Goal: Task Accomplishment & Management: Manage account settings

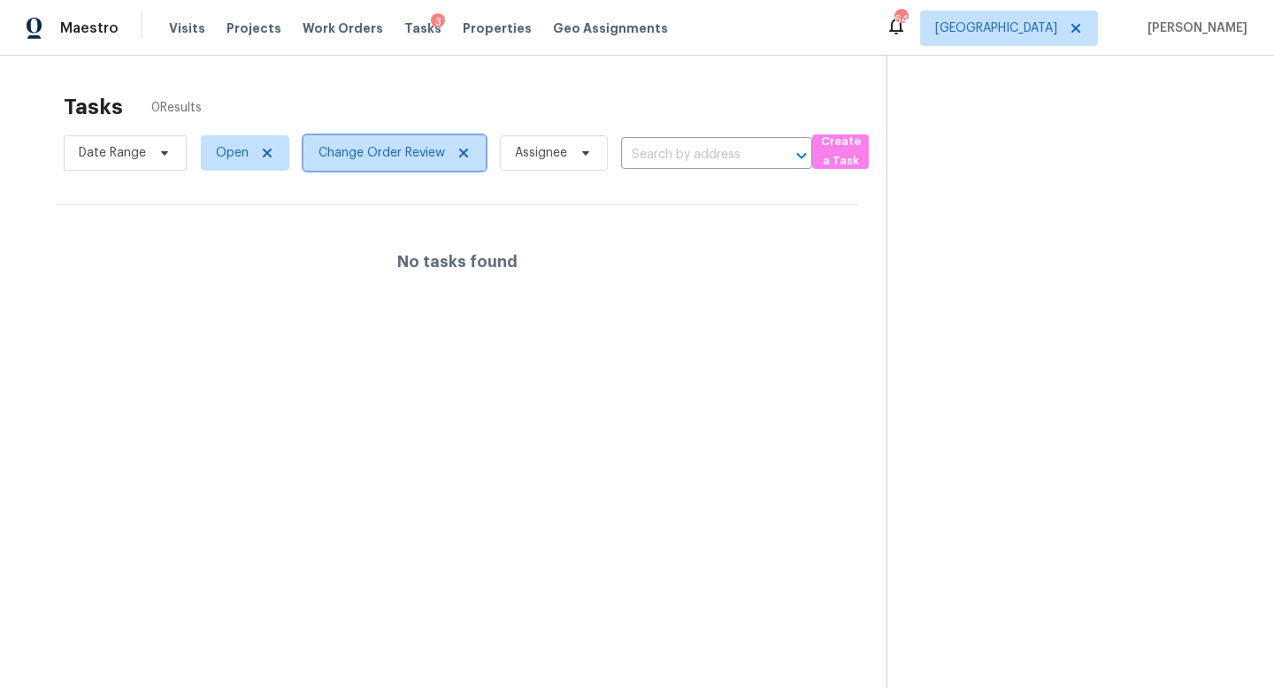
click at [464, 147] on icon at bounding box center [464, 153] width 14 height 14
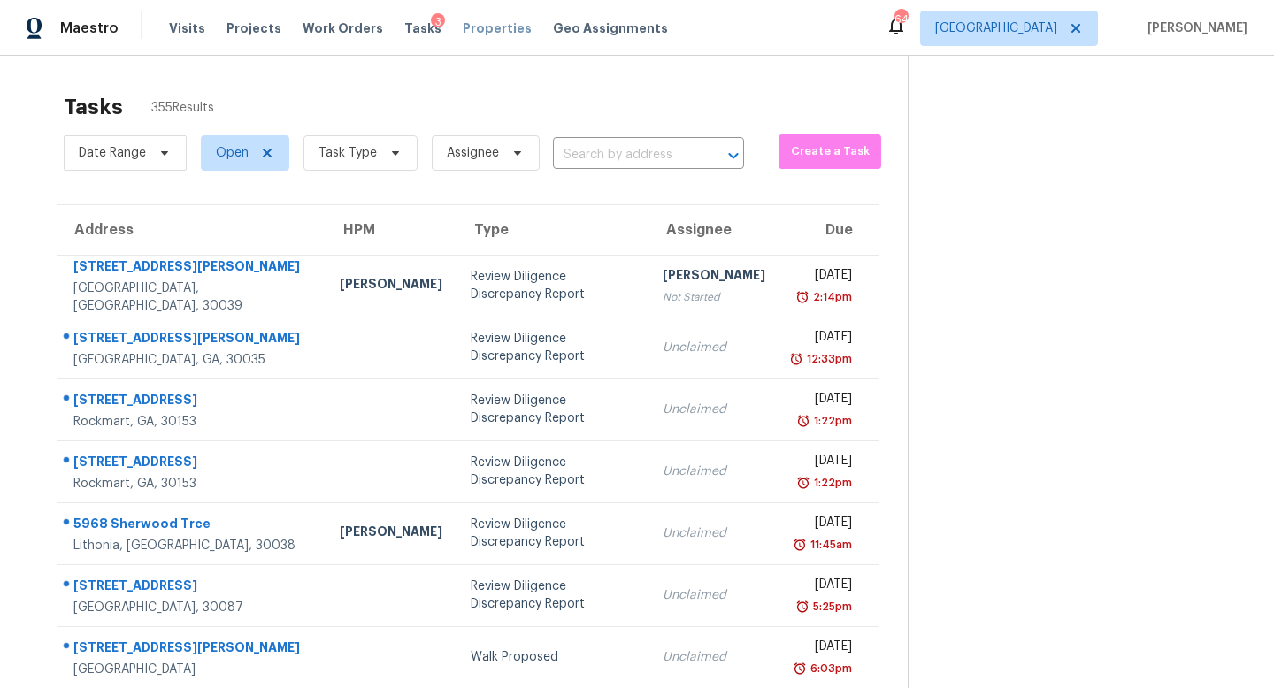
click at [473, 27] on span "Properties" at bounding box center [497, 28] width 69 height 18
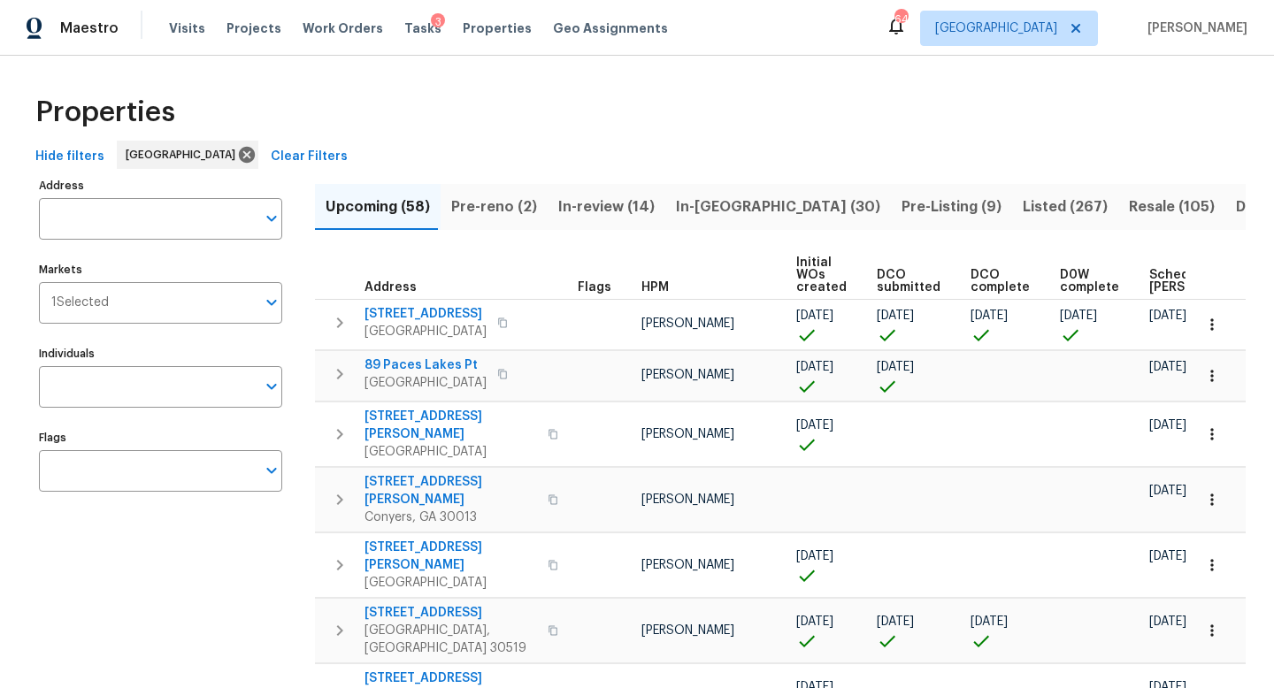
click at [902, 196] on span "Pre-Listing (9)" at bounding box center [952, 207] width 100 height 25
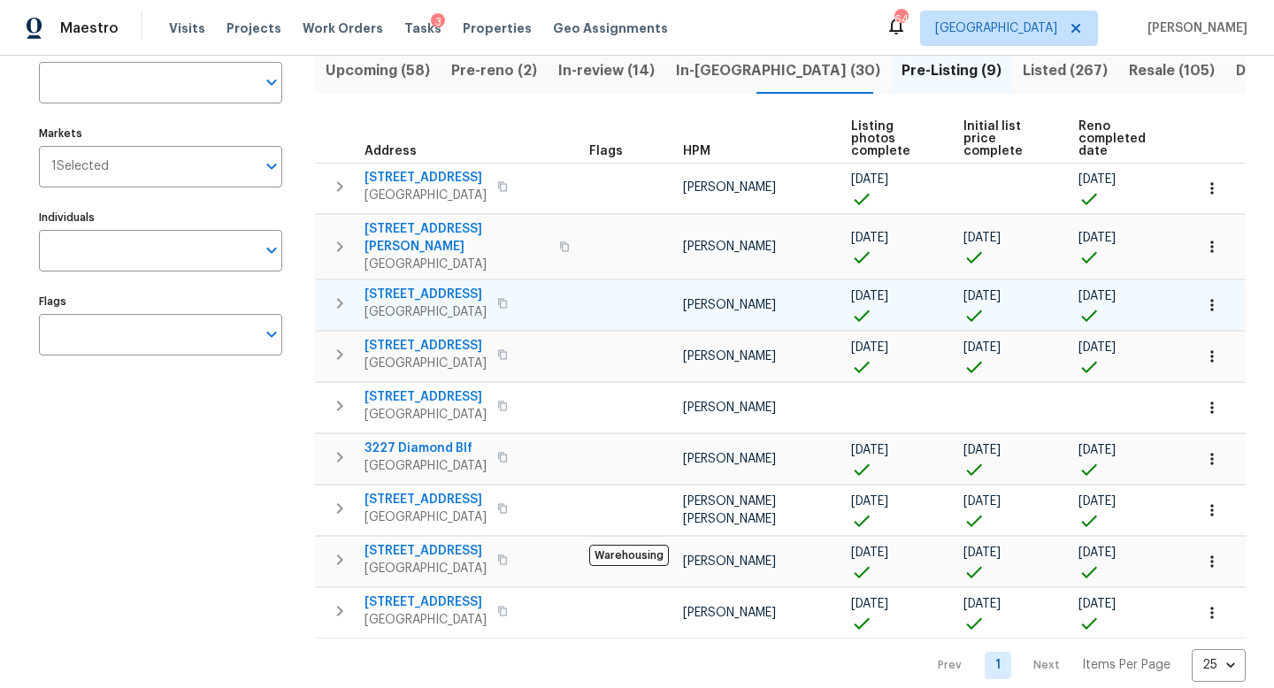
scroll to position [139, 0]
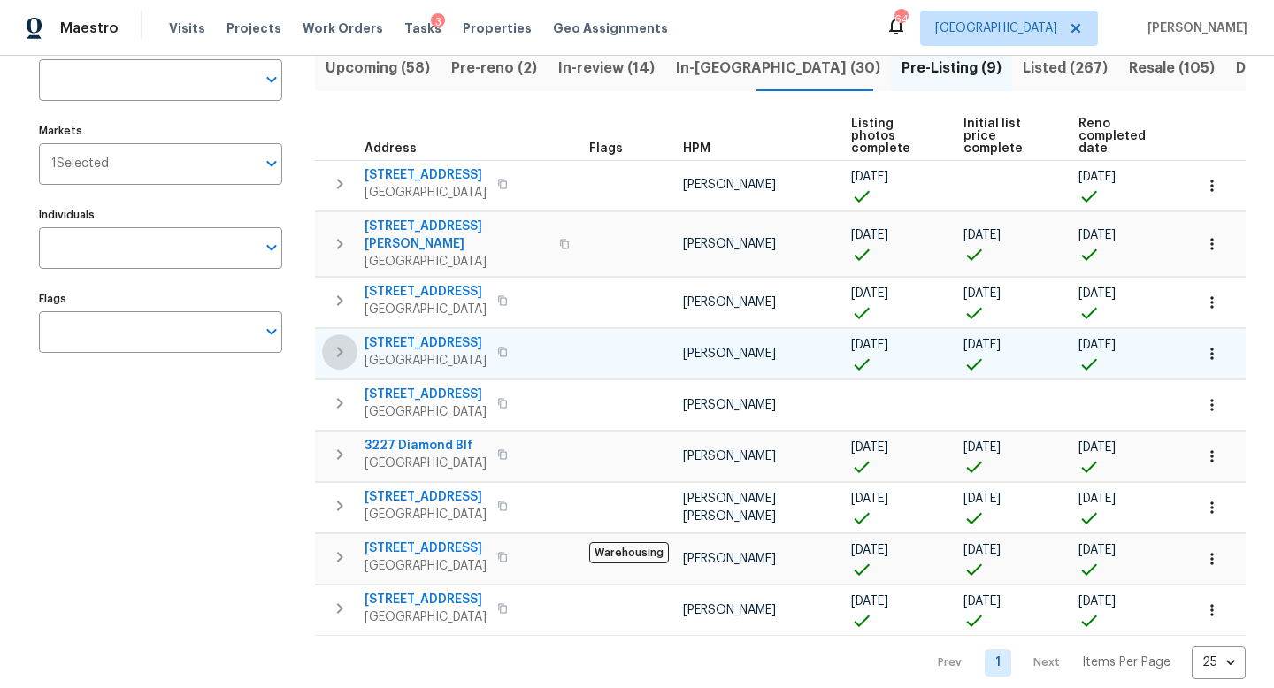
click at [339, 352] on icon "button" at bounding box center [339, 351] width 21 height 21
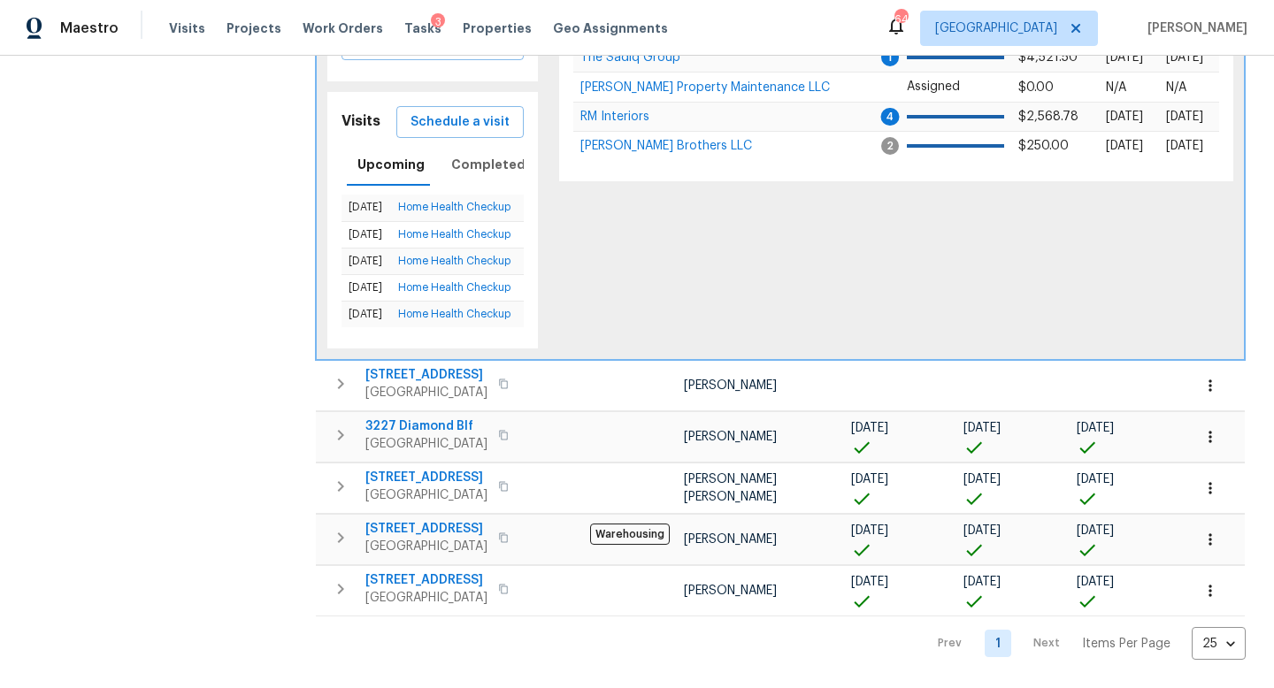
scroll to position [611, 0]
click at [340, 436] on icon "button" at bounding box center [340, 435] width 21 height 21
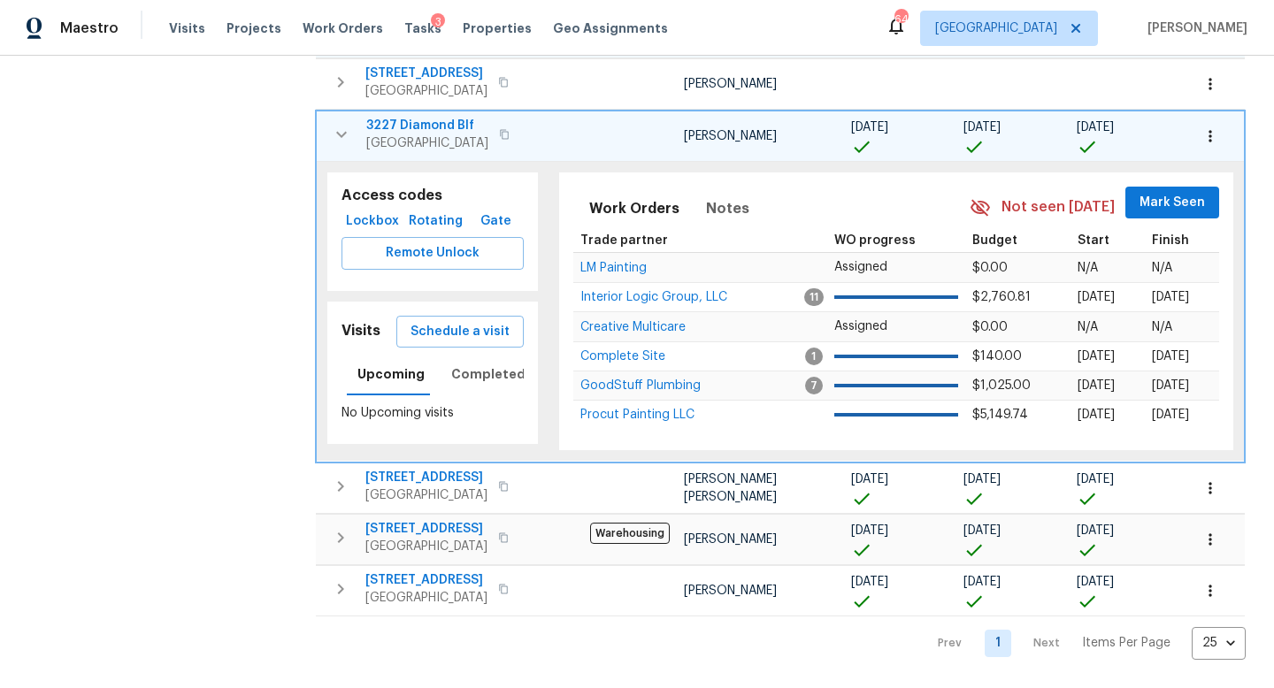
scroll to position [459, 0]
click at [466, 386] on button "Completed" at bounding box center [489, 375] width 96 height 42
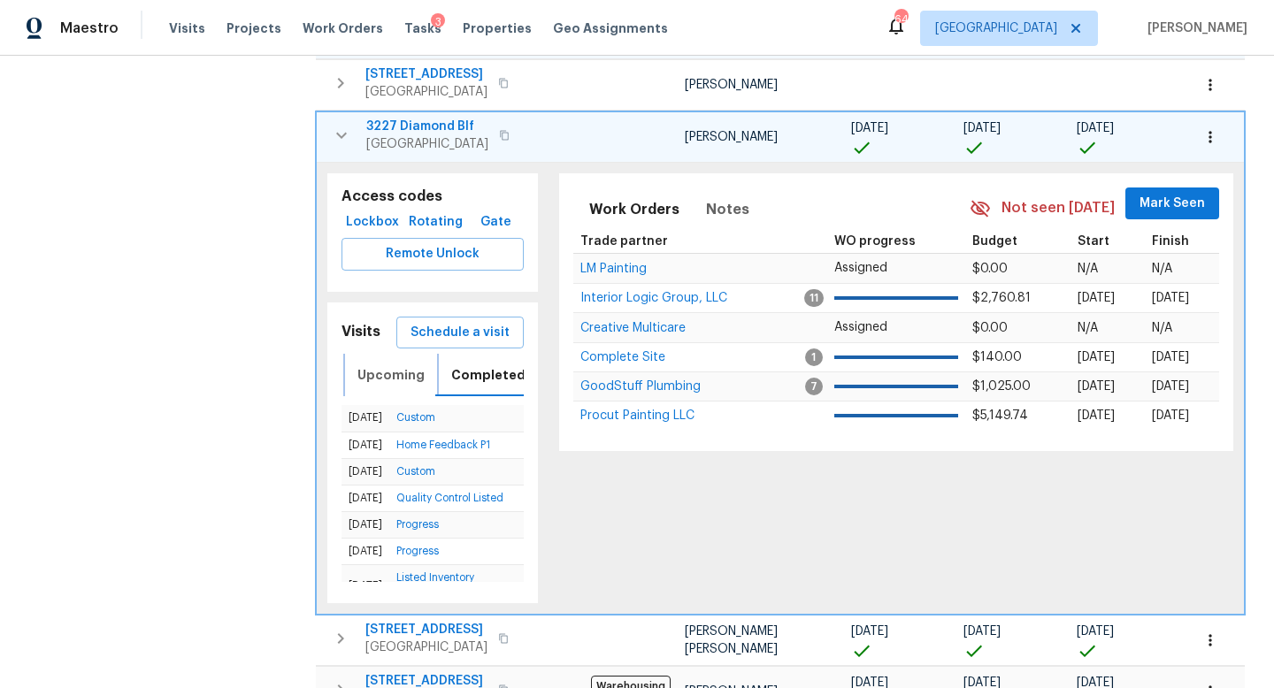
click at [396, 372] on span "Upcoming" at bounding box center [390, 375] width 67 height 22
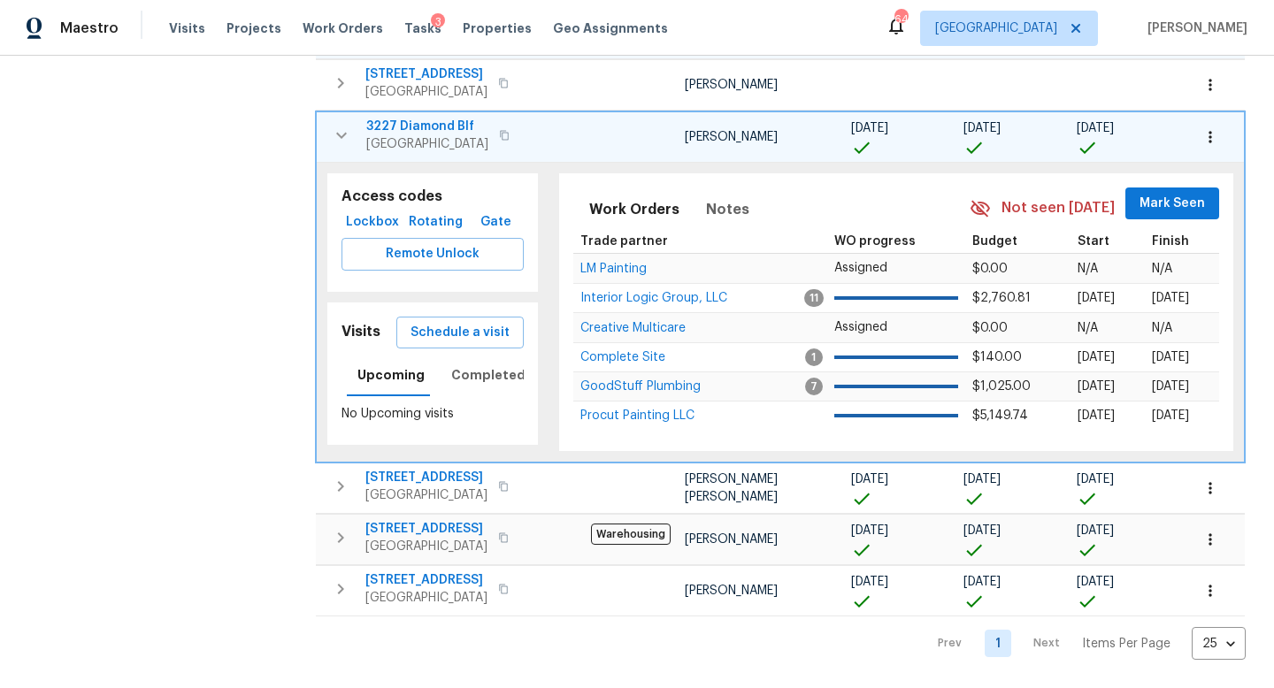
click at [506, 135] on icon "button" at bounding box center [504, 135] width 11 height 11
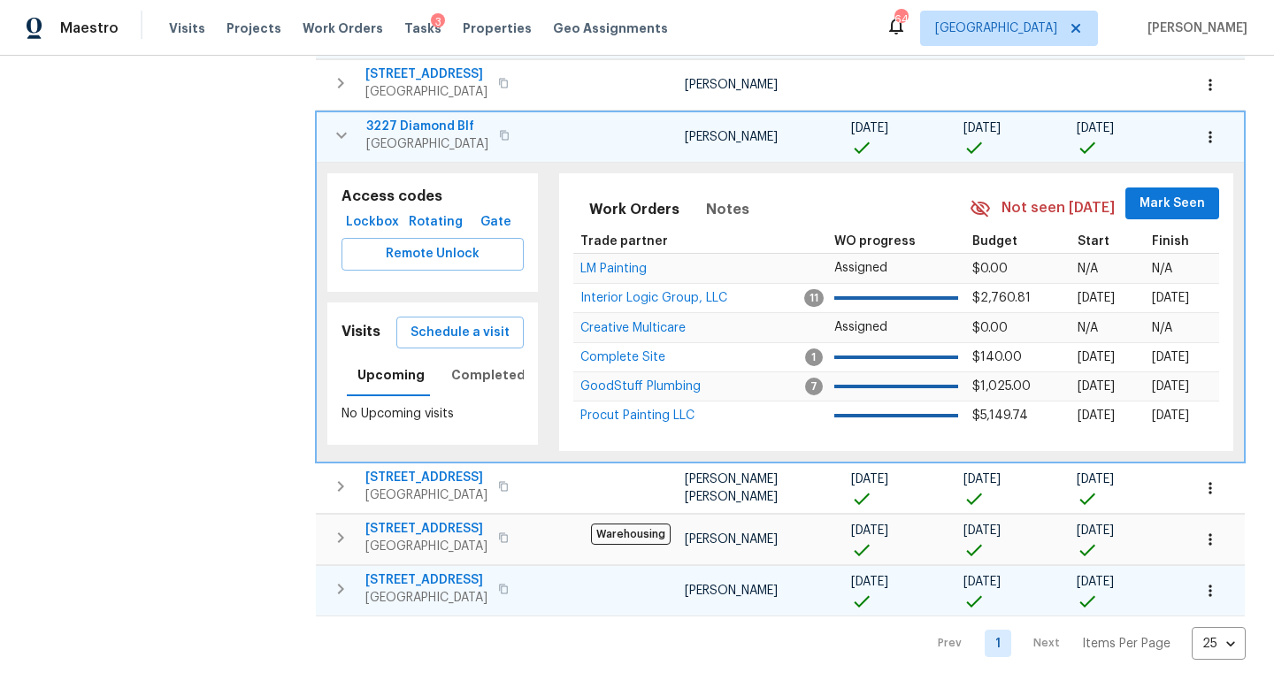
click at [334, 599] on icon "button" at bounding box center [340, 589] width 21 height 21
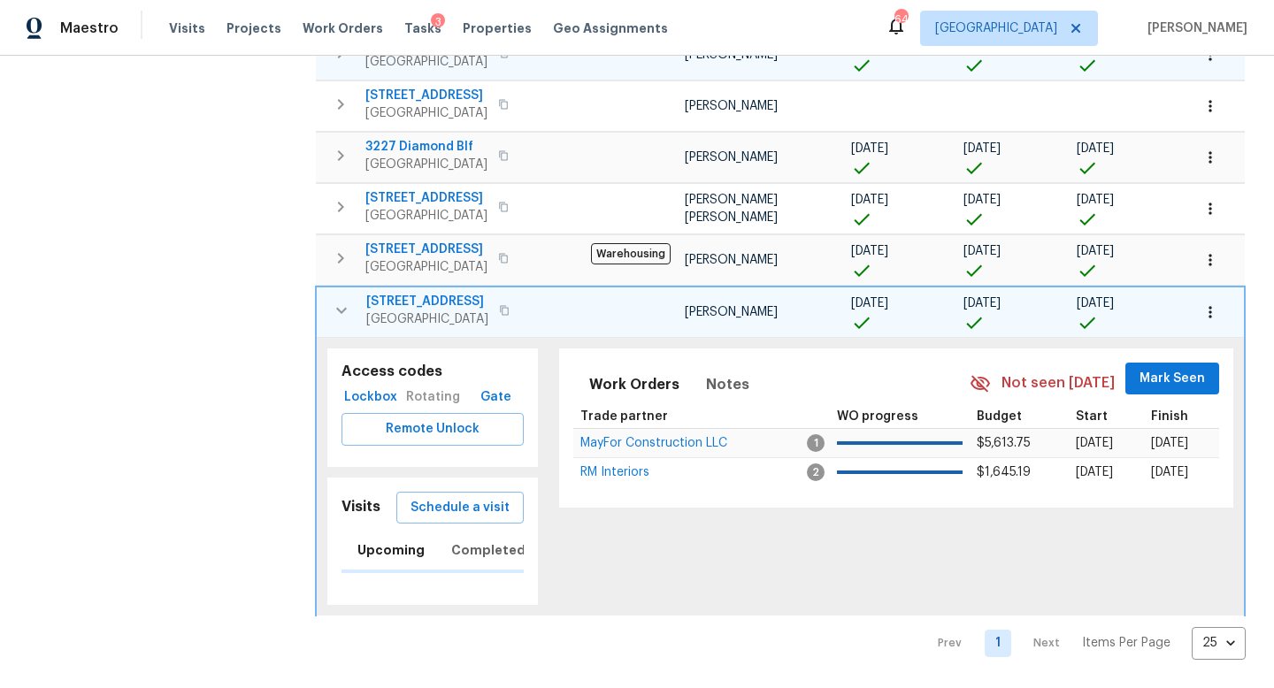
scroll to position [452, 0]
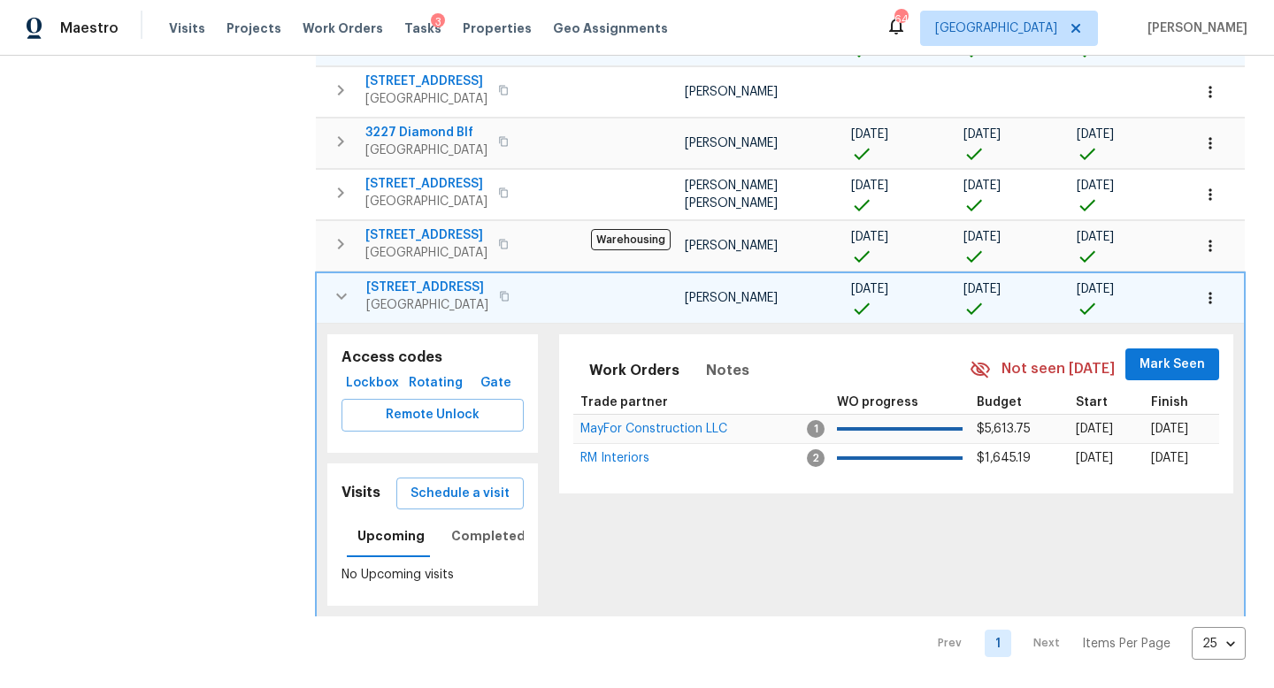
click at [509, 295] on icon "button" at bounding box center [504, 296] width 9 height 10
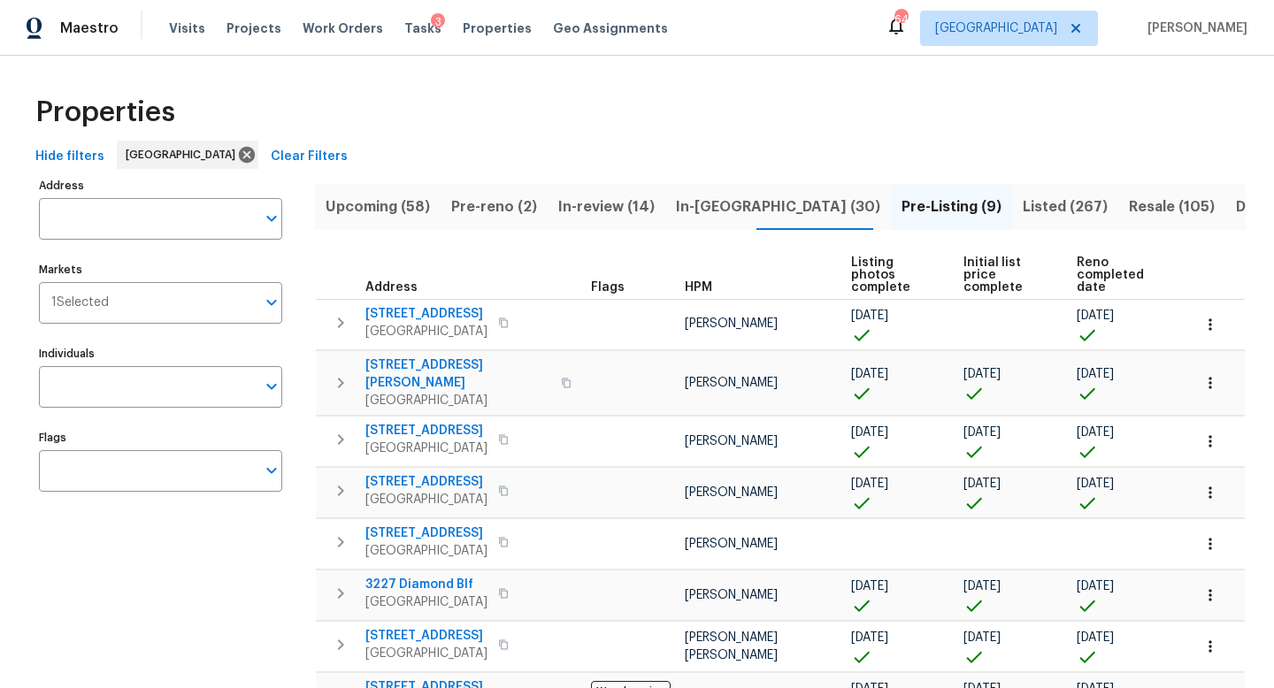
click at [1012, 193] on button "Listed (267)" at bounding box center [1065, 207] width 106 height 46
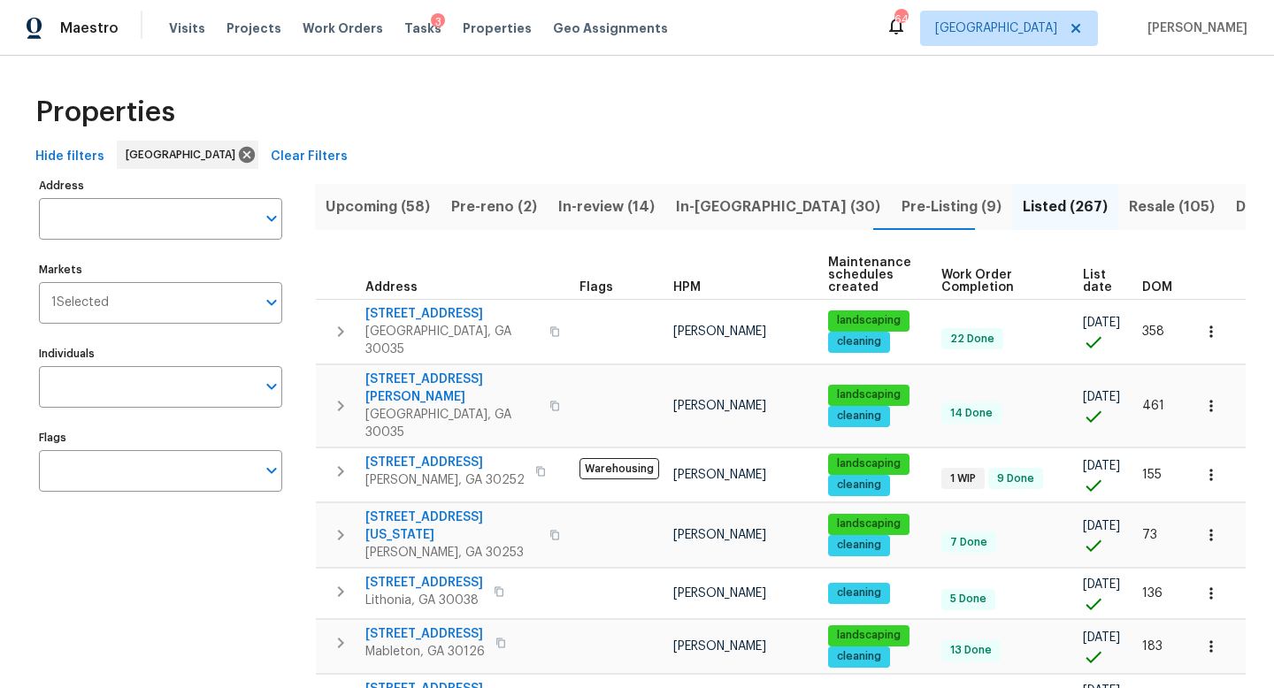
click at [1147, 285] on span "DOM" at bounding box center [1157, 287] width 30 height 12
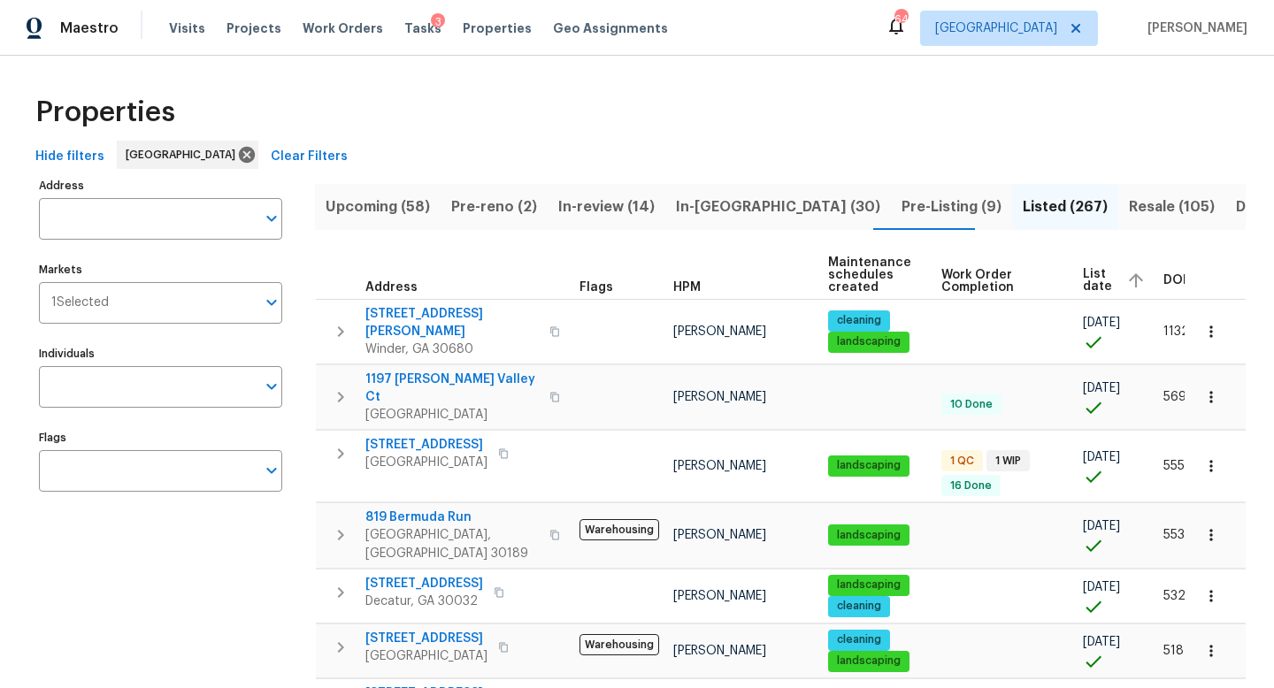
click at [1163, 276] on span "DOM" at bounding box center [1178, 280] width 30 height 12
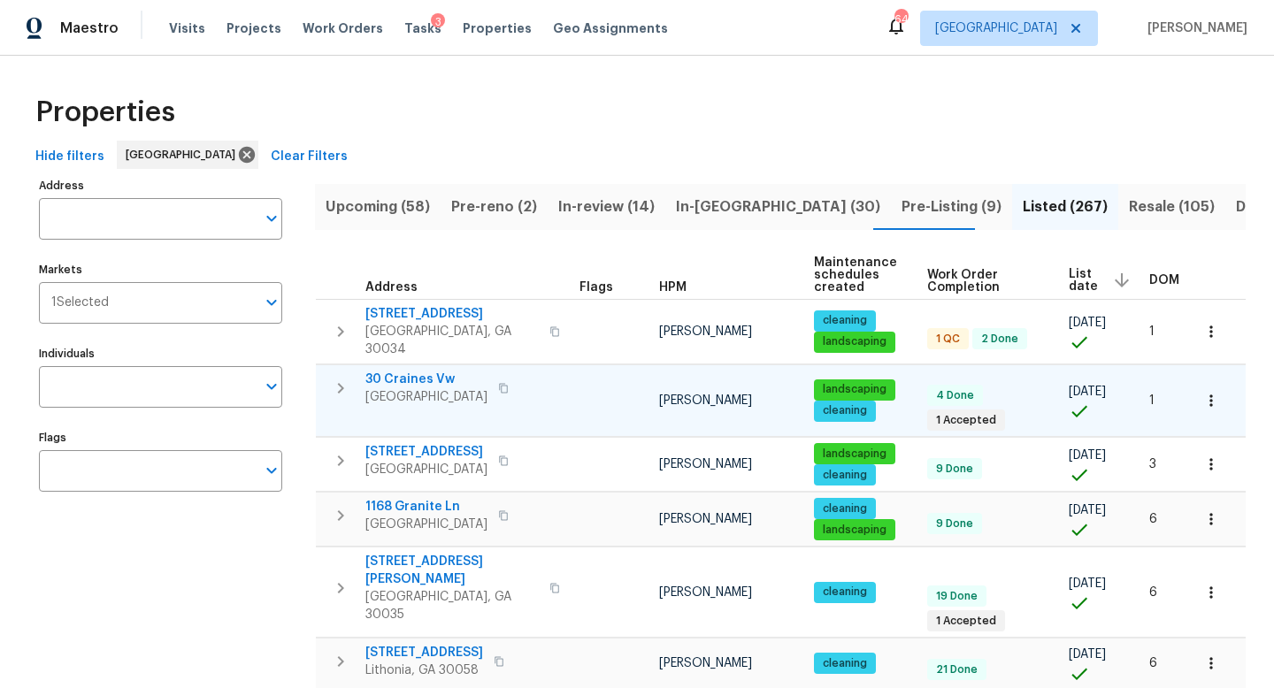
click at [349, 378] on icon "button" at bounding box center [340, 388] width 21 height 21
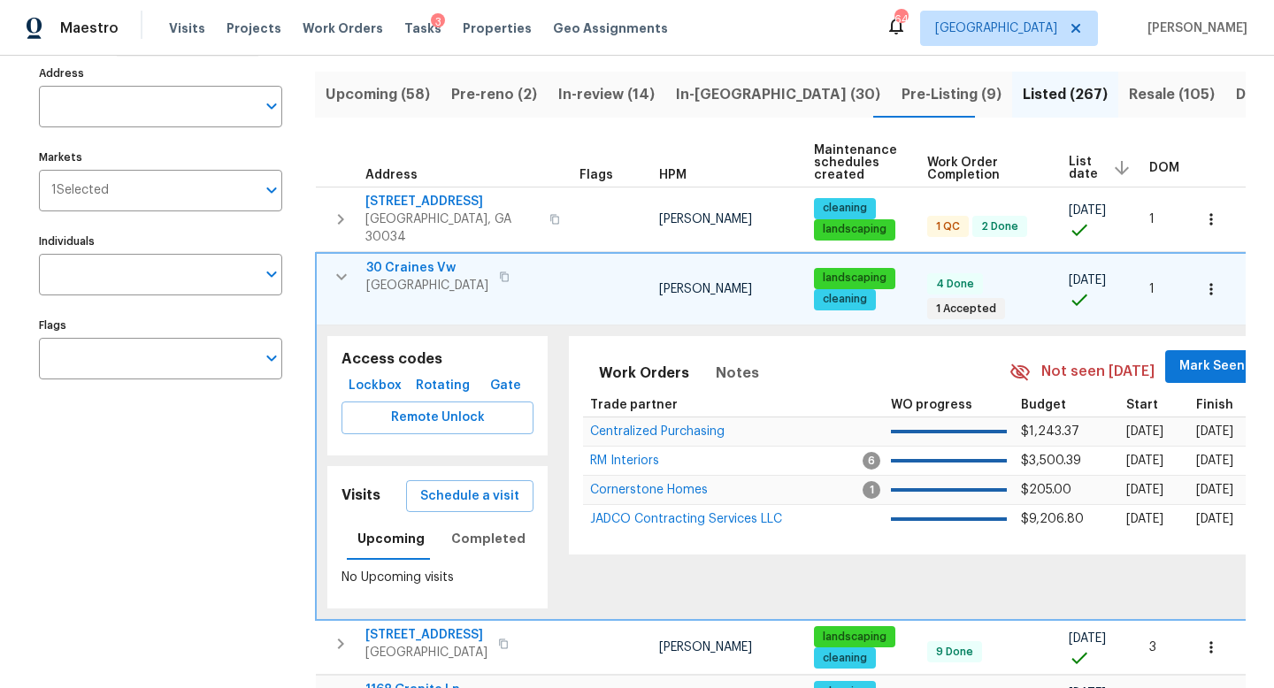
scroll to position [118, 0]
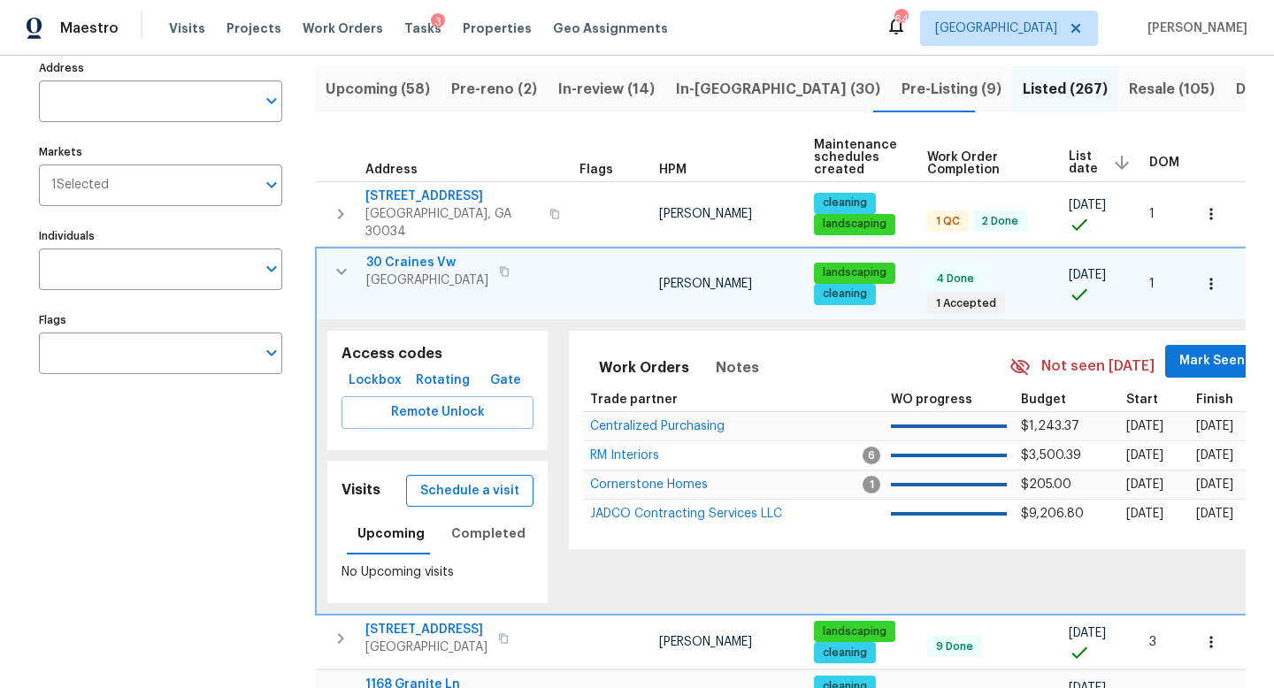
click at [479, 487] on span "Schedule a visit" at bounding box center [469, 491] width 99 height 22
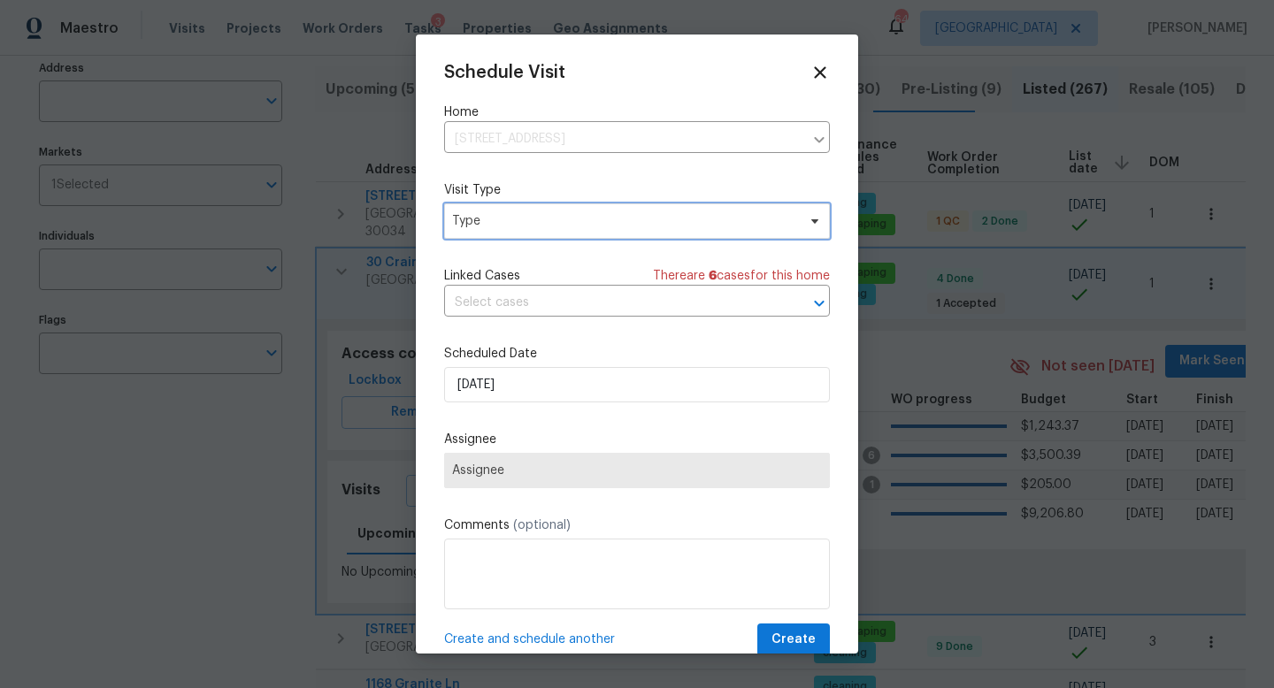
click at [475, 228] on span "Type" at bounding box center [624, 221] width 344 height 18
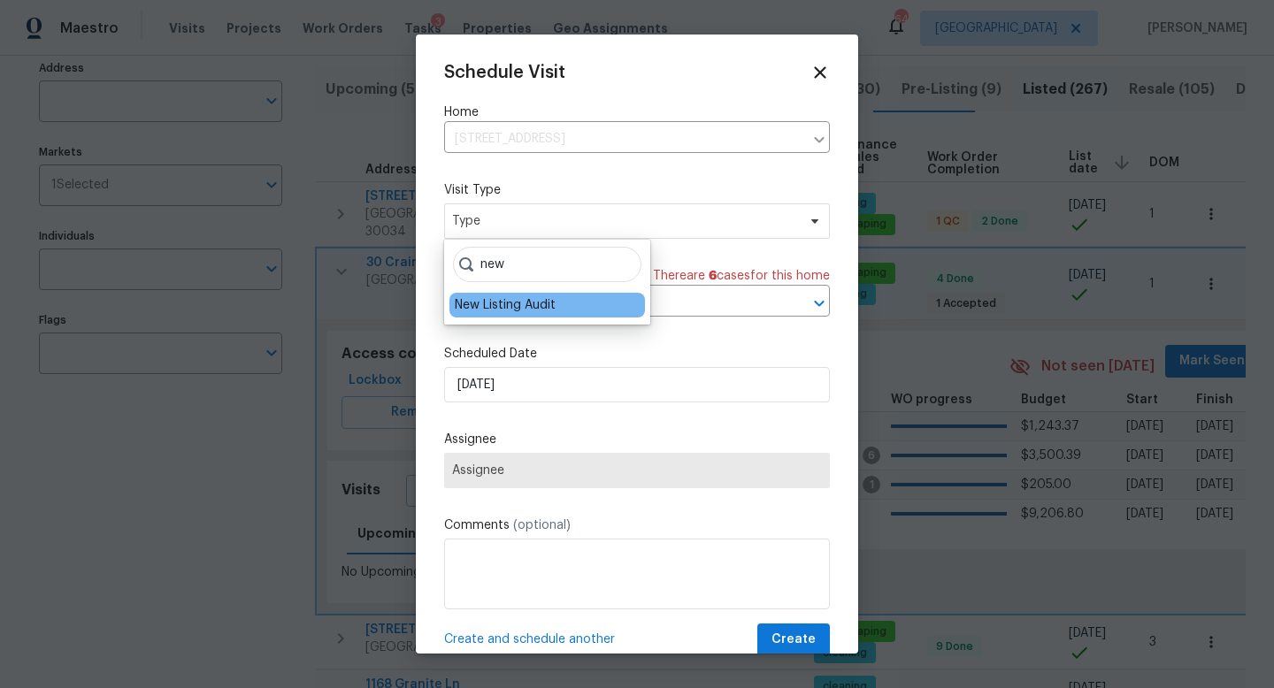
type input "new"
click at [488, 301] on div "New Listing Audit" at bounding box center [505, 305] width 101 height 18
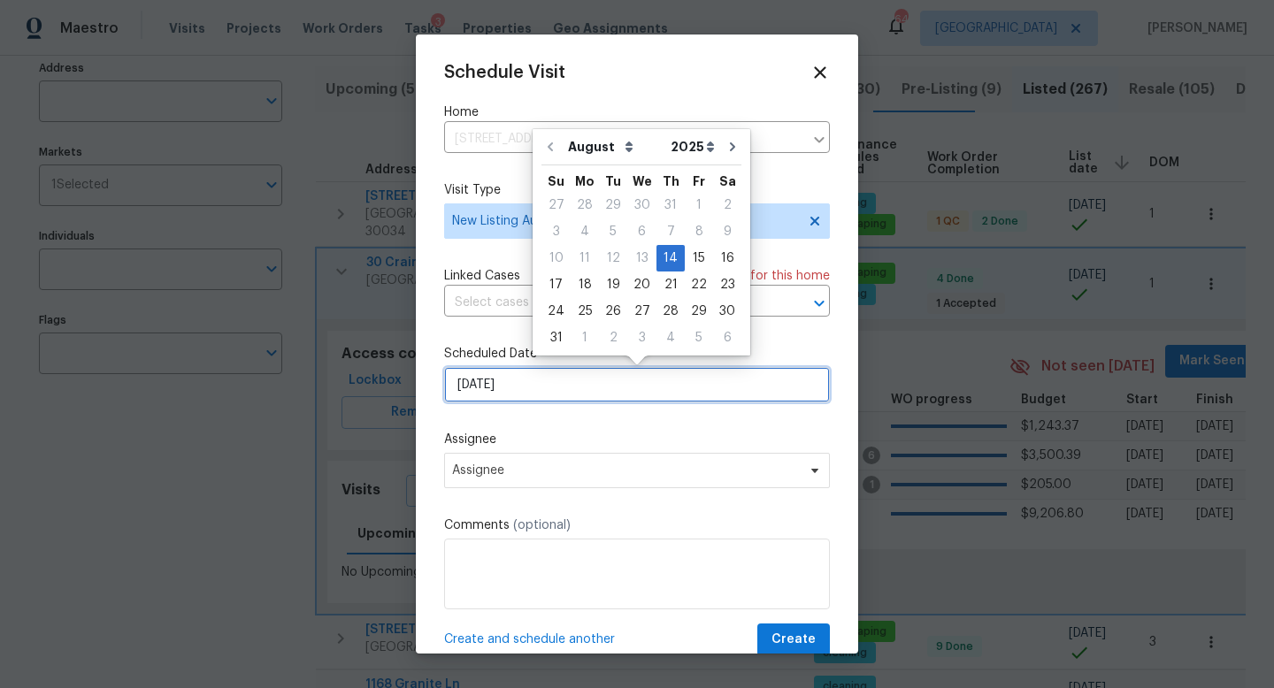
click at [508, 380] on input "[DATE]" at bounding box center [637, 384] width 386 height 35
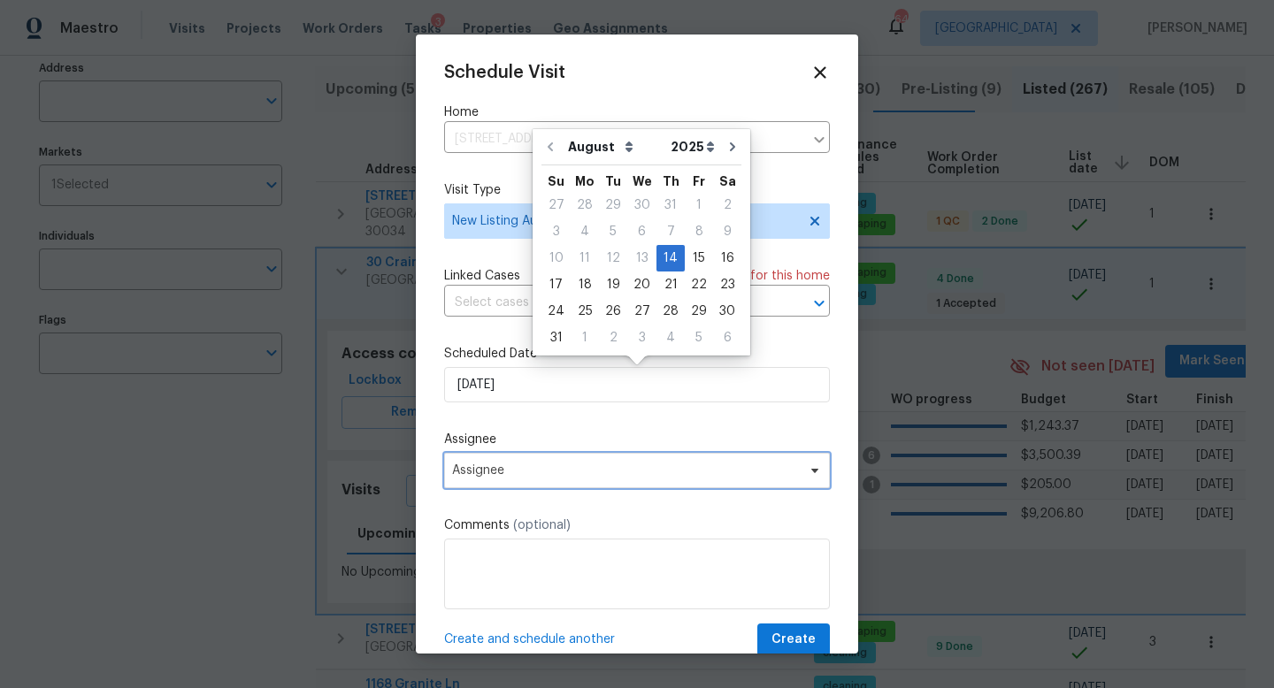
click at [501, 466] on span "Assignee" at bounding box center [625, 471] width 347 height 14
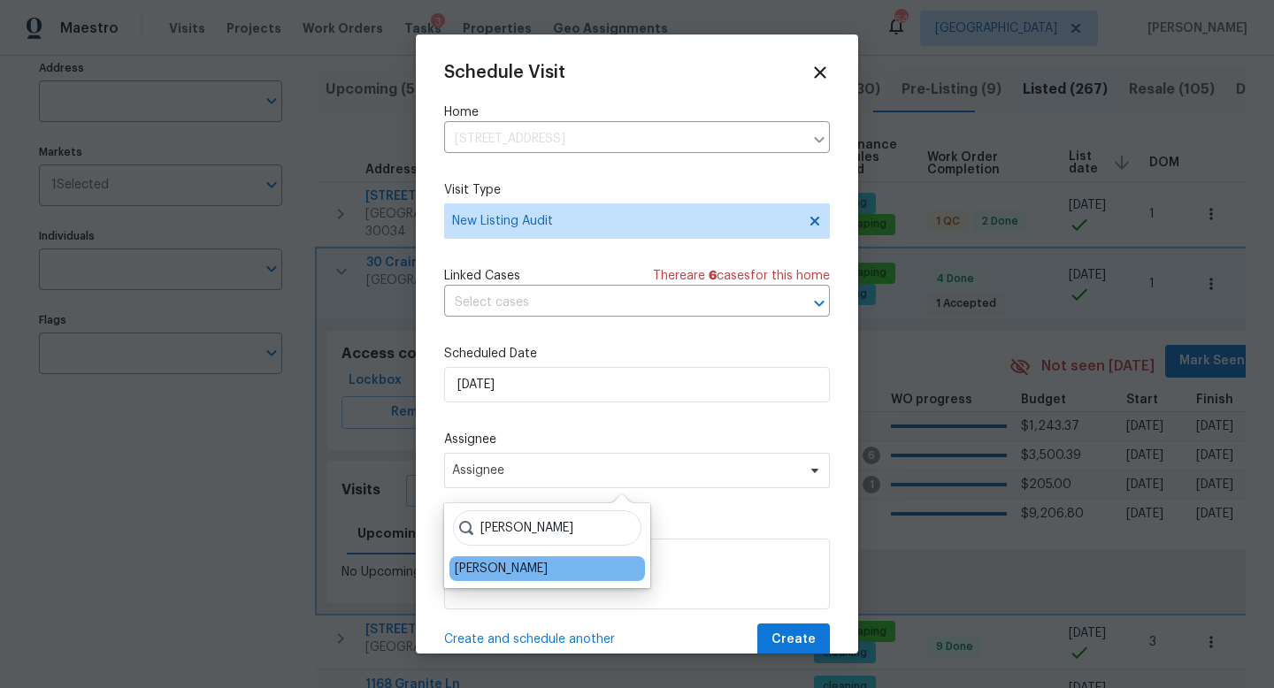
type input "cynthia"
click at [501, 579] on div "[PERSON_NAME]" at bounding box center [547, 568] width 196 height 25
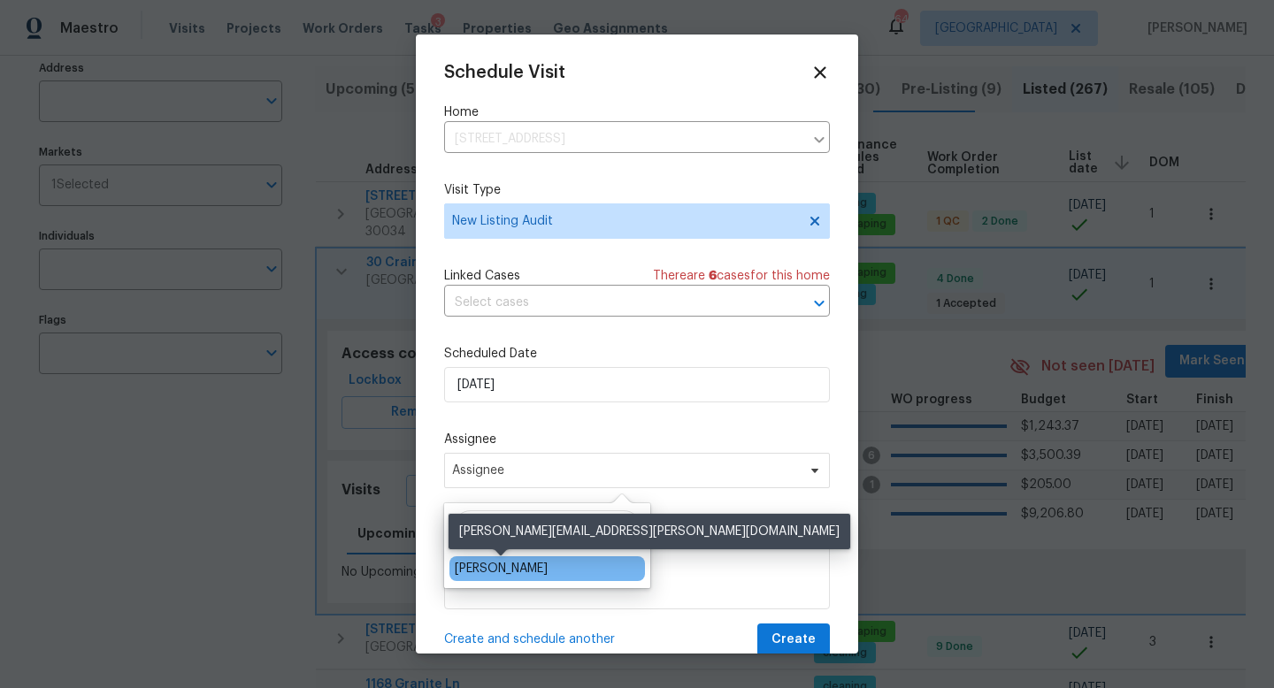
click at [503, 568] on div "[PERSON_NAME]" at bounding box center [501, 569] width 93 height 18
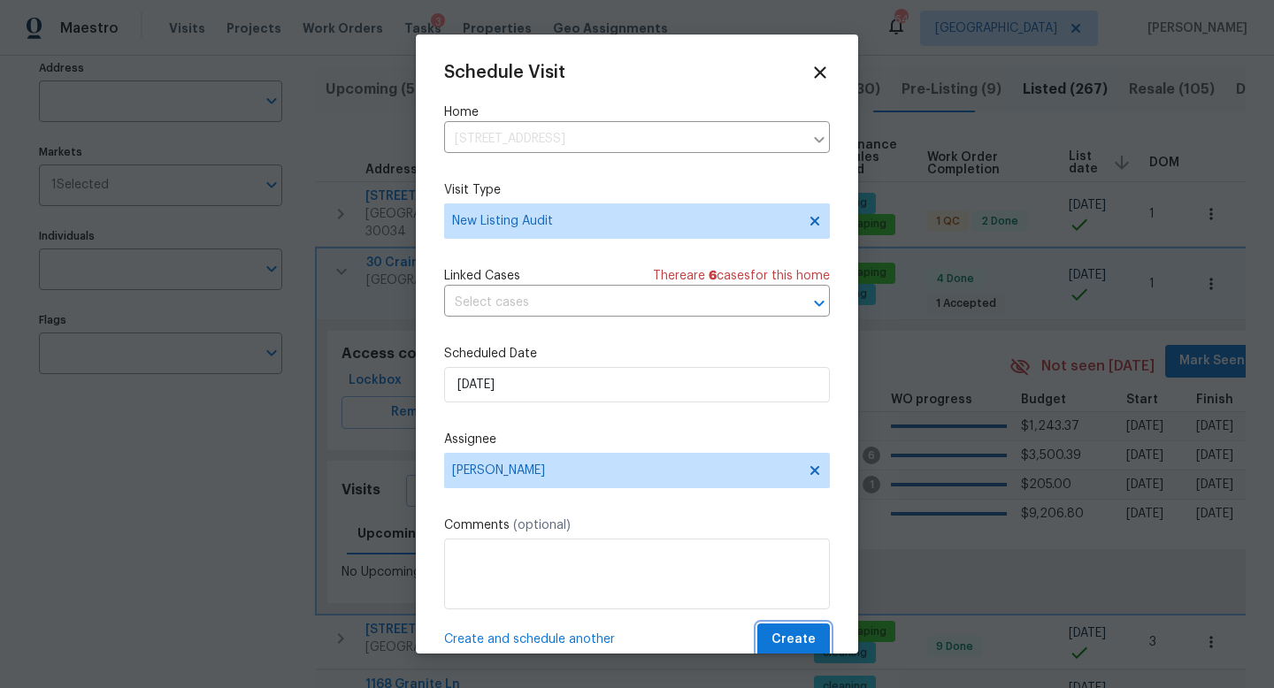
click at [805, 640] on span "Create" at bounding box center [793, 640] width 44 height 22
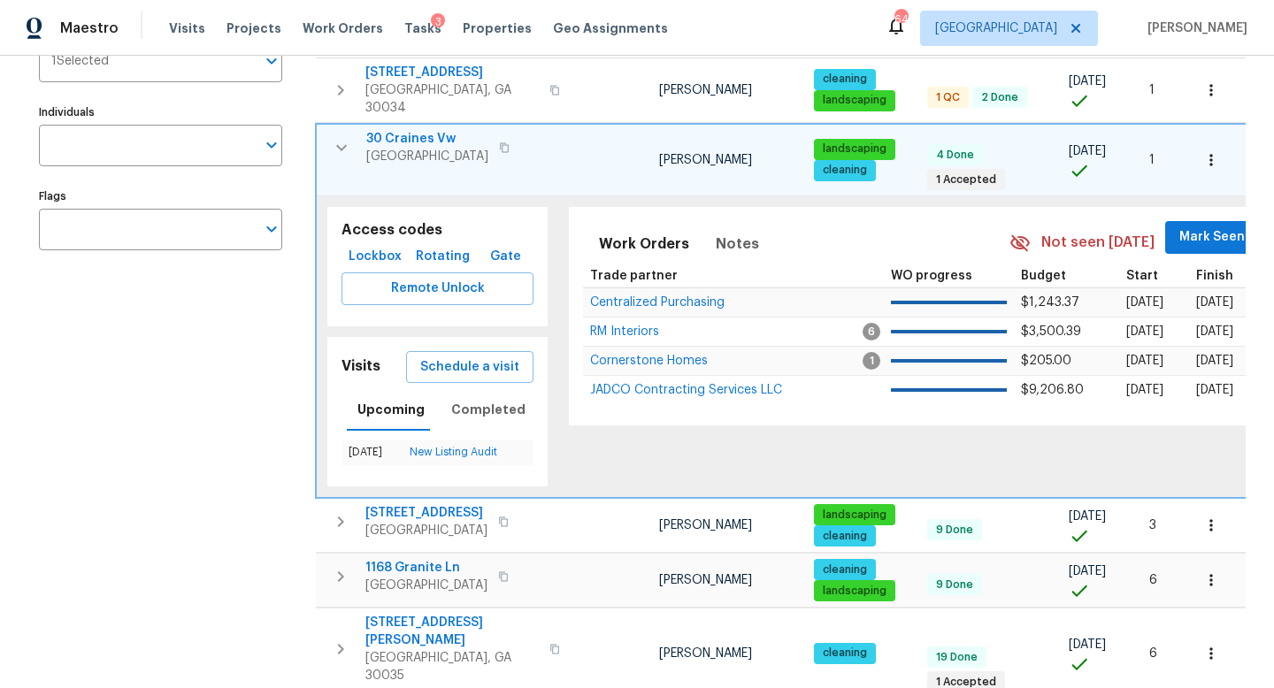
scroll to position [0, 0]
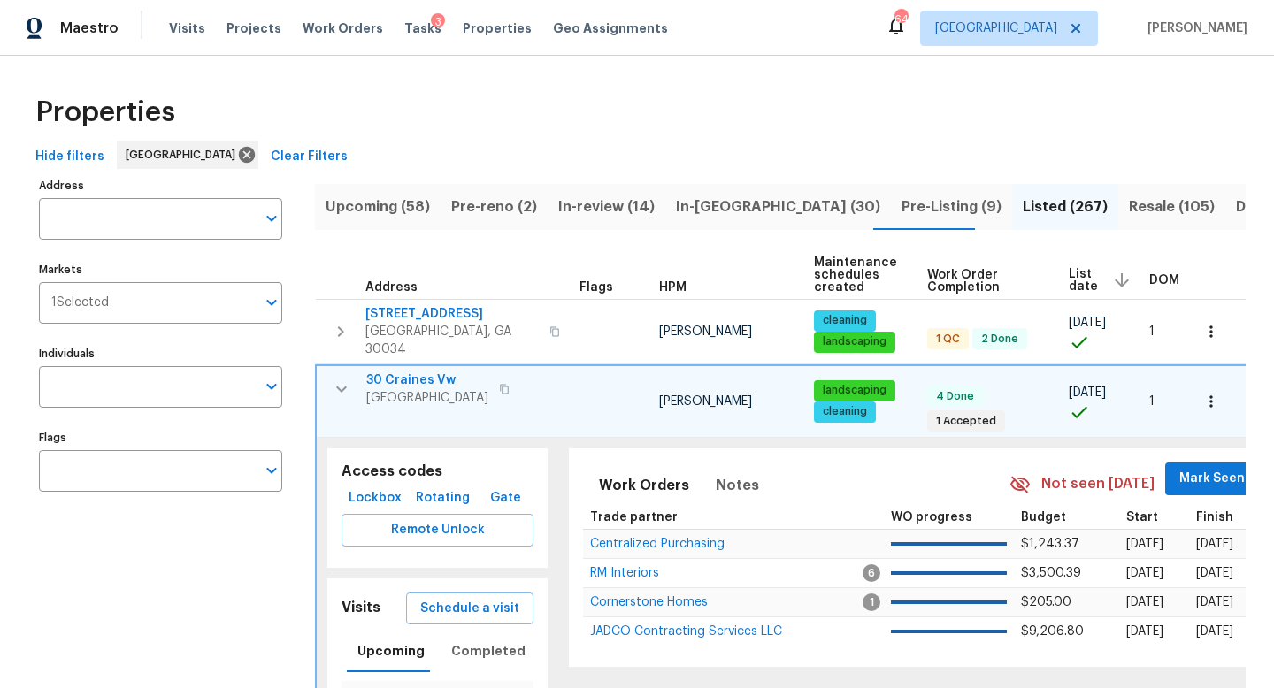
click at [1162, 275] on span "DOM" at bounding box center [1164, 280] width 30 height 12
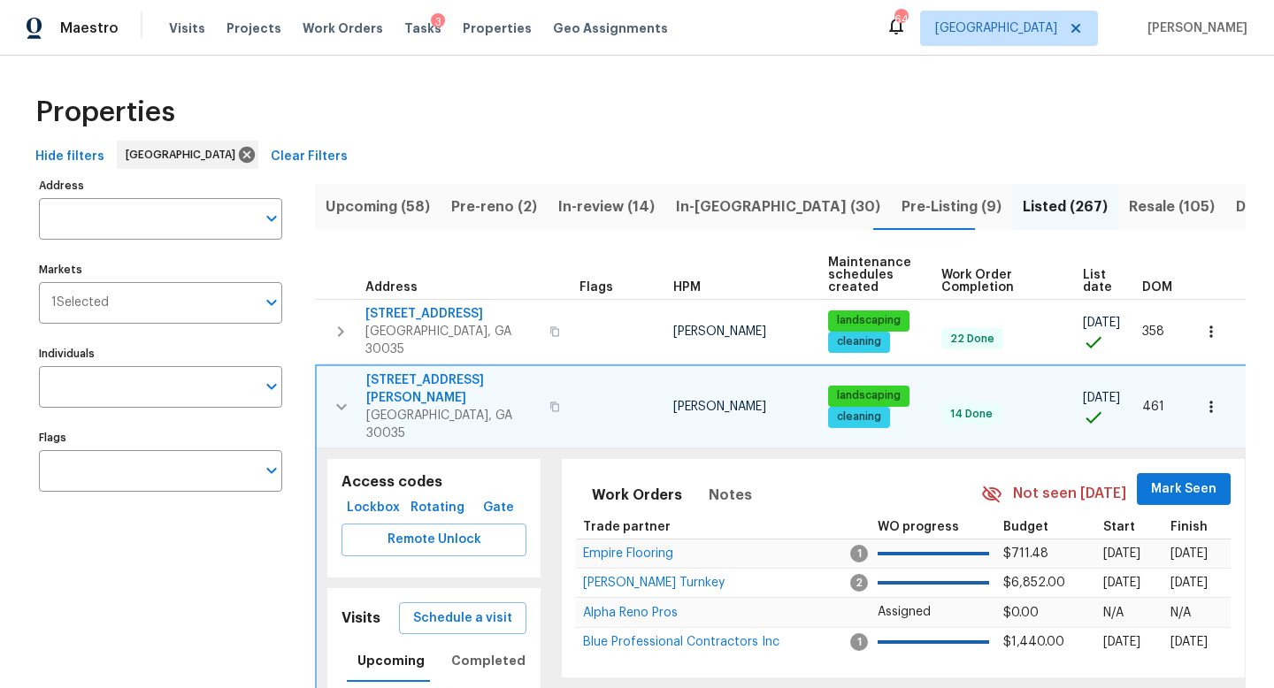
click at [1147, 289] on span "DOM" at bounding box center [1157, 287] width 30 height 12
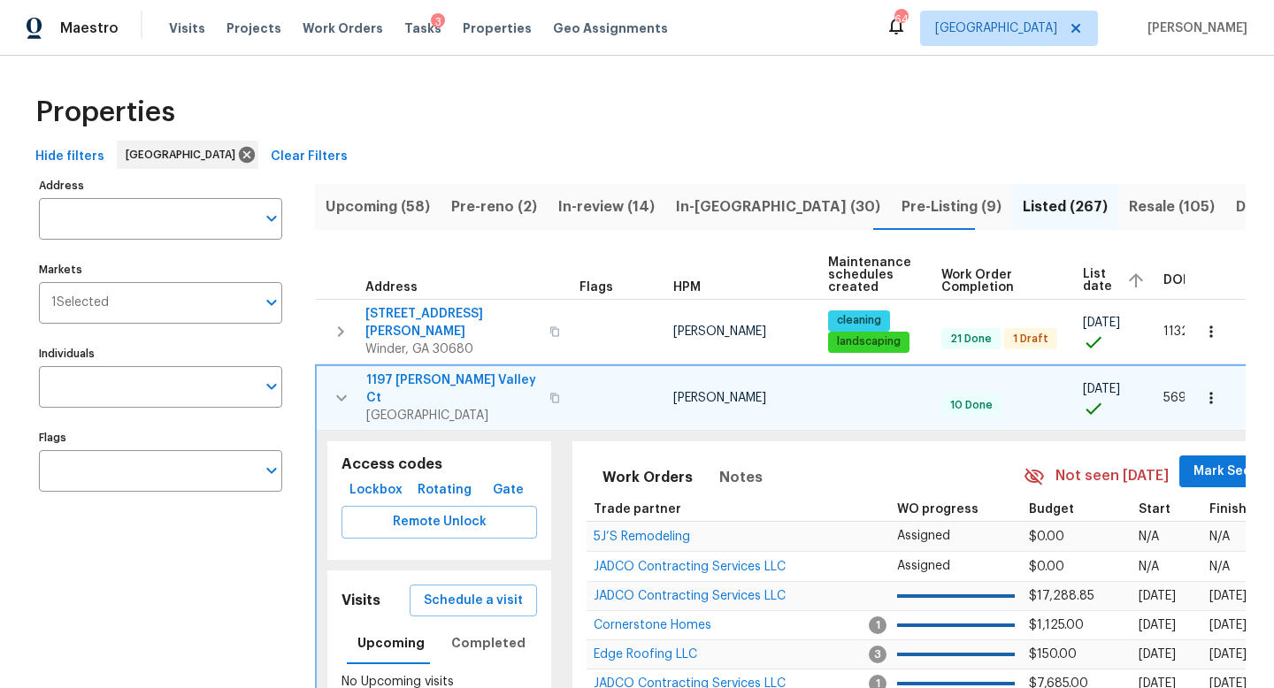
click at [1163, 279] on span "DOM" at bounding box center [1178, 280] width 30 height 12
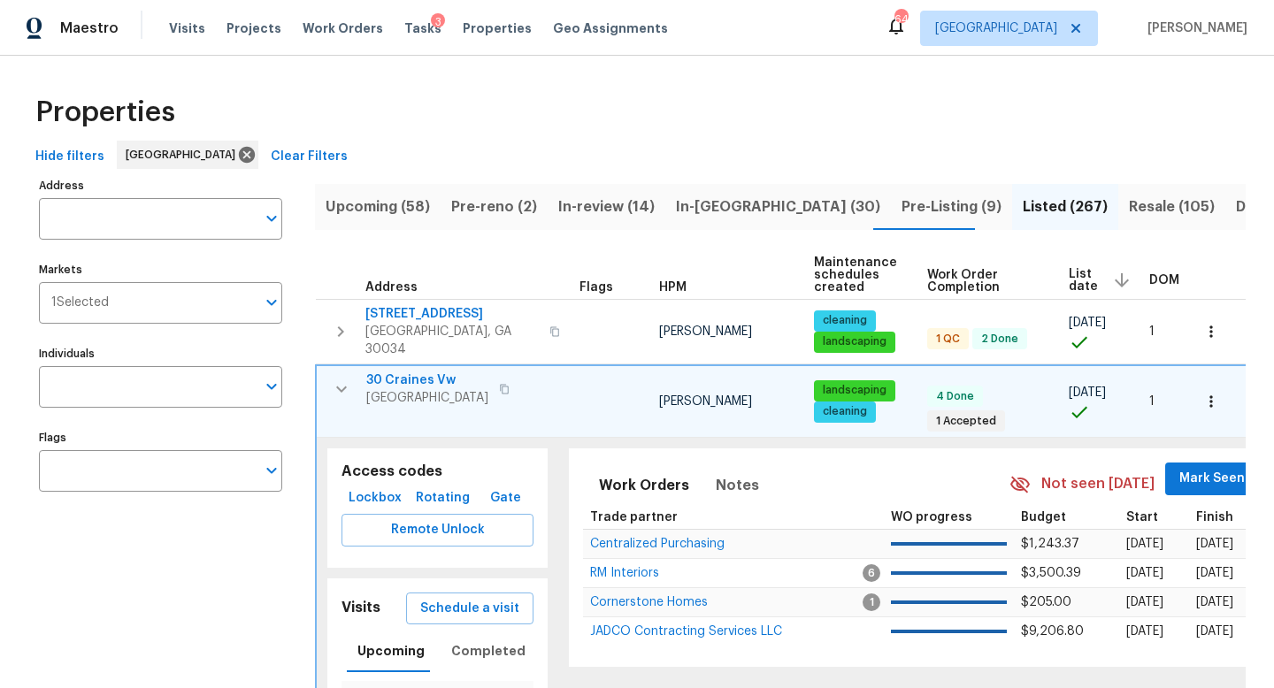
click at [1163, 279] on span "DOM" at bounding box center [1164, 280] width 30 height 12
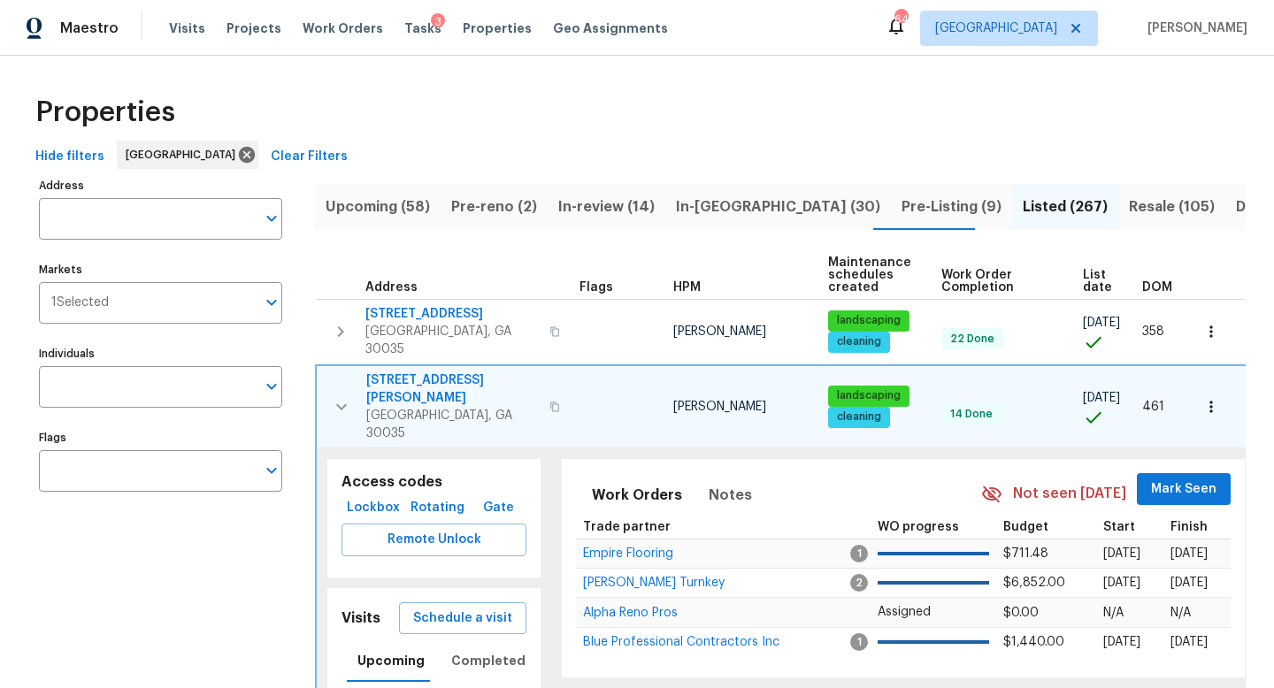
click at [1159, 290] on span "DOM" at bounding box center [1157, 287] width 30 height 12
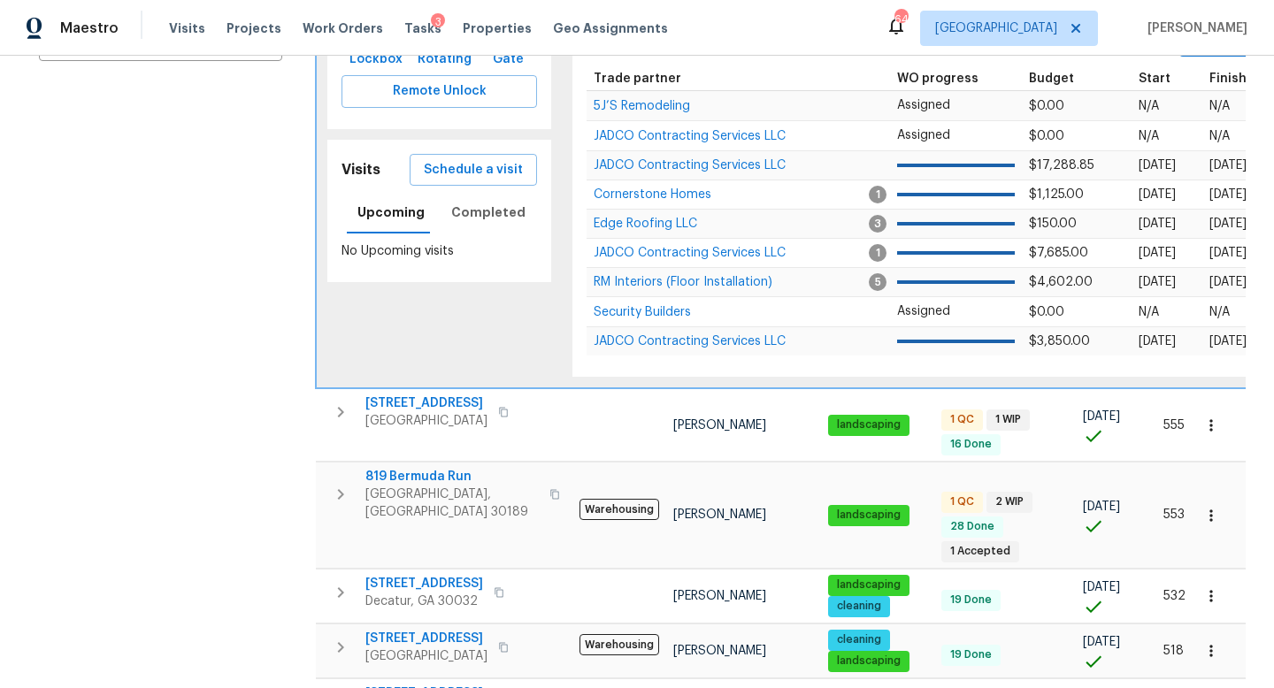
scroll to position [435, 0]
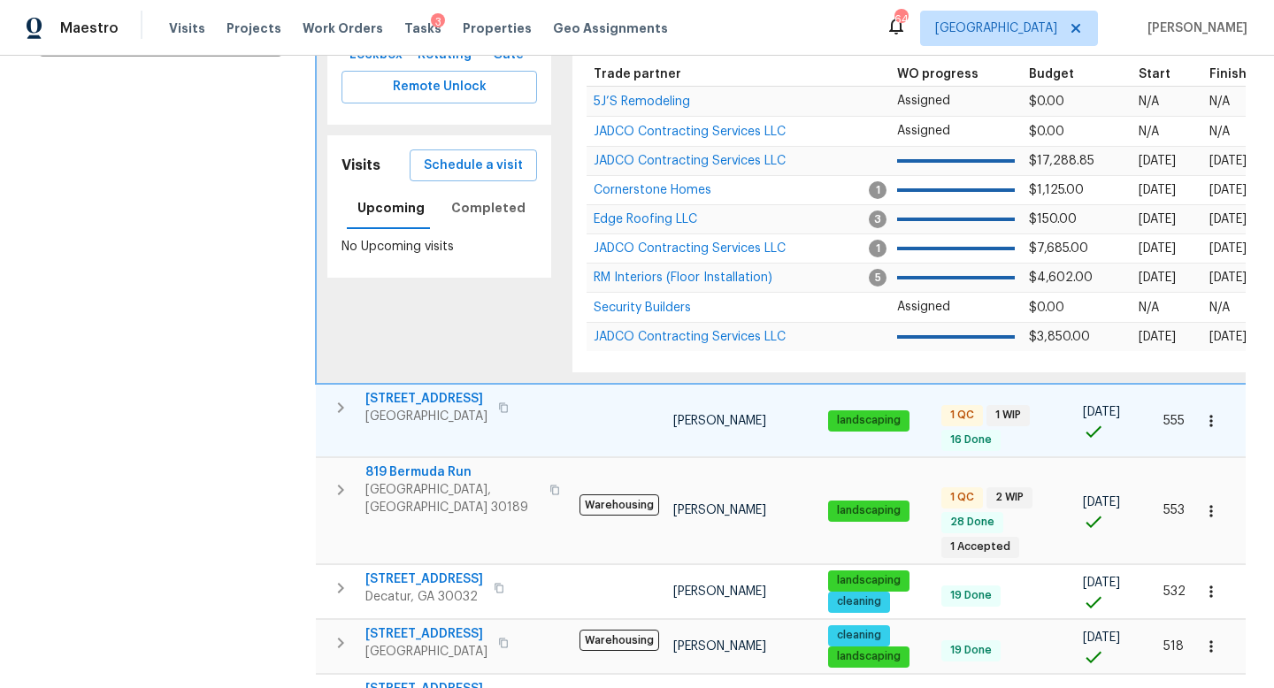
click at [351, 390] on button "button" at bounding box center [340, 407] width 35 height 35
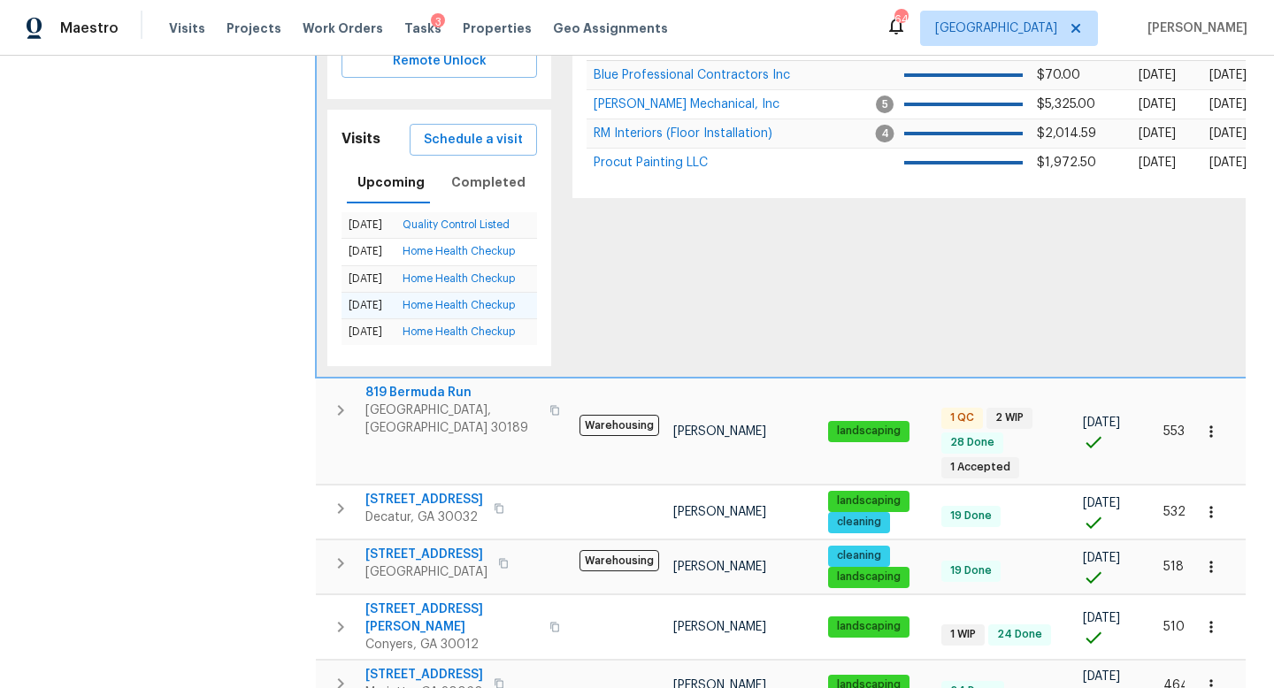
scroll to position [536, 0]
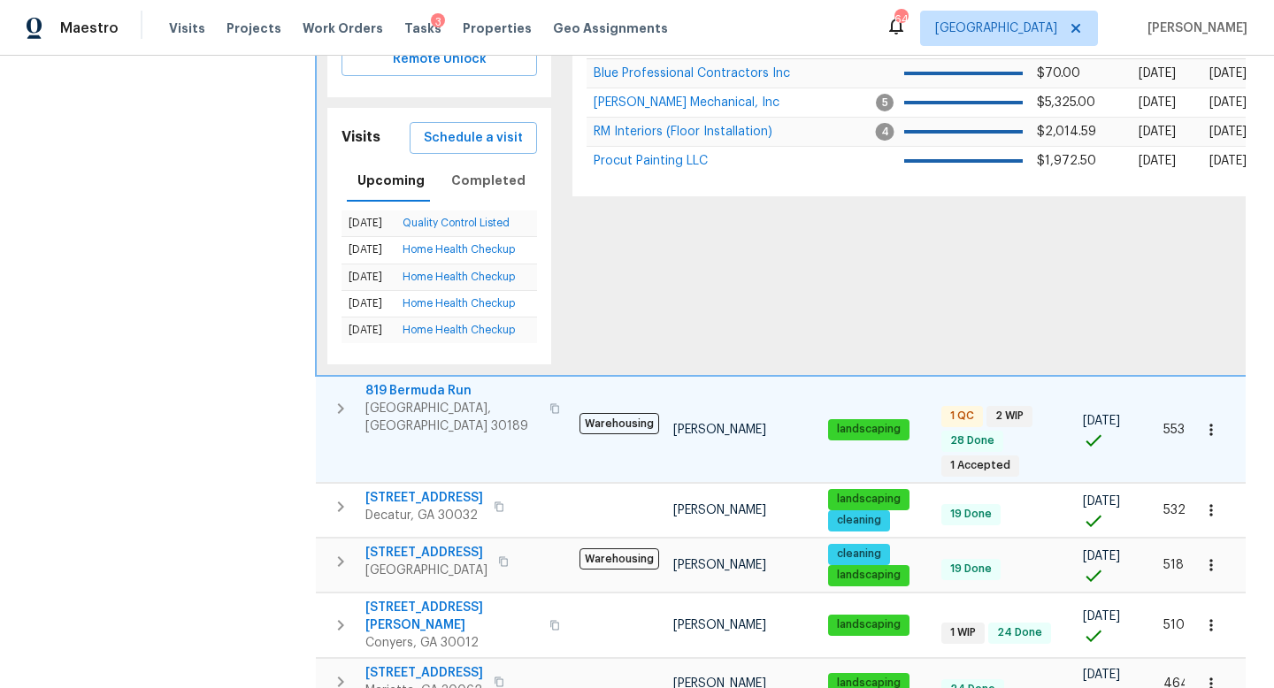
click at [346, 398] on icon "button" at bounding box center [340, 408] width 21 height 21
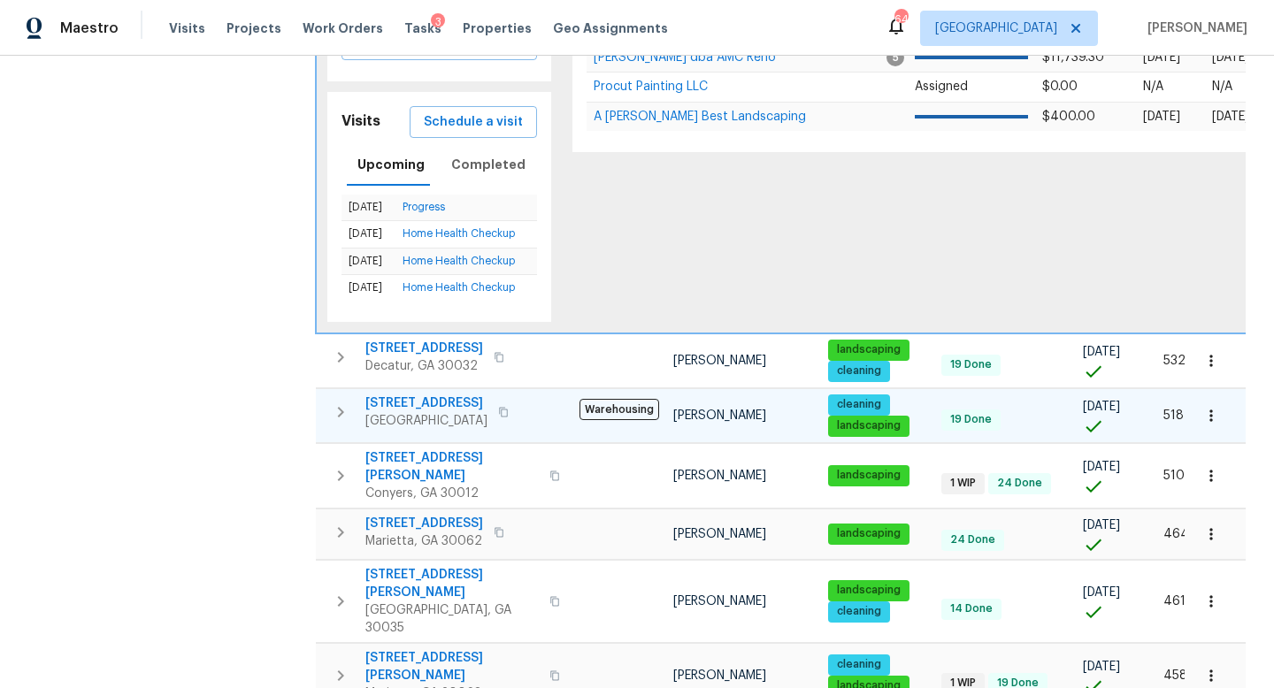
scroll to position [667, 0]
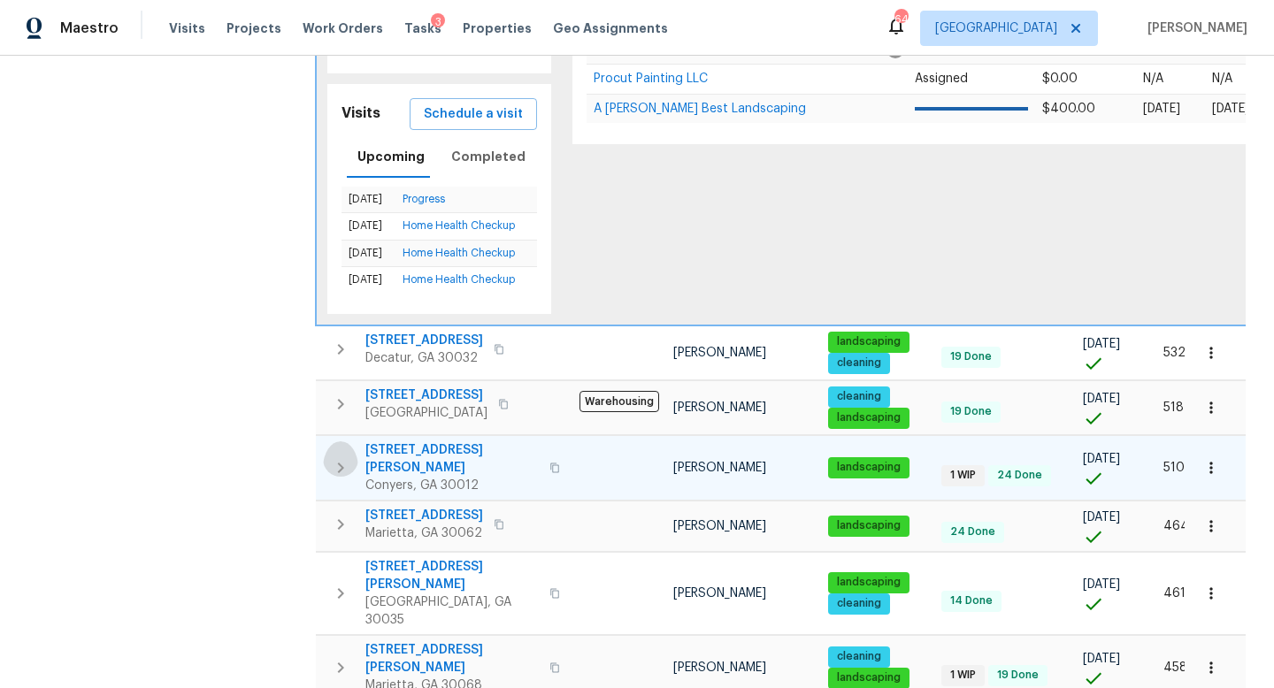
click at [340, 463] on icon "button" at bounding box center [341, 468] width 6 height 11
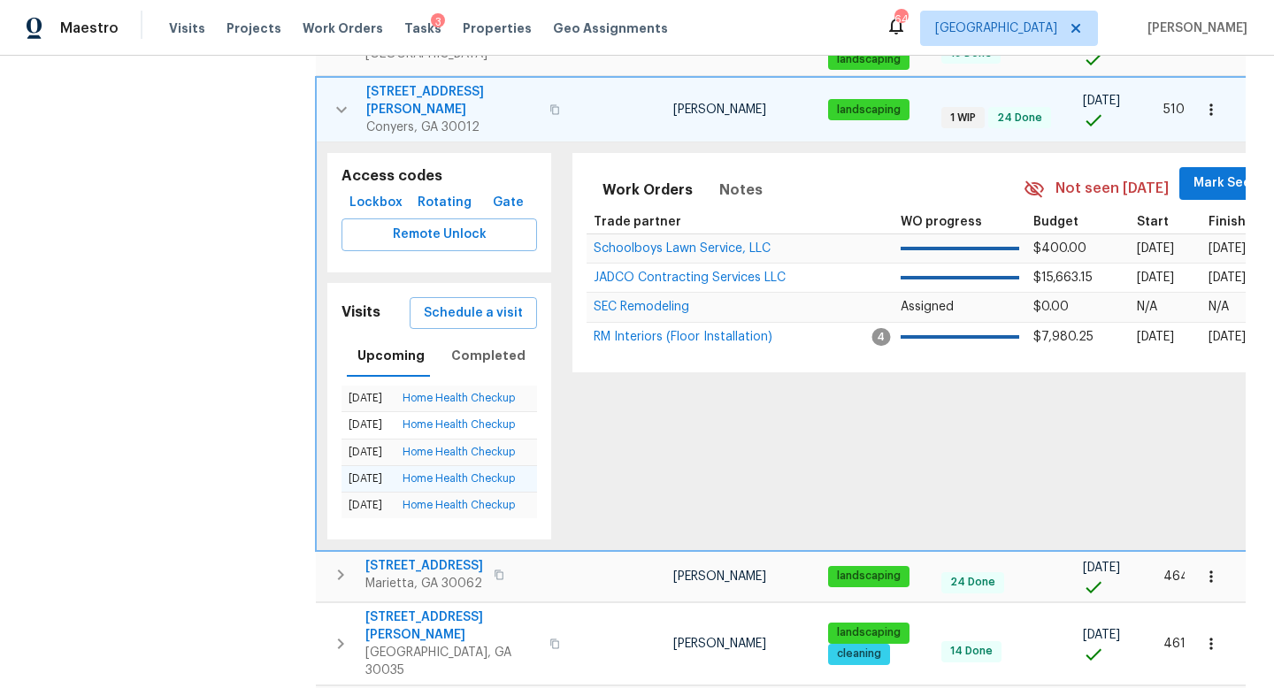
scroll to position [639, 0]
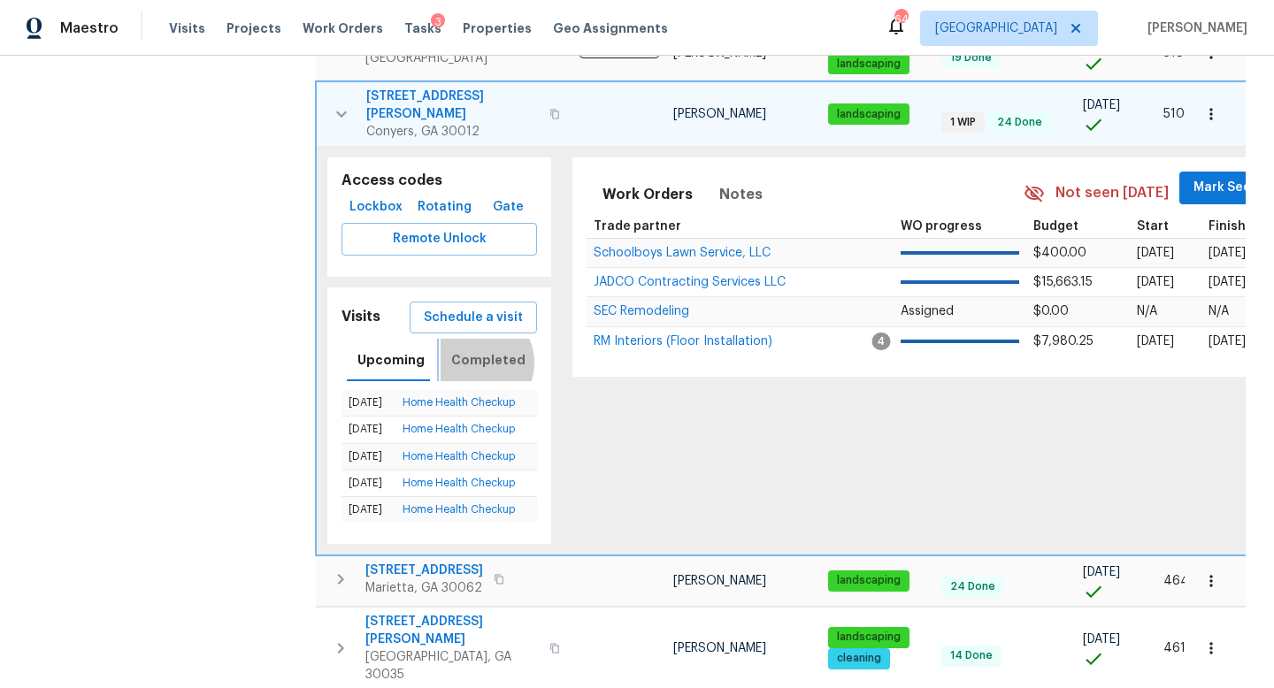
click at [469, 349] on span "Completed" at bounding box center [488, 360] width 74 height 22
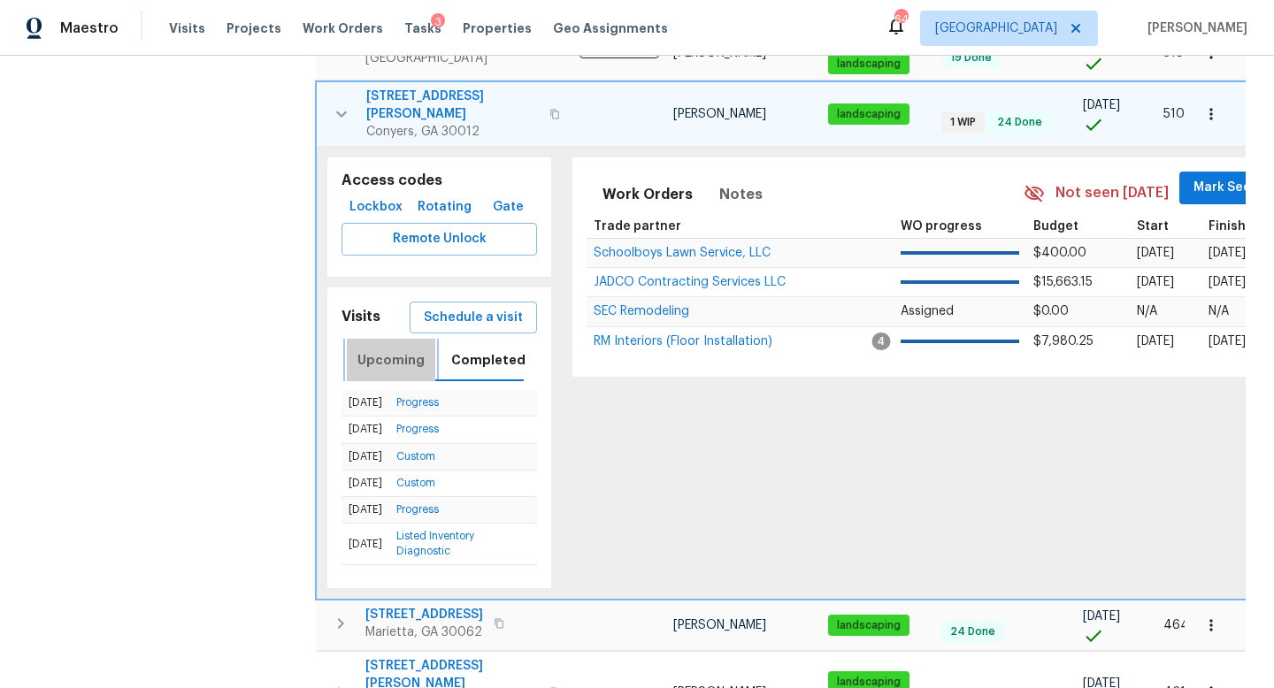
click at [400, 349] on span "Upcoming" at bounding box center [390, 360] width 67 height 22
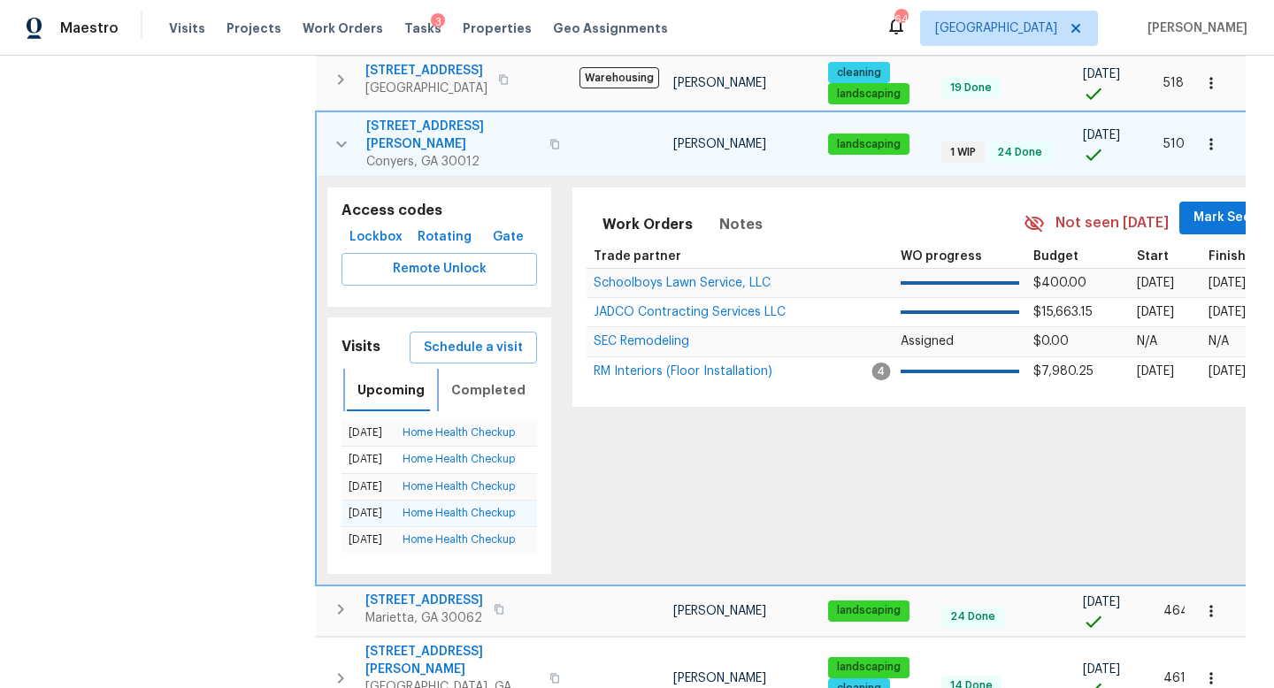
scroll to position [605, 0]
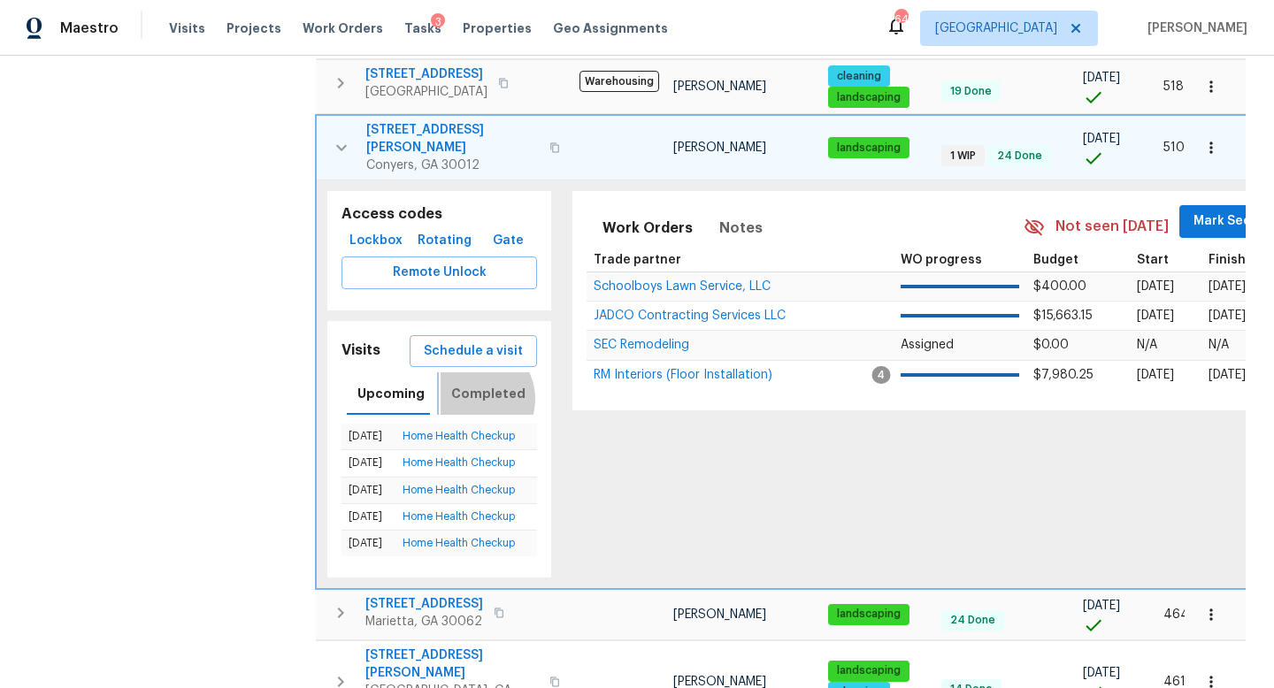
click at [468, 383] on span "Completed" at bounding box center [488, 394] width 74 height 22
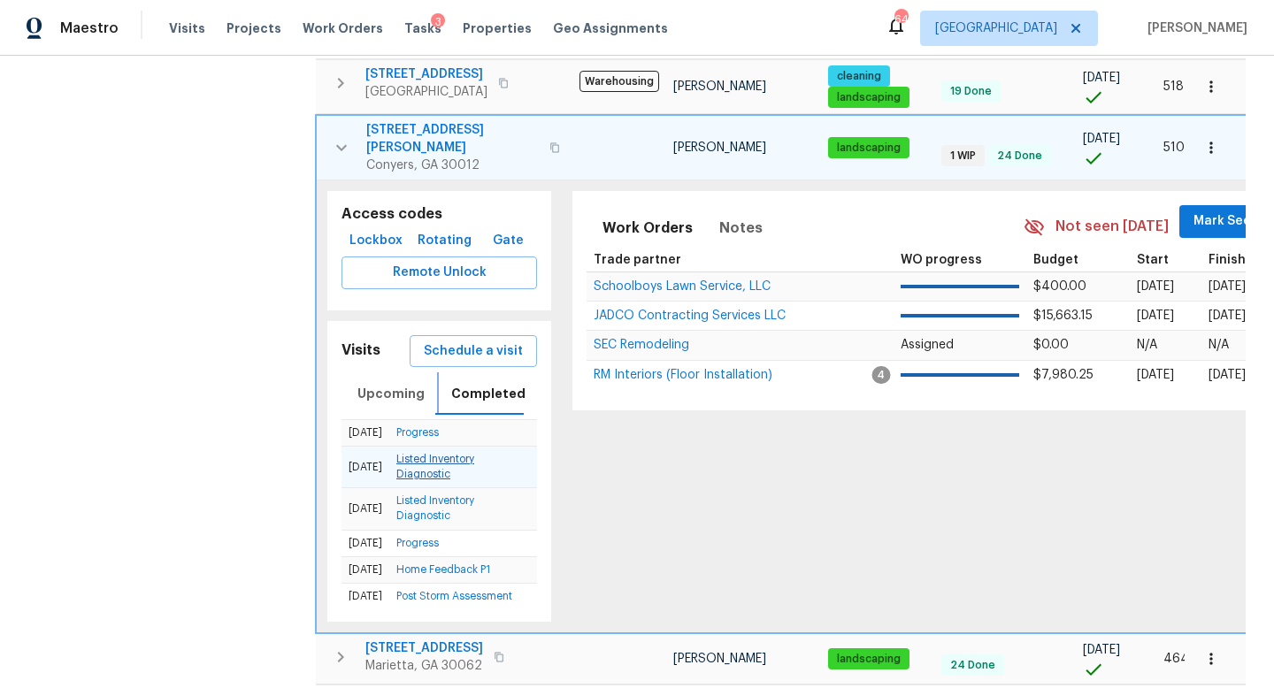
scroll to position [119, 0]
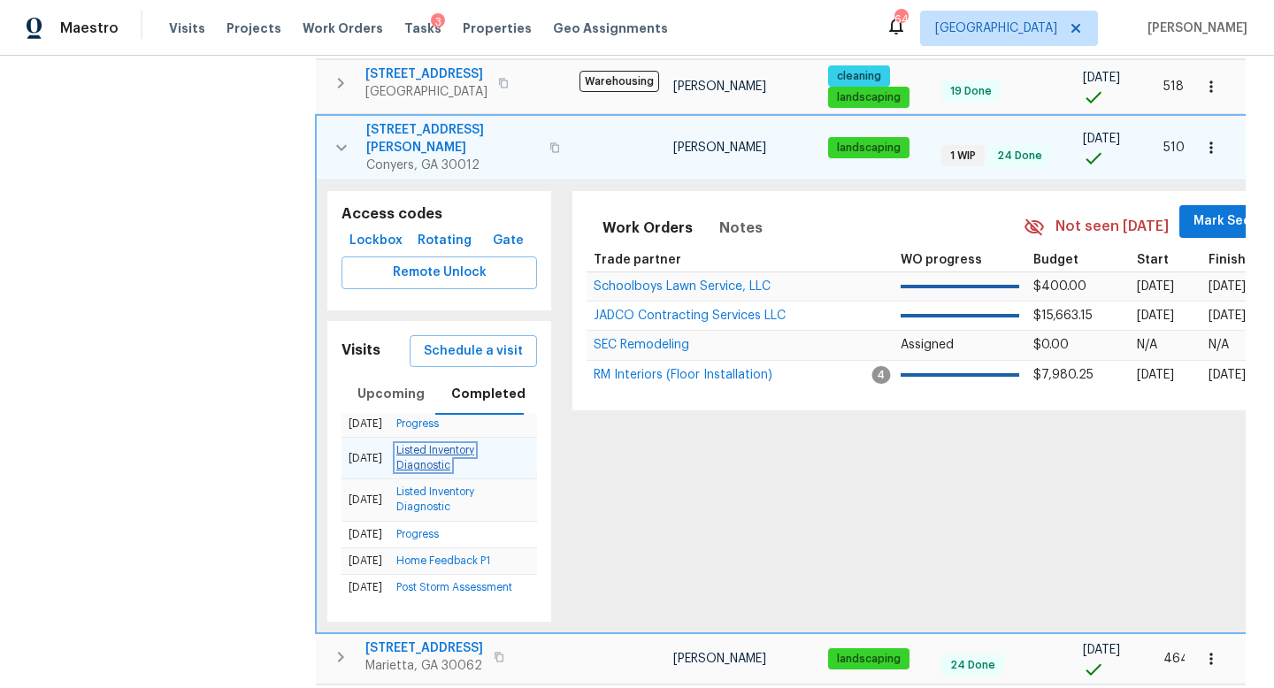
click at [441, 445] on link "Listed Inventory Diagnostic" at bounding box center [435, 458] width 78 height 26
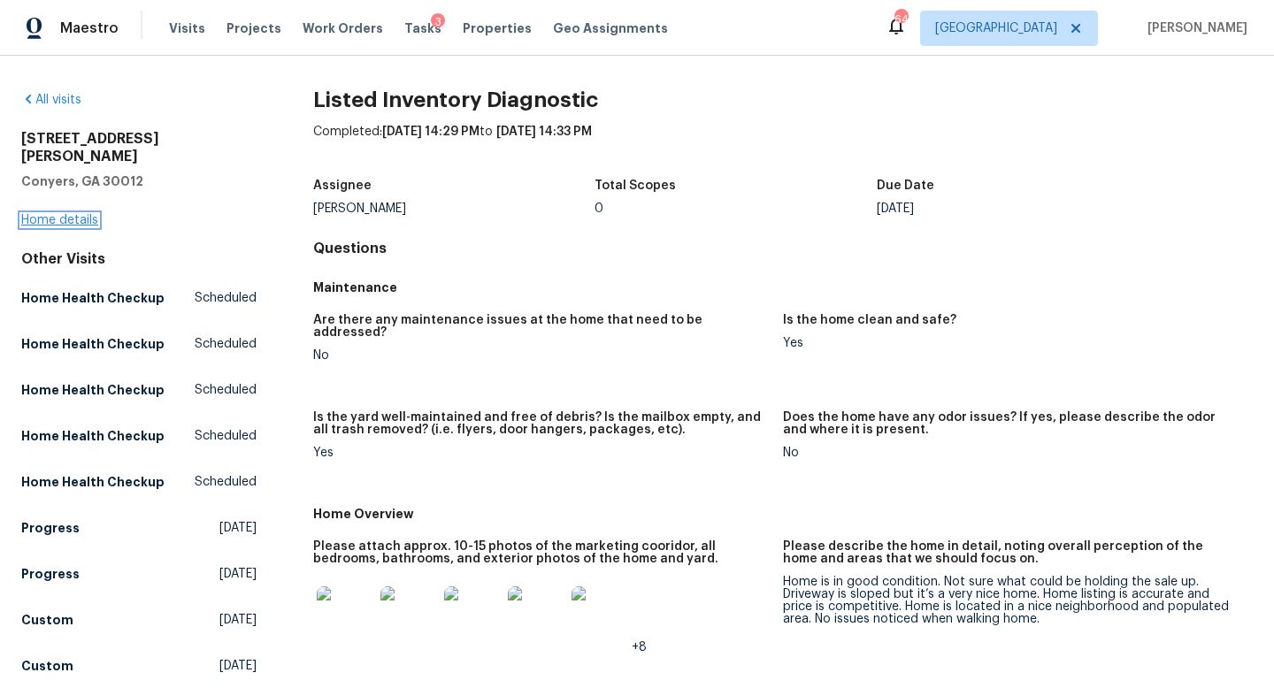
click at [93, 214] on link "Home details" at bounding box center [59, 220] width 77 height 12
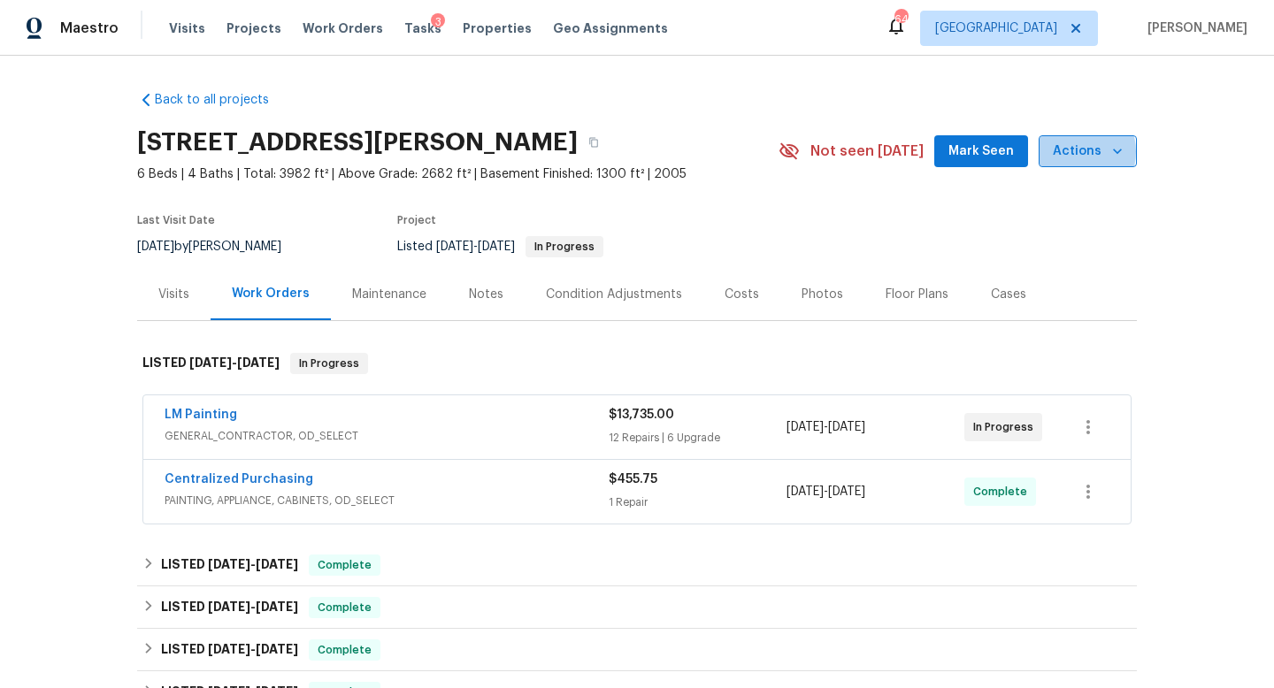
click at [1075, 152] on span "Actions" at bounding box center [1088, 152] width 70 height 22
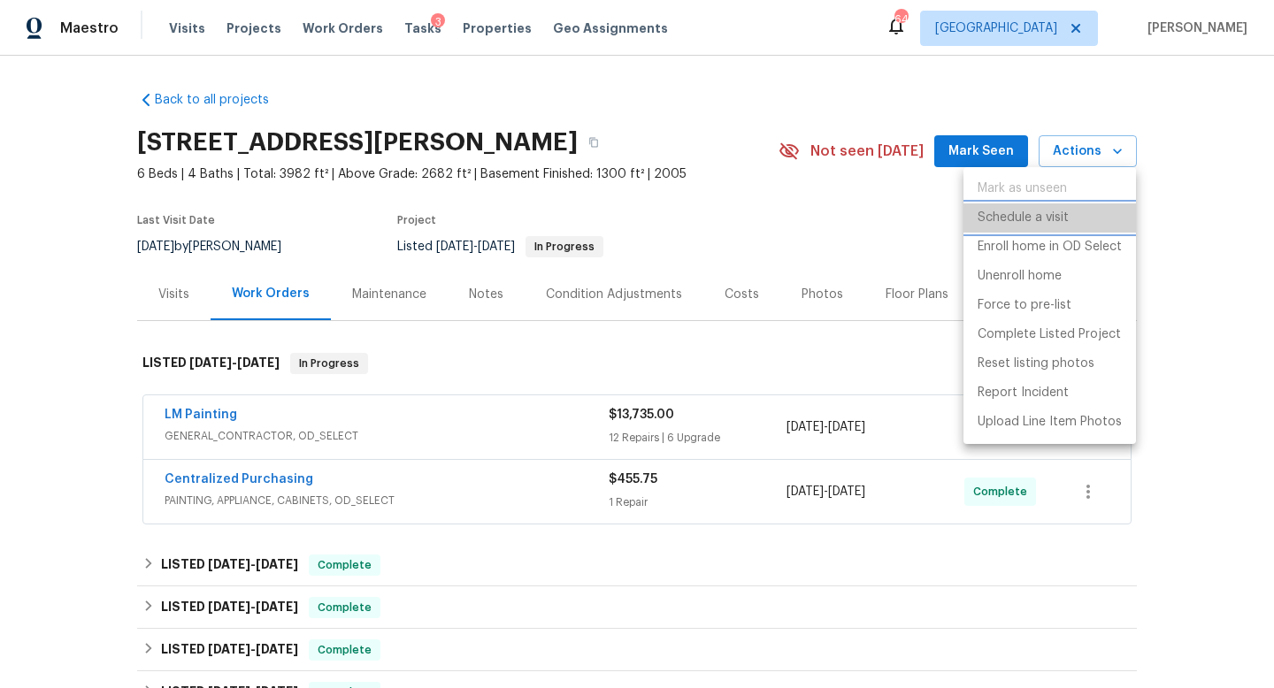
click at [1031, 222] on p "Schedule a visit" at bounding box center [1023, 218] width 91 height 19
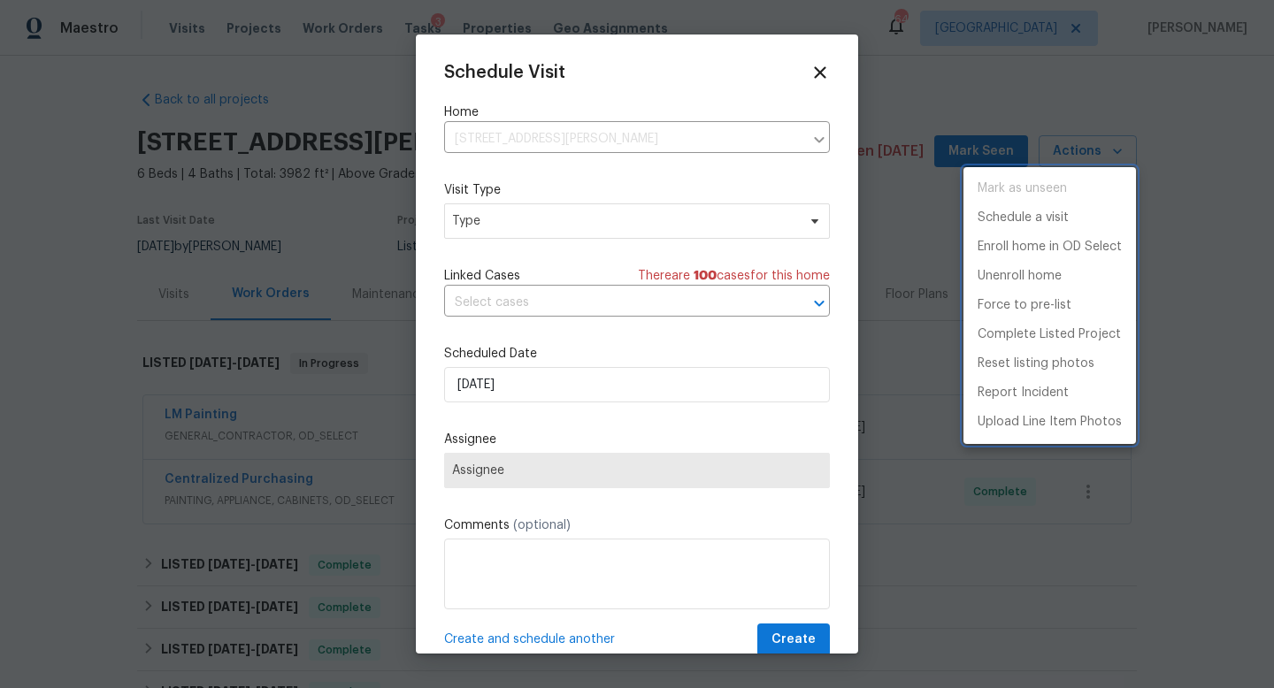
click at [602, 239] on div at bounding box center [637, 344] width 1274 height 688
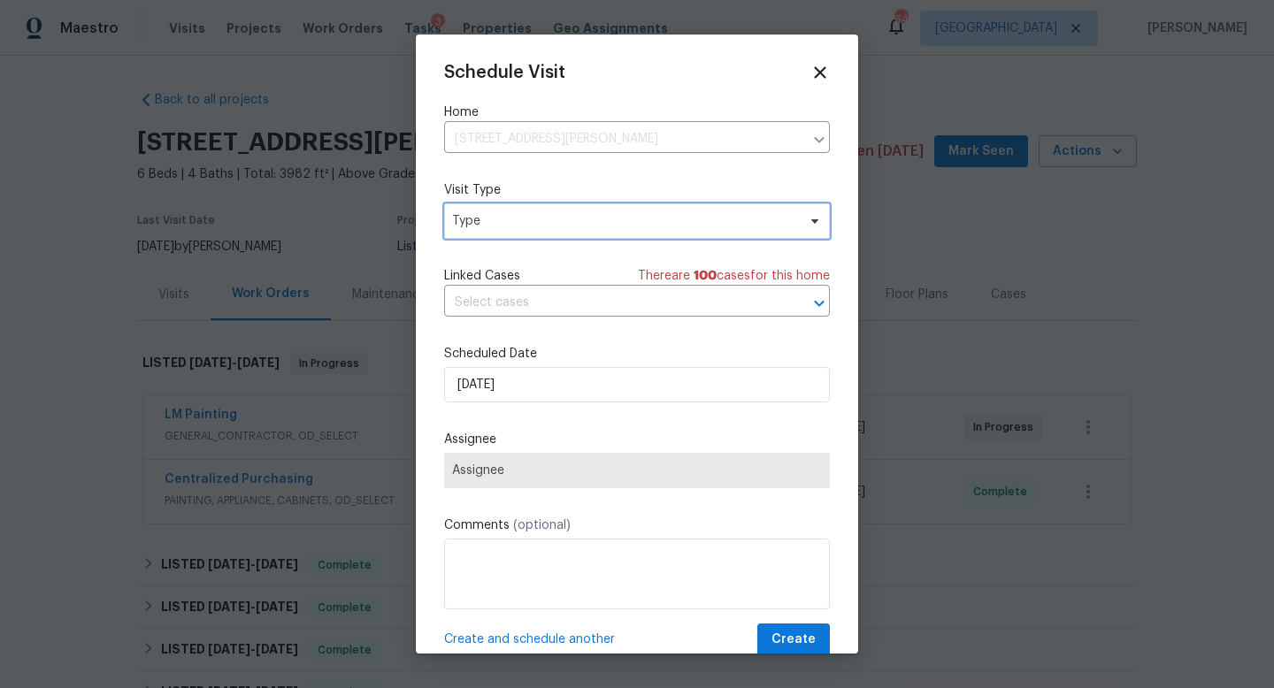
click at [595, 218] on span "Type" at bounding box center [624, 221] width 344 height 18
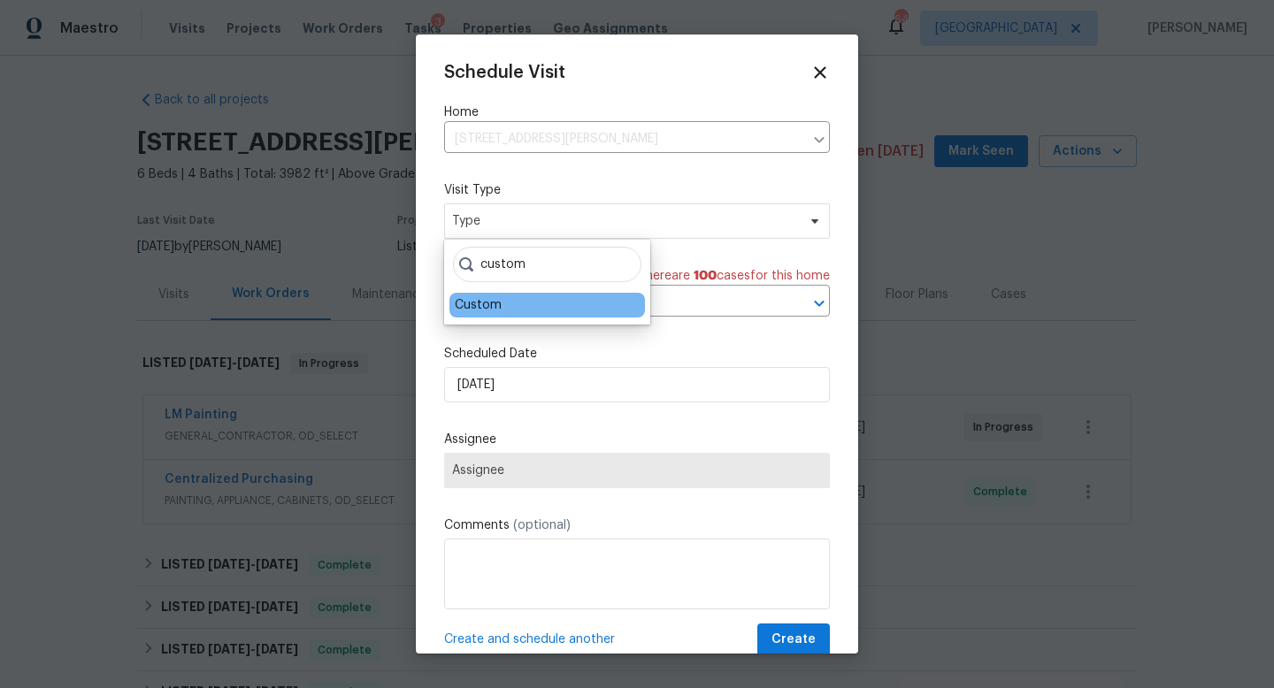
type input "custom"
click at [499, 303] on div "Custom" at bounding box center [478, 305] width 47 height 18
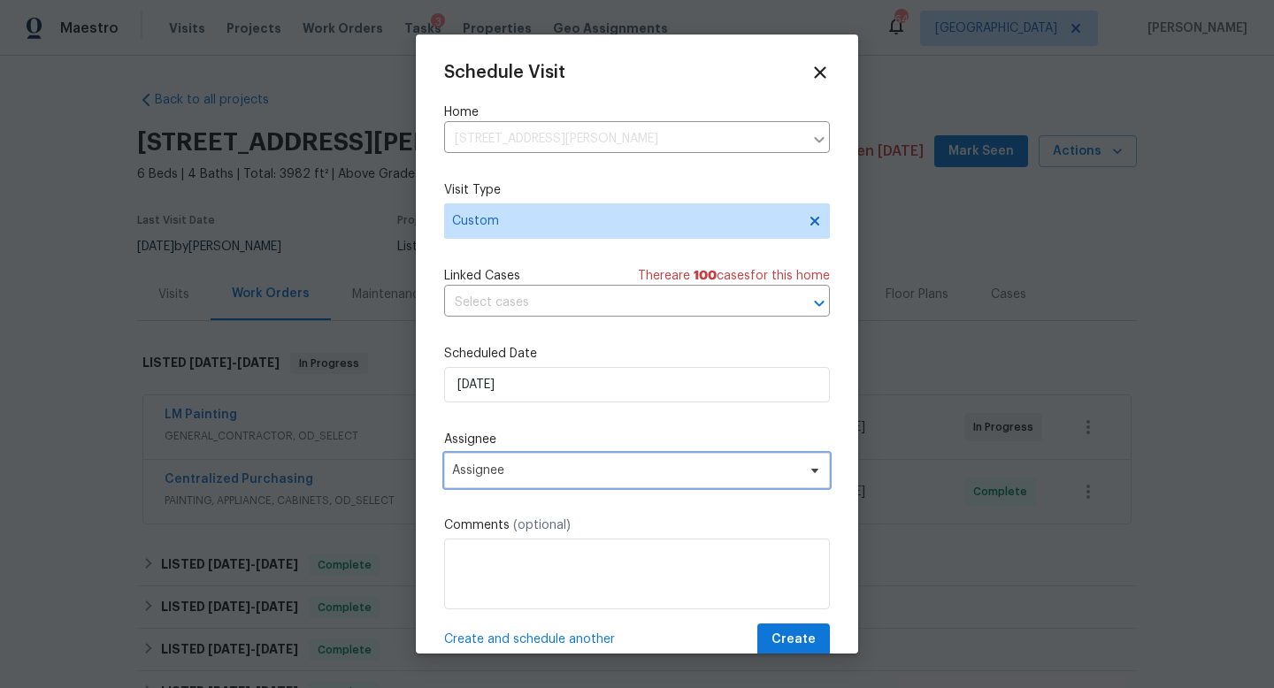
click at [483, 461] on span "Assignee" at bounding box center [637, 470] width 386 height 35
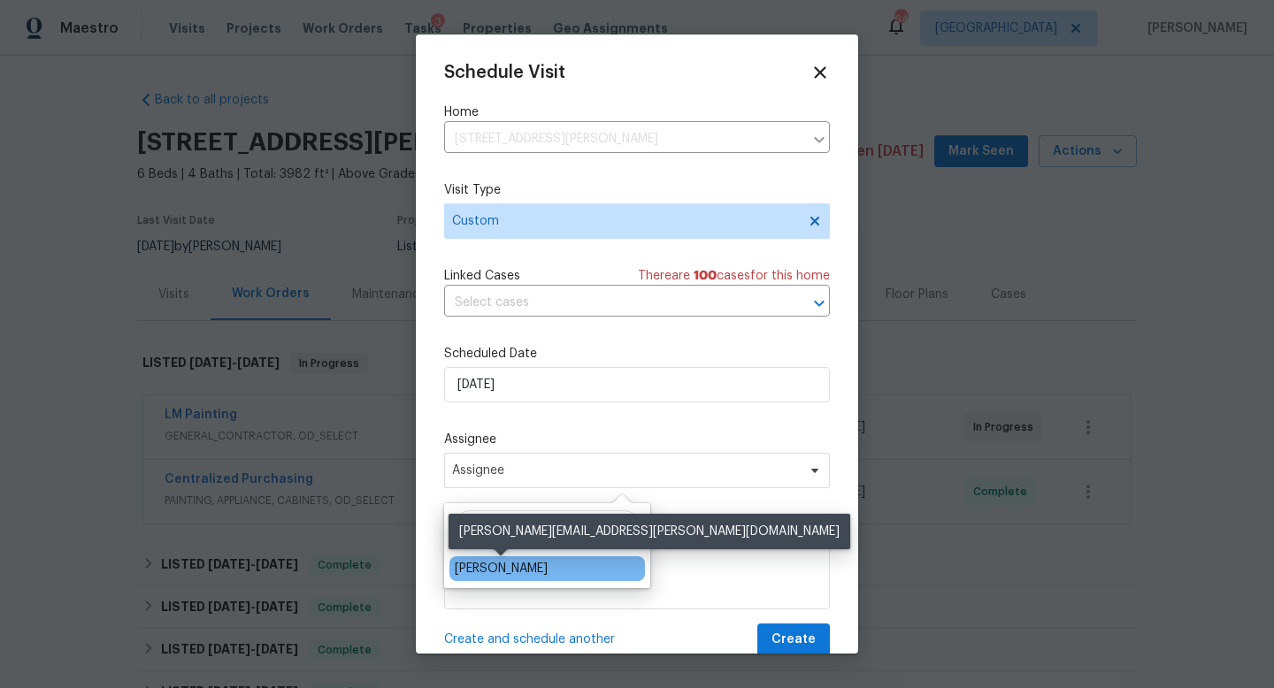
type input "cynthia"
click at [491, 570] on div "[PERSON_NAME]" at bounding box center [501, 569] width 93 height 18
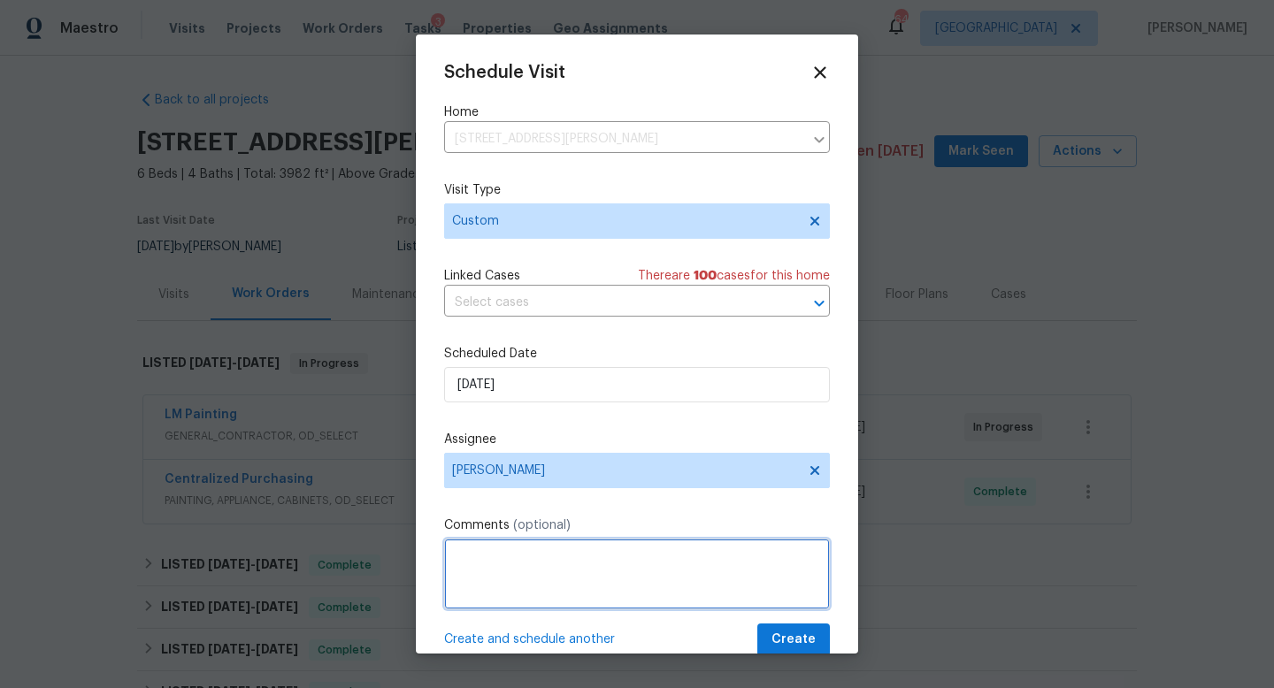
click at [491, 570] on textarea at bounding box center [637, 574] width 386 height 71
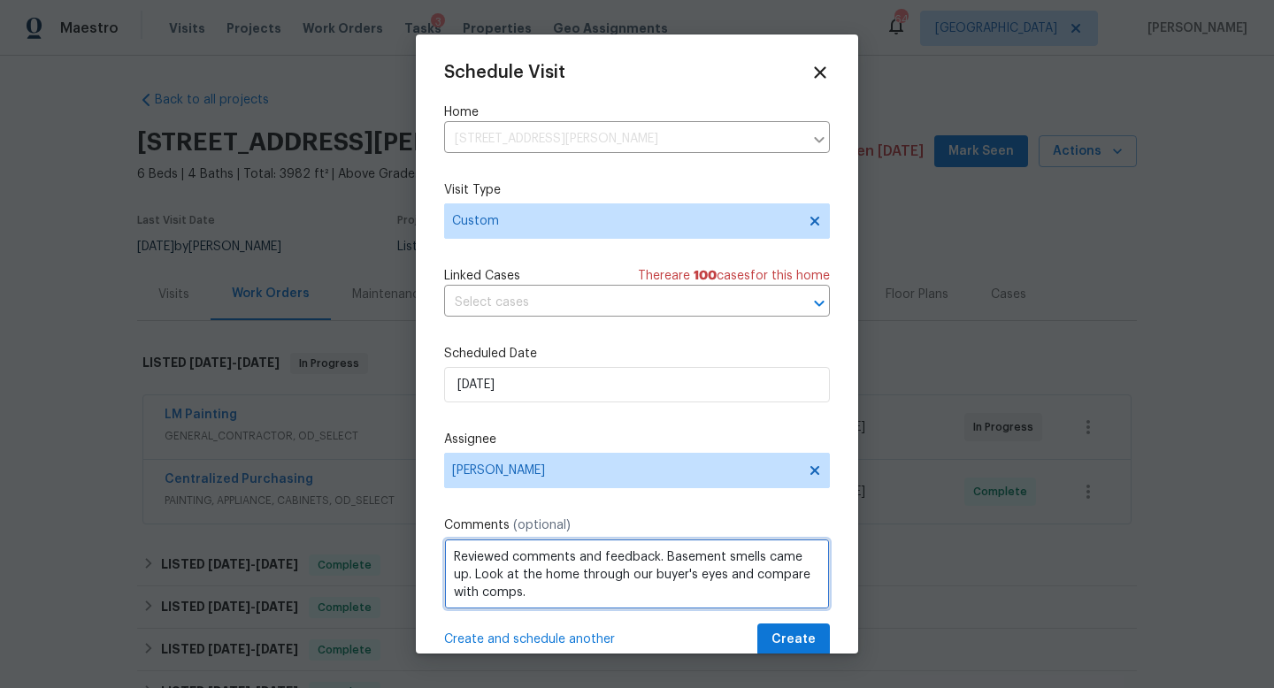
type textarea "Reviewed comments and feedback. Basement smells came up. Look at the home throu…"
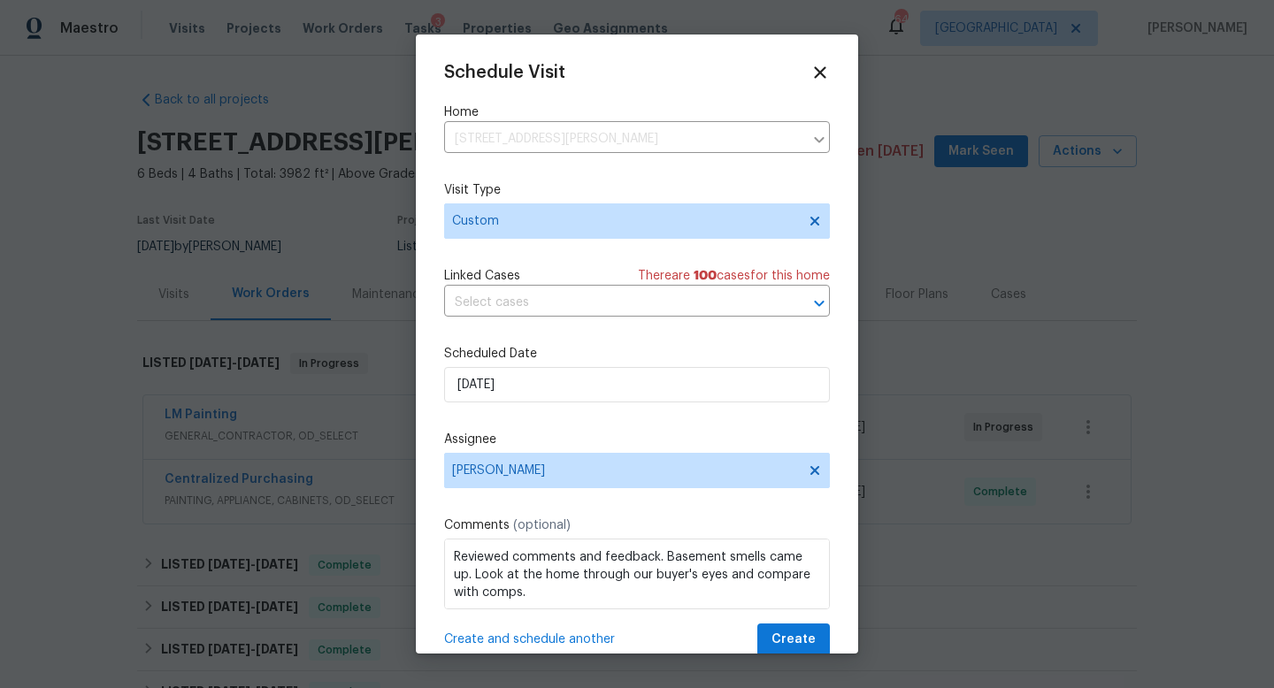
click at [793, 618] on div "Schedule Visit Home 1365 River Club Dr NE, Conyers, GA 30012 ​ Visit Type Custo…" at bounding box center [637, 360] width 386 height 594
click at [787, 637] on span "Create" at bounding box center [793, 640] width 44 height 22
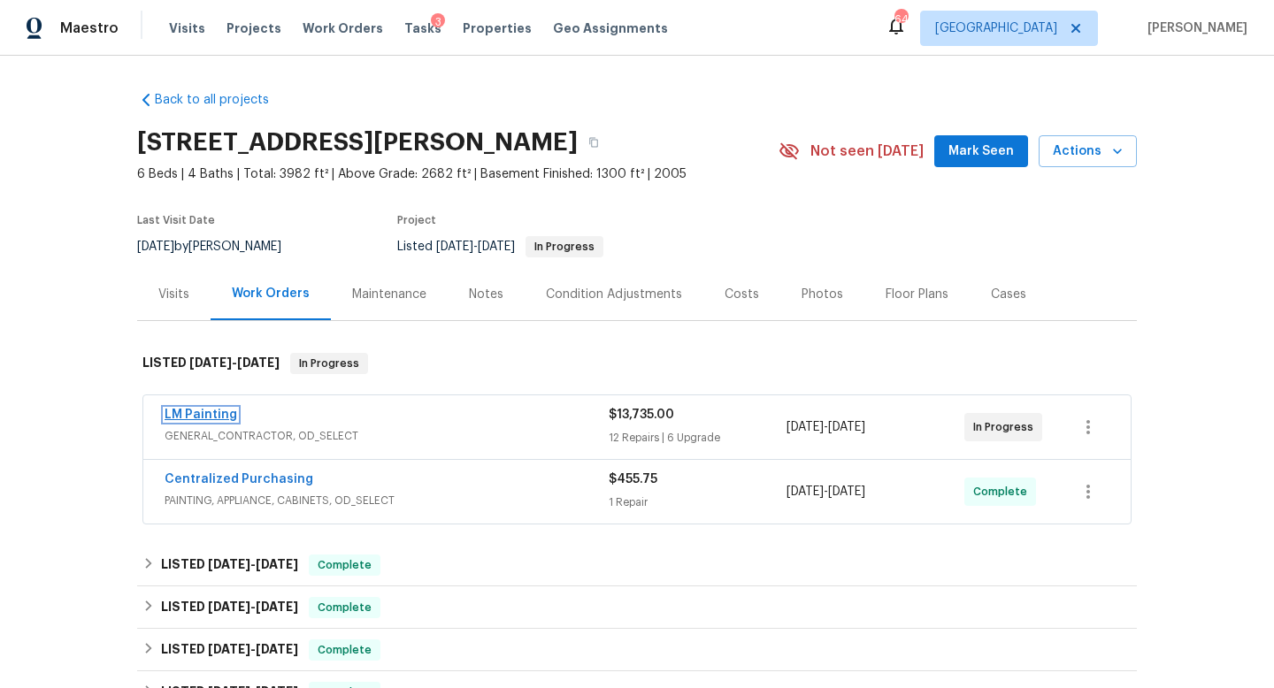
click at [222, 419] on link "LM Painting" at bounding box center [201, 415] width 73 height 12
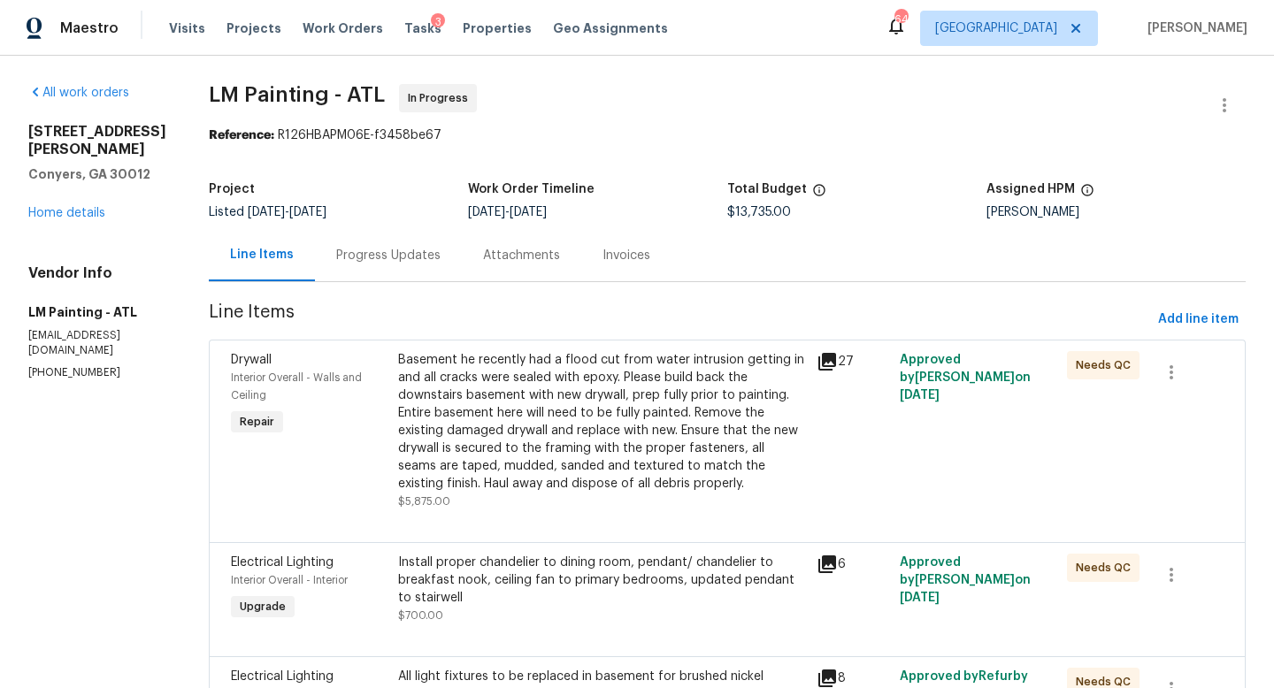
click at [440, 261] on div "Progress Updates" at bounding box center [388, 256] width 104 height 18
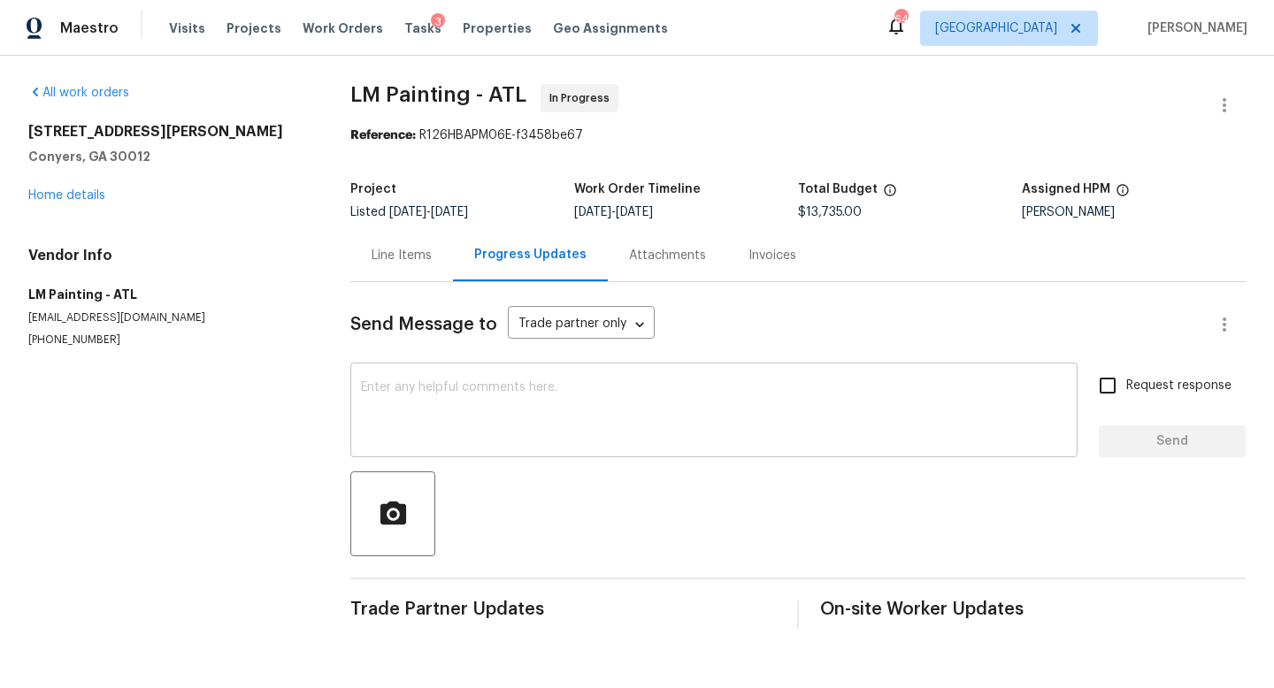
click at [512, 422] on textarea at bounding box center [714, 412] width 706 height 62
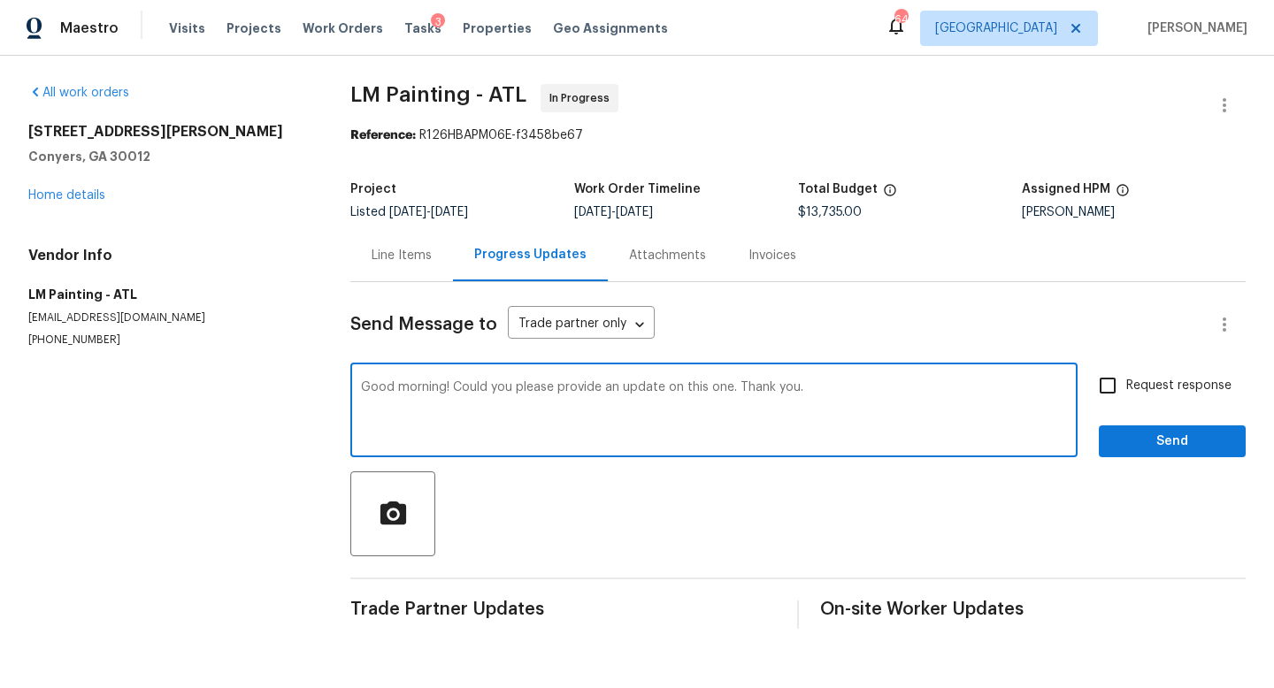
type textarea "Good morning! Could you please provide an update on this one. Thank you."
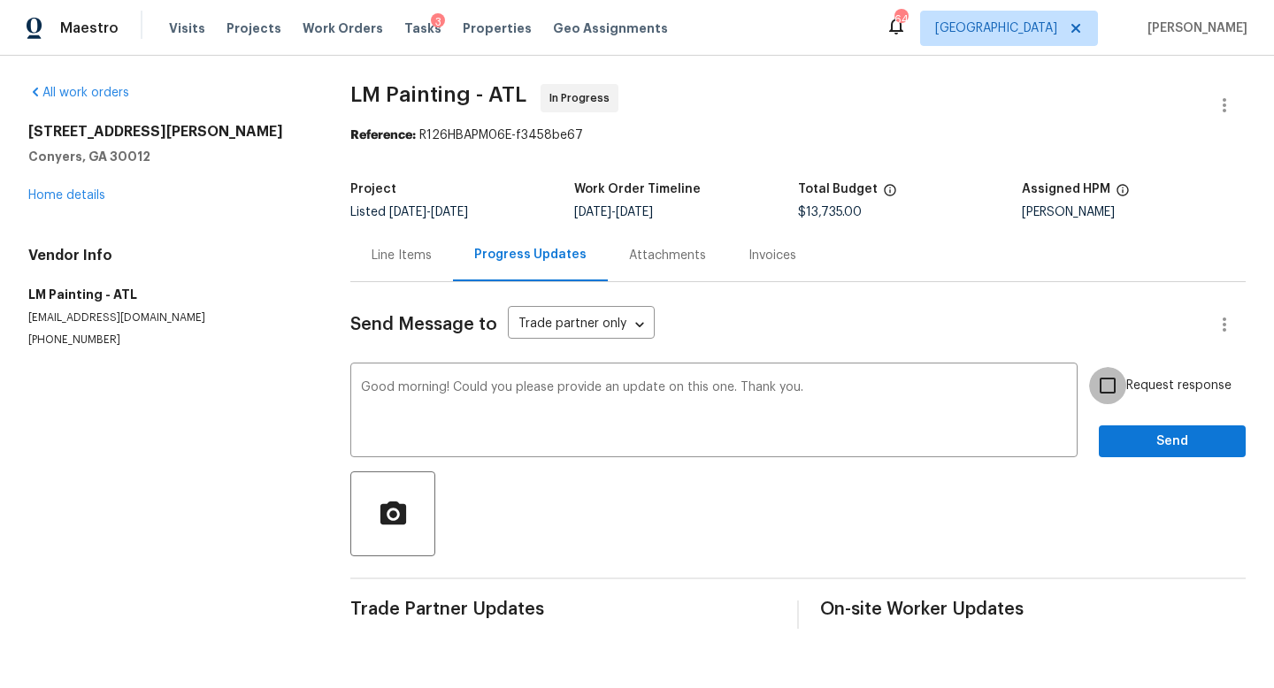
click at [1111, 388] on input "Request response" at bounding box center [1107, 385] width 37 height 37
checkbox input "true"
click at [1123, 438] on span "Send" at bounding box center [1172, 442] width 119 height 22
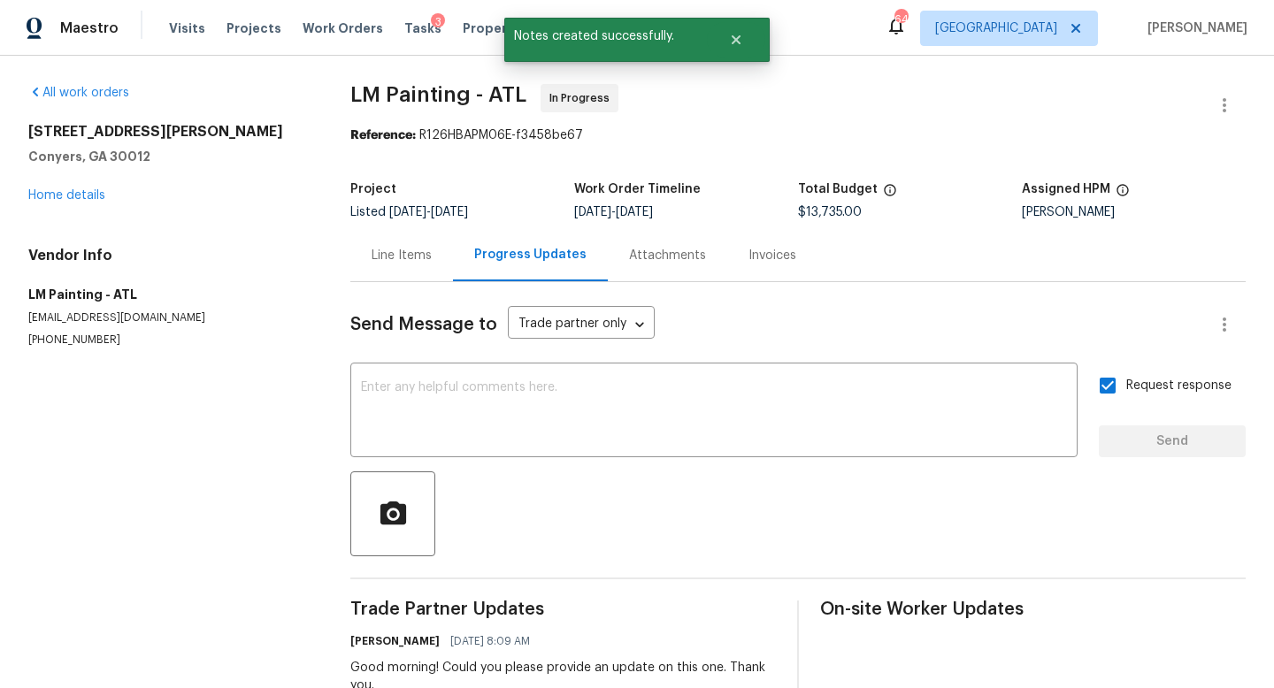
click at [417, 260] on div "Line Items" at bounding box center [402, 256] width 60 height 18
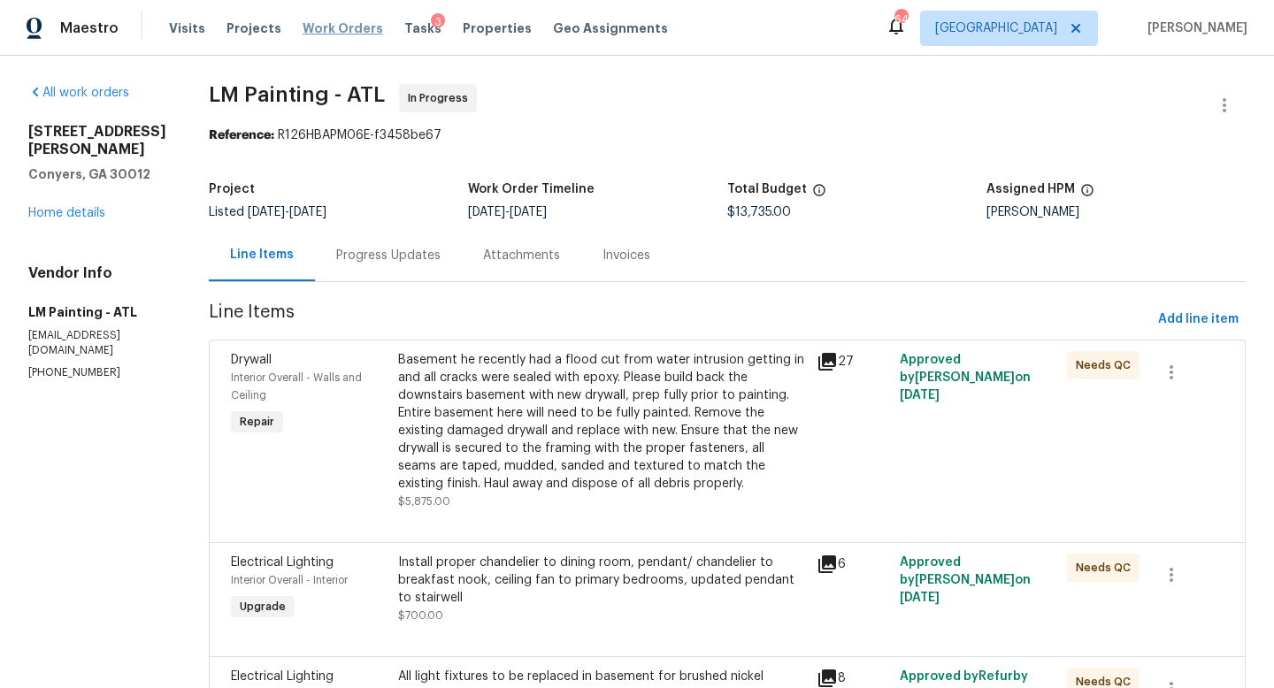
click at [343, 30] on span "Work Orders" at bounding box center [343, 28] width 81 height 18
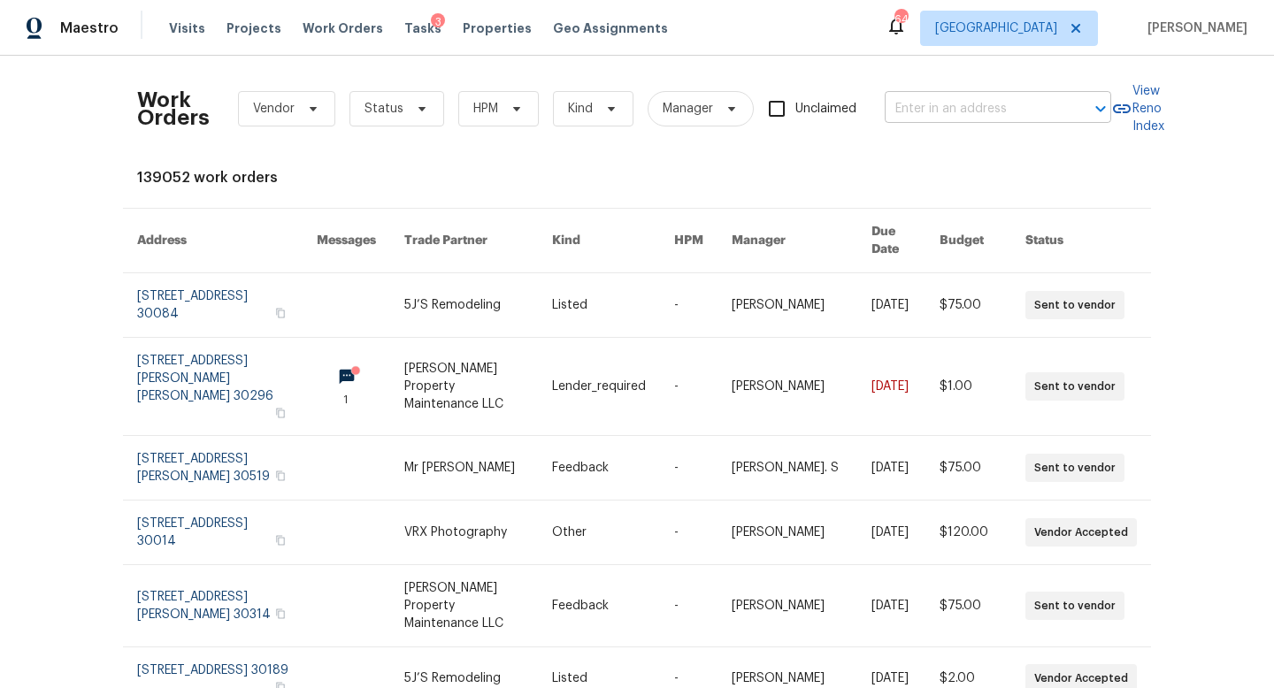
click at [898, 99] on input "text" at bounding box center [973, 109] width 177 height 27
paste input "120 Blackberry Run Fayetteville GA 30214"
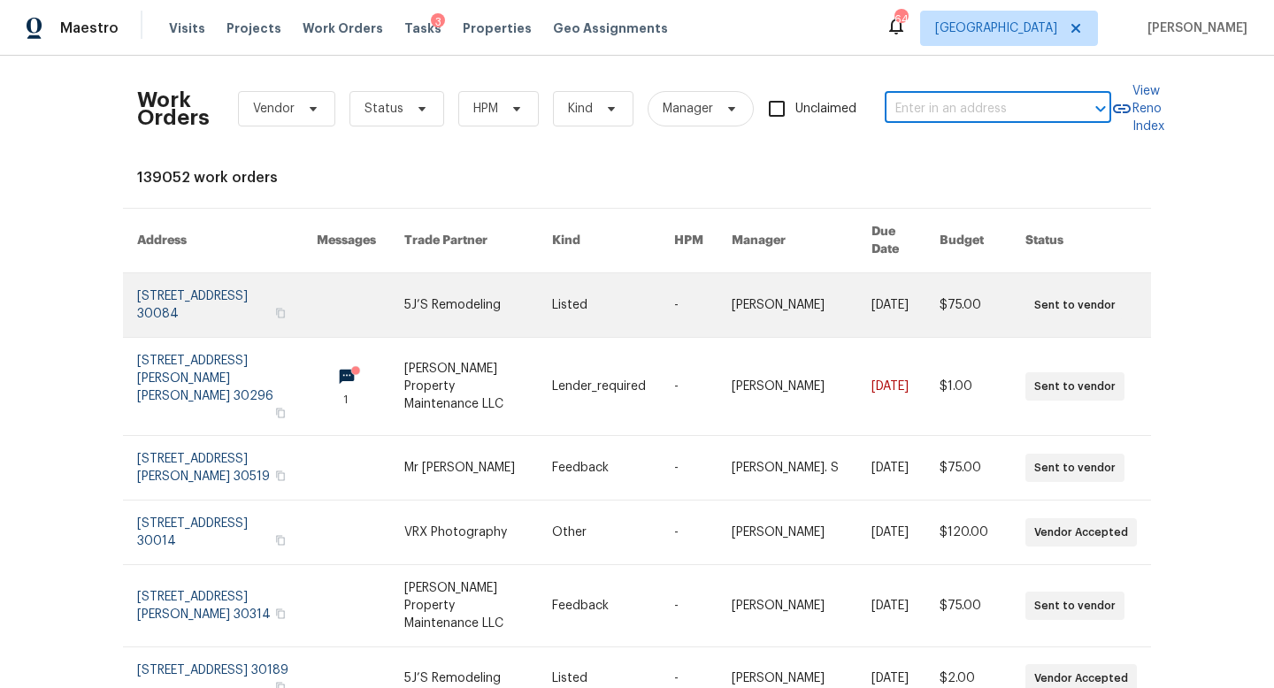
type input "120 Blackberry Run Fayetteville GA 30214"
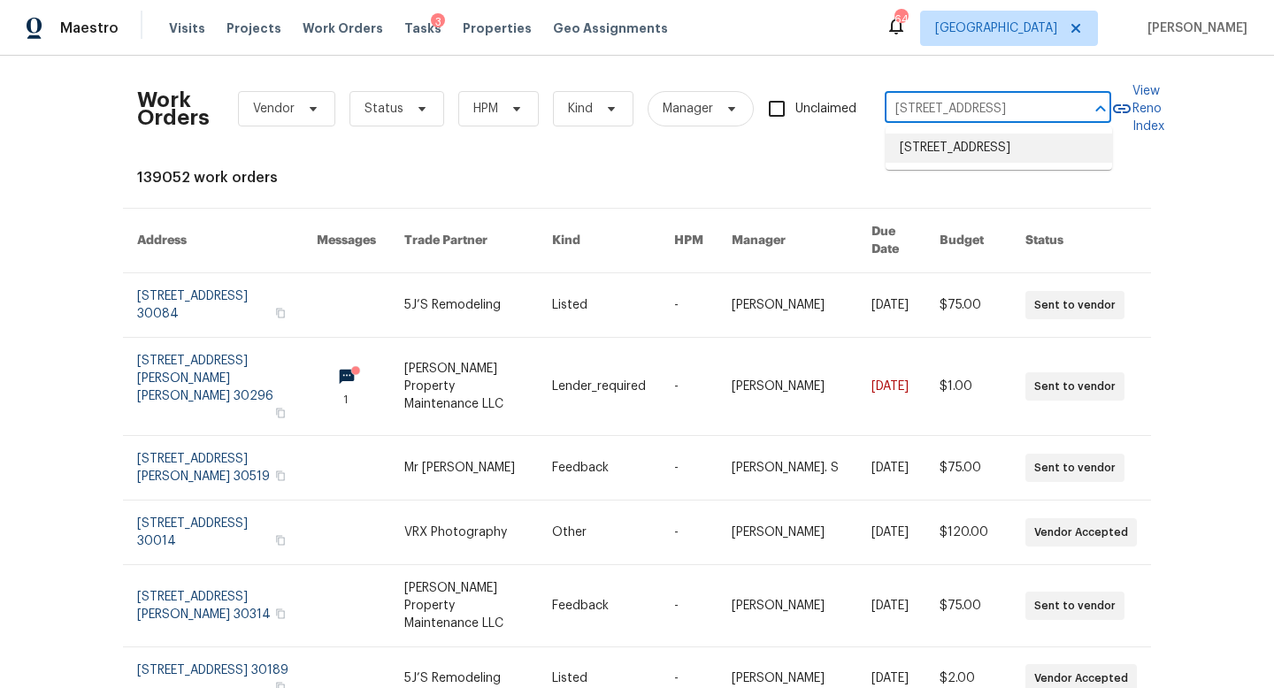
click at [944, 162] on li "120 Blackberry Run, Fayetteville, GA 30214" at bounding box center [999, 148] width 226 height 29
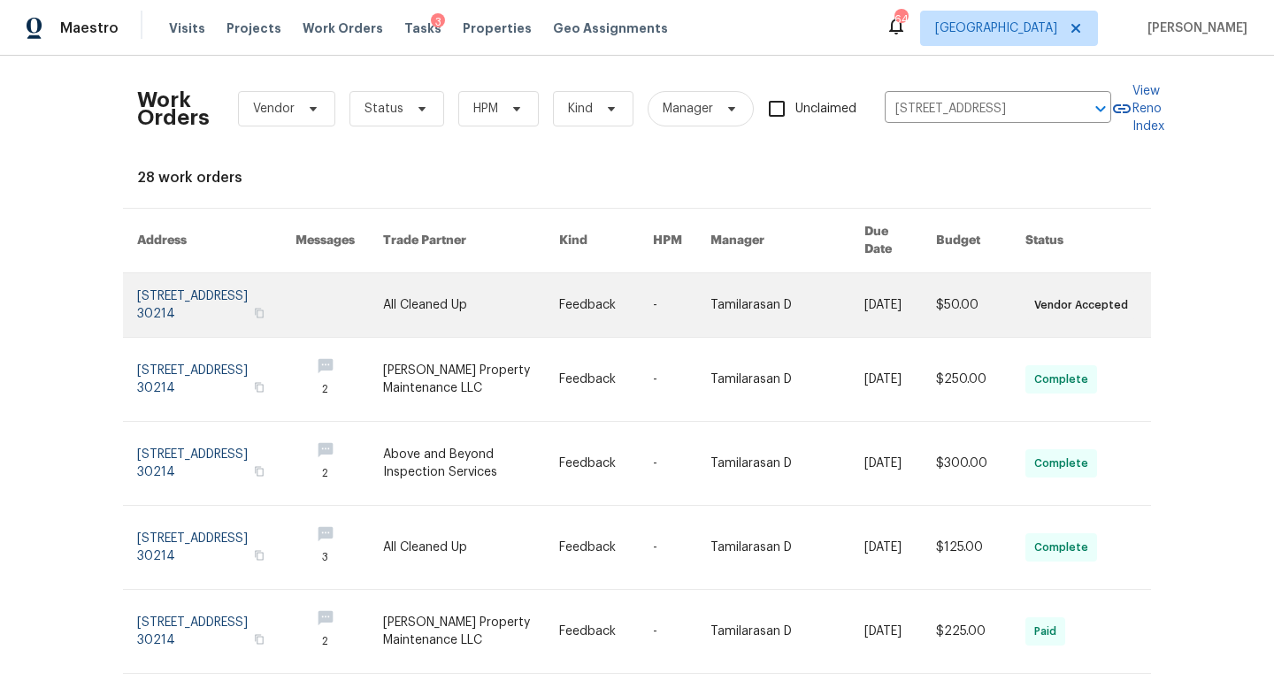
click at [218, 297] on link at bounding box center [216, 305] width 158 height 64
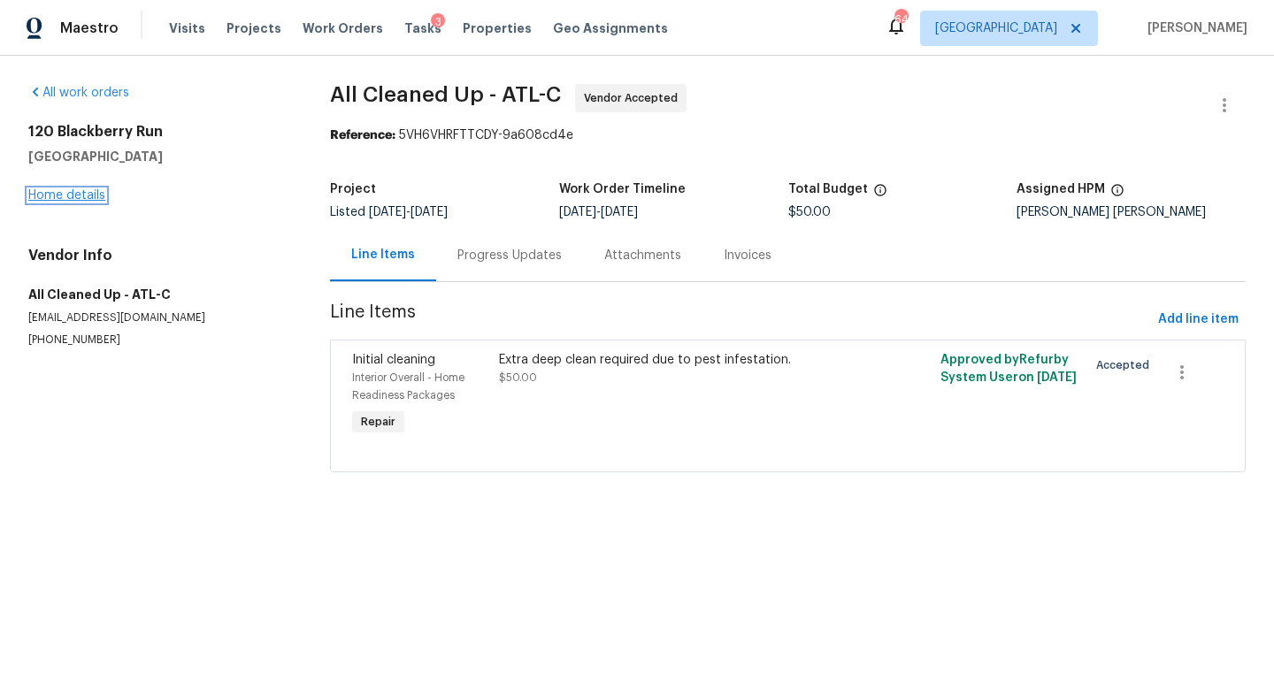
click at [86, 195] on link "Home details" at bounding box center [66, 195] width 77 height 12
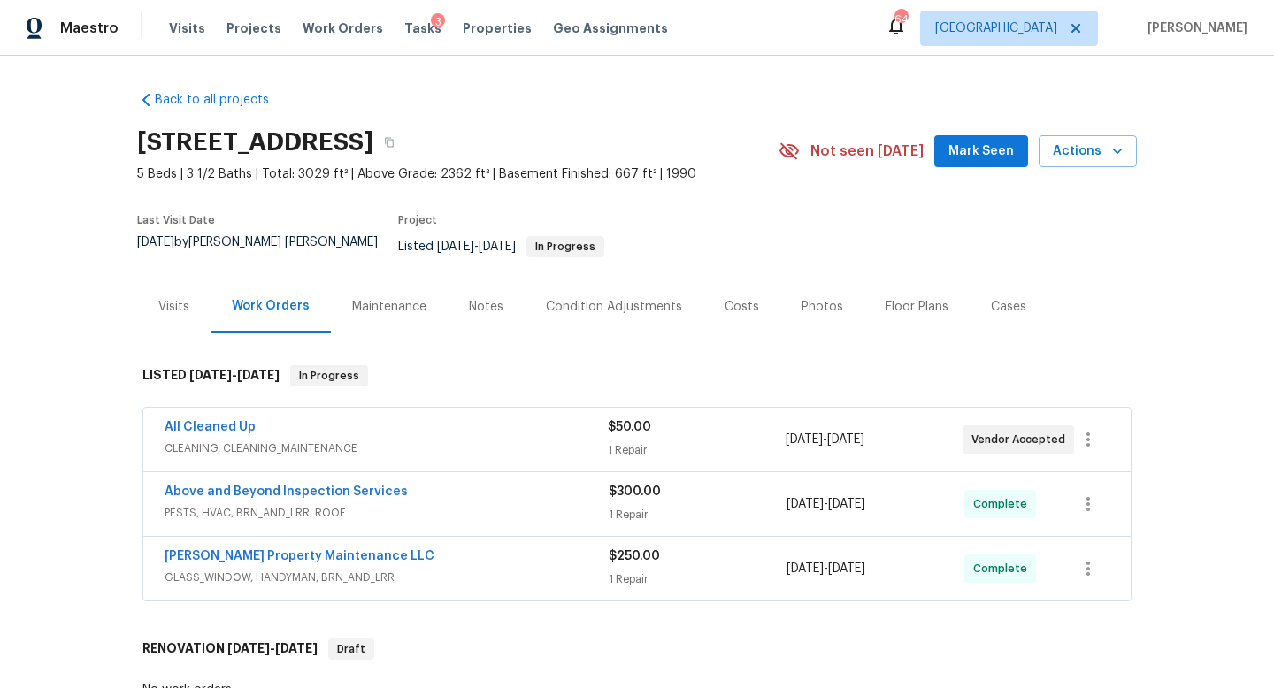
click at [314, 472] on div "Above and Beyond Inspection Services PESTS, HVAC, BRN_AND_LRR, ROOF $300.00 1 R…" at bounding box center [636, 504] width 987 height 64
click at [314, 486] on link "Above and Beyond Inspection Services" at bounding box center [286, 492] width 243 height 12
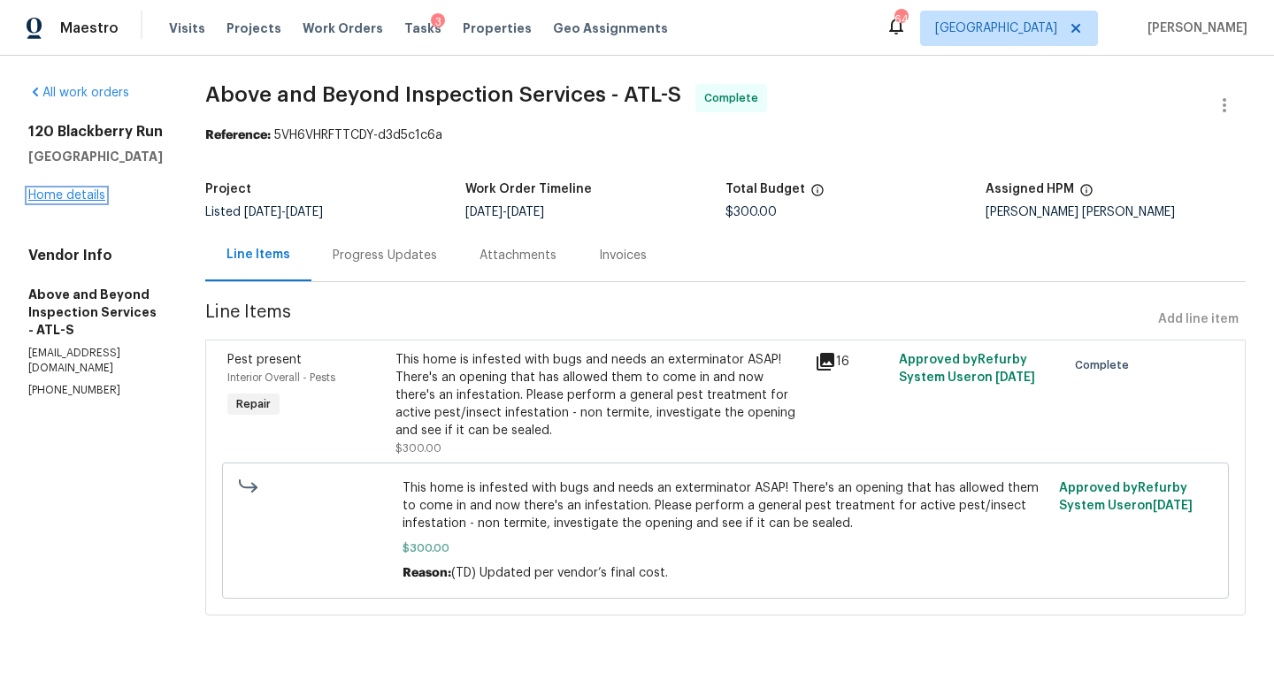
click at [97, 198] on link "Home details" at bounding box center [66, 195] width 77 height 12
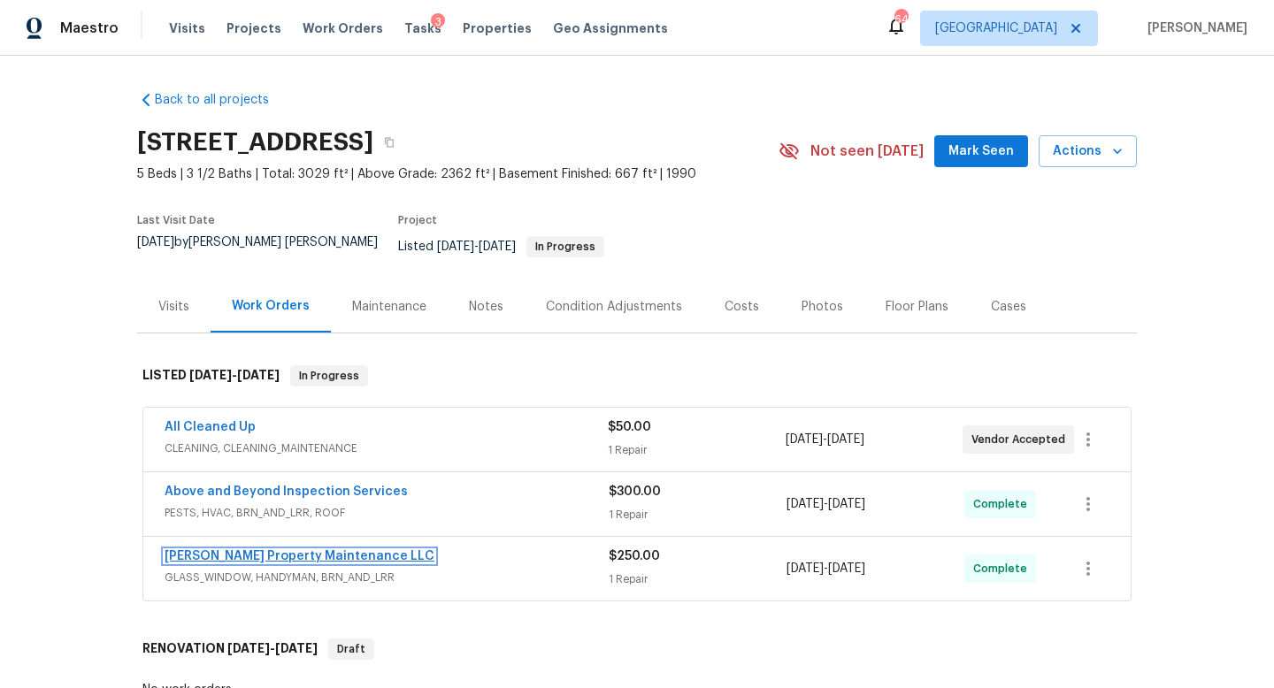
click at [276, 550] on link "[PERSON_NAME] Property Maintenance LLC" at bounding box center [300, 556] width 270 height 12
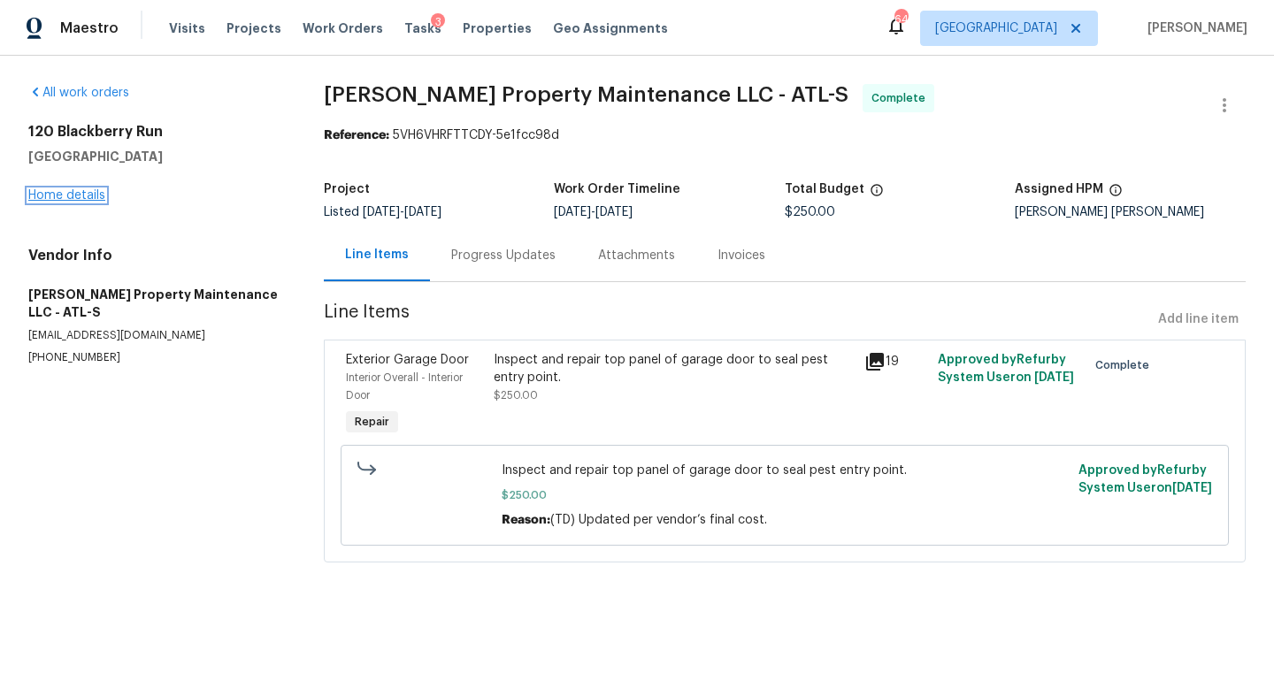
click at [95, 194] on link "Home details" at bounding box center [66, 195] width 77 height 12
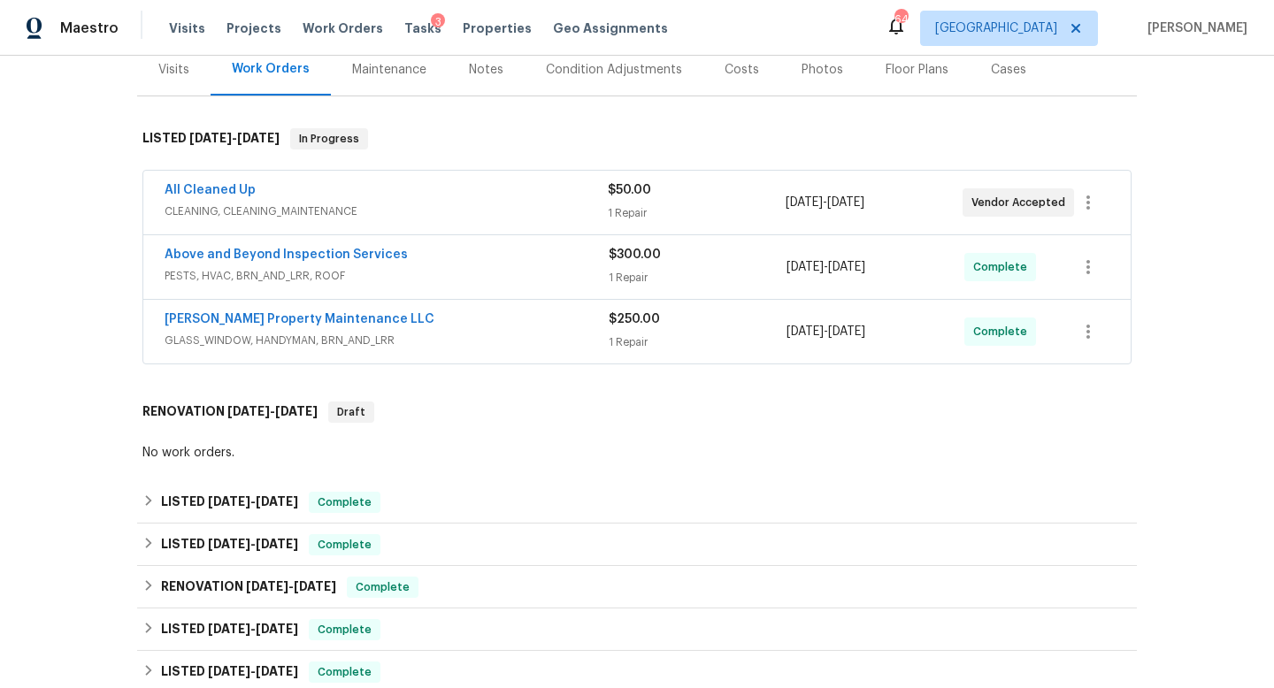
scroll to position [238, 0]
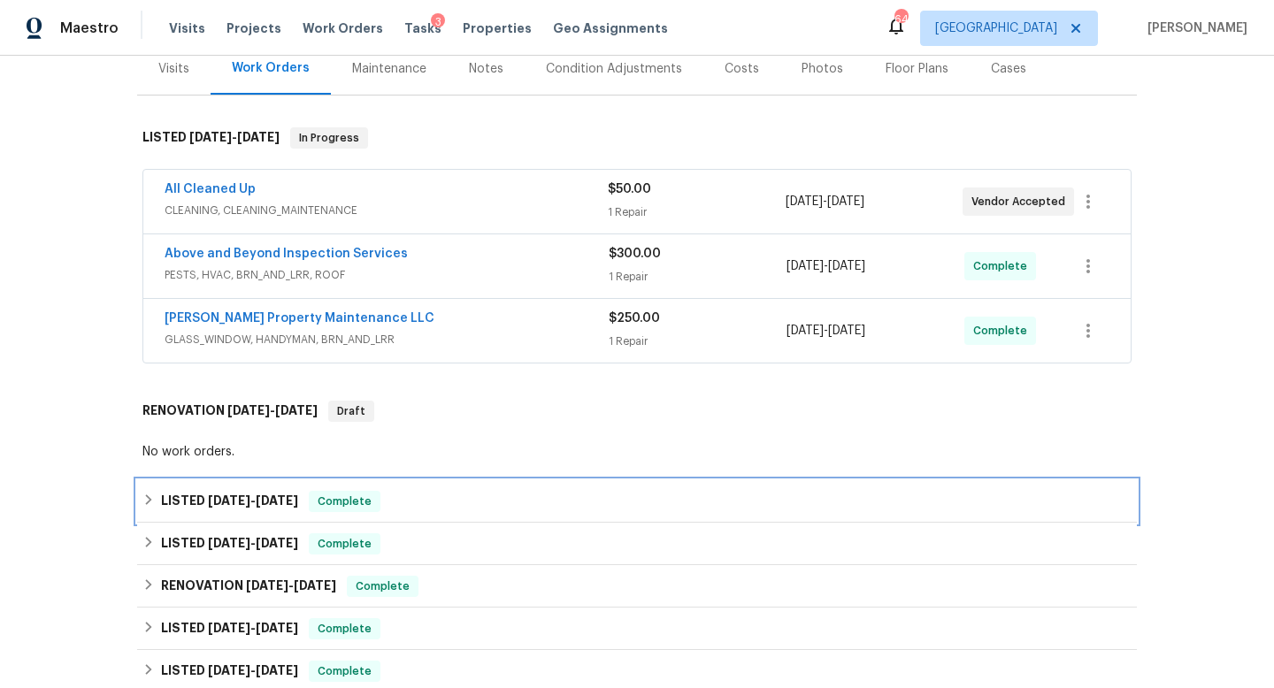
click at [223, 495] on span "8/4/25" at bounding box center [229, 501] width 42 height 12
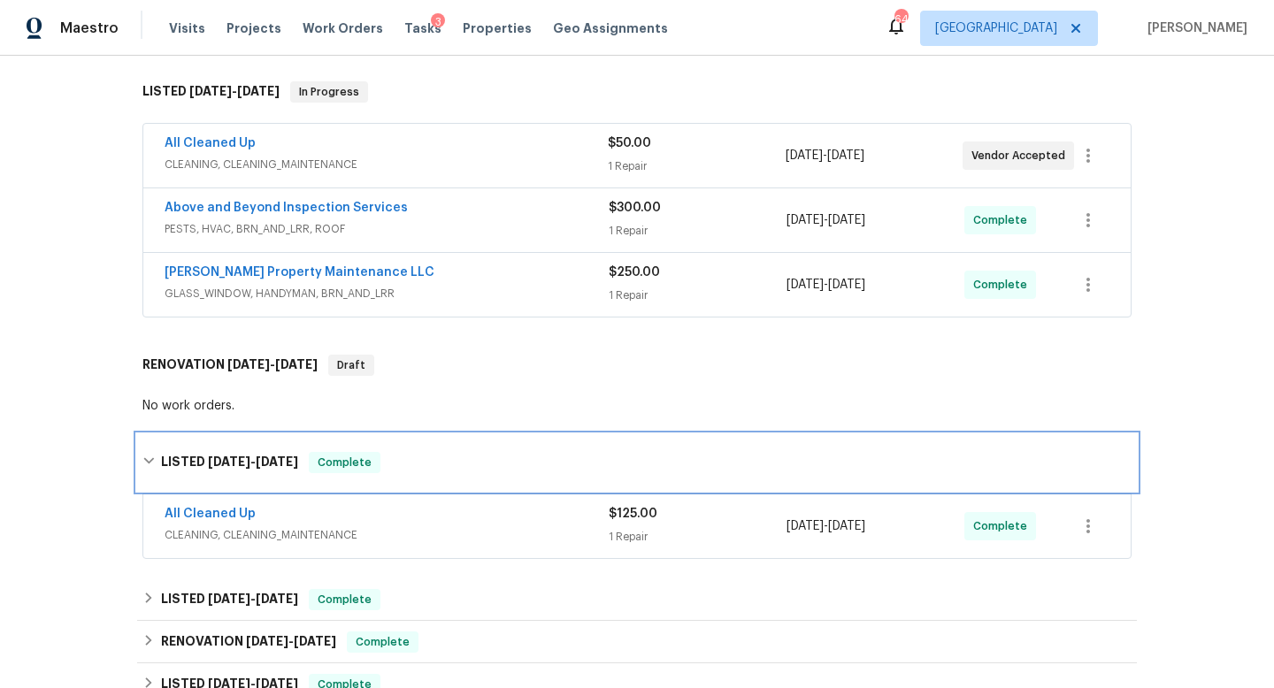
scroll to position [285, 0]
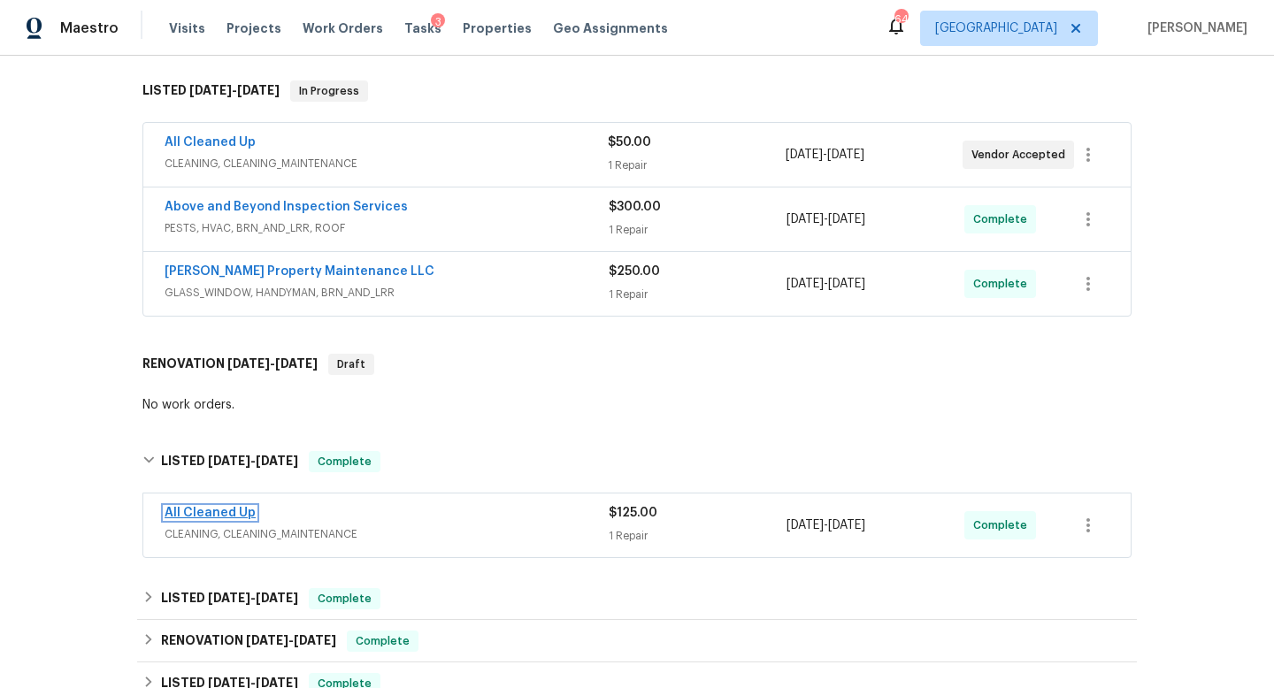
click at [218, 507] on link "All Cleaned Up" at bounding box center [210, 513] width 91 height 12
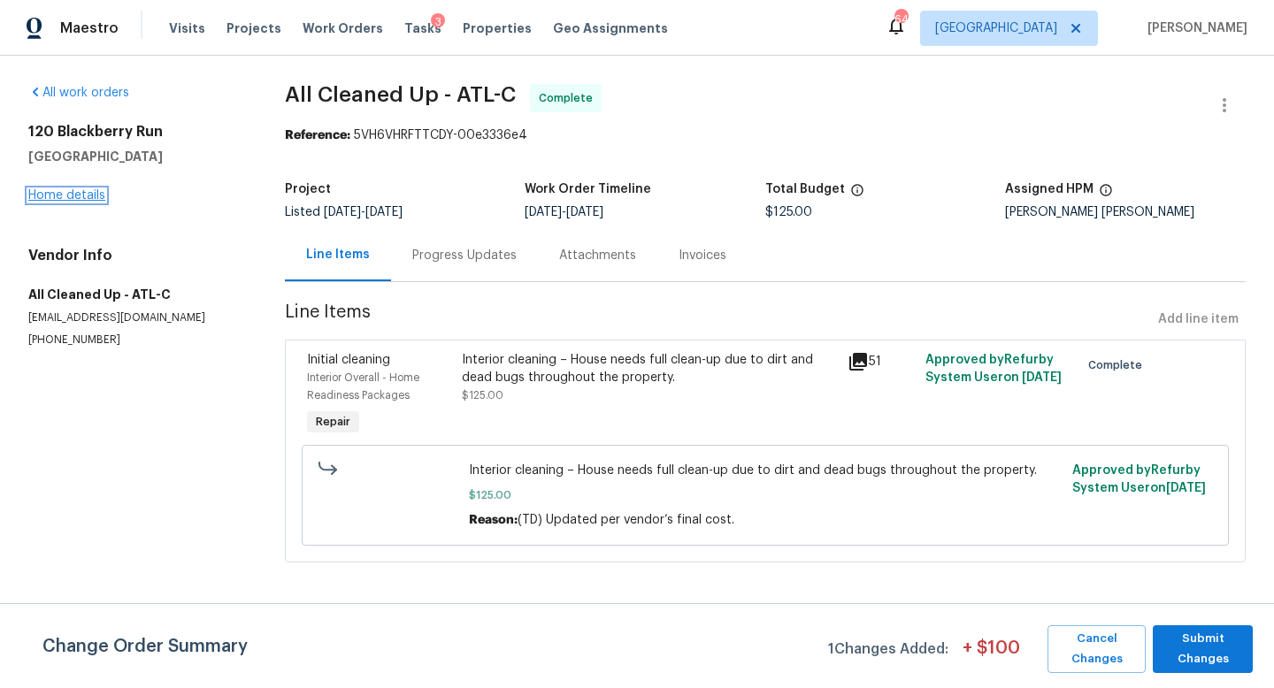
click at [85, 197] on link "Home details" at bounding box center [66, 195] width 77 height 12
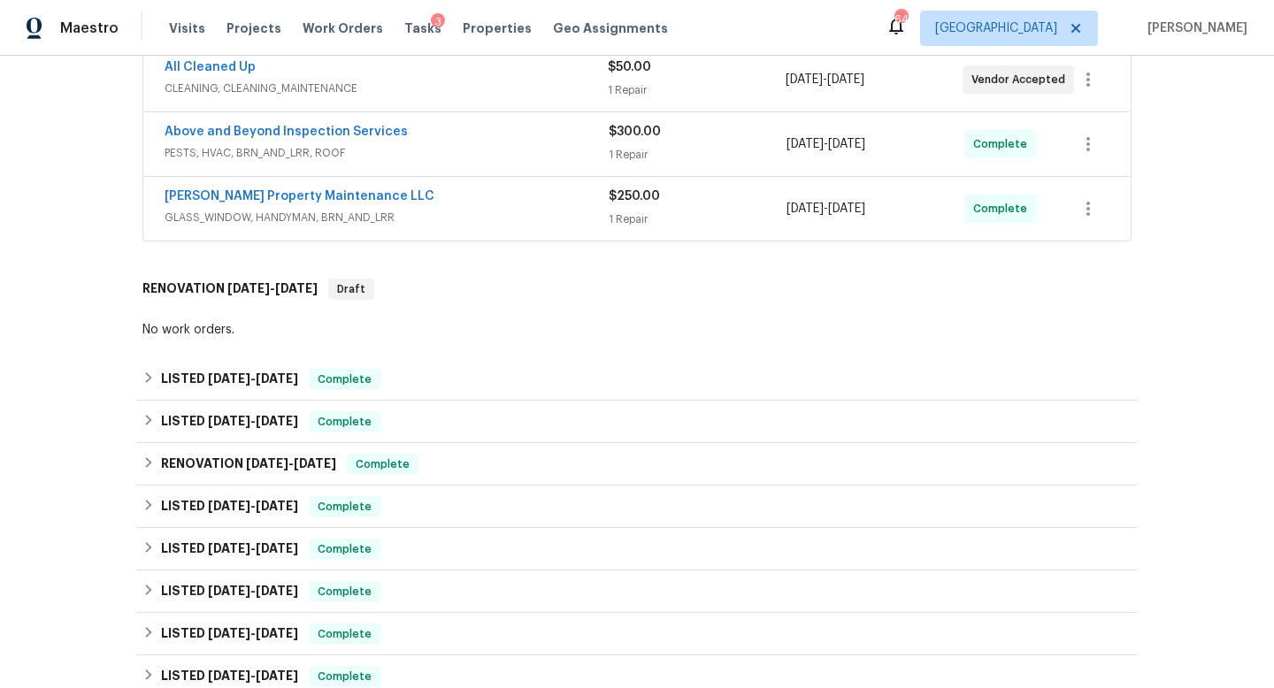
scroll to position [379, 0]
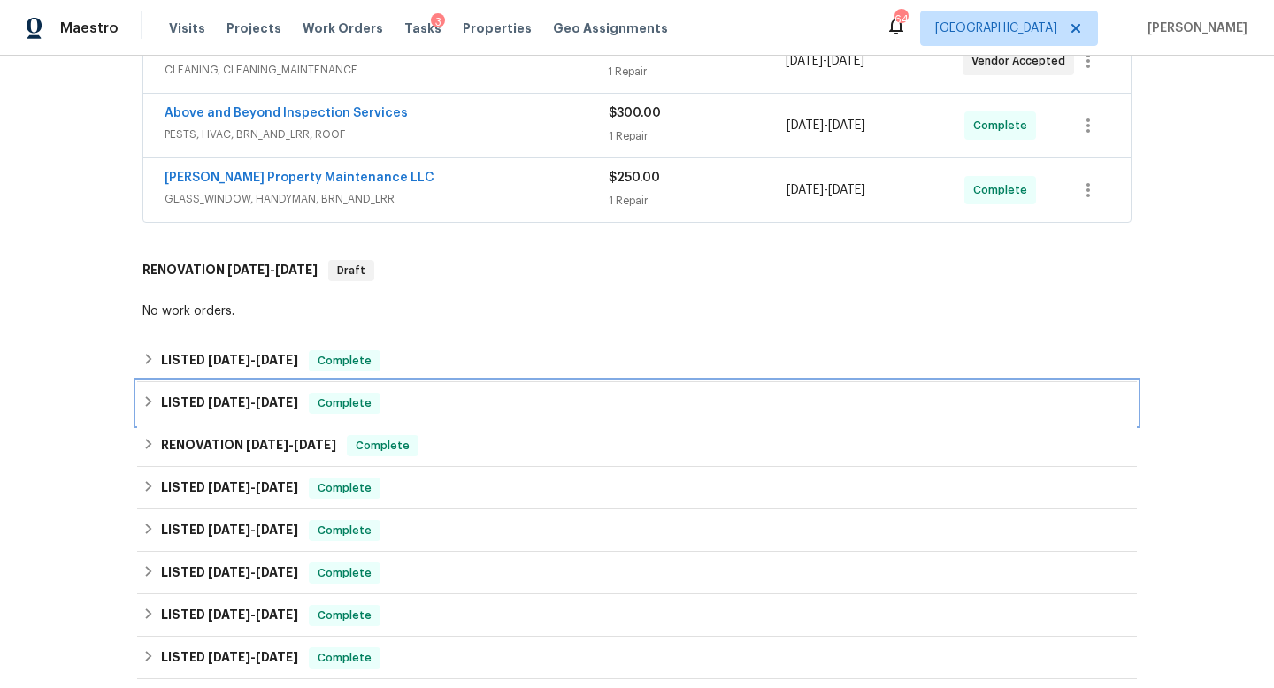
click at [219, 396] on span "6/5/25" at bounding box center [229, 402] width 42 height 12
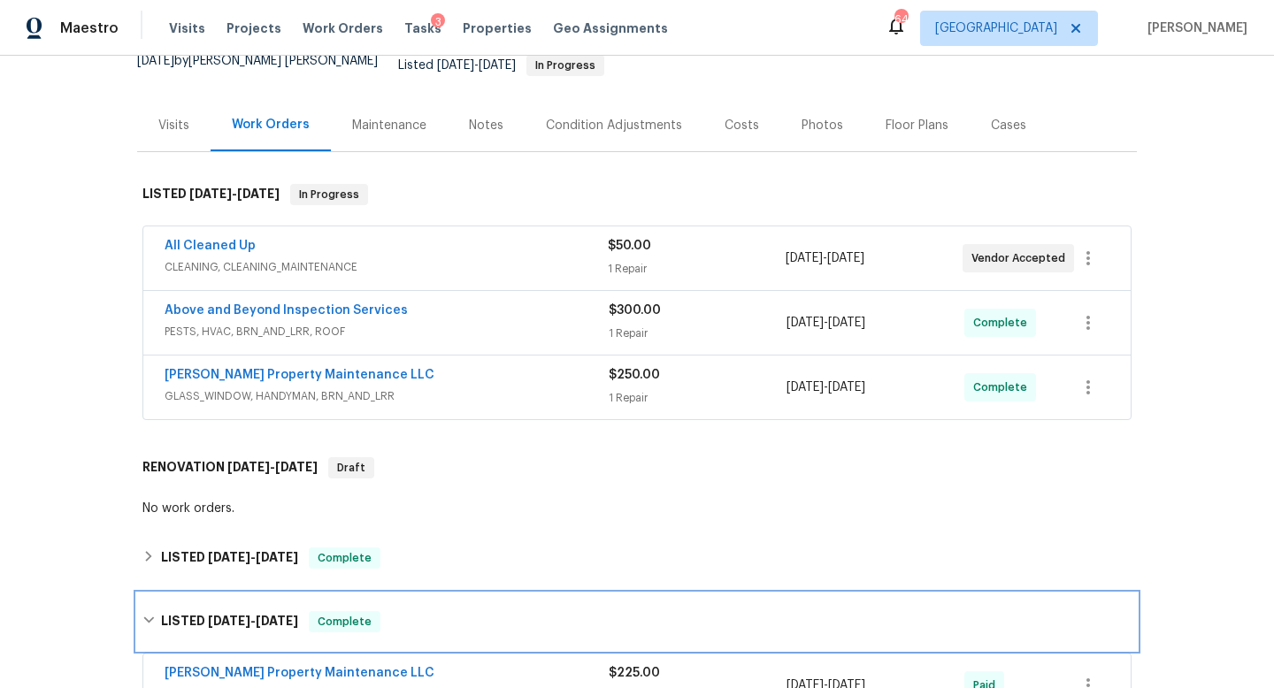
scroll to position [0, 0]
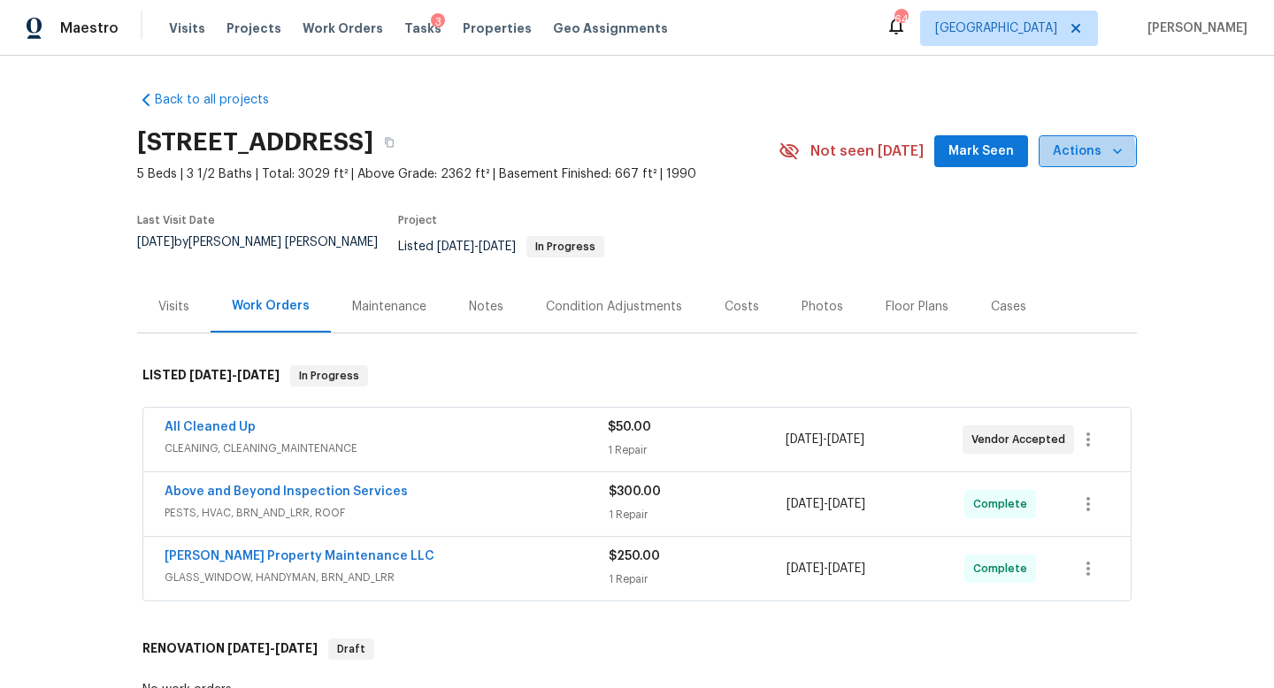
click at [1063, 154] on span "Actions" at bounding box center [1088, 152] width 70 height 22
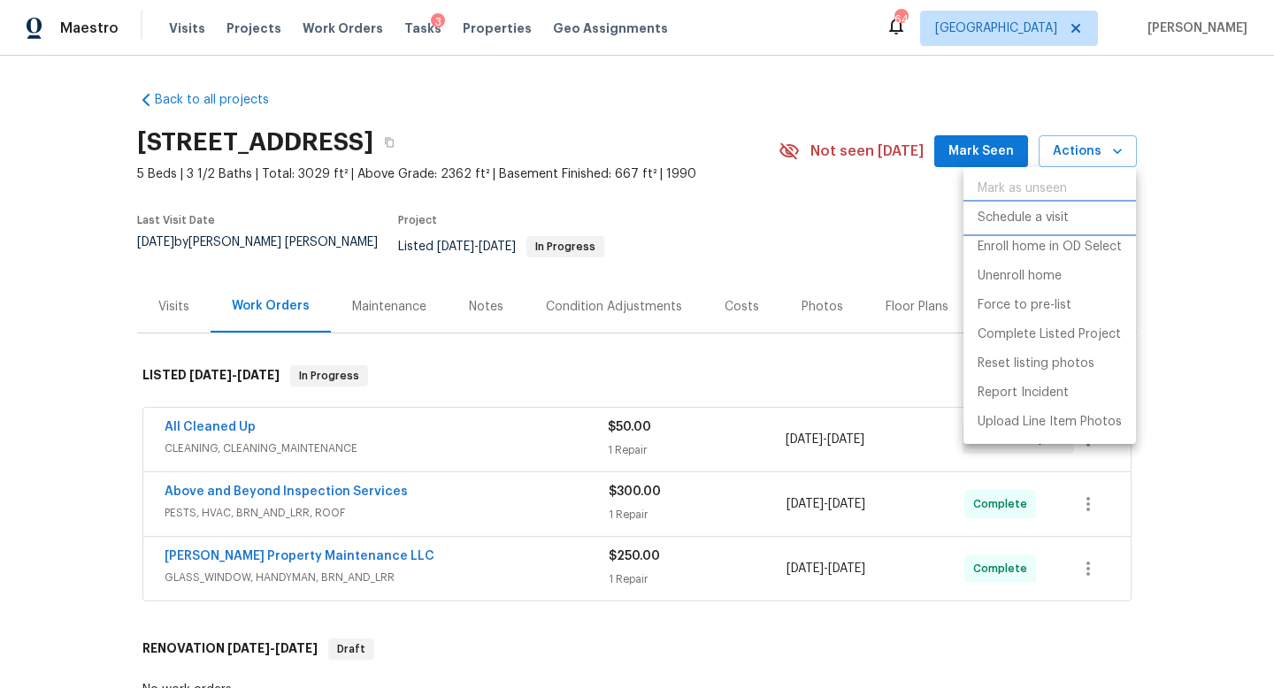
click at [1012, 225] on p "Schedule a visit" at bounding box center [1023, 218] width 91 height 19
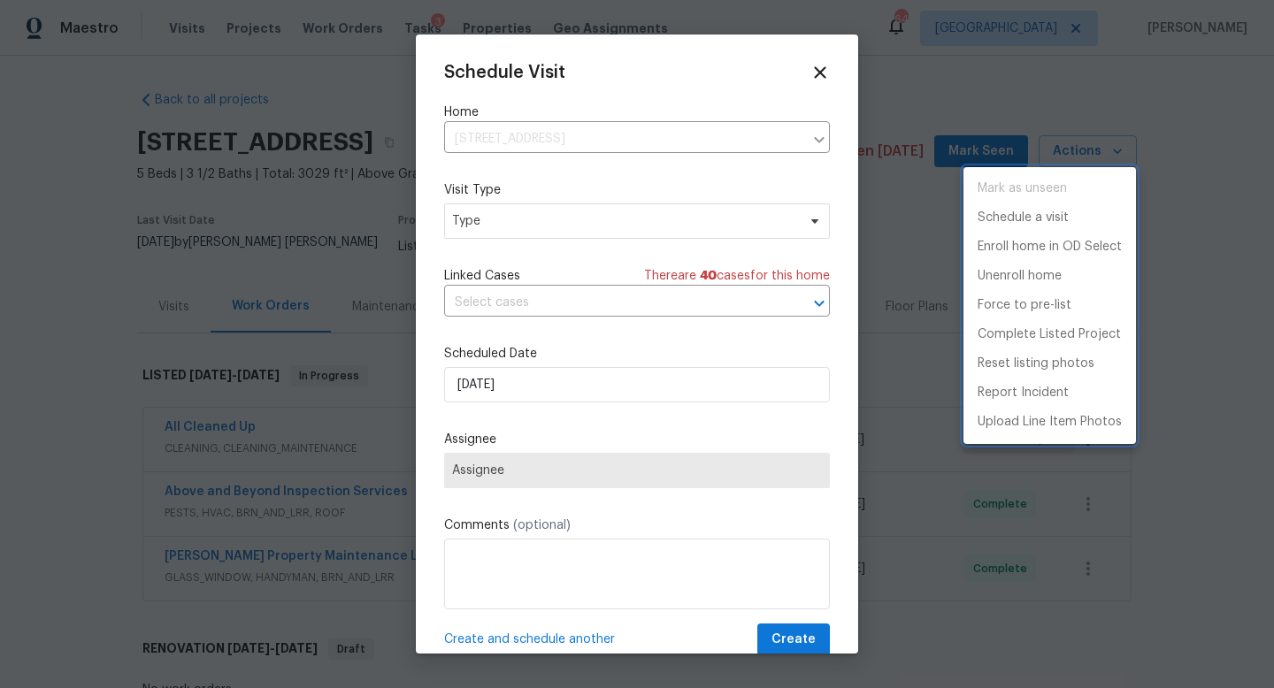
click at [497, 226] on div at bounding box center [637, 344] width 1274 height 688
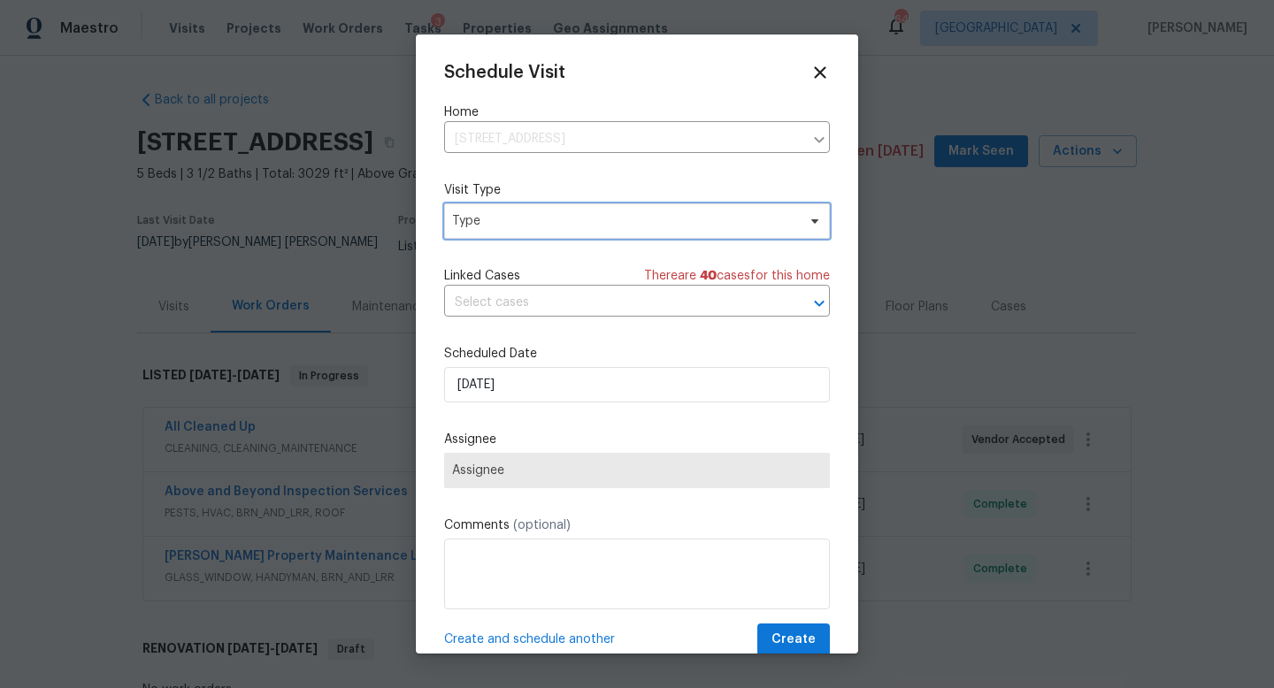
click at [497, 226] on span "Type" at bounding box center [624, 221] width 344 height 18
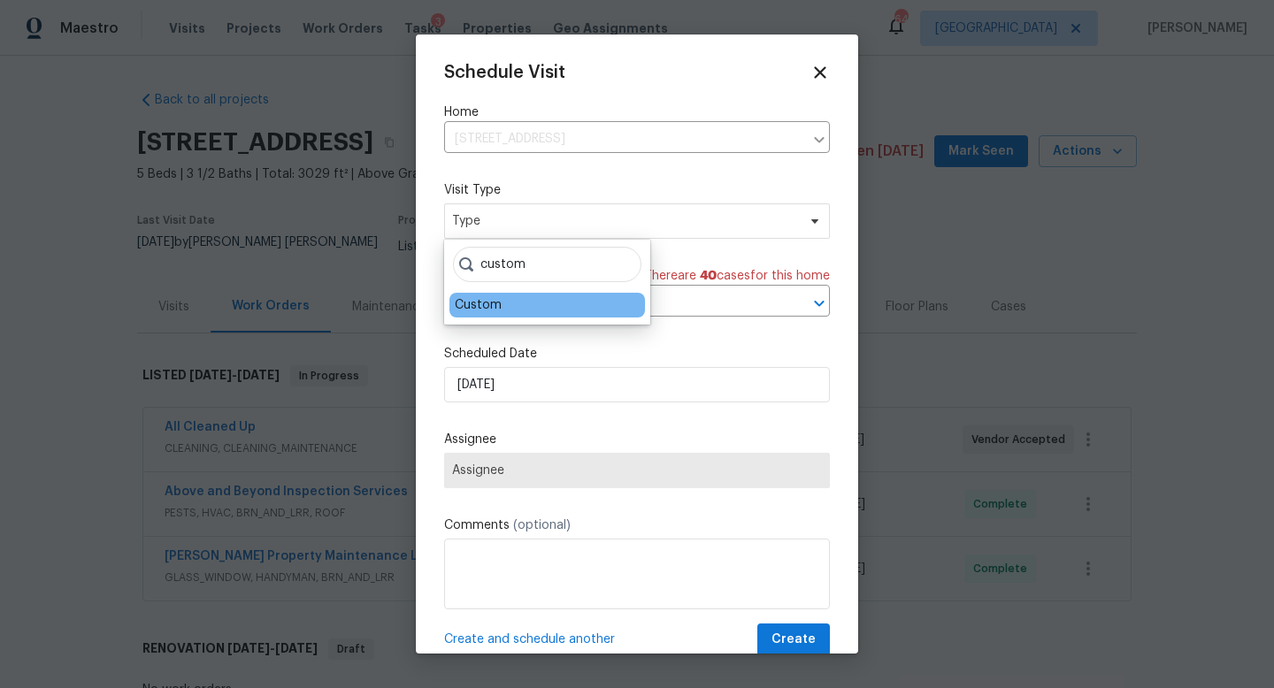
type input "custom"
click at [463, 309] on div "Custom" at bounding box center [478, 305] width 47 height 18
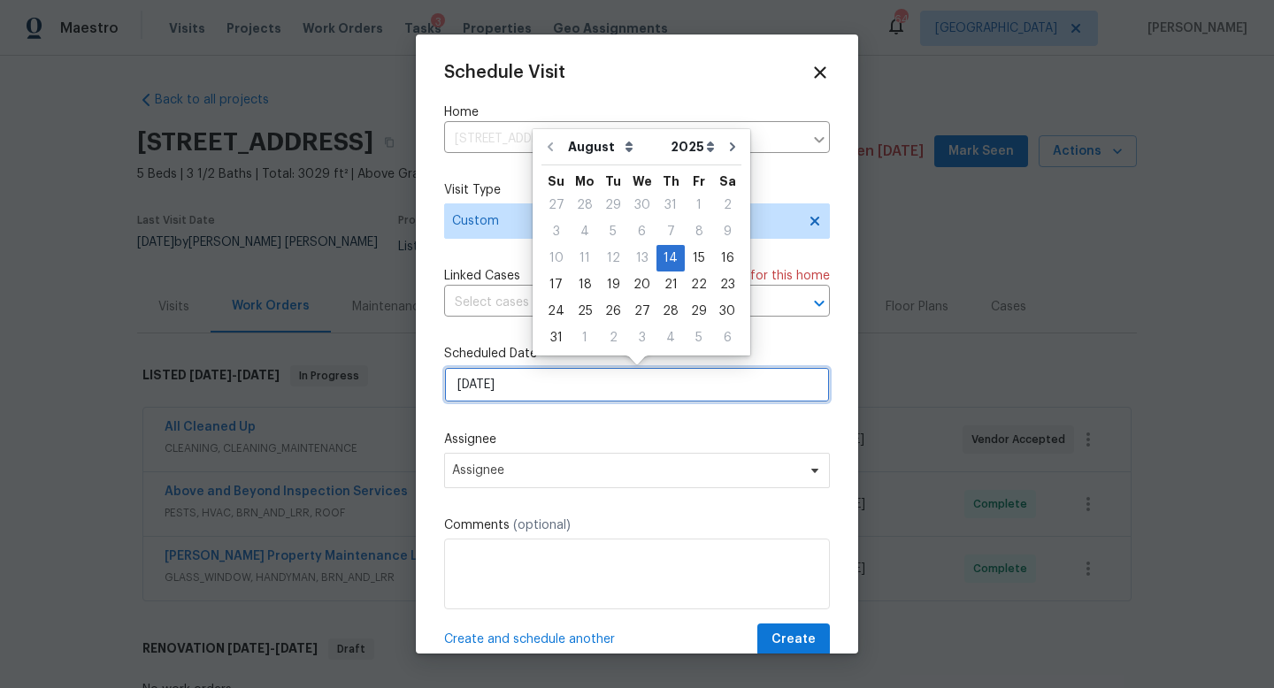
click at [474, 398] on input "[DATE]" at bounding box center [637, 384] width 386 height 35
click at [687, 253] on div "15" at bounding box center [699, 258] width 28 height 25
type input "[DATE]"
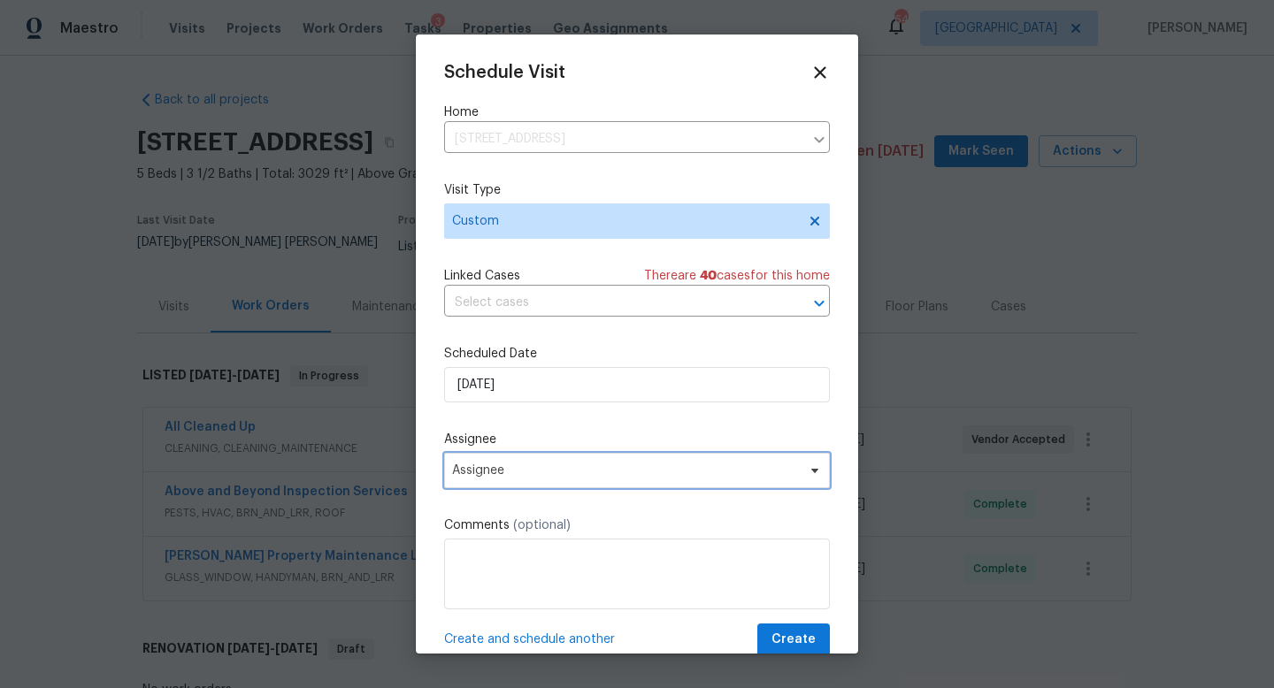
click at [509, 475] on span "Assignee" at bounding box center [625, 471] width 347 height 14
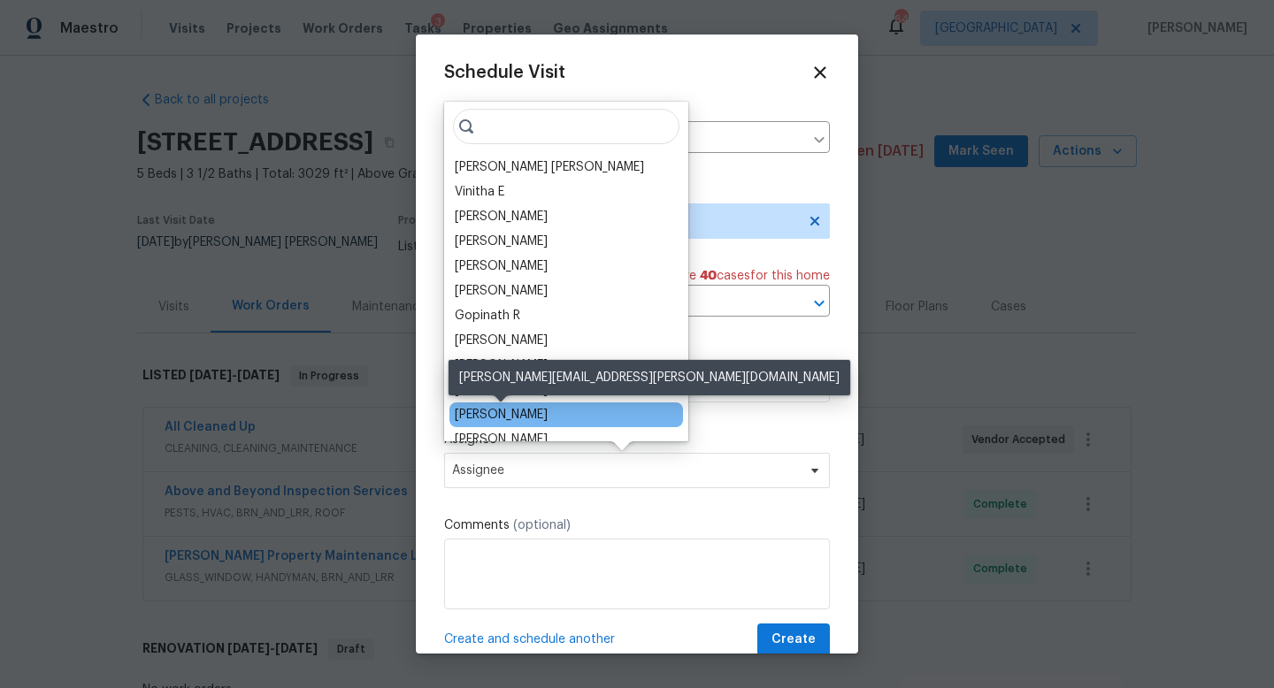
click at [523, 406] on div "[PERSON_NAME]" at bounding box center [501, 415] width 93 height 18
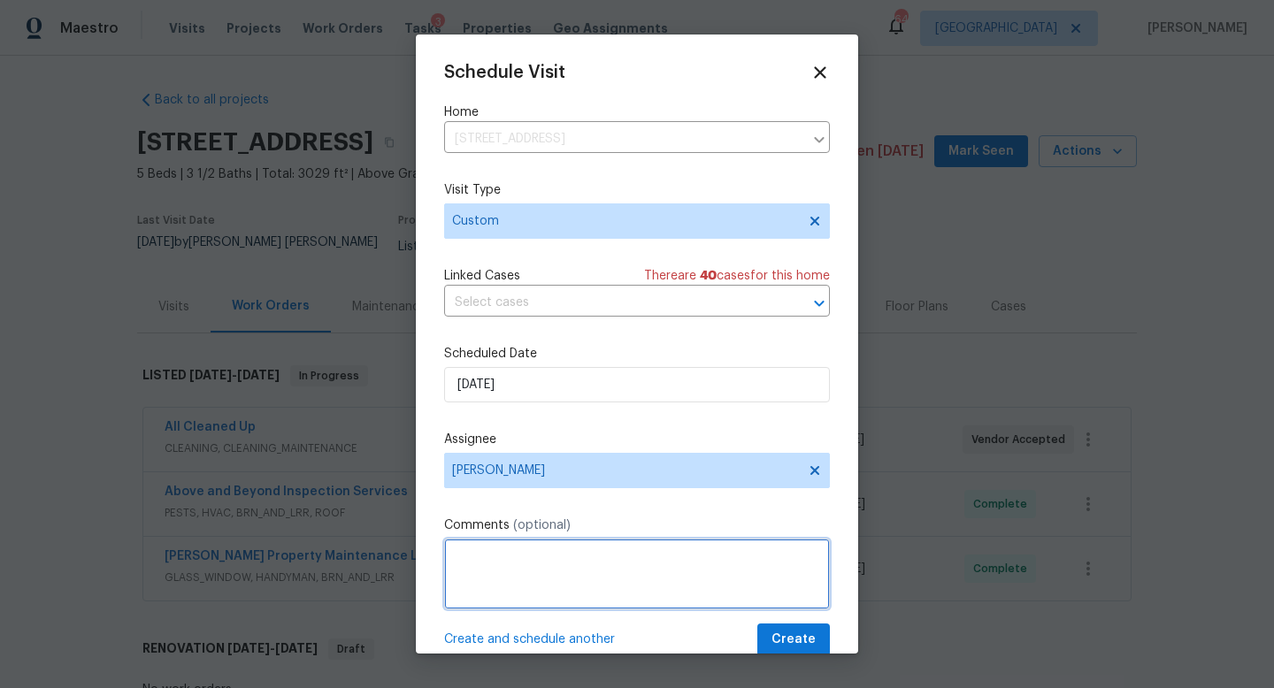
click at [530, 572] on textarea at bounding box center [637, 574] width 386 height 71
type textarea "Comments on pest infestation, exterior paint and musty smell"
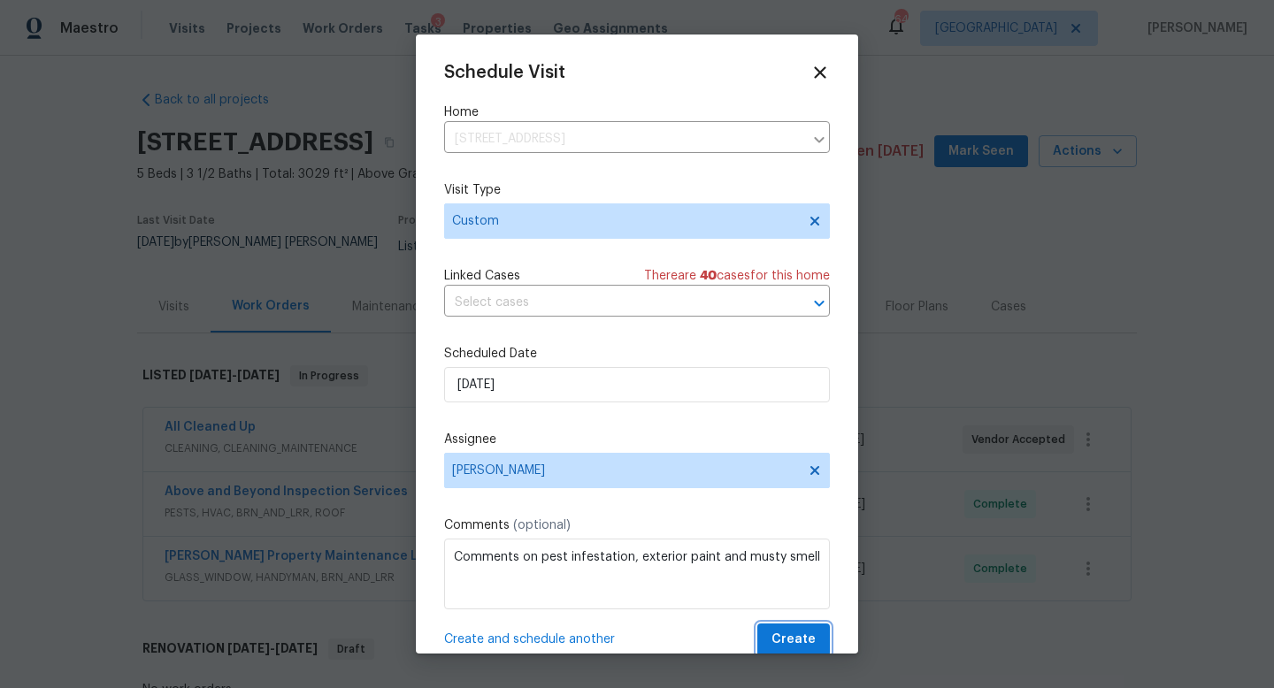
click at [781, 635] on span "Create" at bounding box center [793, 640] width 44 height 22
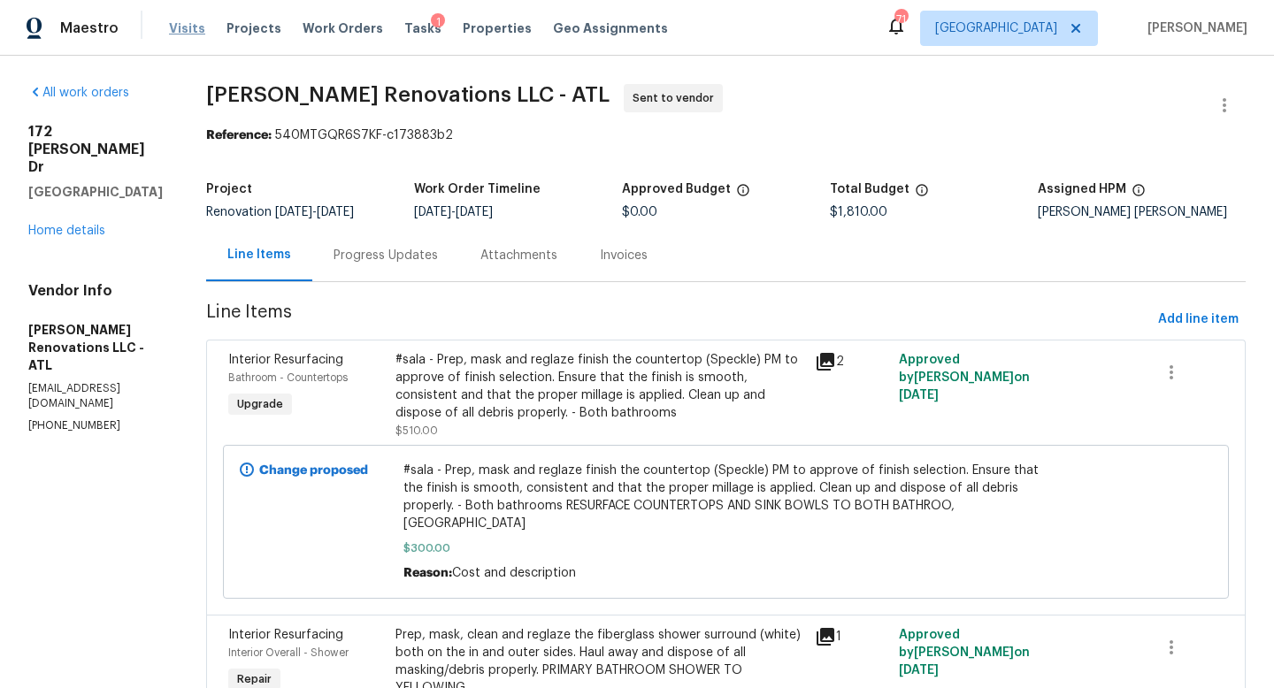
click at [184, 34] on span "Visits" at bounding box center [187, 28] width 36 height 18
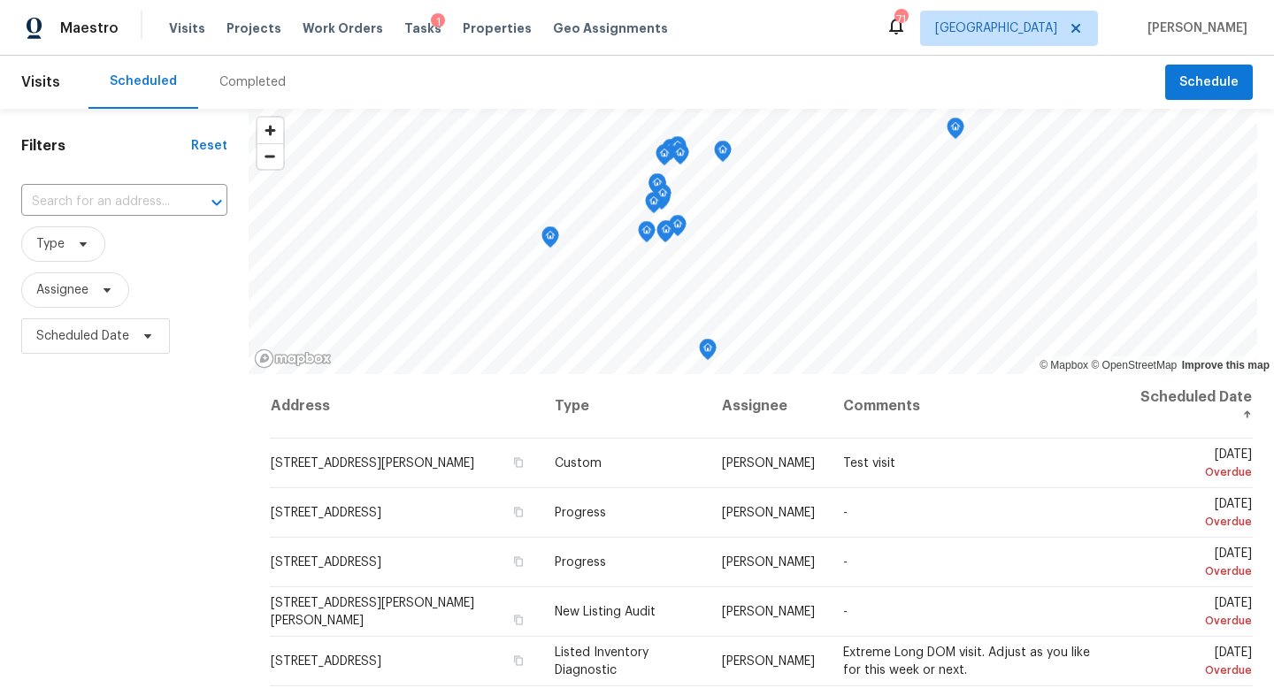
click at [238, 82] on div "Completed" at bounding box center [252, 82] width 66 height 18
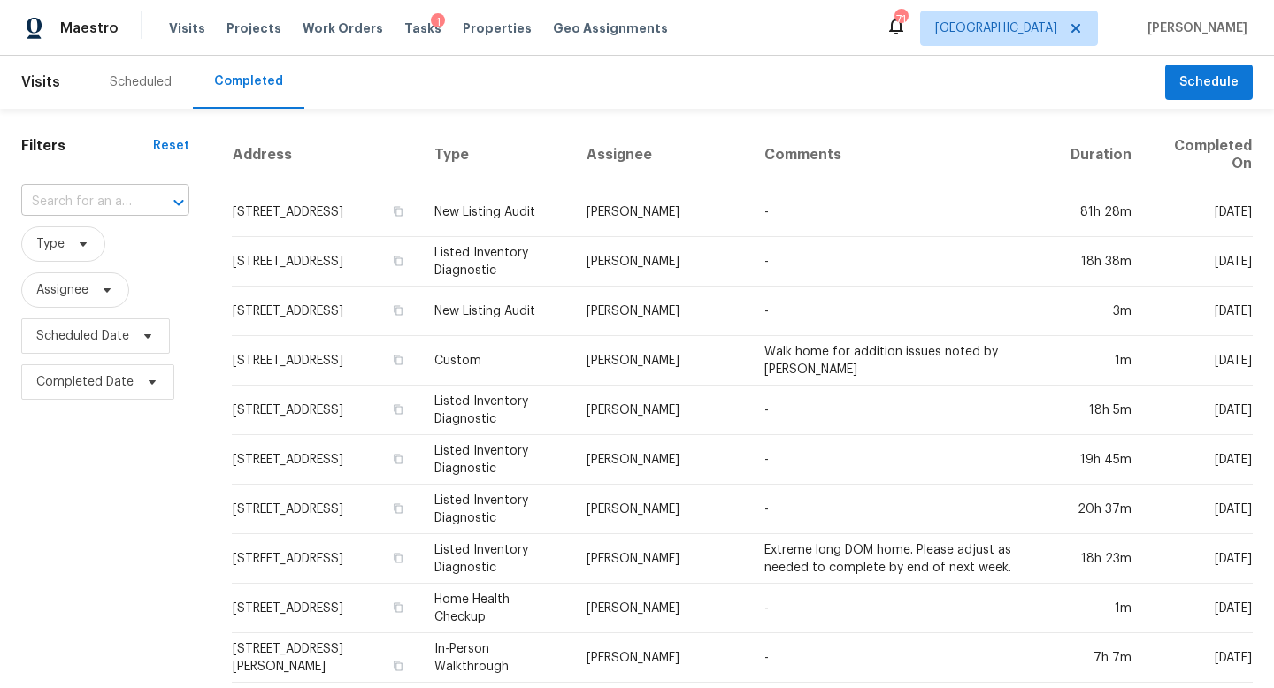
click at [98, 196] on input "text" at bounding box center [80, 201] width 119 height 27
paste input "3227 Diamond Blf Union City GA 30291"
type input "3227 Diamond Blf Union City GA 30291"
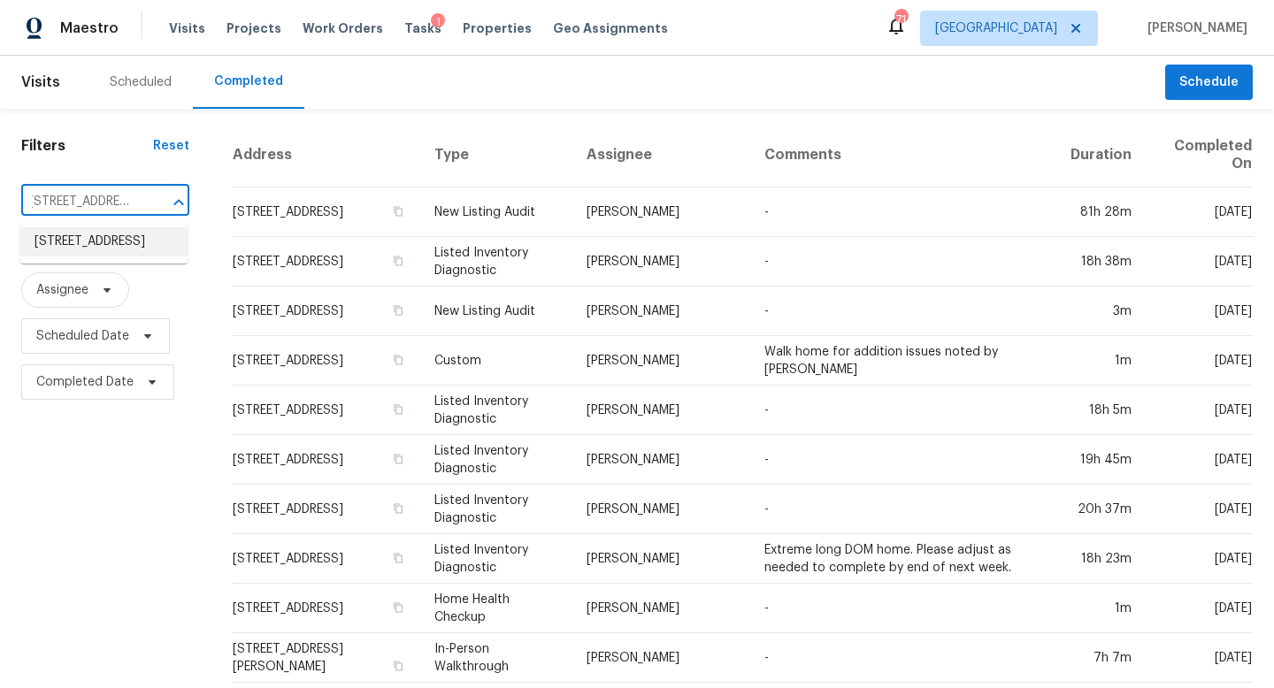
click at [114, 252] on li "3227 Diamond Blf, Union City, GA 30291" at bounding box center [103, 241] width 167 height 29
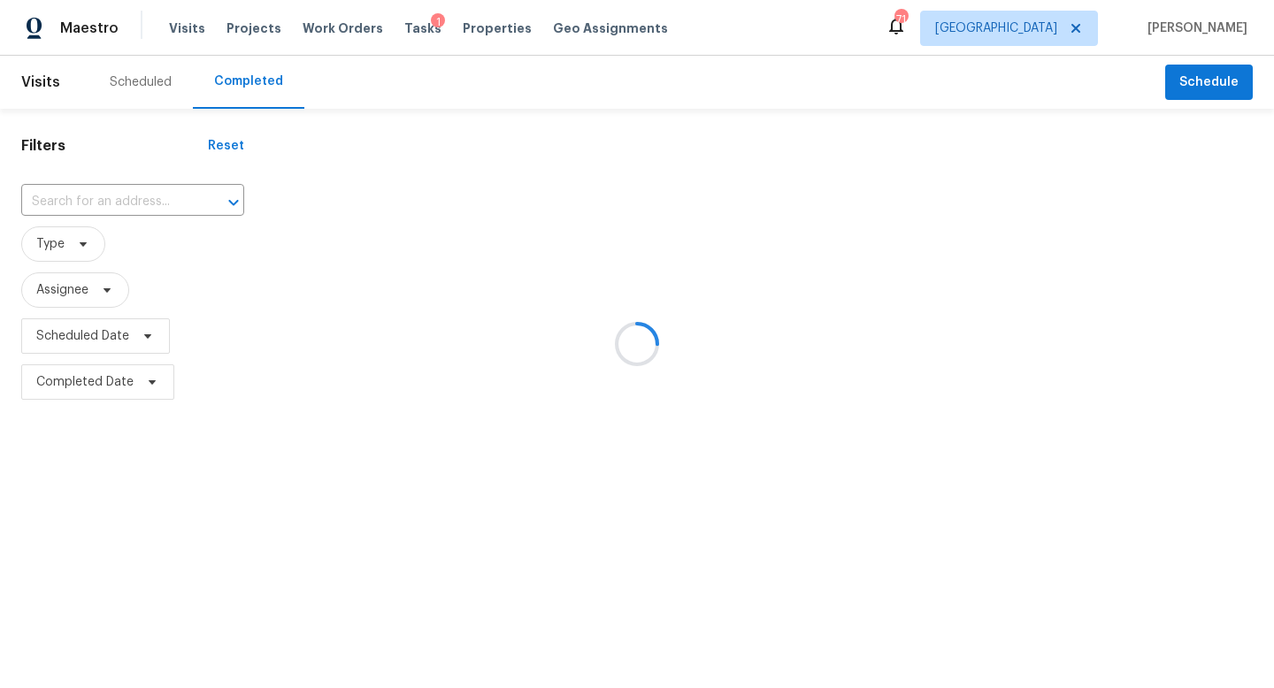
type input "3227 Diamond Blf, Union City, GA 30291"
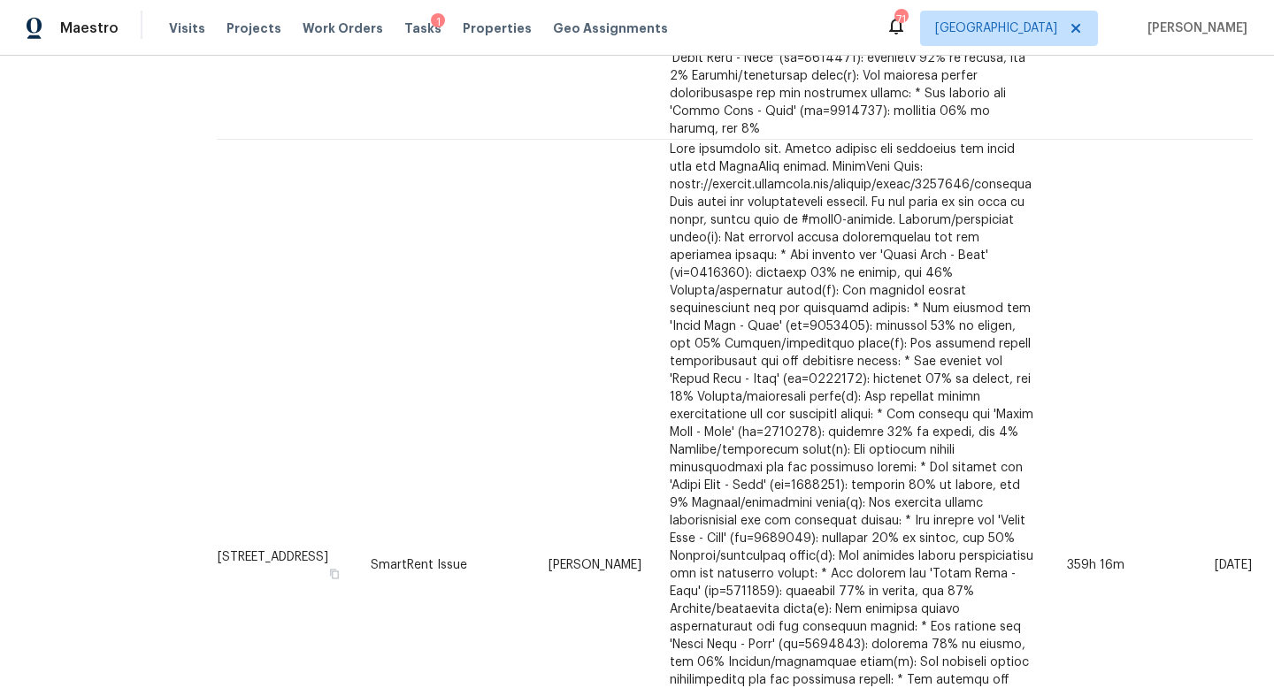
scroll to position [3188, 0]
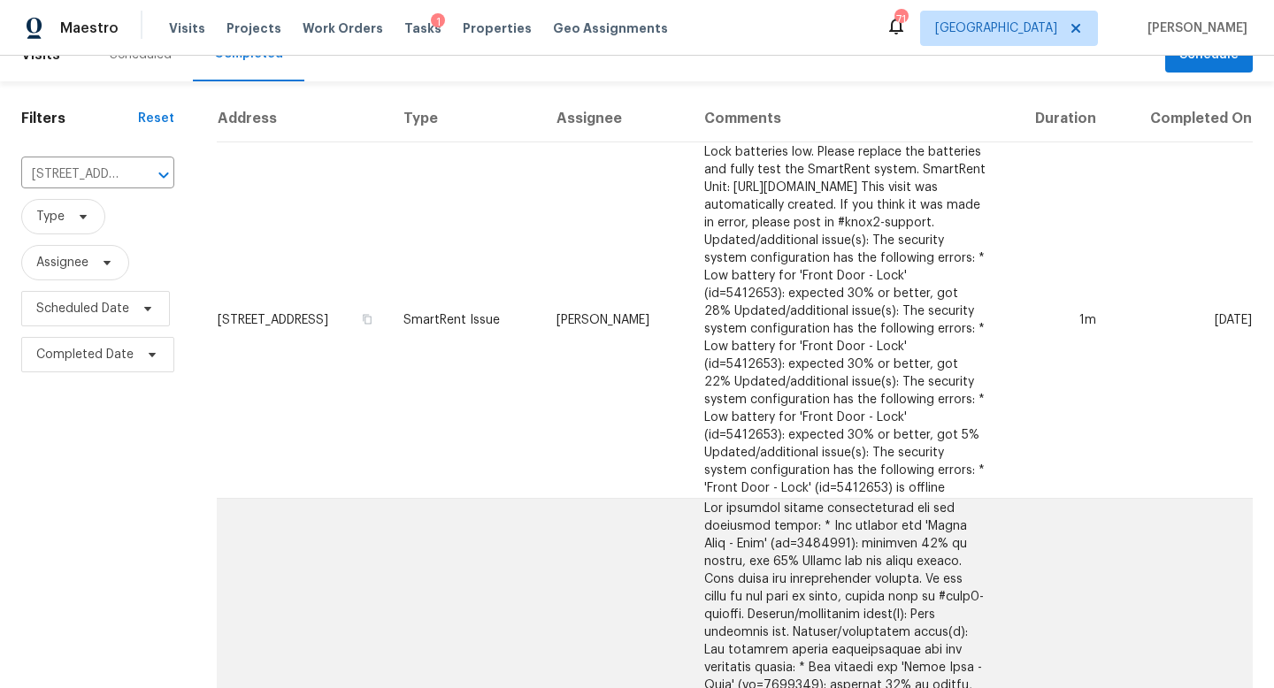
scroll to position [0, 0]
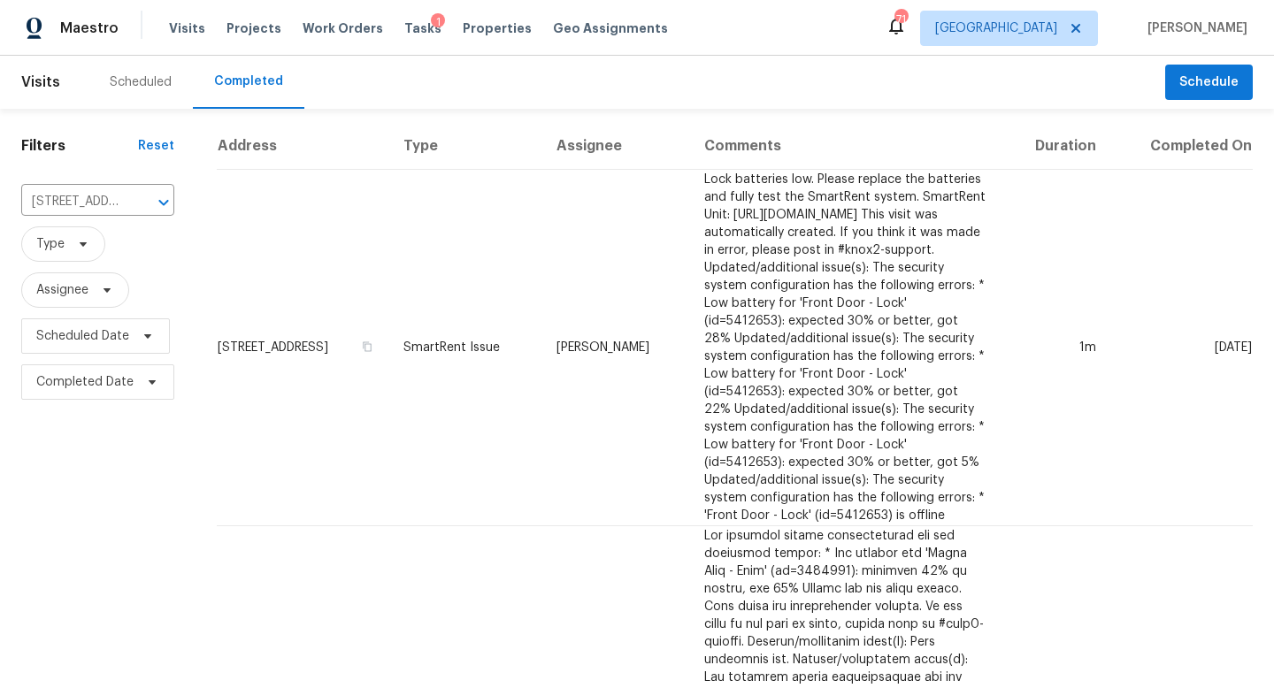
click at [133, 76] on div "Scheduled" at bounding box center [141, 82] width 62 height 18
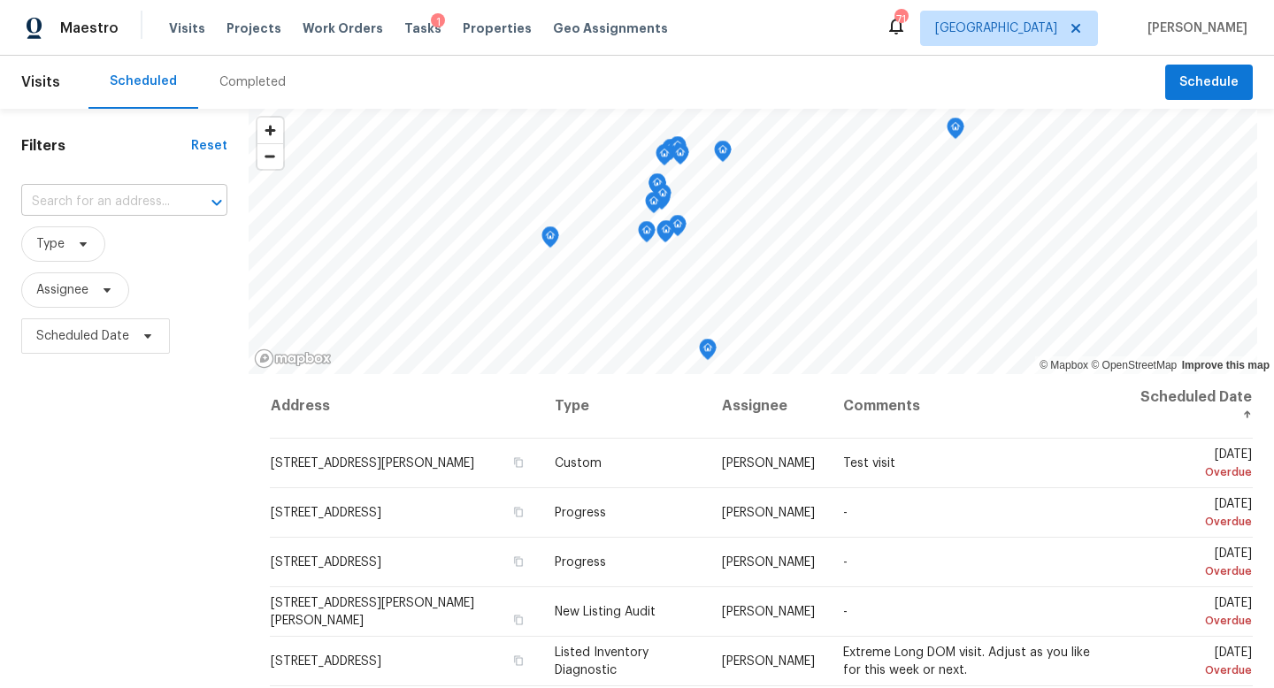
click at [156, 207] on input "text" at bounding box center [99, 201] width 157 height 27
type input "5677 win"
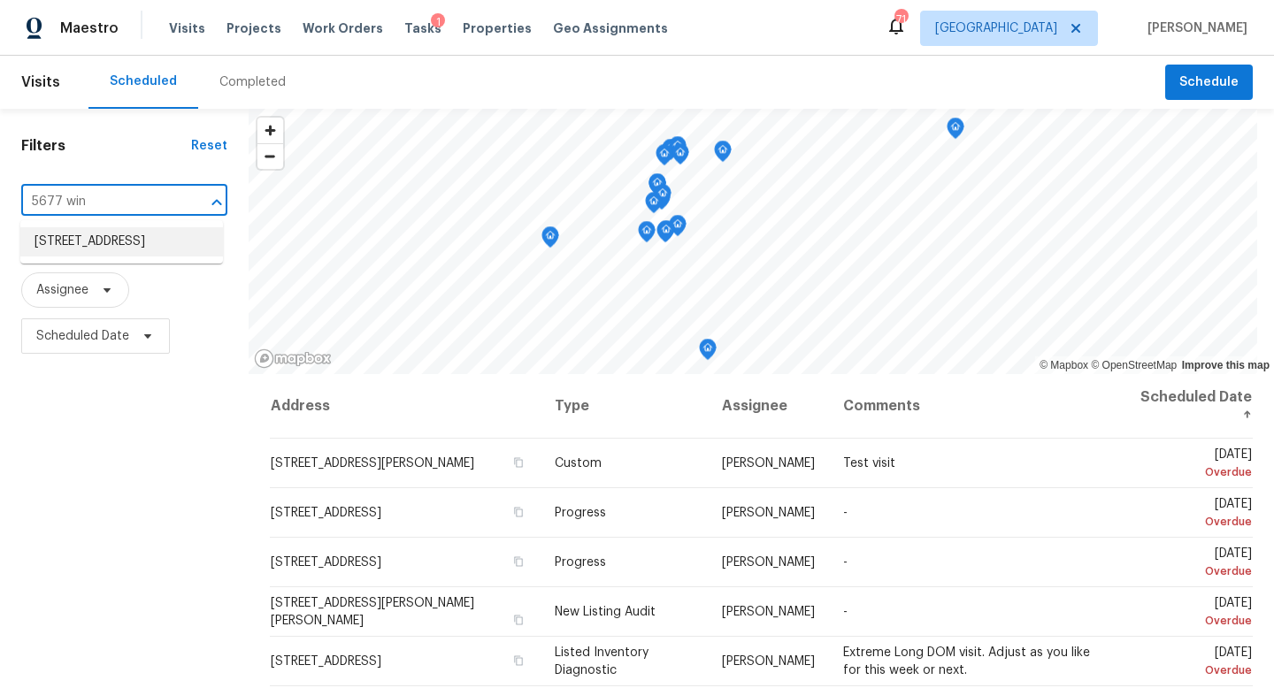
click at [159, 257] on li "5677 Wind Gate Ln, Lithonia, GA 30058" at bounding box center [121, 241] width 203 height 29
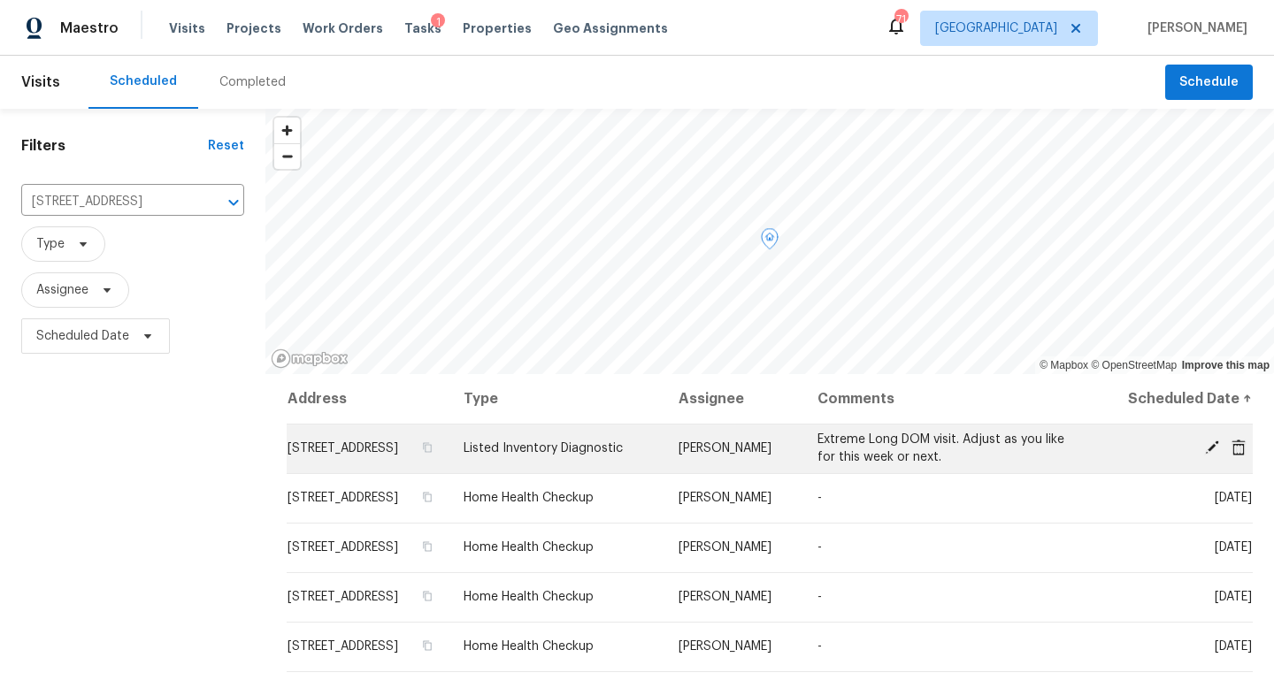
click at [1208, 455] on icon at bounding box center [1212, 448] width 14 height 14
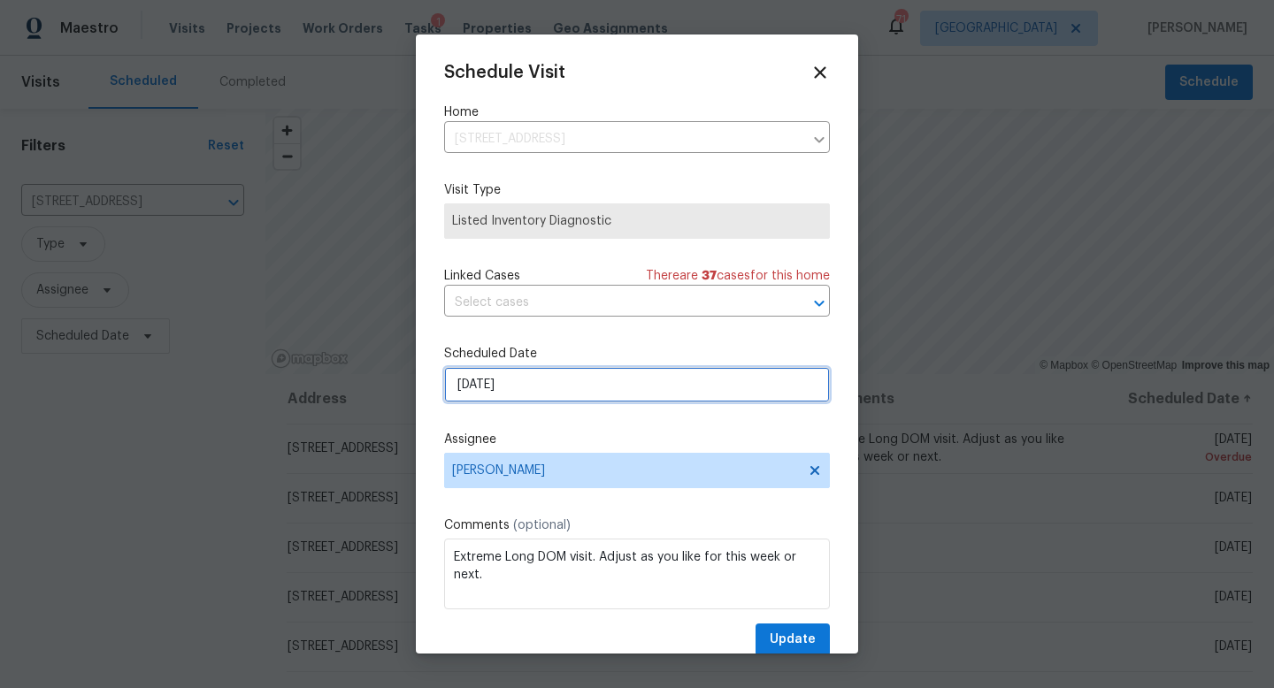
click at [549, 397] on input "8/8/2025" at bounding box center [637, 384] width 386 height 35
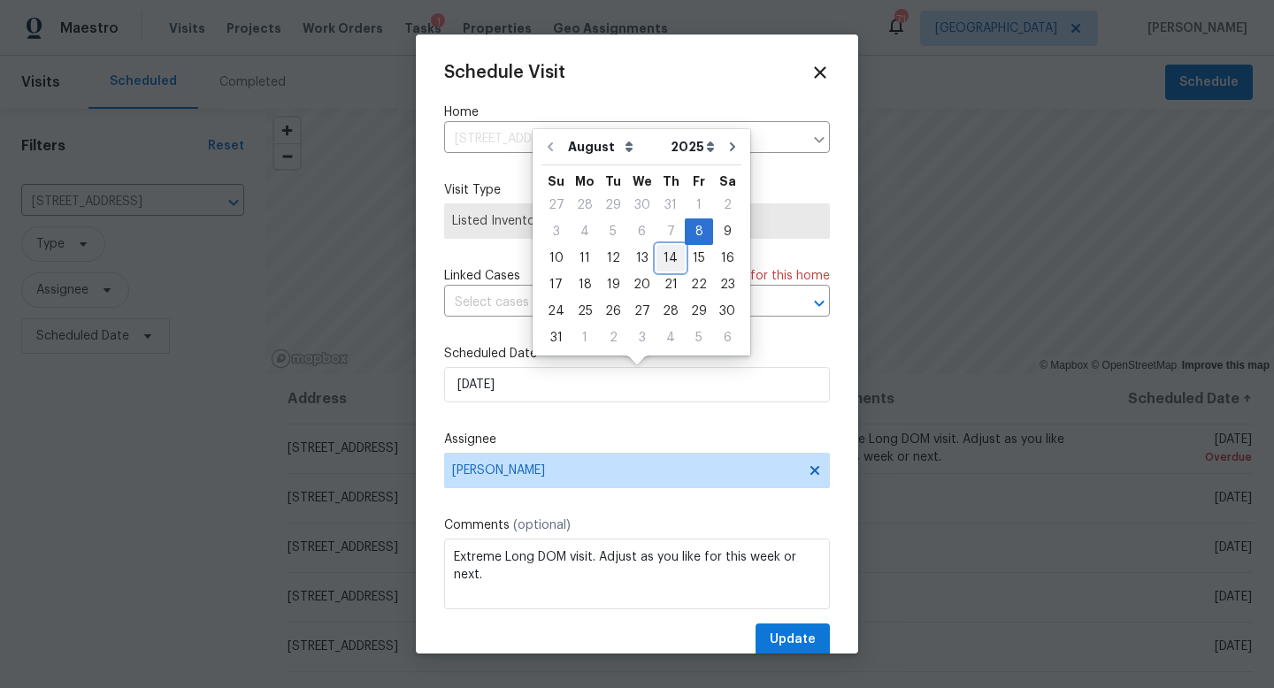
click at [661, 264] on div "14" at bounding box center [670, 258] width 28 height 25
type input "[DATE]"
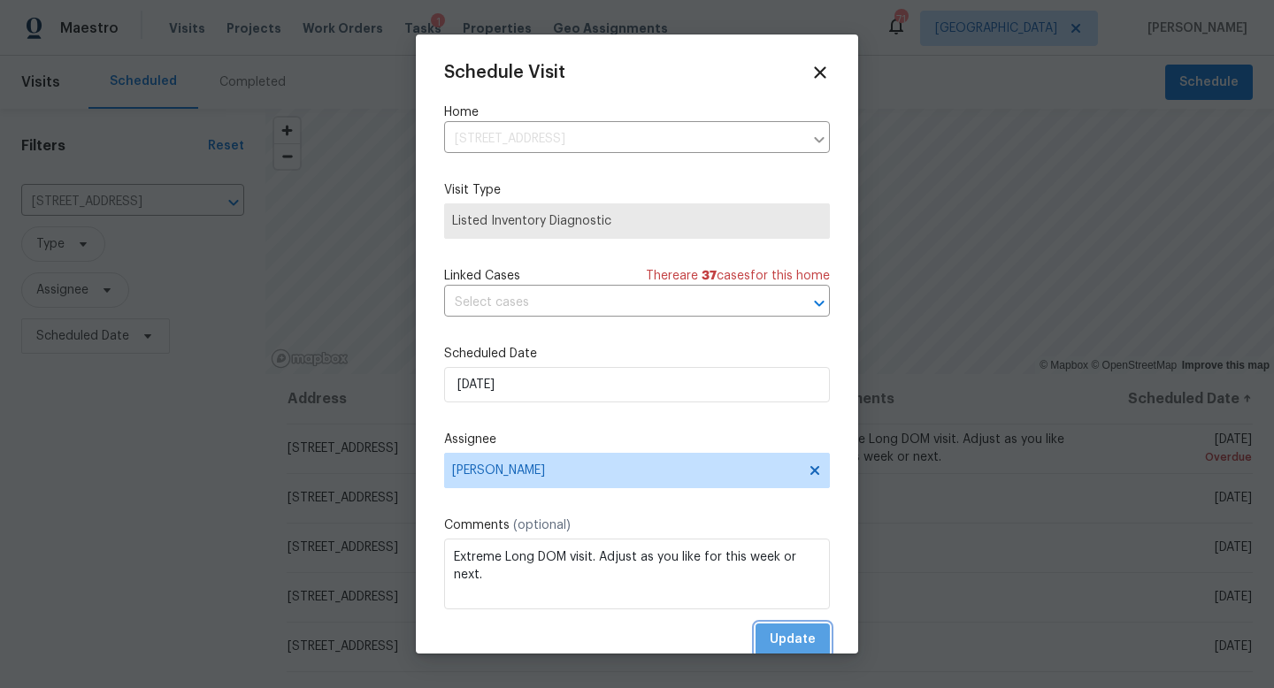
click at [775, 634] on span "Update" at bounding box center [793, 640] width 46 height 22
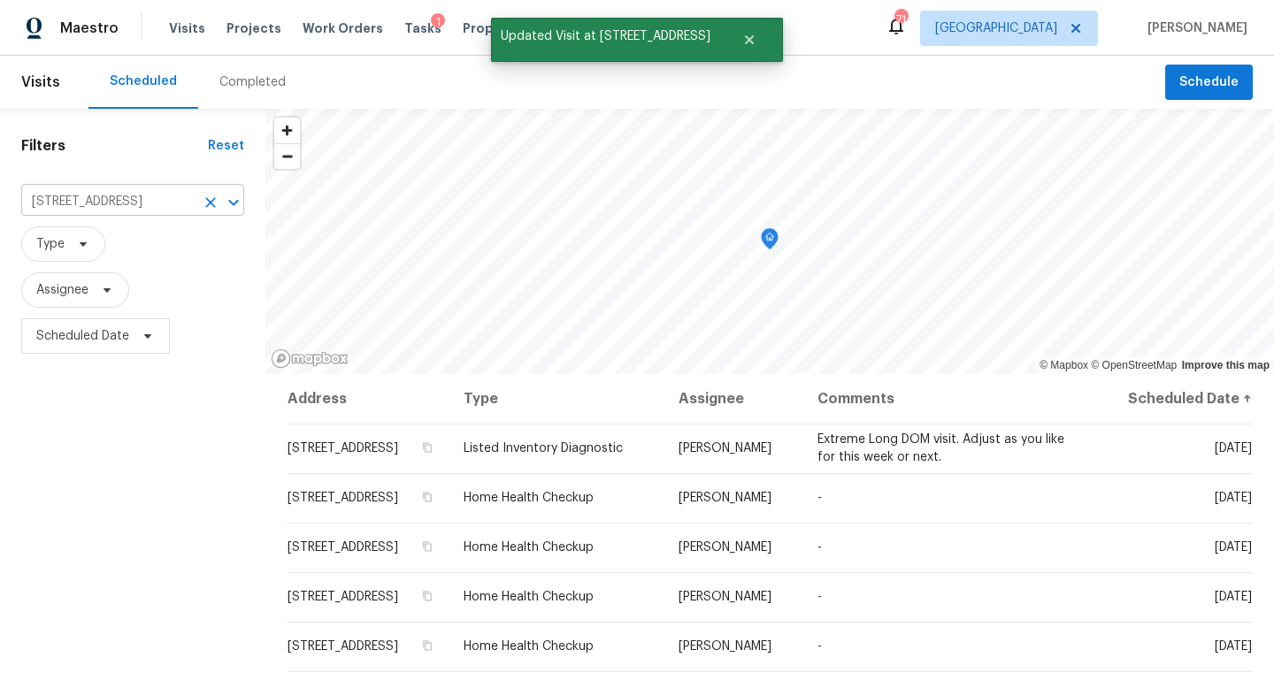
click at [203, 196] on icon "Clear" at bounding box center [211, 203] width 18 height 18
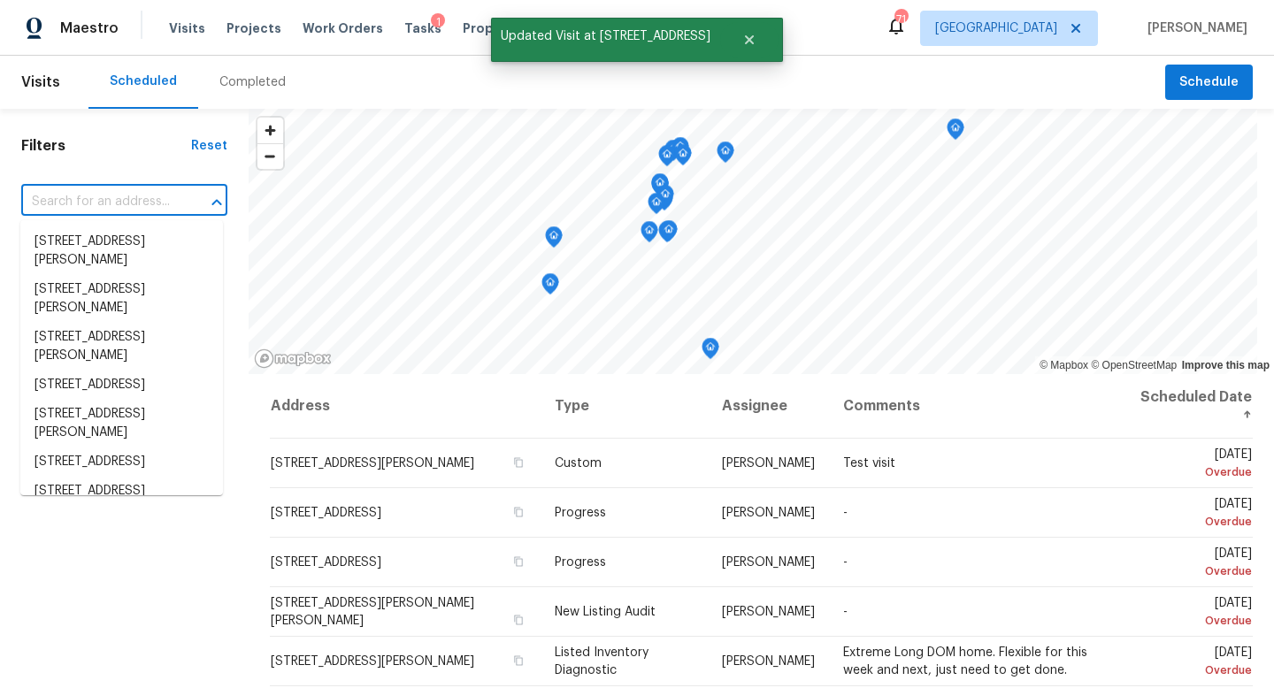
click at [121, 201] on input "text" at bounding box center [99, 201] width 157 height 27
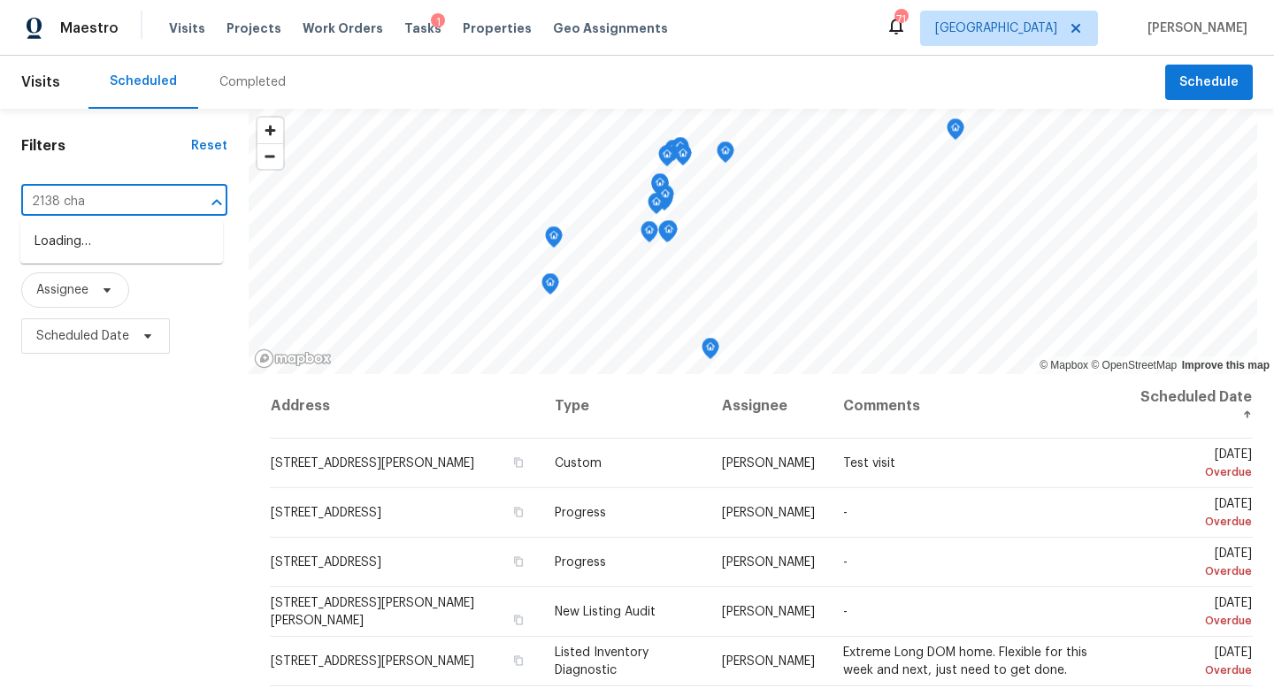
type input "2138 chad"
click at [123, 265] on li "2138 Chadwick Rd SW, Atlanta, GA 30331" at bounding box center [121, 251] width 203 height 48
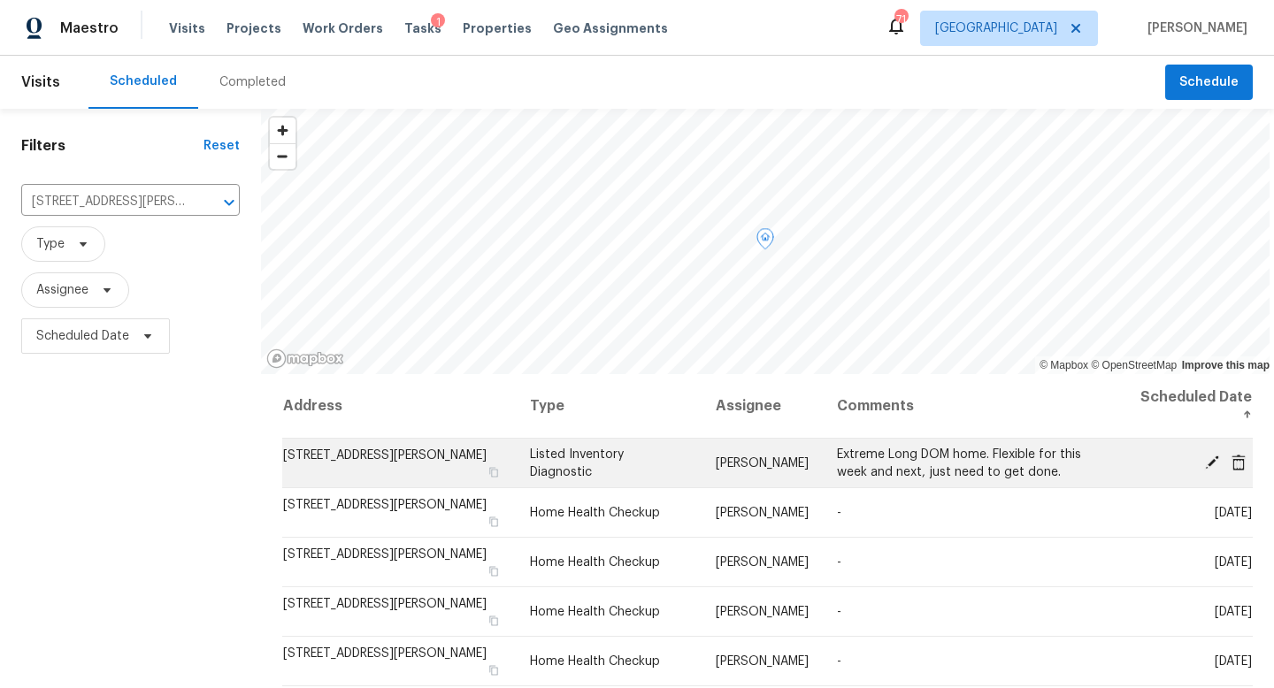
click at [1209, 460] on icon at bounding box center [1212, 462] width 16 height 16
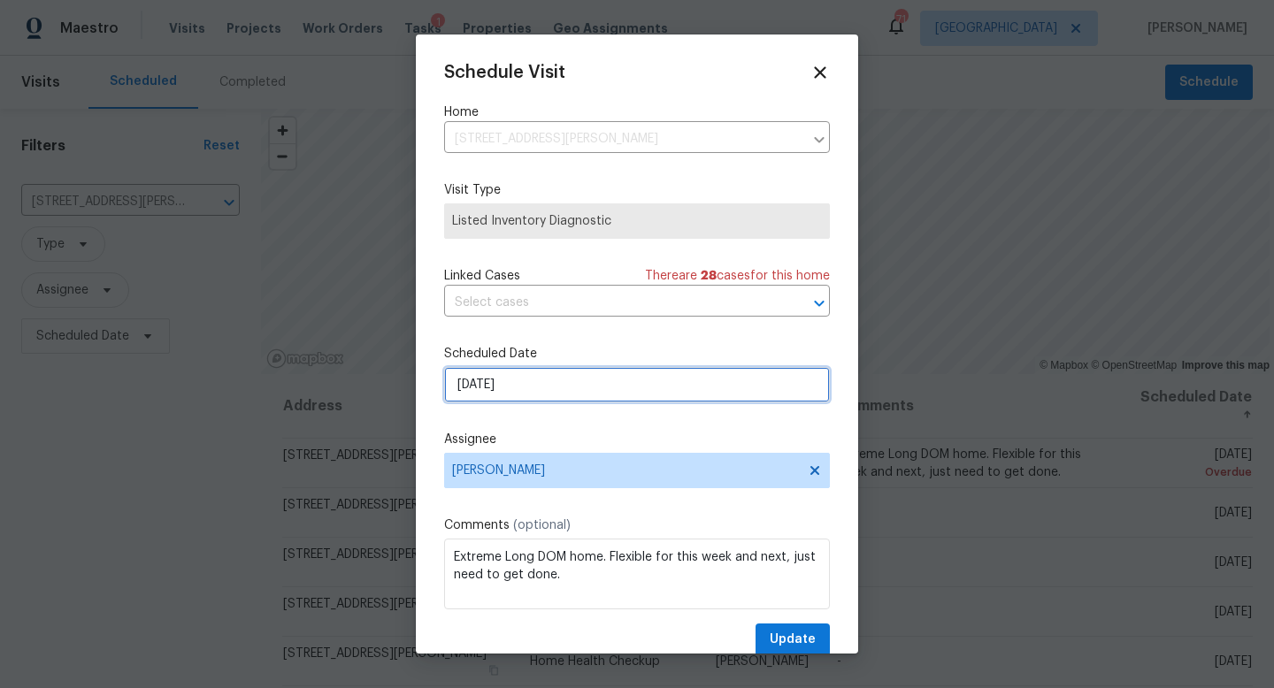
click at [517, 383] on input "8/8/2025" at bounding box center [637, 384] width 386 height 35
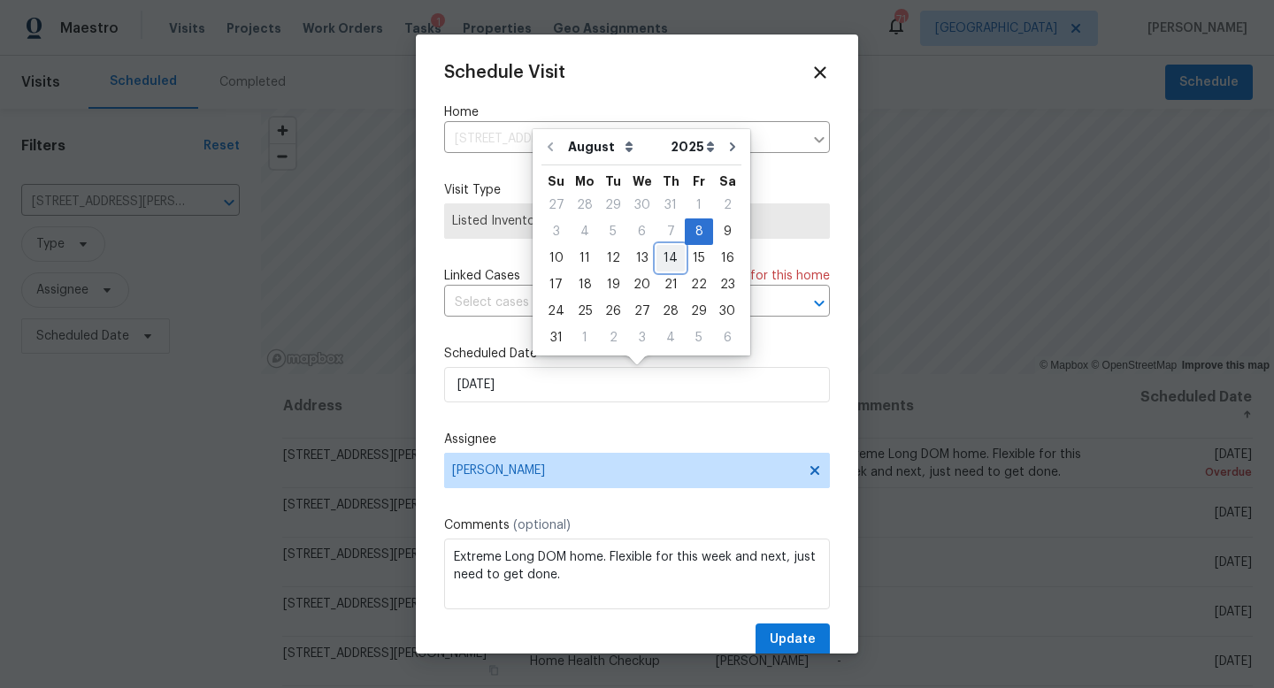
click at [667, 258] on div "14" at bounding box center [670, 258] width 28 height 25
type input "[DATE]"
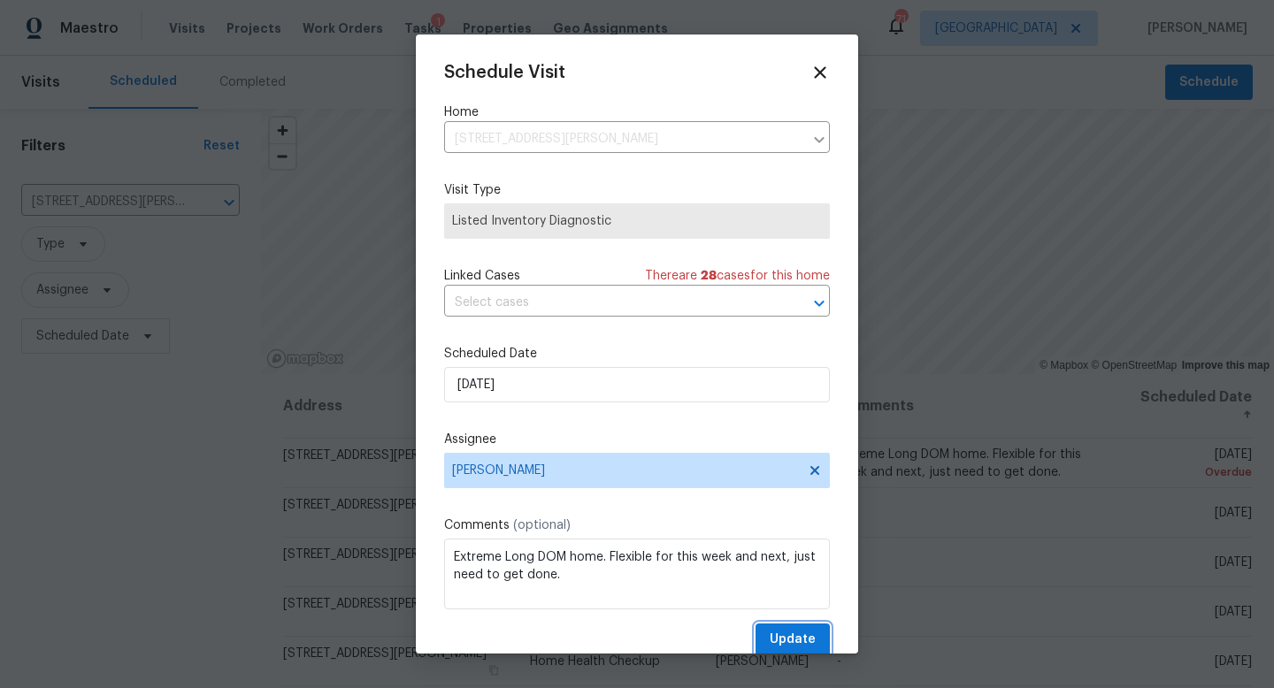
click at [789, 639] on span "Update" at bounding box center [793, 640] width 46 height 22
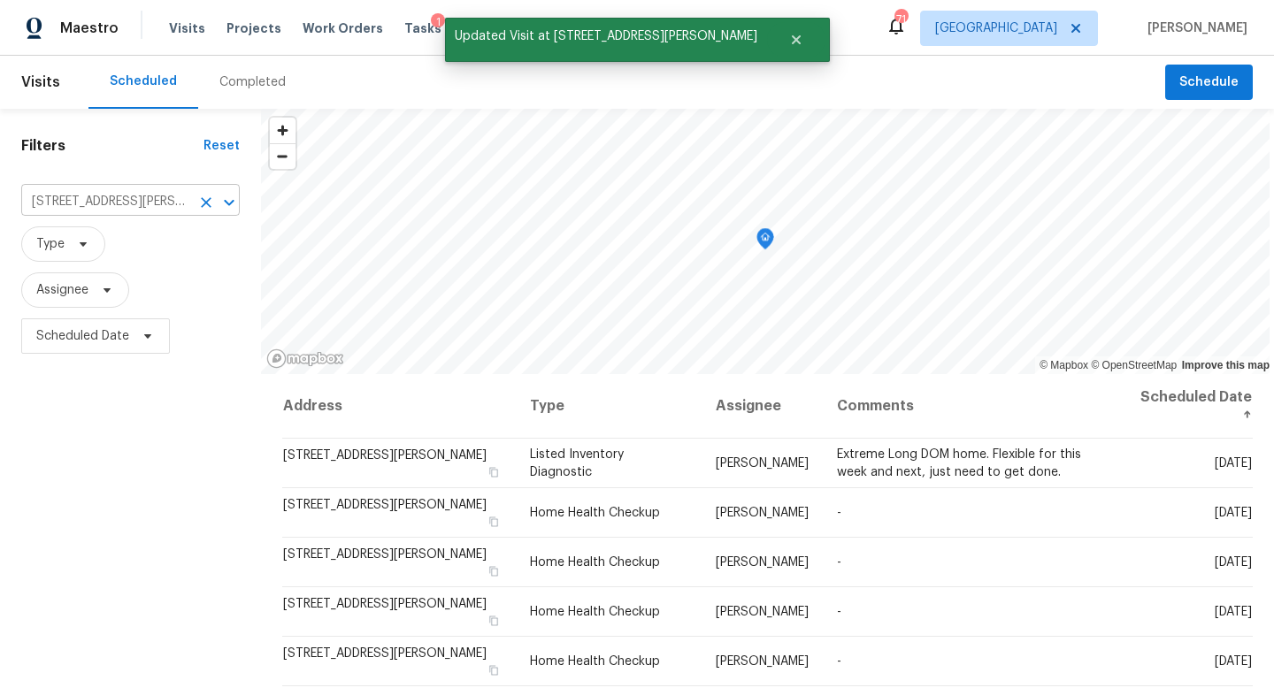
click at [201, 202] on icon "Clear" at bounding box center [206, 202] width 11 height 11
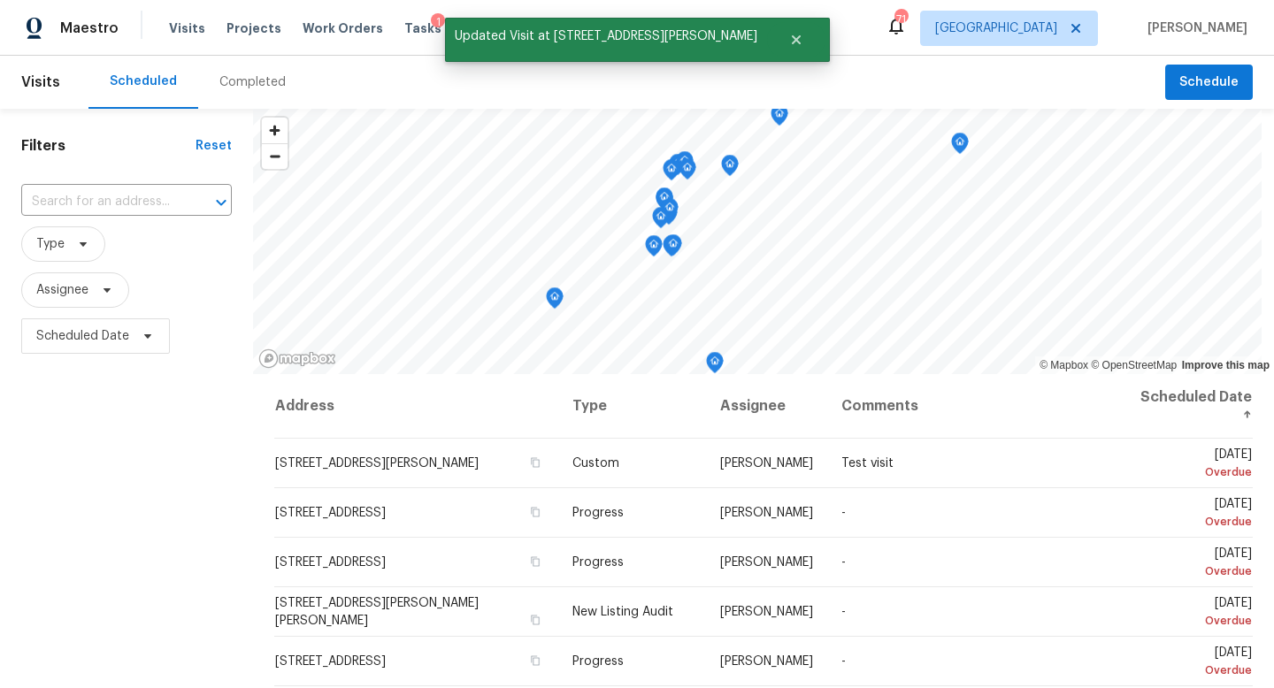
click at [96, 196] on input "text" at bounding box center [101, 201] width 161 height 27
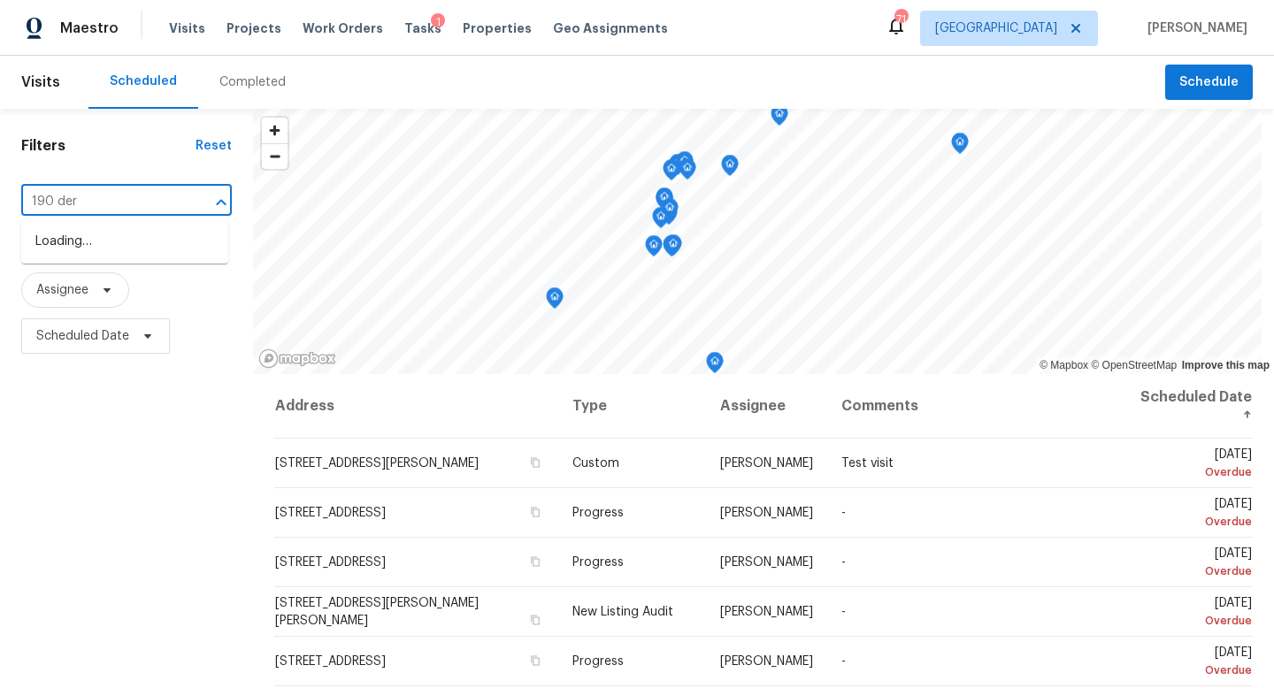
type input "190 derb"
click at [92, 241] on li "190 Derby St, Athens, GA 30601" at bounding box center [124, 241] width 207 height 29
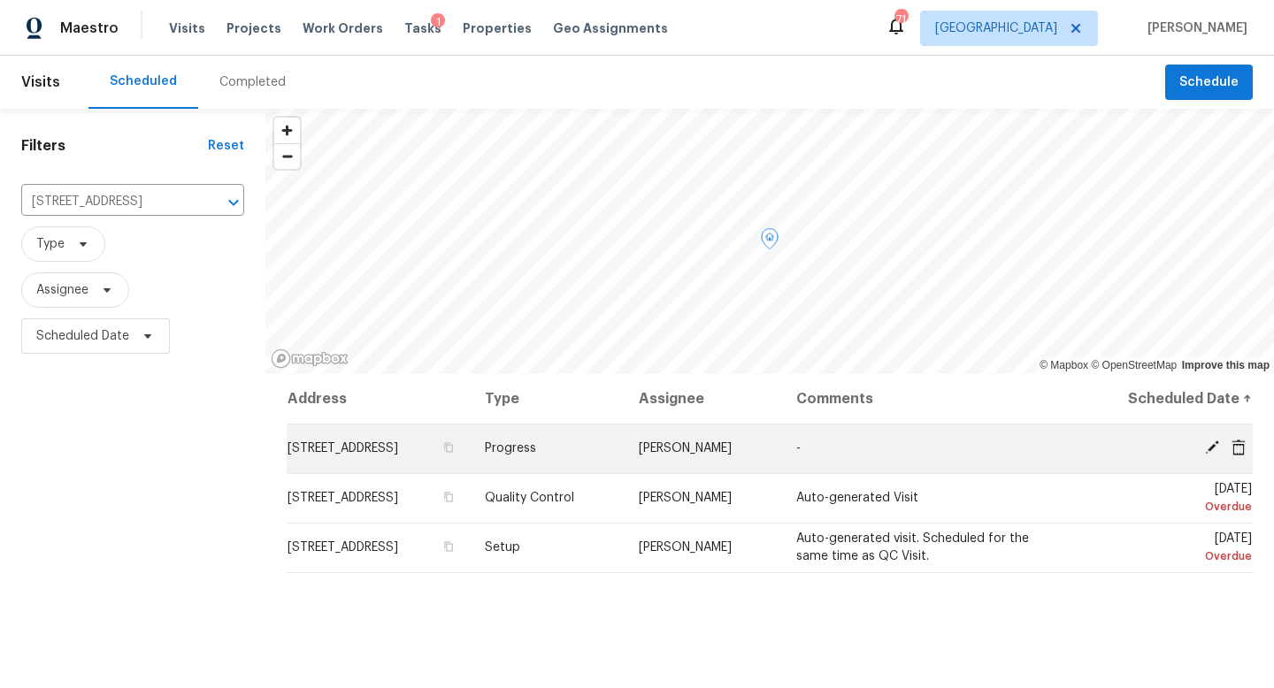
click at [1207, 451] on icon at bounding box center [1212, 448] width 14 height 14
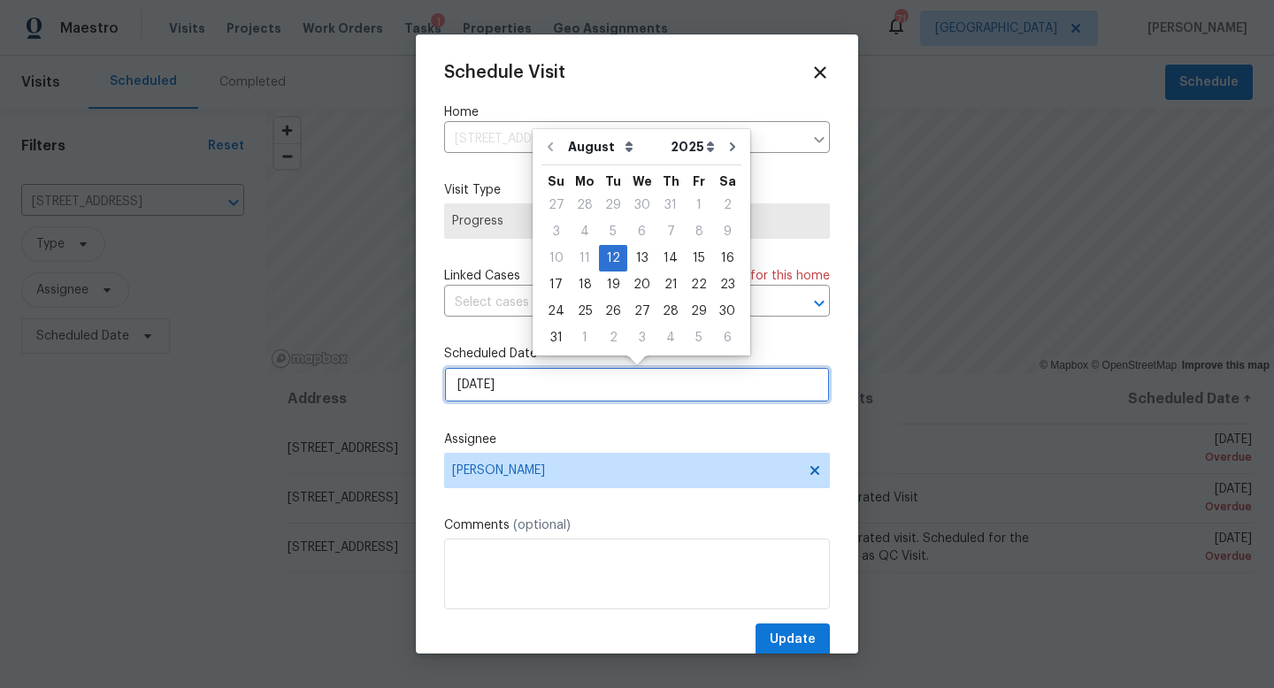
click at [549, 388] on input "[DATE]" at bounding box center [637, 384] width 386 height 35
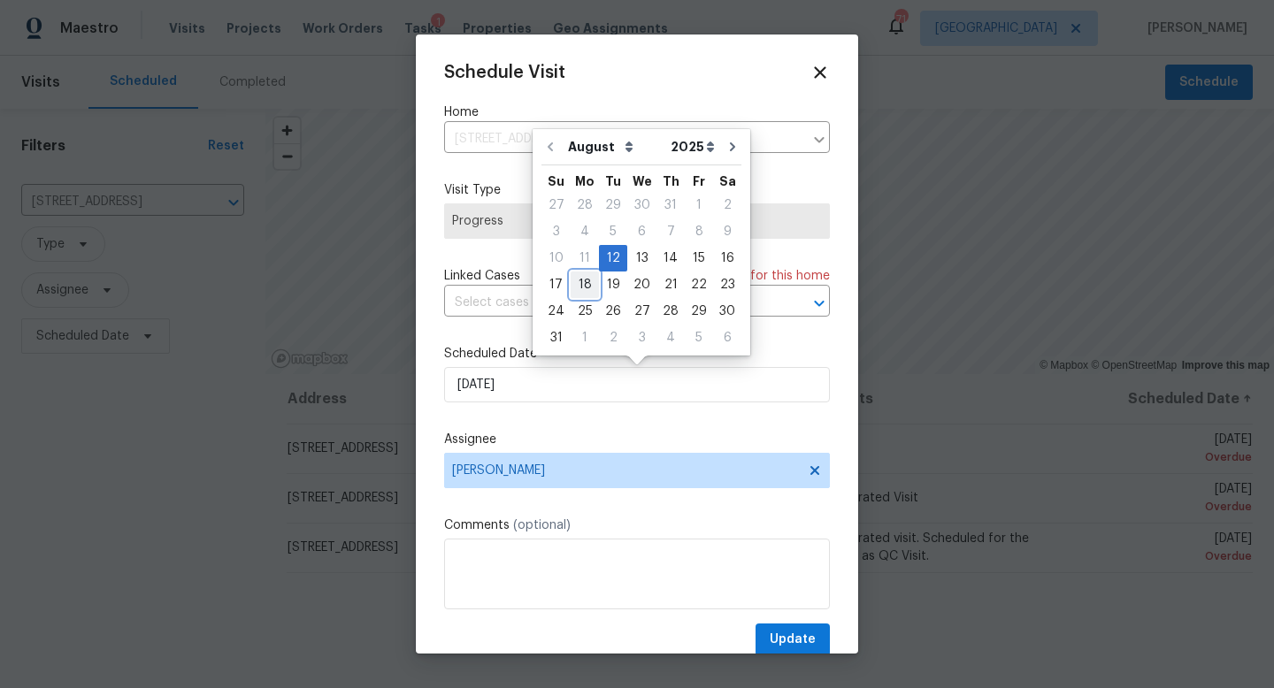
click at [588, 288] on div "18" at bounding box center [585, 284] width 28 height 25
type input "[DATE]"
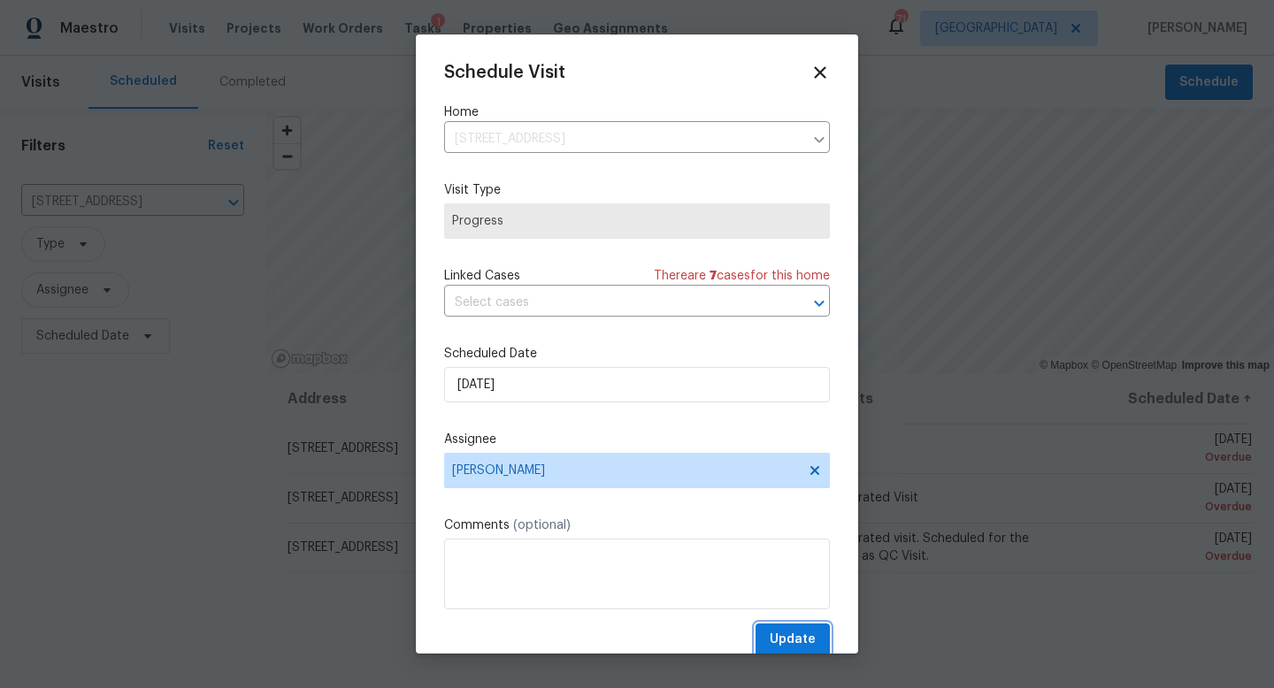
click at [801, 631] on span "Update" at bounding box center [793, 640] width 46 height 22
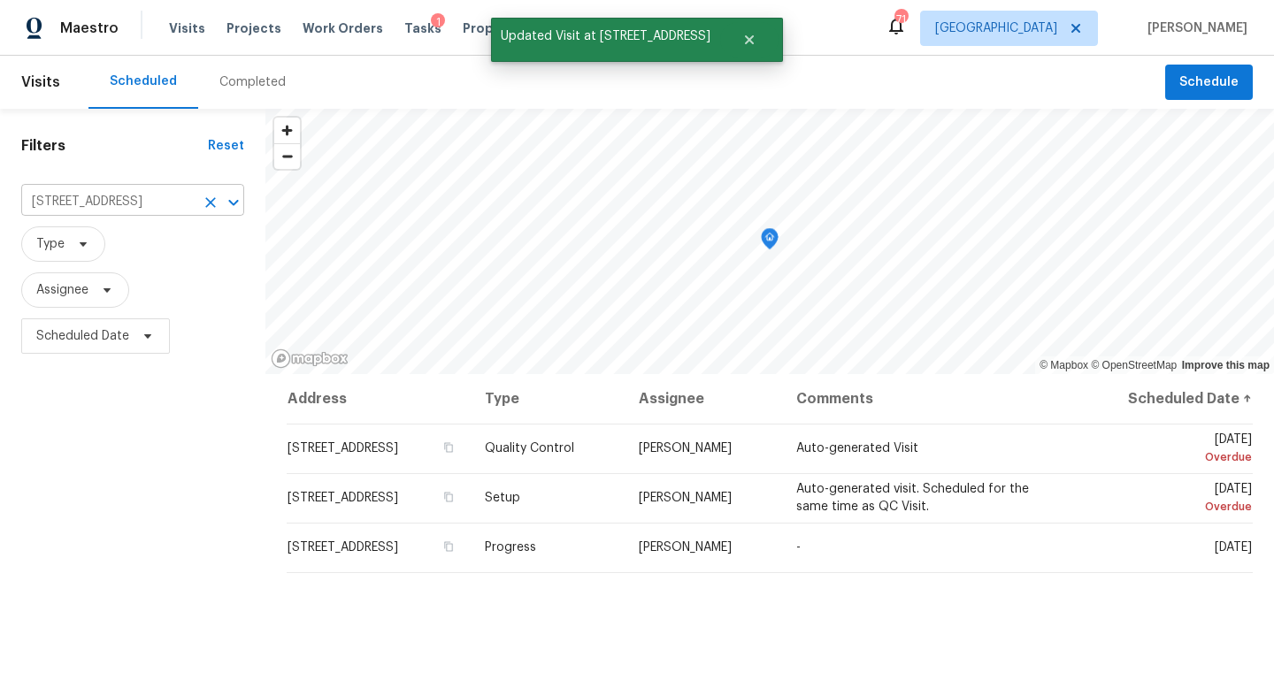
click at [210, 197] on icon "Clear" at bounding box center [211, 203] width 18 height 18
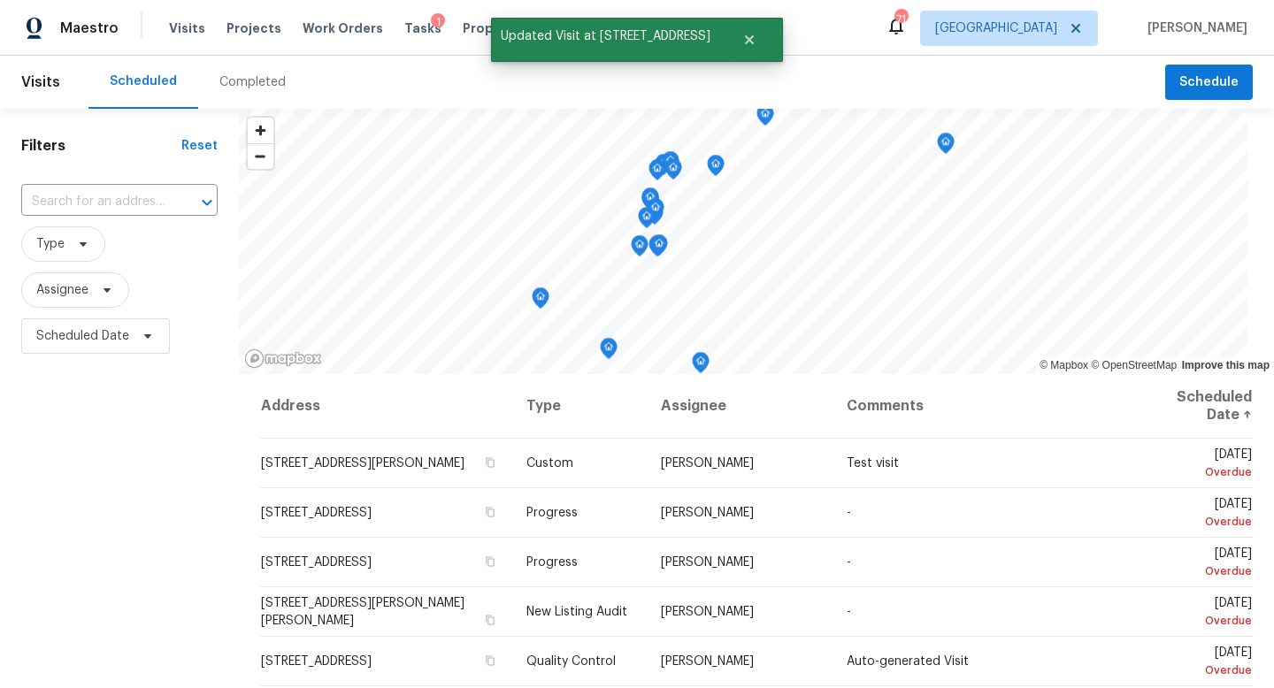
click at [104, 197] on input "text" at bounding box center [94, 201] width 147 height 27
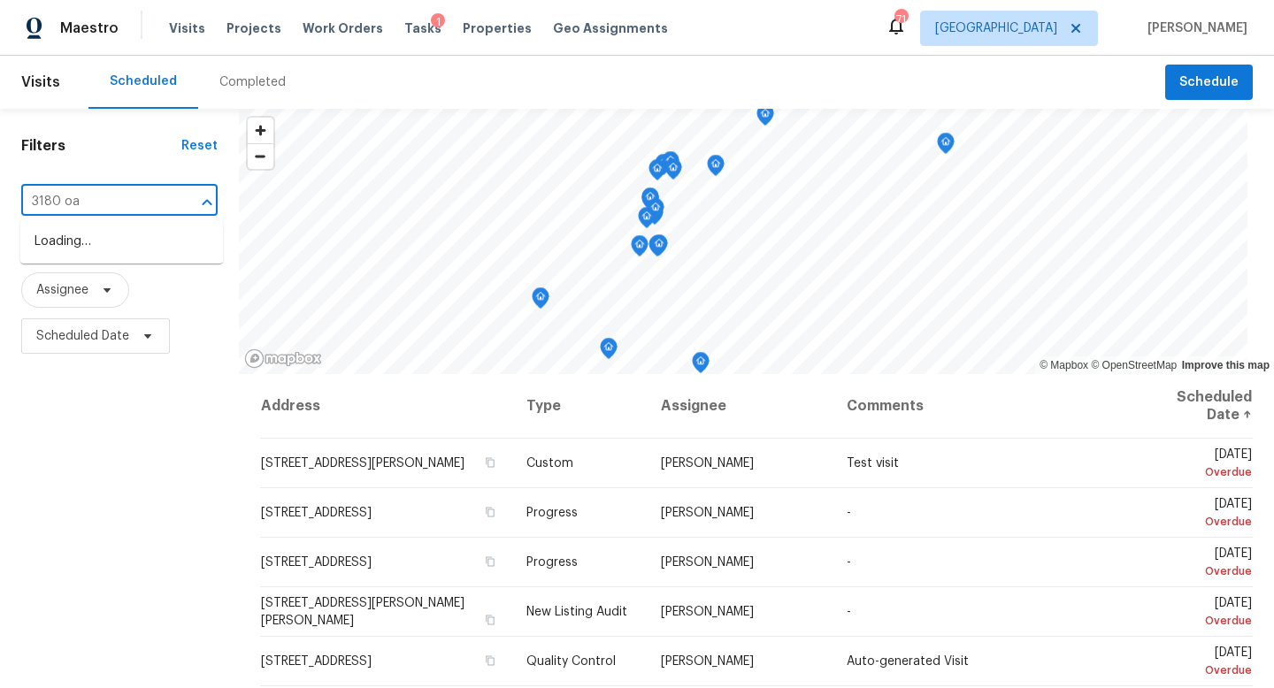
type input "3180 oak"
click at [94, 257] on li "3180 Oakley Pl, Union City, GA 30291" at bounding box center [121, 241] width 203 height 29
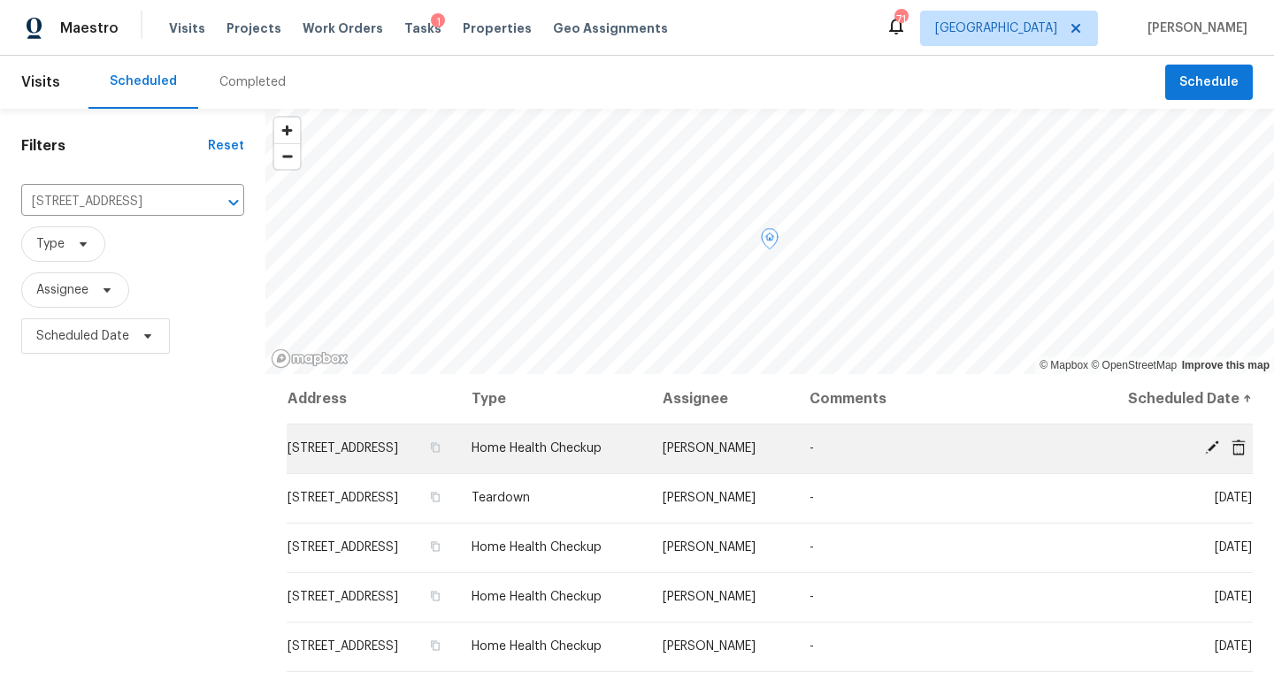
click at [1237, 449] on icon at bounding box center [1239, 447] width 14 height 16
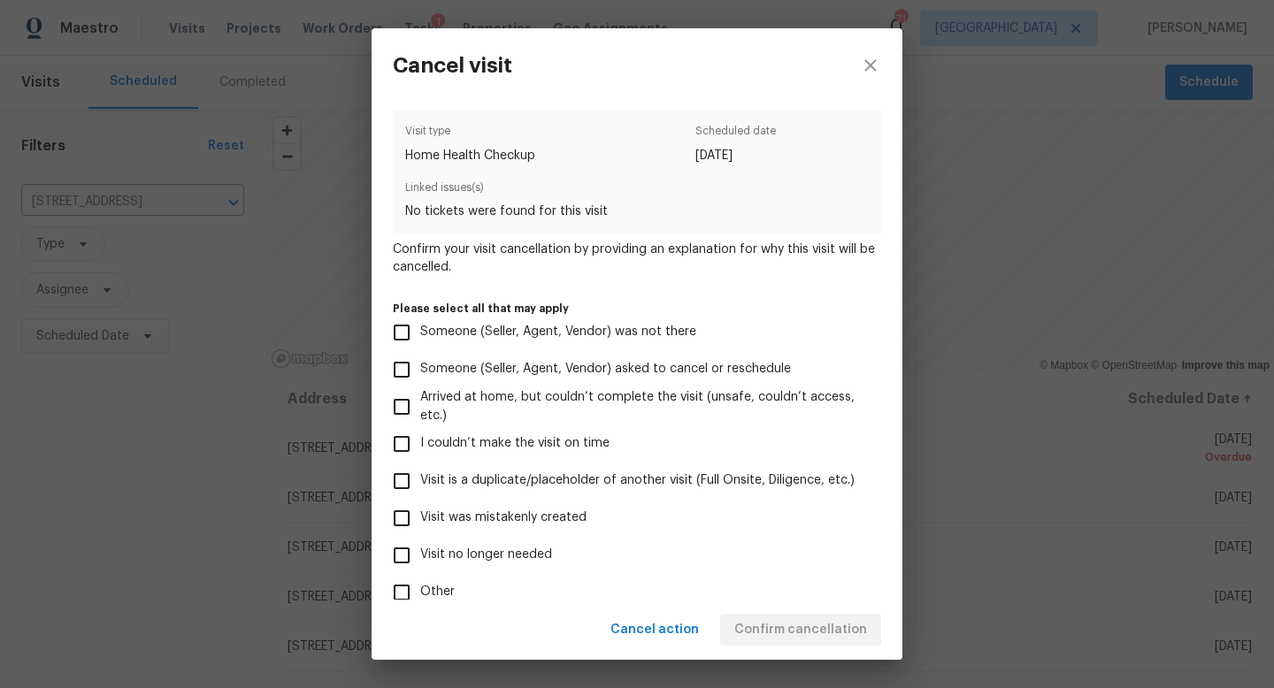
scroll to position [104, 0]
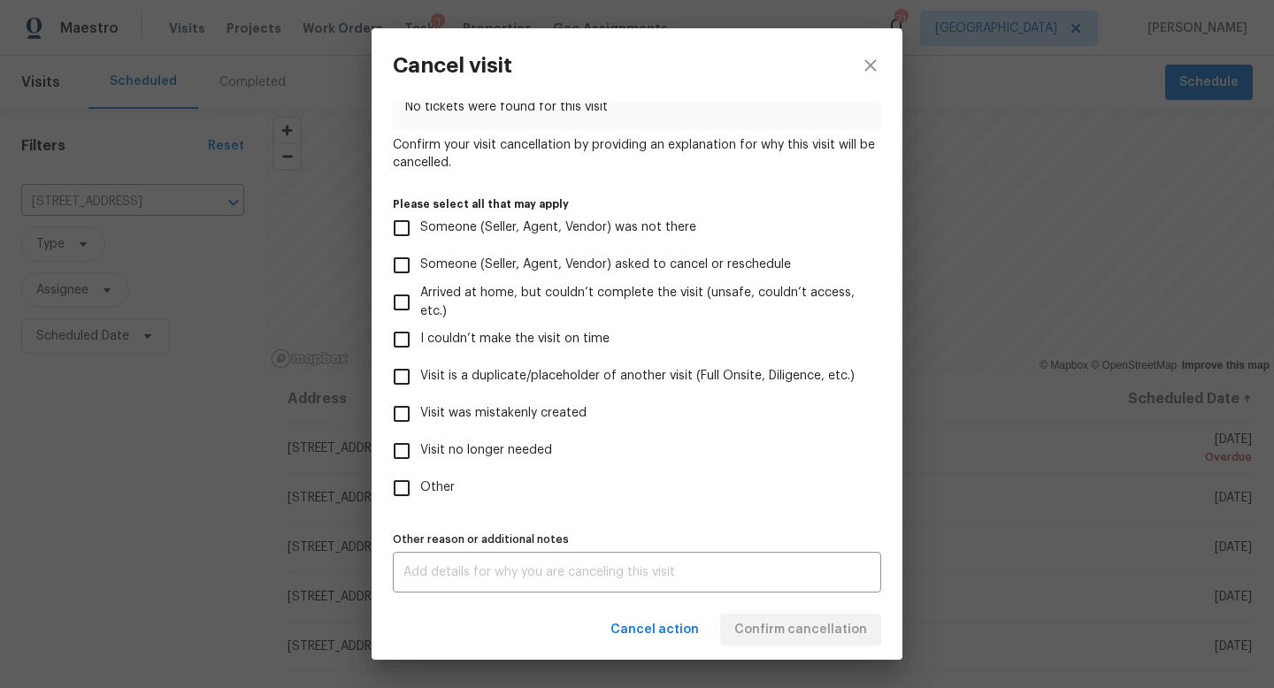
click at [396, 454] on input "Visit no longer needed" at bounding box center [401, 451] width 37 height 37
checkbox input "true"
click at [464, 579] on div "x Other reason or additional notes" at bounding box center [637, 572] width 488 height 41
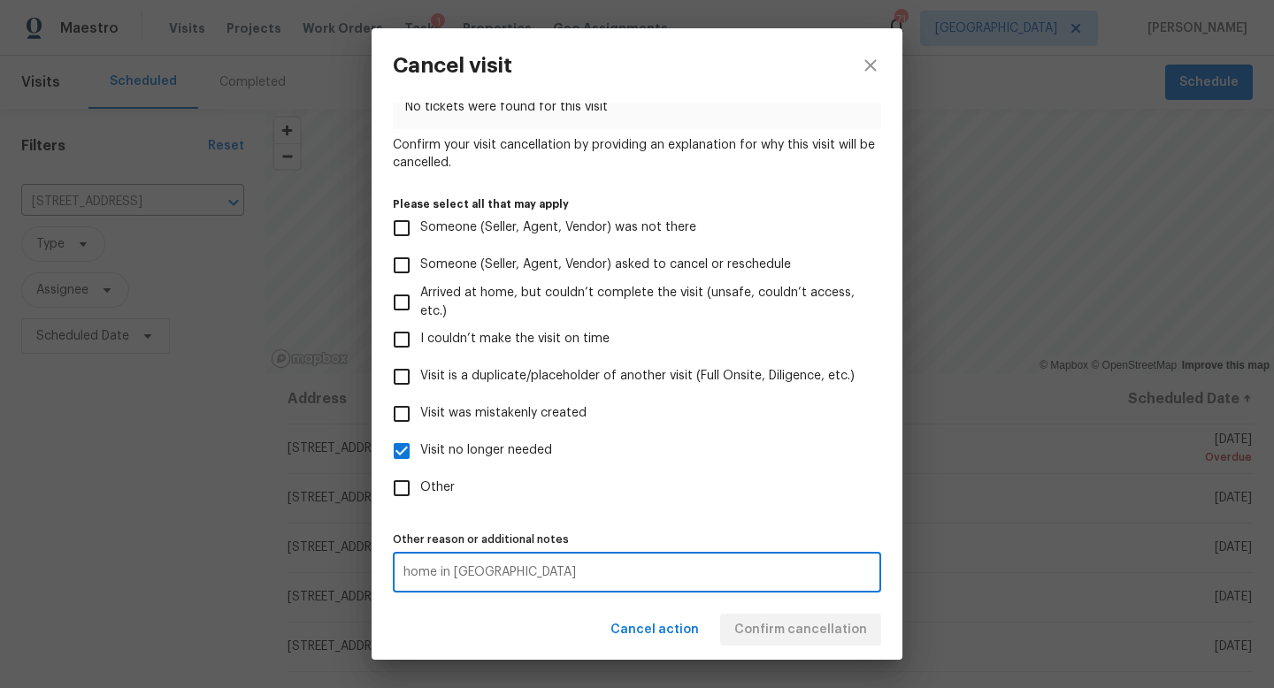
type textarea "home in resale"
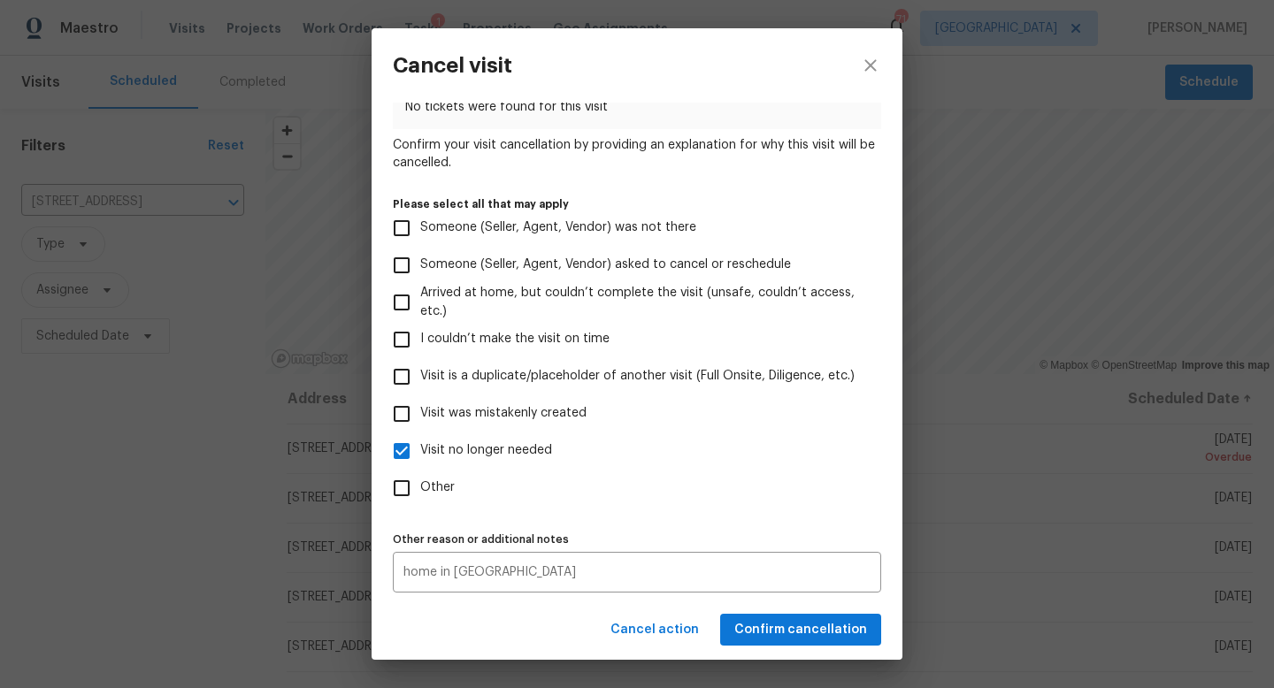
click at [630, 515] on div "Visit type Home Health Checkup Scheduled date 8/12/2025 Linked issues(s) No tic…" at bounding box center [637, 298] width 488 height 587
click at [814, 628] on span "Confirm cancellation" at bounding box center [800, 630] width 133 height 22
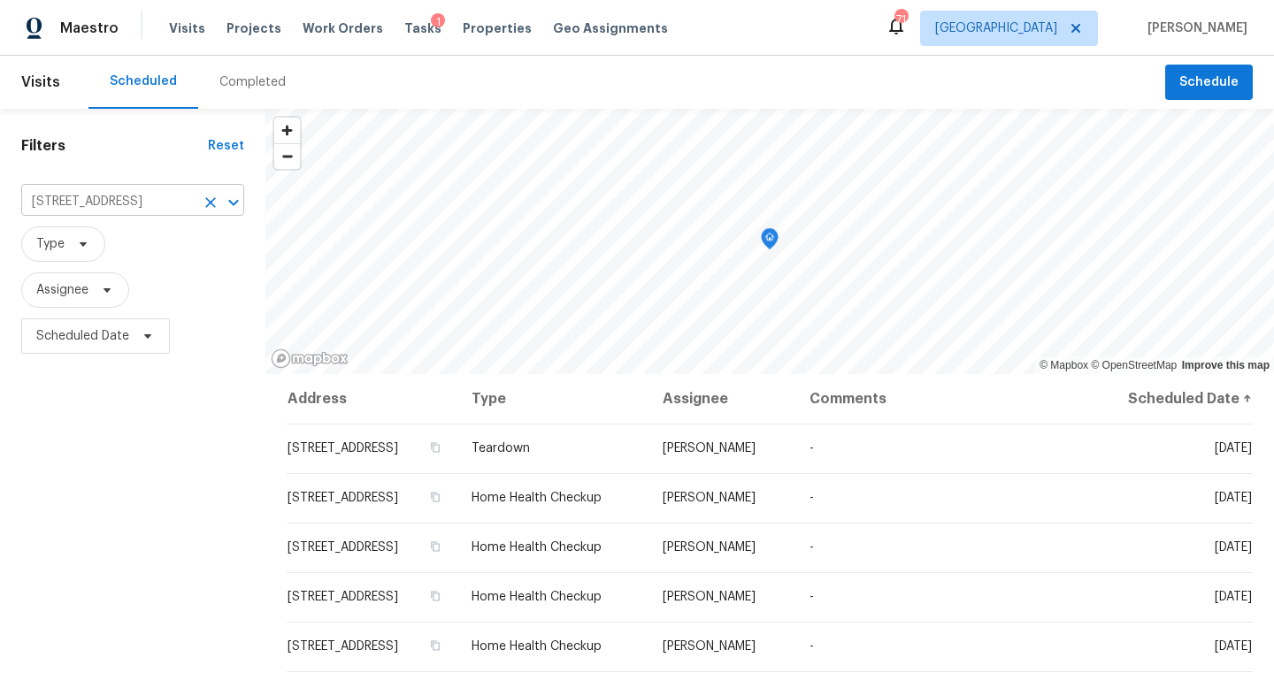
click at [207, 201] on icon "Clear" at bounding box center [211, 203] width 18 height 18
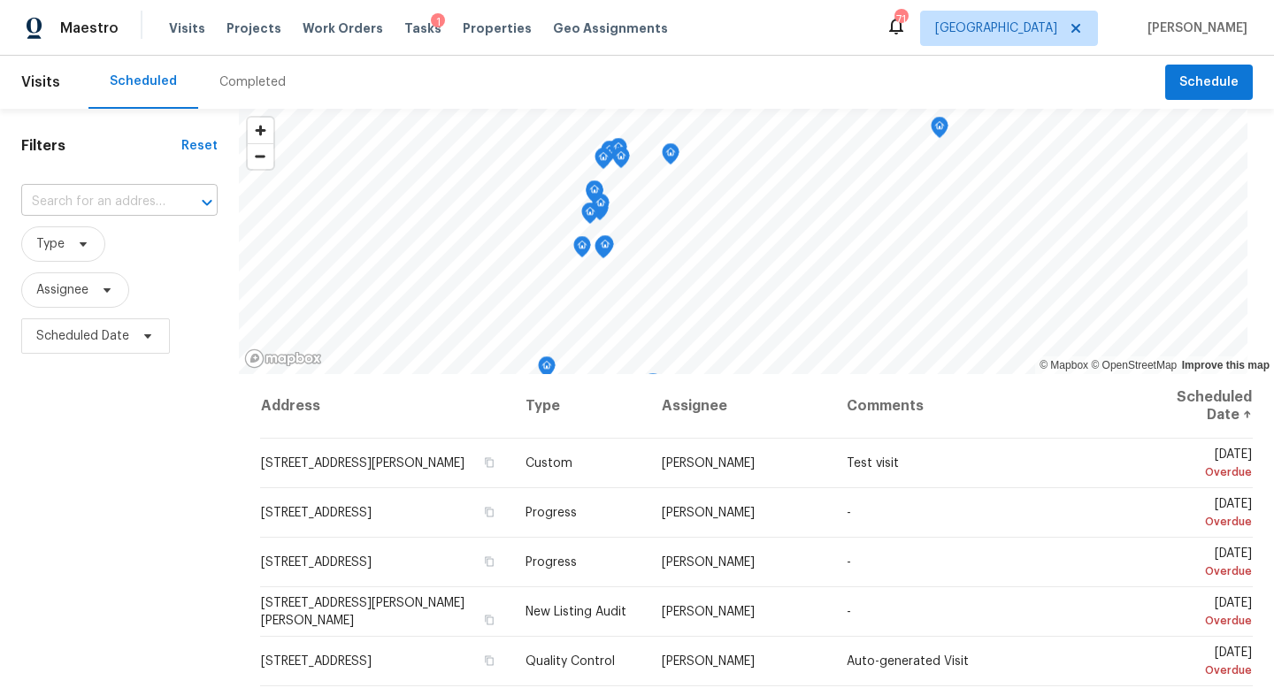
click at [88, 199] on input "text" at bounding box center [94, 201] width 147 height 27
type input "124 laura"
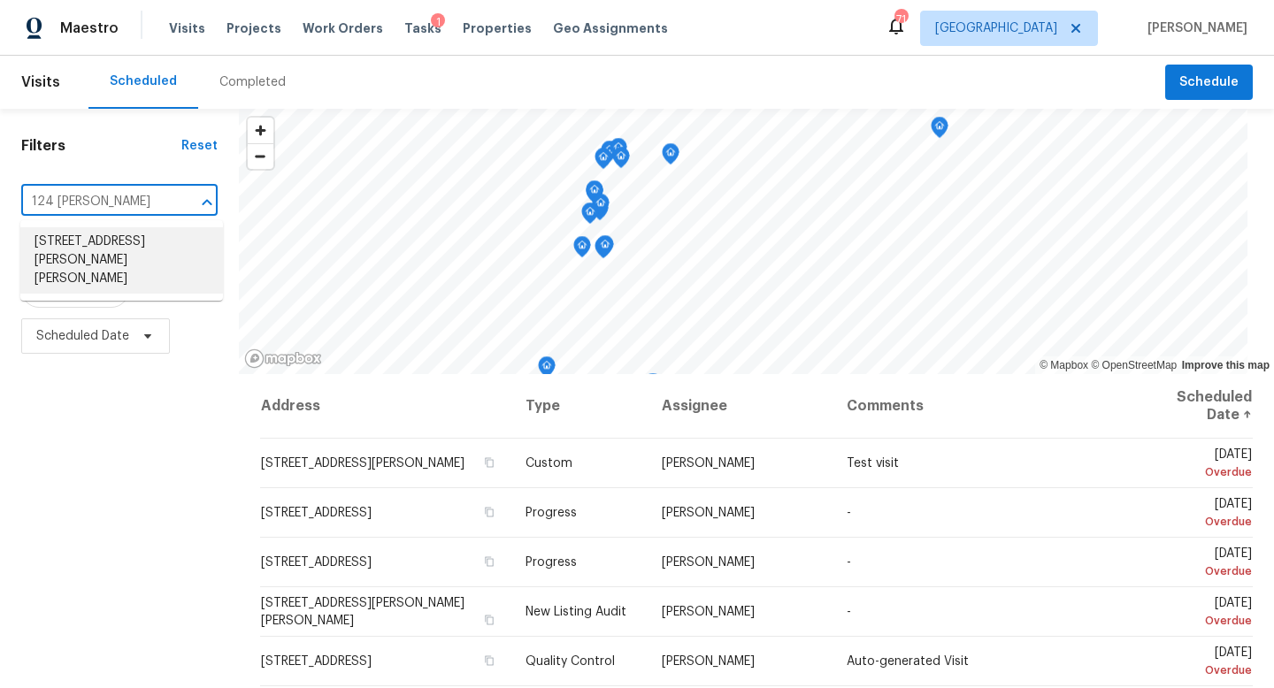
click at [90, 247] on li "124 Laura Ashlyn Ct, McDonough, GA 30252" at bounding box center [121, 260] width 203 height 66
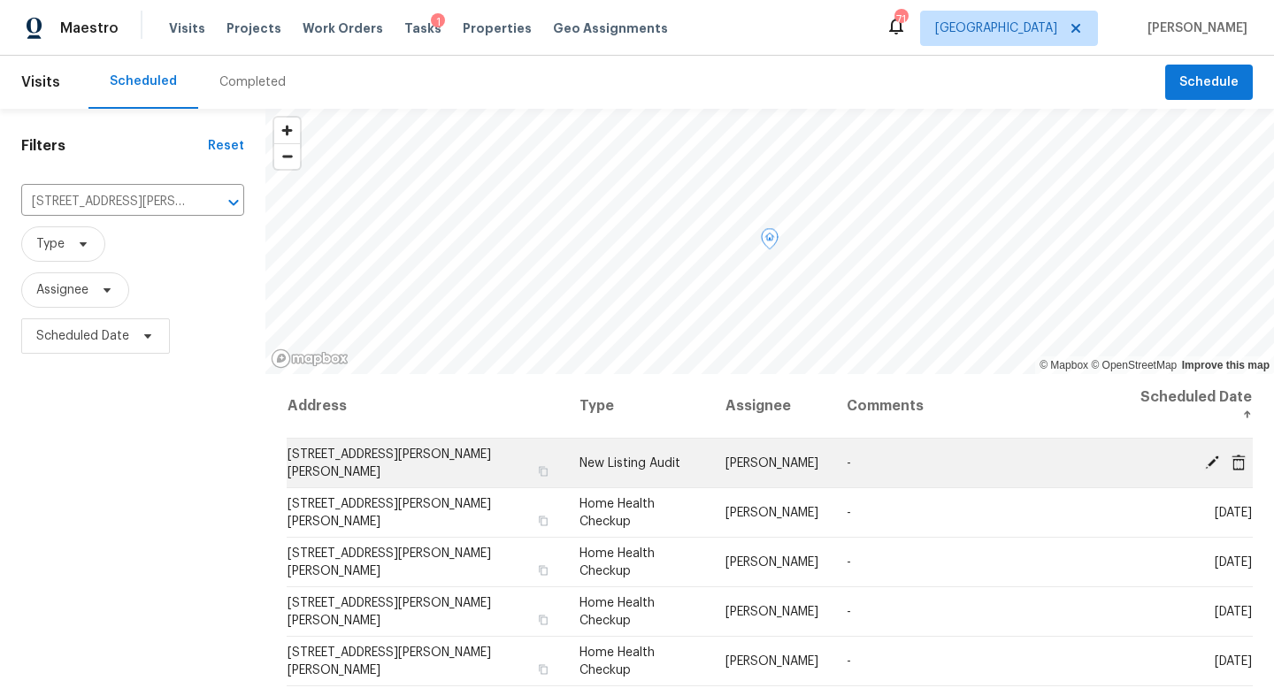
click at [1210, 460] on icon at bounding box center [1212, 462] width 14 height 14
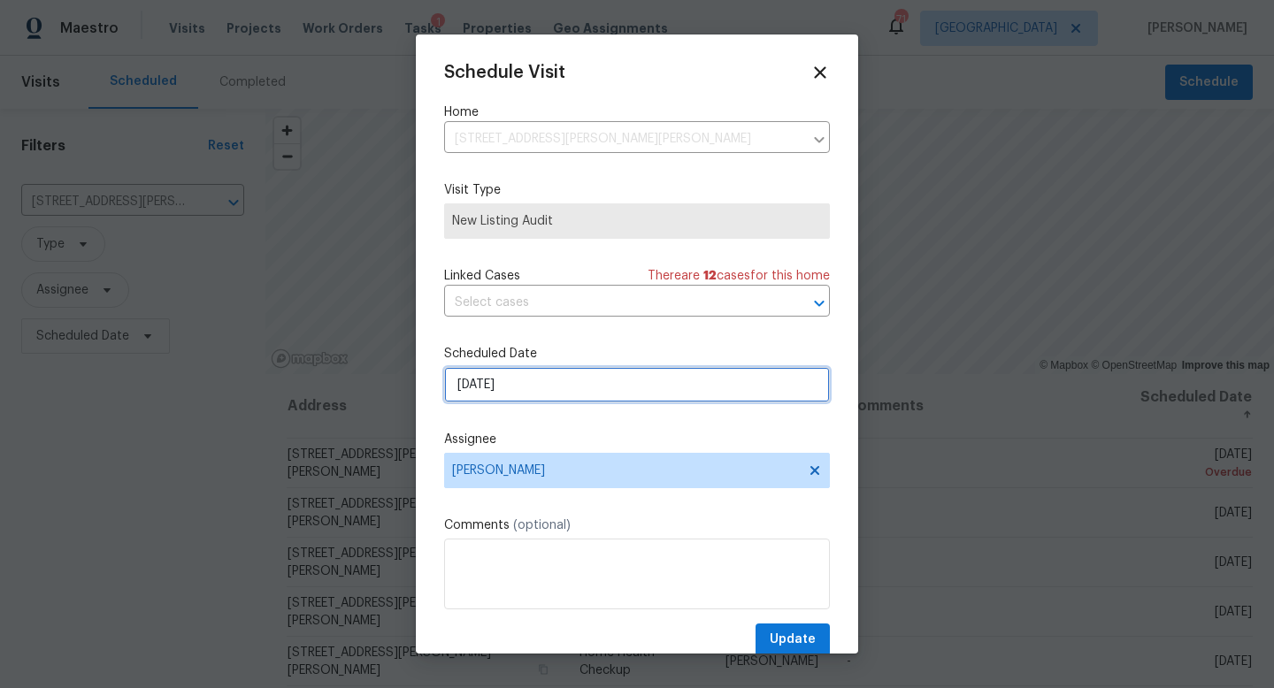
click at [558, 384] on input "8/8/2025" at bounding box center [637, 384] width 386 height 35
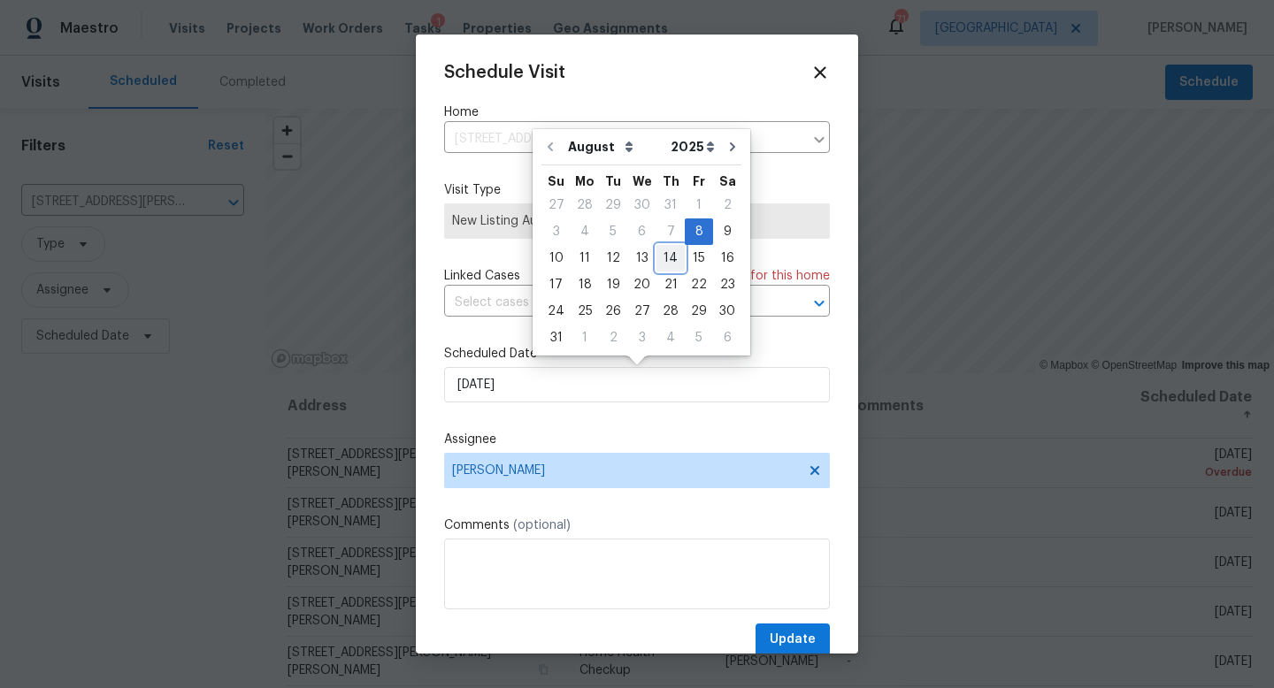
click at [665, 257] on div "14" at bounding box center [670, 258] width 28 height 25
type input "[DATE]"
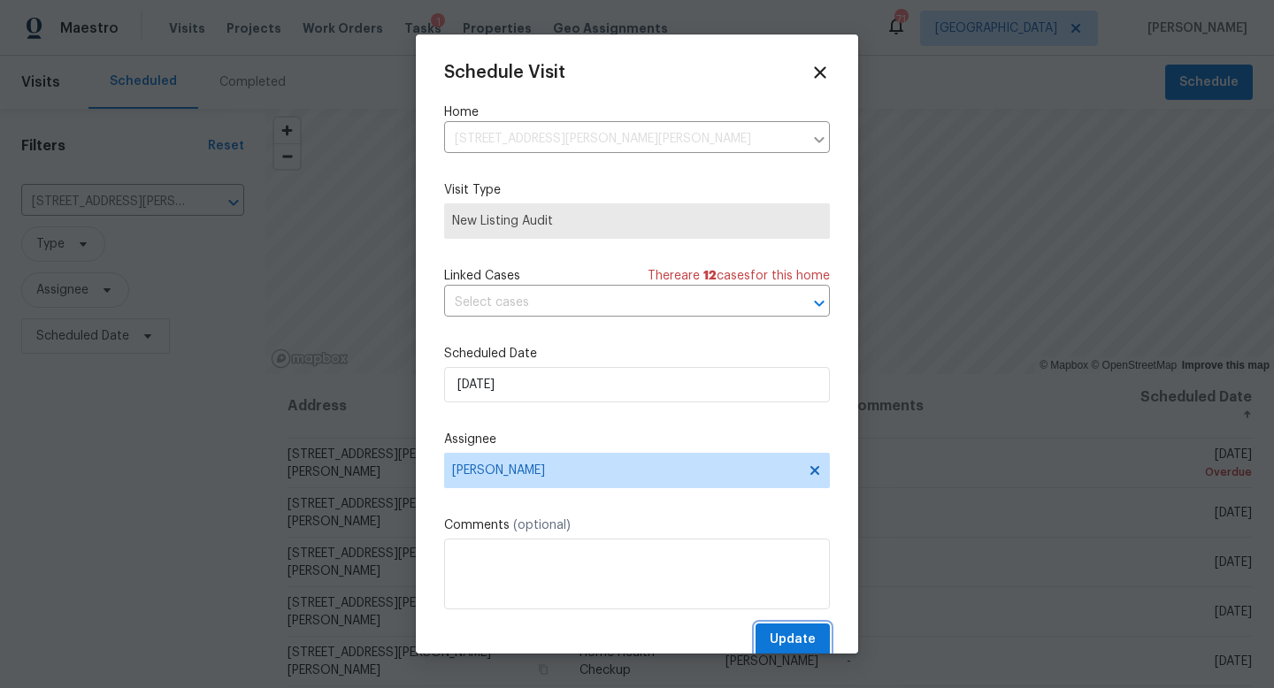
click at [768, 642] on button "Update" at bounding box center [793, 640] width 74 height 33
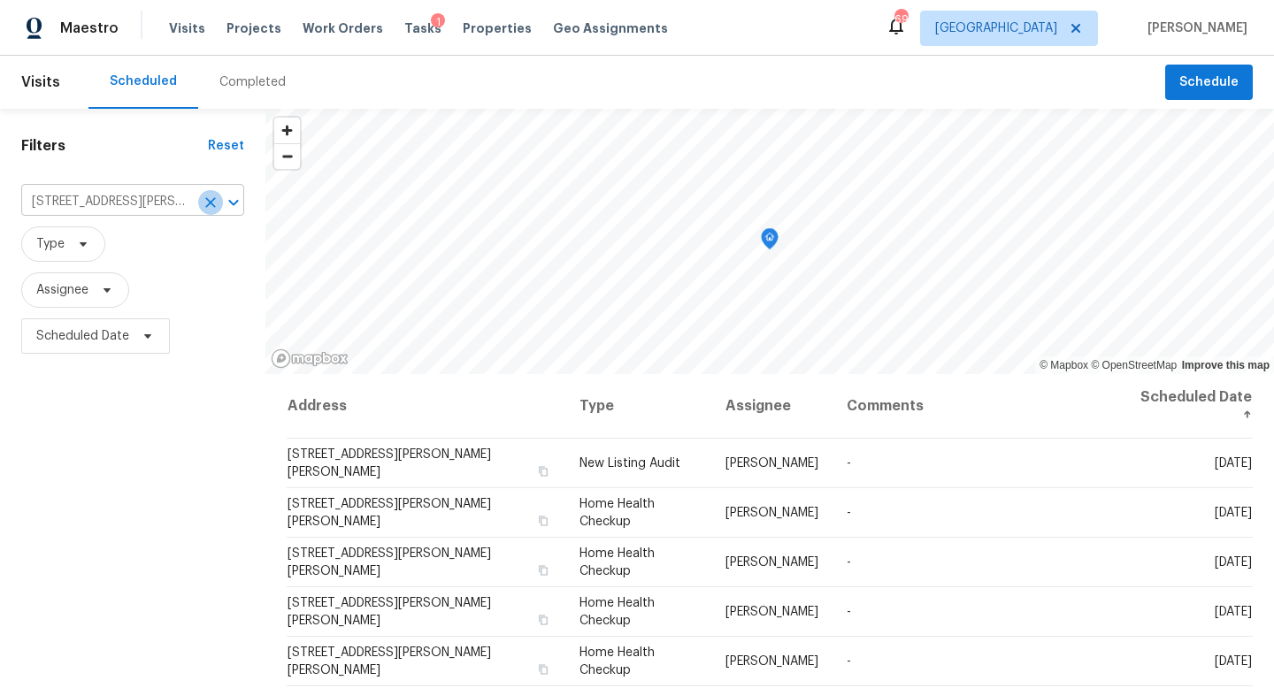
click at [208, 207] on icon "Clear" at bounding box center [211, 203] width 18 height 18
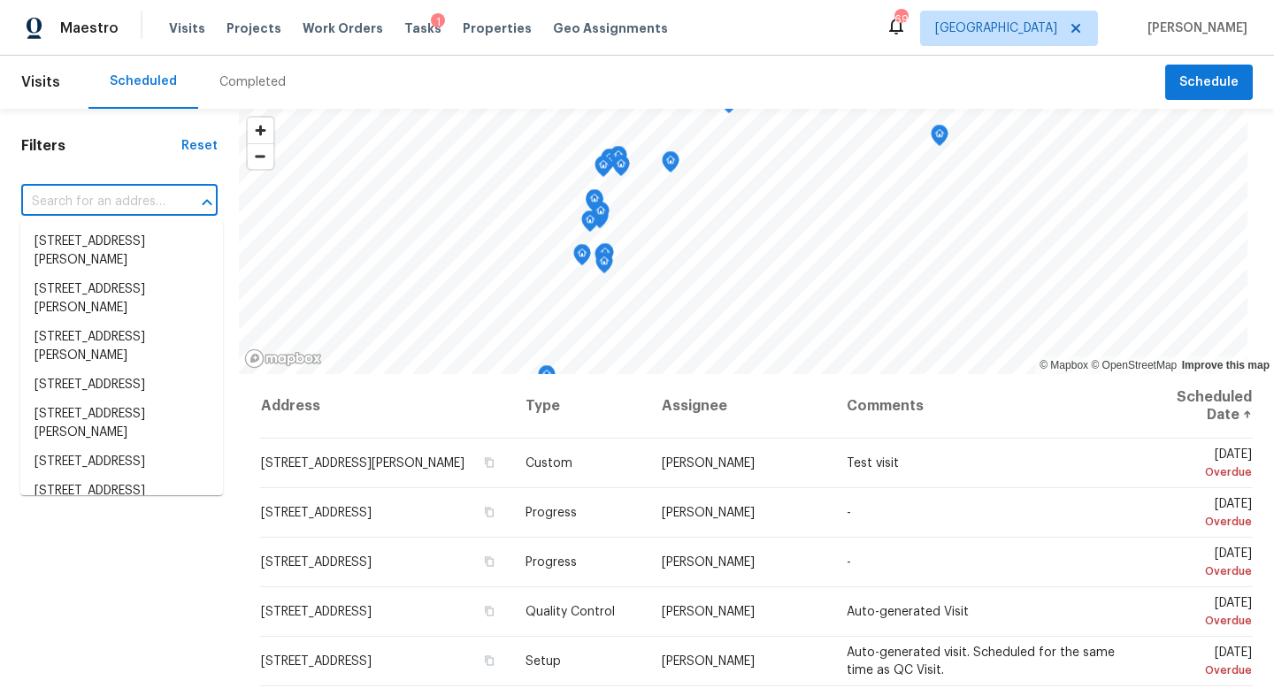
click at [116, 205] on input "text" at bounding box center [94, 201] width 147 height 27
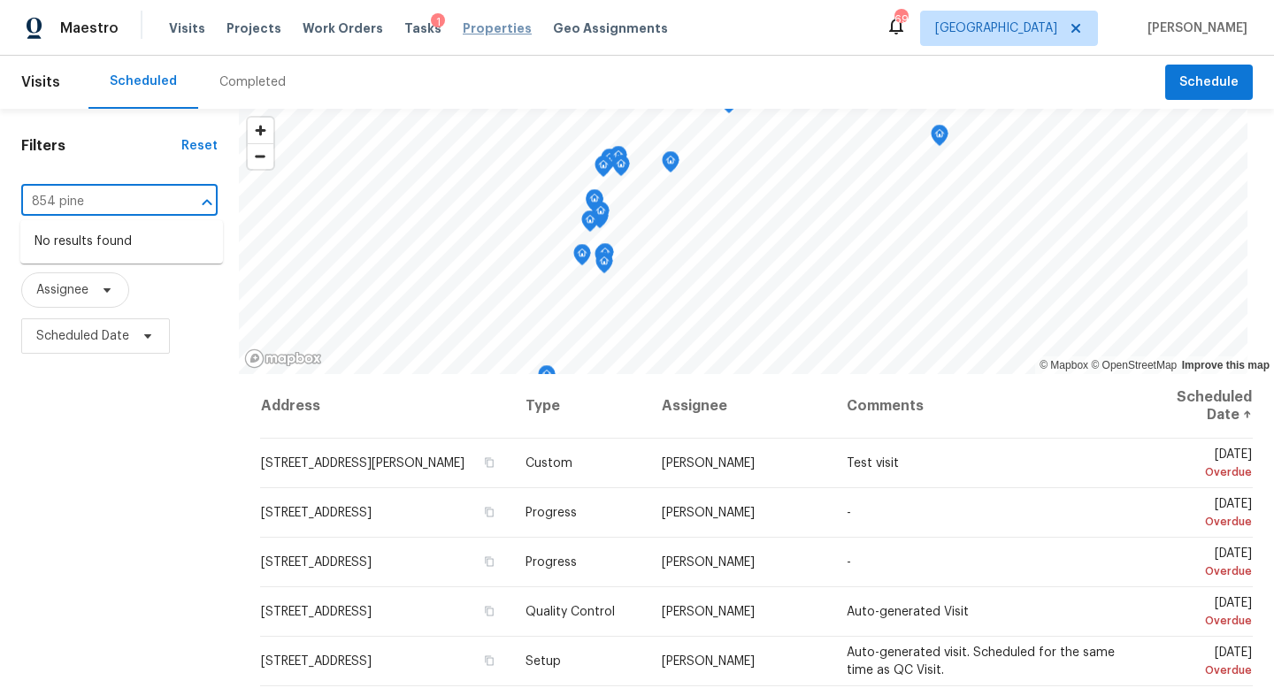
type input "854 pine"
click at [463, 29] on span "Properties" at bounding box center [497, 28] width 69 height 18
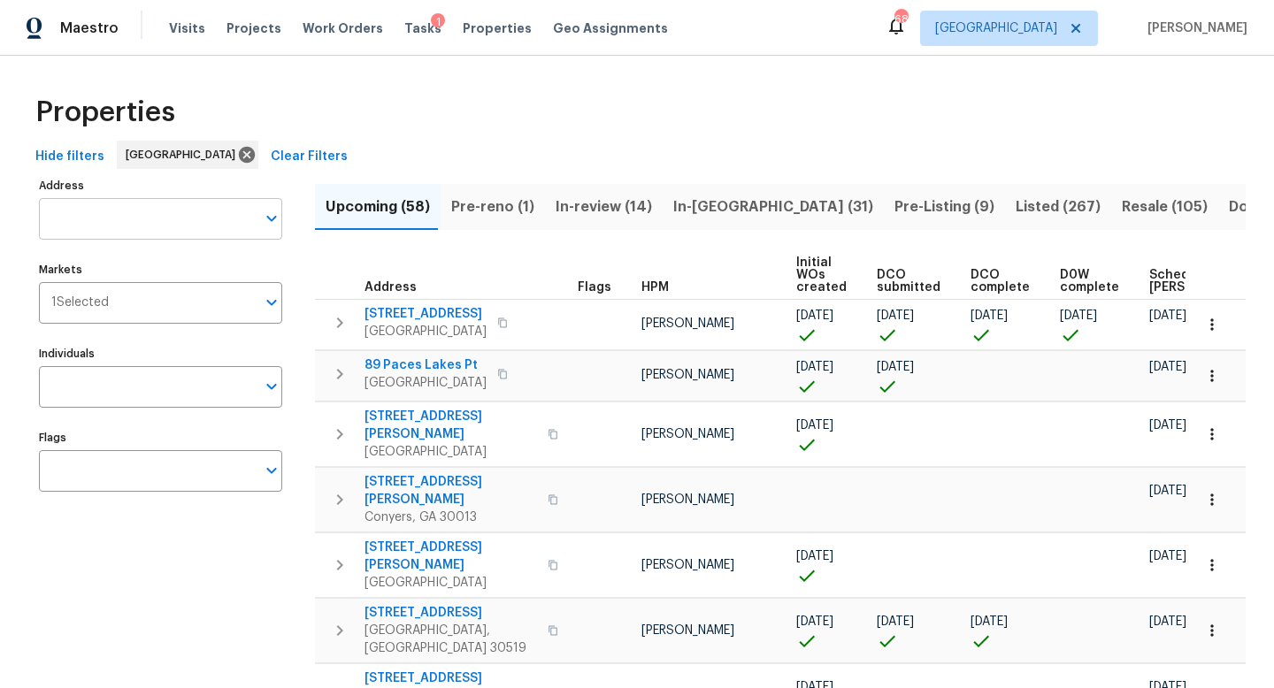
click at [150, 208] on input "Address" at bounding box center [147, 219] width 217 height 42
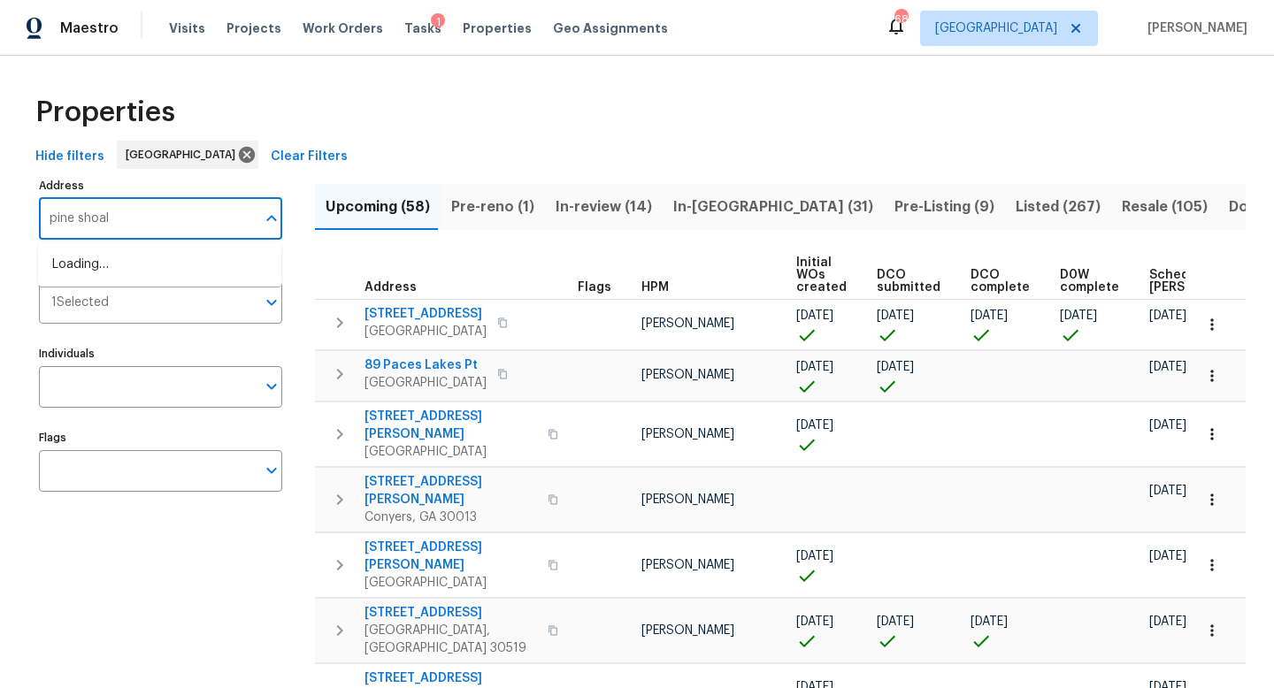
type input "pine shoals"
click at [163, 338] on li "834 Pine Shoals Ct Atlanta GA 30349" at bounding box center [159, 323] width 243 height 29
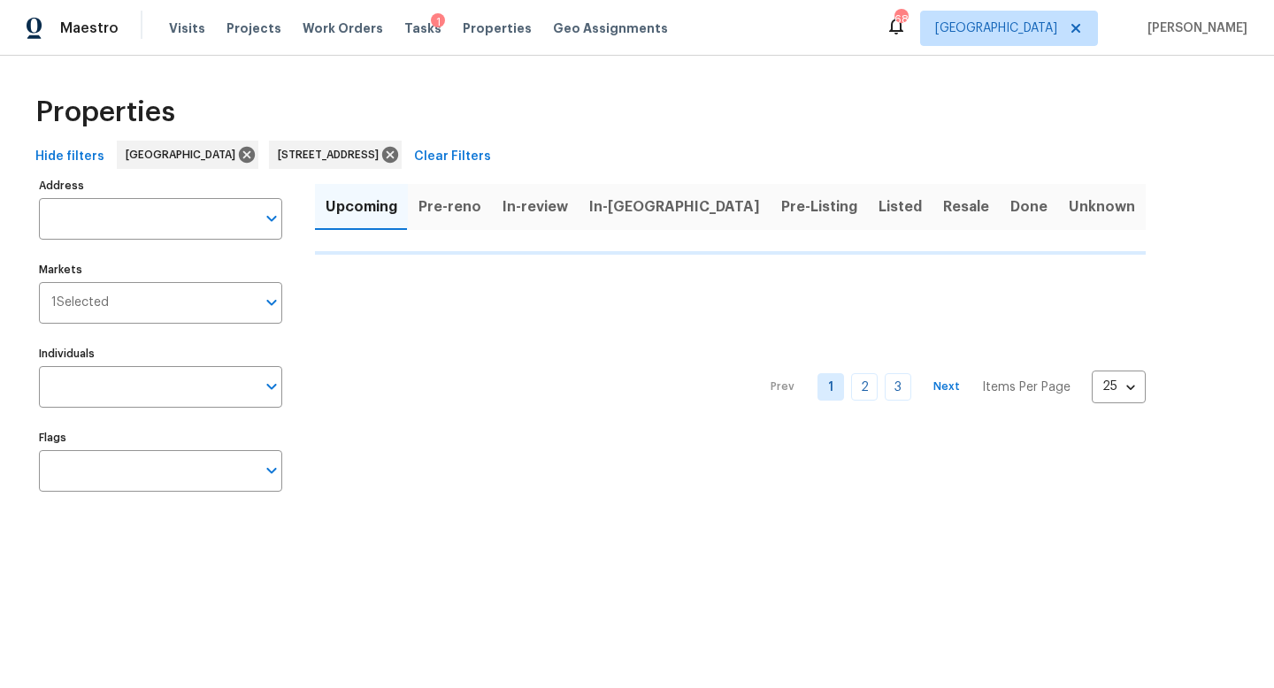
type input "834 Pine Shoals Ct Atlanta GA 30349"
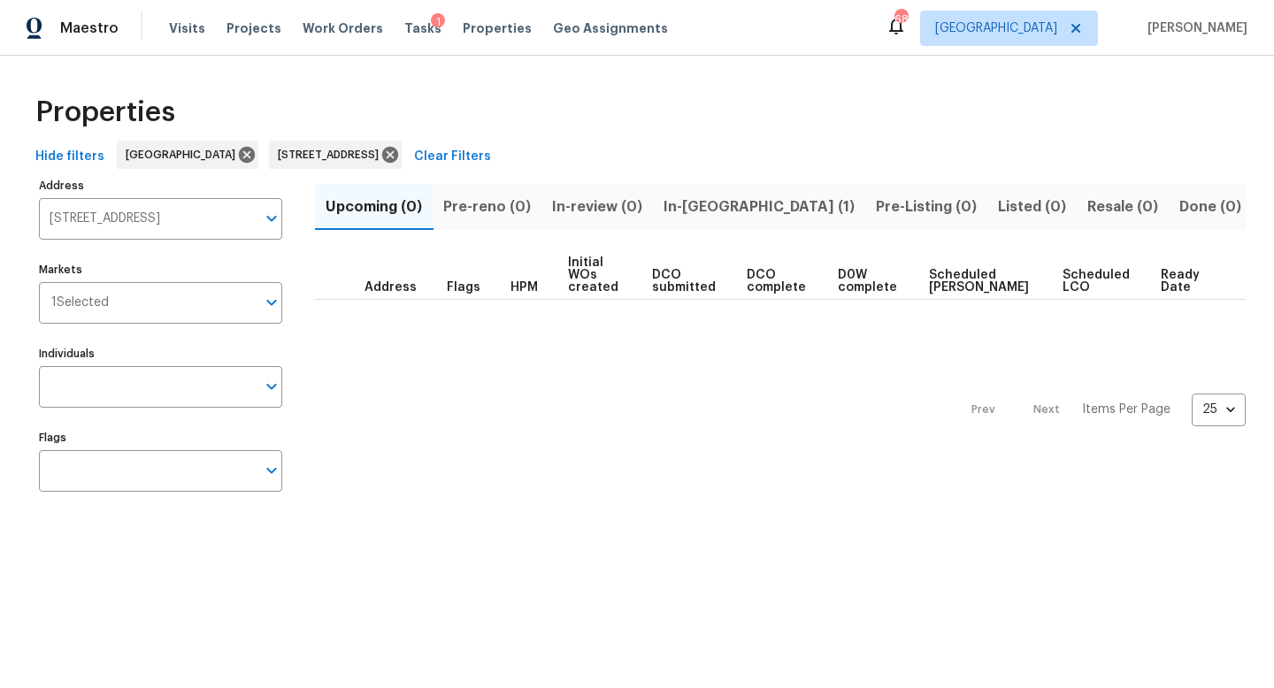
click at [687, 221] on button "In-reno (1)" at bounding box center [759, 207] width 212 height 46
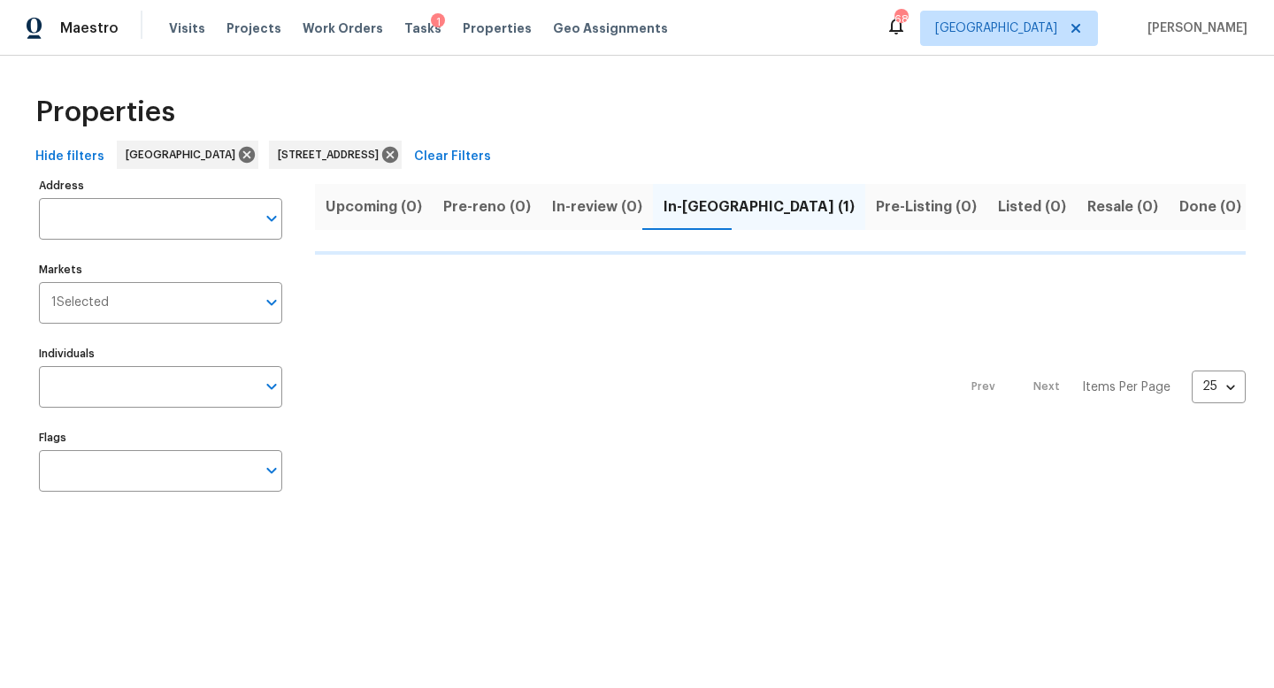
type input "834 Pine Shoals Ct Atlanta GA 30349"
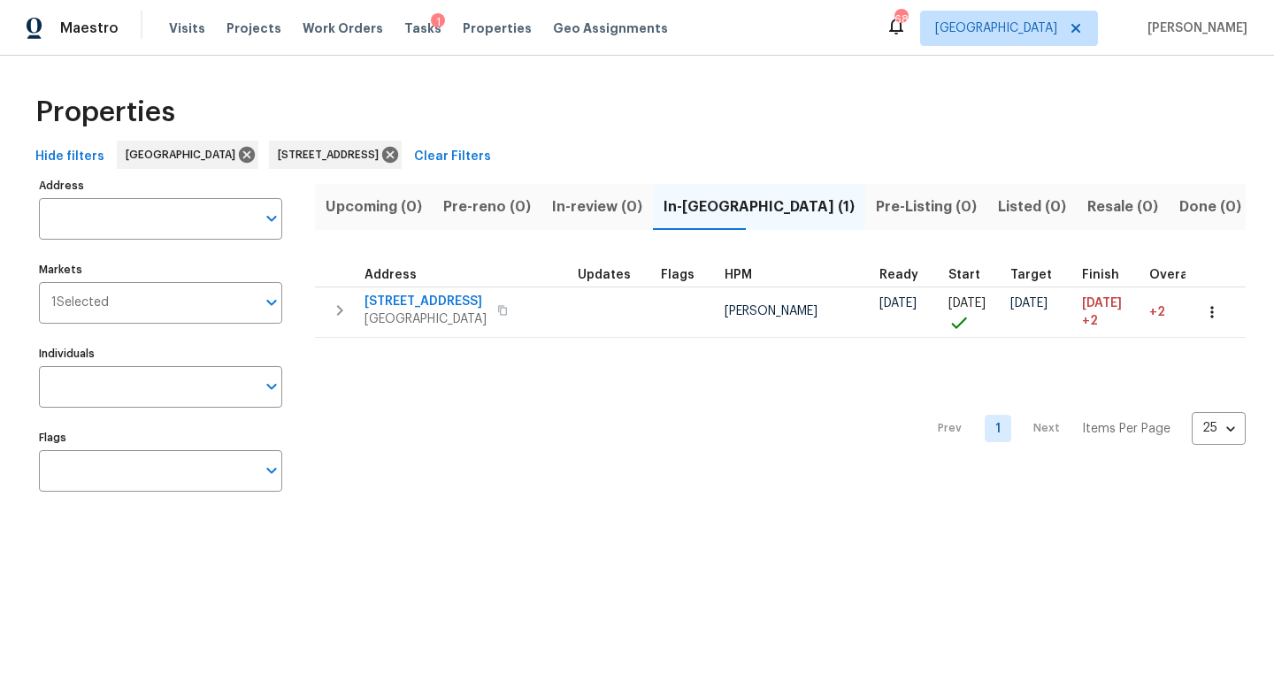
type input "834 Pine Shoals Ct Atlanta GA 30349"
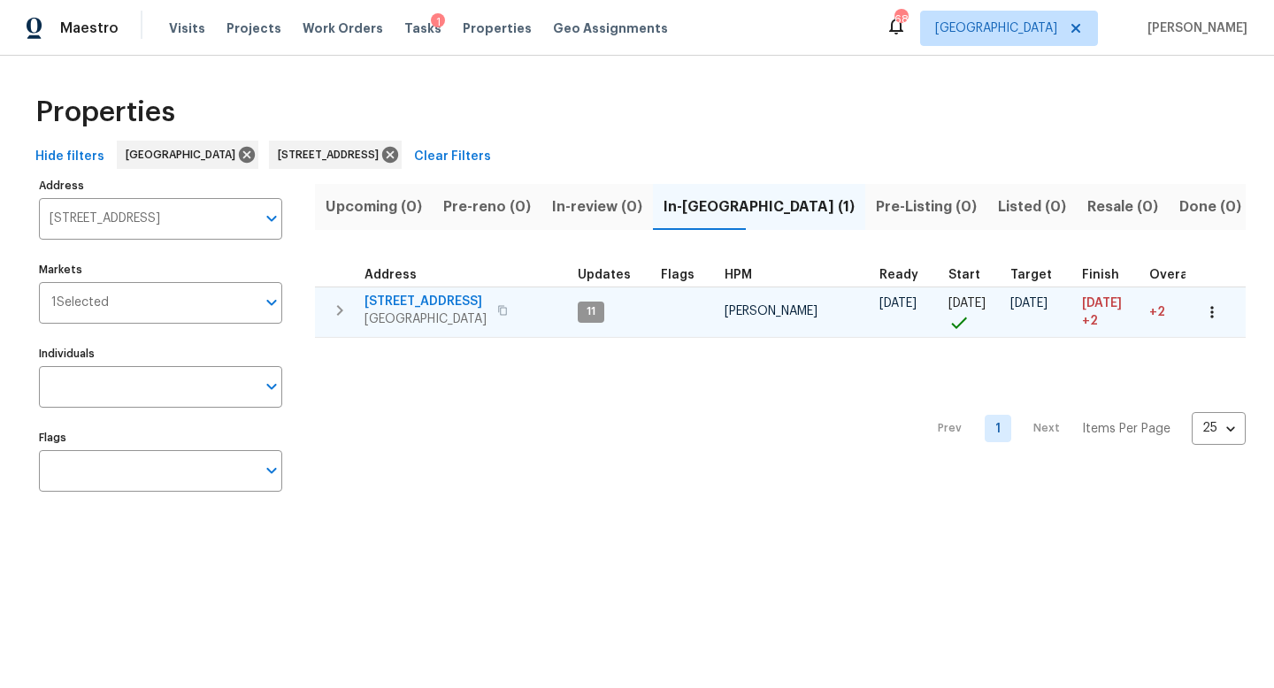
click at [346, 305] on icon "button" at bounding box center [339, 310] width 21 height 21
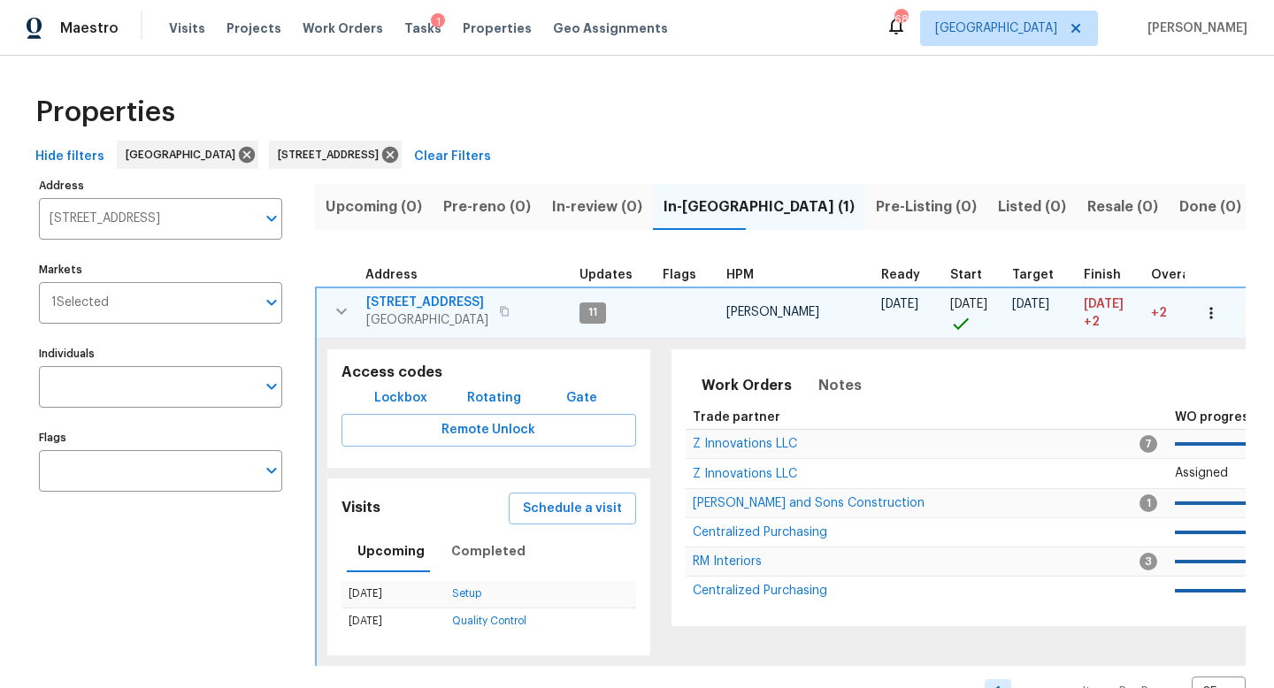
scroll to position [49, 0]
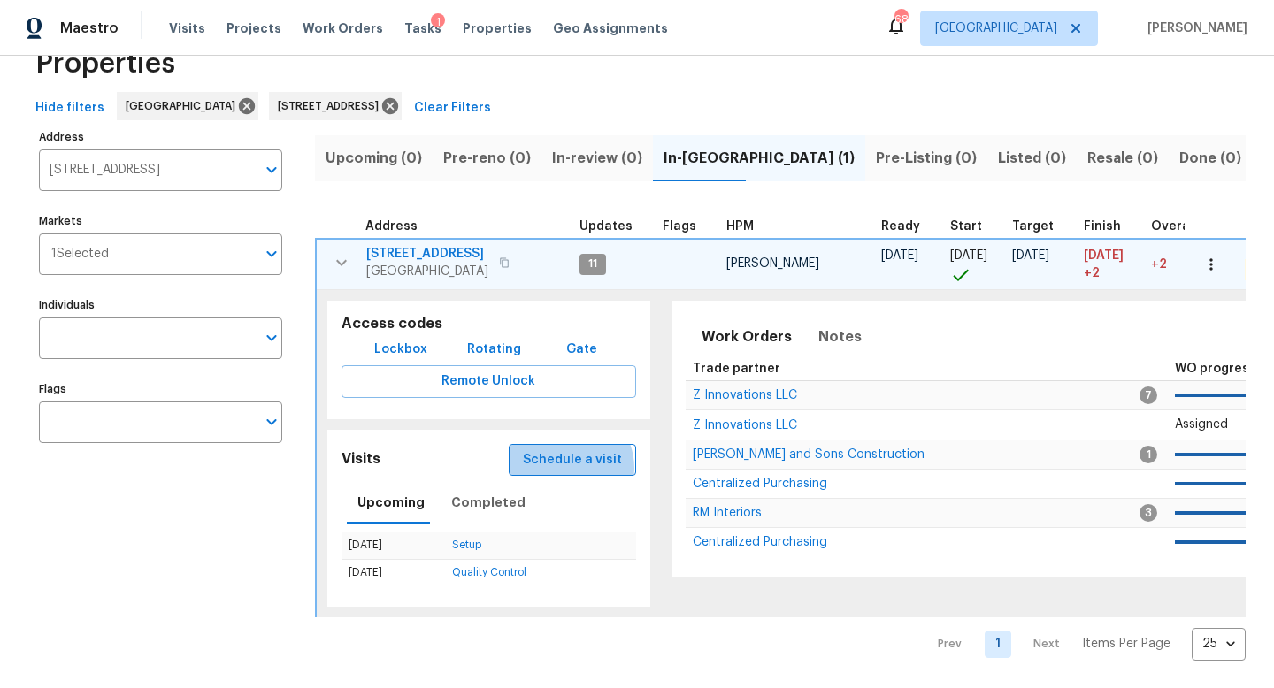
click at [568, 467] on span "Schedule a visit" at bounding box center [572, 460] width 99 height 22
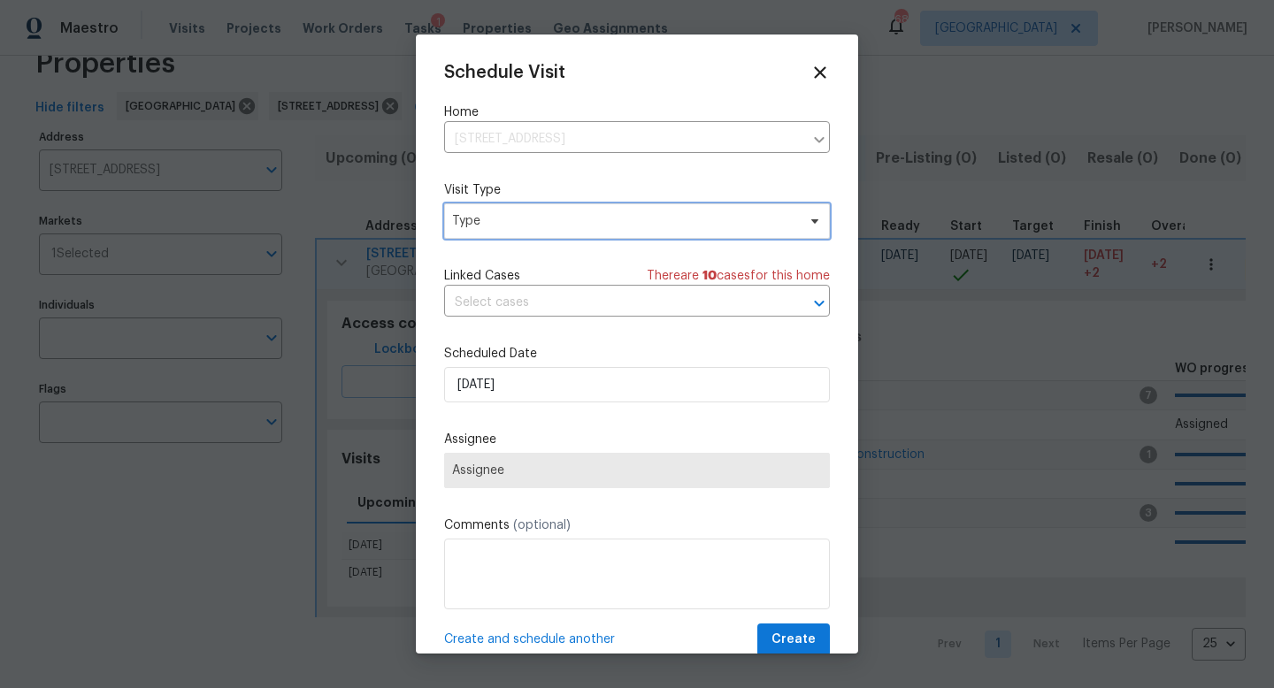
click at [549, 226] on span "Type" at bounding box center [624, 221] width 344 height 18
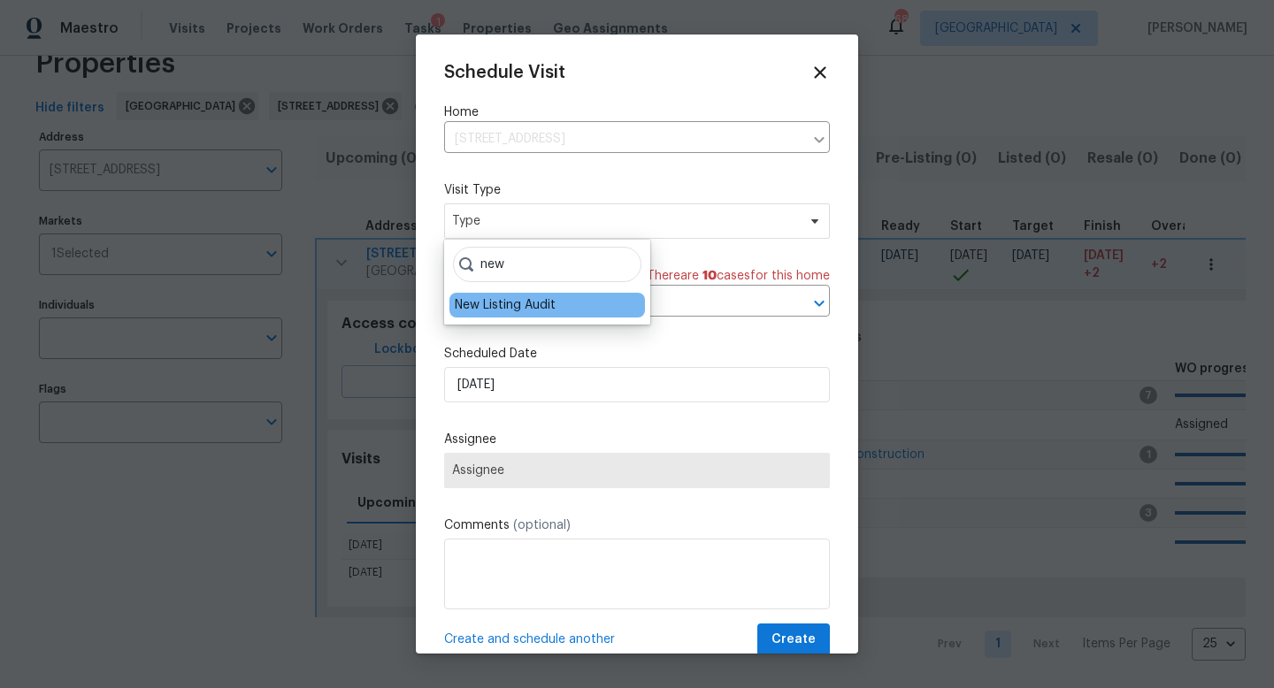
type input "new"
click at [515, 305] on div "New Listing Audit" at bounding box center [505, 305] width 101 height 18
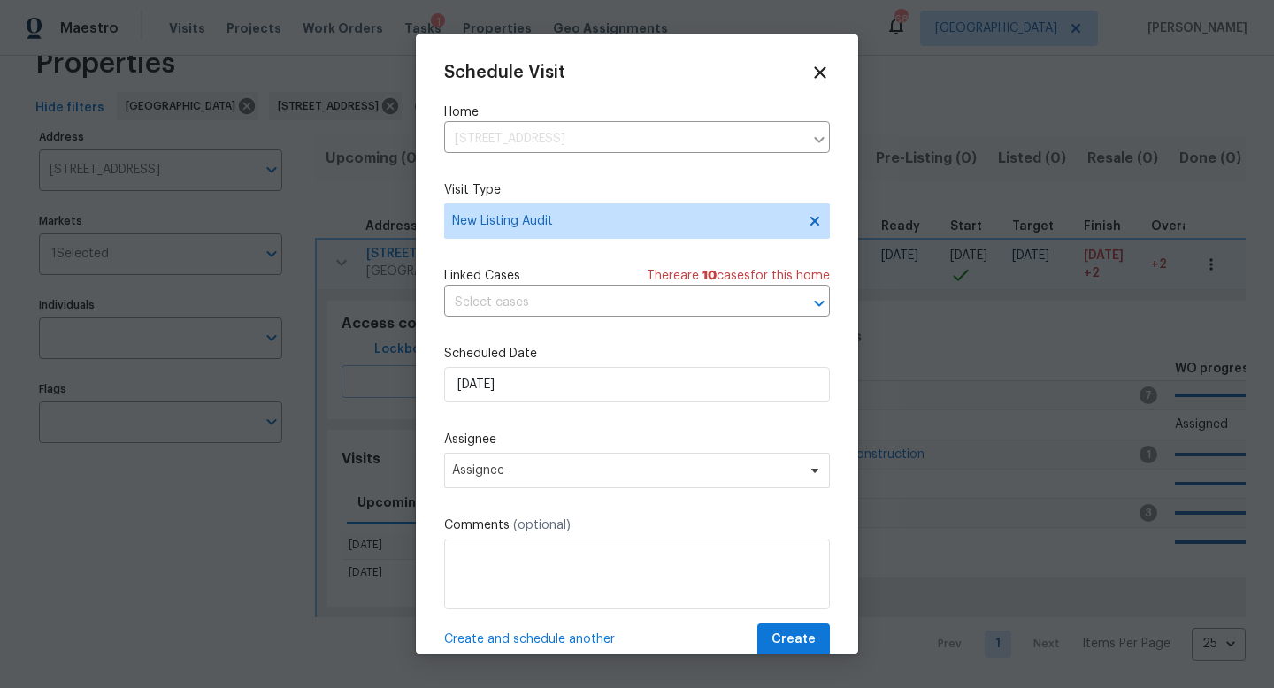
click at [520, 366] on div "Scheduled Date 8/14/2025" at bounding box center [637, 374] width 386 height 58
click at [520, 379] on input "[DATE]" at bounding box center [637, 384] width 386 height 35
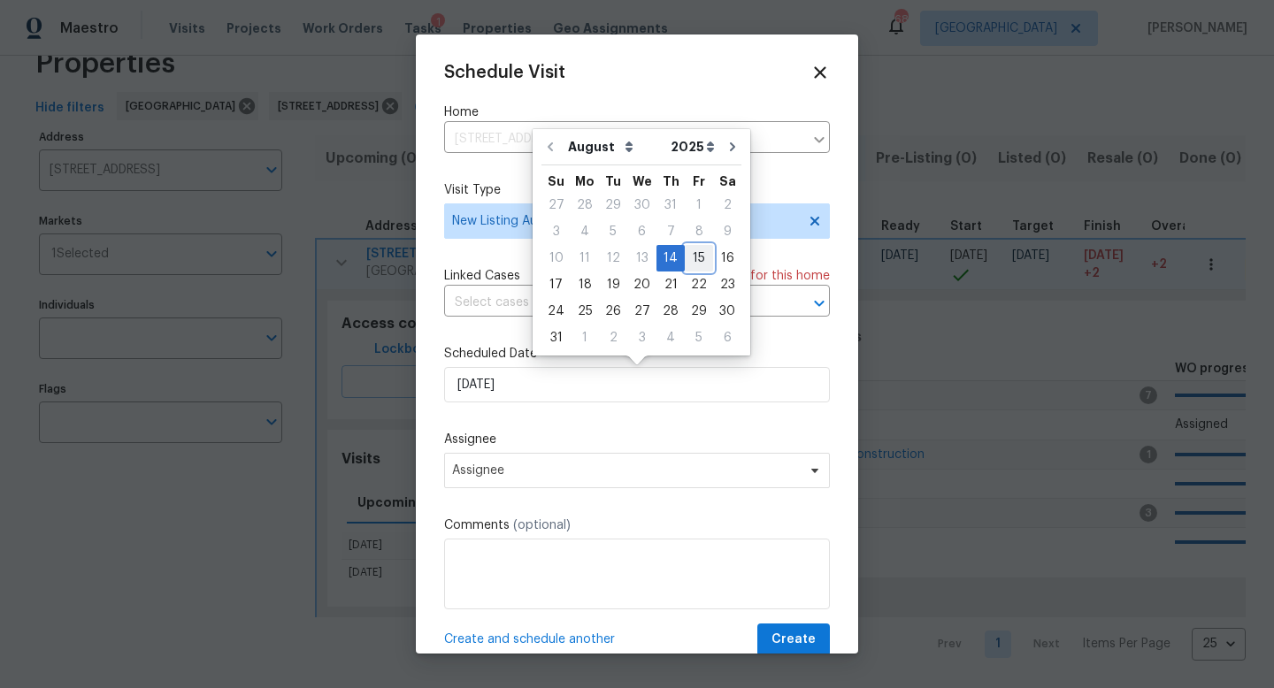
click at [685, 259] on div "15" at bounding box center [699, 258] width 28 height 25
type input "[DATE]"
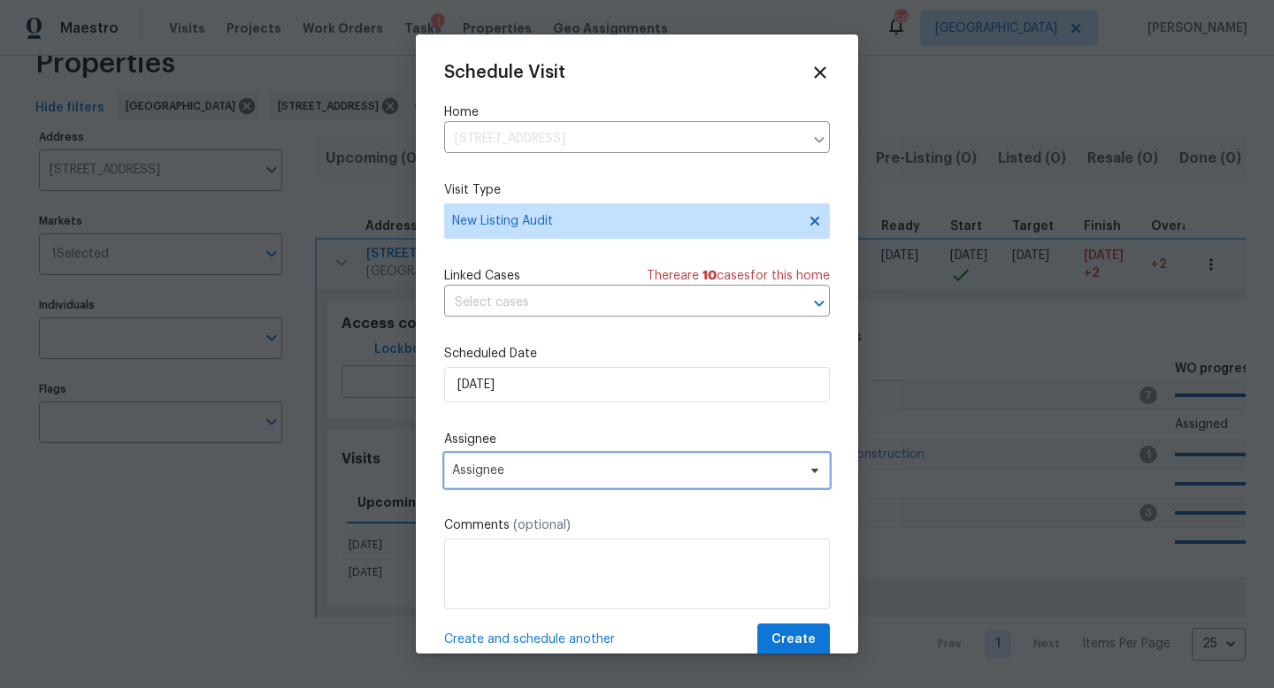
click at [495, 463] on span "Assignee" at bounding box center [637, 470] width 386 height 35
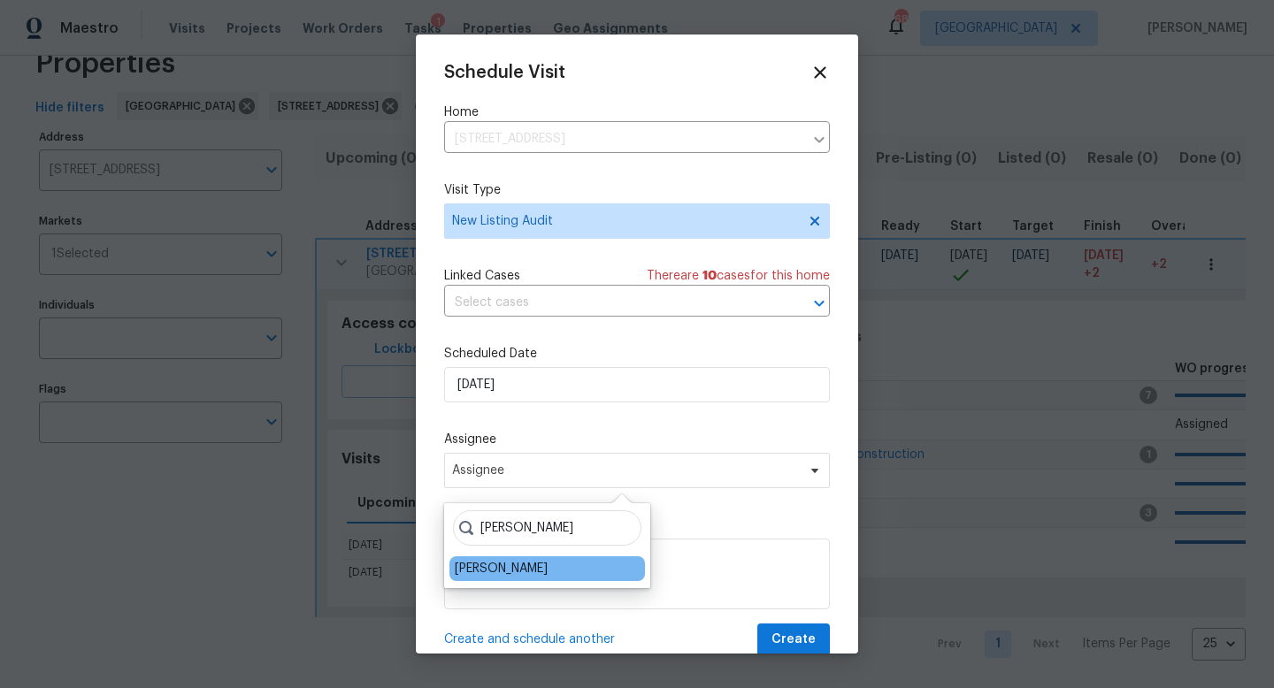
type input "cynthia"
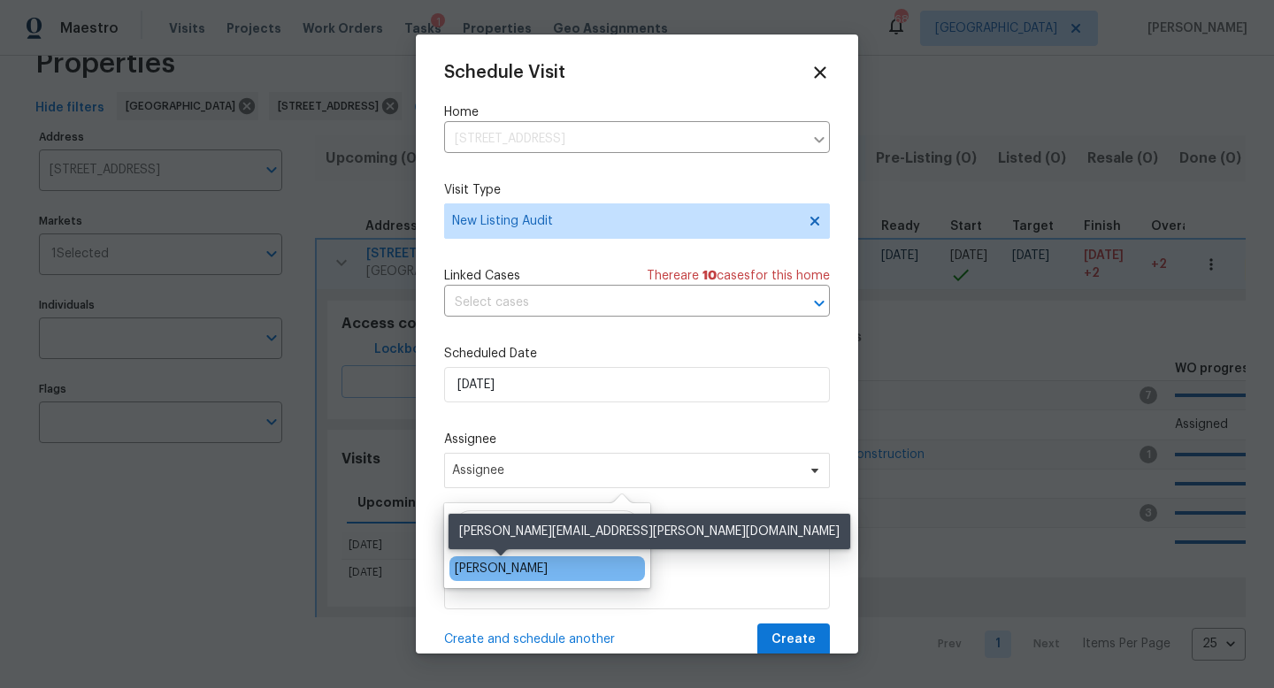
click at [493, 562] on div "[PERSON_NAME]" at bounding box center [501, 569] width 93 height 18
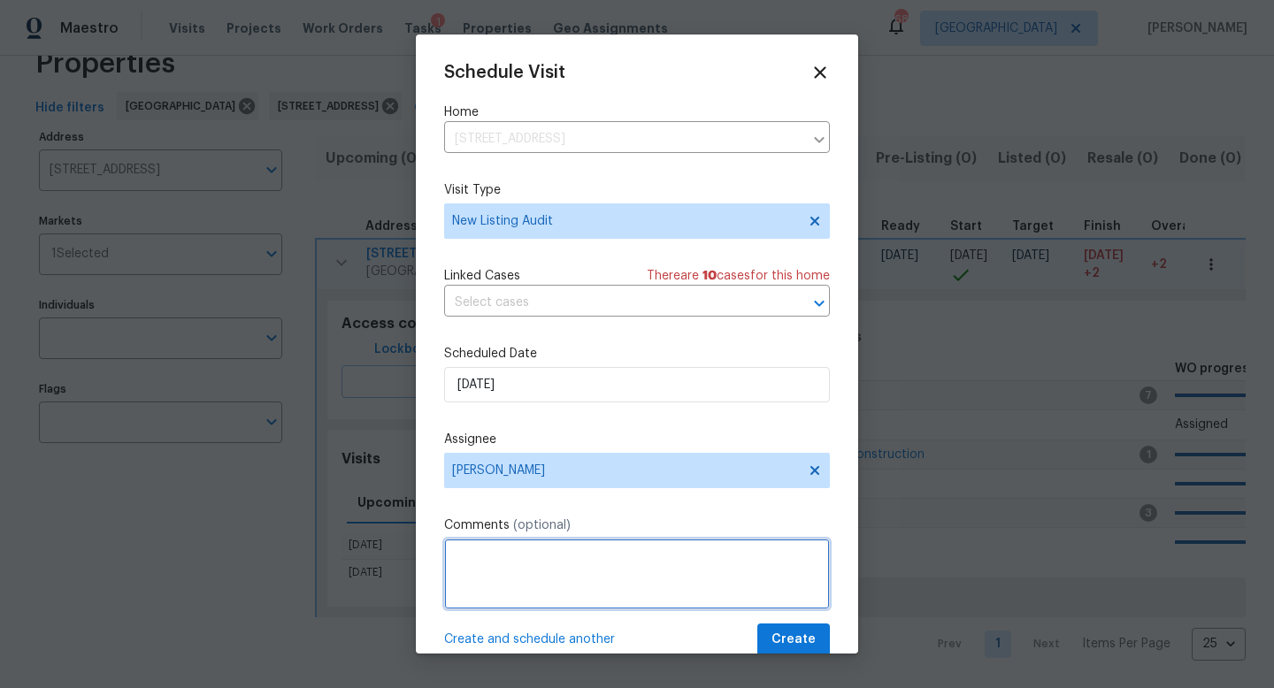
click at [494, 572] on textarea at bounding box center [637, 574] width 386 height 71
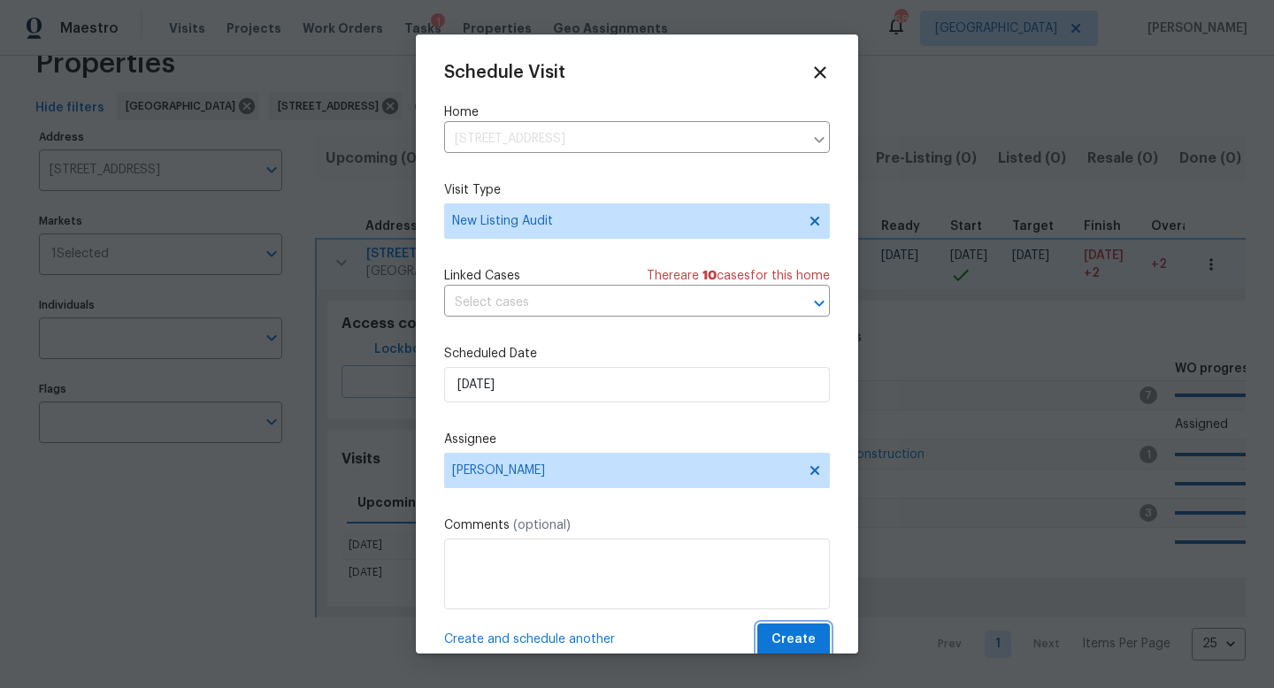
click at [802, 641] on span "Create" at bounding box center [793, 640] width 44 height 22
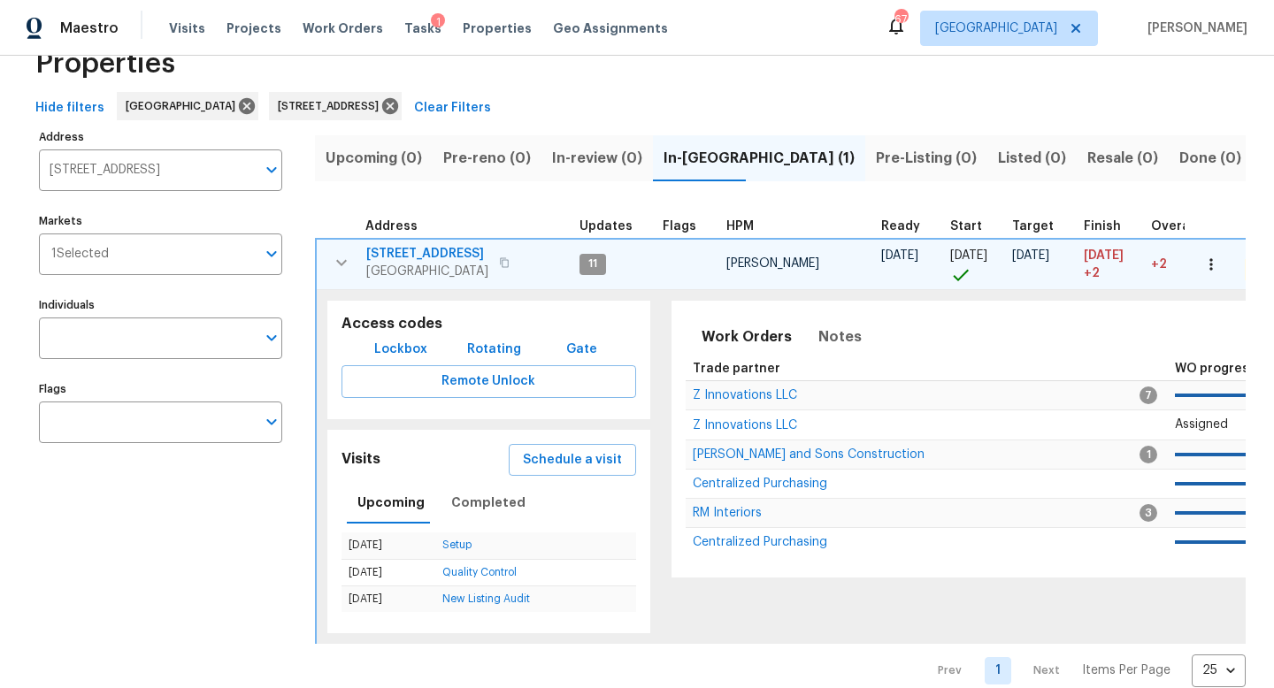
click at [469, 255] on span "834 Pine Shoals Ct" at bounding box center [427, 254] width 122 height 18
click at [1216, 260] on icon "button" at bounding box center [1211, 265] width 18 height 18
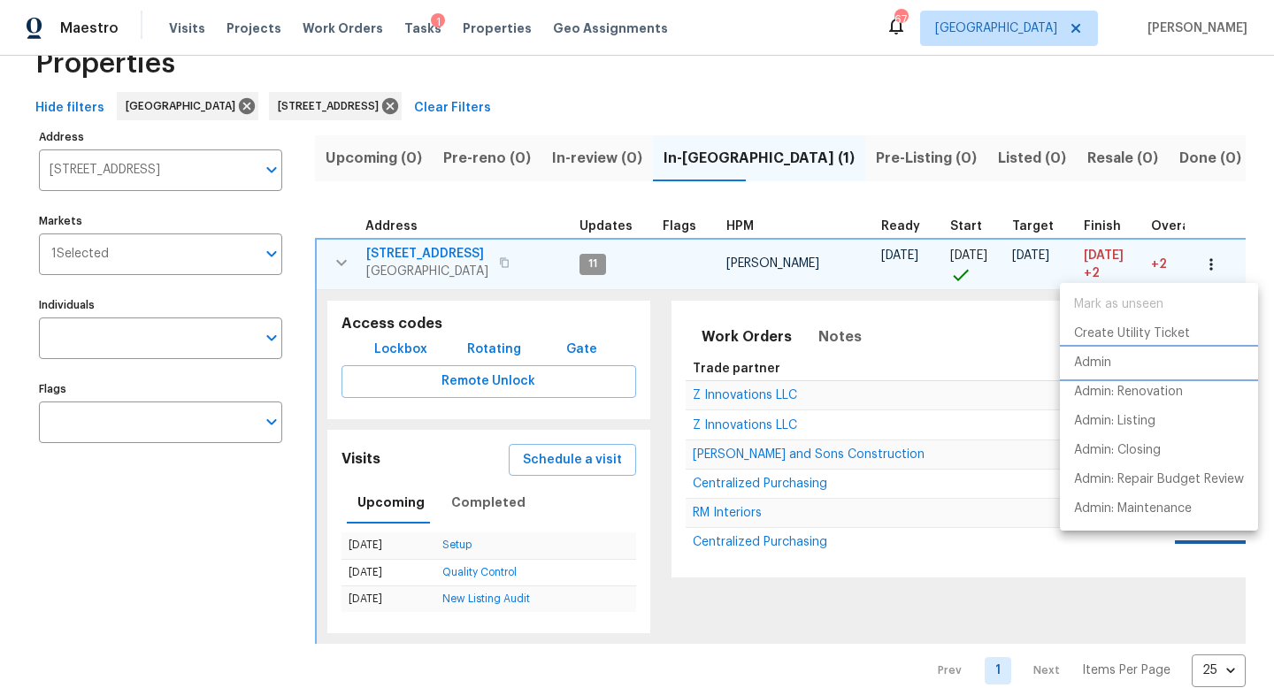
click at [1100, 361] on p "Admin" at bounding box center [1092, 363] width 37 height 19
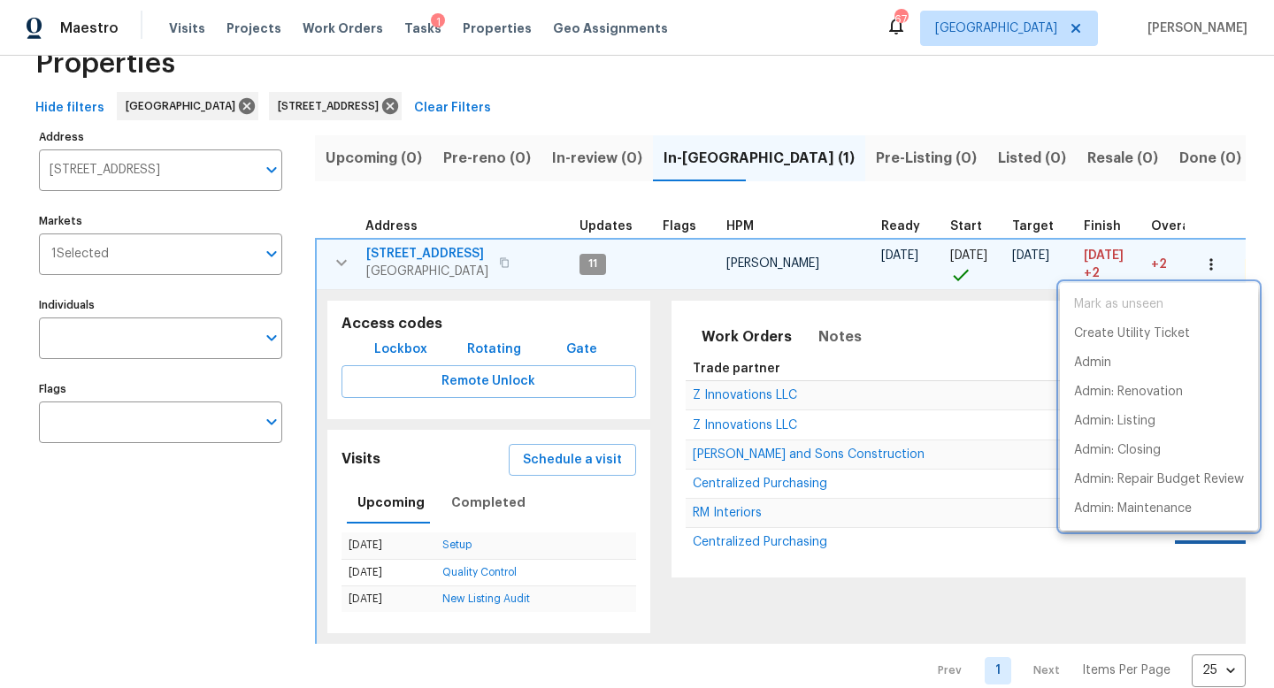
click at [399, 106] on div at bounding box center [637, 344] width 1274 height 688
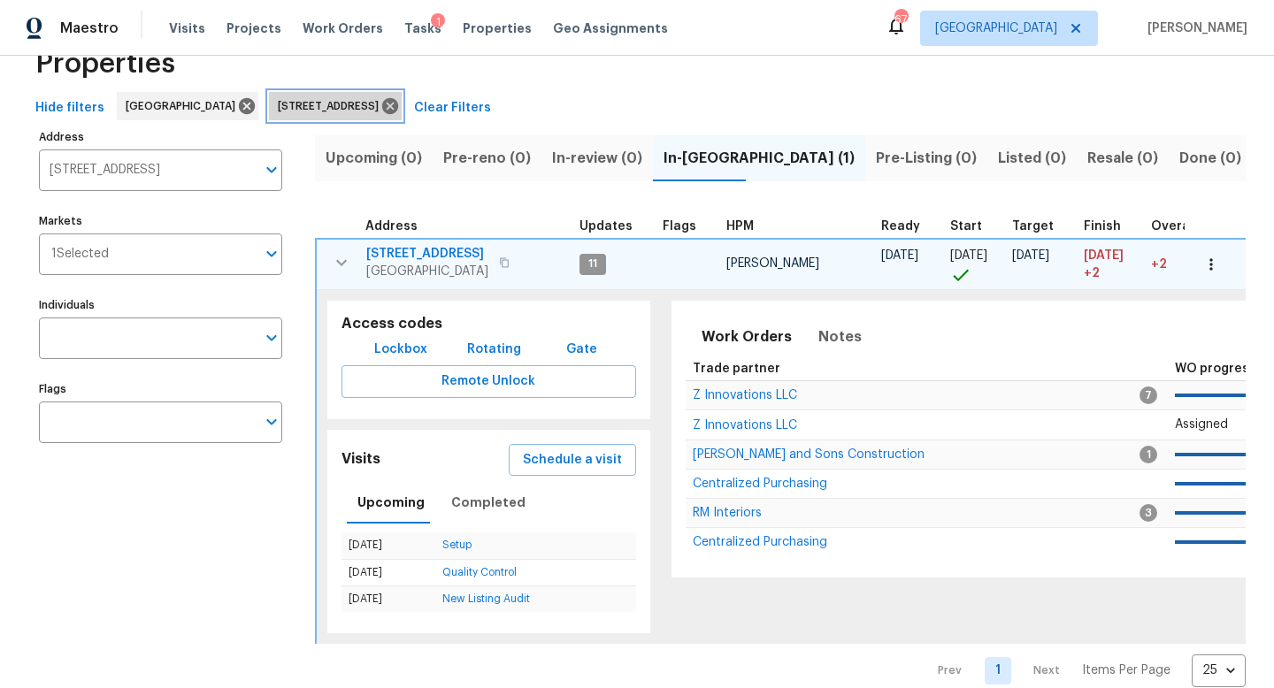
click at [399, 106] on icon at bounding box center [389, 105] width 19 height 19
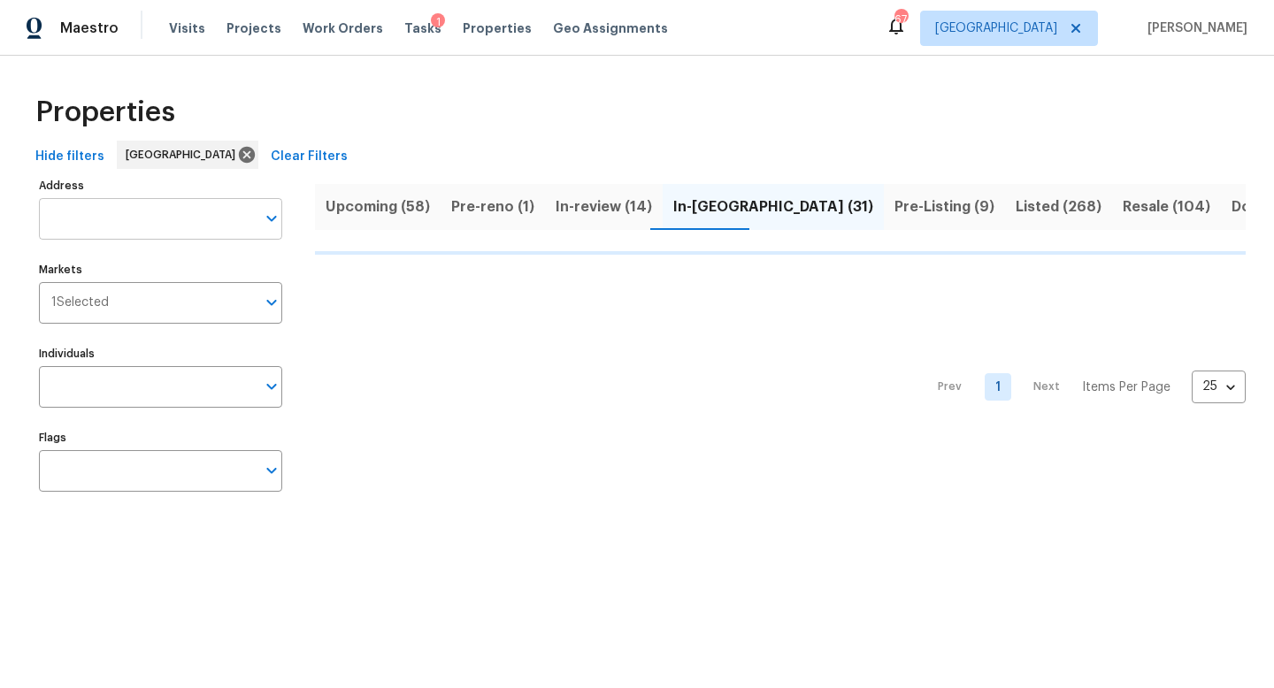
click at [167, 212] on input "Address" at bounding box center [147, 219] width 217 height 42
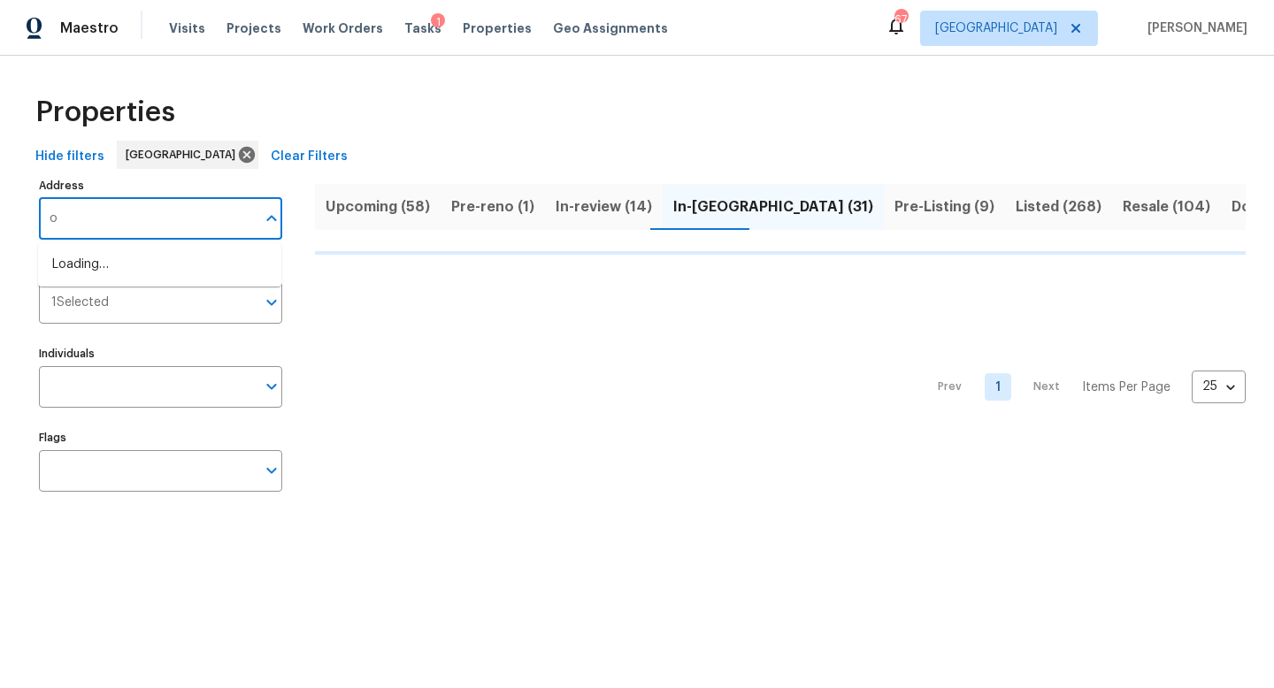
type input "oz"
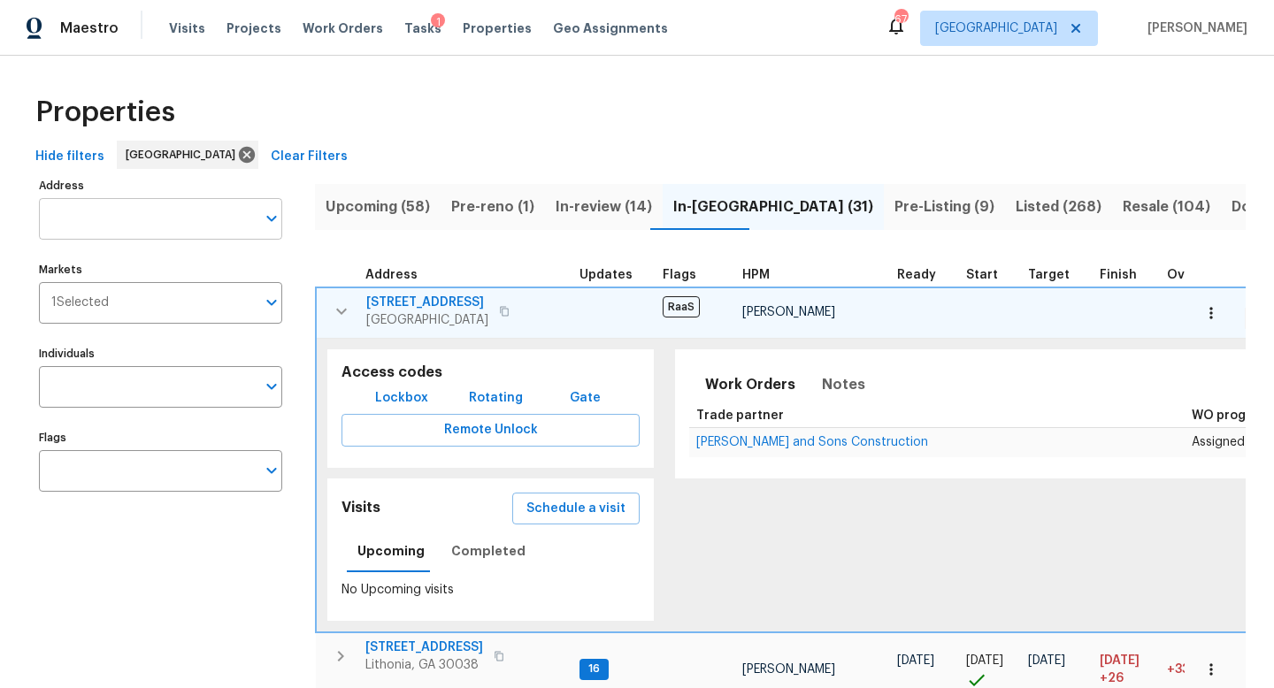
click at [95, 226] on input "Address" at bounding box center [147, 219] width 217 height 42
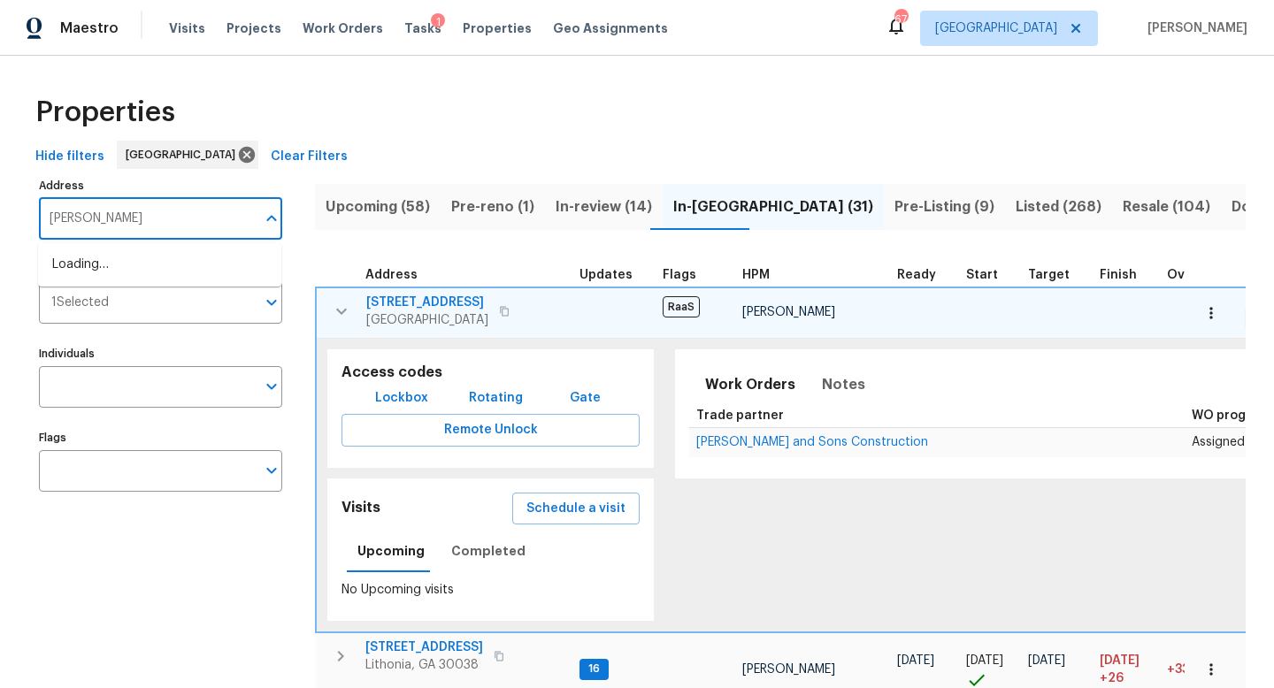
type input "ozella"
click at [120, 274] on li "2577 Ozella Pl SW Atlanta GA 30331" at bounding box center [159, 264] width 243 height 29
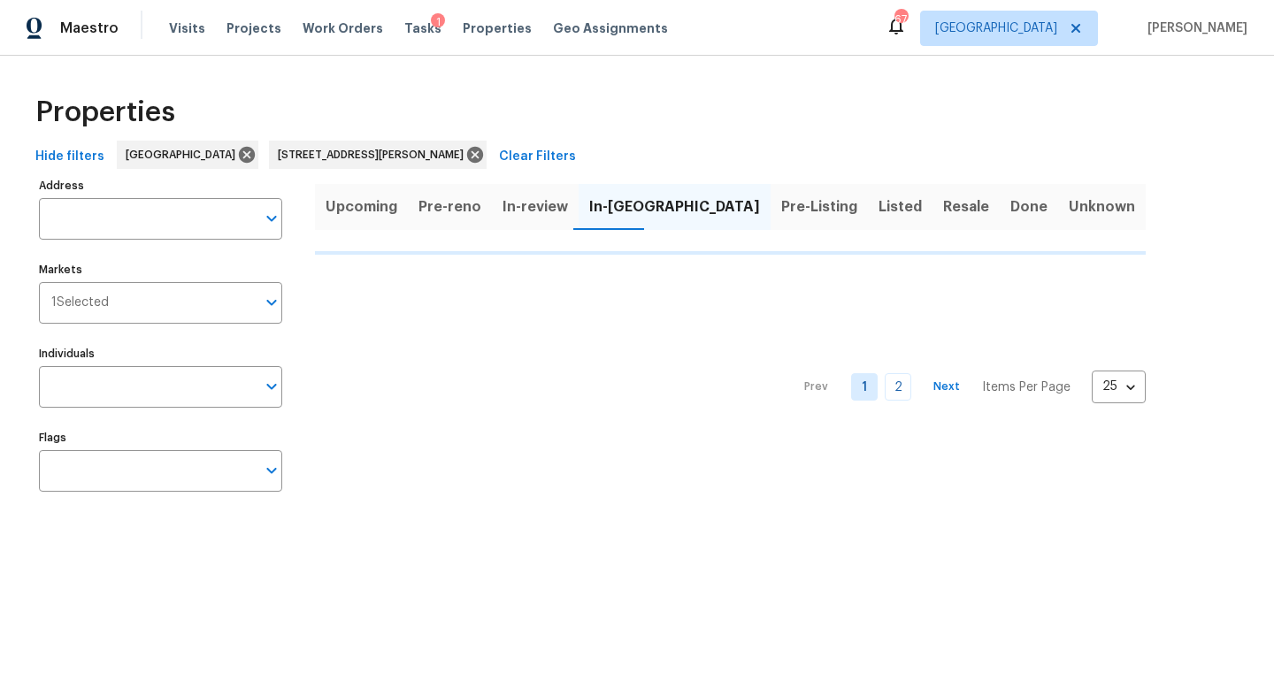
type input "2577 Ozella Pl SW Atlanta GA 30331"
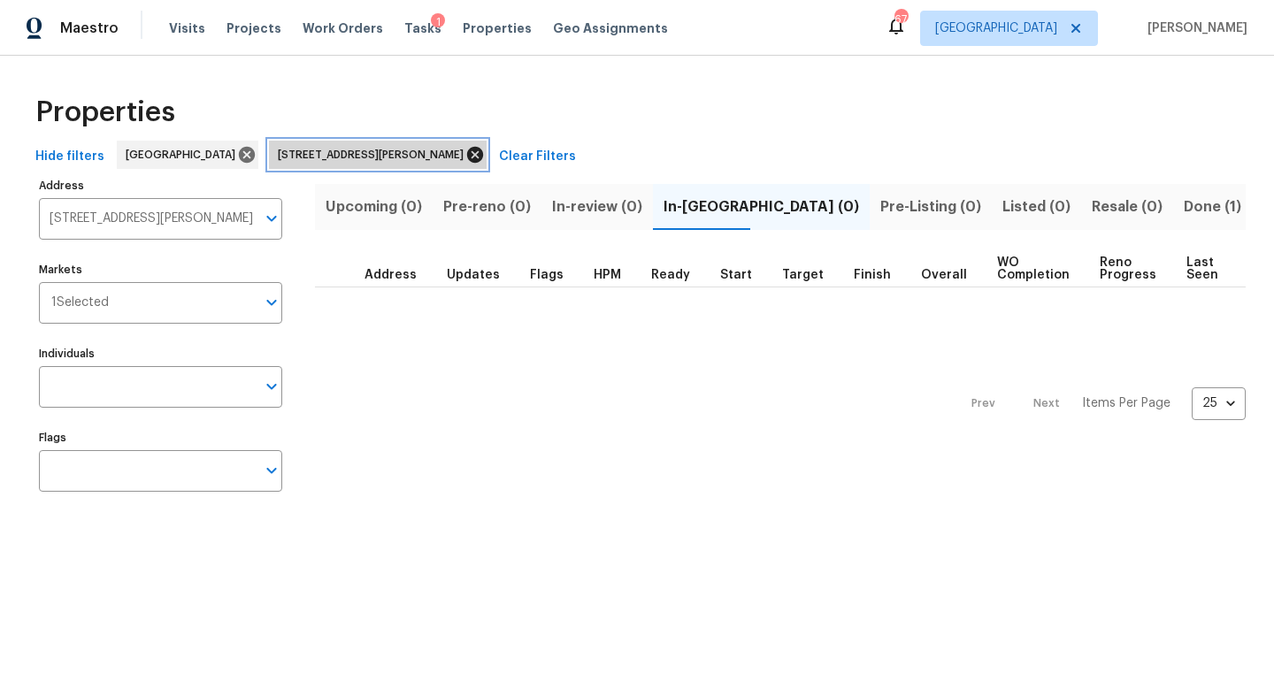
click at [465, 151] on icon at bounding box center [474, 154] width 19 height 19
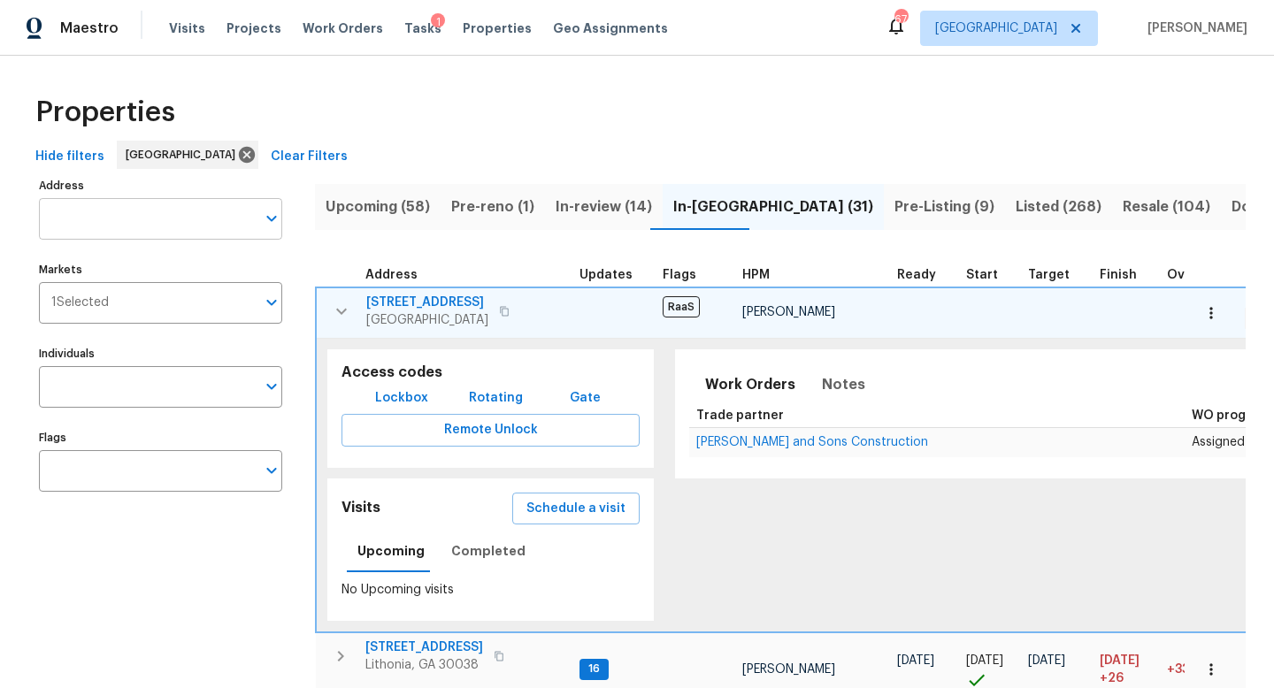
click at [162, 211] on input "Address" at bounding box center [147, 219] width 217 height 42
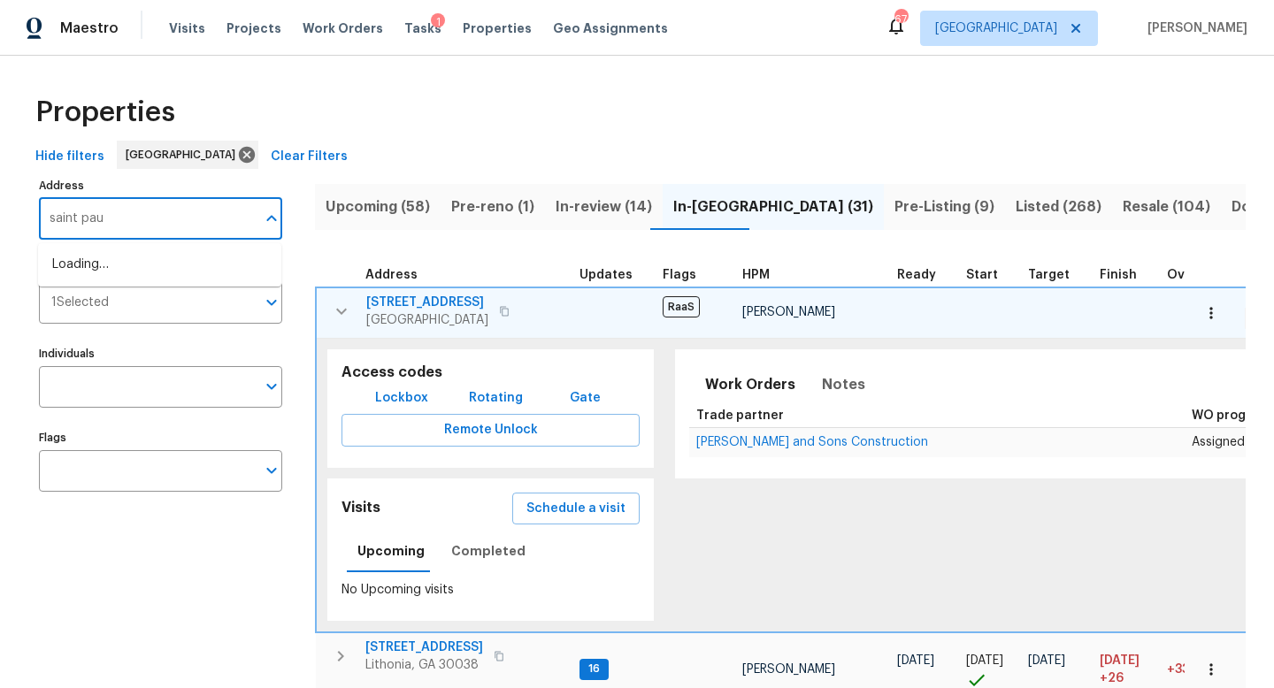
type input "saint paul"
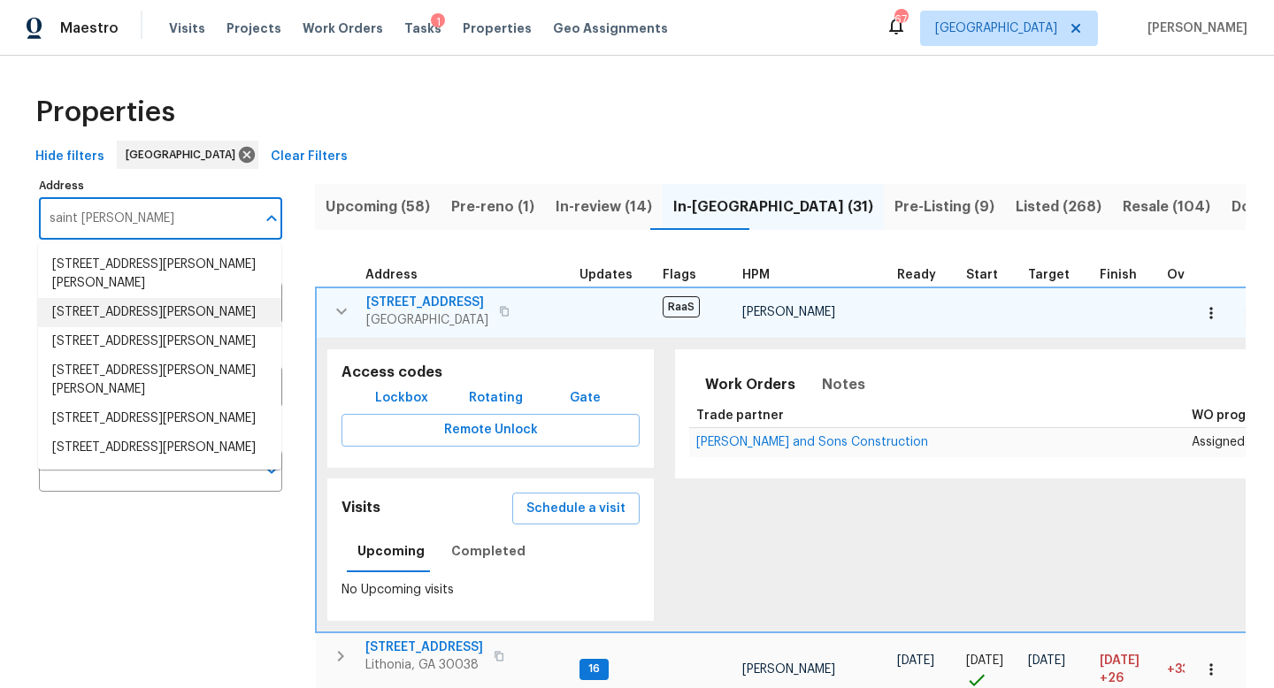
click at [167, 318] on li "2669 Saint Paul Dr SW Atlanta GA 30331" at bounding box center [159, 312] width 243 height 29
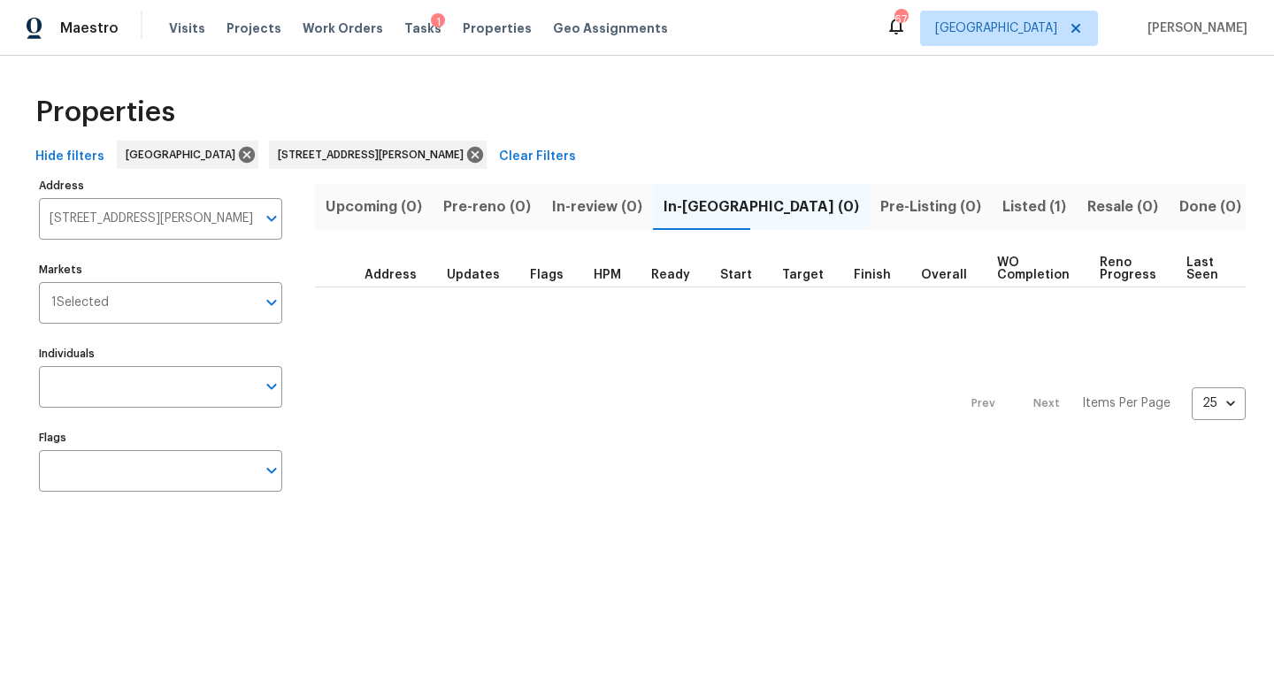
click at [870, 206] on button "Pre-Listing (0)" at bounding box center [931, 207] width 122 height 46
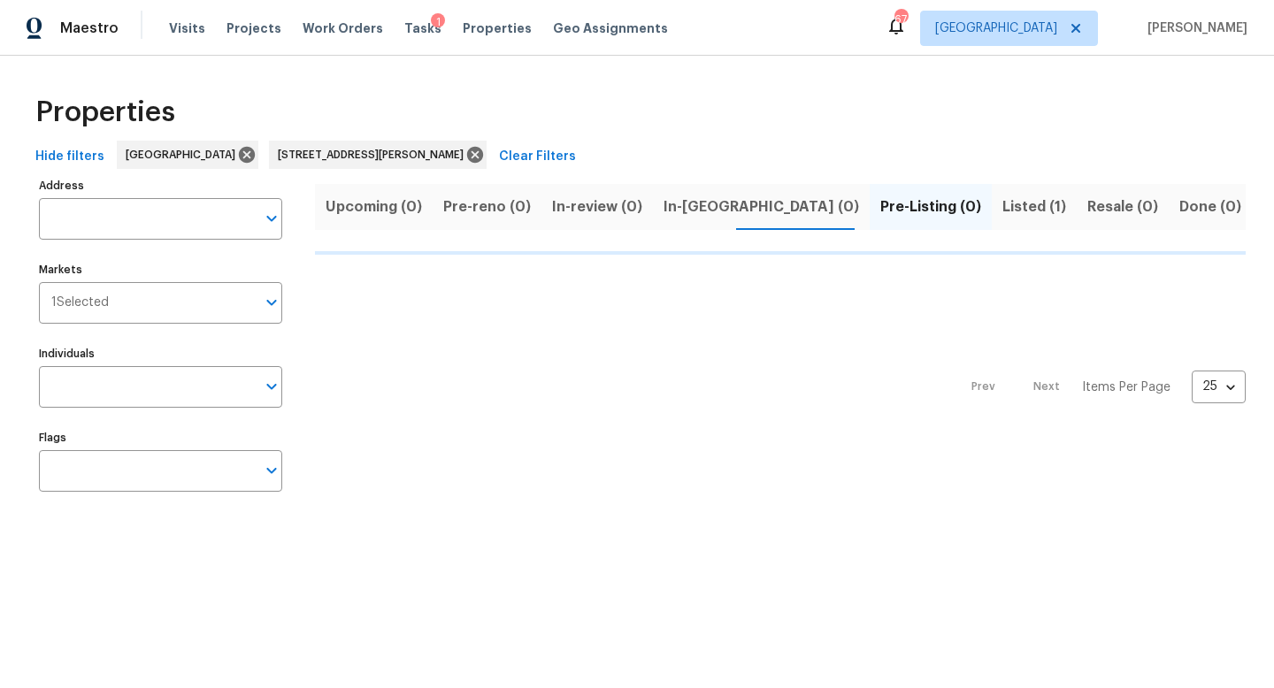
type input "2669 Saint Paul Dr SW Atlanta GA 30331"
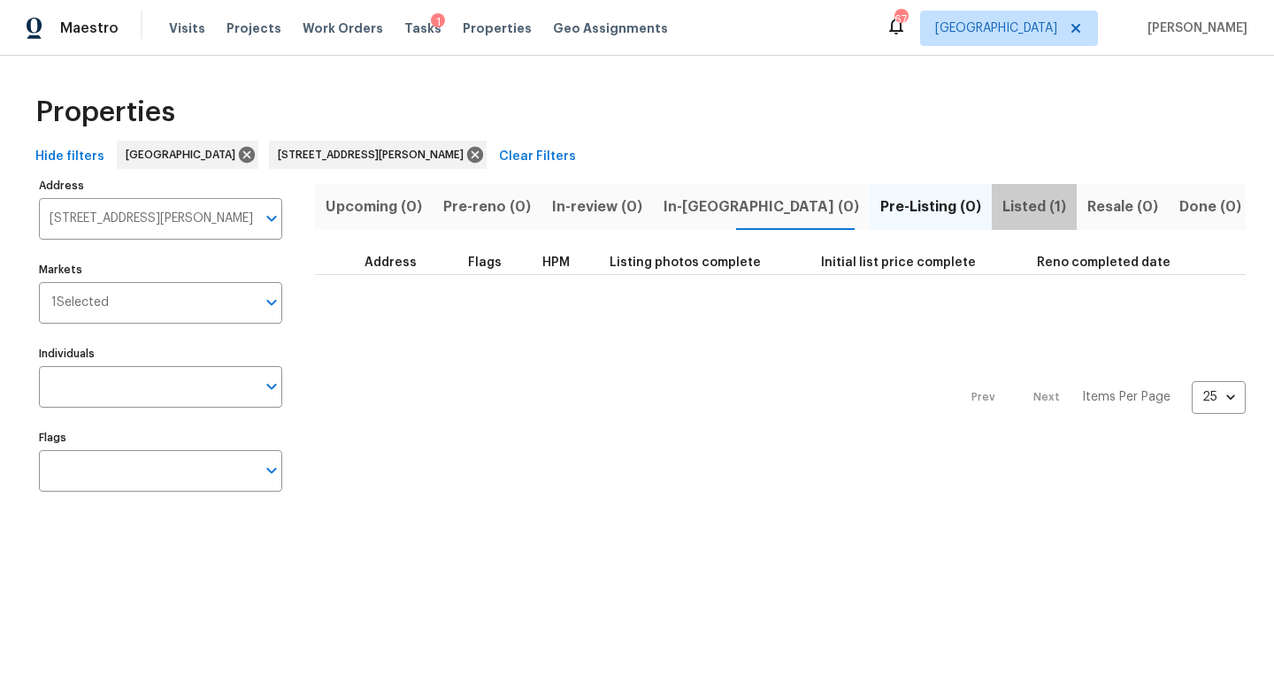
click at [992, 192] on button "Listed (1)" at bounding box center [1034, 207] width 85 height 46
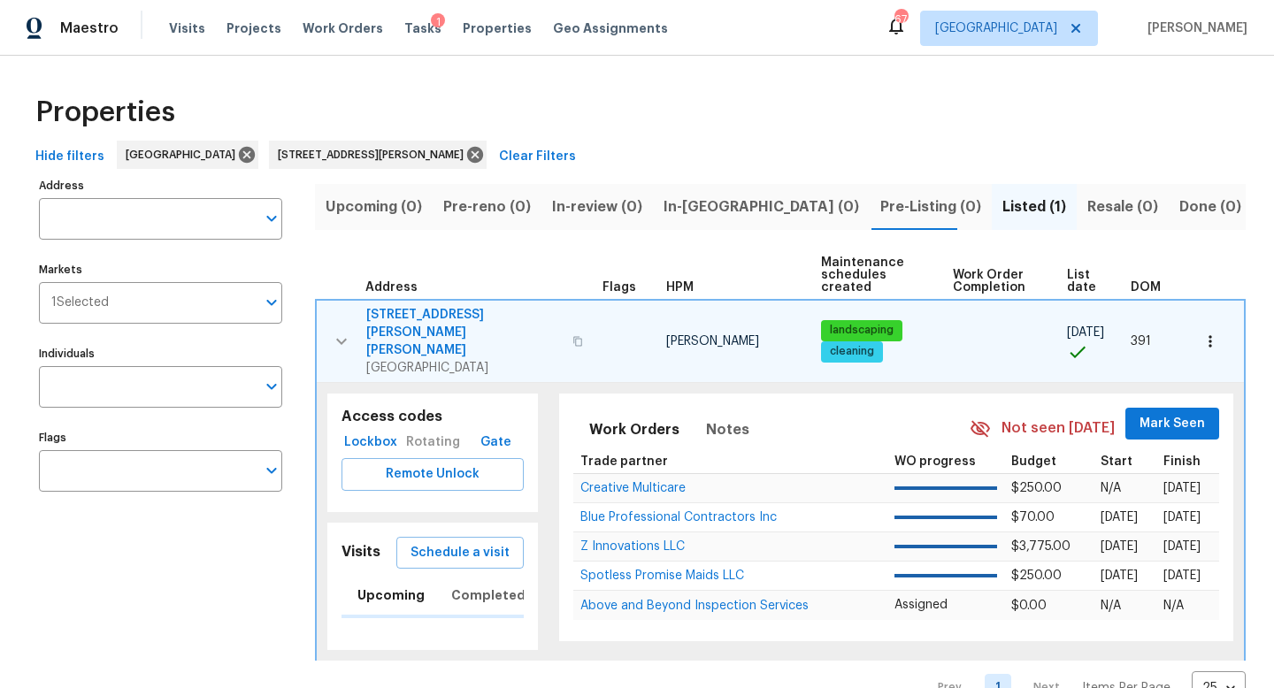
type input "2669 Saint Paul Dr SW Atlanta GA 30331"
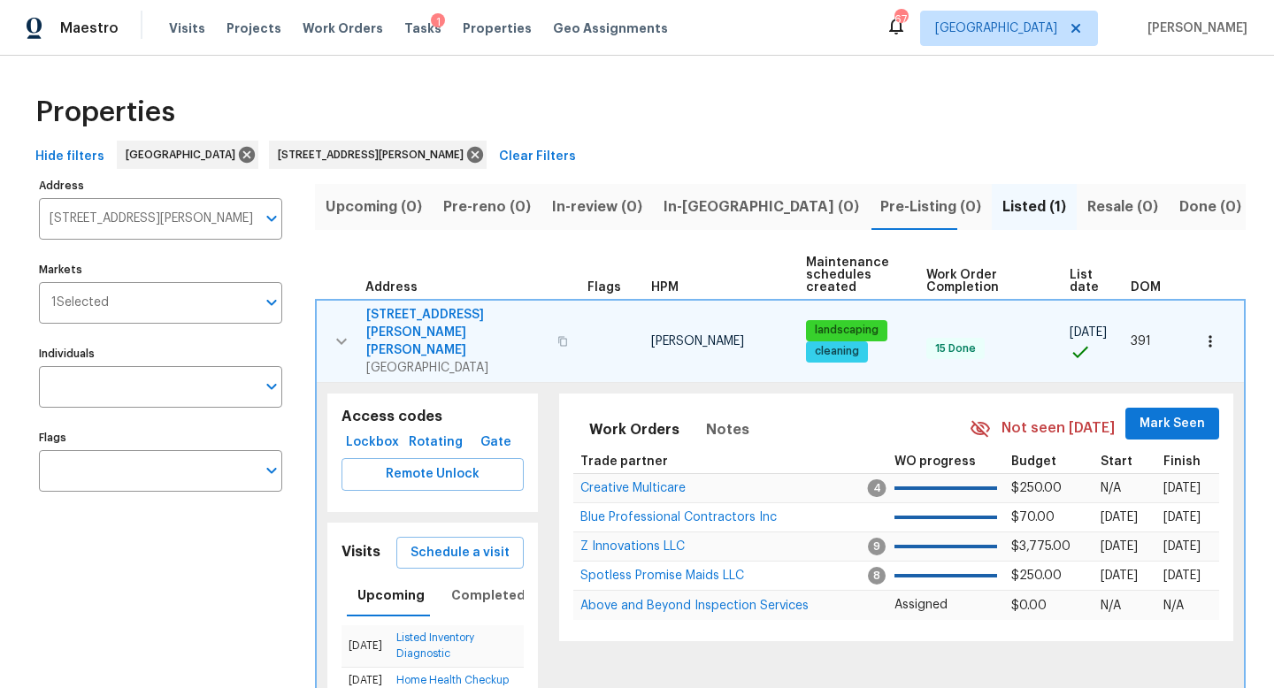
click at [557, 336] on icon "button" at bounding box center [562, 341] width 11 height 11
click at [336, 32] on span "Work Orders" at bounding box center [343, 28] width 81 height 18
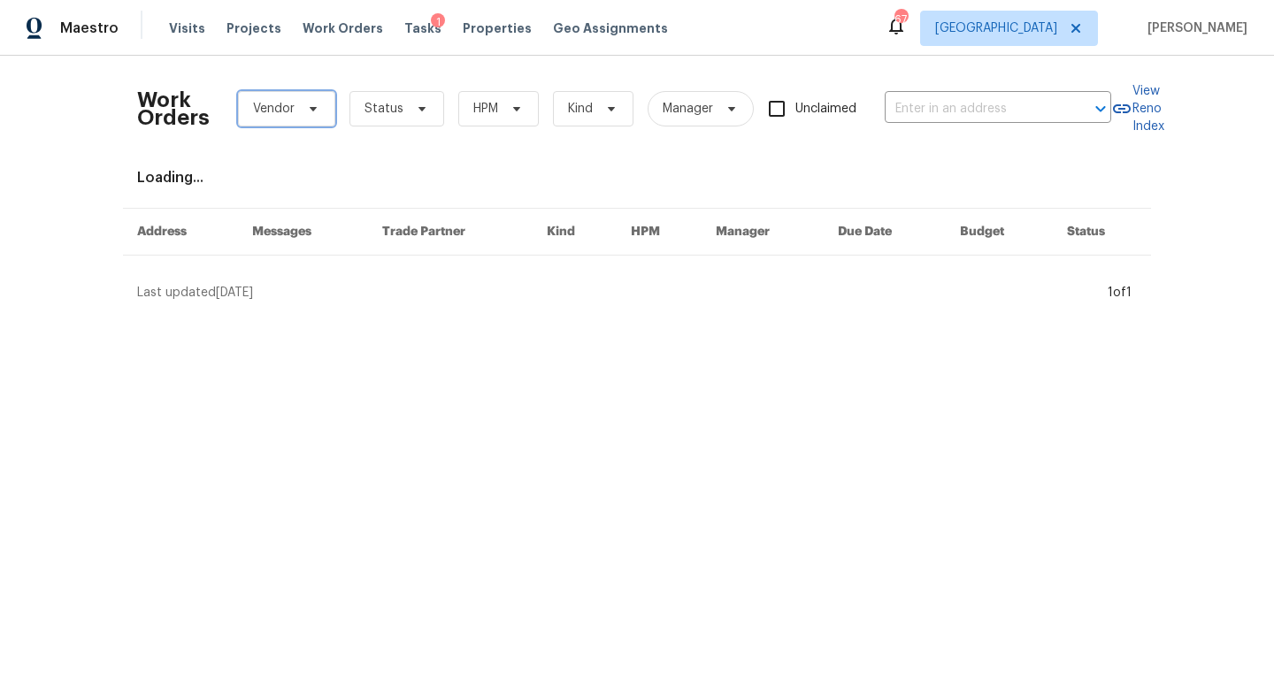
click at [280, 119] on span "Vendor" at bounding box center [286, 108] width 97 height 35
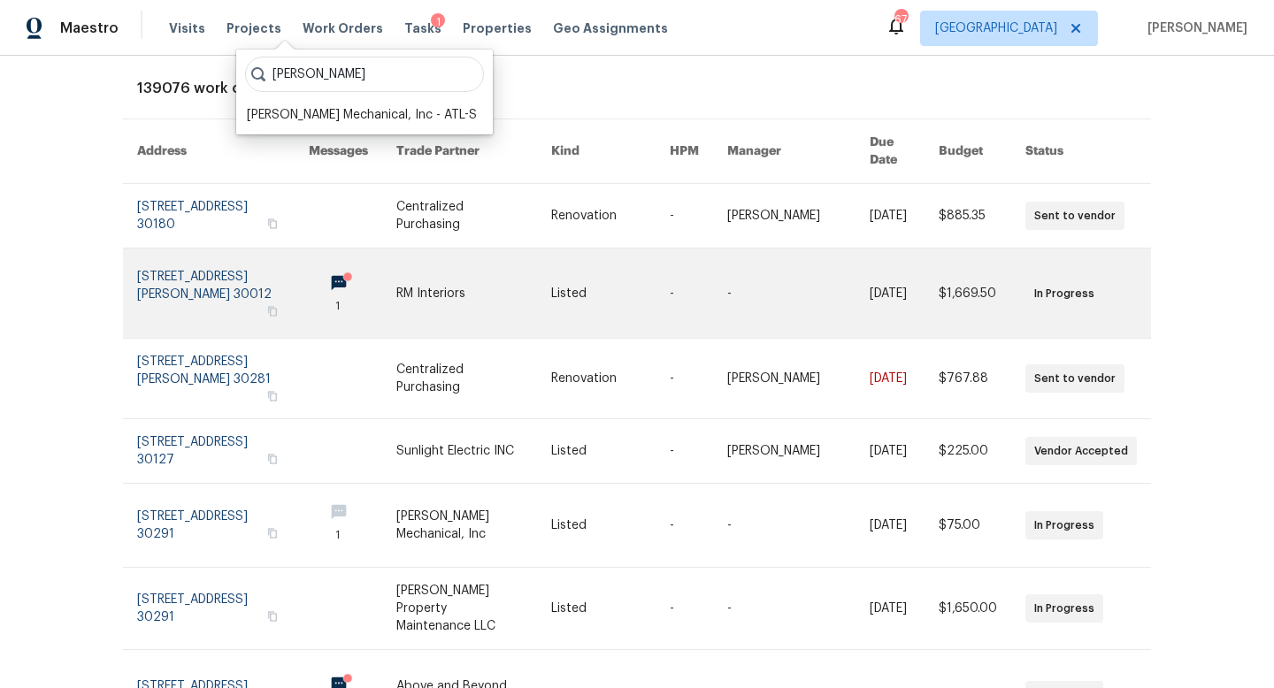
scroll to position [92, 0]
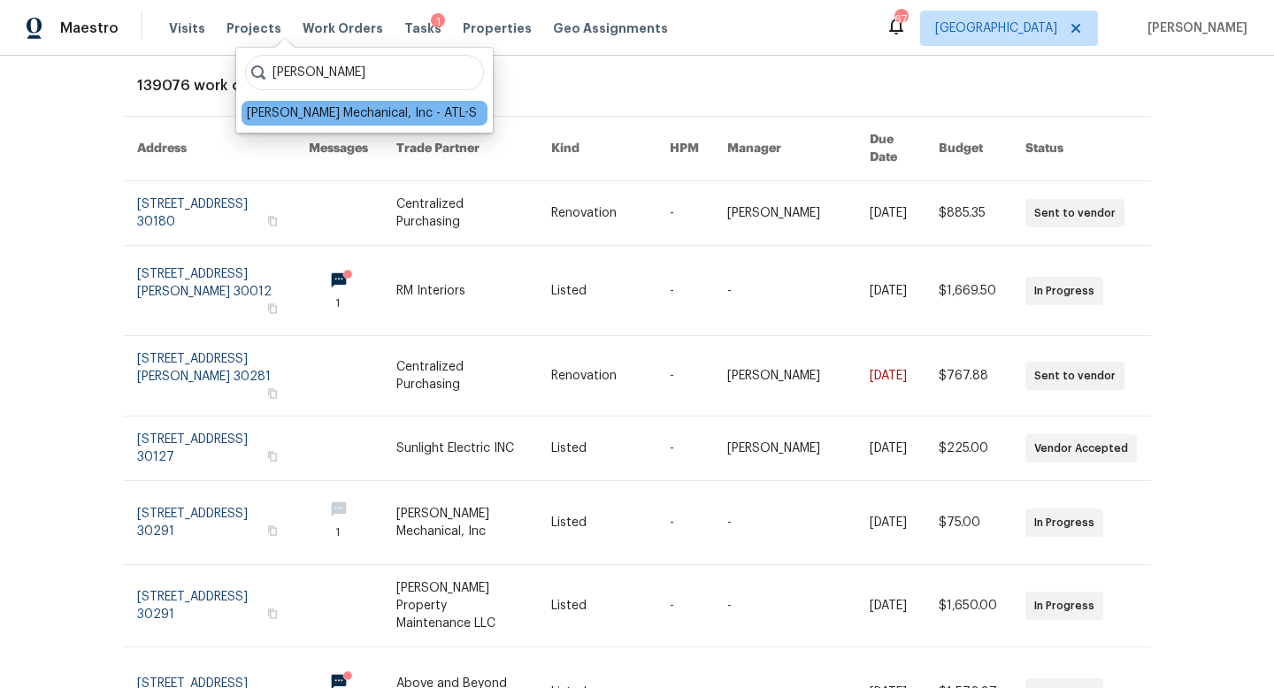
type input "jh martin"
click at [391, 107] on div "JH Martin Mechanical, Inc - ATL-S" at bounding box center [362, 113] width 230 height 18
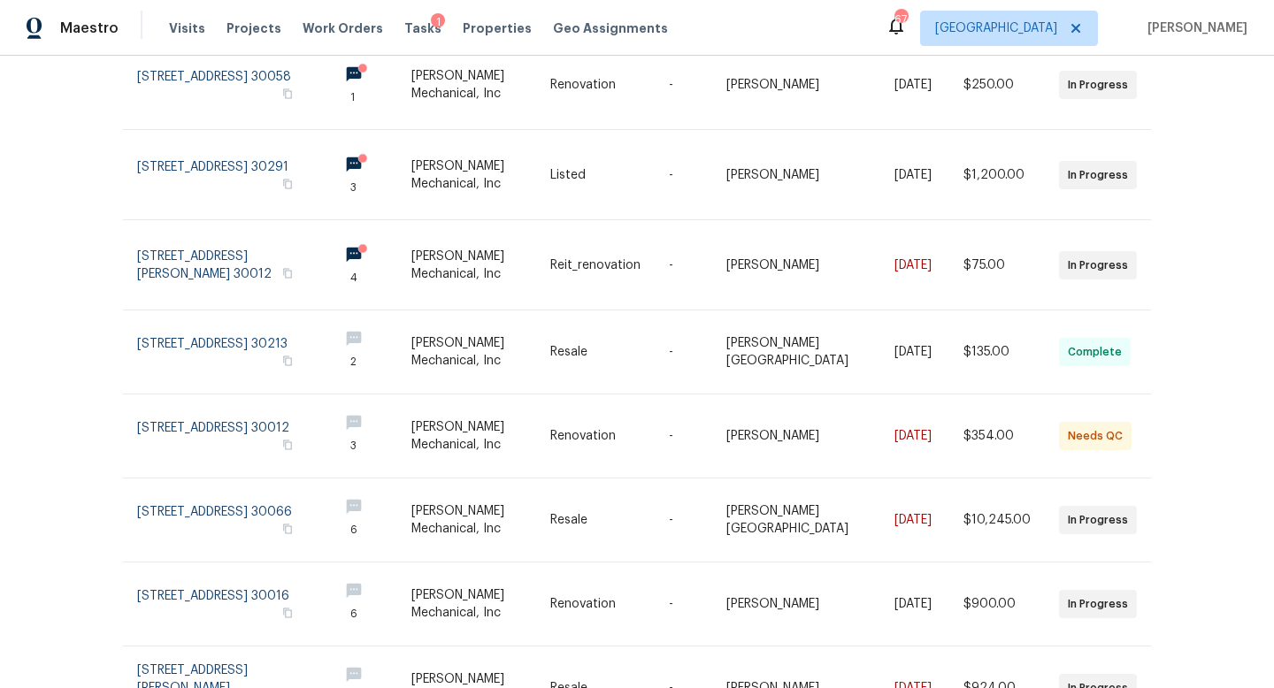
scroll to position [488, 0]
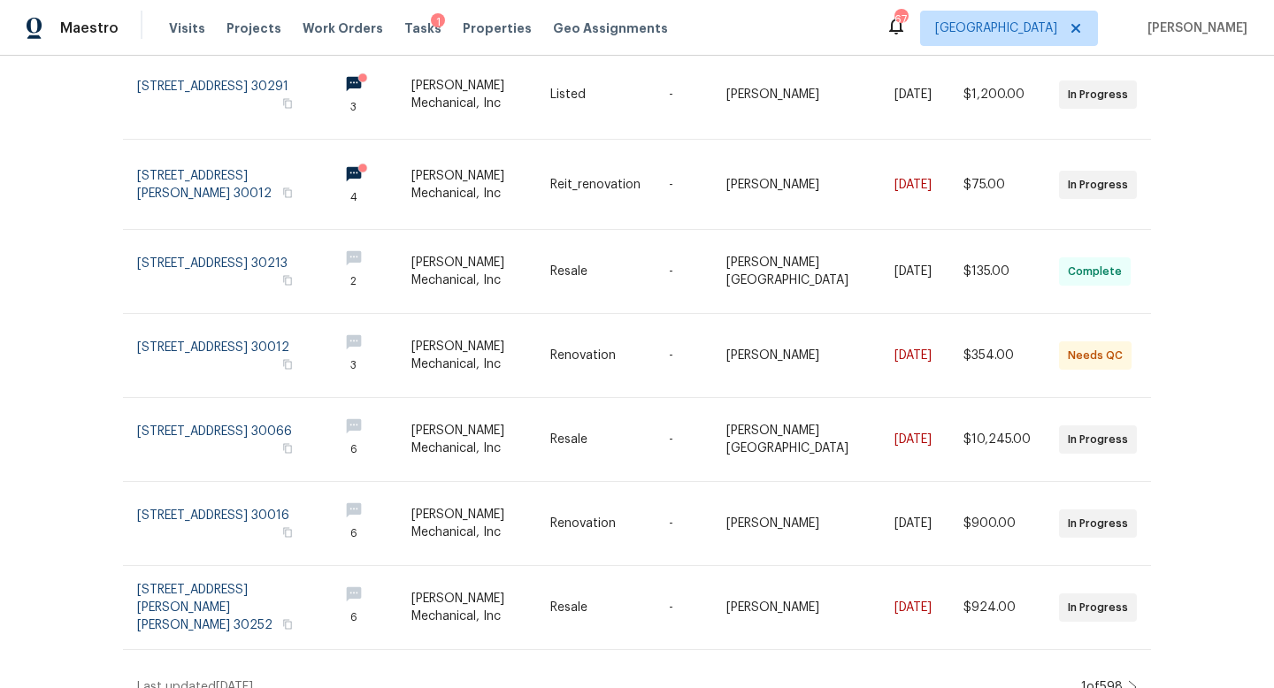
click at [1131, 680] on icon at bounding box center [1132, 687] width 9 height 14
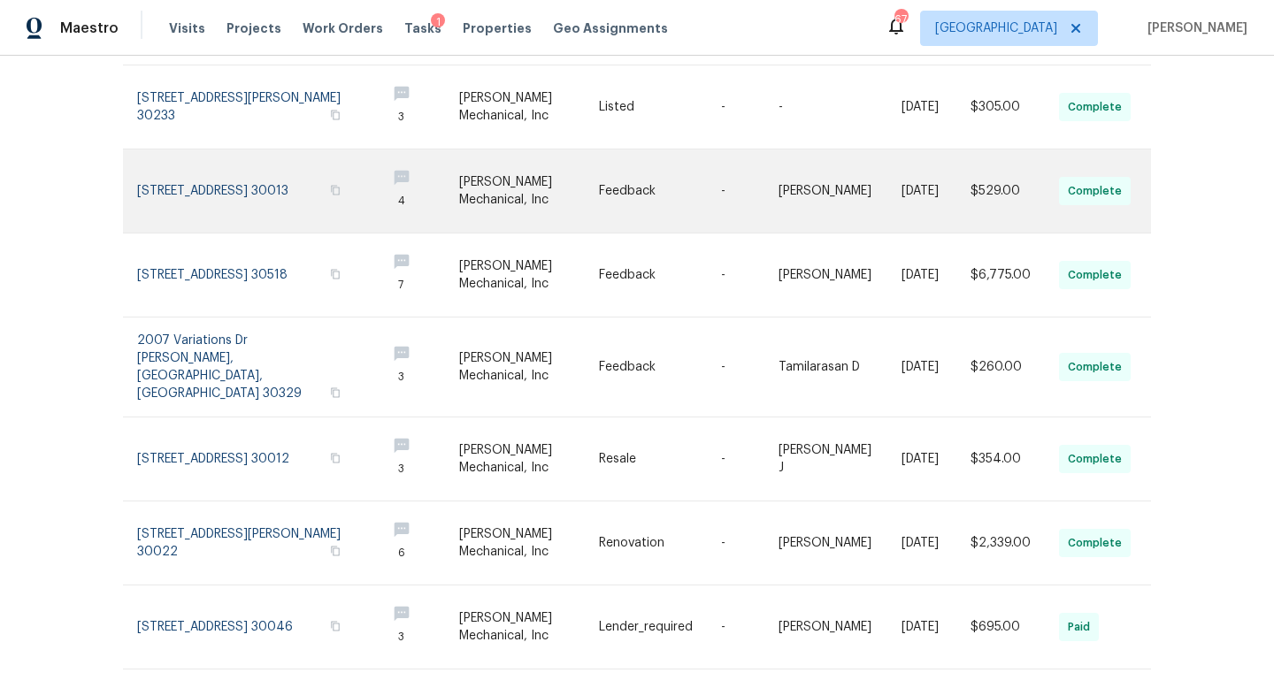
scroll to position [464, 0]
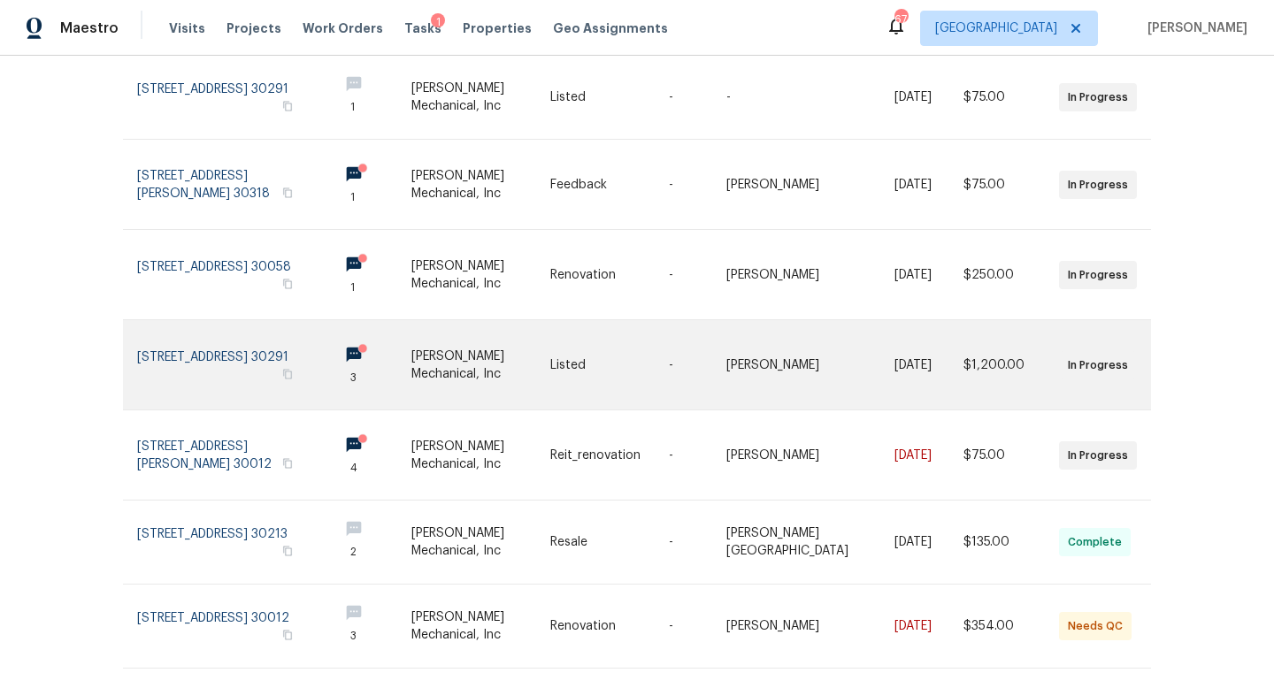
scroll to position [168, 0]
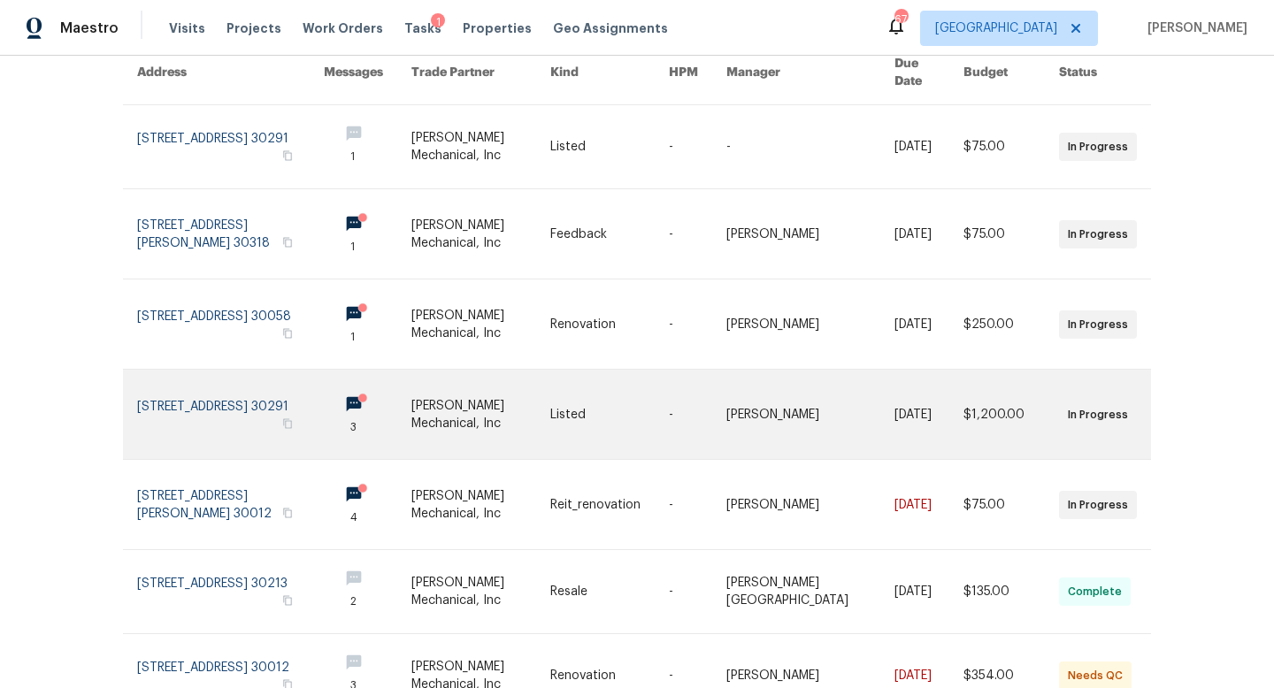
click at [210, 388] on link at bounding box center [230, 414] width 187 height 89
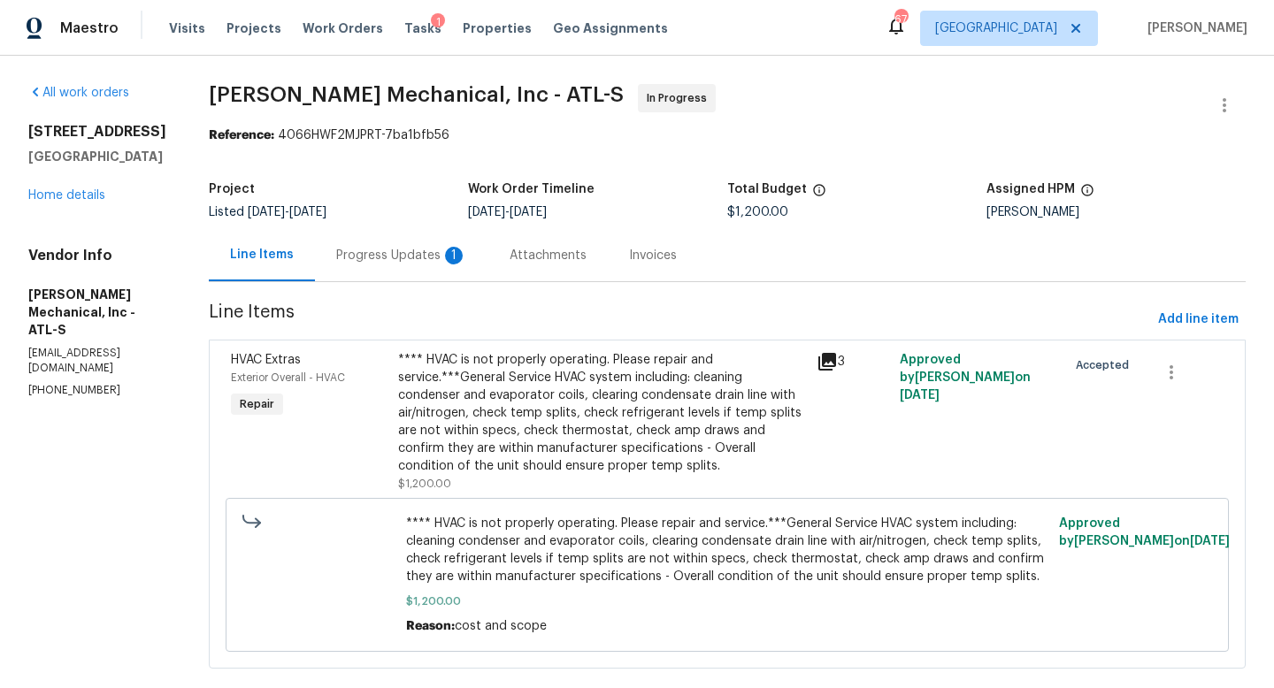
scroll to position [49, 0]
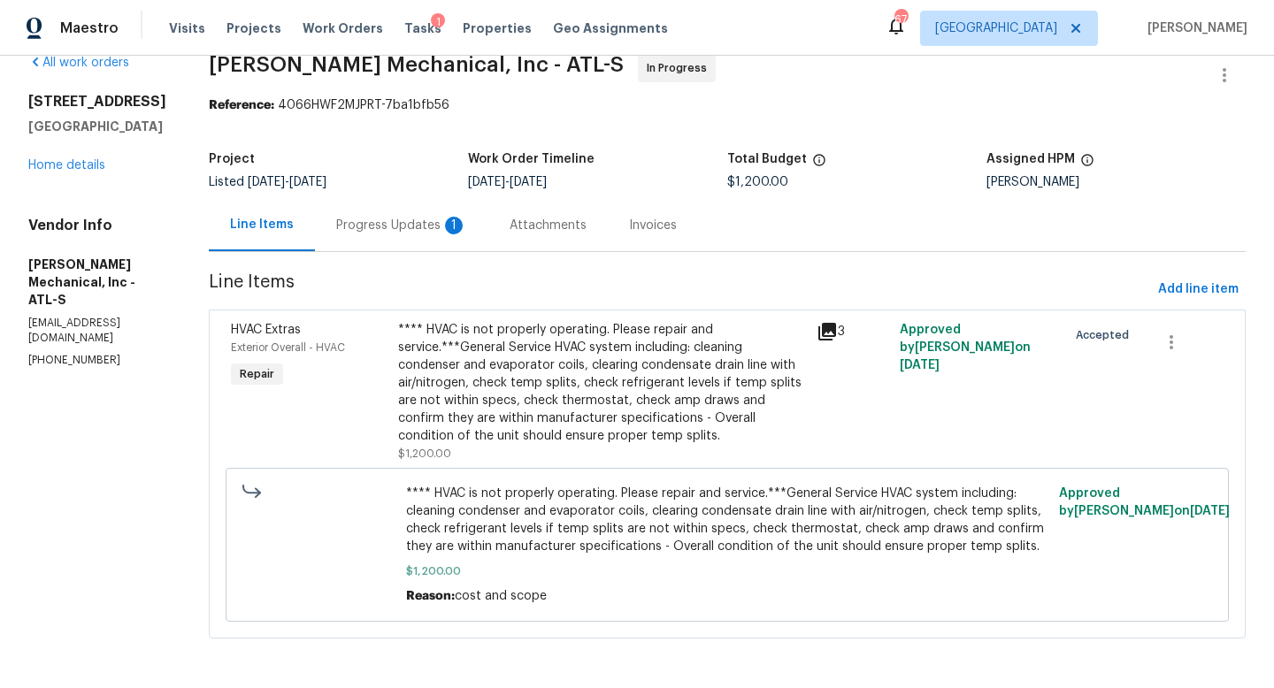
click at [428, 199] on div "Progress Updates 1" at bounding box center [401, 225] width 173 height 52
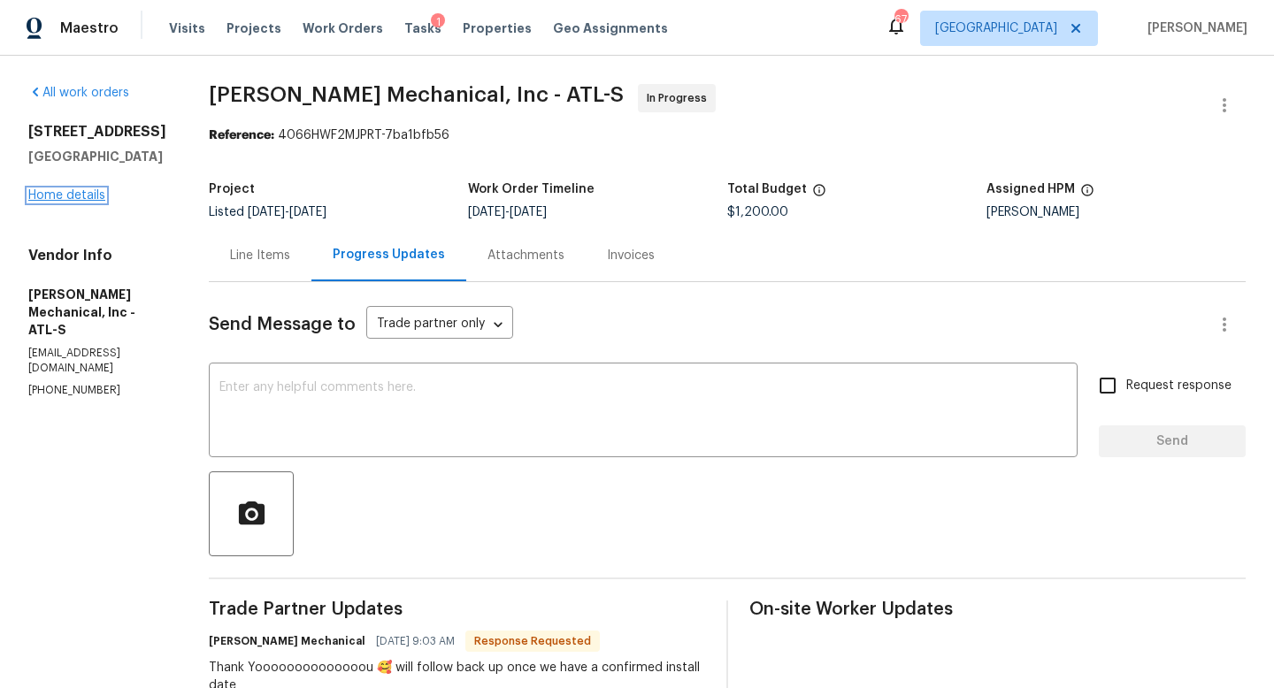
click at [81, 189] on link "Home details" at bounding box center [66, 195] width 77 height 12
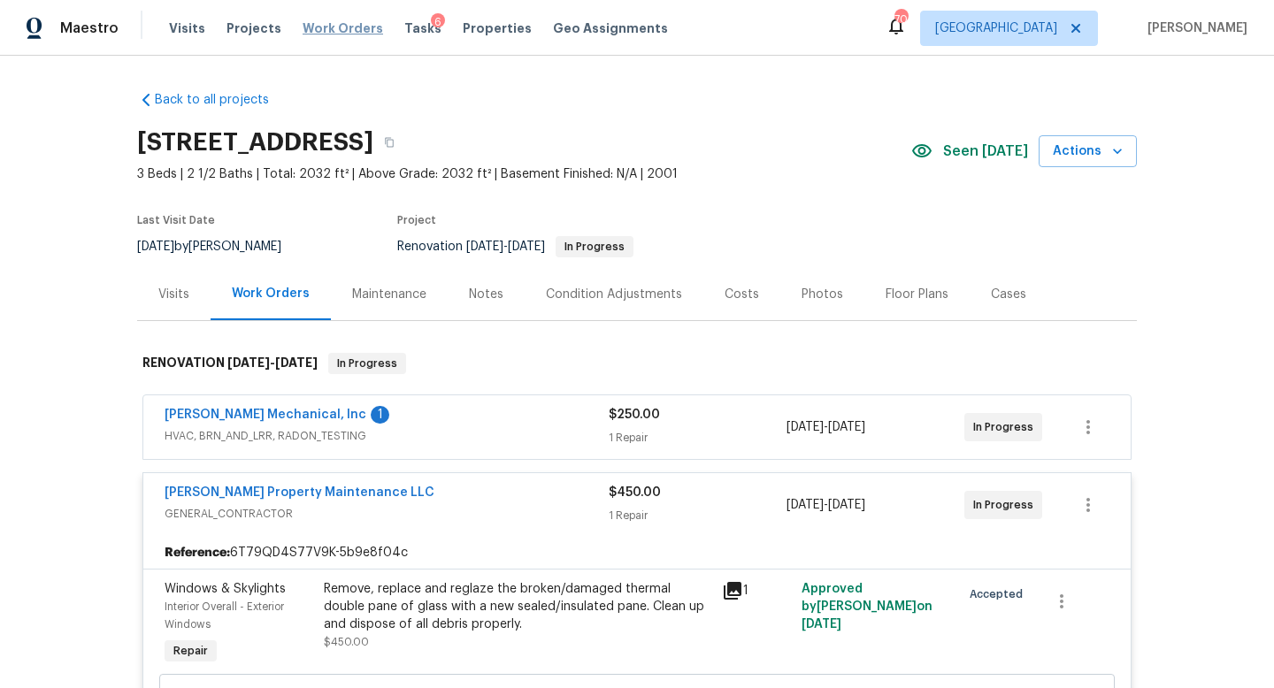
click at [333, 22] on span "Work Orders" at bounding box center [343, 28] width 81 height 18
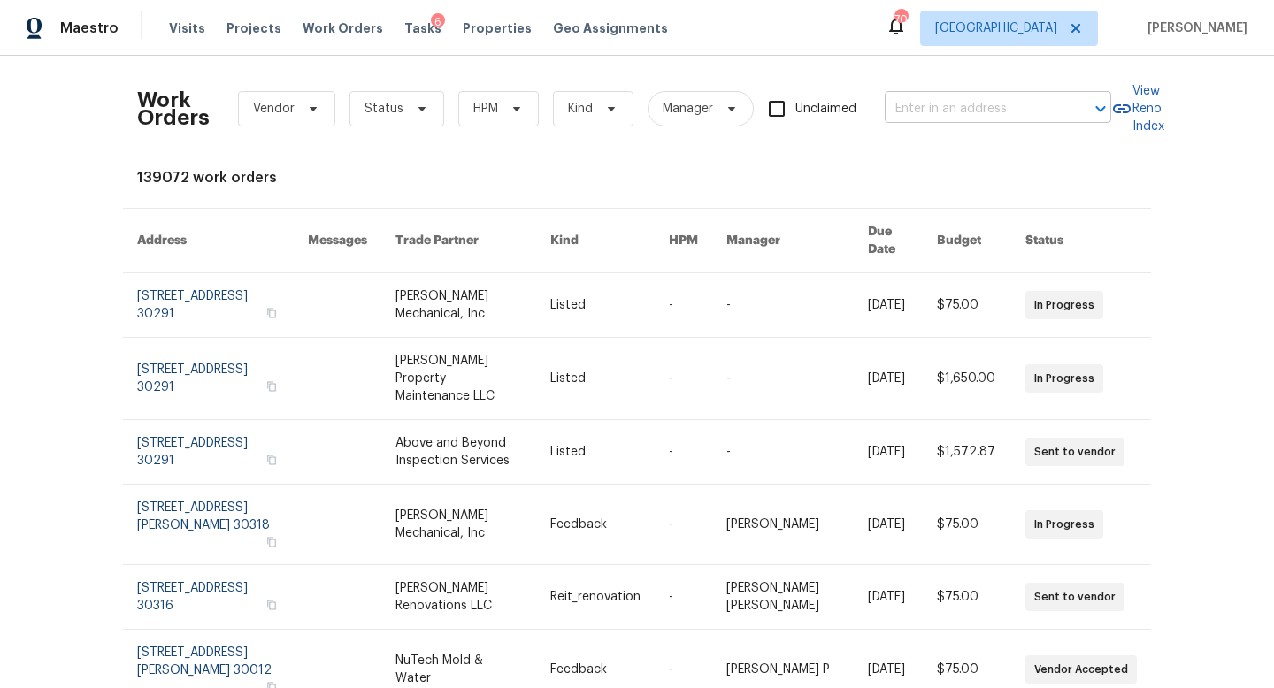
click at [917, 104] on input "text" at bounding box center [973, 109] width 177 height 27
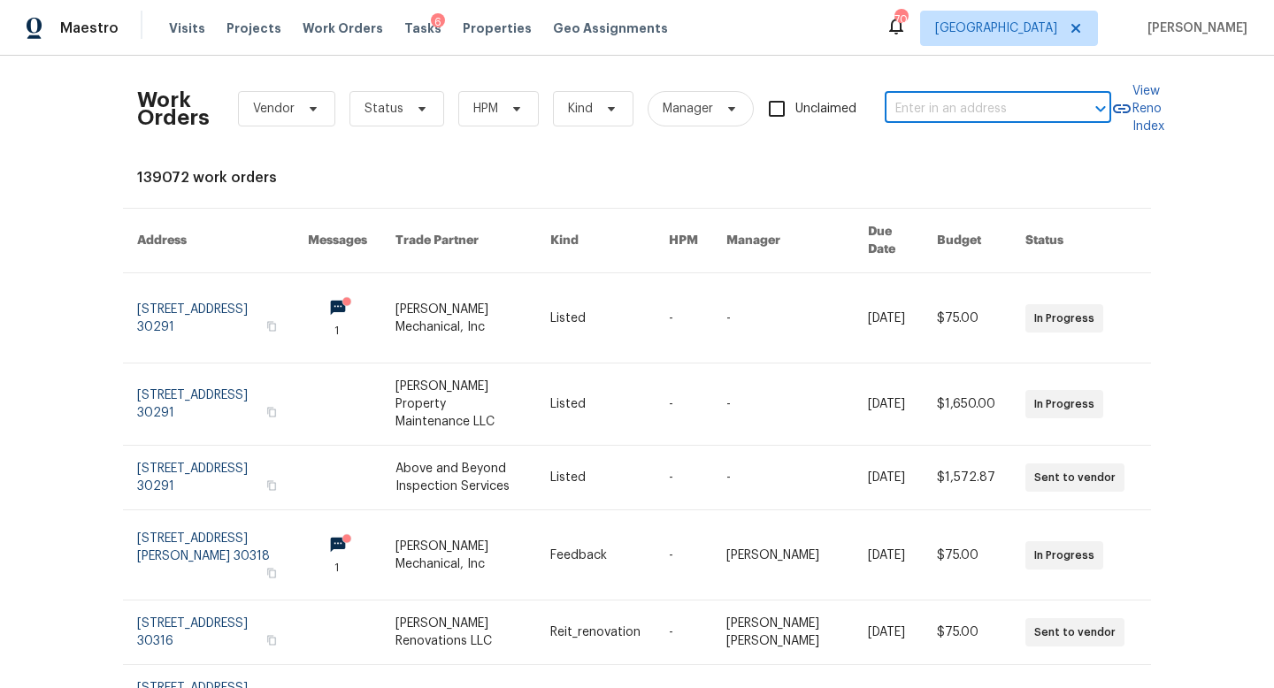
paste input "3227 Diamond Blf Union City GA 30291"
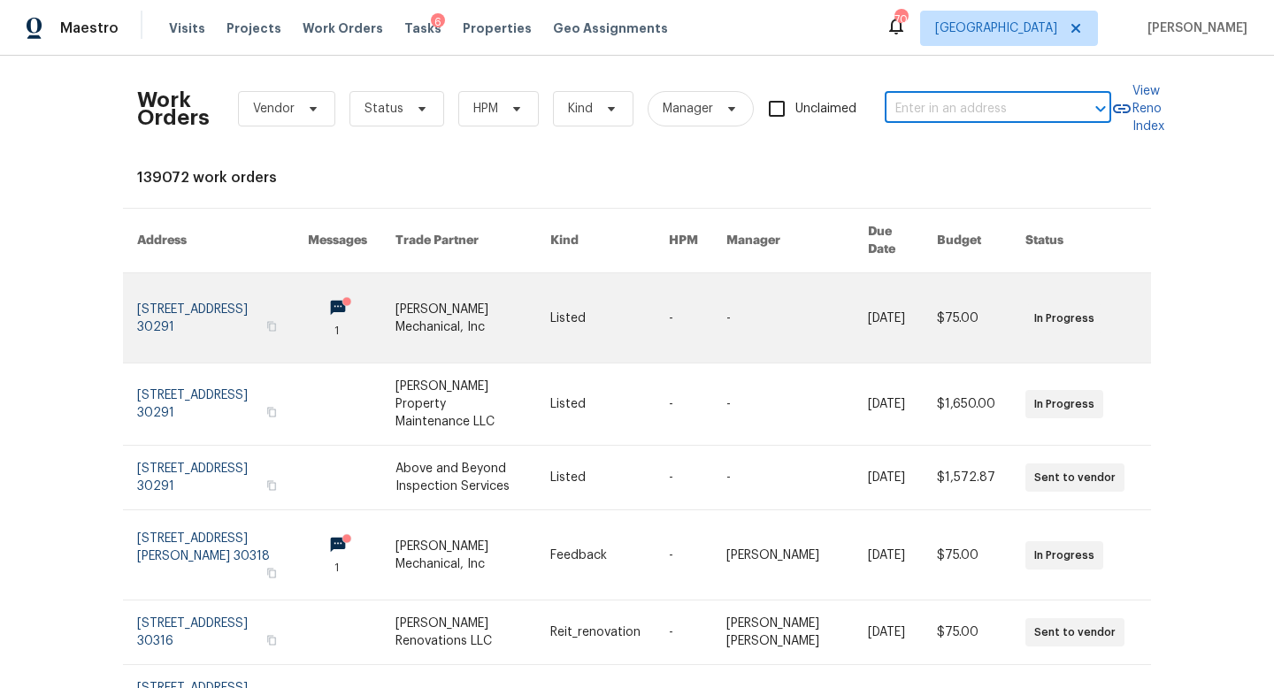
type input "3227 Diamond Blf Union City GA 30291"
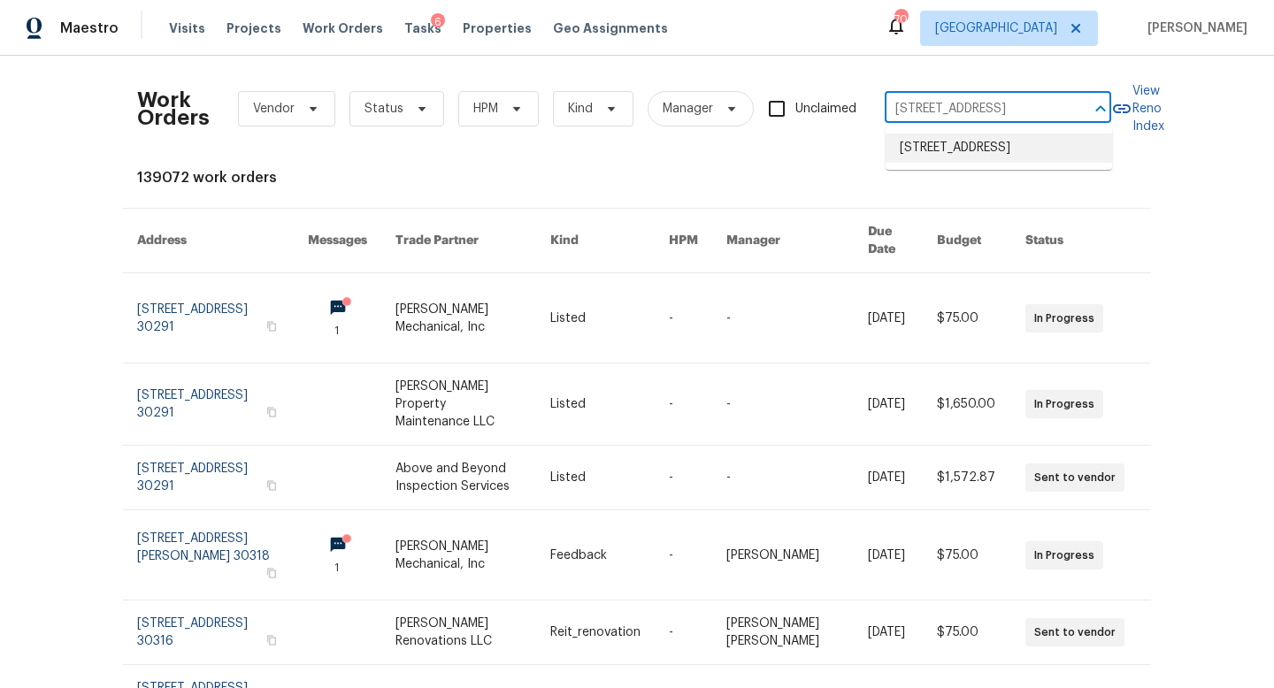
click at [933, 160] on li "3227 Diamond Blf, Union City, GA 30291" at bounding box center [999, 148] width 226 height 29
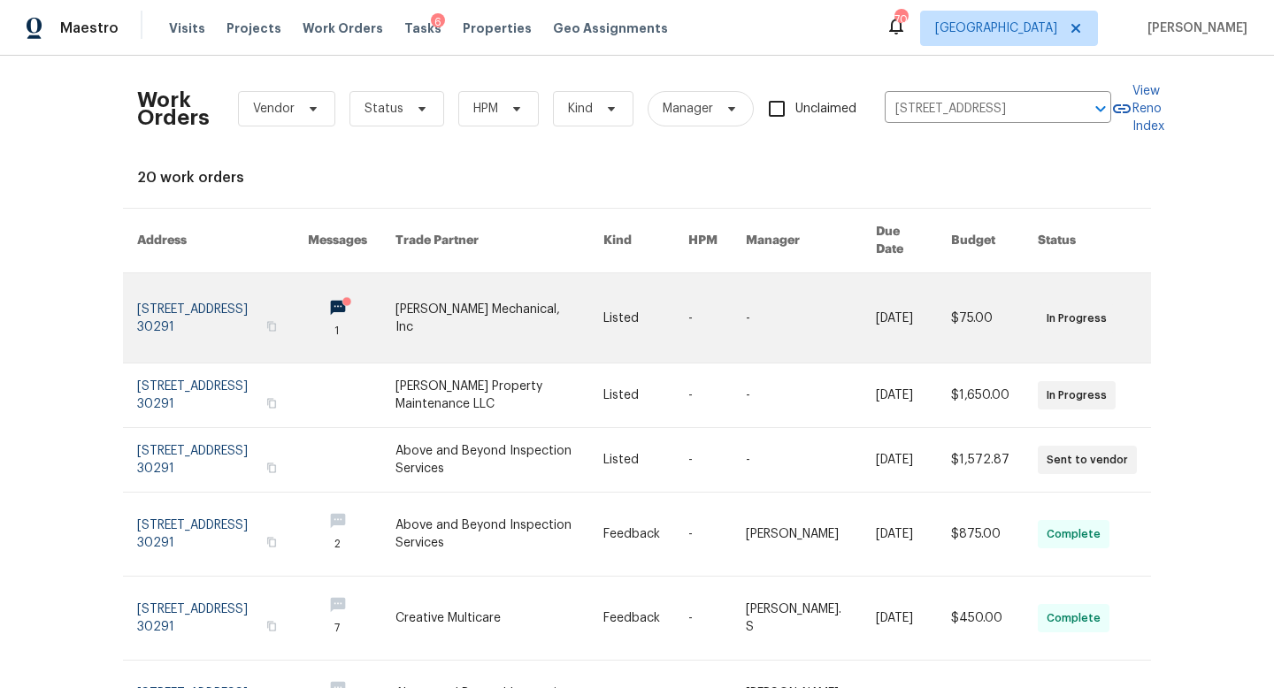
click at [240, 294] on link at bounding box center [222, 317] width 171 height 89
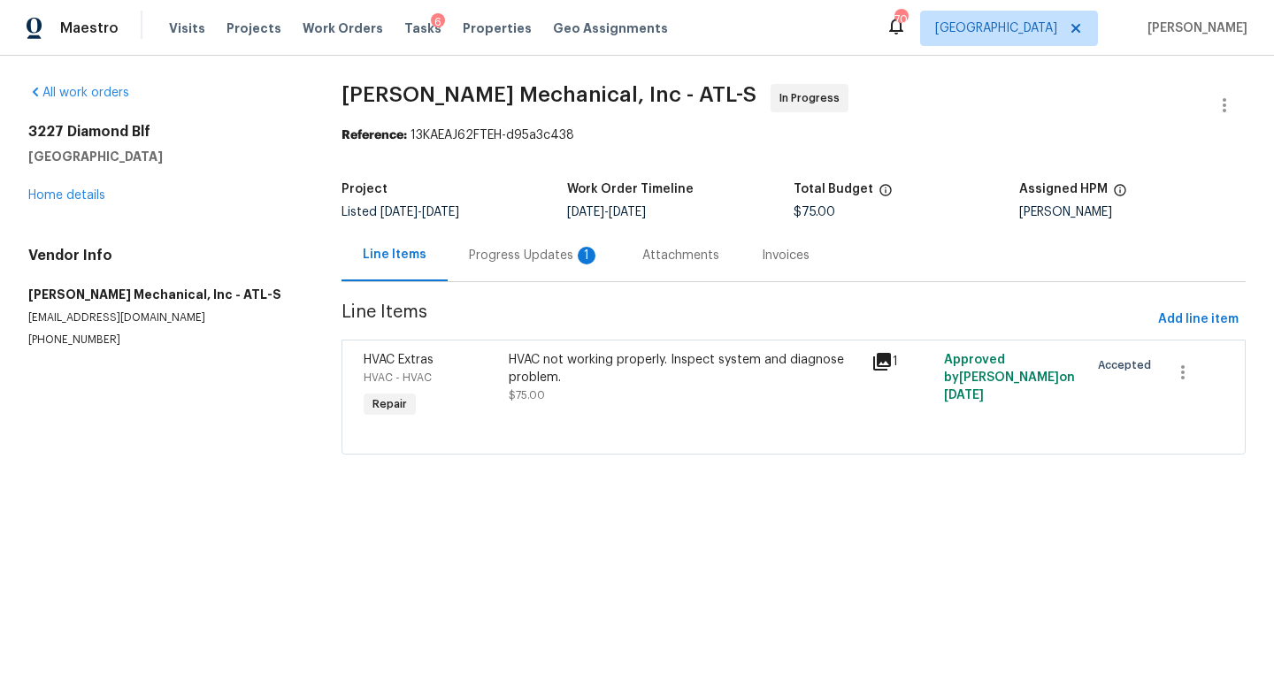
click at [512, 252] on div "Progress Updates 1" at bounding box center [534, 256] width 131 height 18
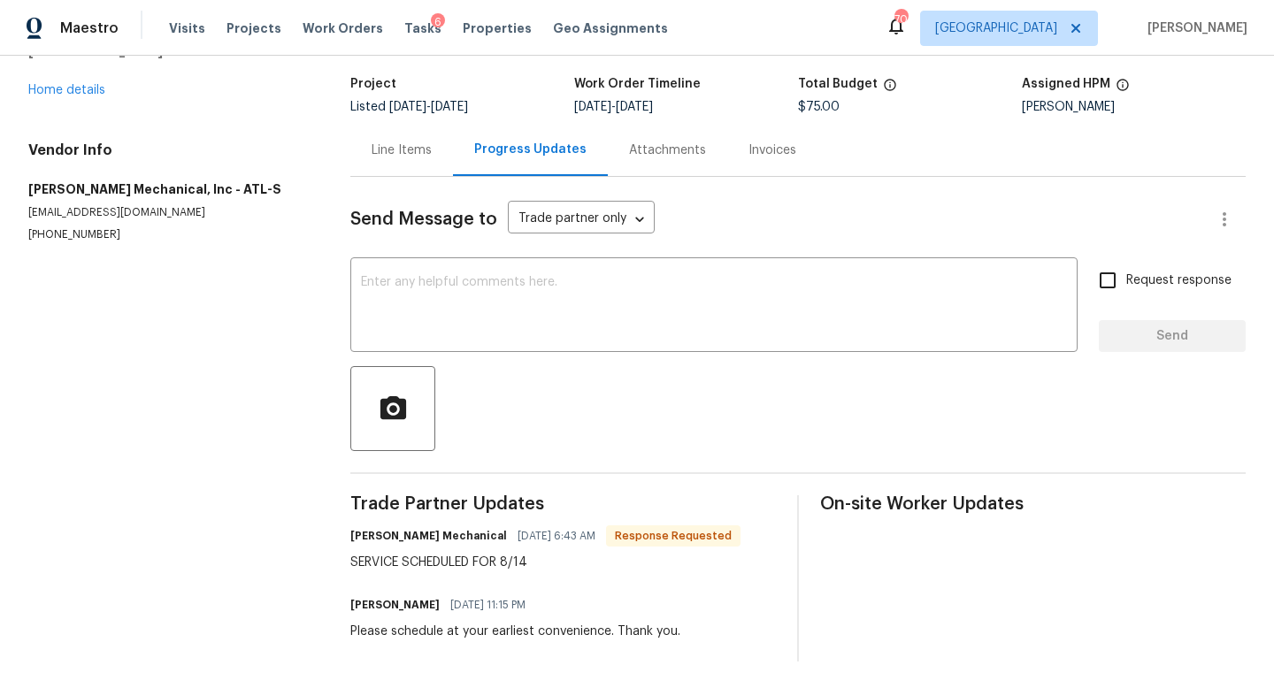
scroll to position [107, 0]
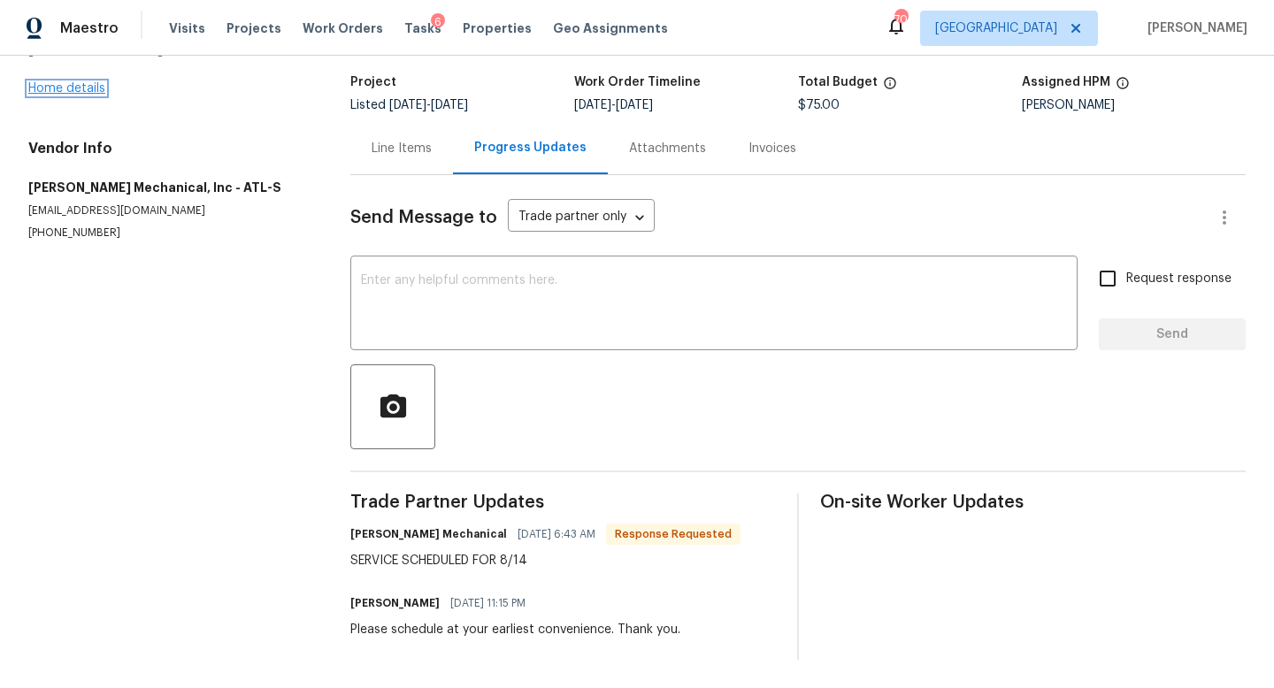
click at [104, 83] on link "Home details" at bounding box center [66, 88] width 77 height 12
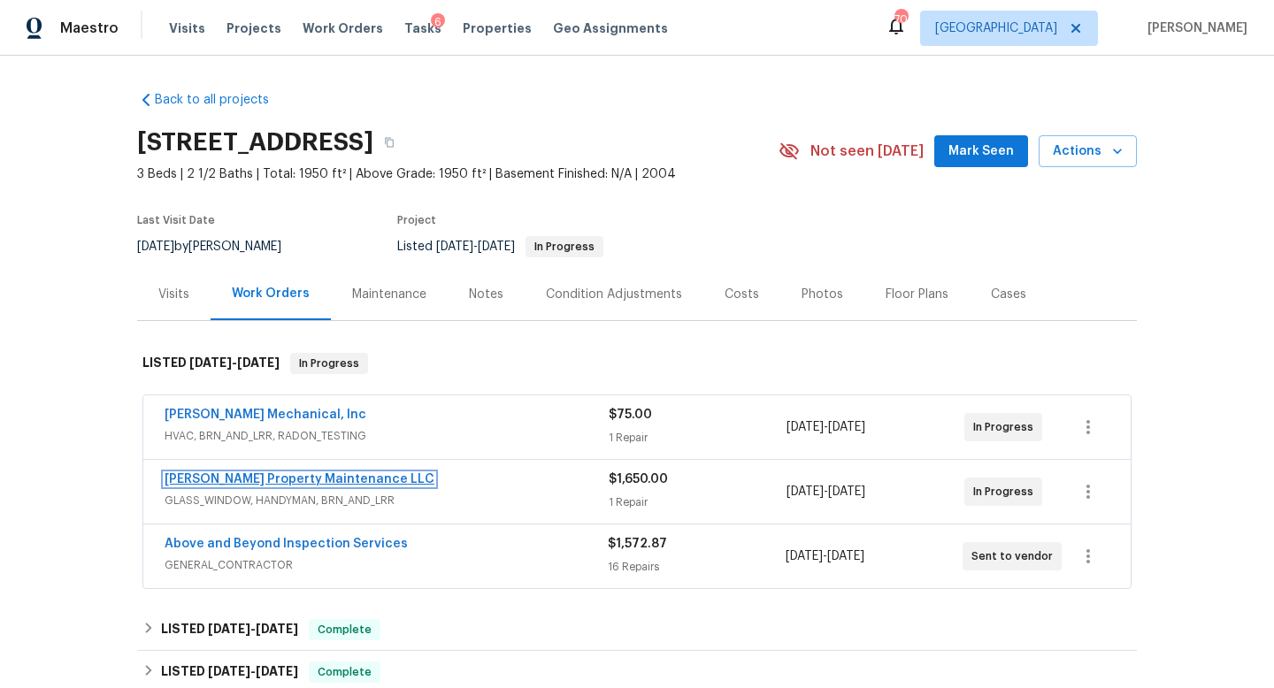
click at [266, 475] on link "[PERSON_NAME] Property Maintenance LLC" at bounding box center [300, 479] width 270 height 12
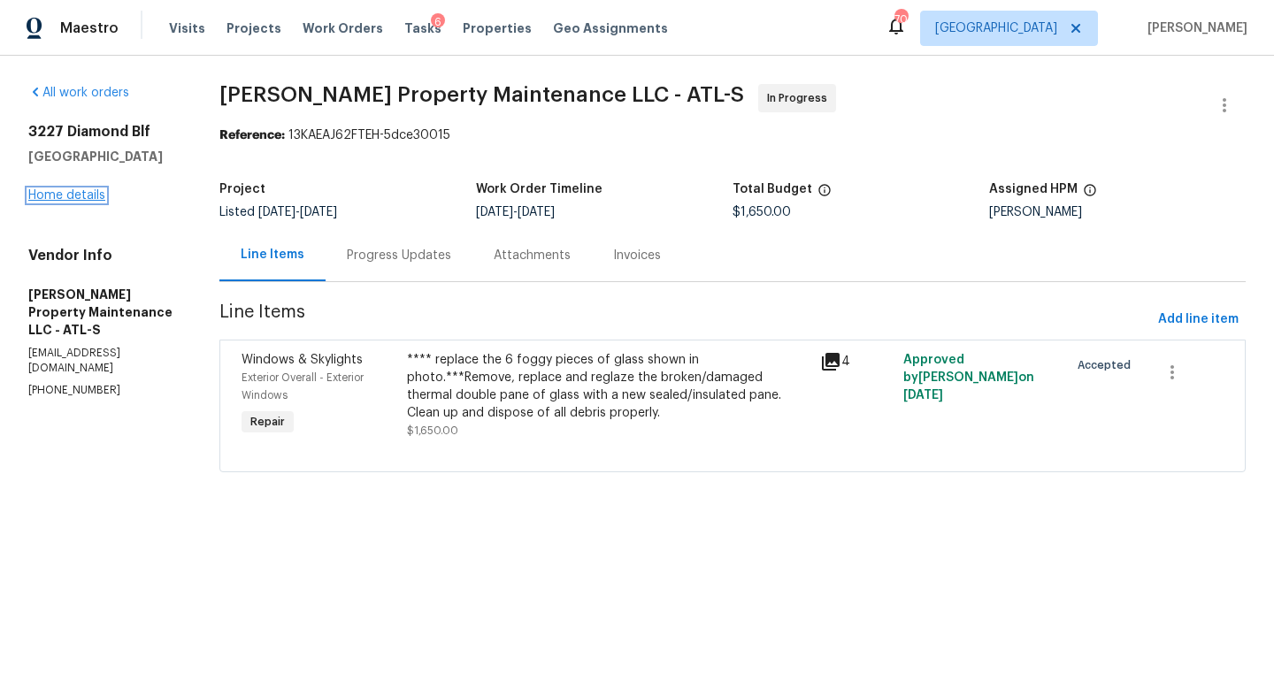
click at [91, 196] on link "Home details" at bounding box center [66, 195] width 77 height 12
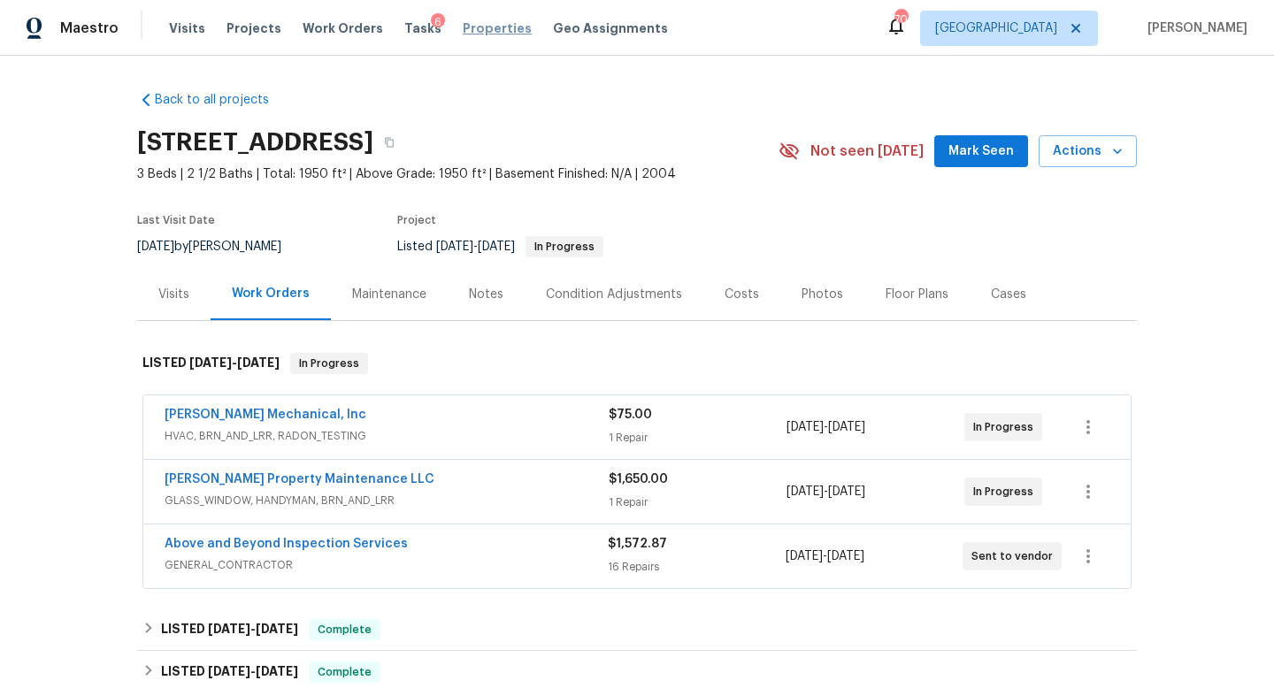
click at [463, 31] on span "Properties" at bounding box center [497, 28] width 69 height 18
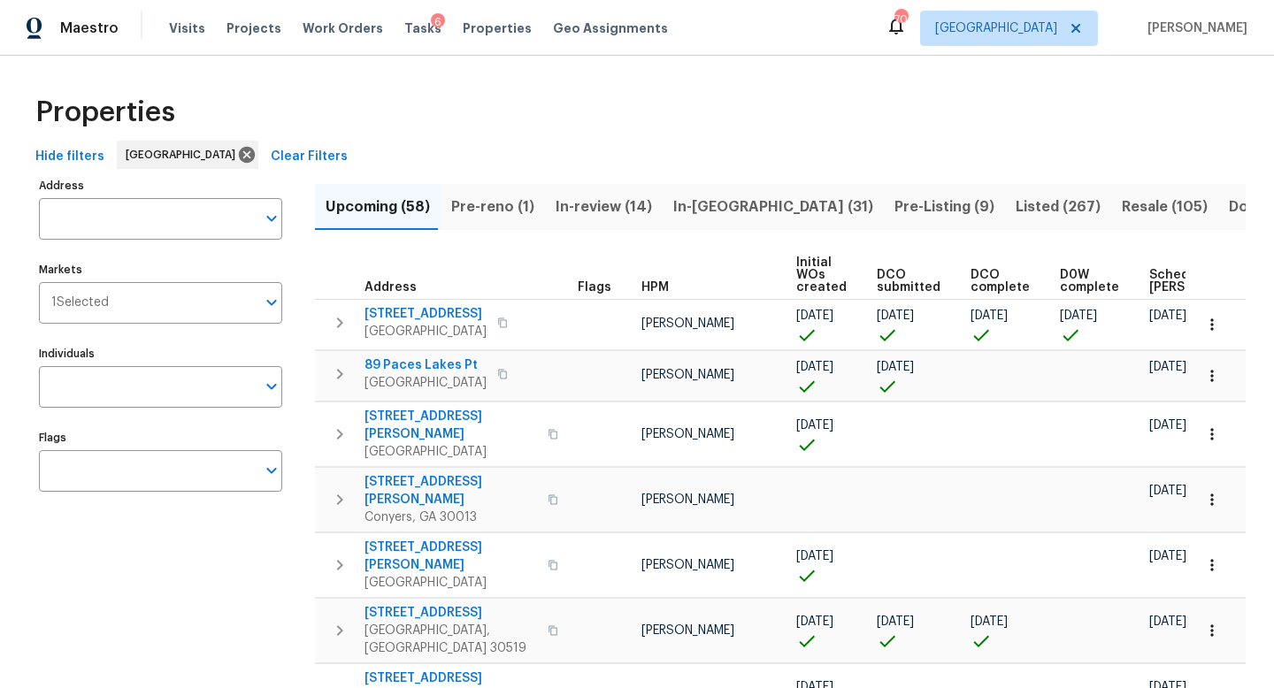
click at [1016, 207] on span "Listed (267)" at bounding box center [1058, 207] width 85 height 25
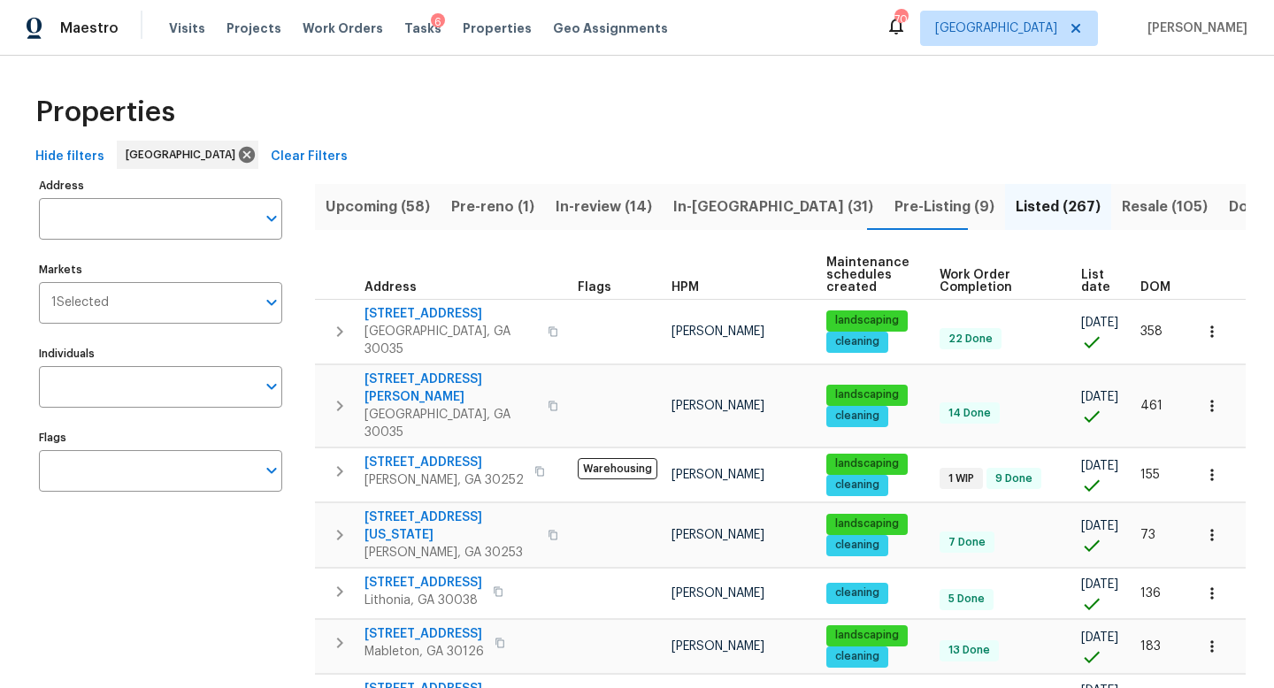
click at [1152, 290] on span "DOM" at bounding box center [1155, 287] width 30 height 12
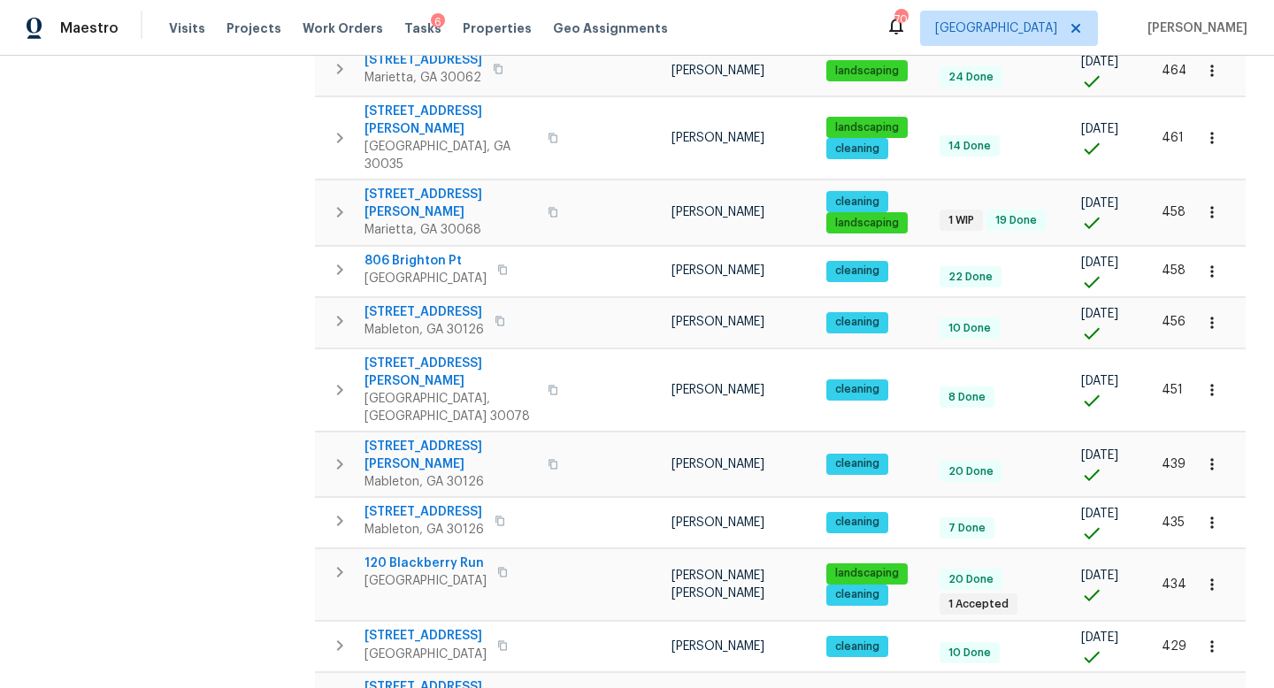
scroll to position [742, 0]
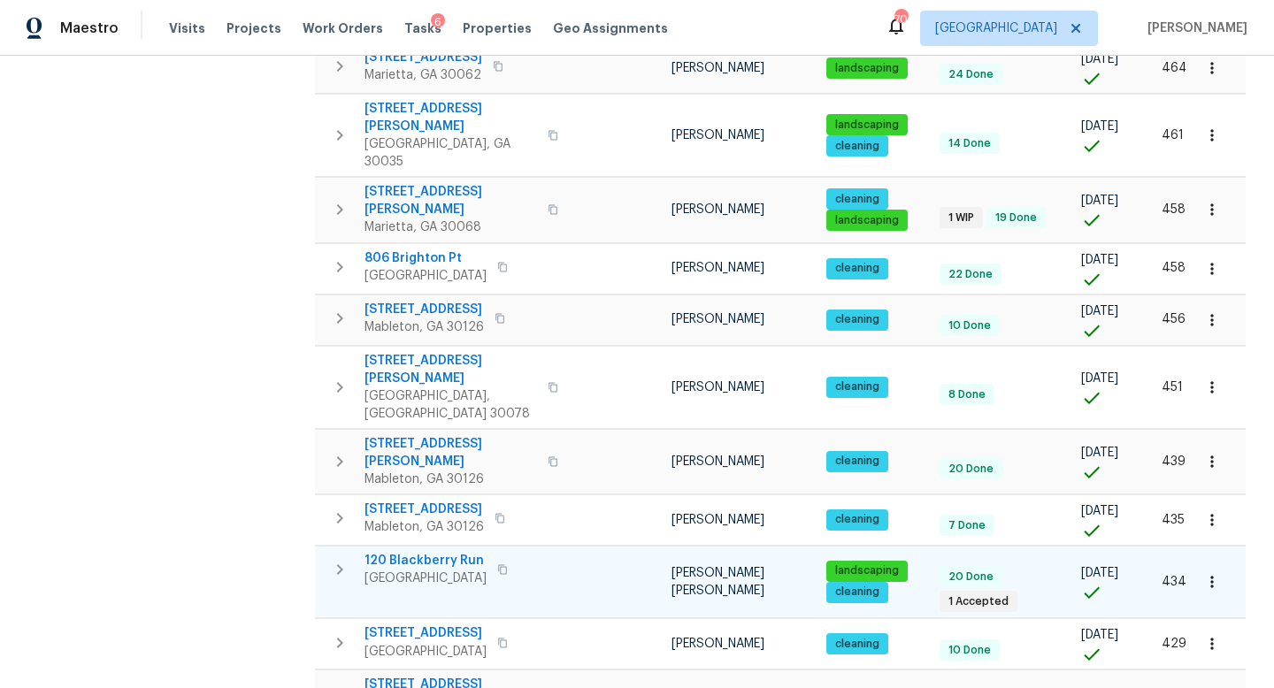
click at [337, 559] on icon "button" at bounding box center [339, 569] width 21 height 21
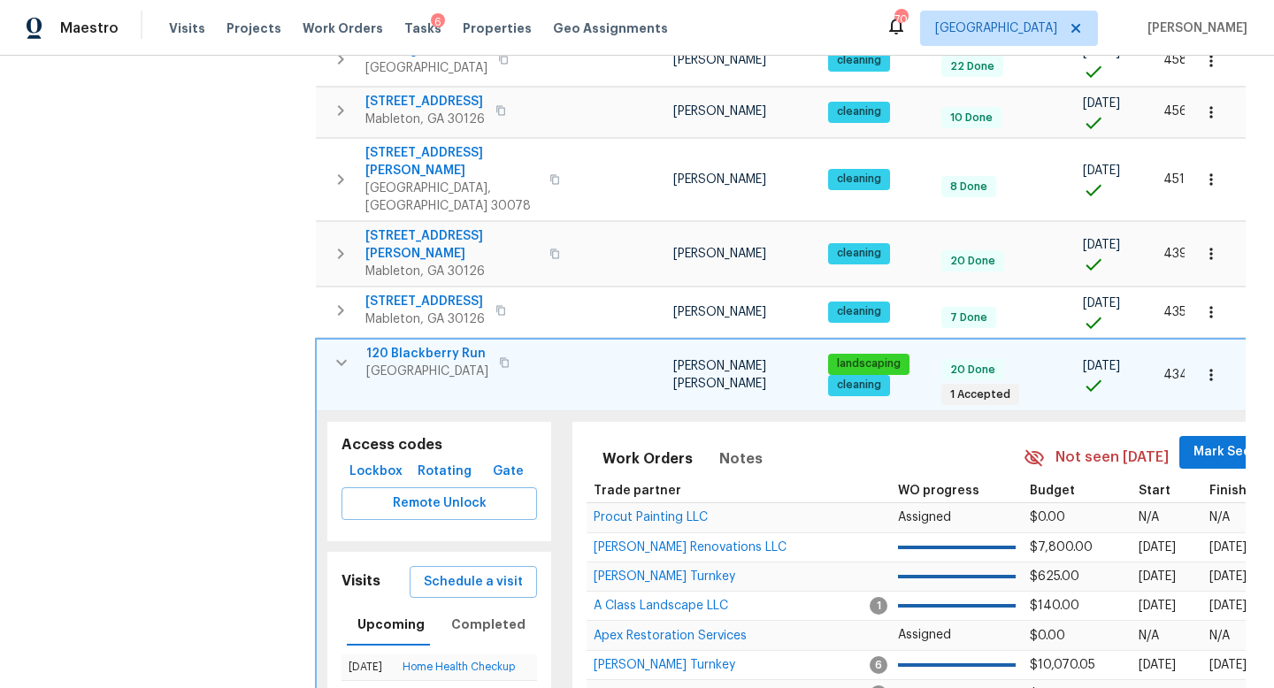
scroll to position [917, 0]
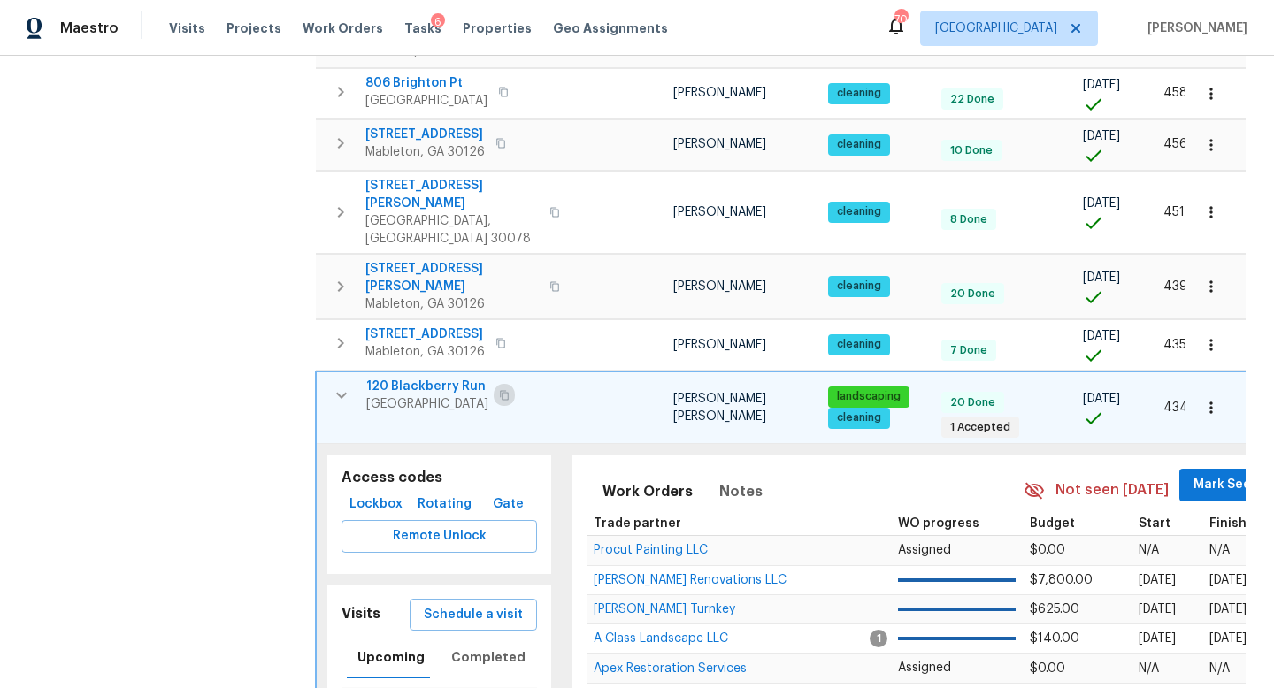
click at [510, 390] on icon "button" at bounding box center [504, 395] width 11 height 11
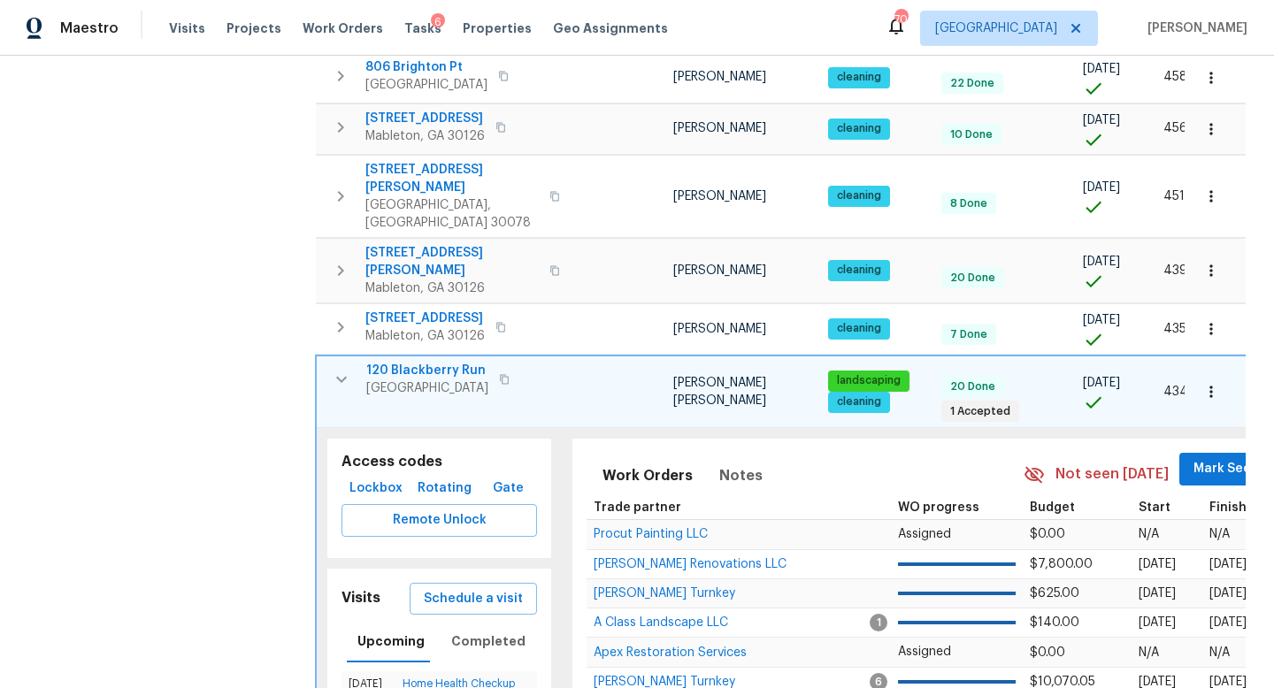
scroll to position [927, 0]
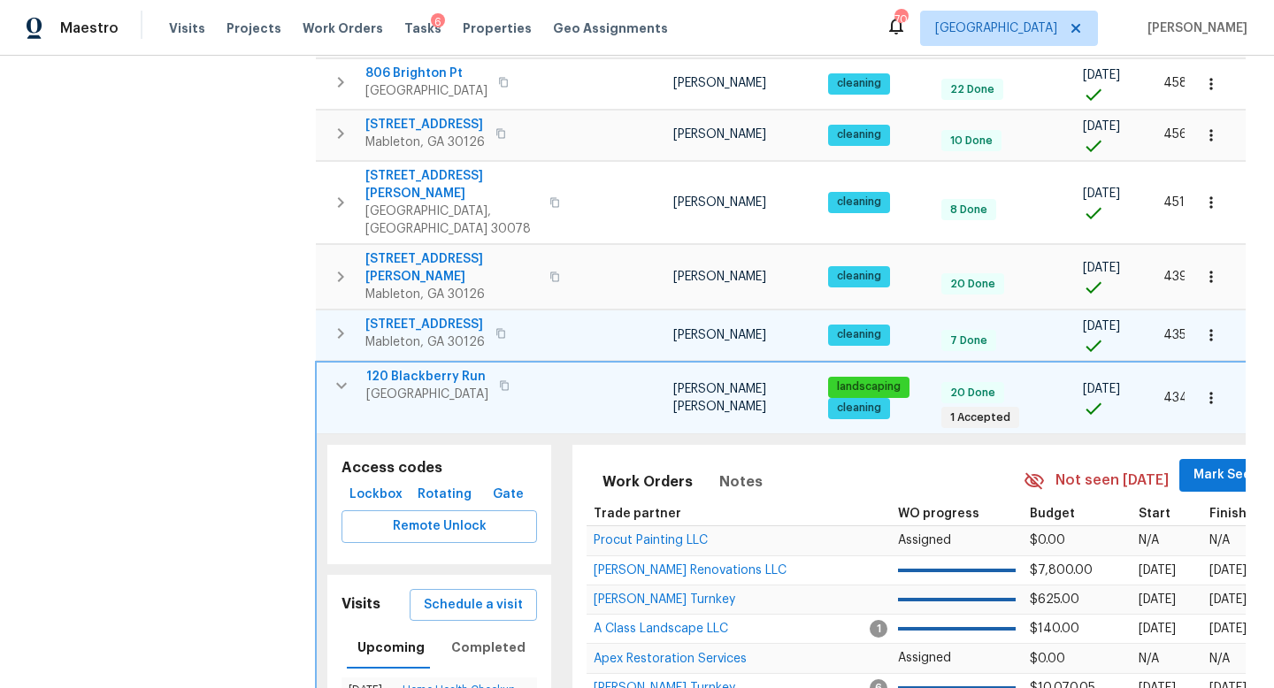
click at [334, 323] on icon "button" at bounding box center [340, 333] width 21 height 21
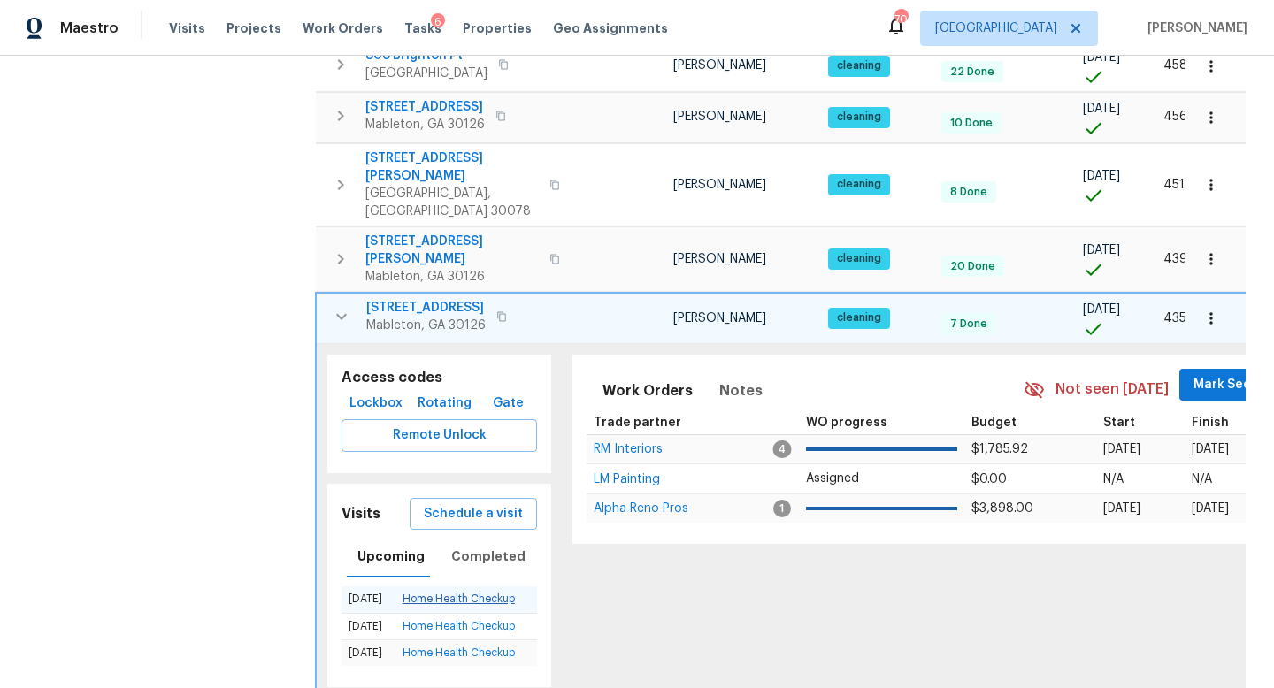
scroll to position [1001, 0]
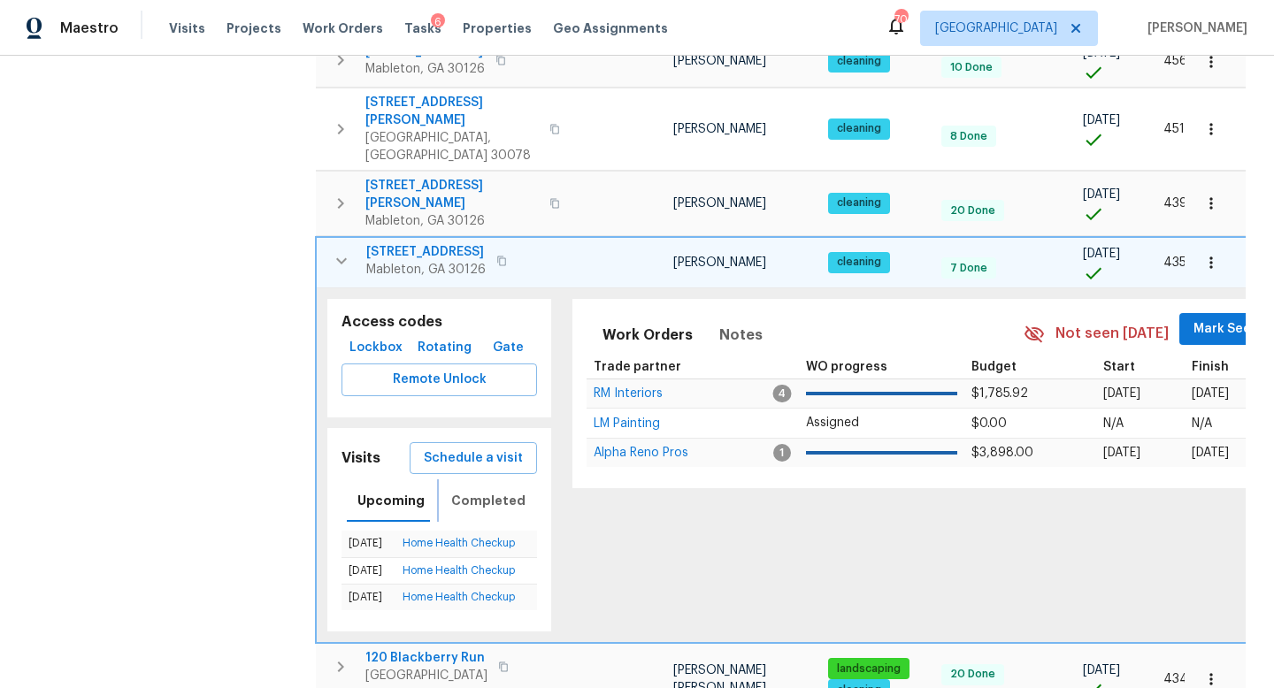
click at [479, 490] on span "Completed" at bounding box center [488, 501] width 74 height 22
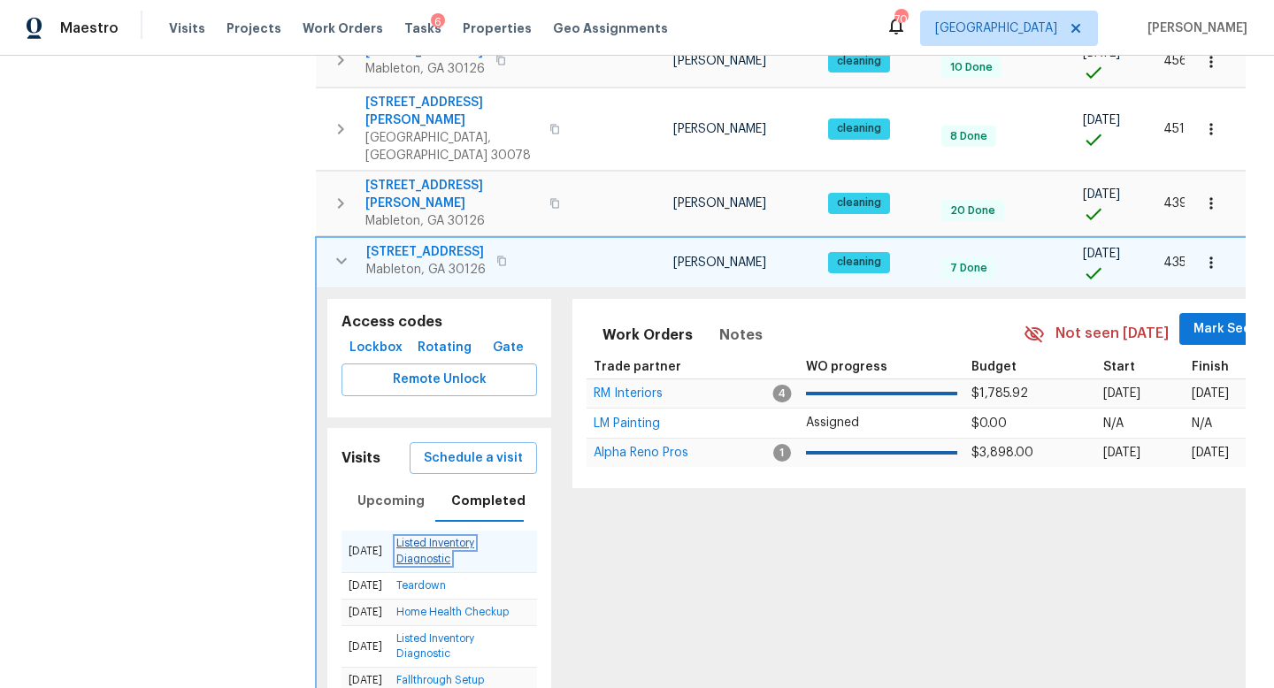
click at [444, 538] on link "Listed Inventory Diagnostic" at bounding box center [435, 551] width 78 height 26
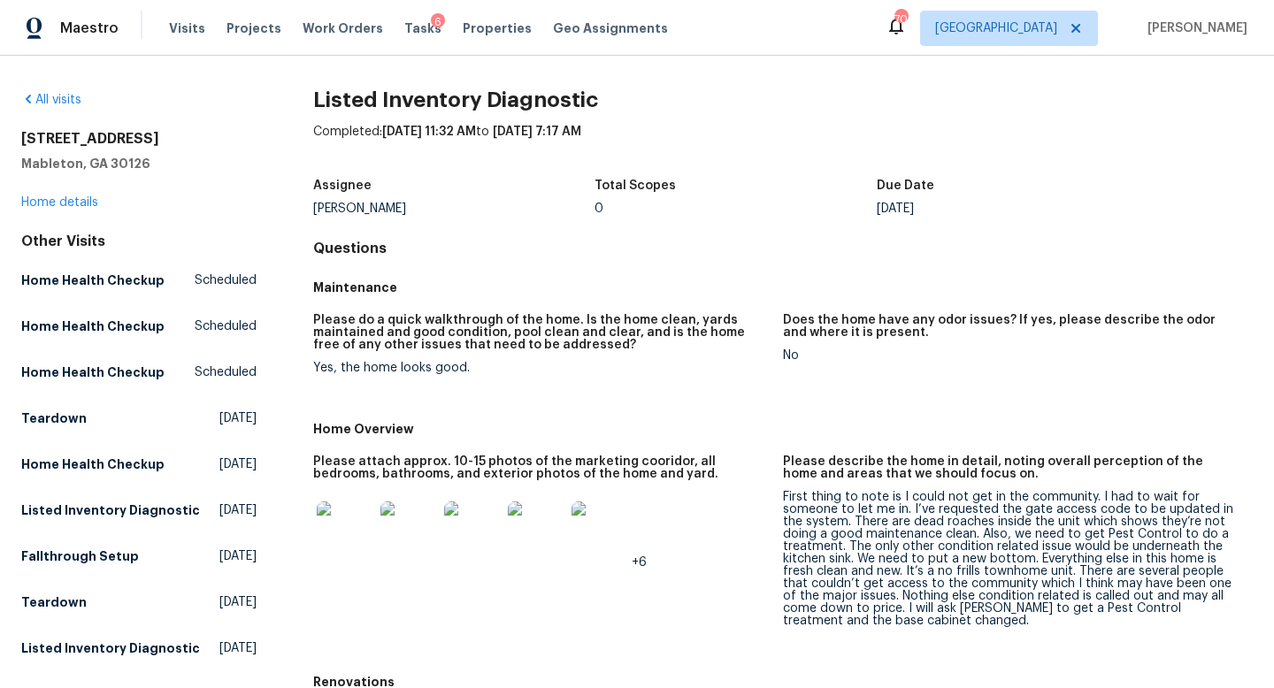
click at [341, 535] on img at bounding box center [345, 530] width 57 height 57
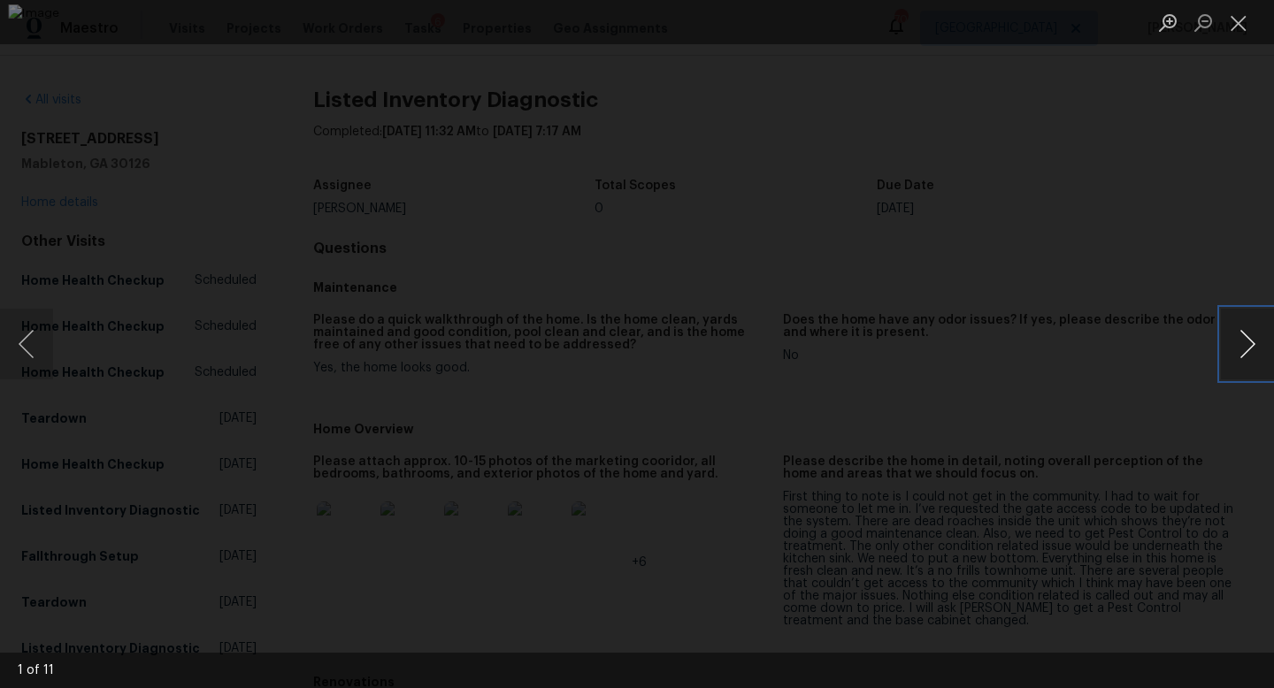
click at [1248, 343] on button "Next image" at bounding box center [1247, 344] width 53 height 71
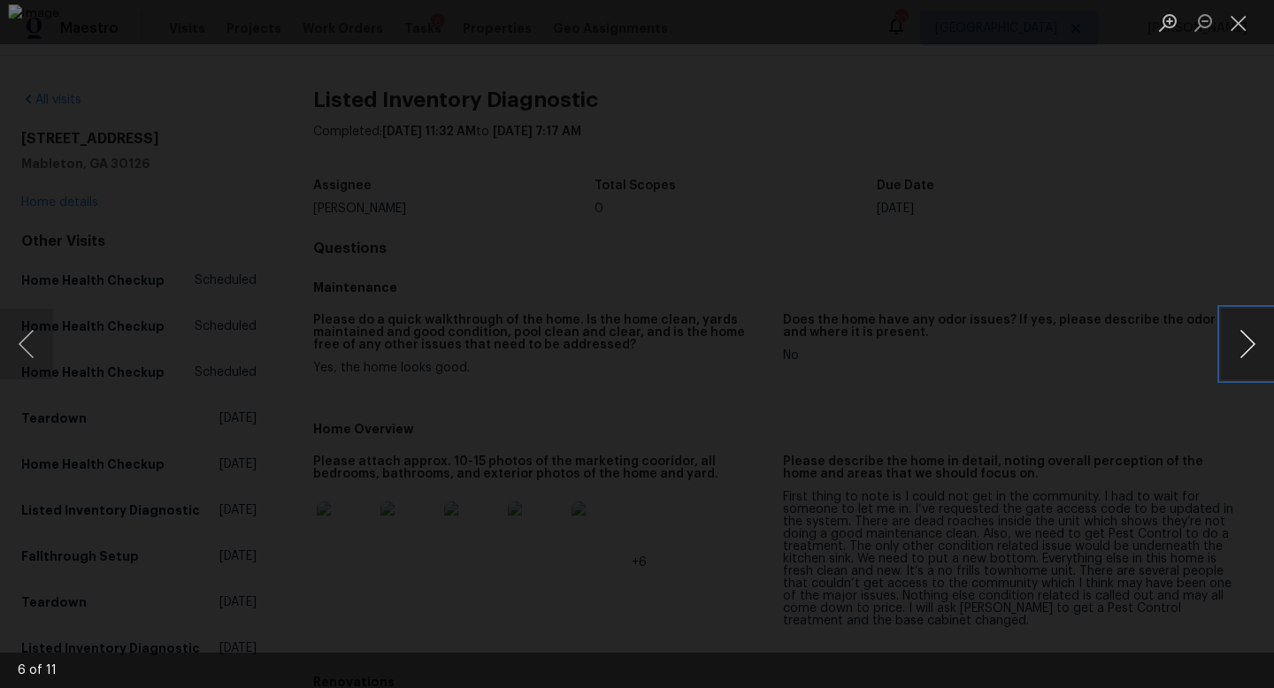
click at [1248, 343] on button "Next image" at bounding box center [1247, 344] width 53 height 71
click at [1248, 344] on button "Next image" at bounding box center [1247, 344] width 53 height 71
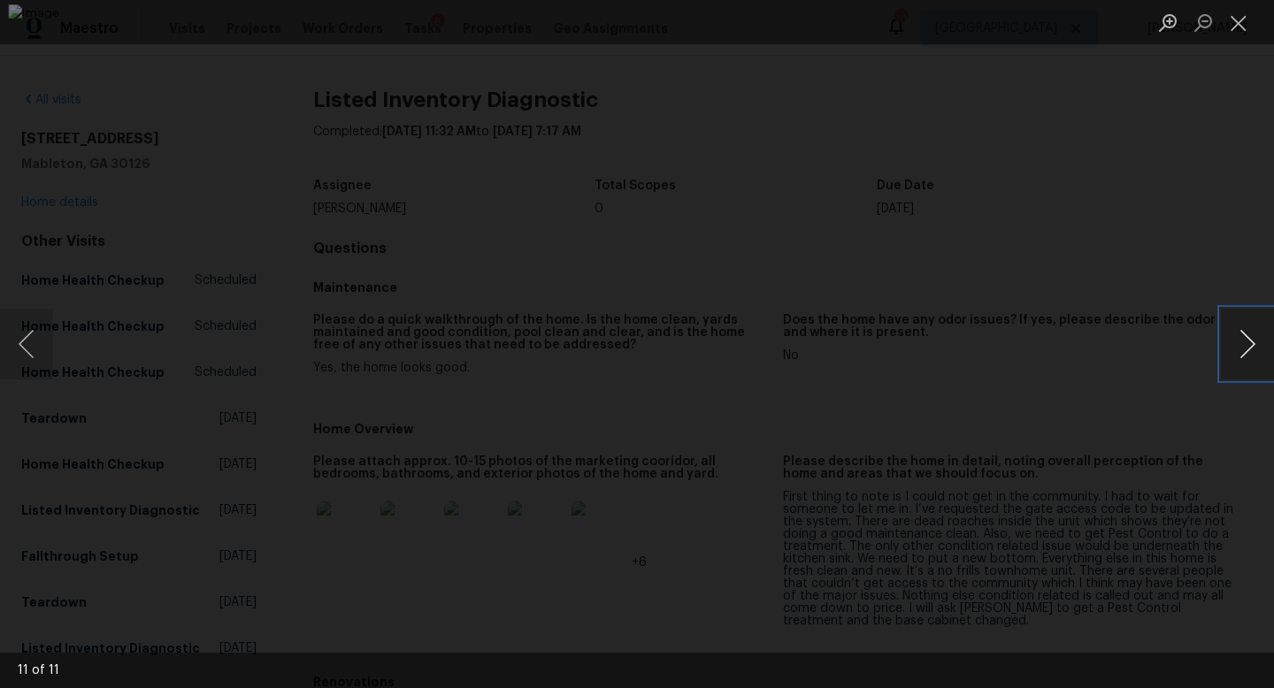
click at [1248, 344] on button "Next image" at bounding box center [1247, 344] width 53 height 71
click at [1237, 25] on button "Close lightbox" at bounding box center [1238, 22] width 35 height 31
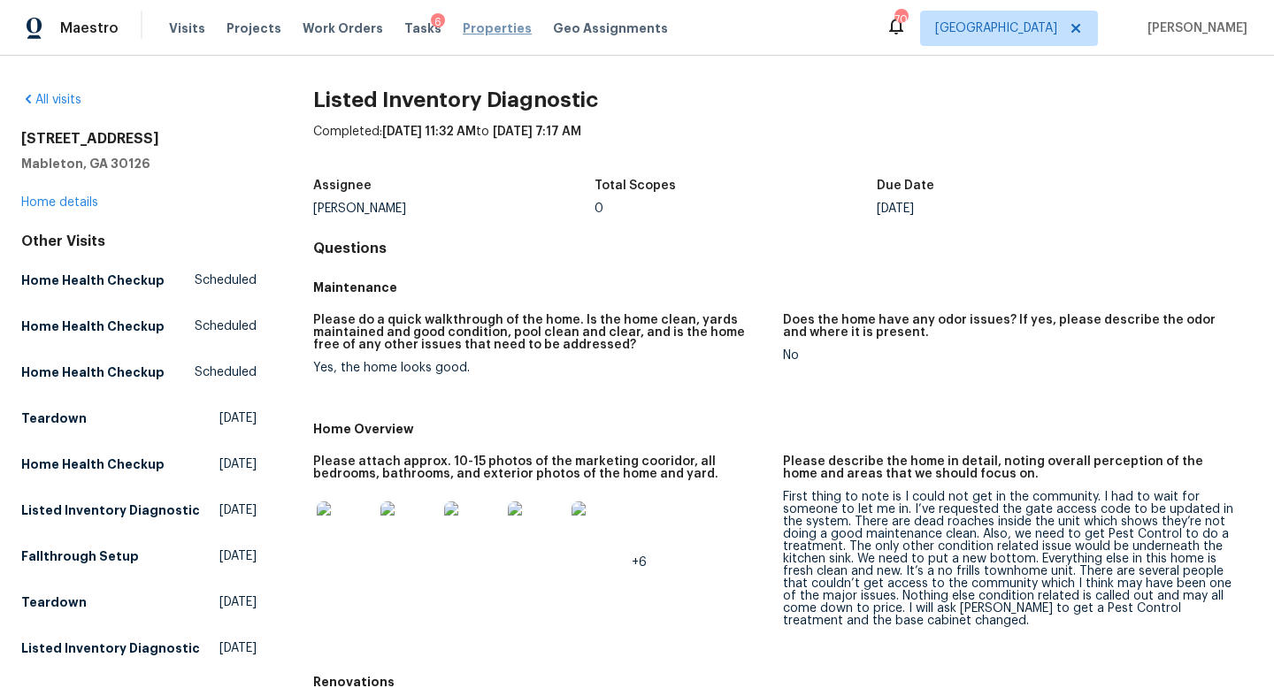
click at [473, 27] on span "Properties" at bounding box center [497, 28] width 69 height 18
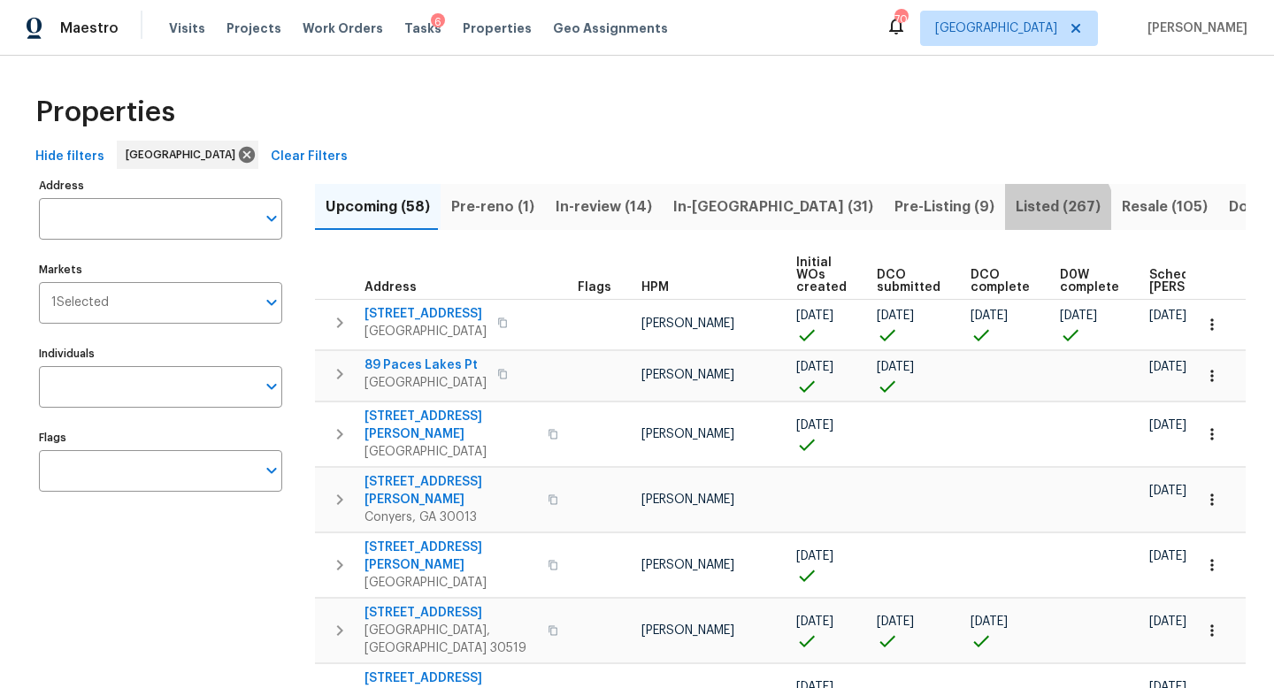
click at [1005, 219] on button "Listed (267)" at bounding box center [1058, 207] width 106 height 46
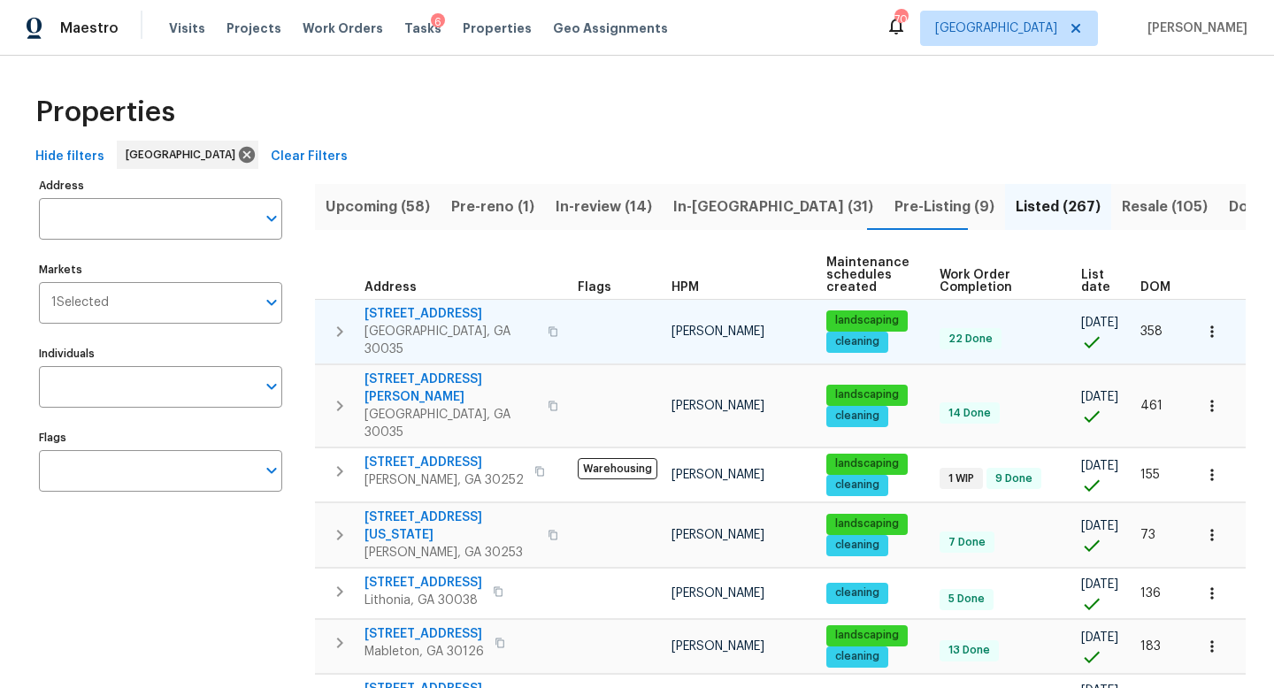
click at [1155, 299] on td "358" at bounding box center [1163, 331] width 60 height 65
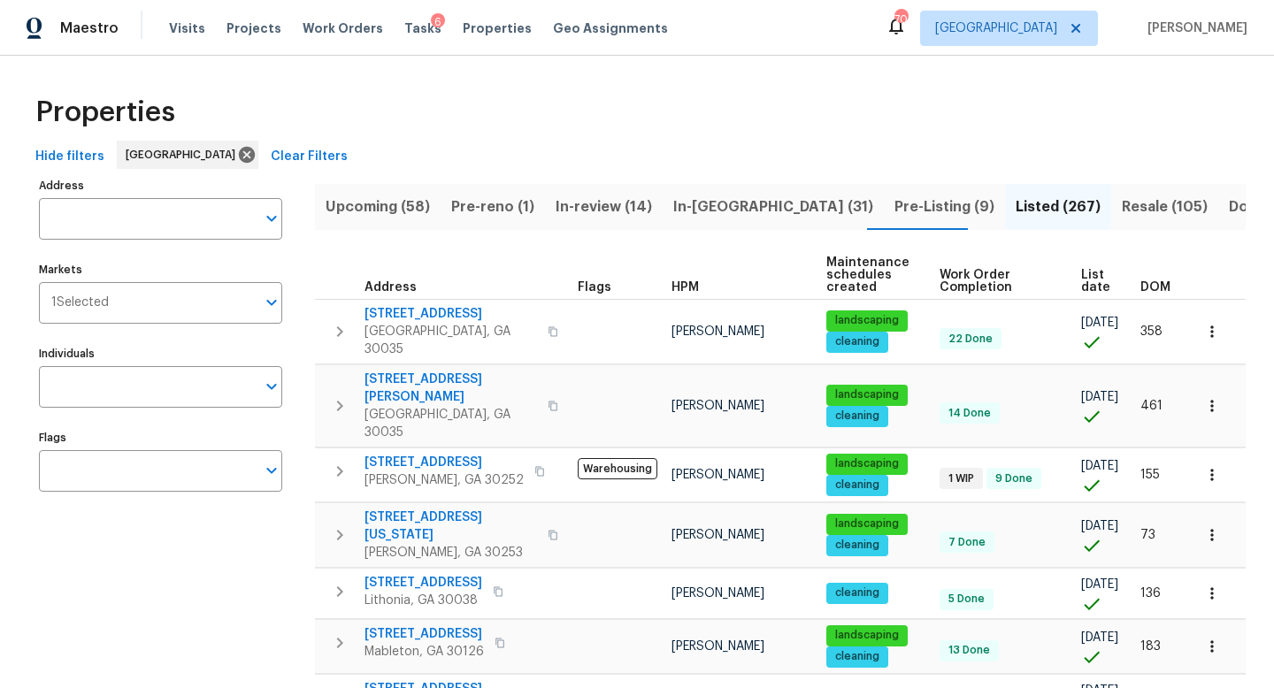
click at [1155, 292] on span "DOM" at bounding box center [1155, 287] width 30 height 12
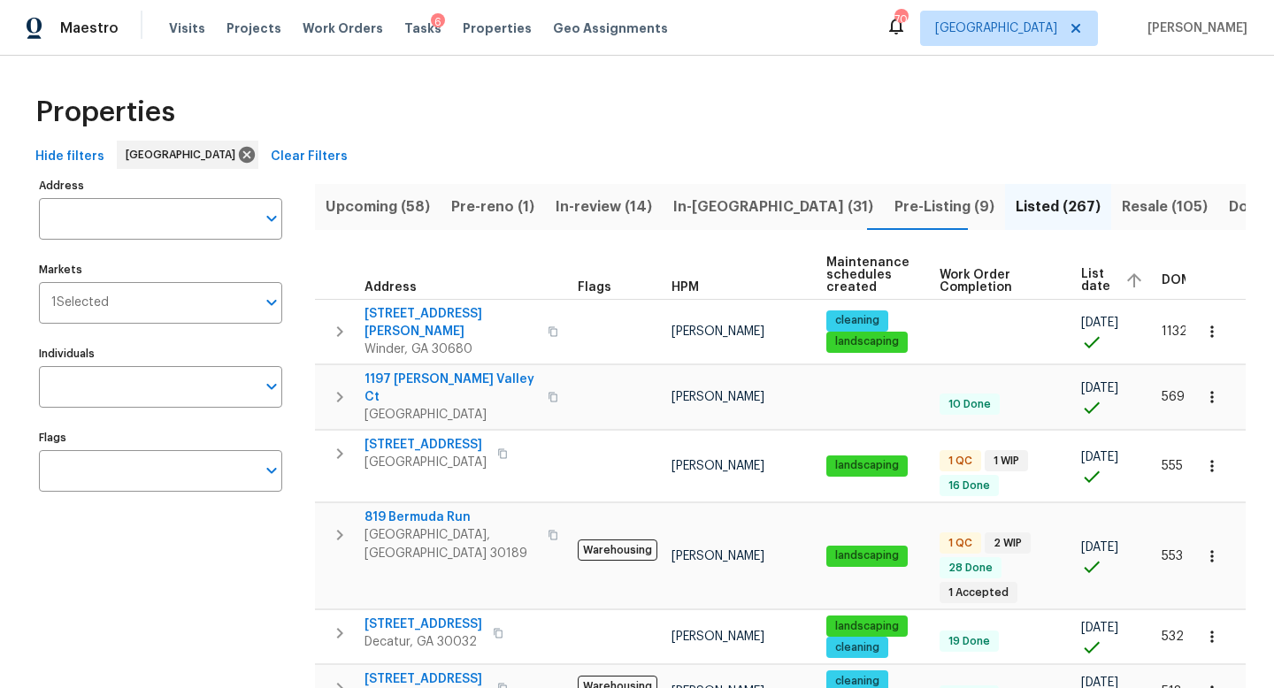
click at [1162, 288] on div "DOM" at bounding box center [1195, 280] width 67 height 27
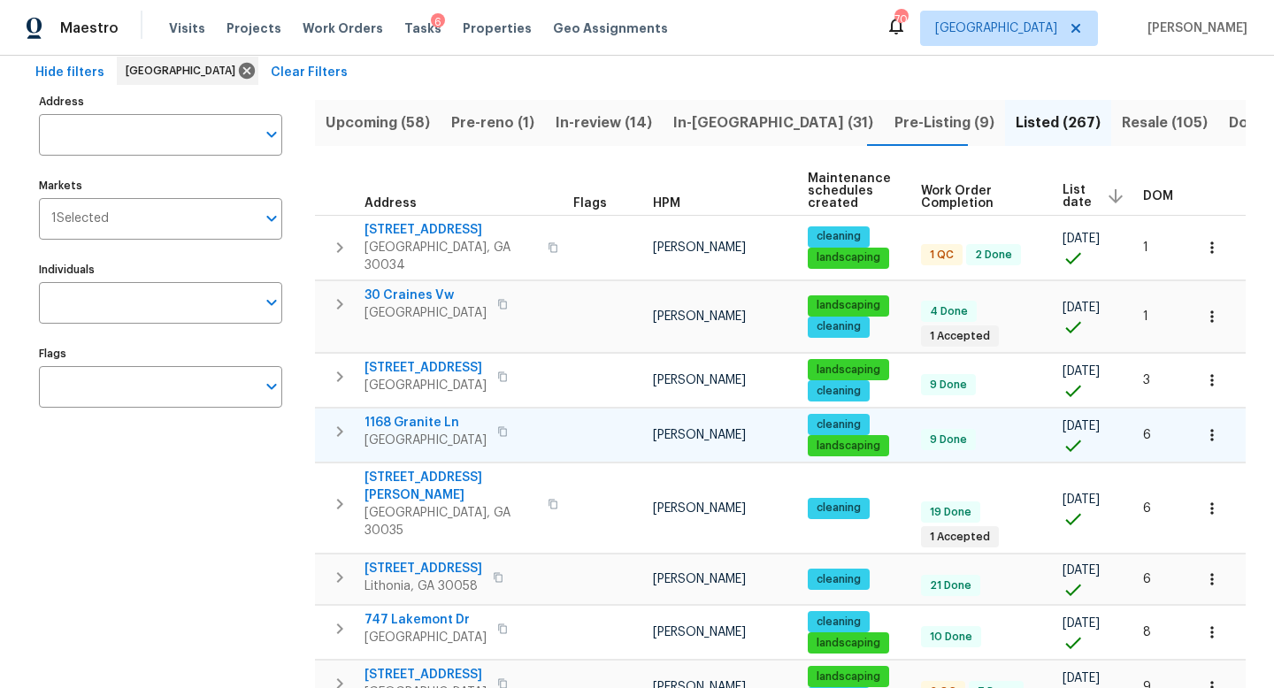
scroll to position [71, 0]
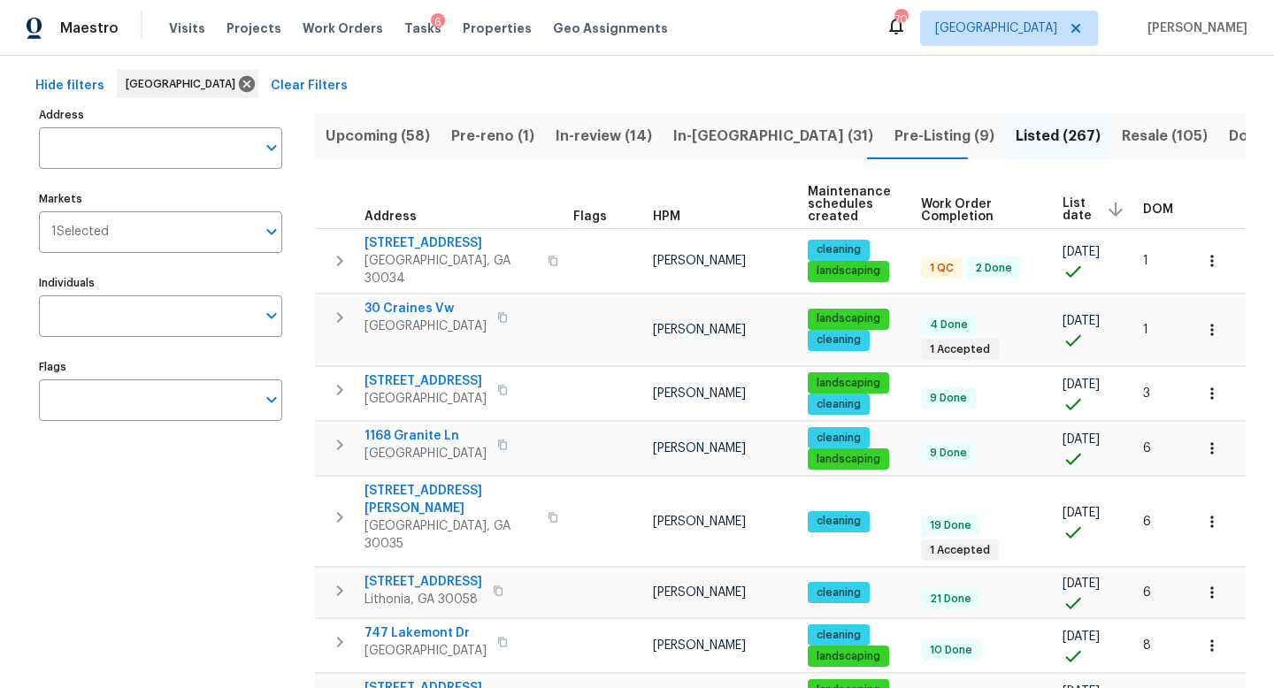
click at [1151, 206] on span "DOM" at bounding box center [1158, 209] width 30 height 12
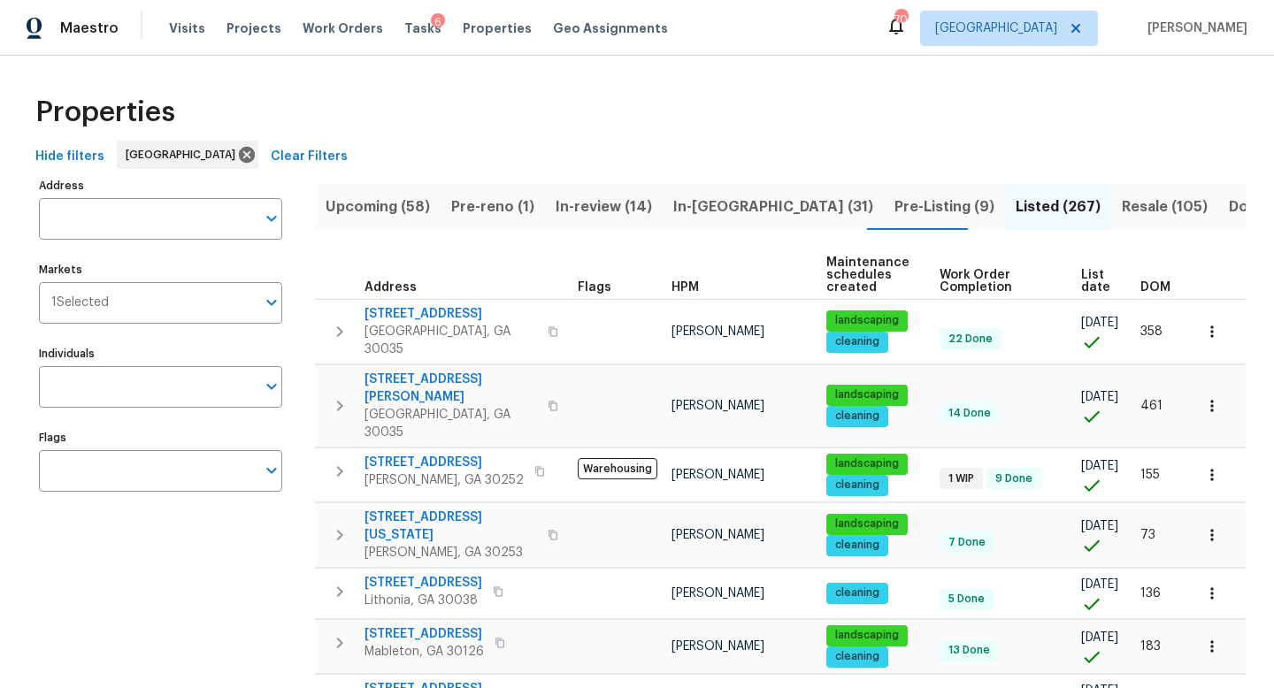
click at [1163, 282] on span "DOM" at bounding box center [1155, 287] width 30 height 12
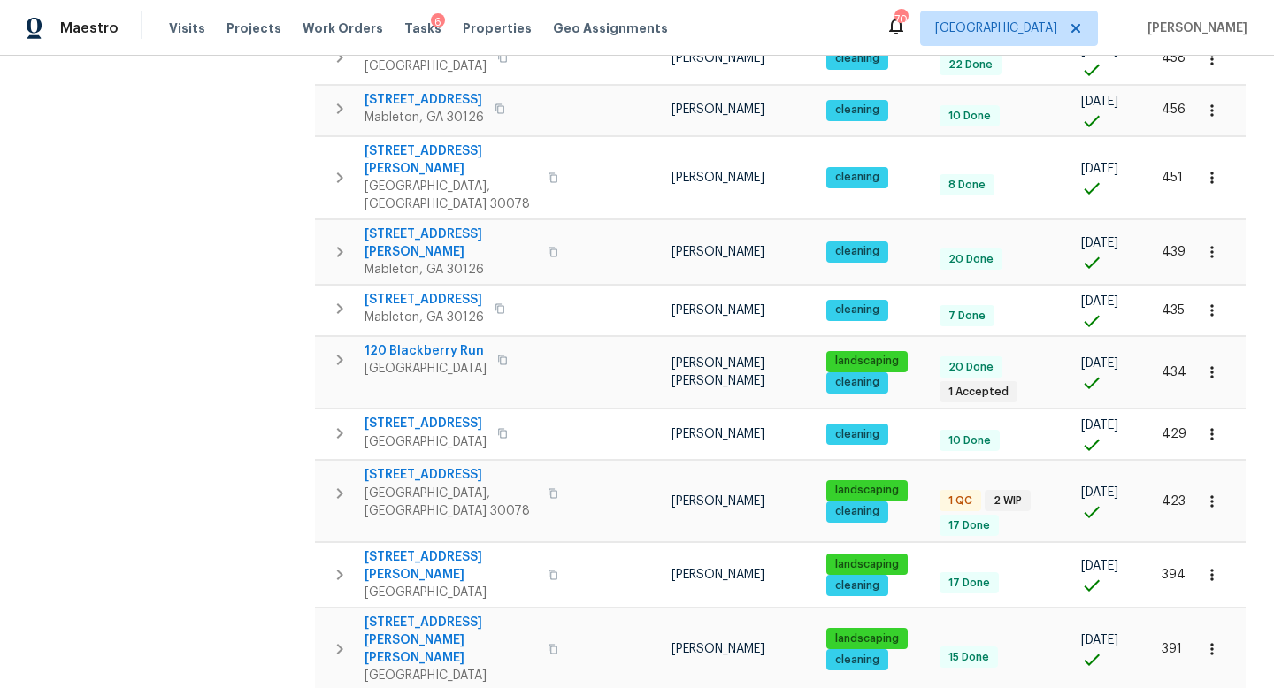
scroll to position [953, 0]
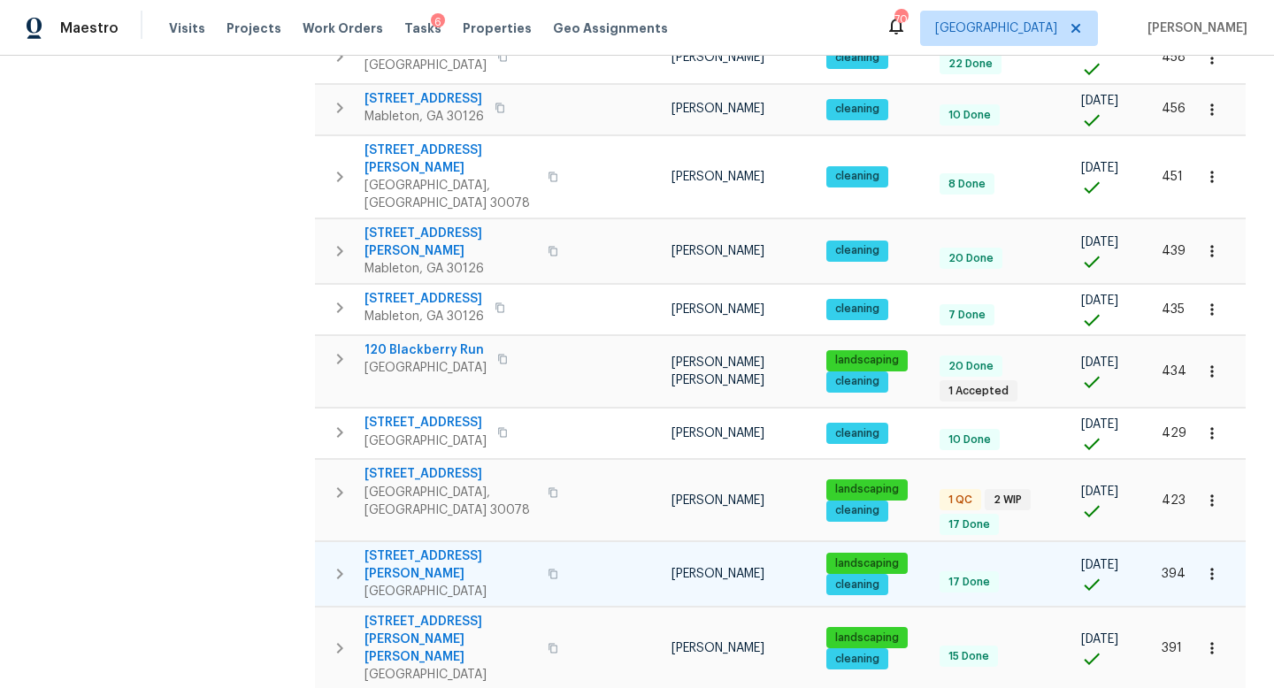
click at [341, 564] on icon "button" at bounding box center [339, 574] width 21 height 21
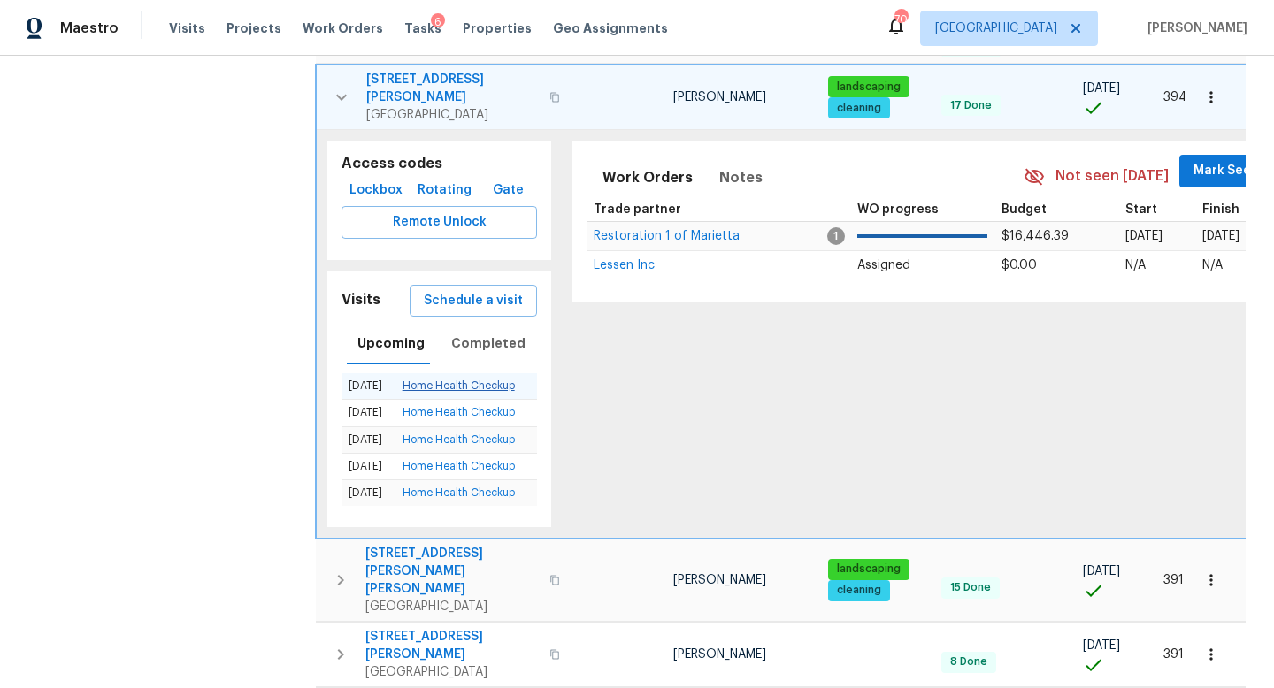
scroll to position [1433, 0]
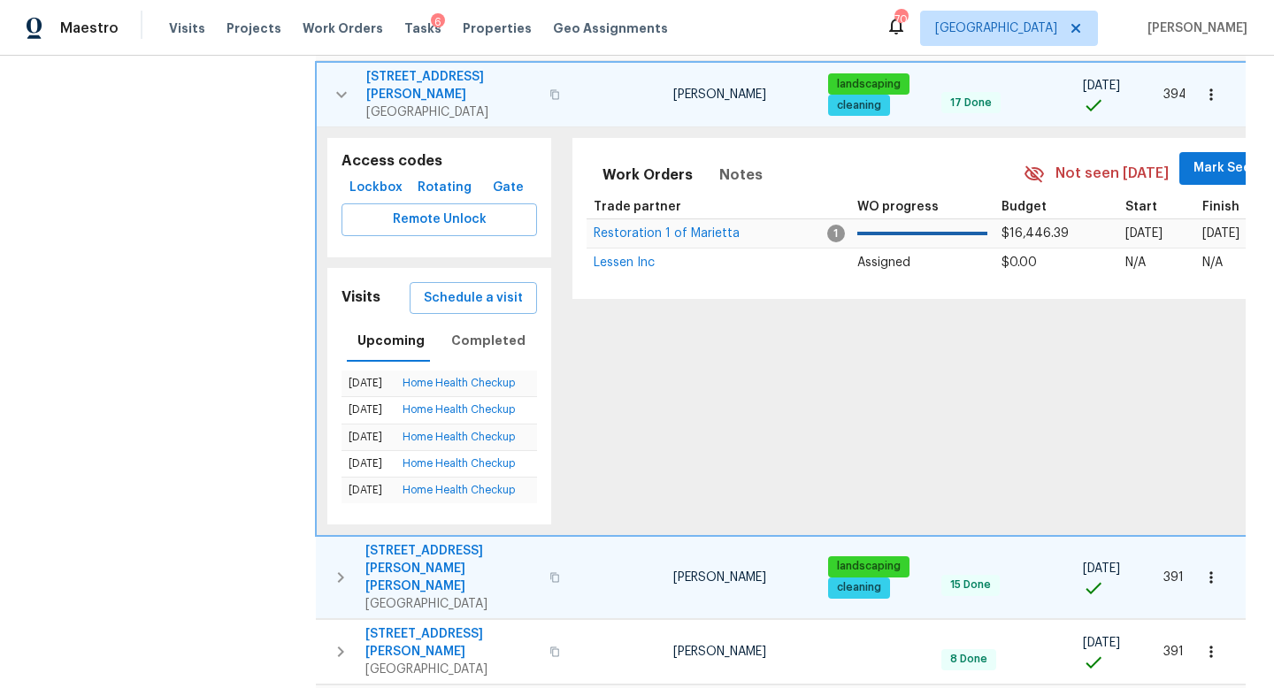
click at [335, 567] on icon "button" at bounding box center [340, 577] width 21 height 21
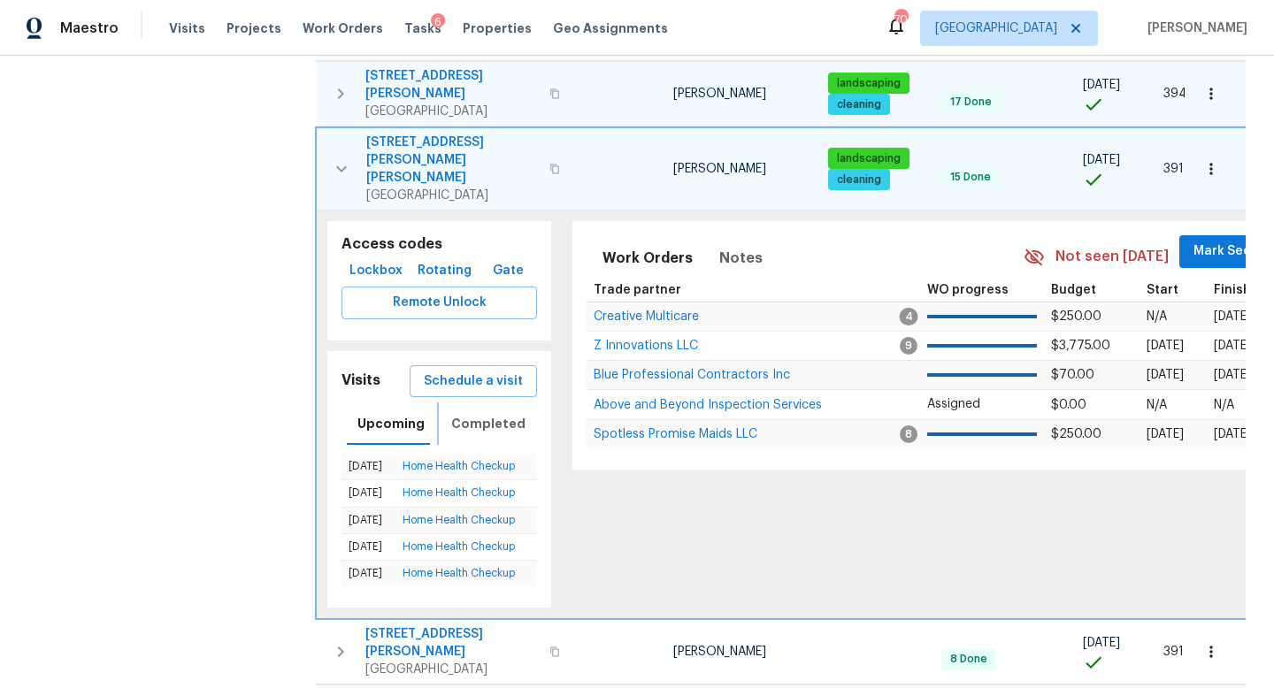
click at [500, 413] on span "Completed" at bounding box center [488, 424] width 74 height 22
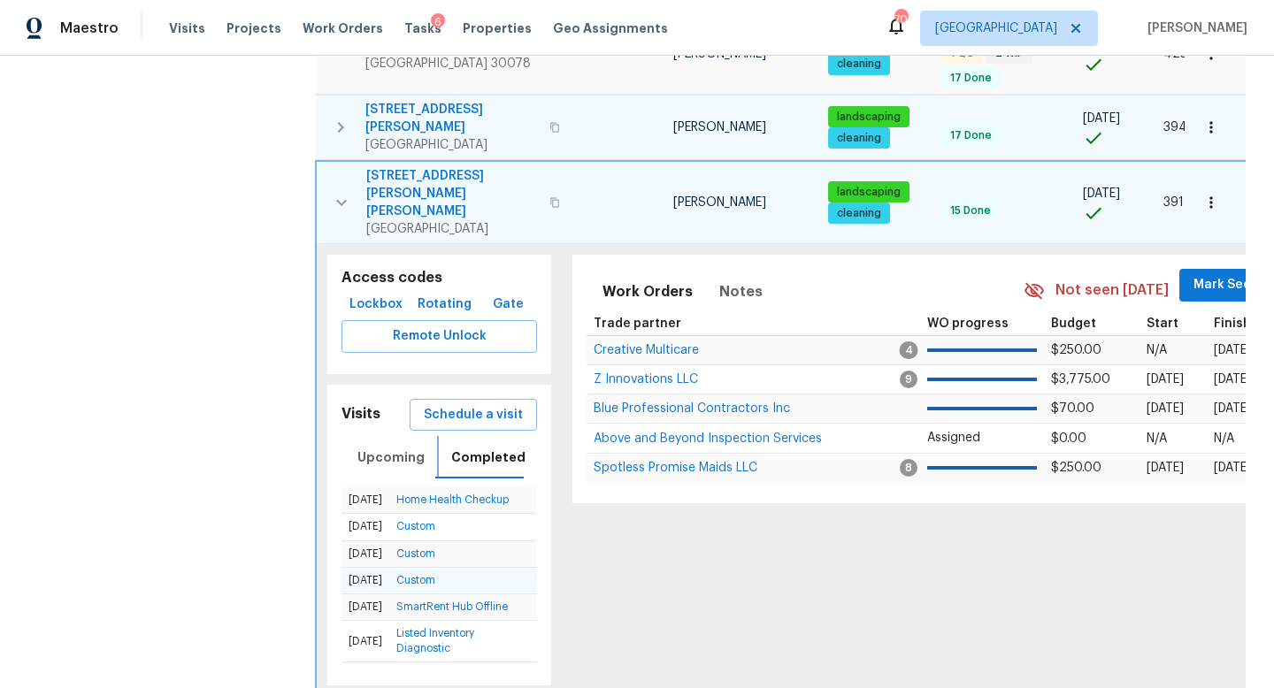
scroll to position [1399, 0]
click at [399, 448] on span "Upcoming" at bounding box center [390, 459] width 67 height 22
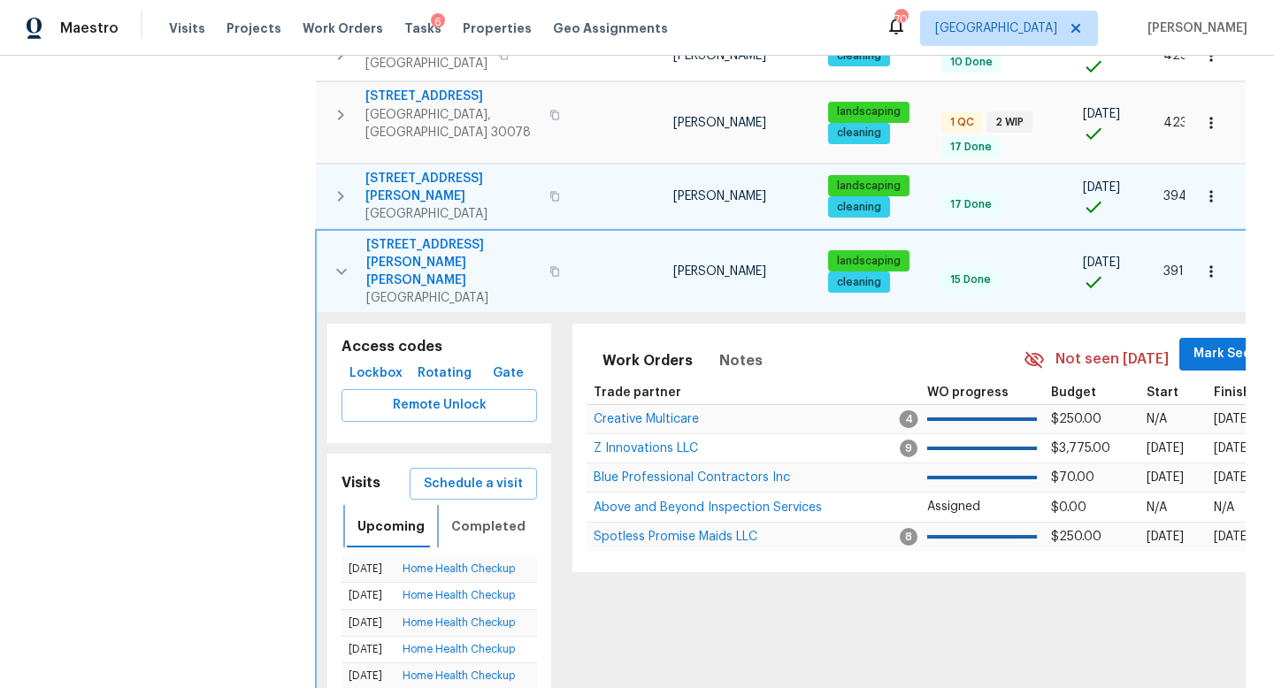
scroll to position [1322, 0]
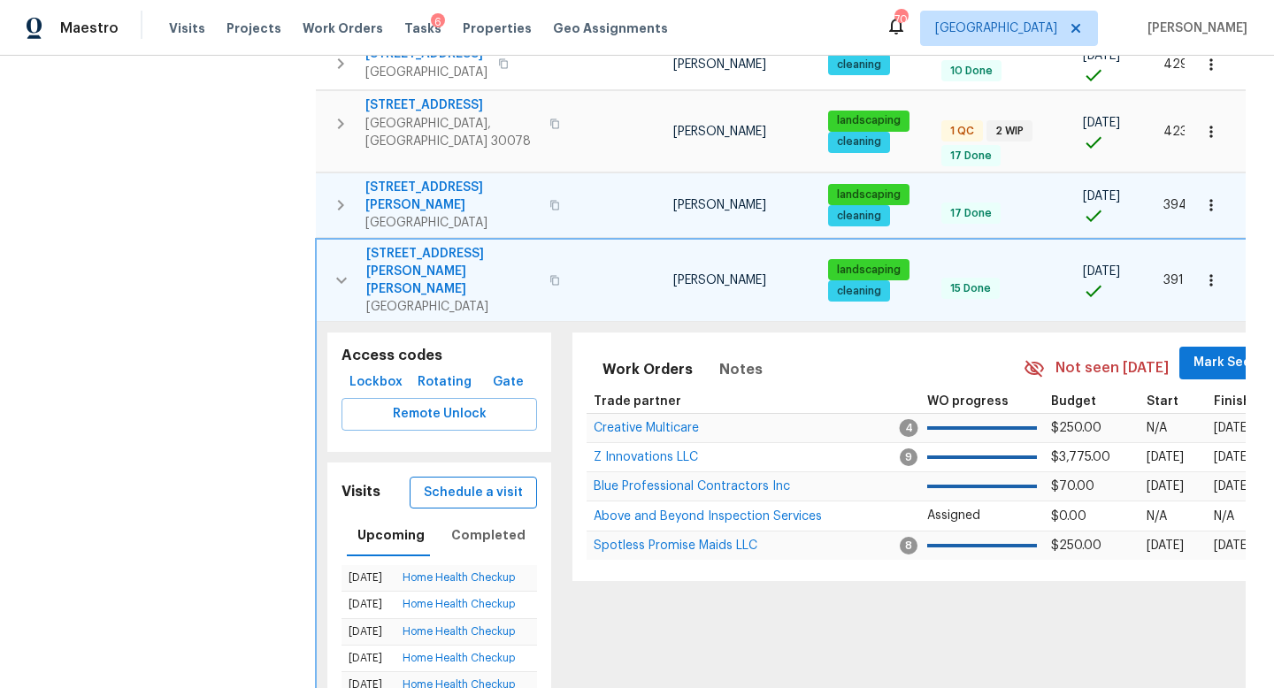
click at [504, 482] on span "Schedule a visit" at bounding box center [473, 493] width 99 height 22
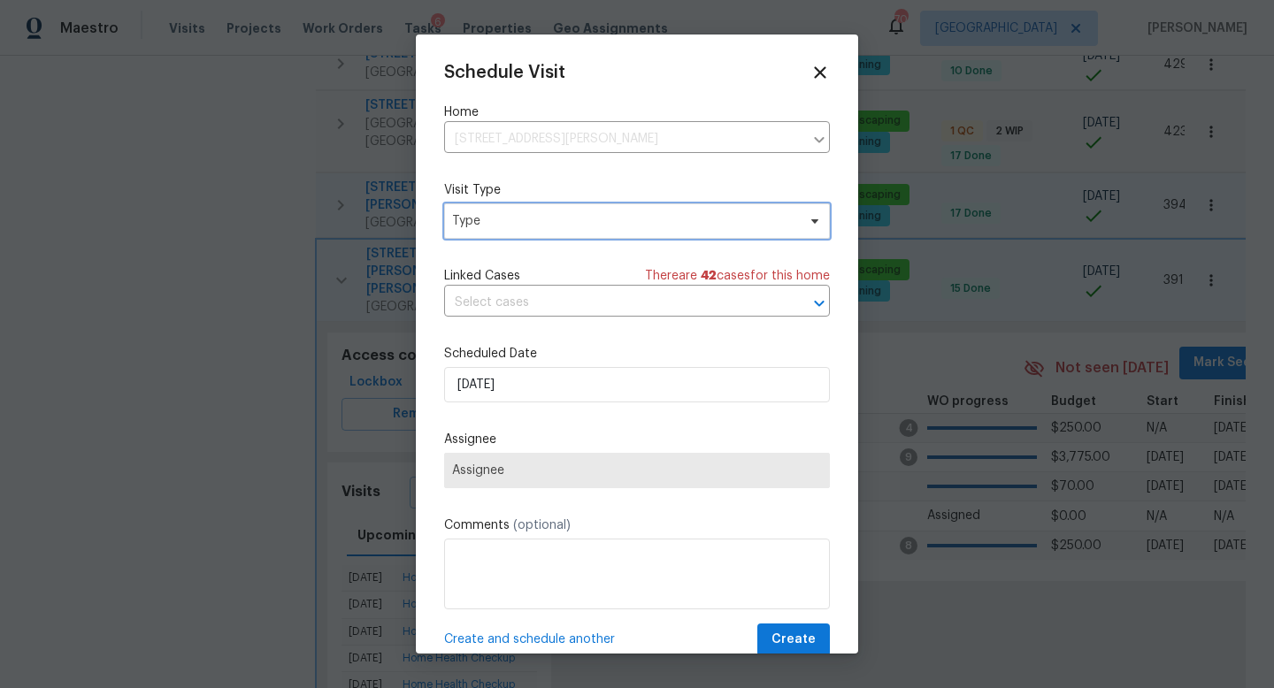
click at [515, 226] on span "Type" at bounding box center [624, 221] width 344 height 18
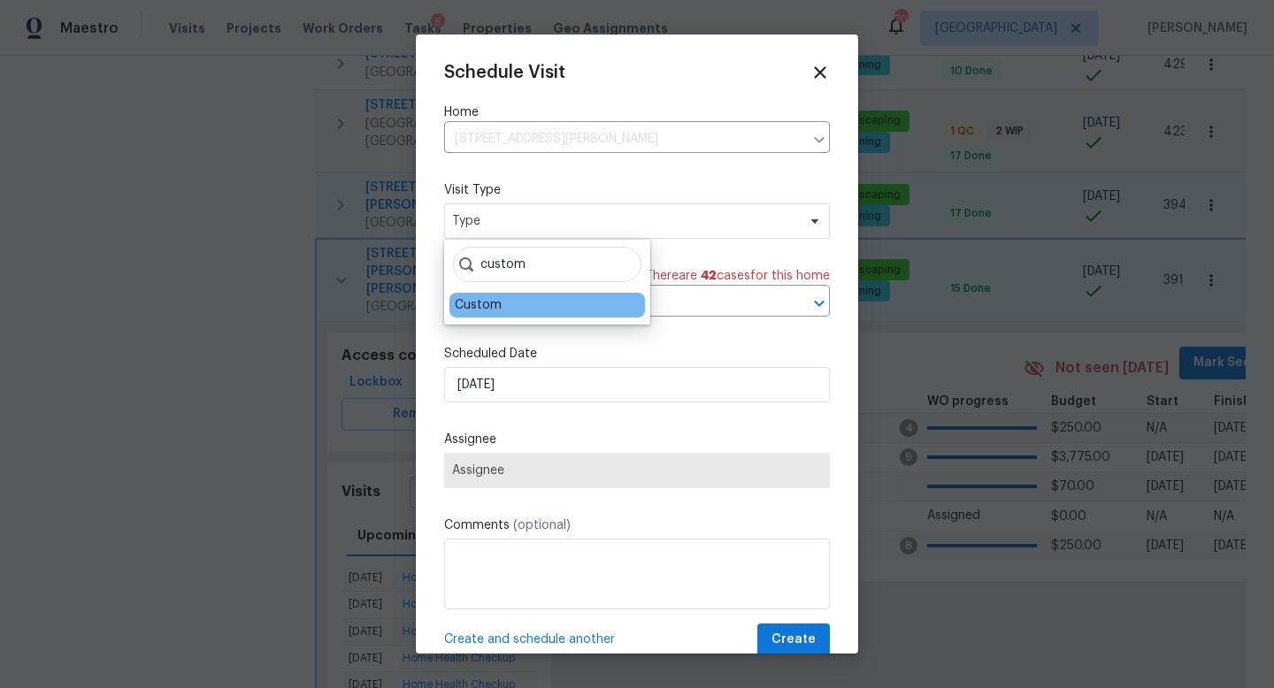
type input "custom"
click at [492, 305] on div "Custom" at bounding box center [478, 305] width 47 height 18
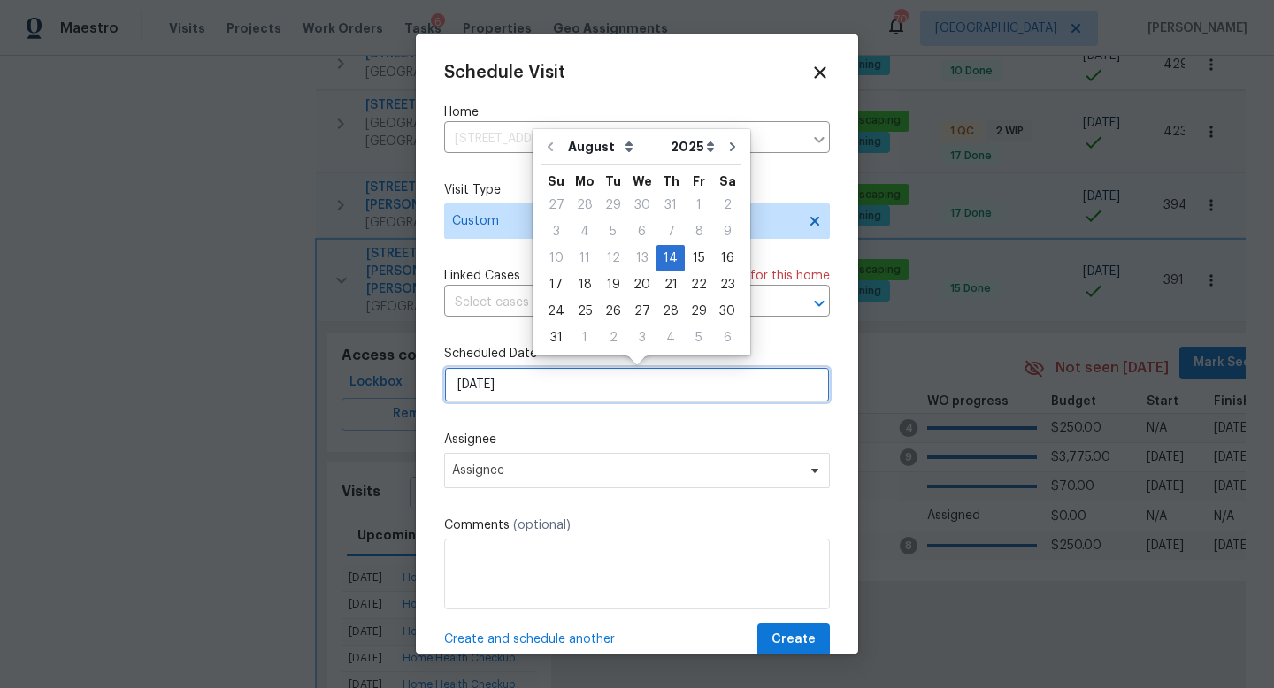
click at [518, 395] on input "[DATE]" at bounding box center [637, 384] width 386 height 35
click at [692, 256] on div "15" at bounding box center [699, 258] width 28 height 25
type input "[DATE]"
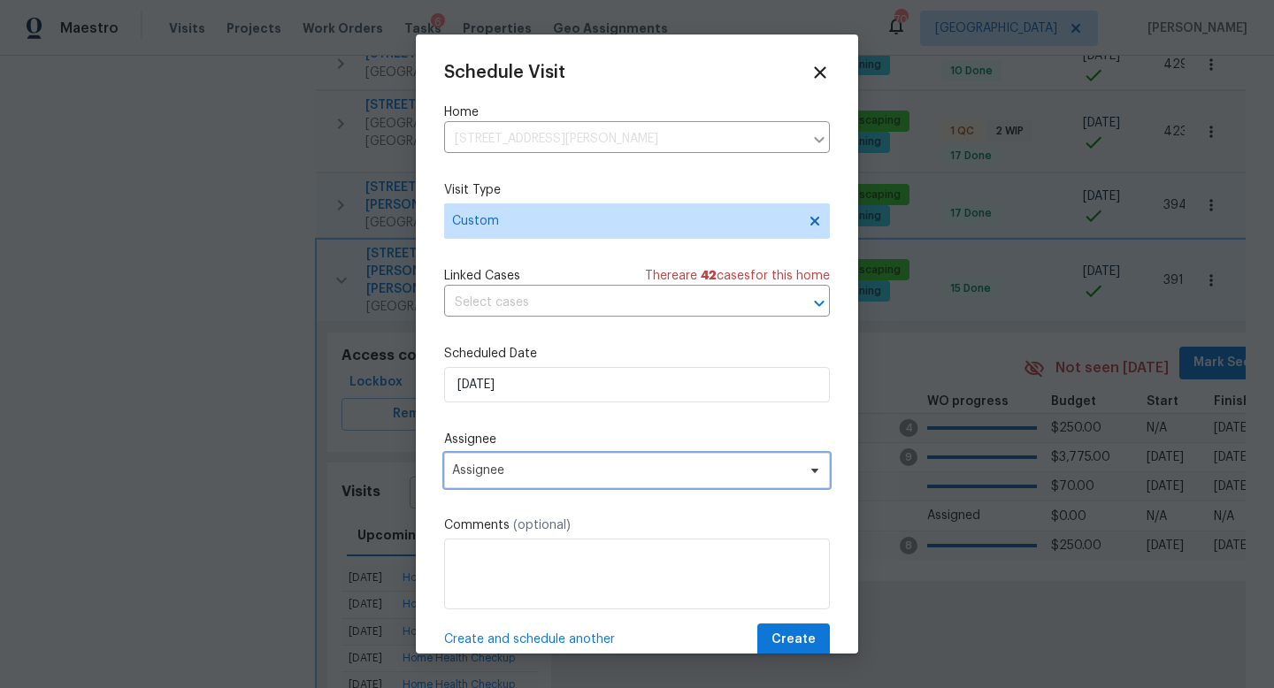
click at [539, 475] on span "Assignee" at bounding box center [625, 471] width 347 height 14
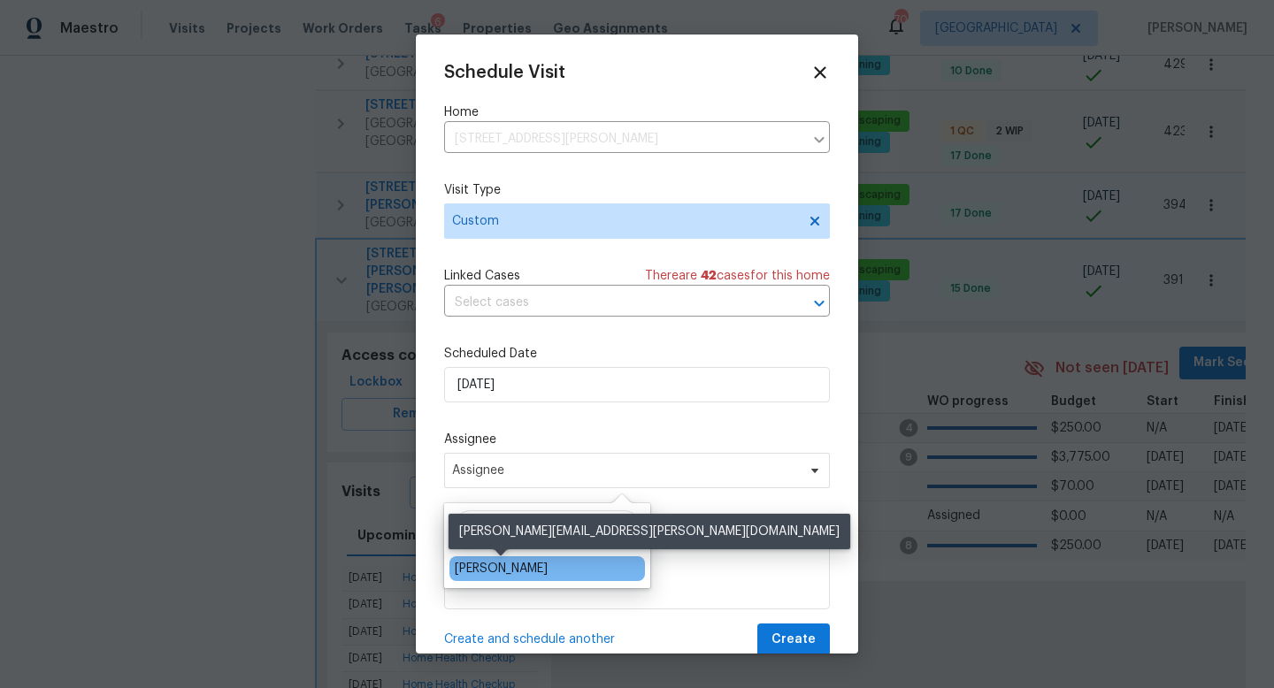
type input "cynthia"
click at [487, 571] on div "[PERSON_NAME]" at bounding box center [501, 569] width 93 height 18
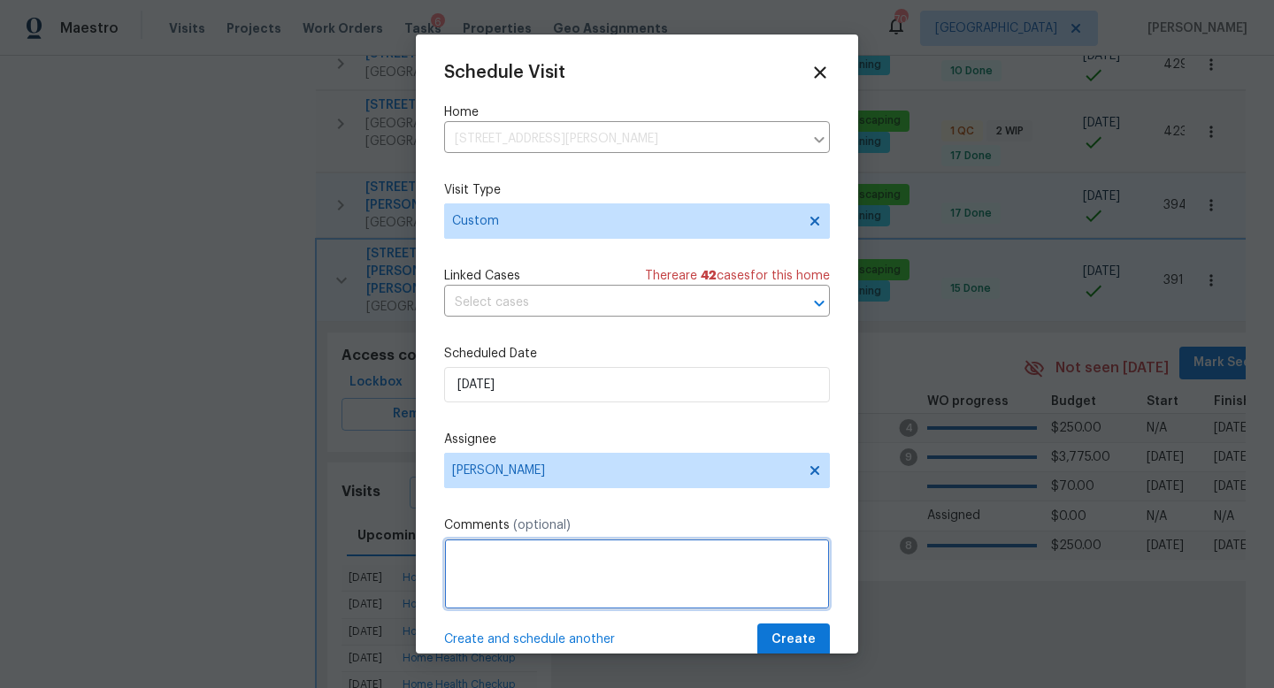
click at [487, 571] on textarea at bounding box center [637, 574] width 386 height 71
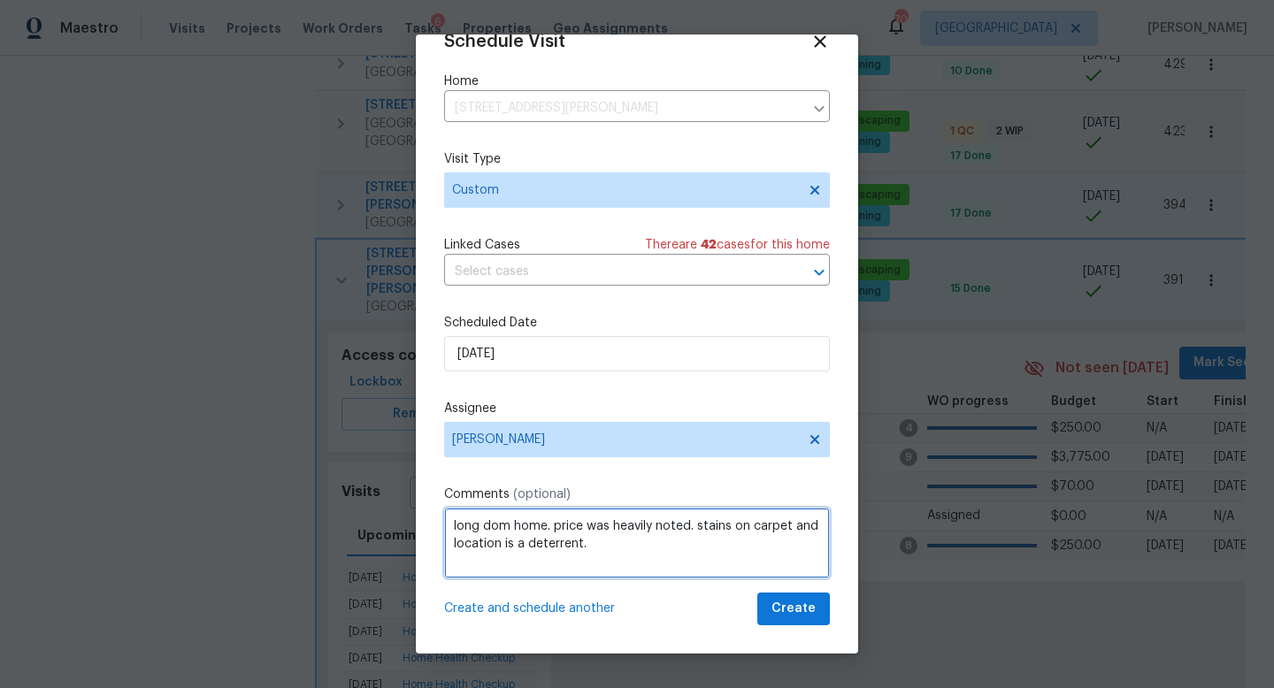
type textarea "long dom home. price was heavily noted. stains on carpet and location is a dete…"
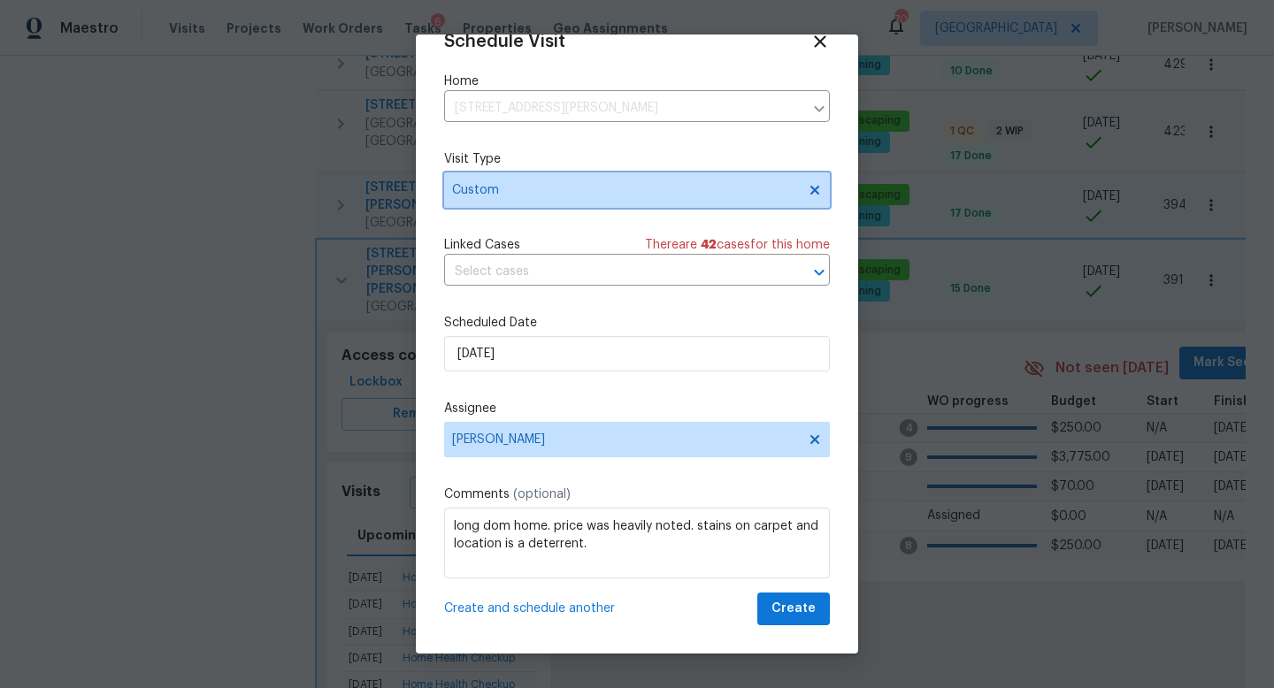
click at [510, 188] on span "Custom" at bounding box center [624, 190] width 344 height 18
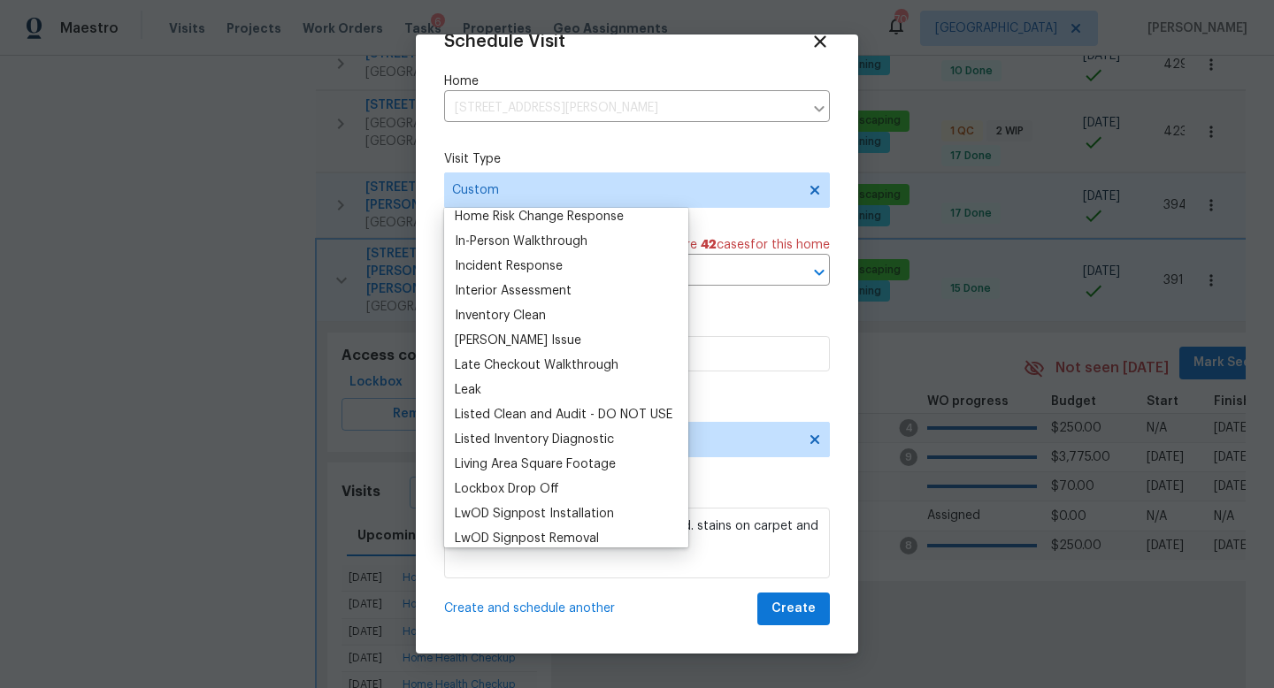
scroll to position [654, 0]
click at [506, 432] on div "Listed Inventory Diagnostic" at bounding box center [534, 437] width 159 height 18
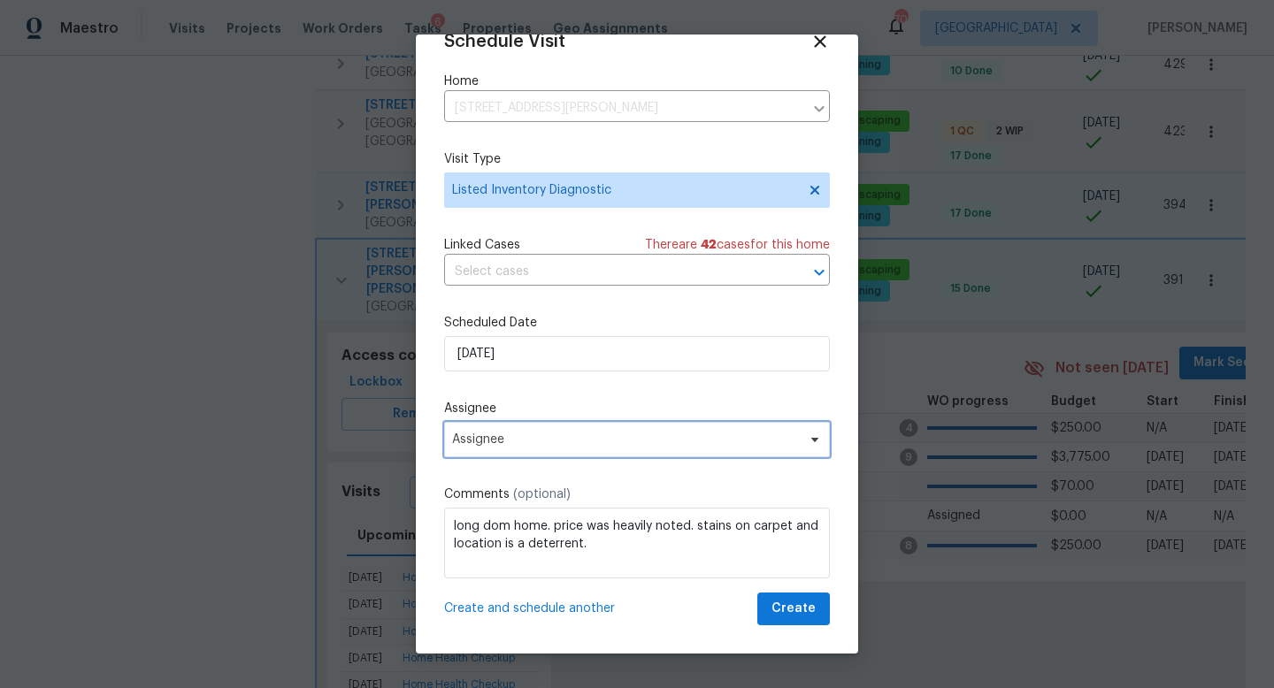
click at [602, 453] on span "Assignee" at bounding box center [637, 439] width 386 height 35
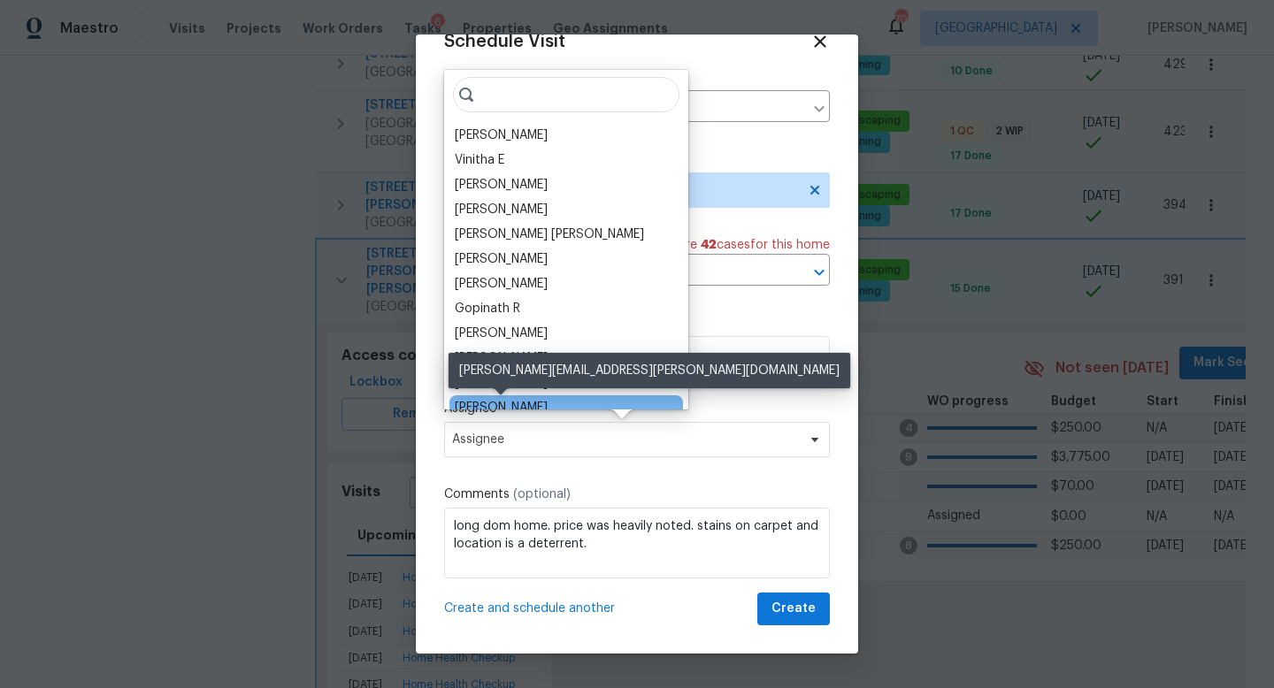
click at [497, 403] on div "[PERSON_NAME]" at bounding box center [501, 408] width 93 height 18
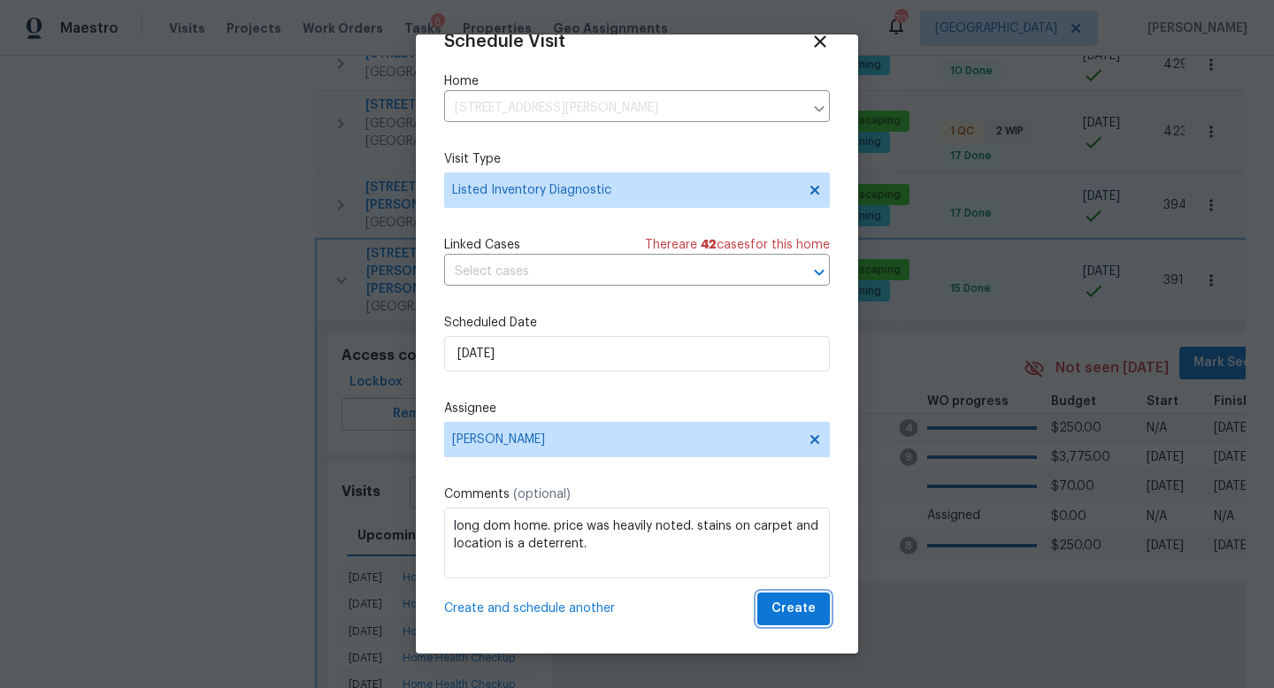
click at [805, 610] on span "Create" at bounding box center [793, 609] width 44 height 22
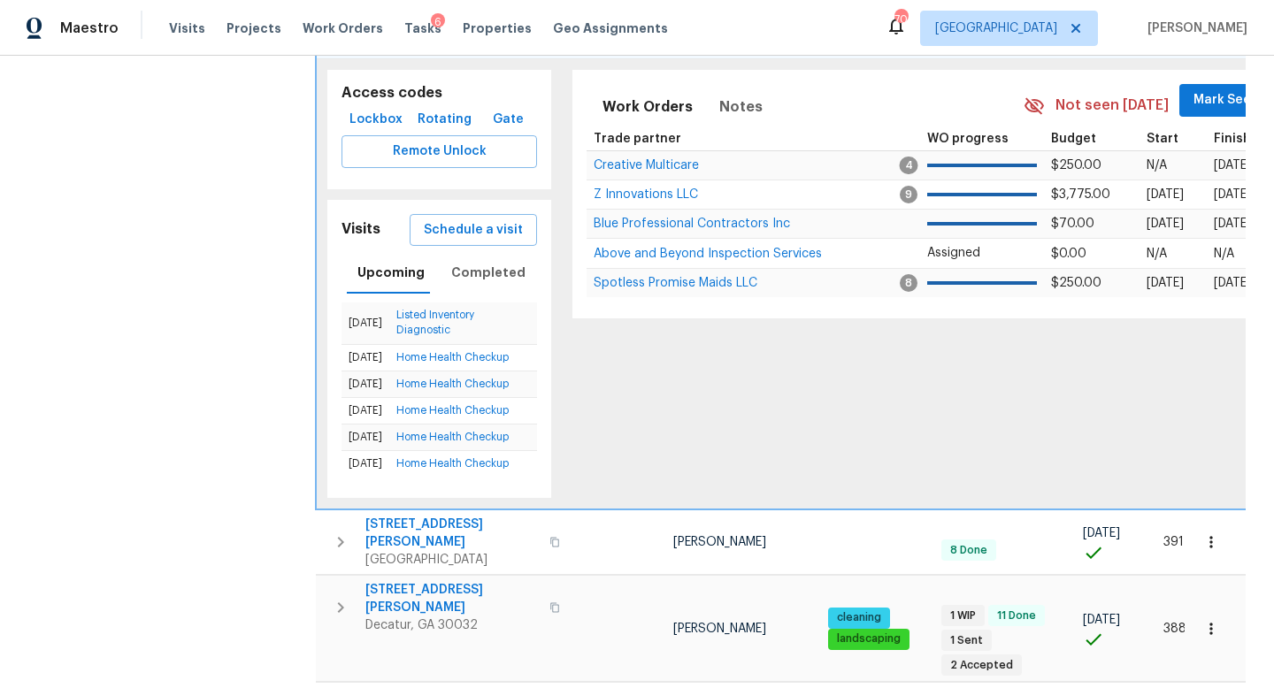
scroll to position [1590, 0]
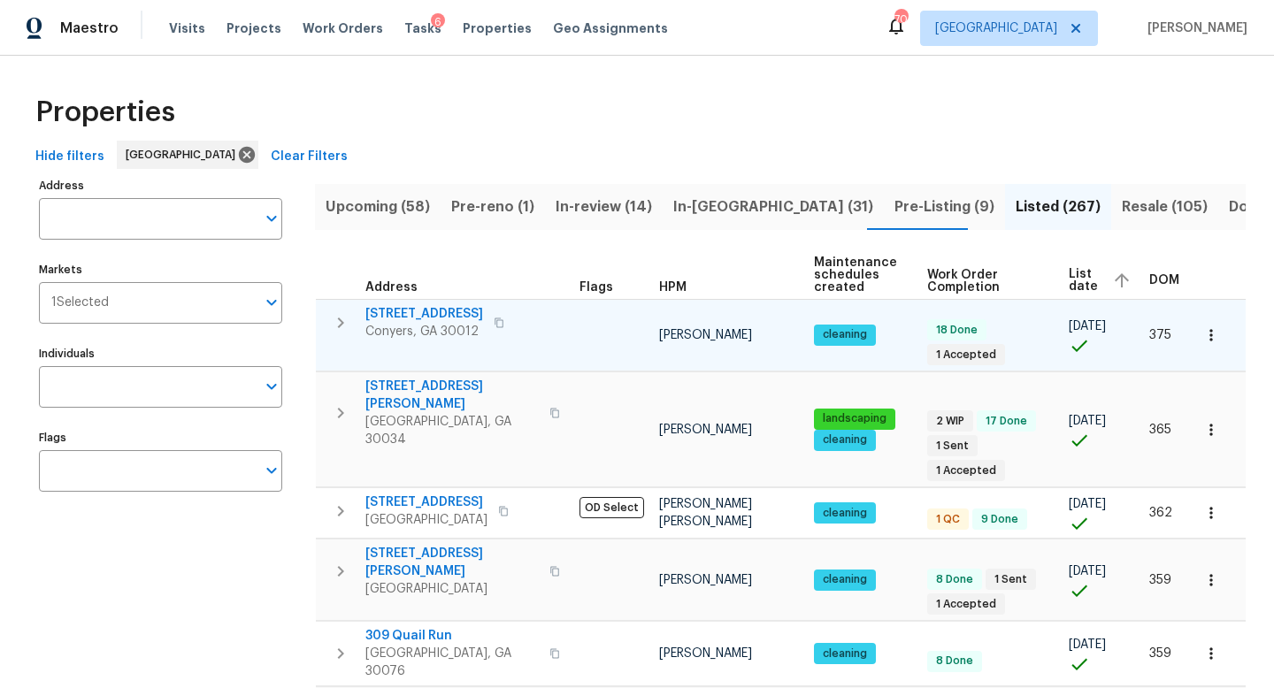
click at [341, 327] on icon "button" at bounding box center [340, 322] width 21 height 21
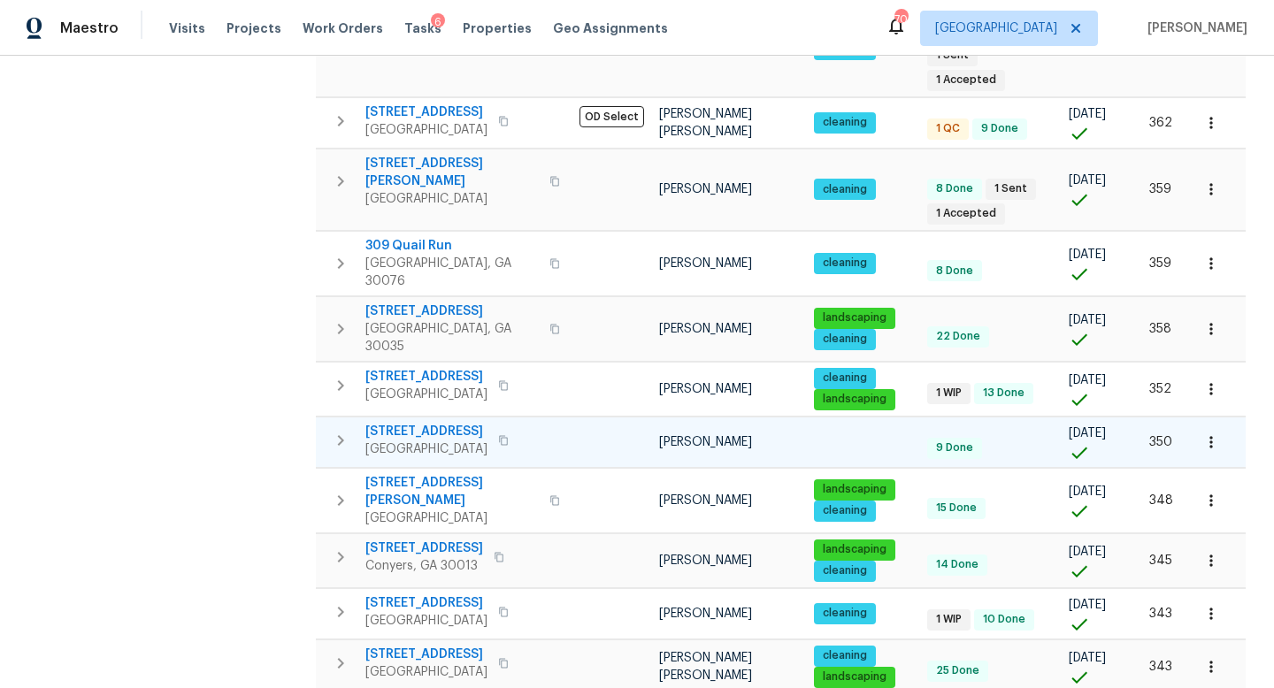
scroll to position [776, 0]
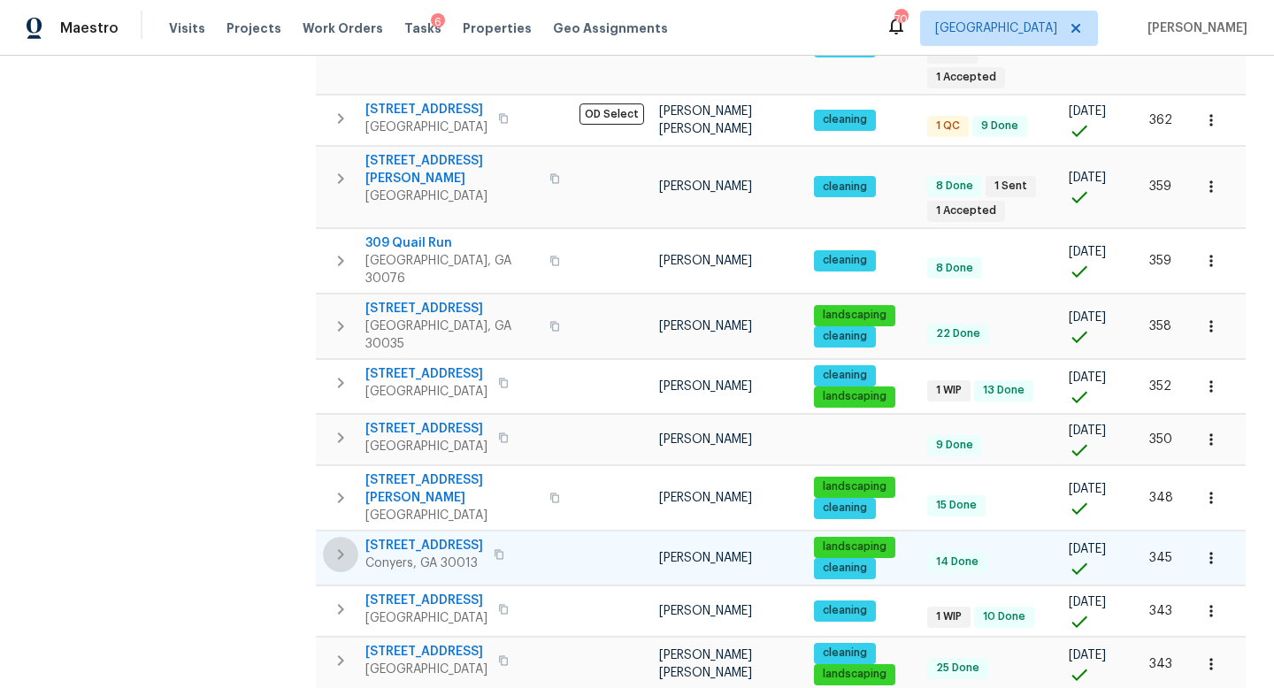
click at [340, 544] on icon "button" at bounding box center [340, 554] width 21 height 21
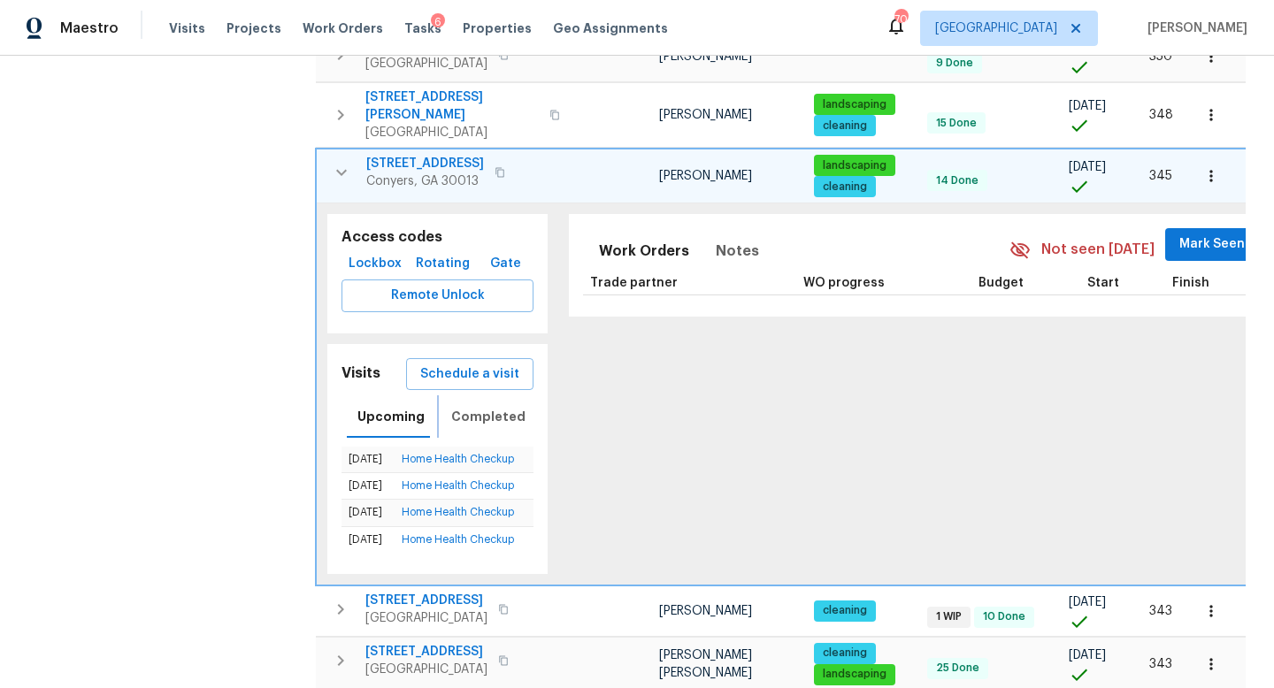
click at [484, 406] on span "Completed" at bounding box center [488, 417] width 74 height 22
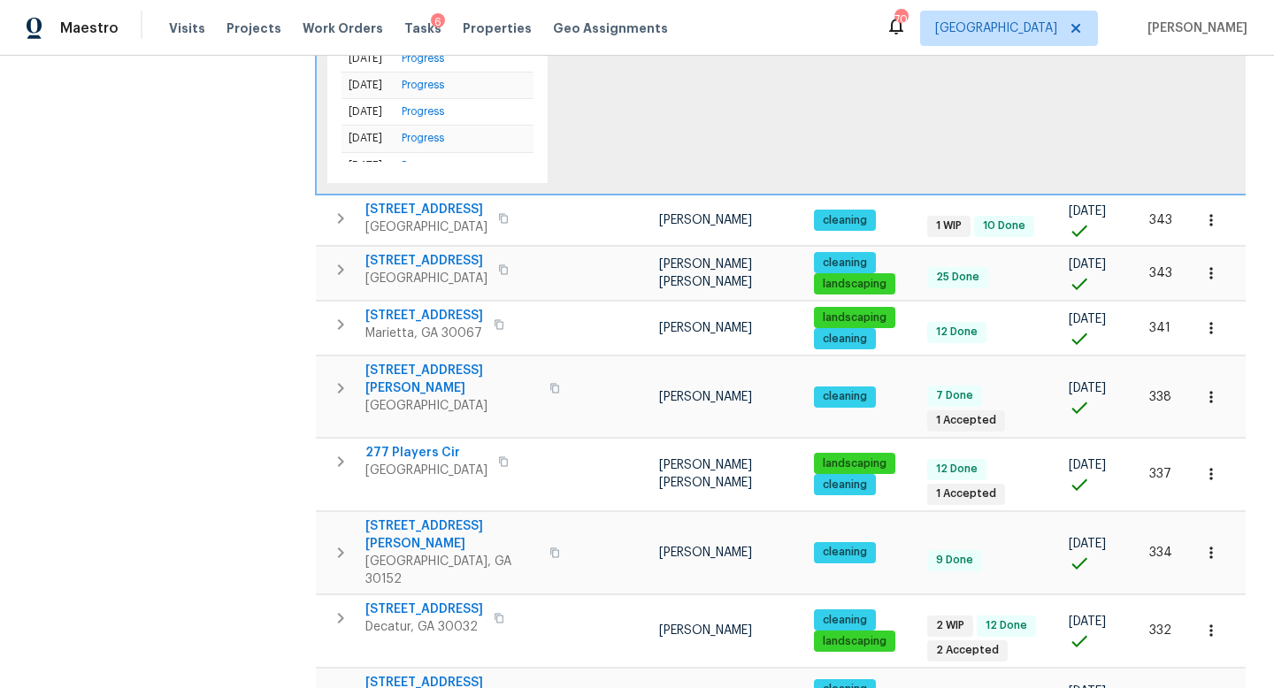
scroll to position [1239, 0]
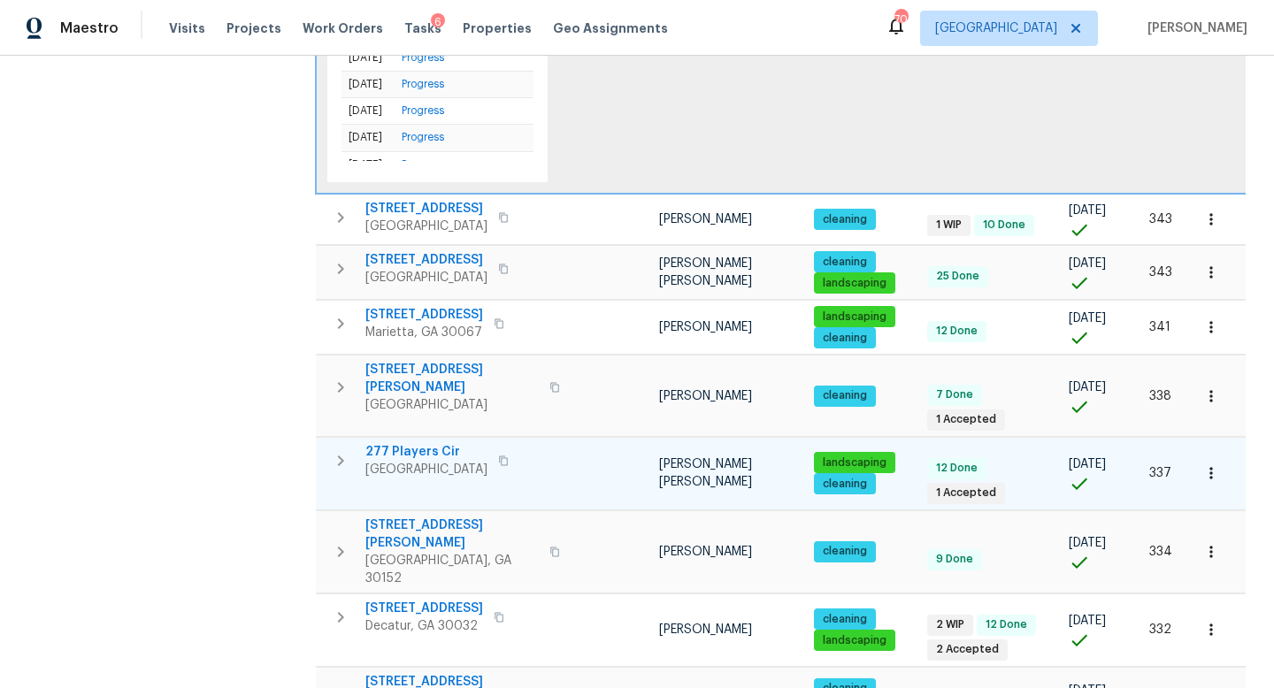
click at [345, 450] on icon "button" at bounding box center [340, 460] width 21 height 21
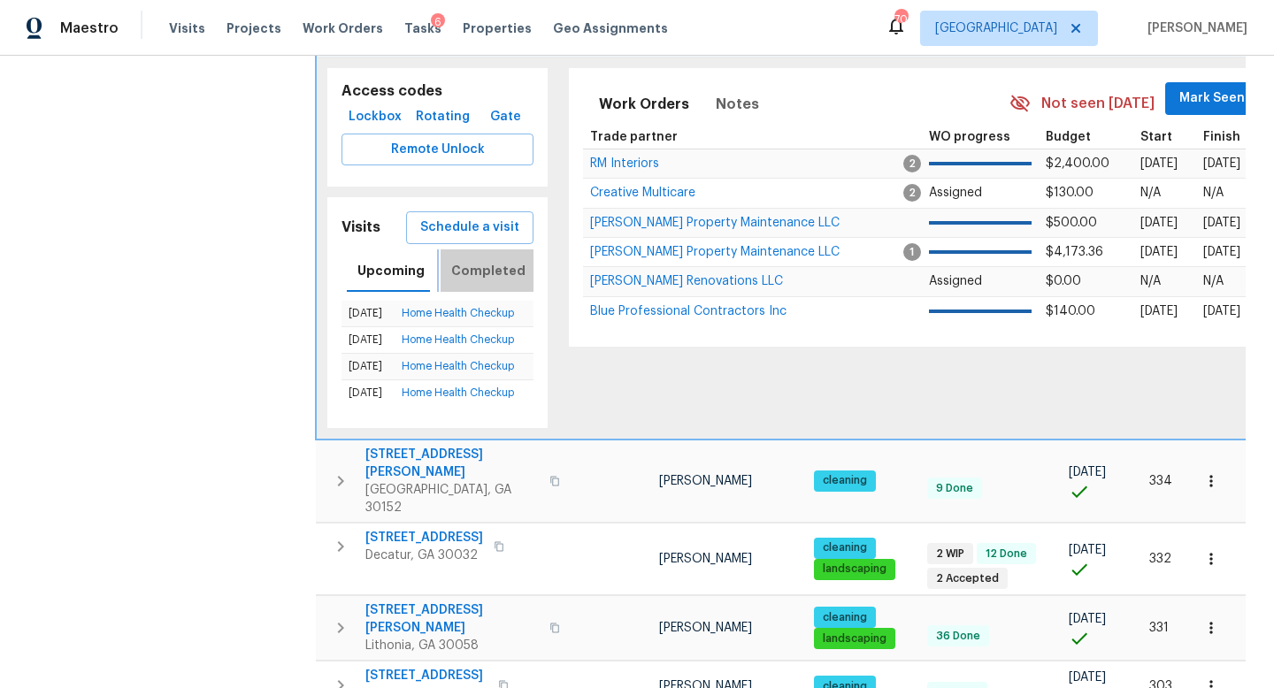
click at [482, 260] on span "Completed" at bounding box center [488, 271] width 74 height 22
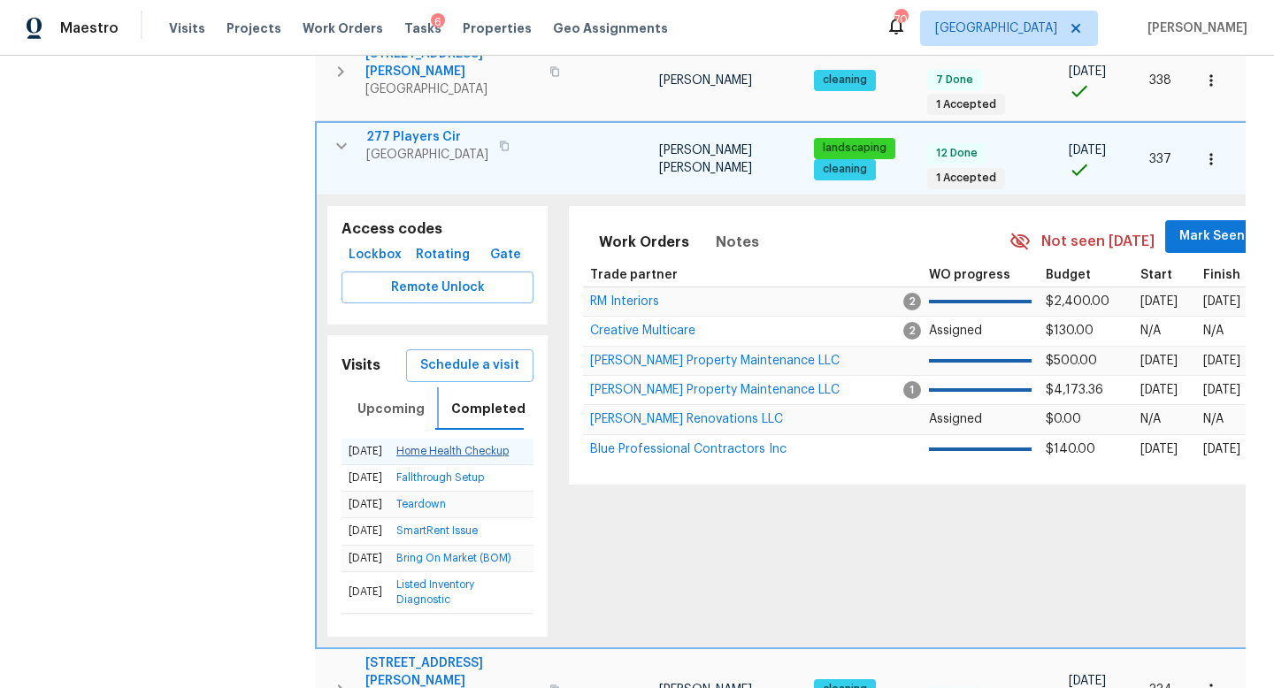
scroll to position [1078, 0]
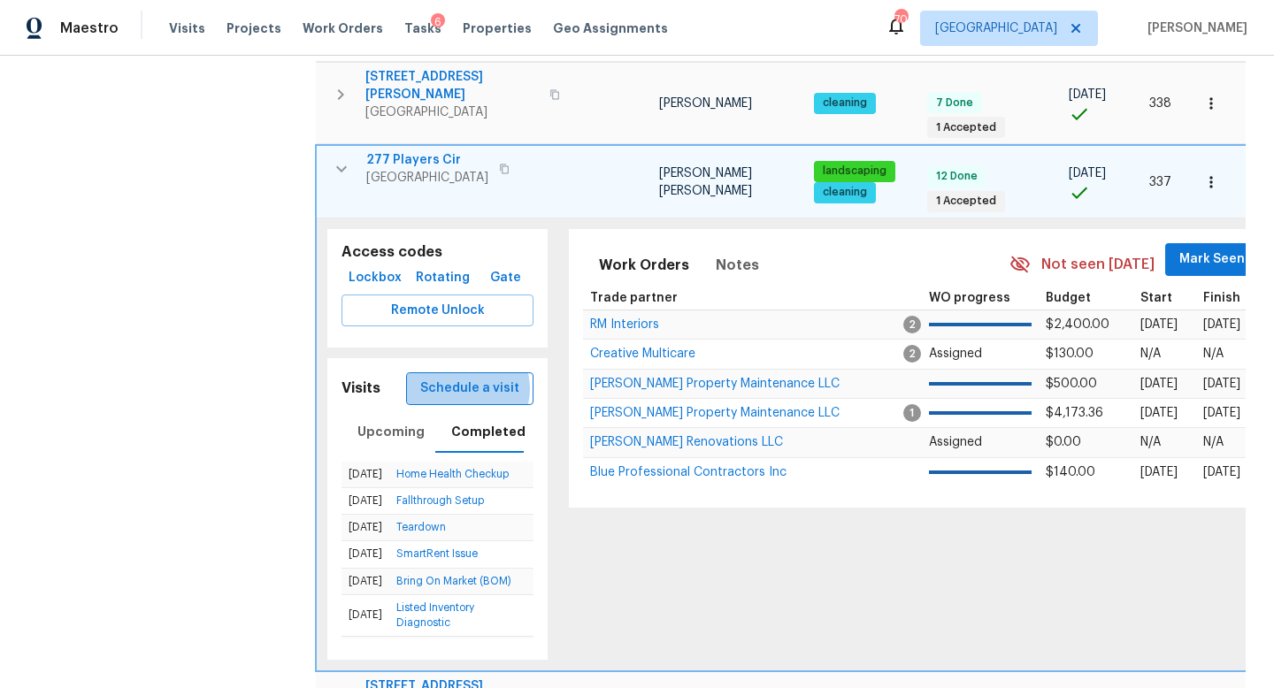
click at [469, 378] on span "Schedule a visit" at bounding box center [469, 389] width 99 height 22
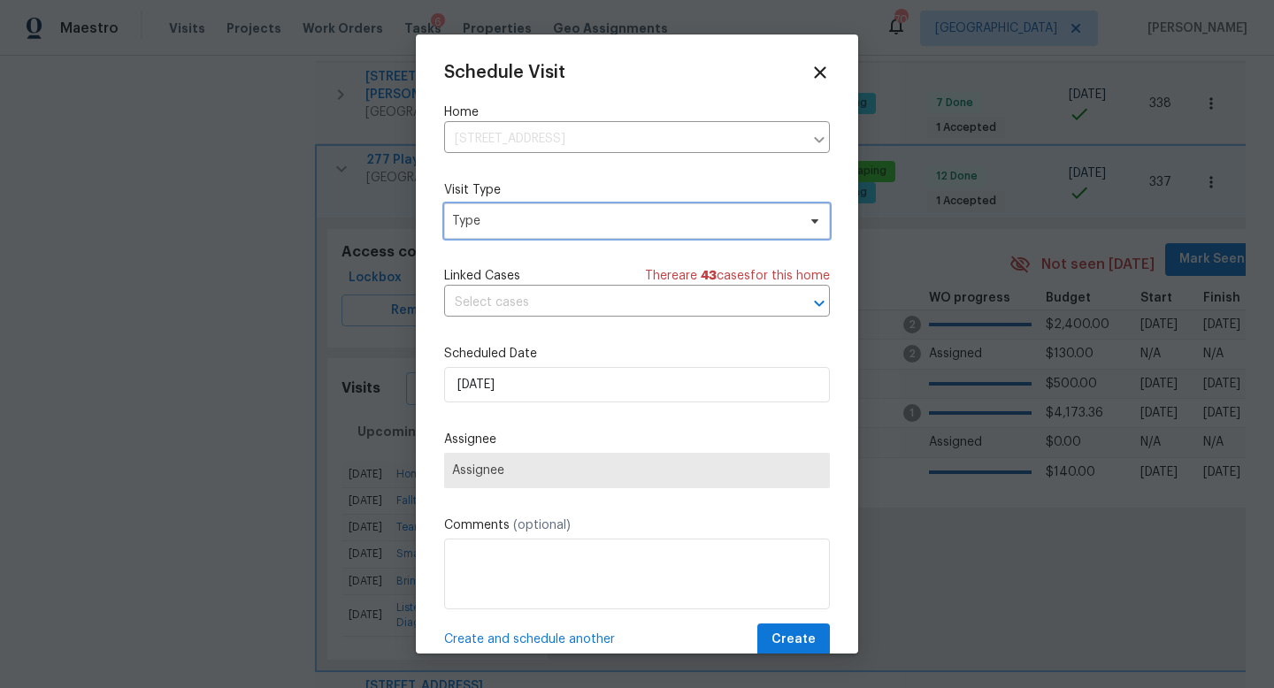
click at [528, 222] on span "Type" at bounding box center [624, 221] width 344 height 18
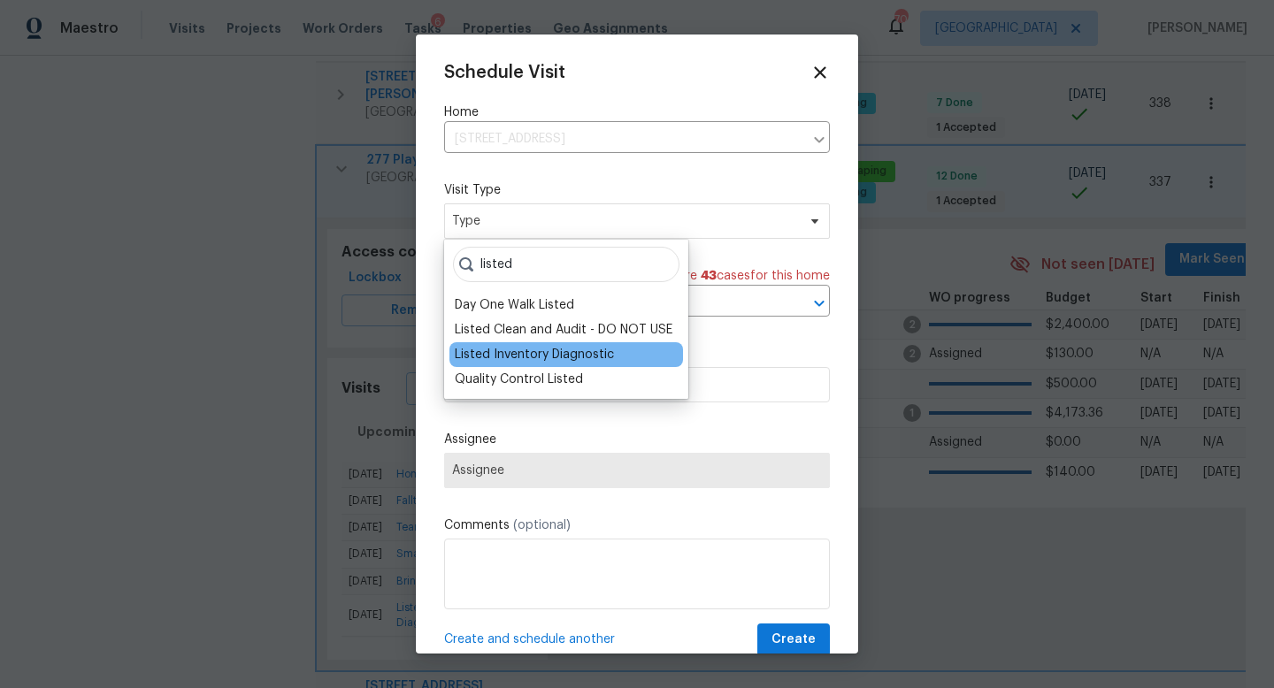
type input "listed"
click at [521, 361] on div "Listed Inventory Diagnostic" at bounding box center [534, 355] width 159 height 18
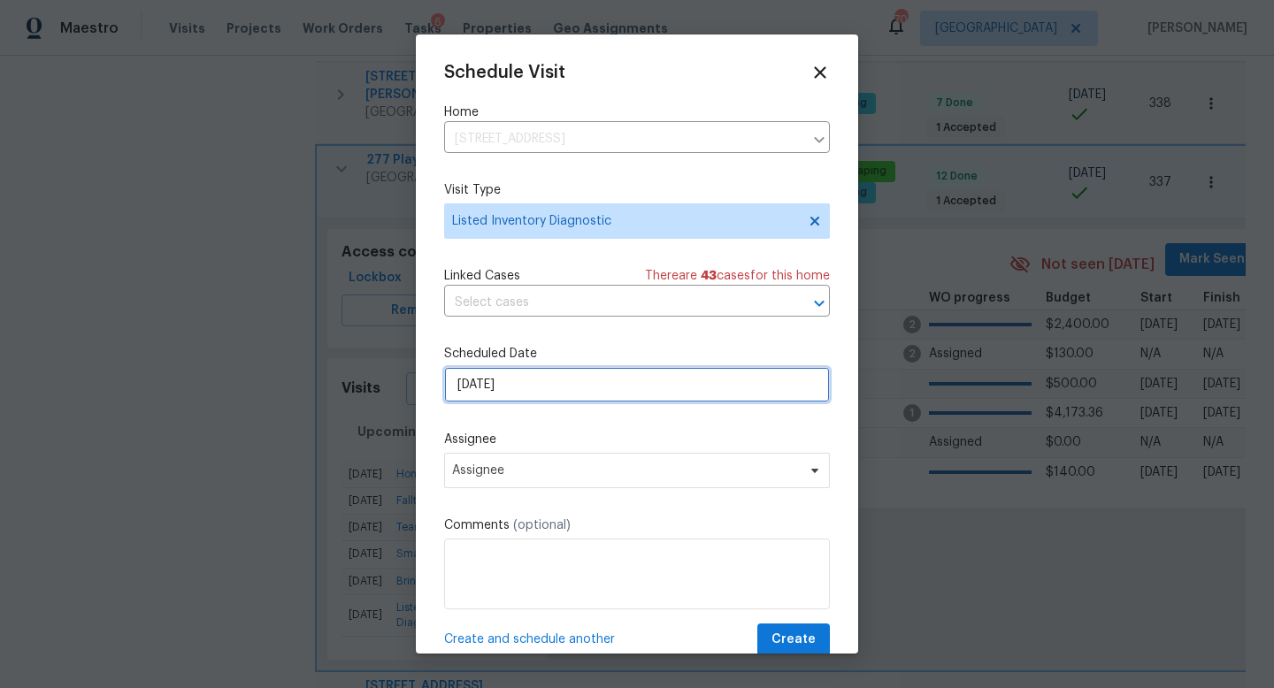
click at [518, 382] on input "[DATE]" at bounding box center [637, 384] width 386 height 35
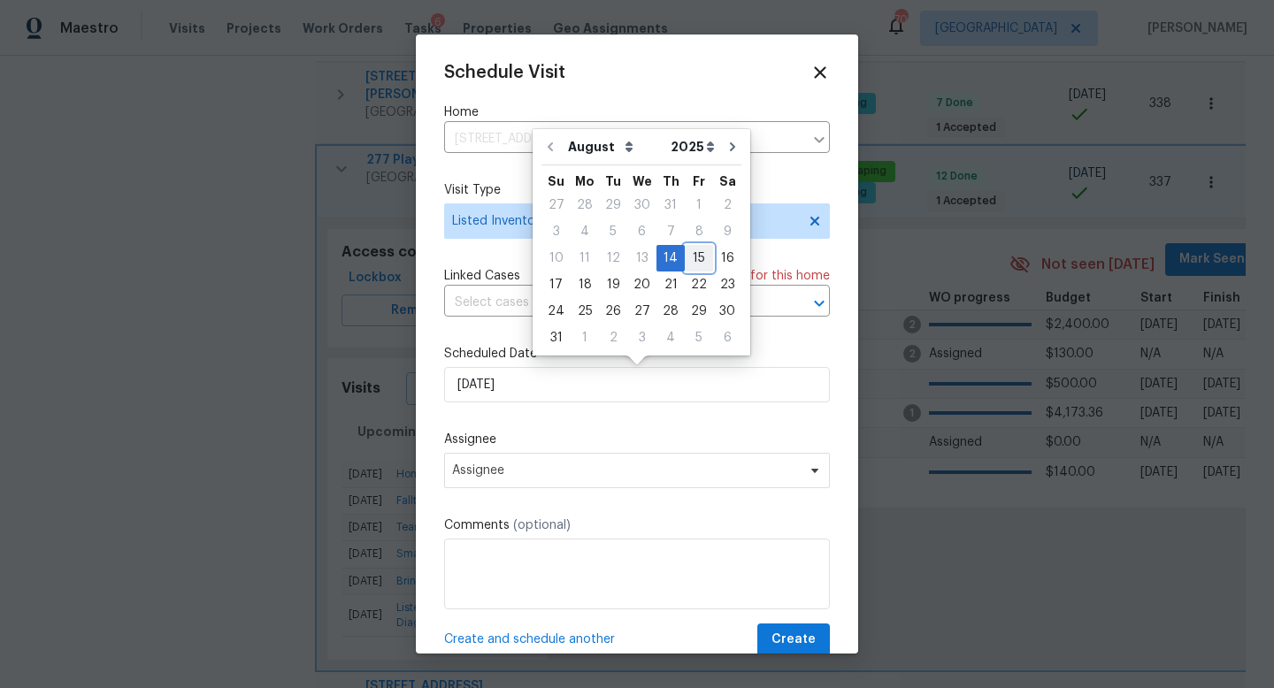
click at [685, 260] on div "15" at bounding box center [699, 258] width 28 height 25
type input "[DATE]"
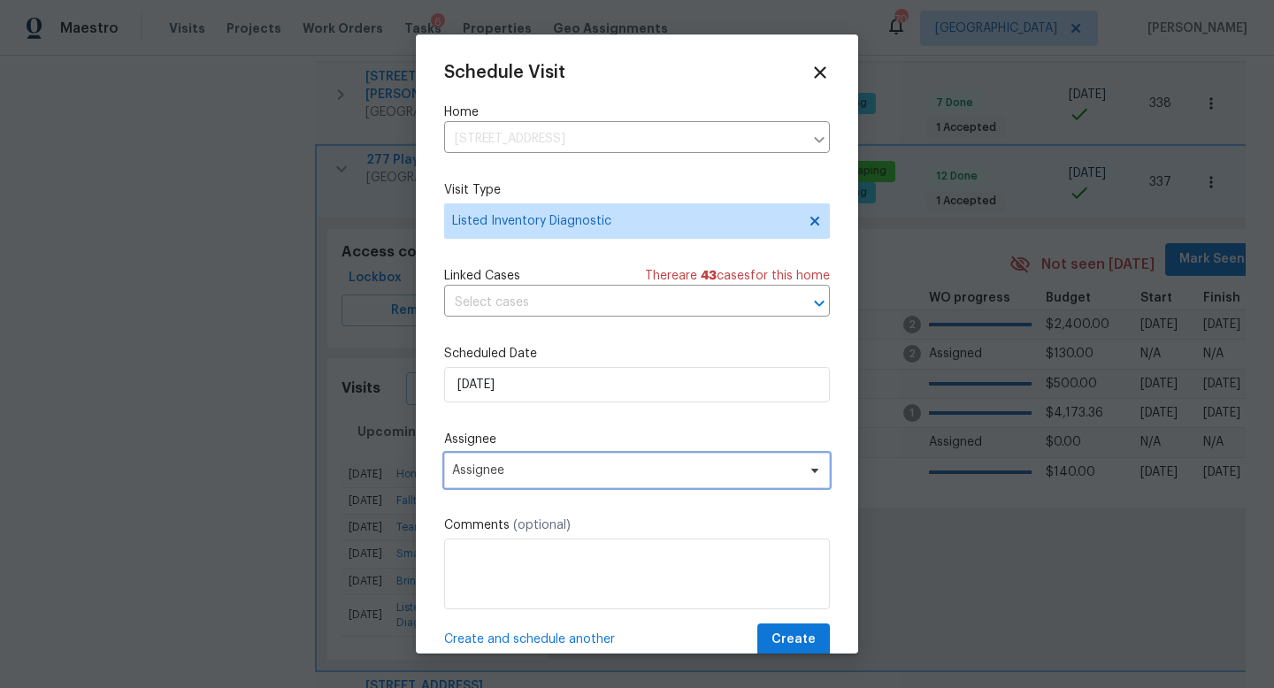
click at [510, 476] on span "Assignee" at bounding box center [625, 471] width 347 height 14
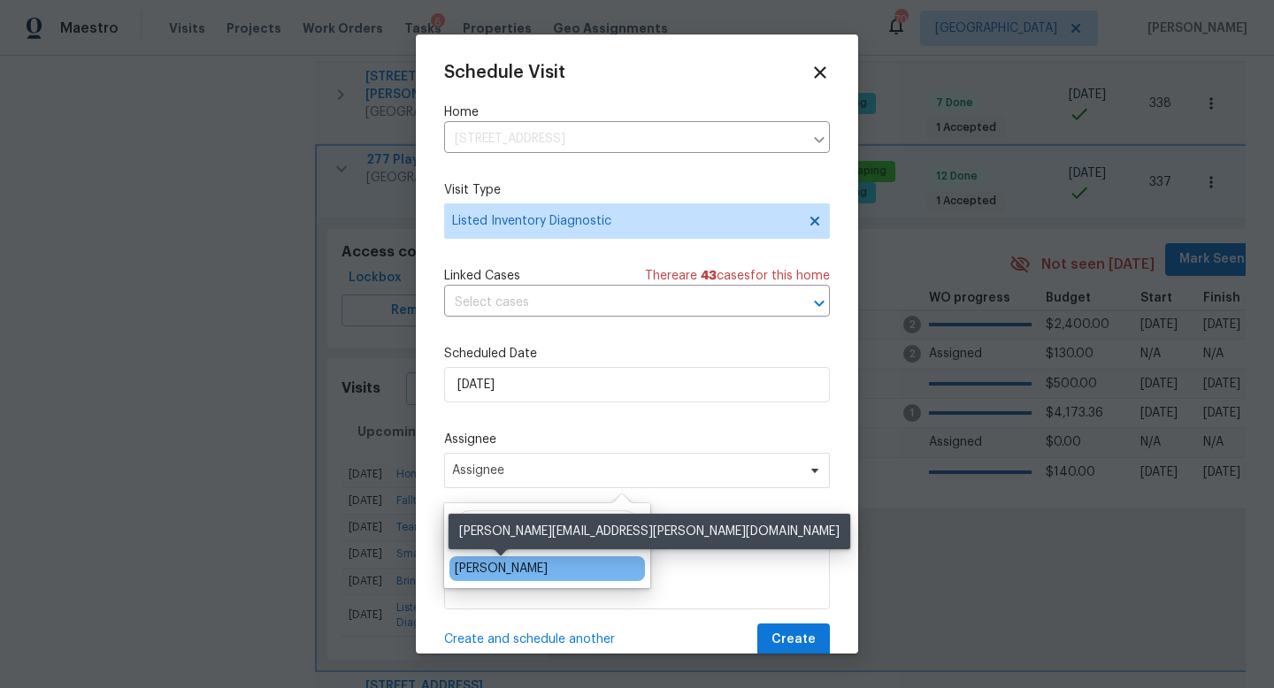
type input "cynthia"
click at [514, 571] on div "[PERSON_NAME]" at bounding box center [501, 569] width 93 height 18
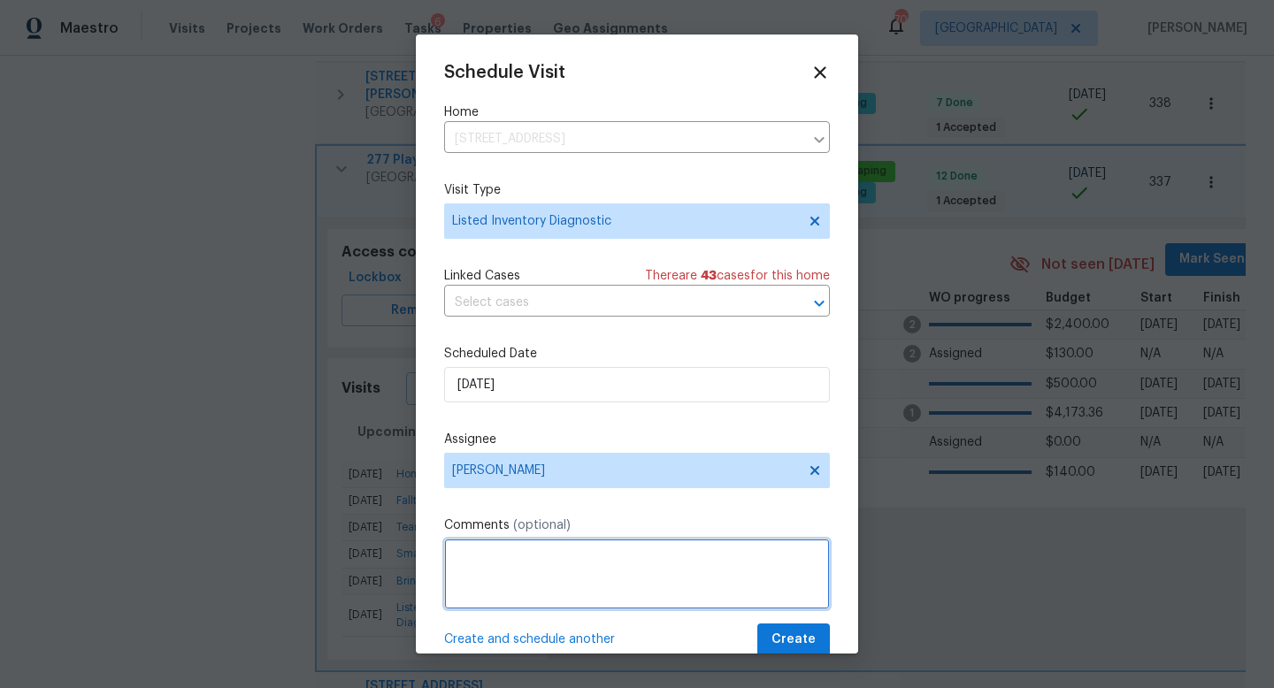
click at [514, 572] on textarea at bounding box center [637, 574] width 386 height 71
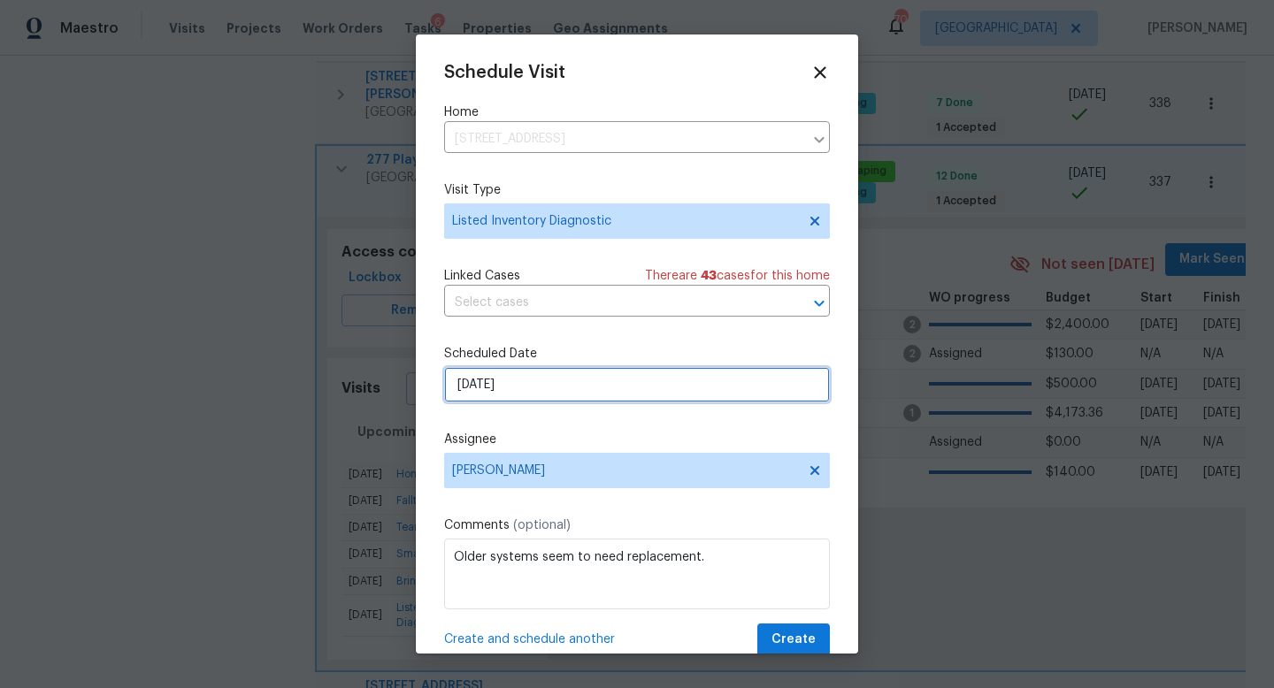
click at [586, 391] on input "[DATE]" at bounding box center [637, 384] width 386 height 35
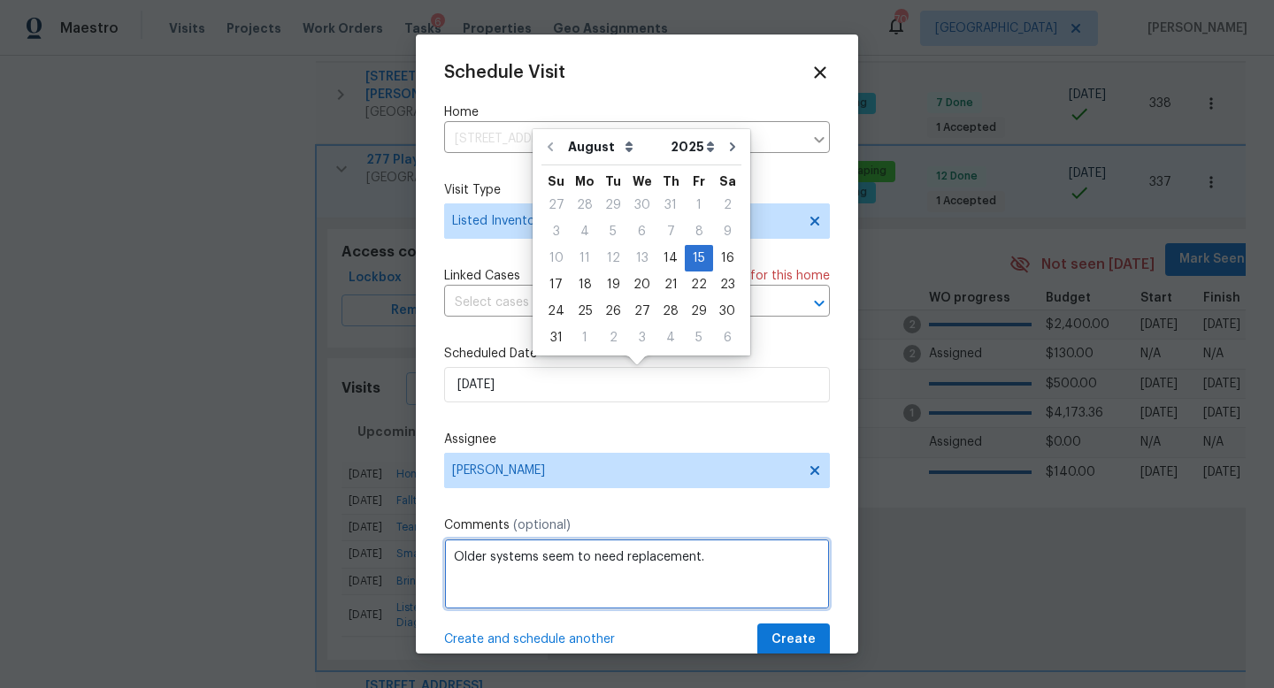
click at [720, 559] on textarea "Older systems seem to need replacement." at bounding box center [637, 574] width 386 height 71
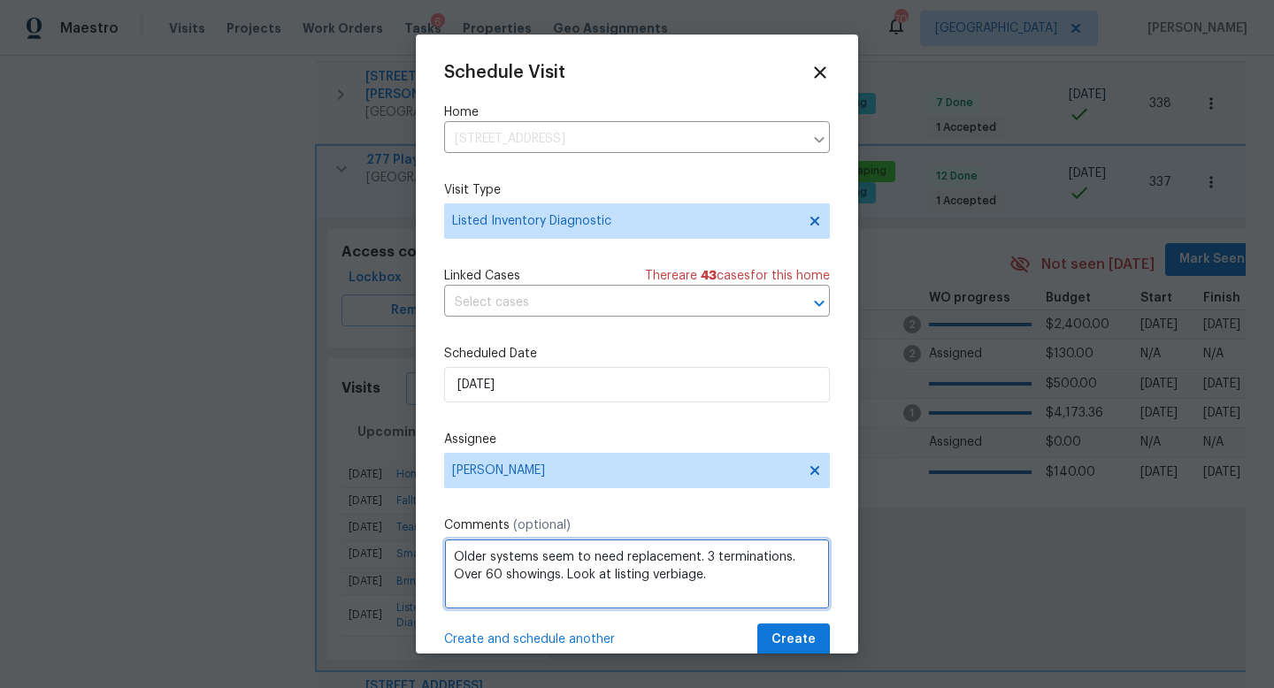
scroll to position [32, 0]
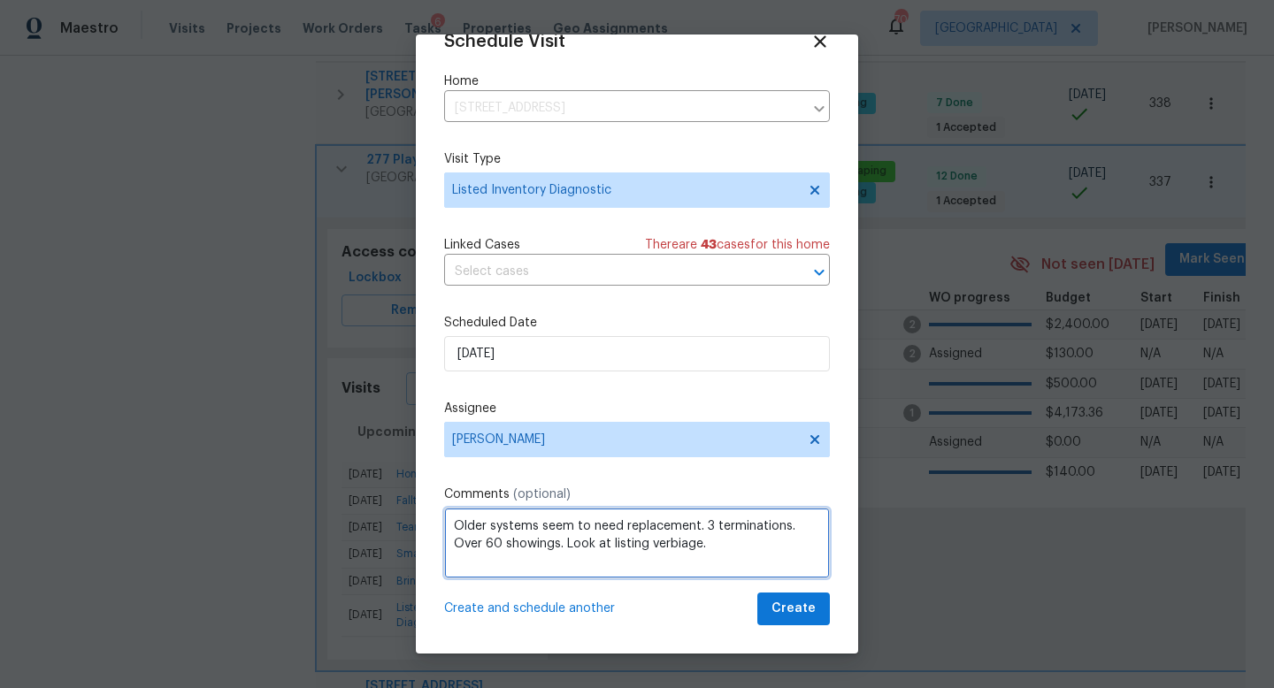
type textarea "Older systems seem to need replacement. 3 terminations. Over 60 showings. Look …"
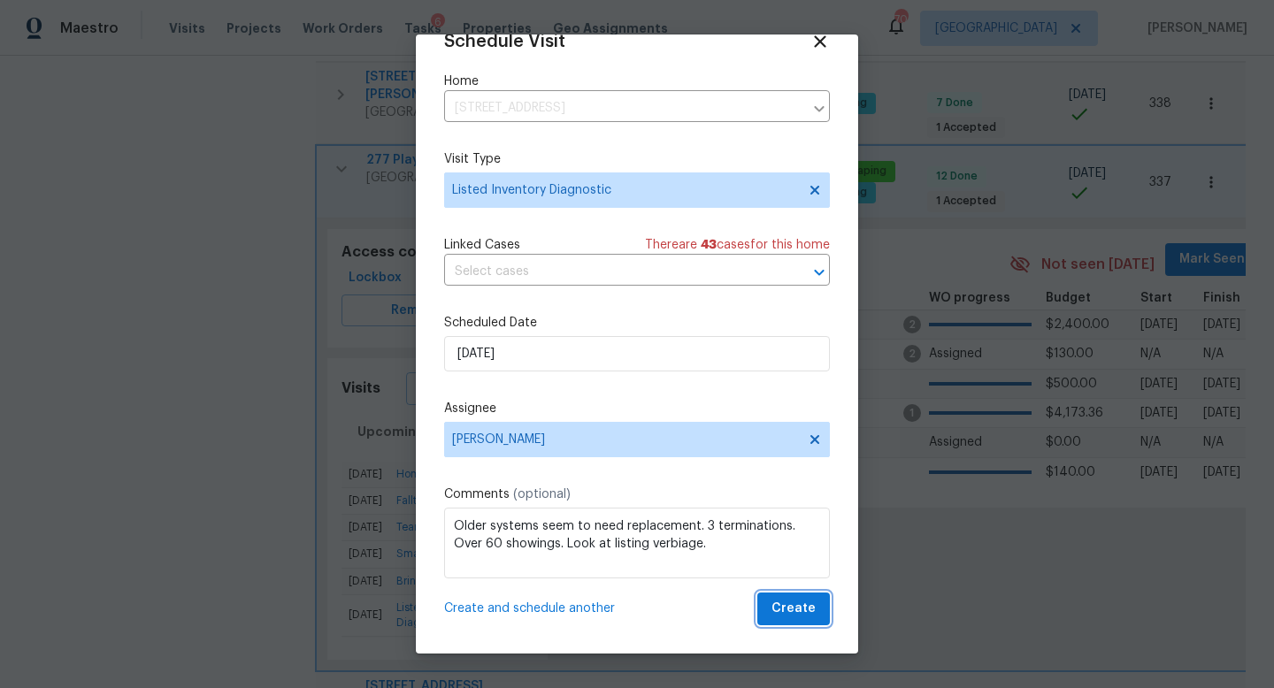
click at [808, 618] on span "Create" at bounding box center [793, 609] width 44 height 22
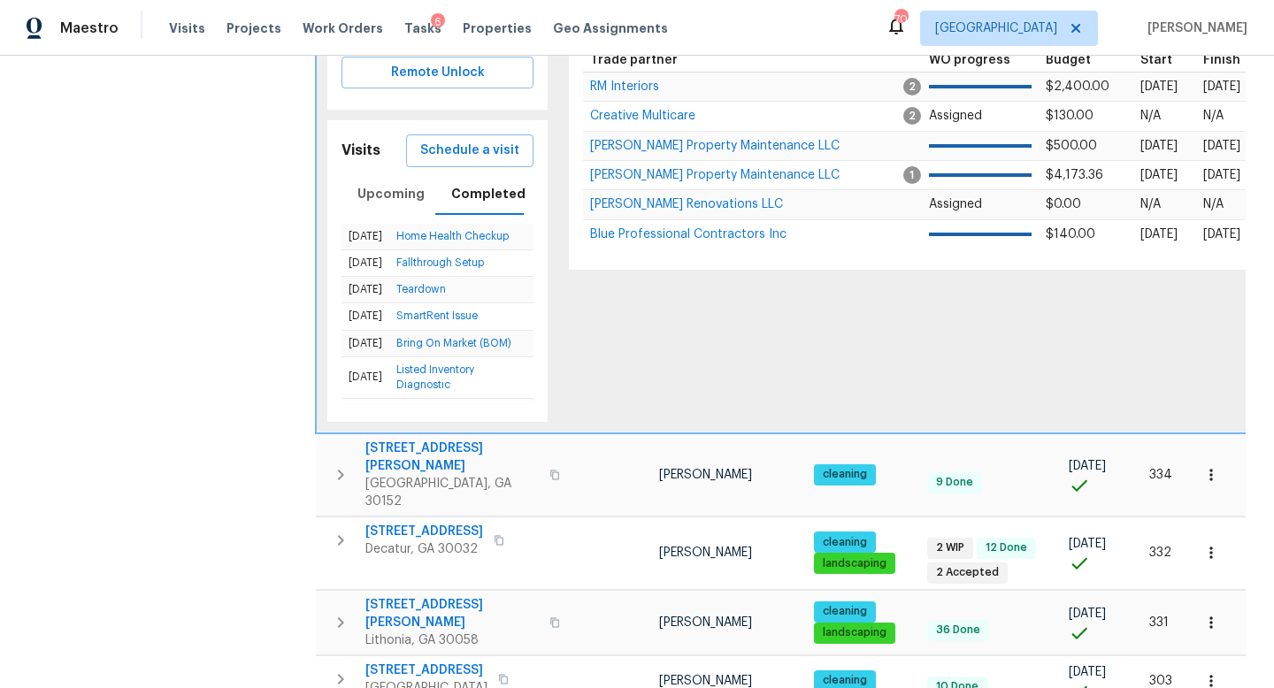
scroll to position [1330, 0]
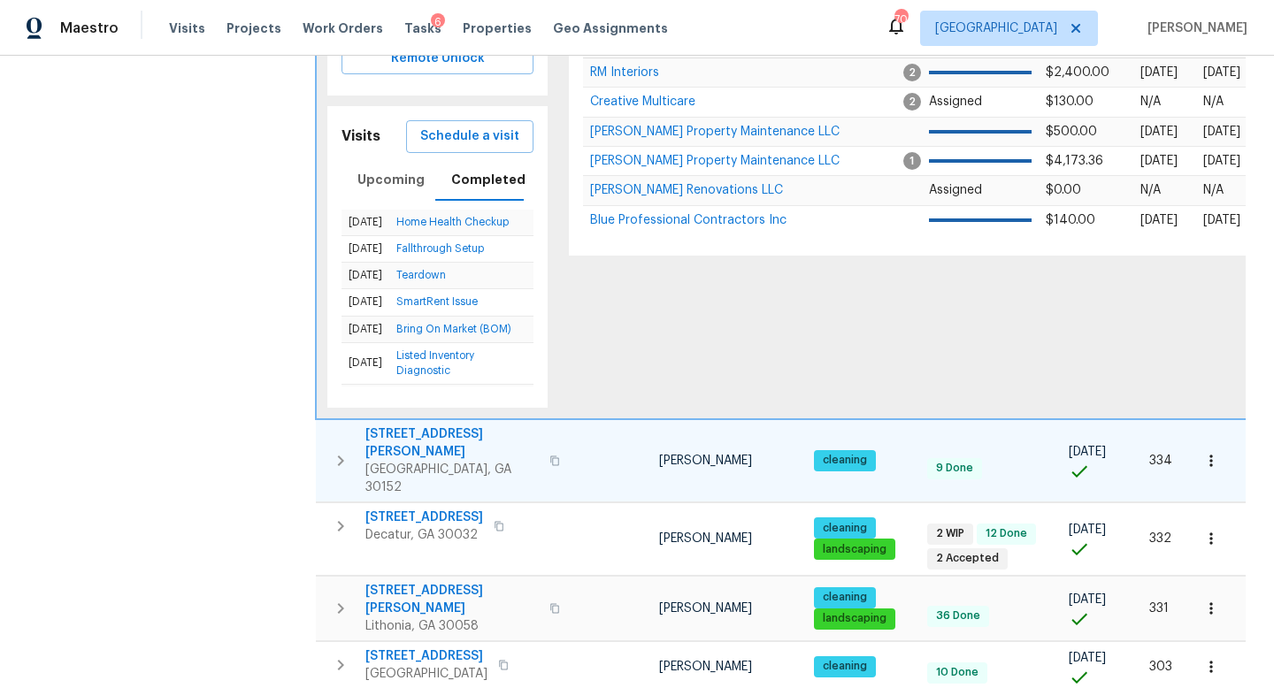
click at [335, 450] on icon "button" at bounding box center [340, 460] width 21 height 21
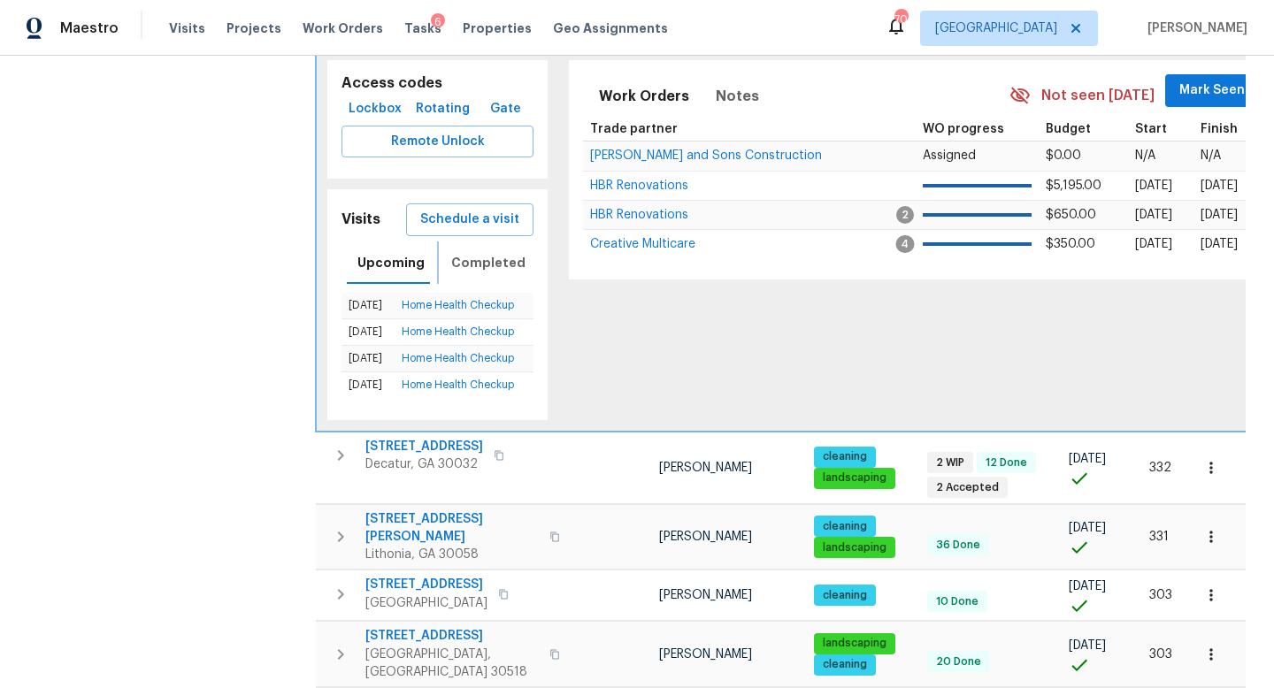
click at [487, 252] on span "Completed" at bounding box center [488, 263] width 74 height 22
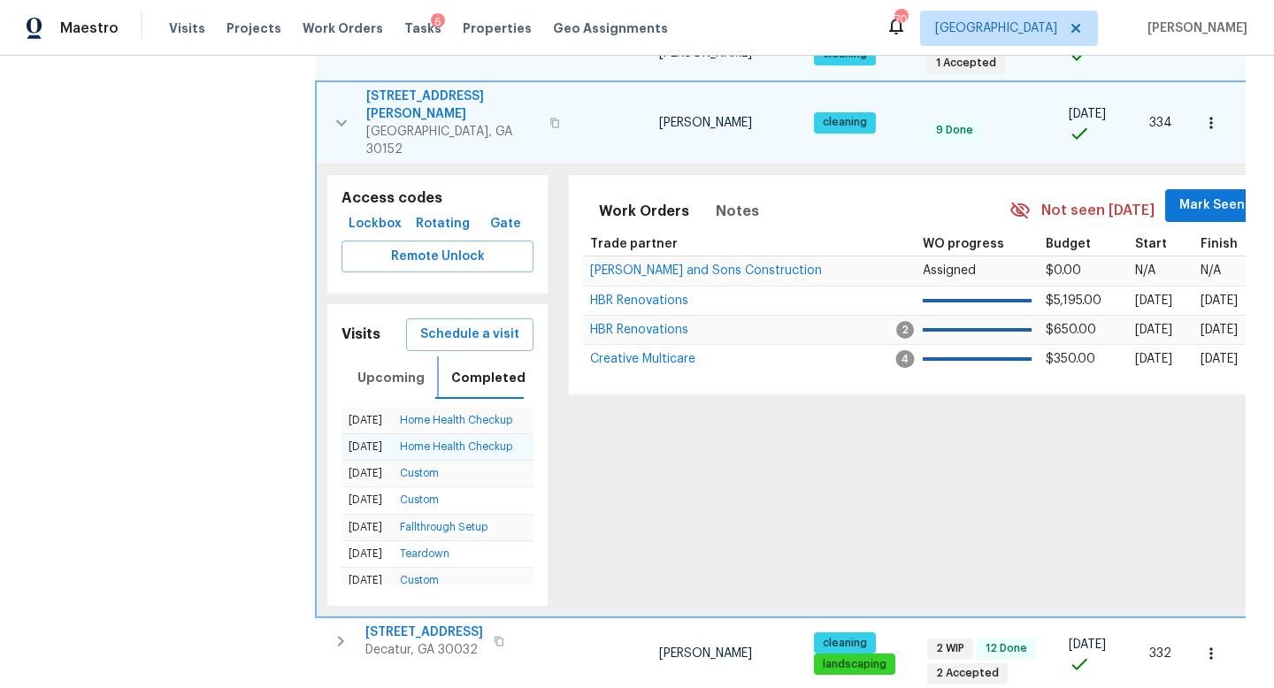
scroll to position [1212, 0]
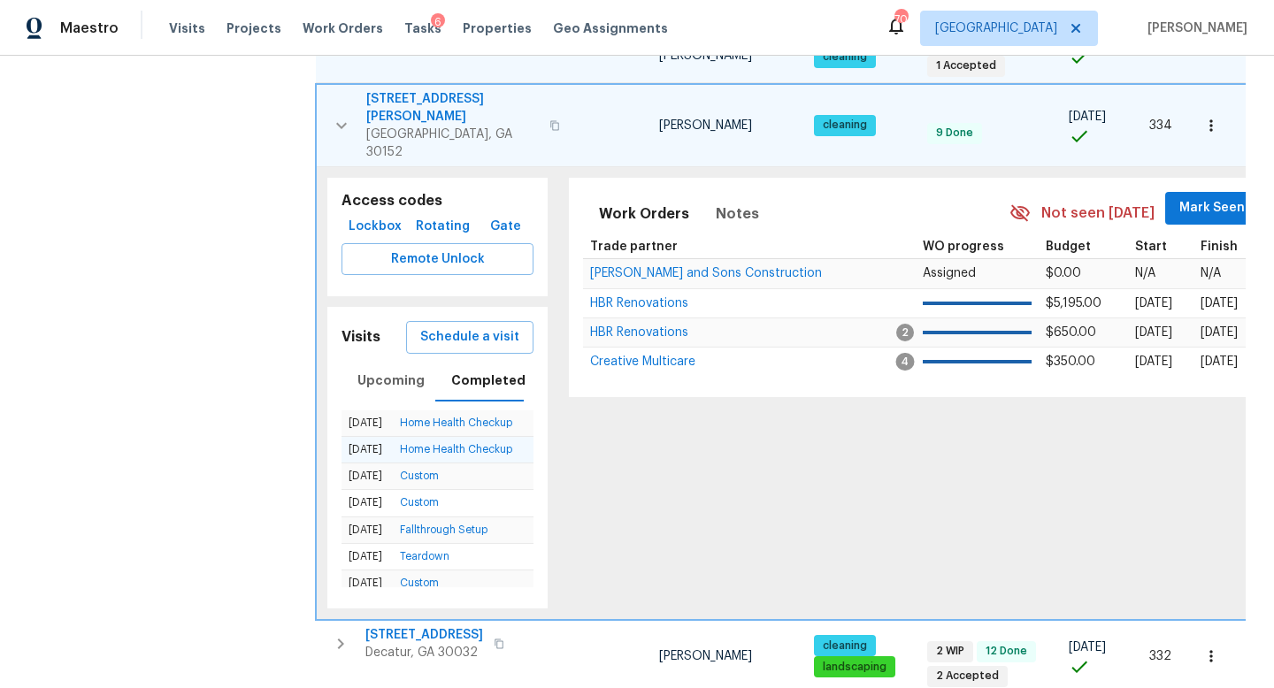
click at [477, 326] on span "Schedule a visit" at bounding box center [469, 337] width 99 height 22
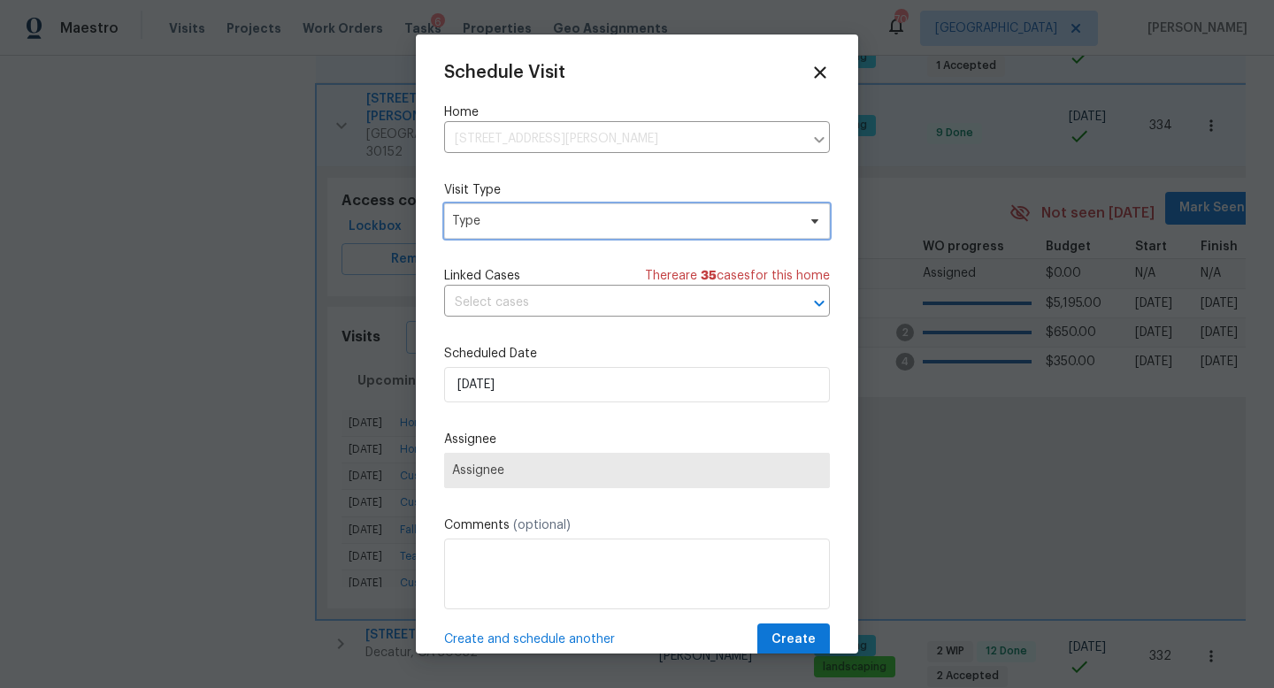
click at [542, 223] on span "Type" at bounding box center [624, 221] width 344 height 18
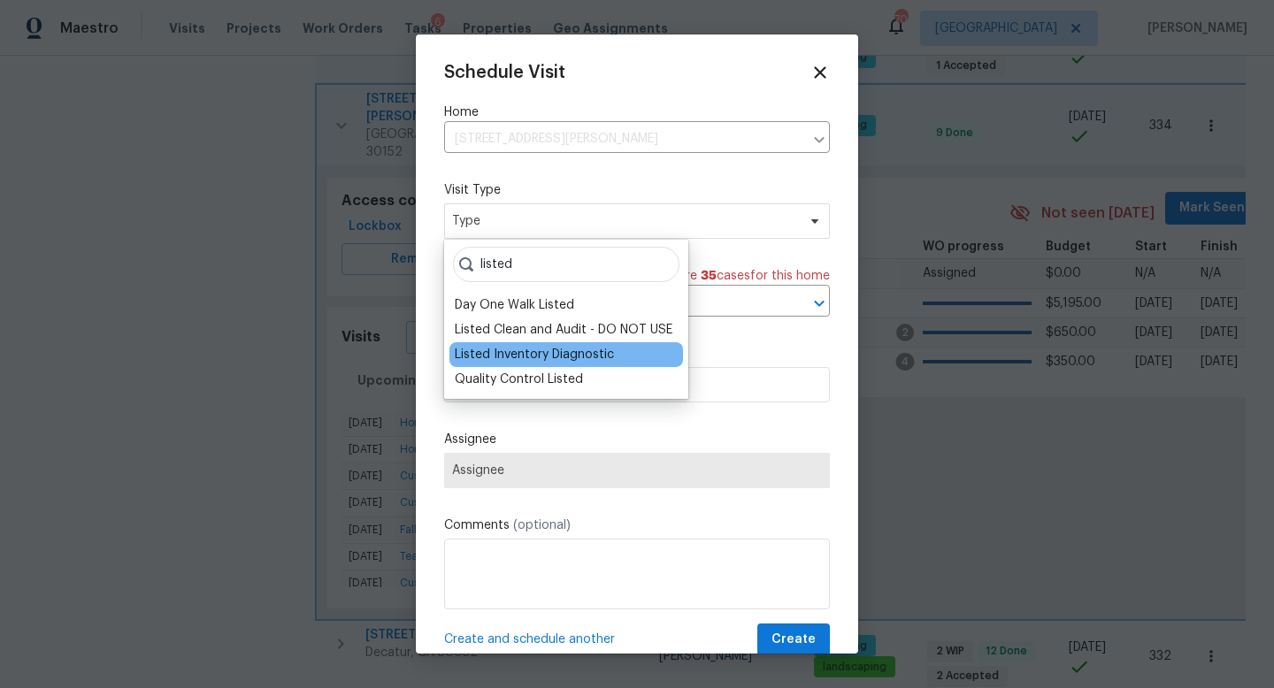
type input "listed"
click at [533, 352] on div "Listed Inventory Diagnostic" at bounding box center [534, 355] width 159 height 18
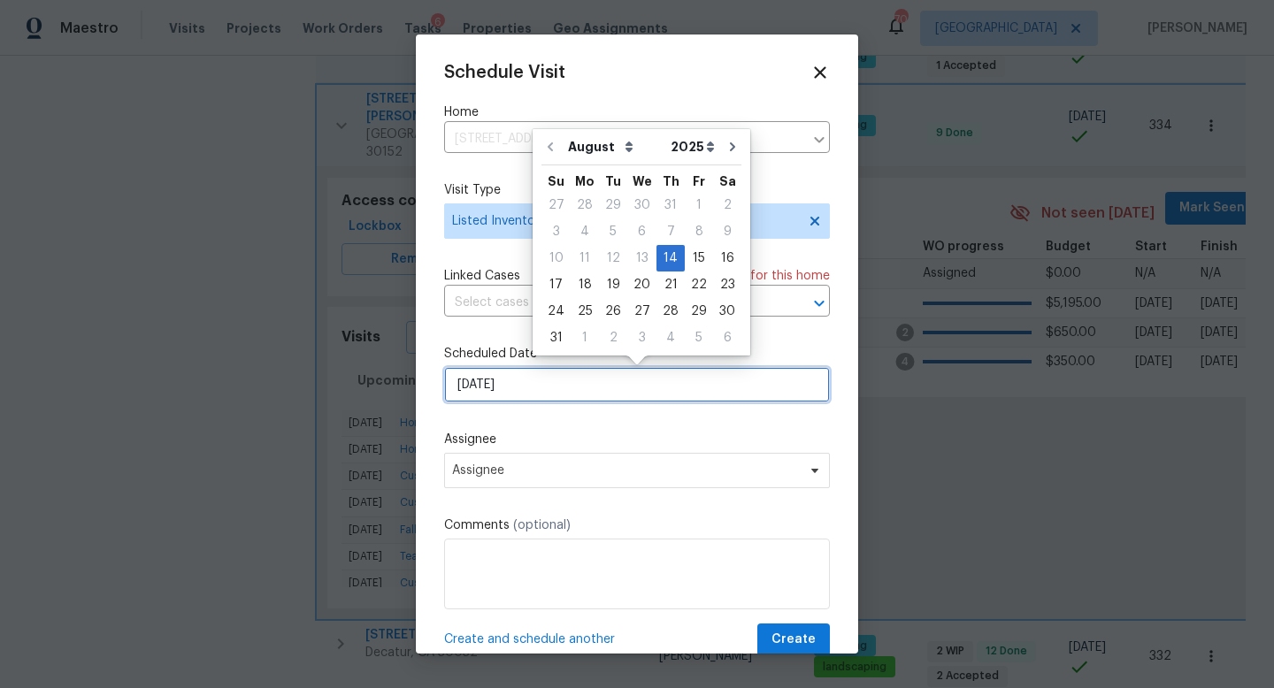
click at [526, 383] on input "[DATE]" at bounding box center [637, 384] width 386 height 35
click at [685, 259] on div "15" at bounding box center [699, 258] width 28 height 25
type input "[DATE]"
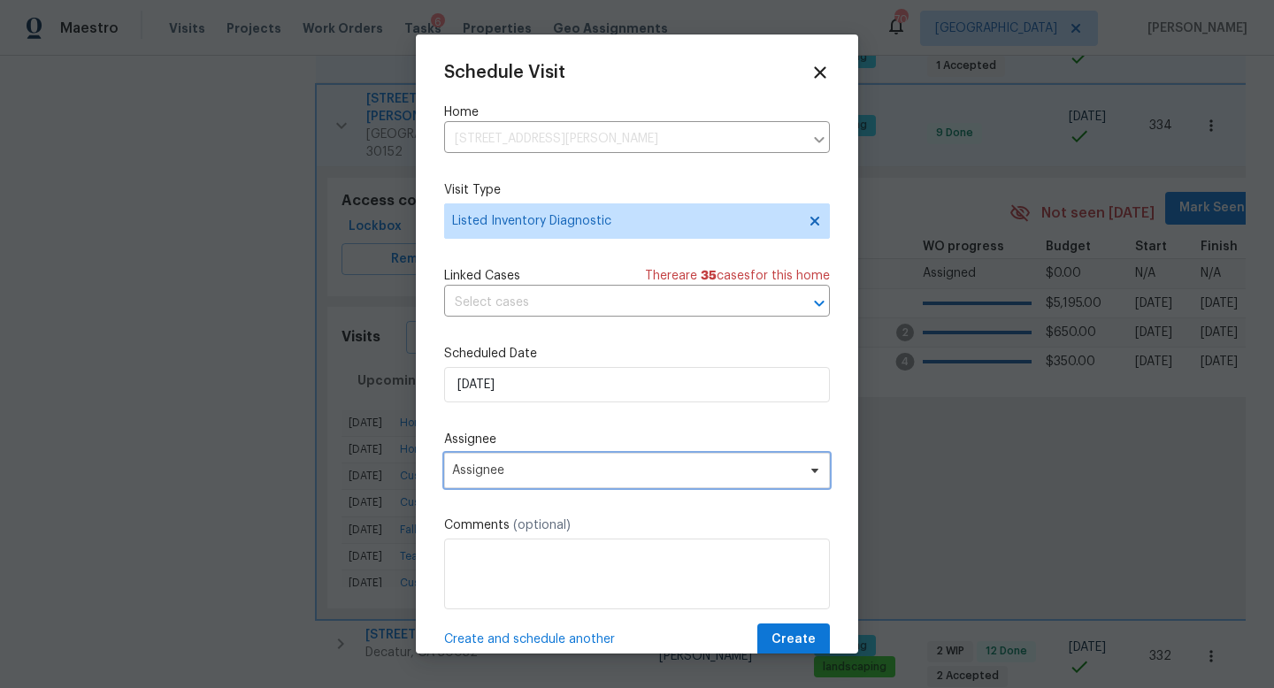
click at [506, 459] on span "Assignee" at bounding box center [637, 470] width 386 height 35
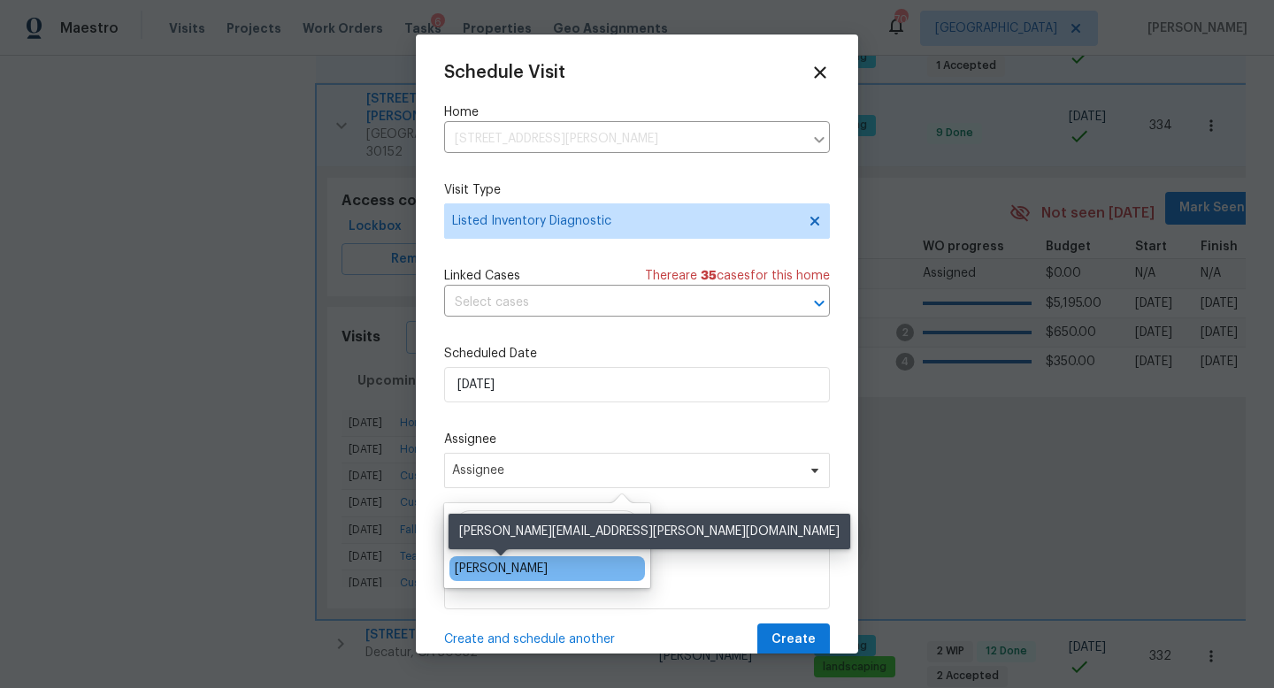
type input "cy"
click at [494, 567] on div "[PERSON_NAME]" at bounding box center [501, 569] width 93 height 18
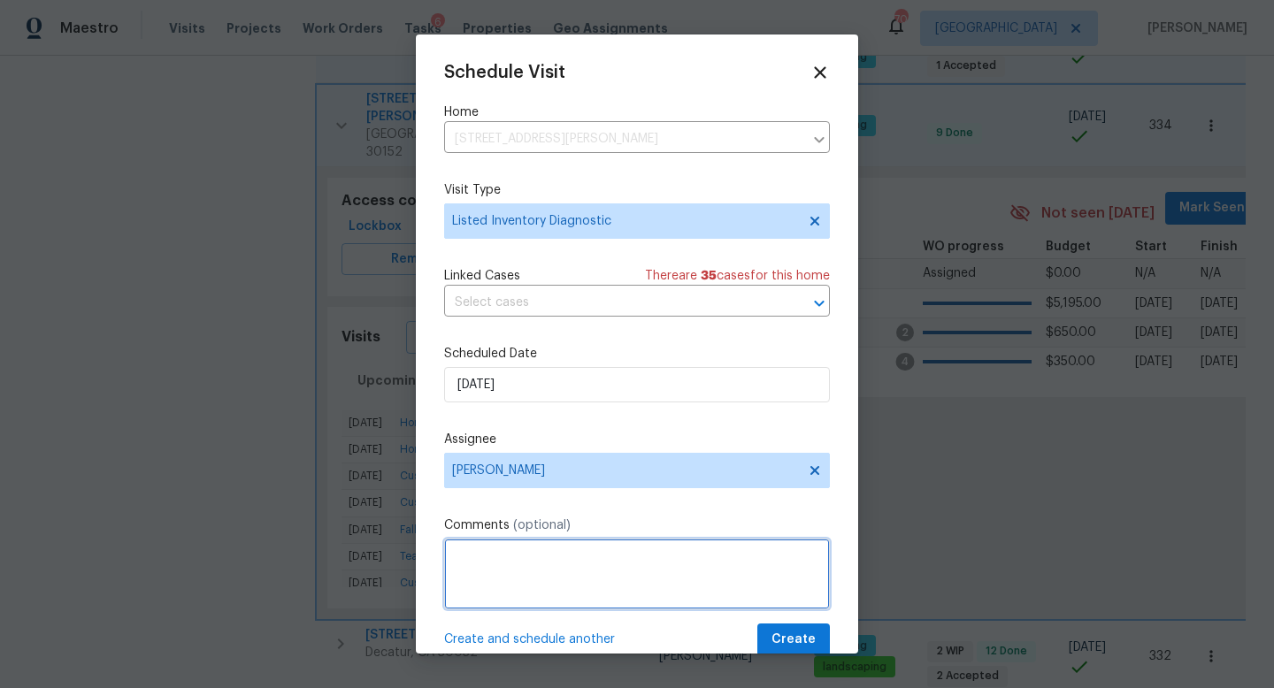
click at [494, 567] on textarea at bounding box center [637, 574] width 386 height 71
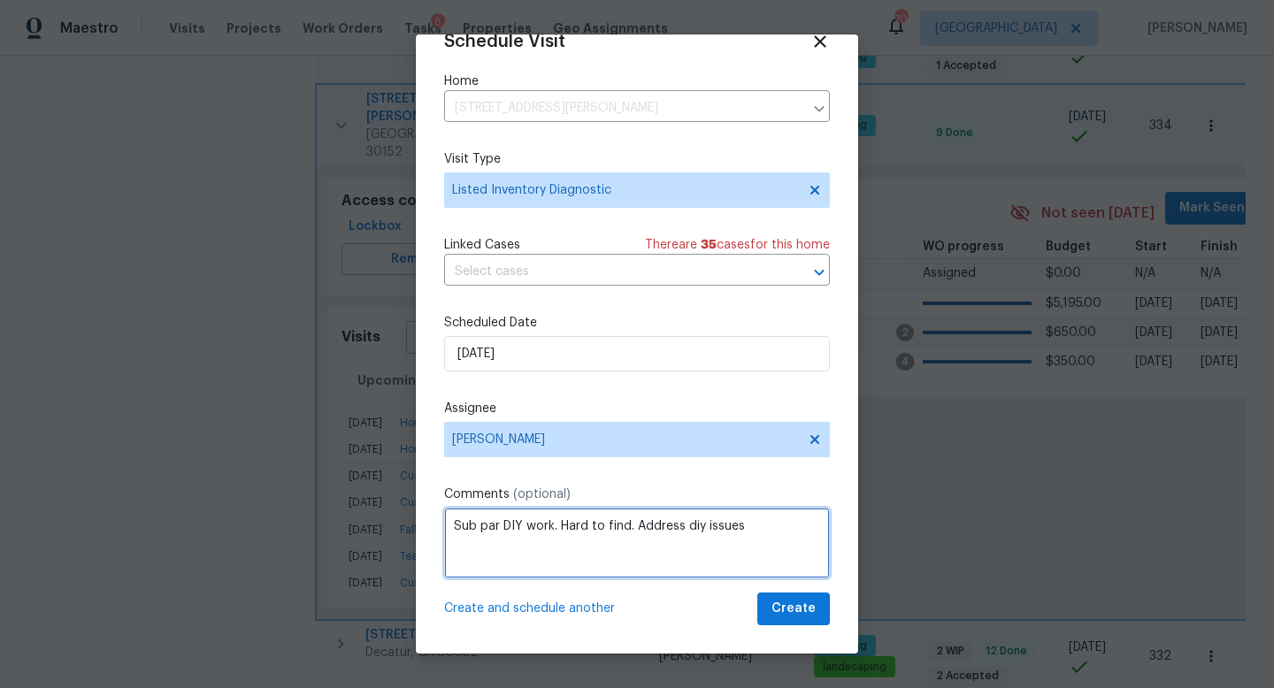
type textarea "Sub par DIY work. Hard to find. Address diy issues"
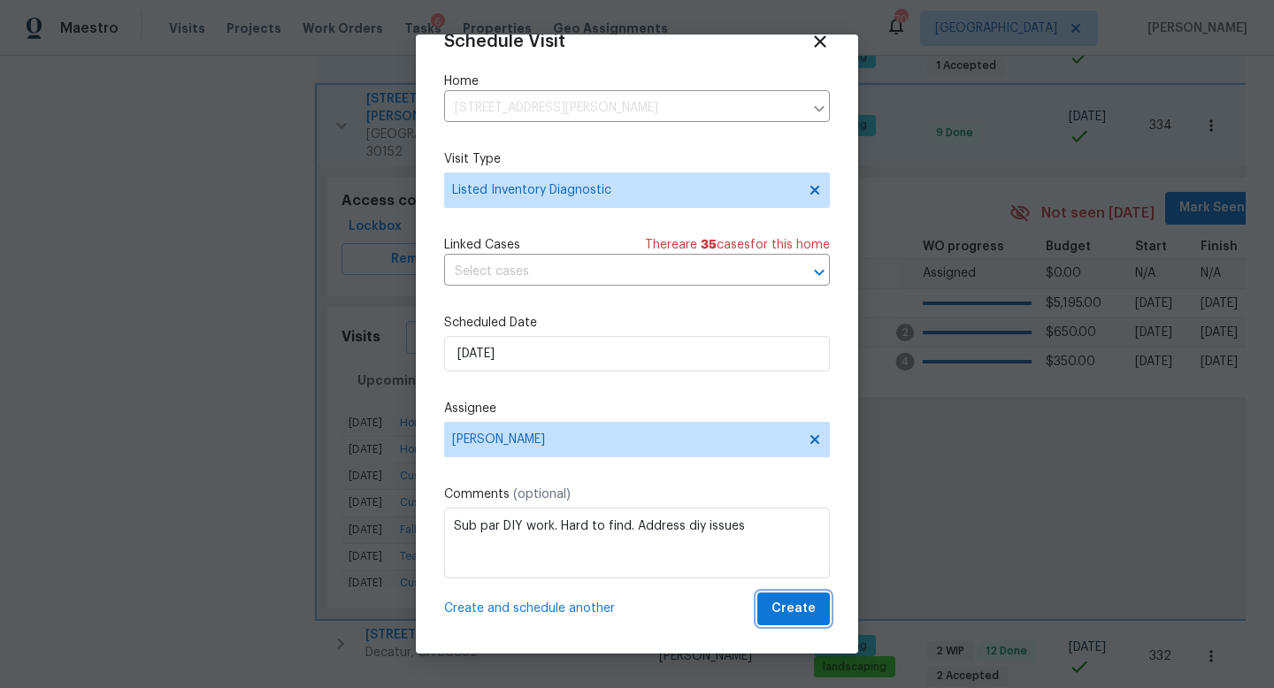
click at [800, 614] on span "Create" at bounding box center [793, 609] width 44 height 22
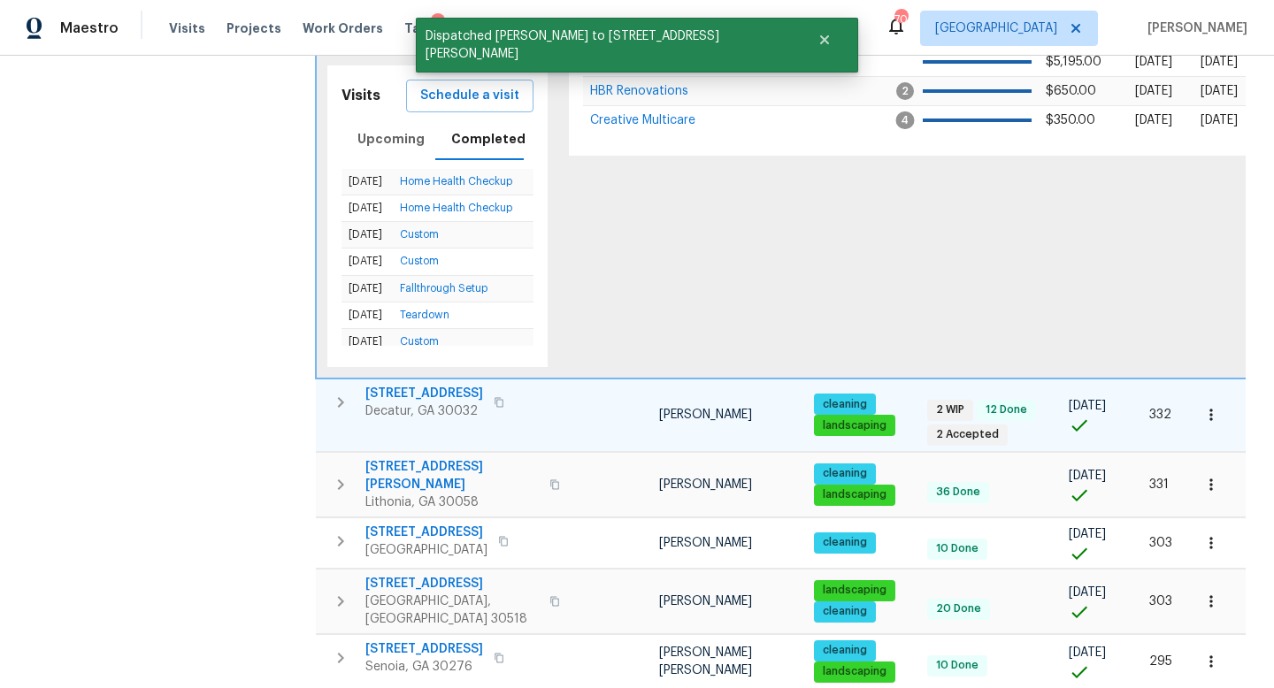
scroll to position [1456, 0]
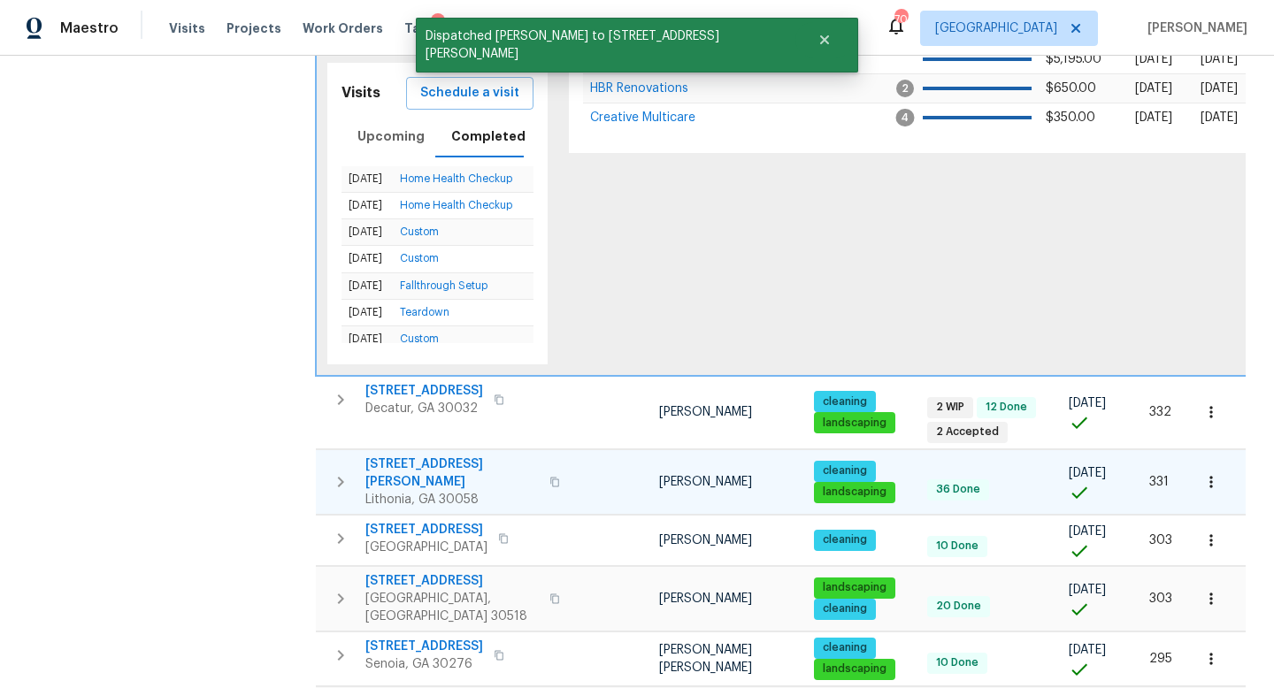
click at [346, 472] on icon "button" at bounding box center [340, 482] width 21 height 21
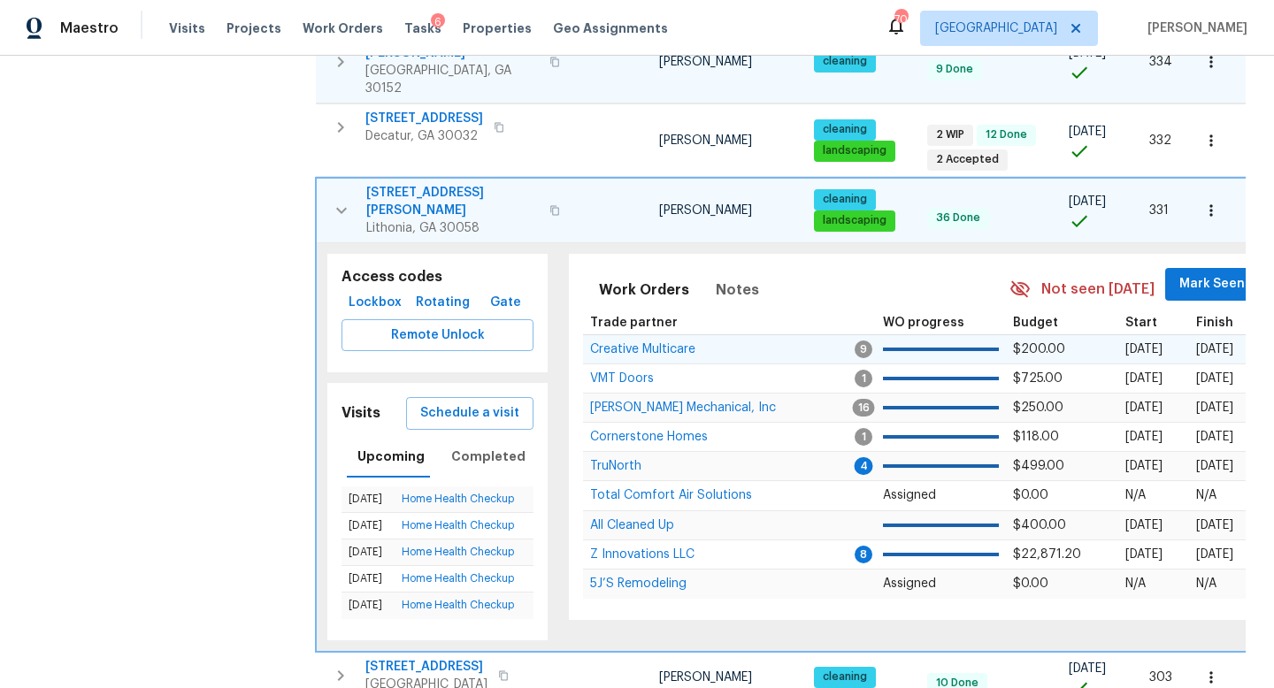
scroll to position [1263, 0]
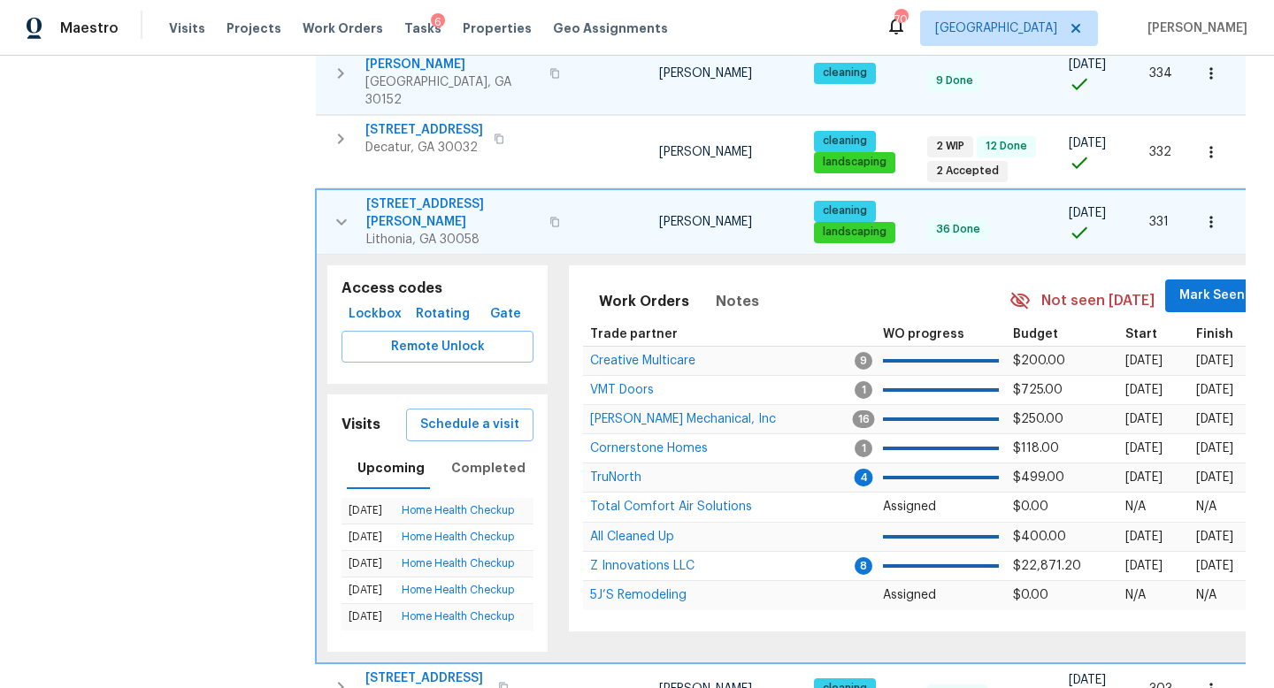
click at [549, 217] on icon "button" at bounding box center [554, 222] width 11 height 11
click at [478, 414] on span "Schedule a visit" at bounding box center [469, 425] width 99 height 22
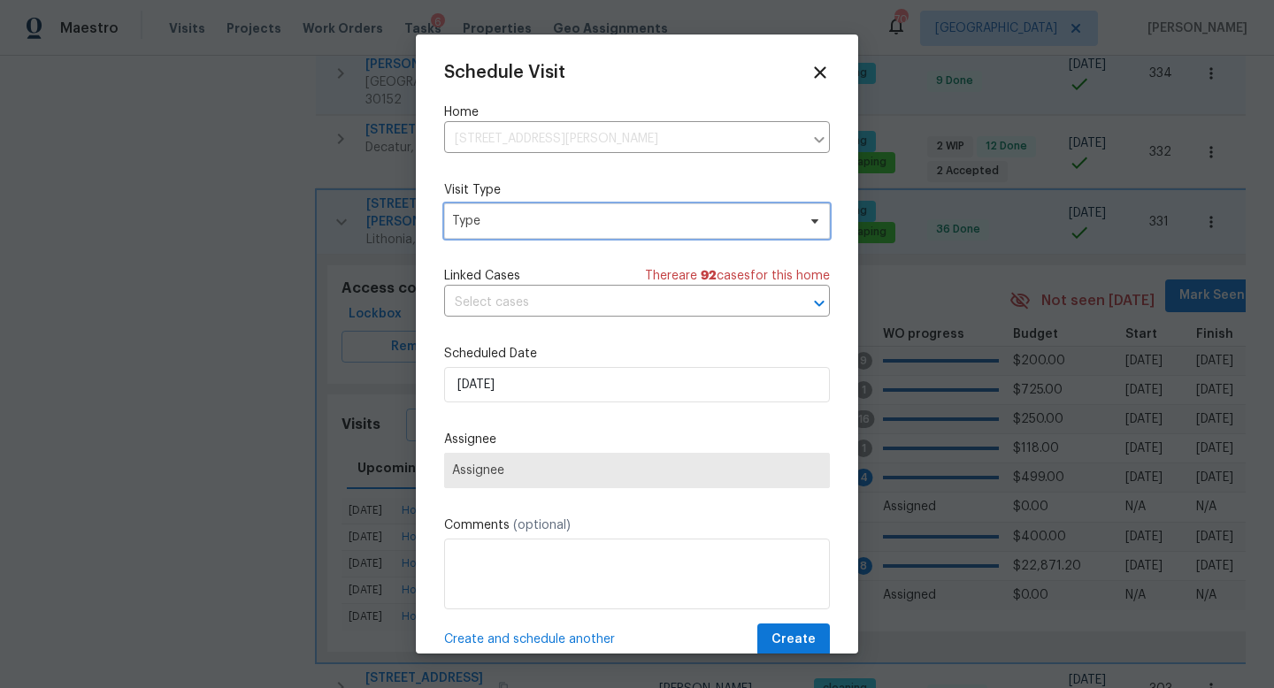
click at [504, 223] on span "Type" at bounding box center [624, 221] width 344 height 18
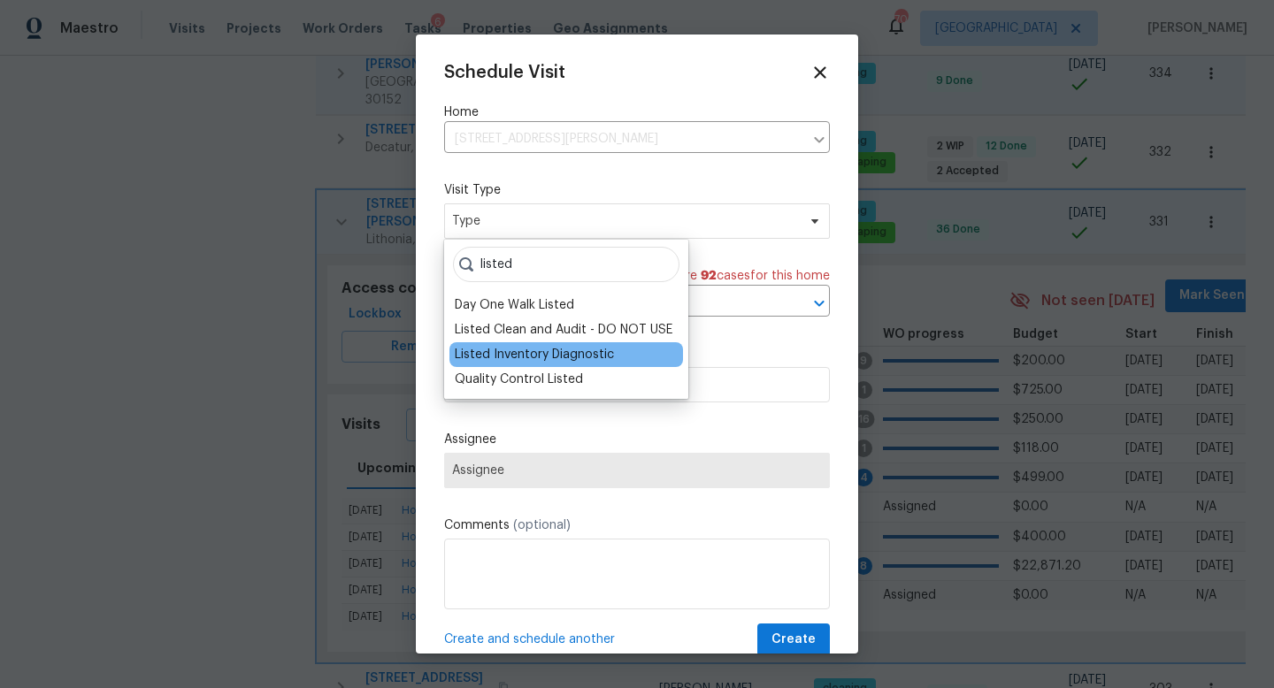
type input "listed"
click at [513, 353] on div "Listed Inventory Diagnostic" at bounding box center [534, 355] width 159 height 18
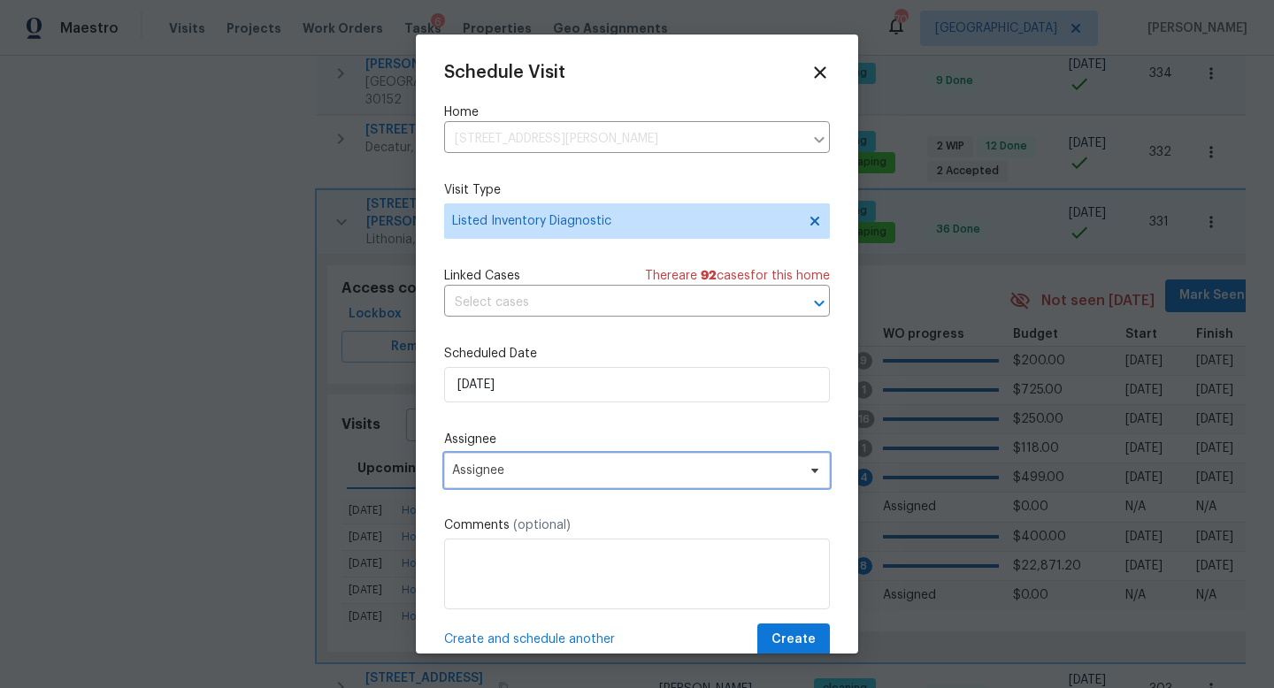
click at [505, 486] on span "Assignee" at bounding box center [637, 470] width 386 height 35
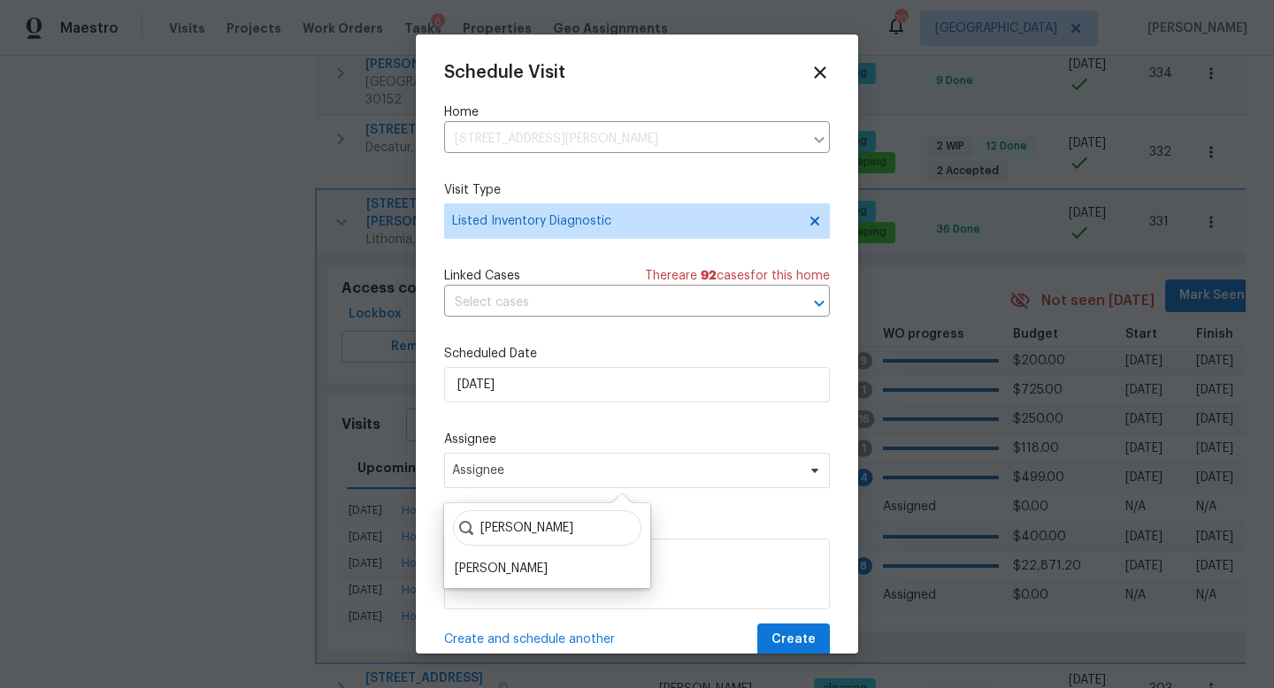
type input "cynthia"
click at [491, 583] on div "cynthia Cynthia Herriott" at bounding box center [547, 545] width 206 height 85
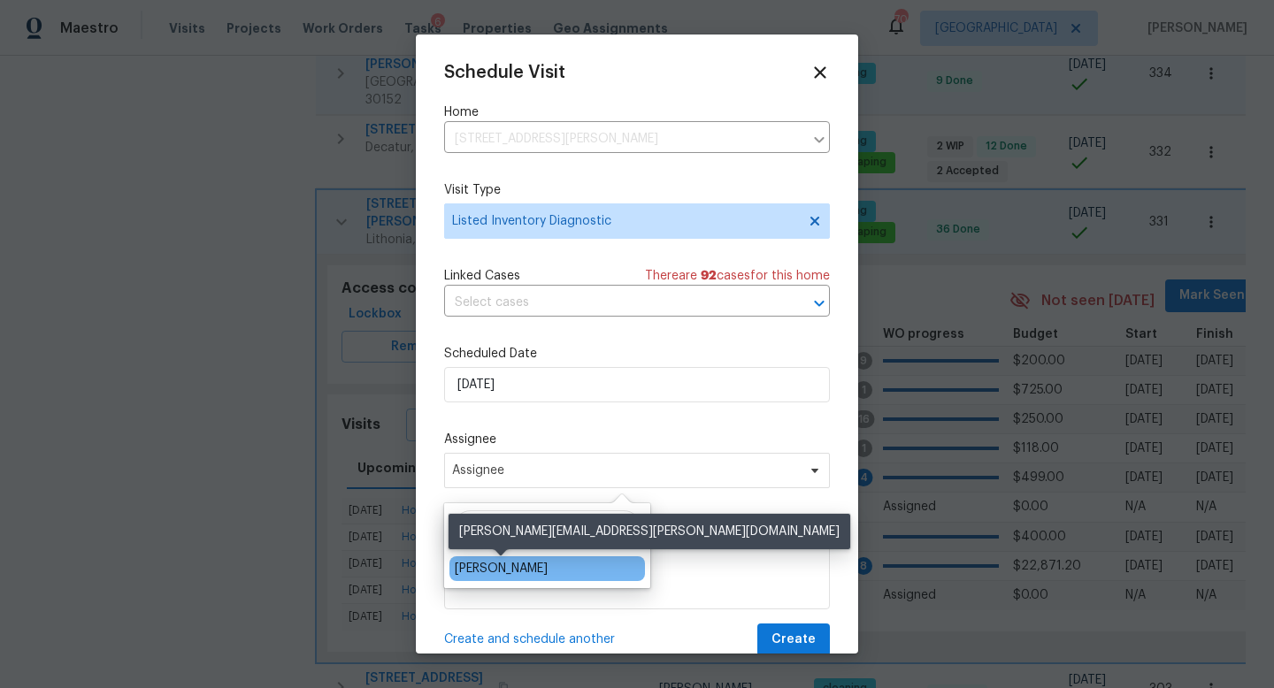
click at [491, 575] on div "[PERSON_NAME]" at bounding box center [501, 569] width 93 height 18
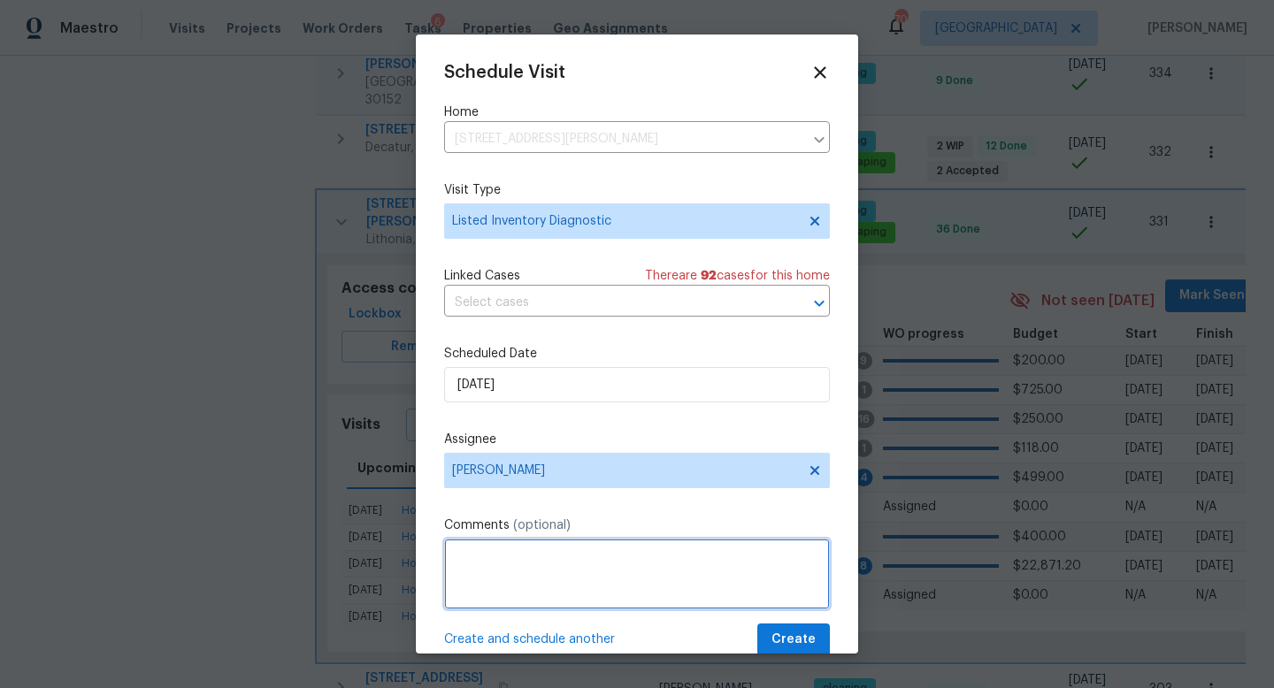
click at [491, 576] on textarea at bounding box center [637, 574] width 386 height 71
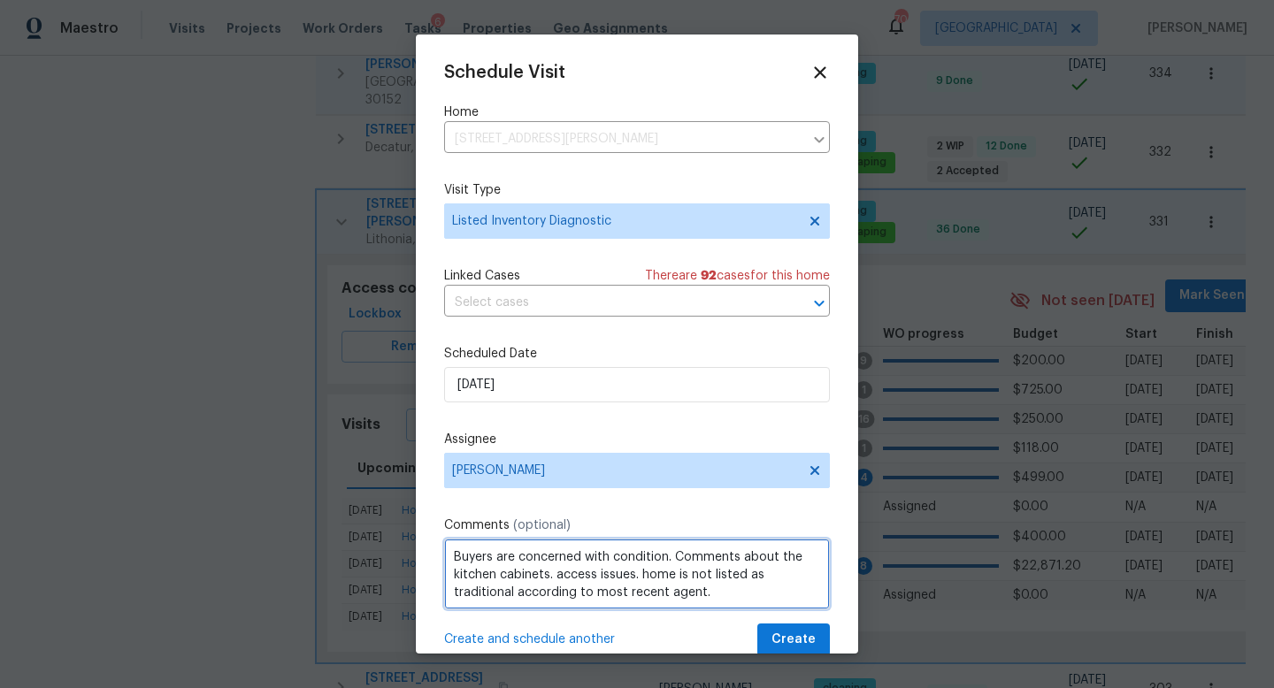
scroll to position [2, 0]
type textarea "Buyers are concerned with condition. Comments about the kitchen cabinets. acces…"
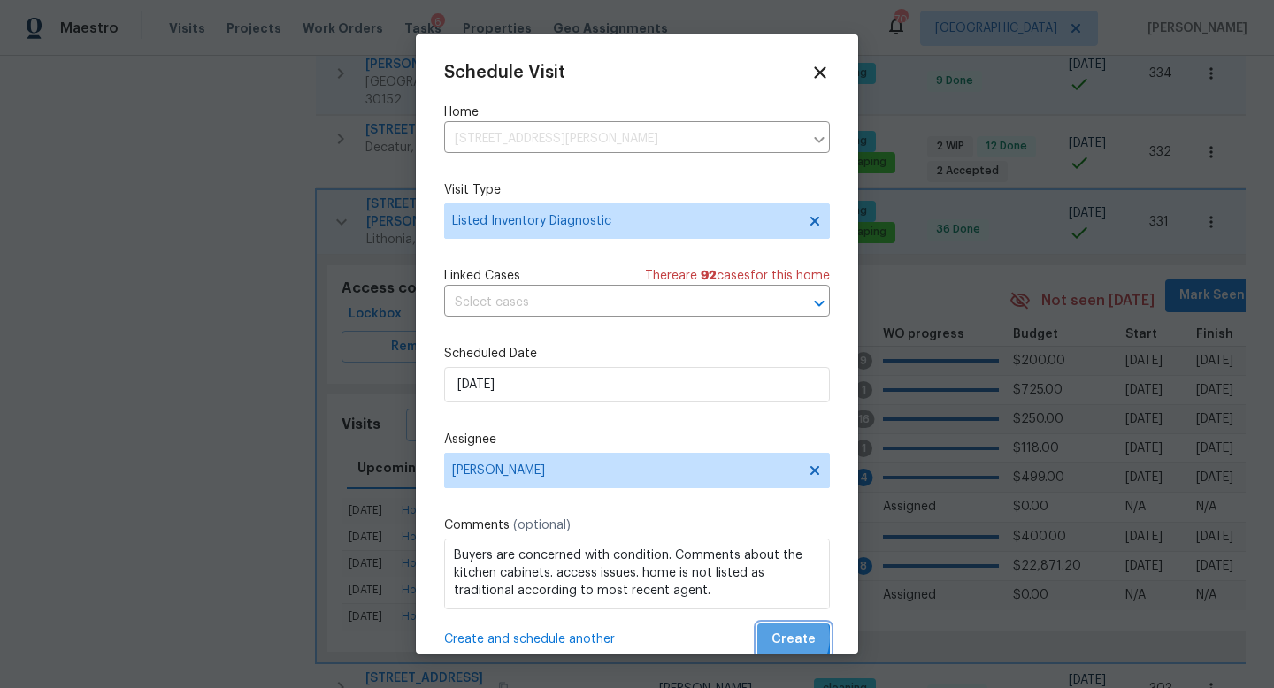
click at [778, 638] on span "Create" at bounding box center [793, 640] width 44 height 22
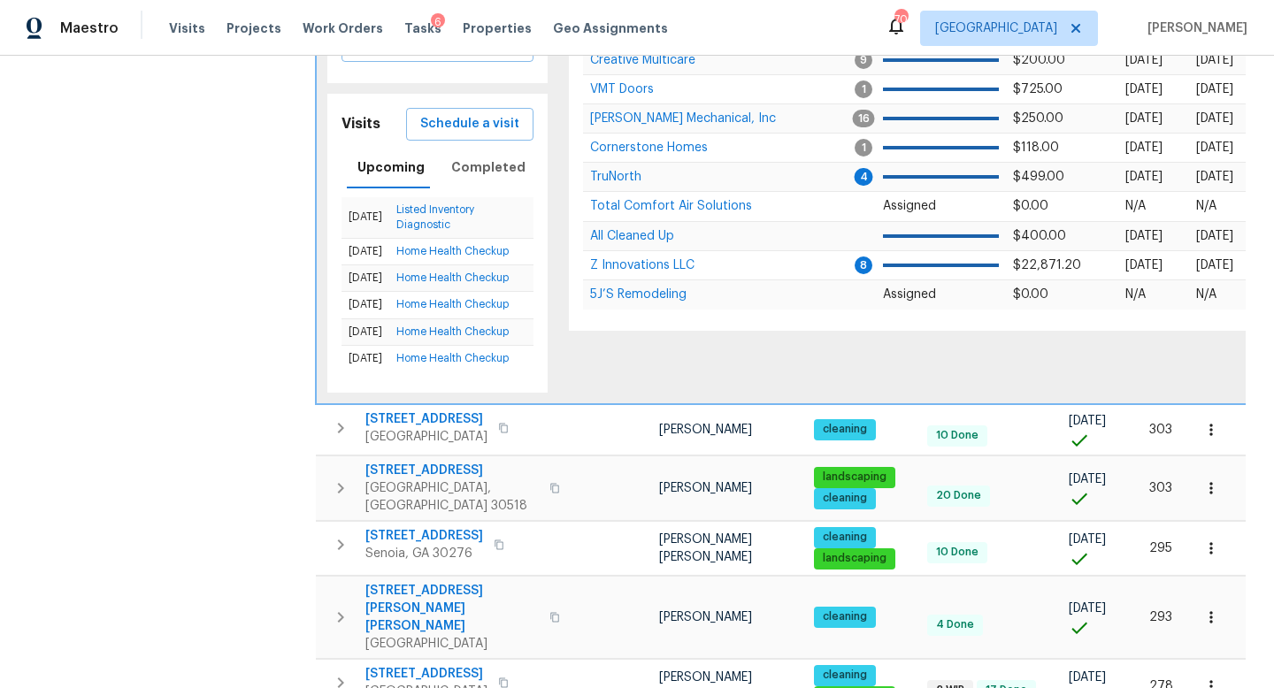
scroll to position [1567, 0]
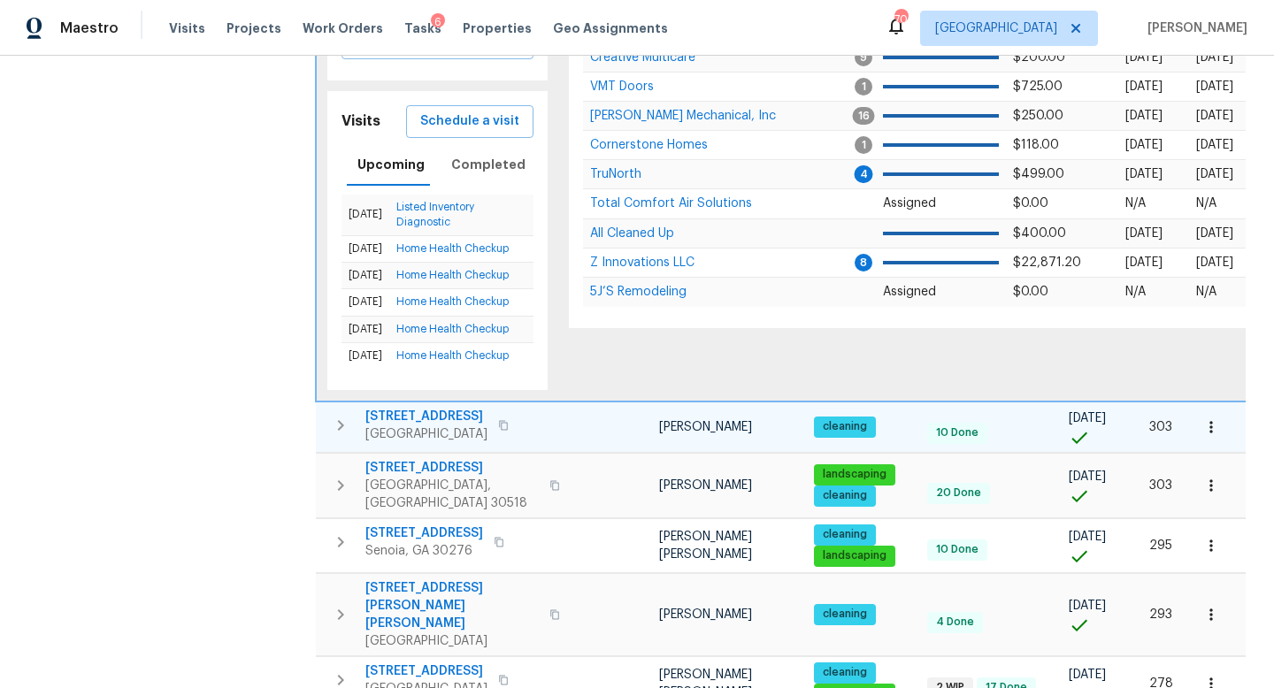
click at [324, 408] on button "button" at bounding box center [340, 425] width 35 height 35
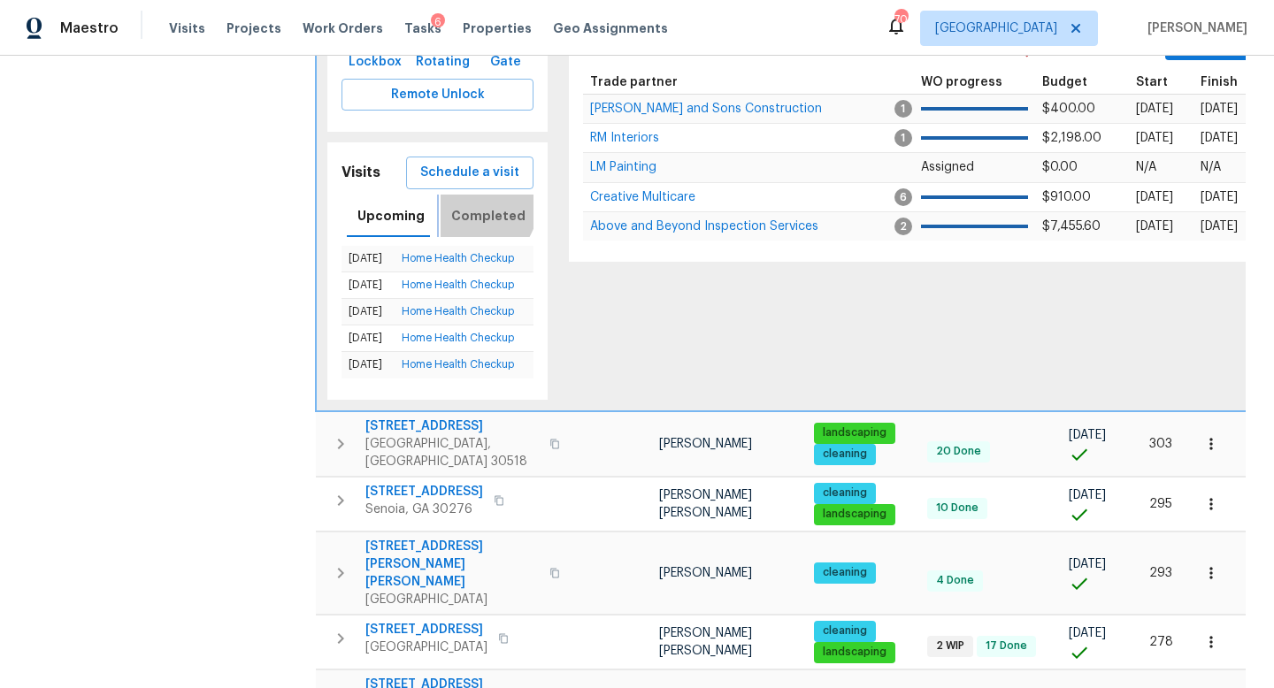
click at [474, 205] on span "Completed" at bounding box center [488, 216] width 74 height 22
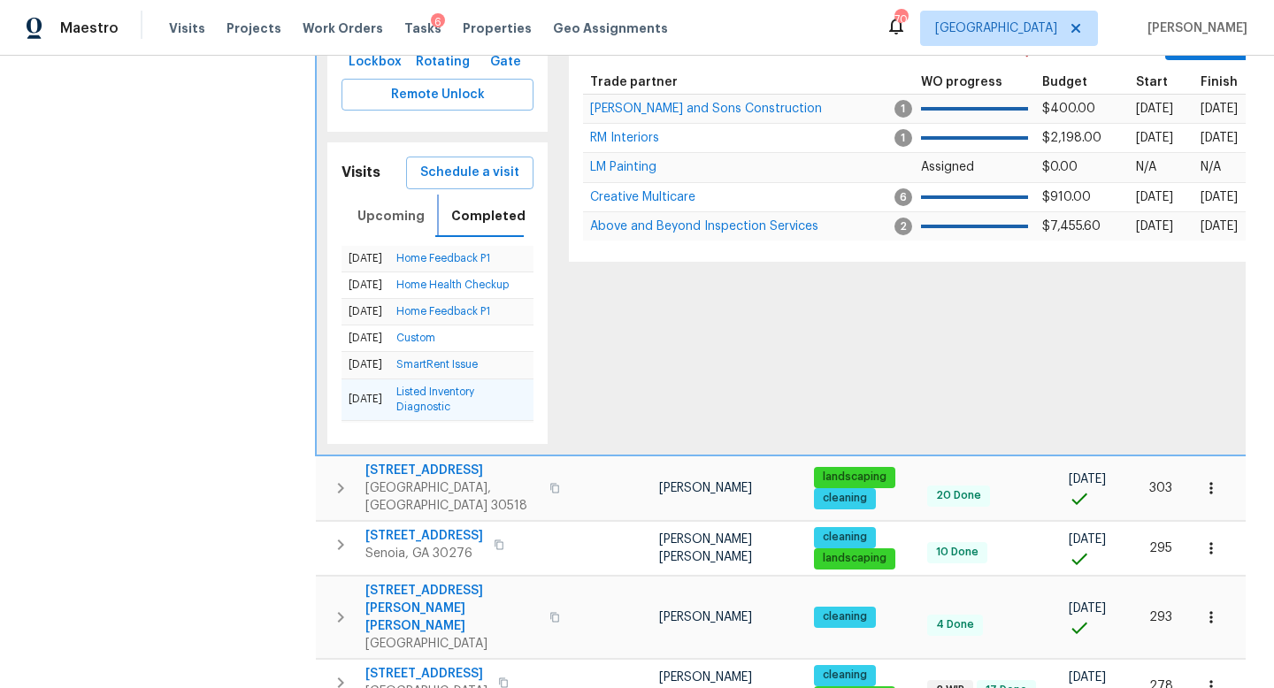
scroll to position [0, 1]
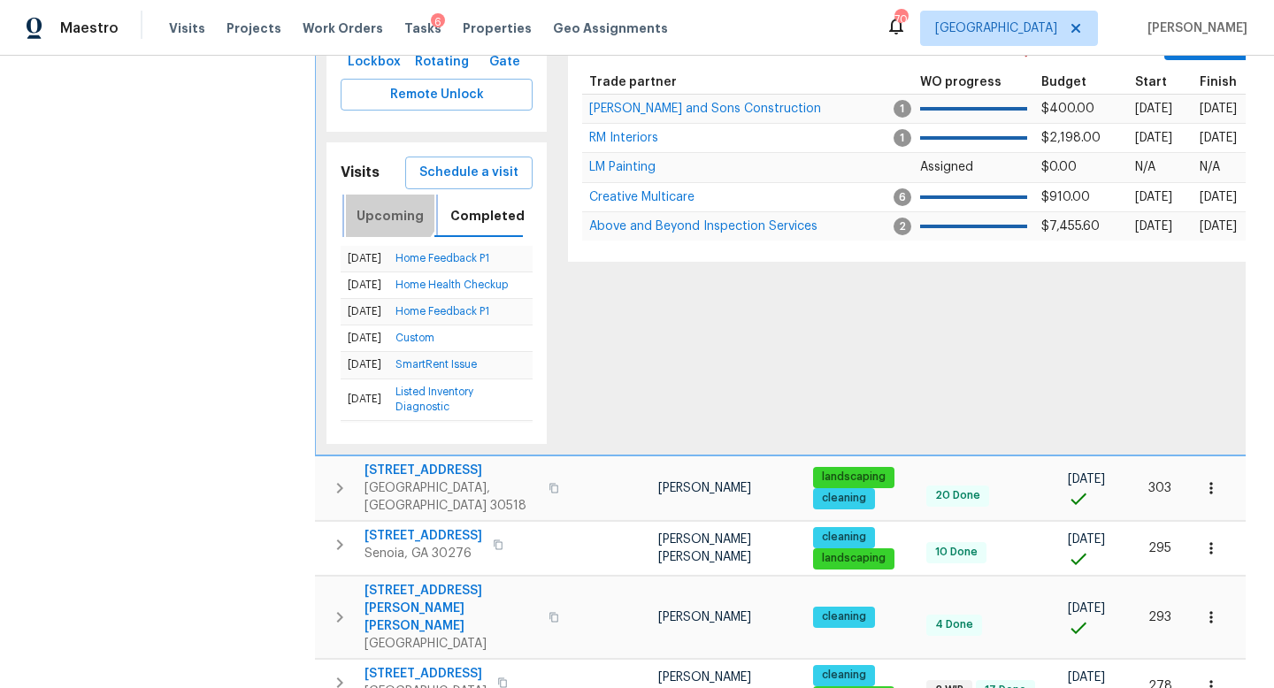
click at [388, 205] on span "Upcoming" at bounding box center [390, 216] width 67 height 22
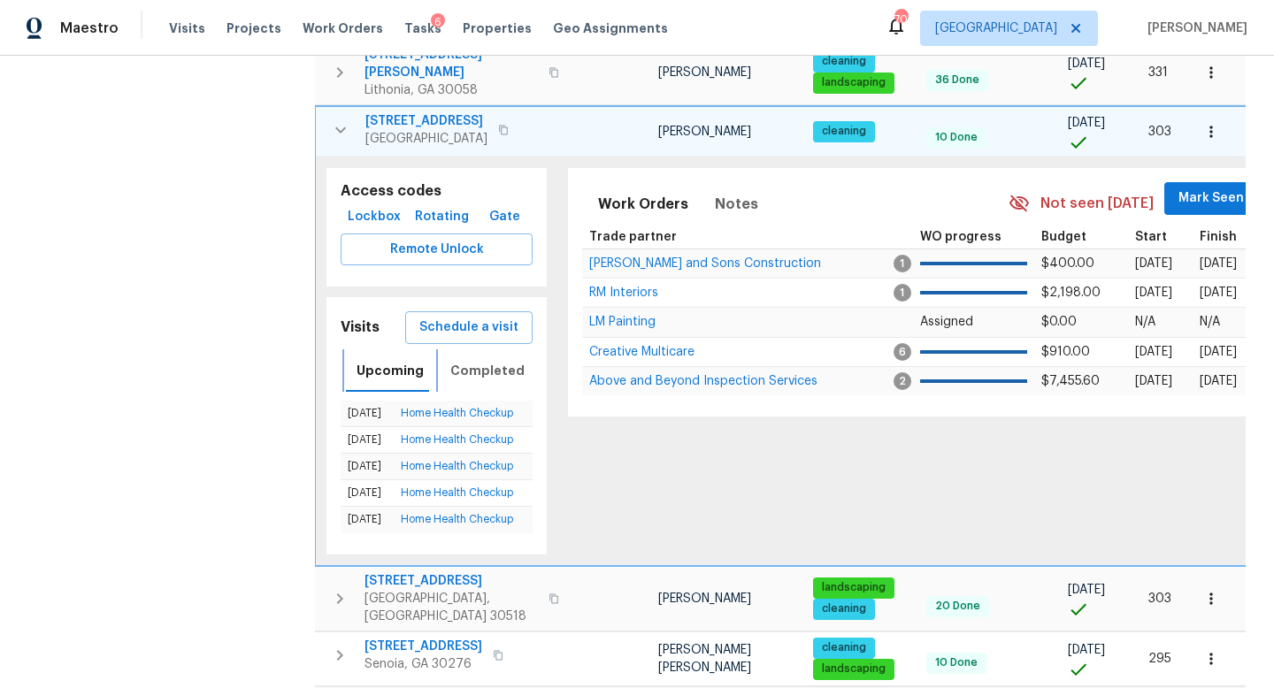
scroll to position [1408, 0]
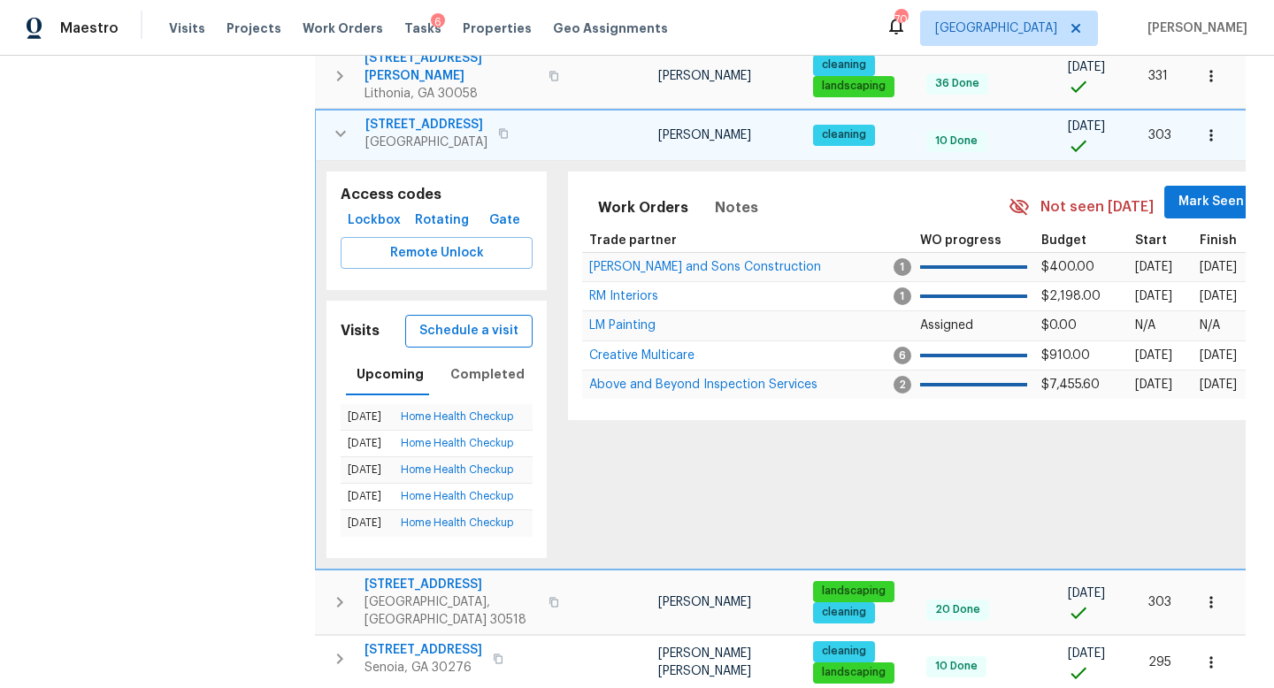
click at [486, 315] on button "Schedule a visit" at bounding box center [468, 331] width 127 height 33
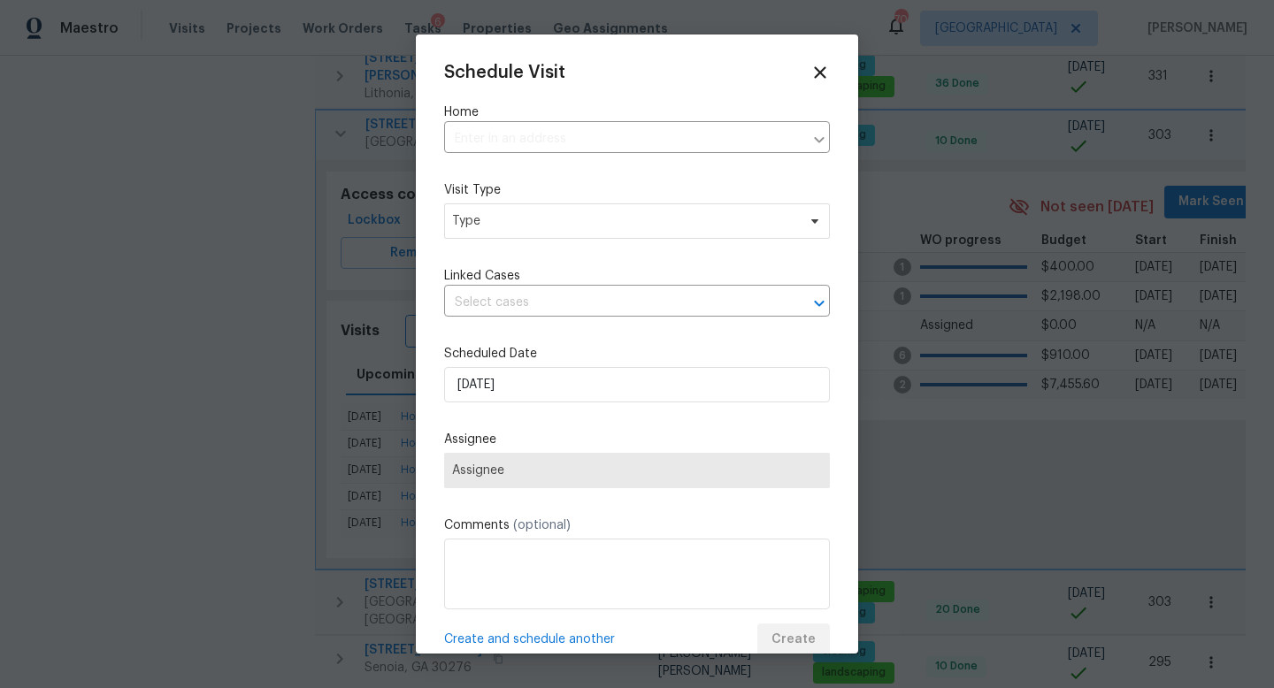
type input "20 Pine Canyon Dr SW Unit 24, Atlanta, GA 30331"
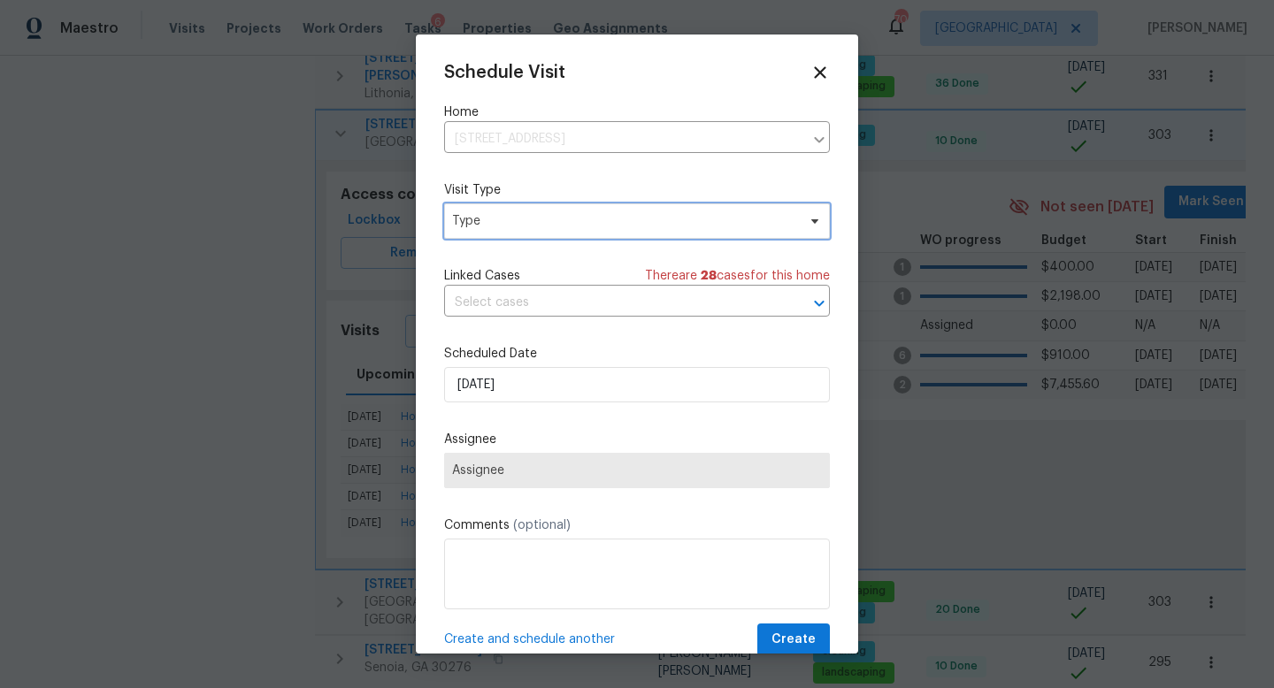
click at [508, 216] on span "Type" at bounding box center [624, 221] width 344 height 18
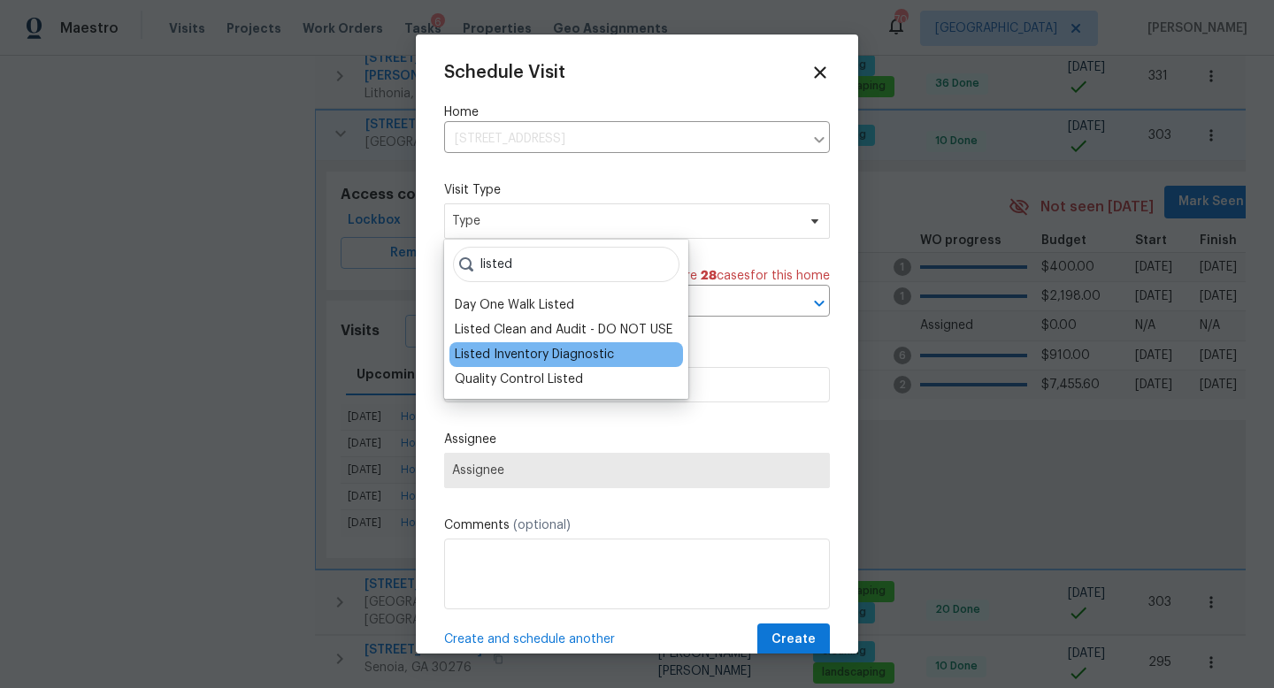
type input "listed"
click at [523, 357] on div "Listed Inventory Diagnostic" at bounding box center [534, 355] width 159 height 18
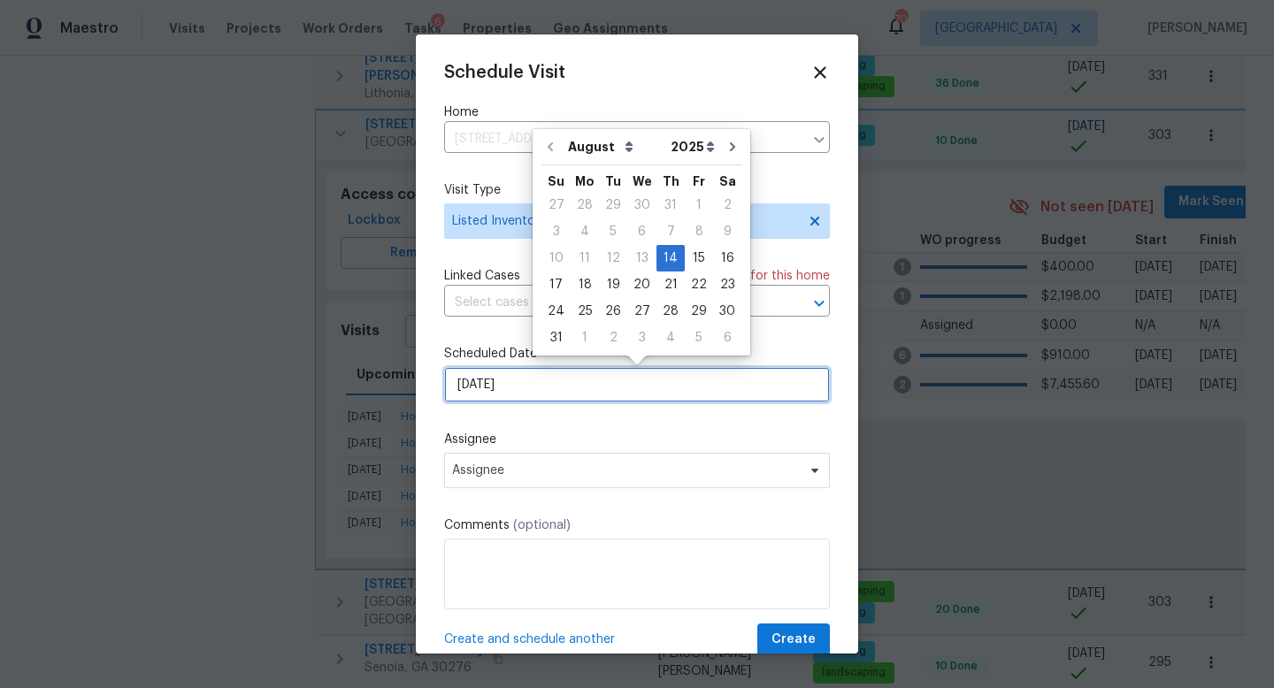
click at [518, 388] on input "[DATE]" at bounding box center [637, 384] width 386 height 35
click at [691, 259] on div "15" at bounding box center [699, 258] width 28 height 25
type input "[DATE]"
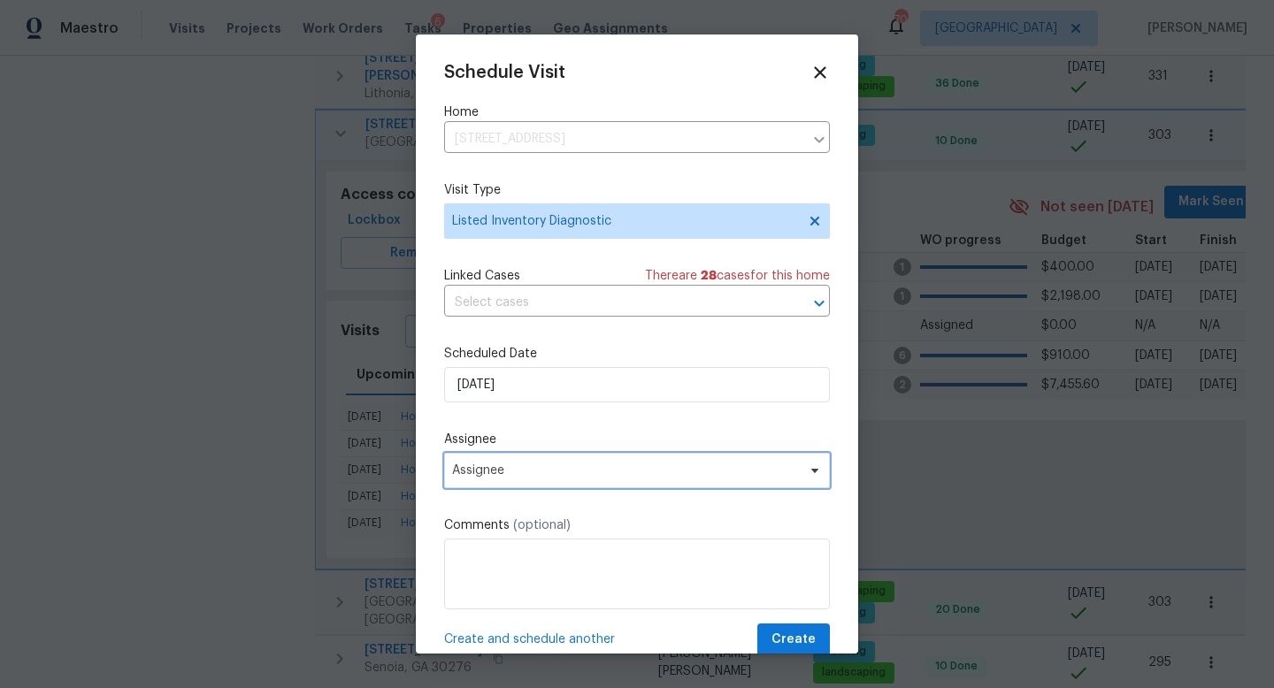
click at [514, 470] on span "Assignee" at bounding box center [625, 471] width 347 height 14
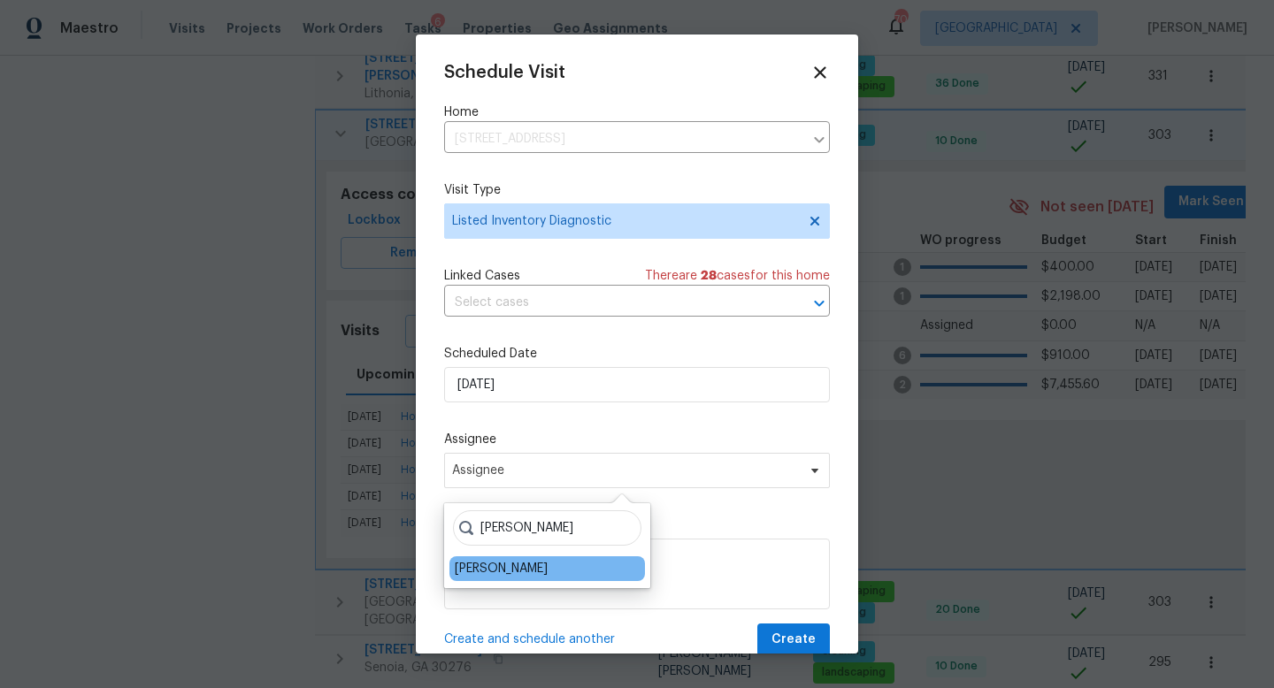
type input "cynthia"
click at [511, 565] on div "[PERSON_NAME]" at bounding box center [501, 569] width 93 height 18
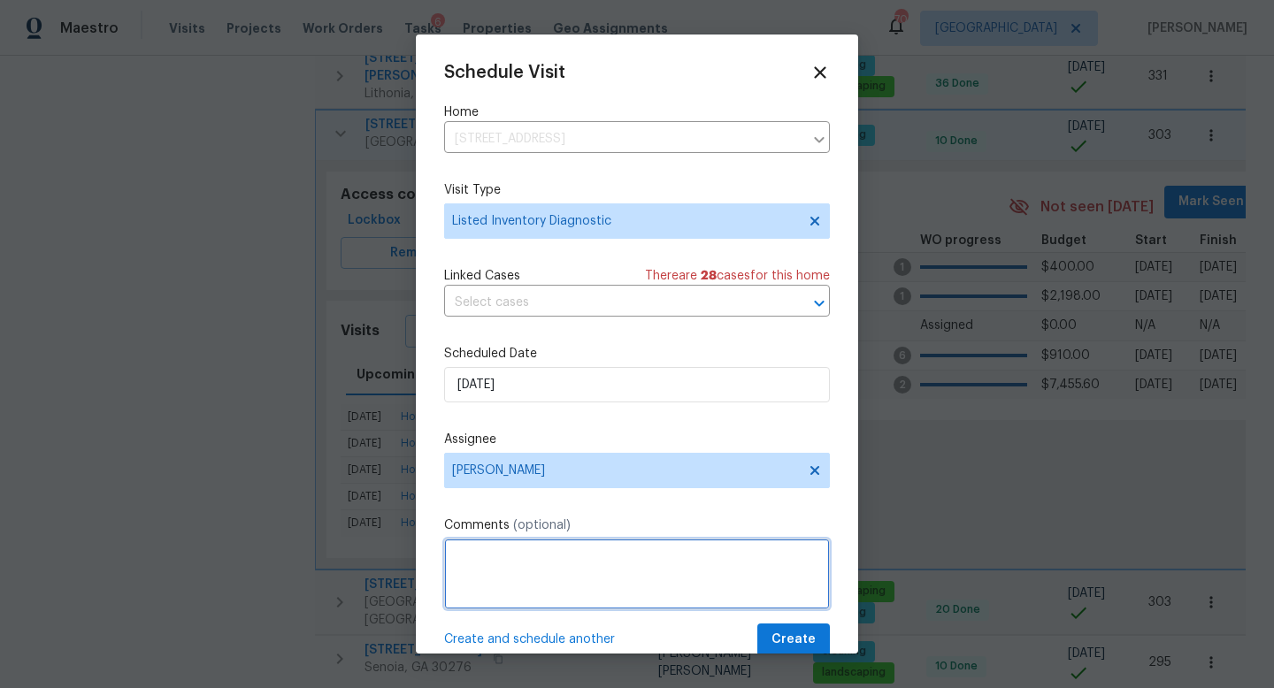
click at [511, 565] on textarea at bounding box center [637, 574] width 386 height 71
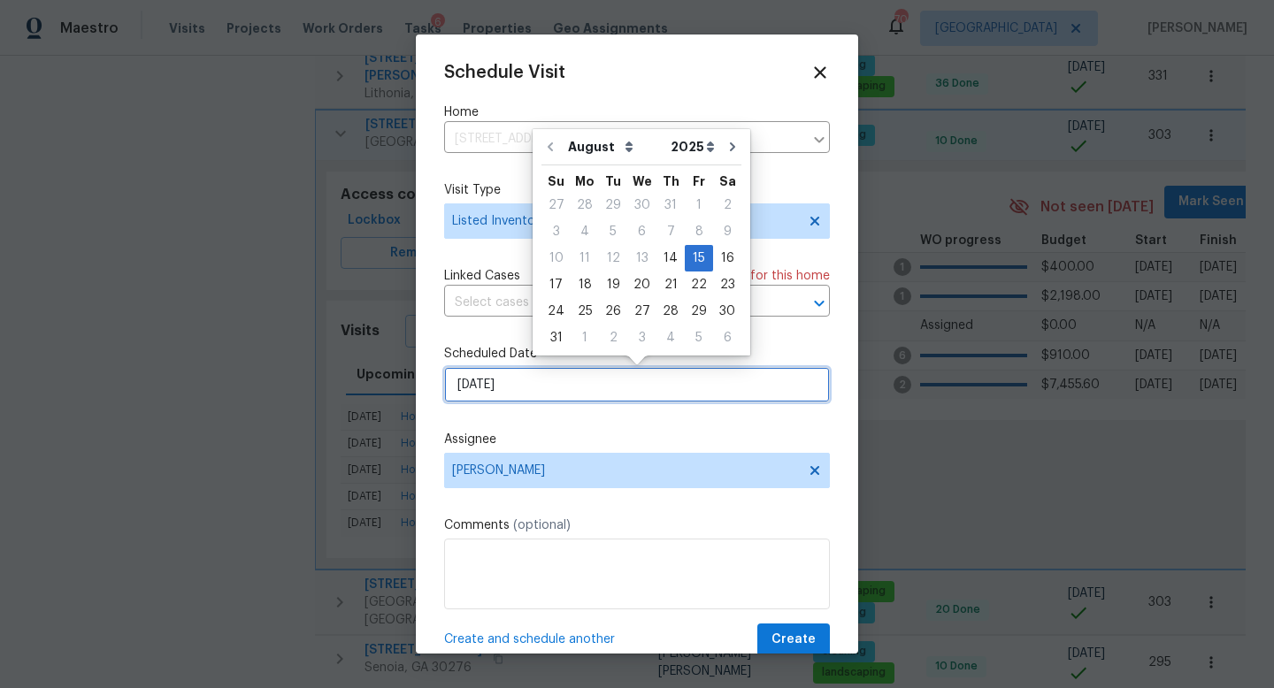
click at [513, 388] on input "[DATE]" at bounding box center [637, 384] width 386 height 35
click at [660, 257] on div "14" at bounding box center [670, 258] width 28 height 25
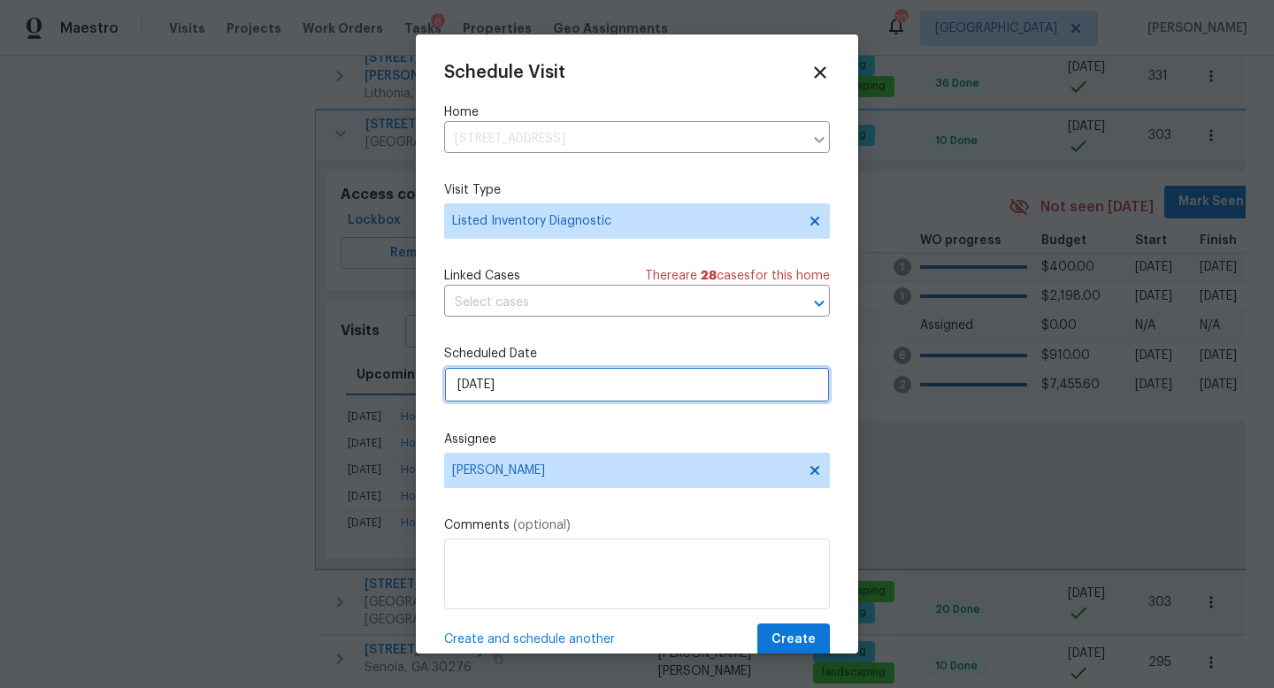
click at [527, 391] on input "[DATE]" at bounding box center [637, 384] width 386 height 35
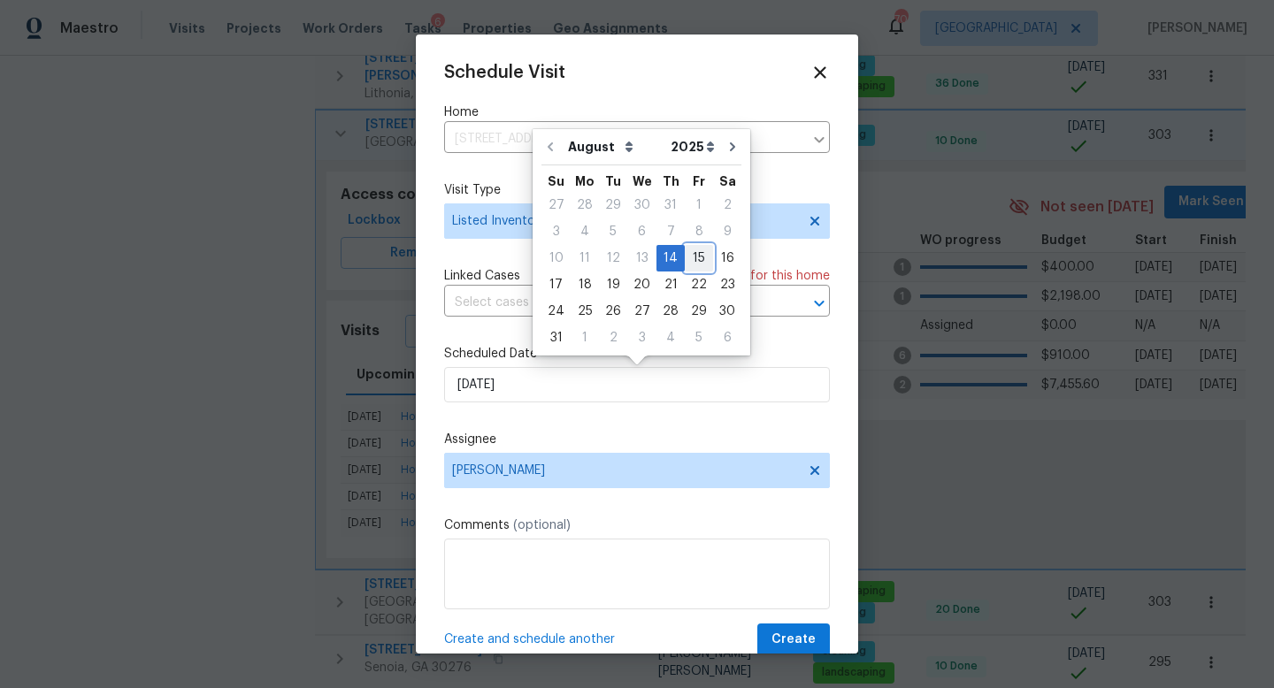
click at [685, 249] on div "15" at bounding box center [699, 258] width 28 height 25
type input "[DATE]"
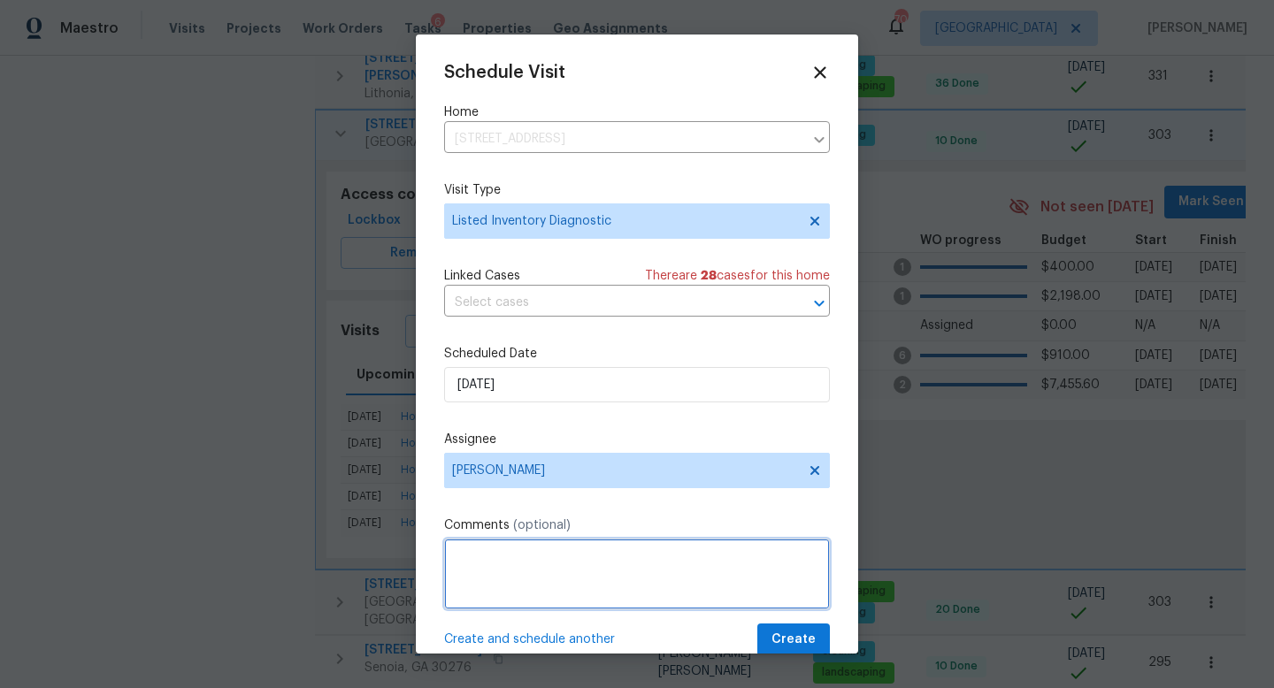
click at [505, 565] on textarea at bounding box center [637, 574] width 386 height 71
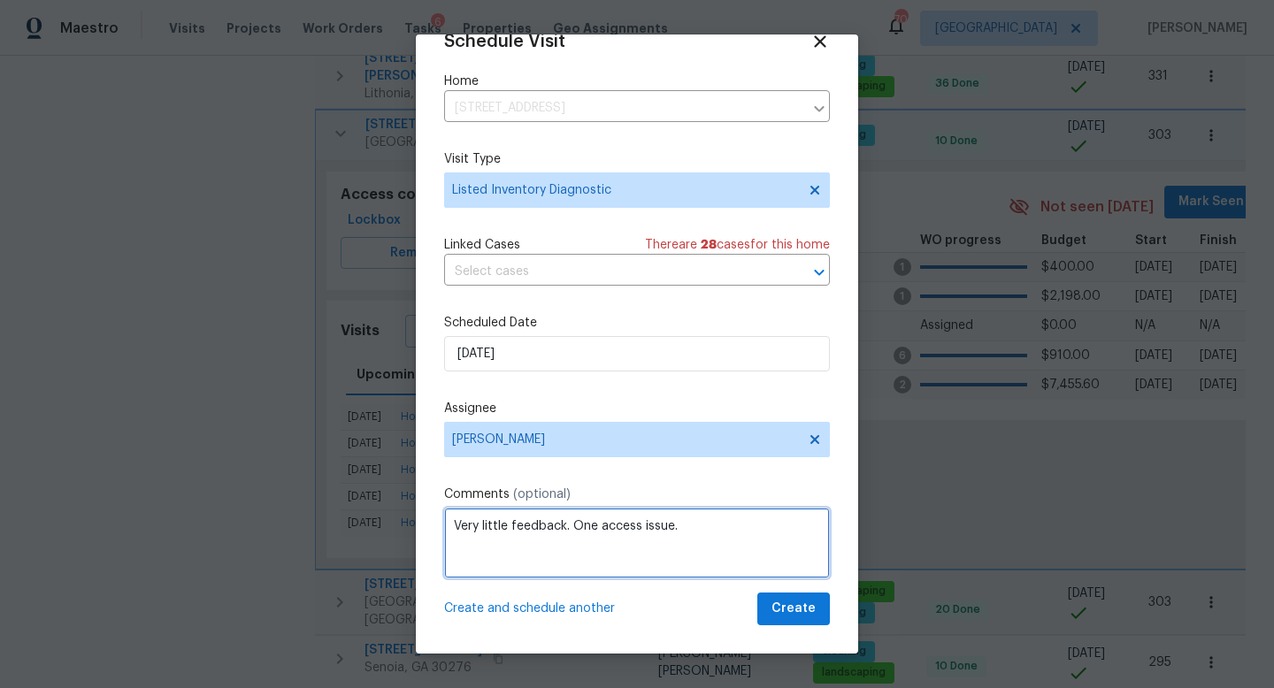
type textarea "Very little feedback. One access issue."
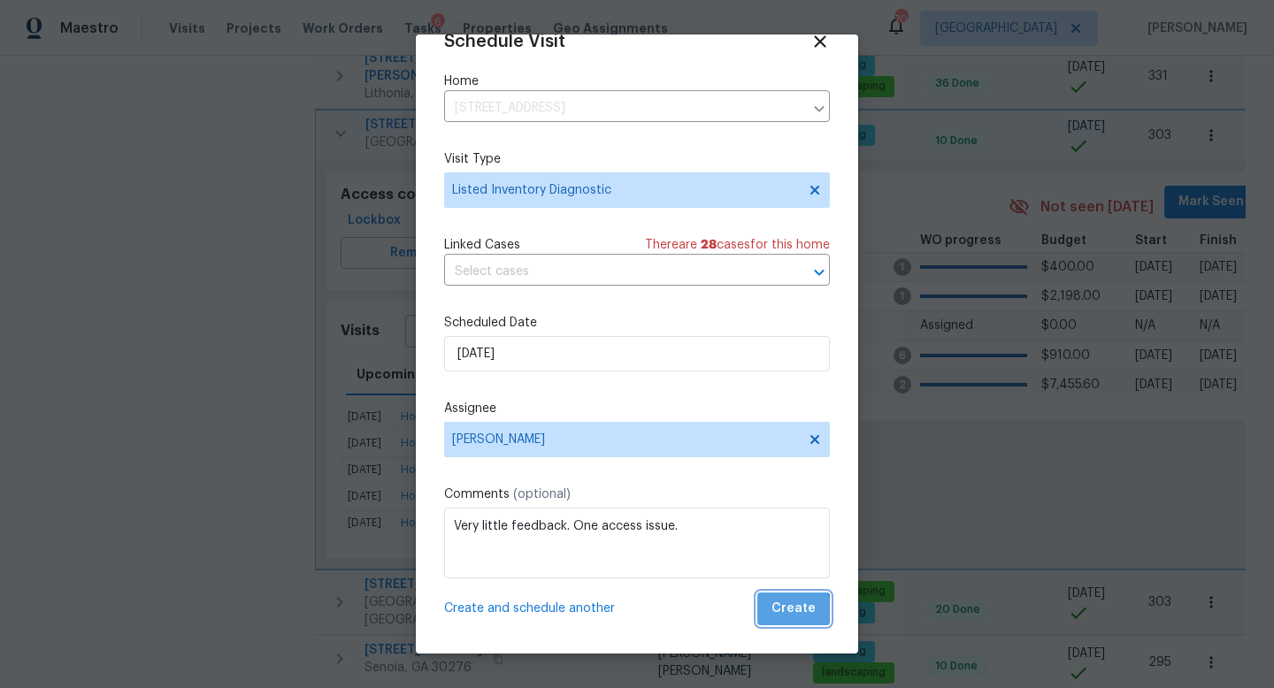
click at [792, 618] on span "Create" at bounding box center [793, 609] width 44 height 22
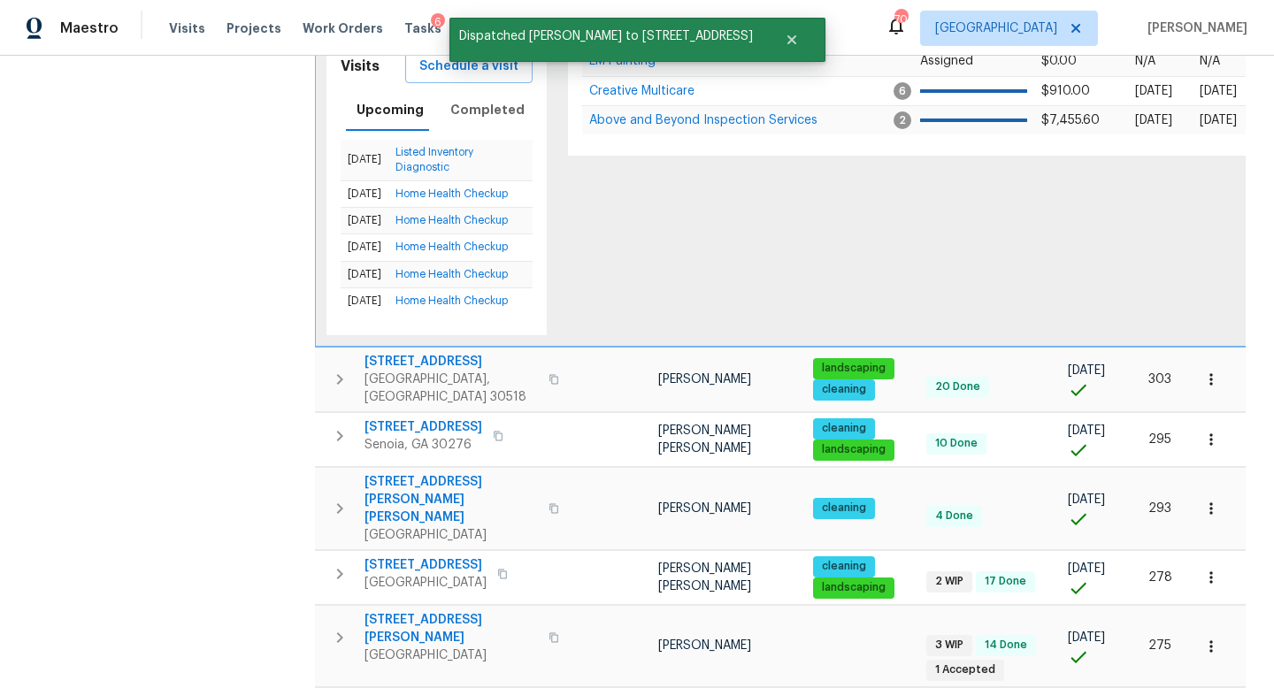
scroll to position [1679, 0]
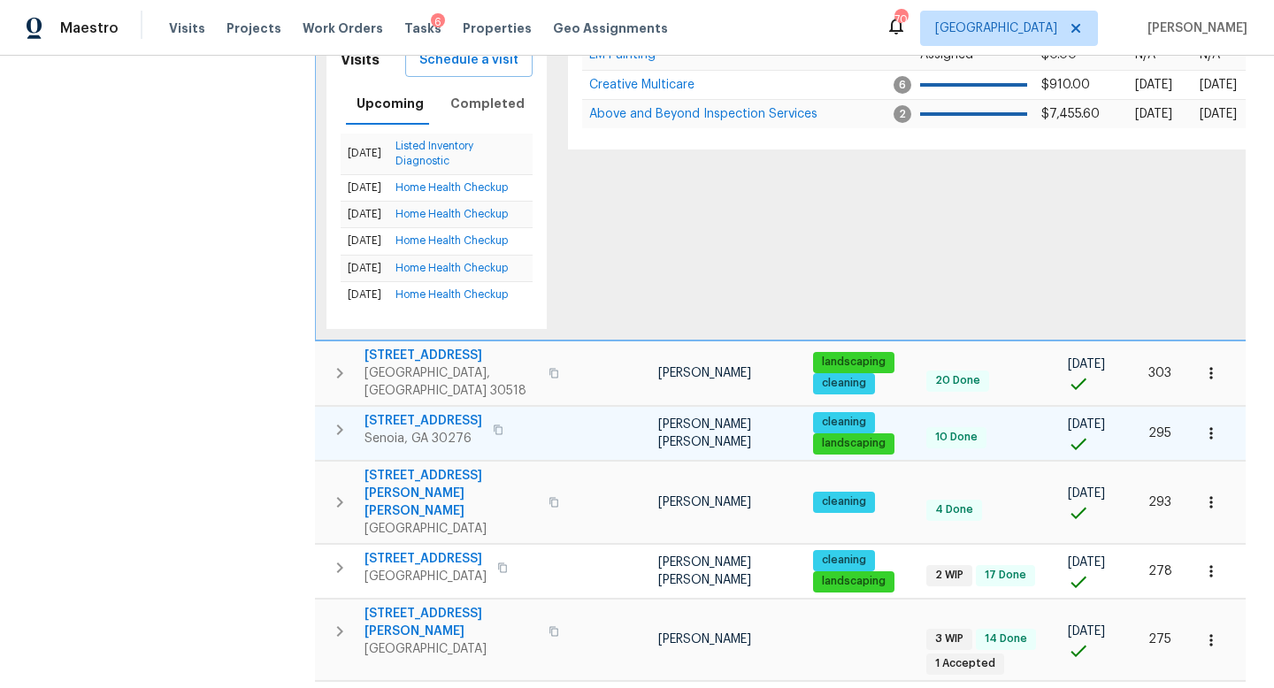
click at [340, 419] on icon "button" at bounding box center [339, 429] width 21 height 21
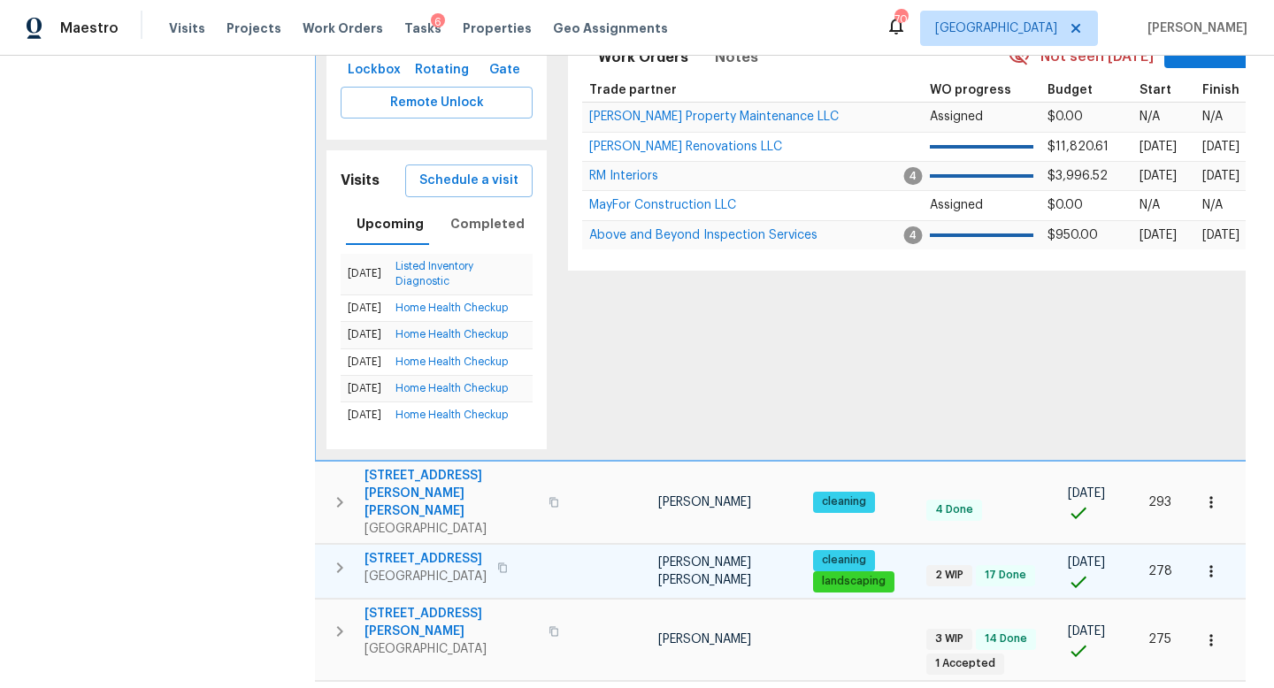
click at [343, 557] on icon "button" at bounding box center [339, 567] width 21 height 21
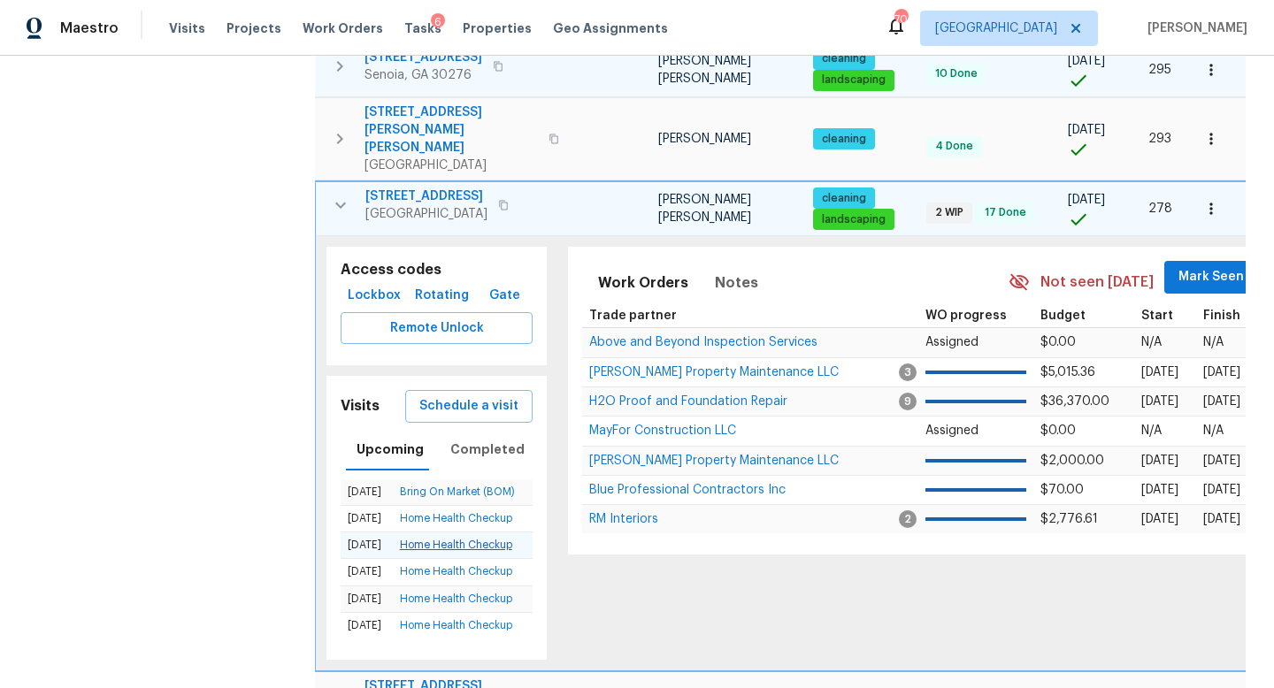
scroll to position [1585, 0]
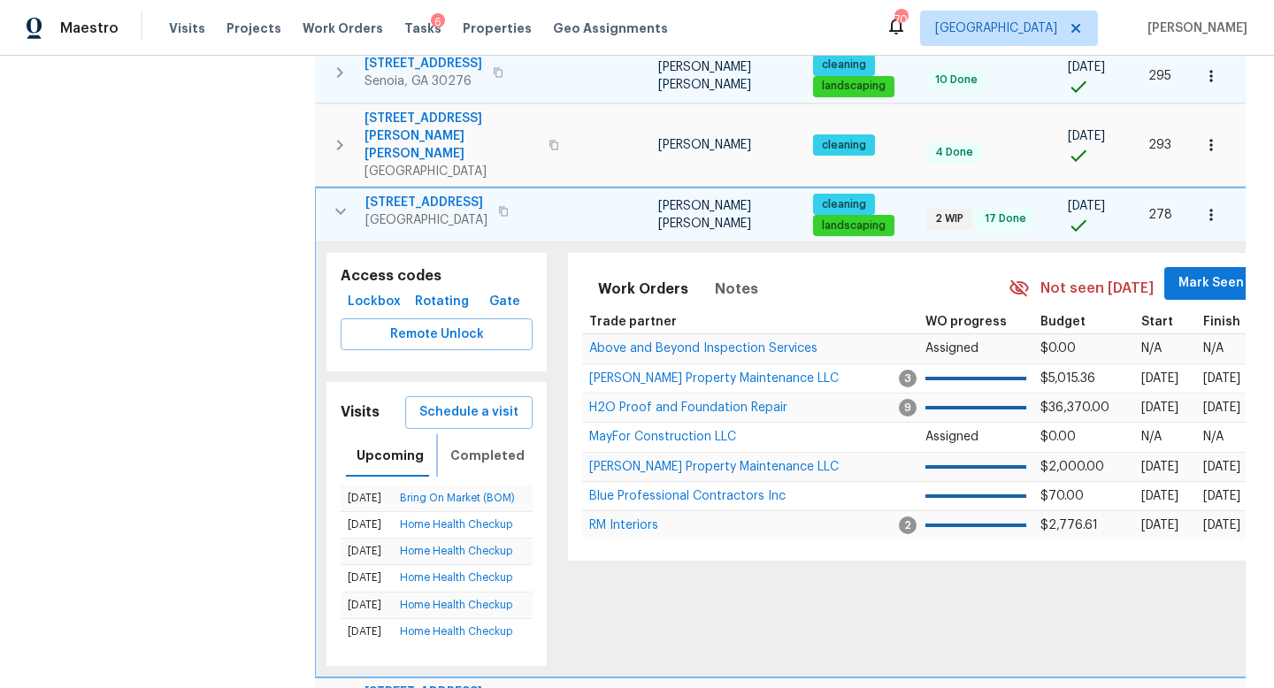
click at [486, 434] on button "Completed" at bounding box center [488, 455] width 96 height 42
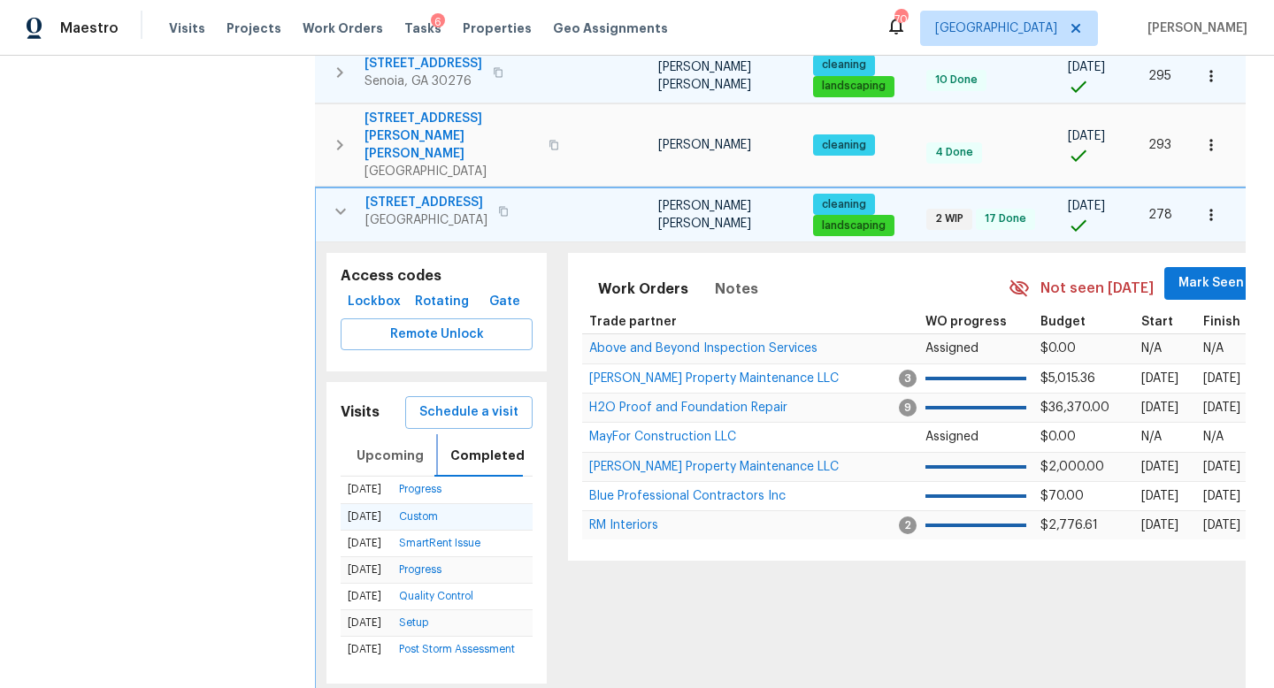
scroll to position [104, 0]
click at [380, 434] on button "Upcoming" at bounding box center [390, 455] width 88 height 42
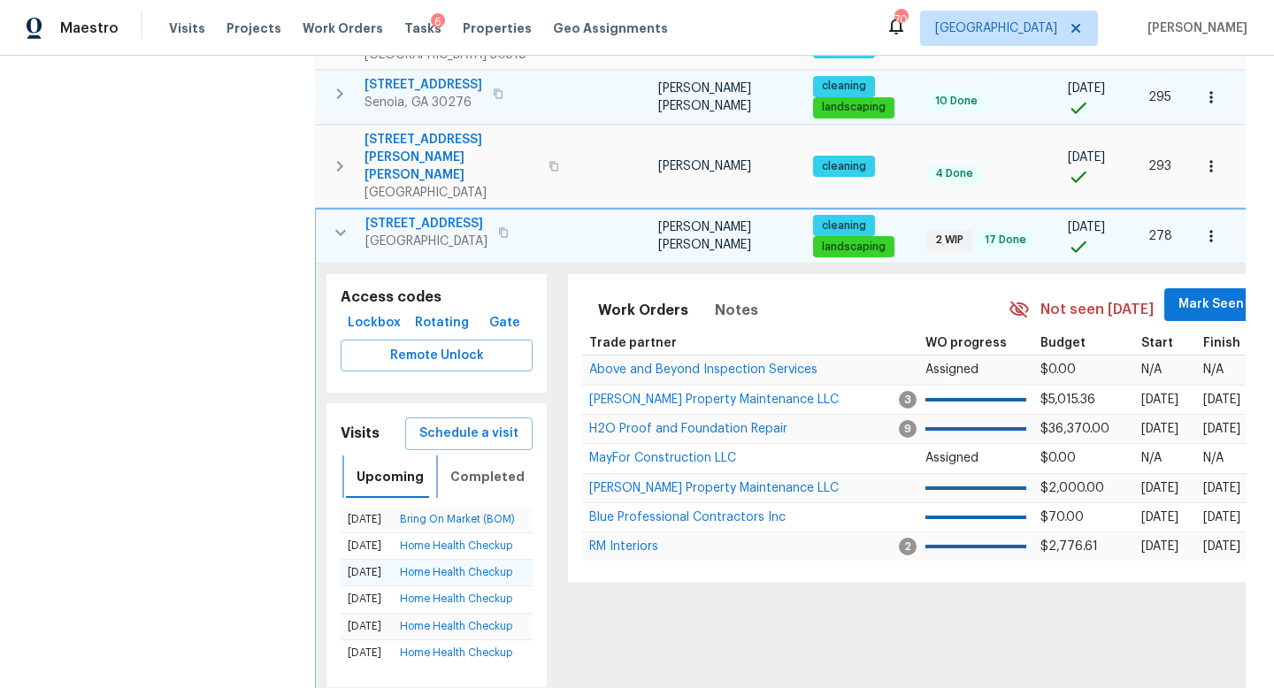
scroll to position [1559, 0]
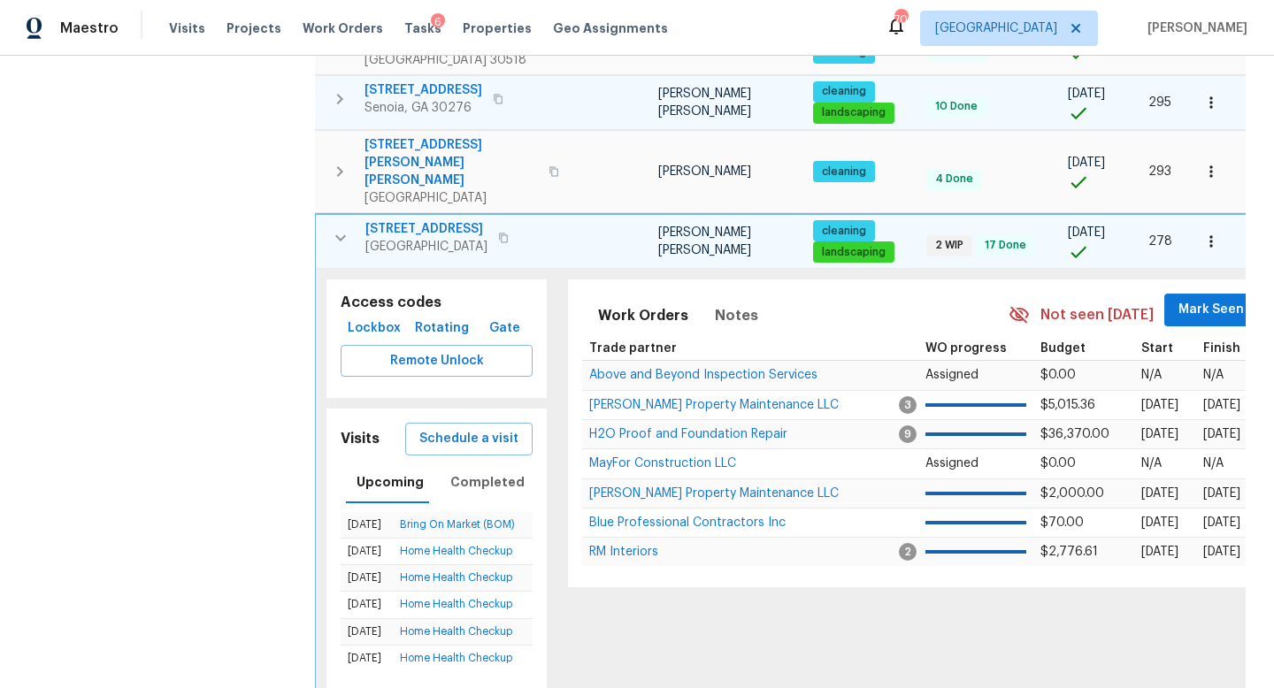
click at [511, 226] on button "button" at bounding box center [503, 238] width 21 height 25
click at [486, 428] on span "Schedule a visit" at bounding box center [468, 439] width 99 height 22
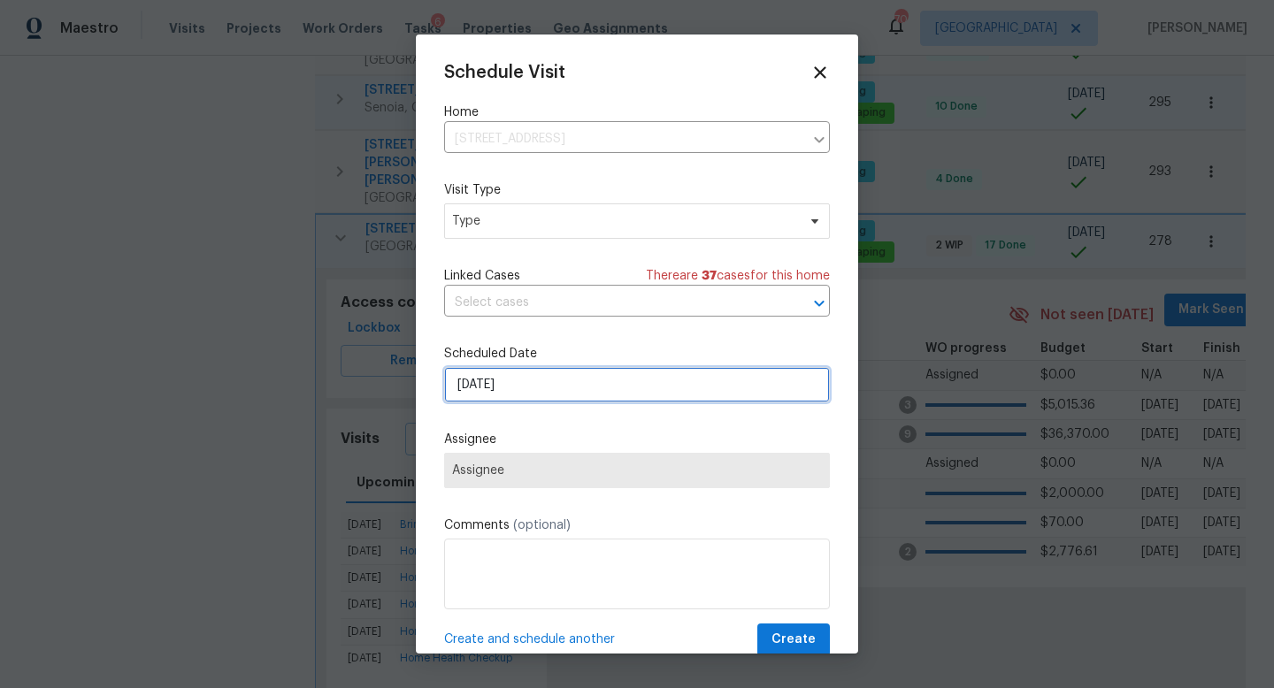
click at [517, 380] on input "[DATE]" at bounding box center [637, 384] width 386 height 35
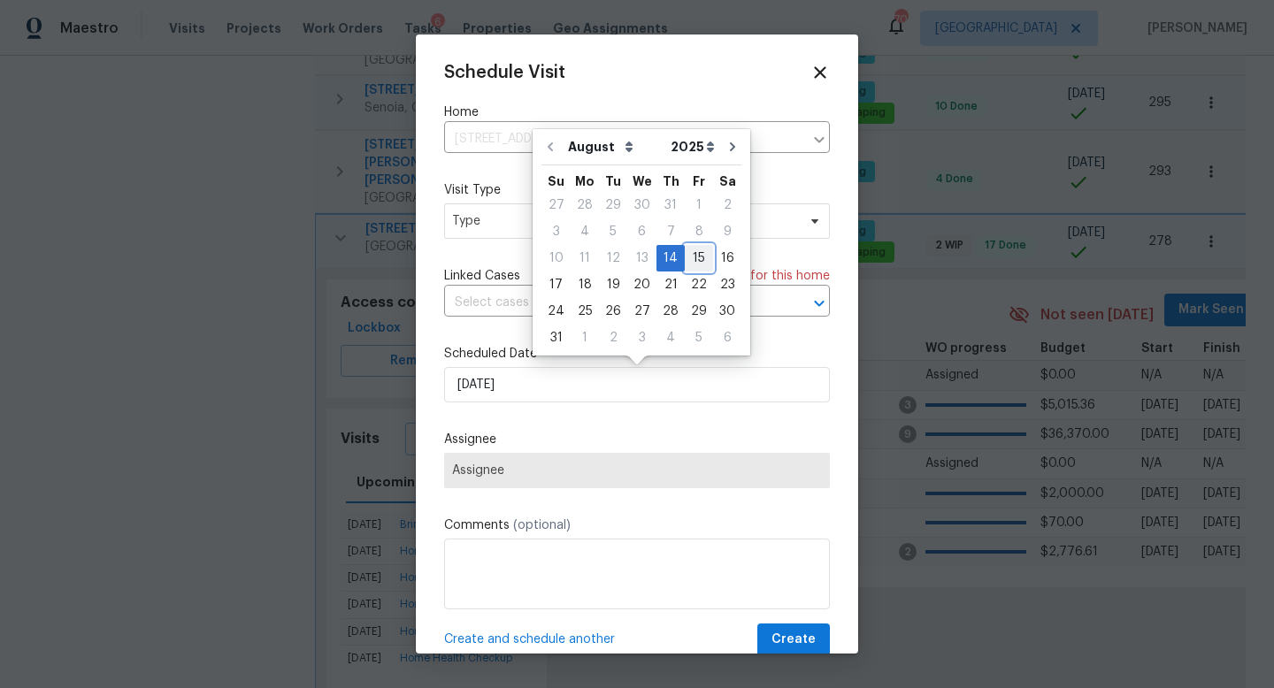
click at [687, 253] on div "15" at bounding box center [699, 258] width 28 height 25
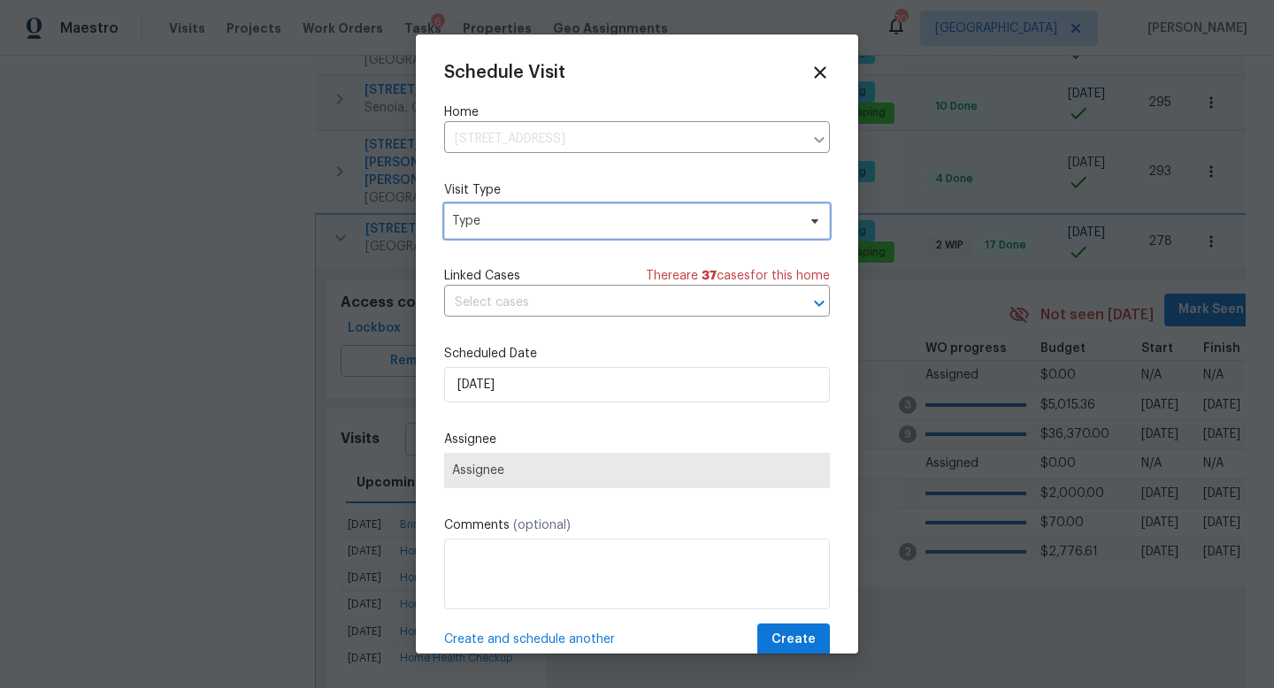
click at [533, 213] on span "Type" at bounding box center [624, 221] width 344 height 18
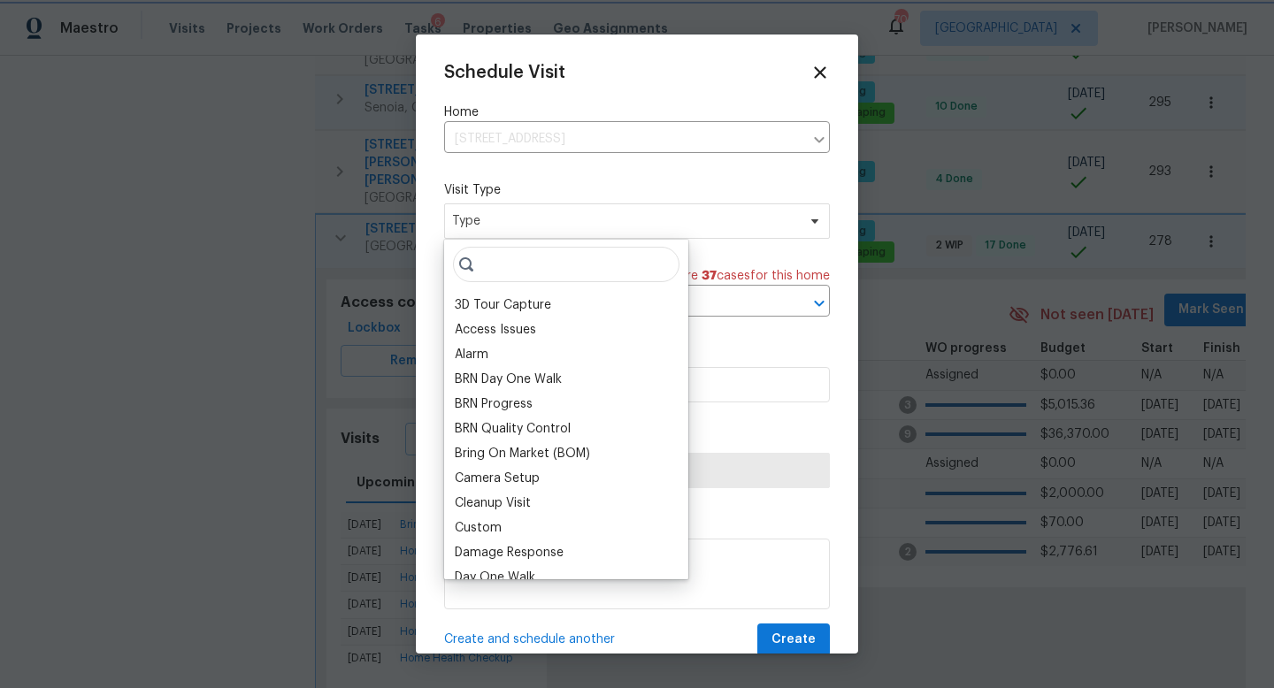
click at [742, 347] on label "Scheduled Date" at bounding box center [637, 354] width 386 height 18
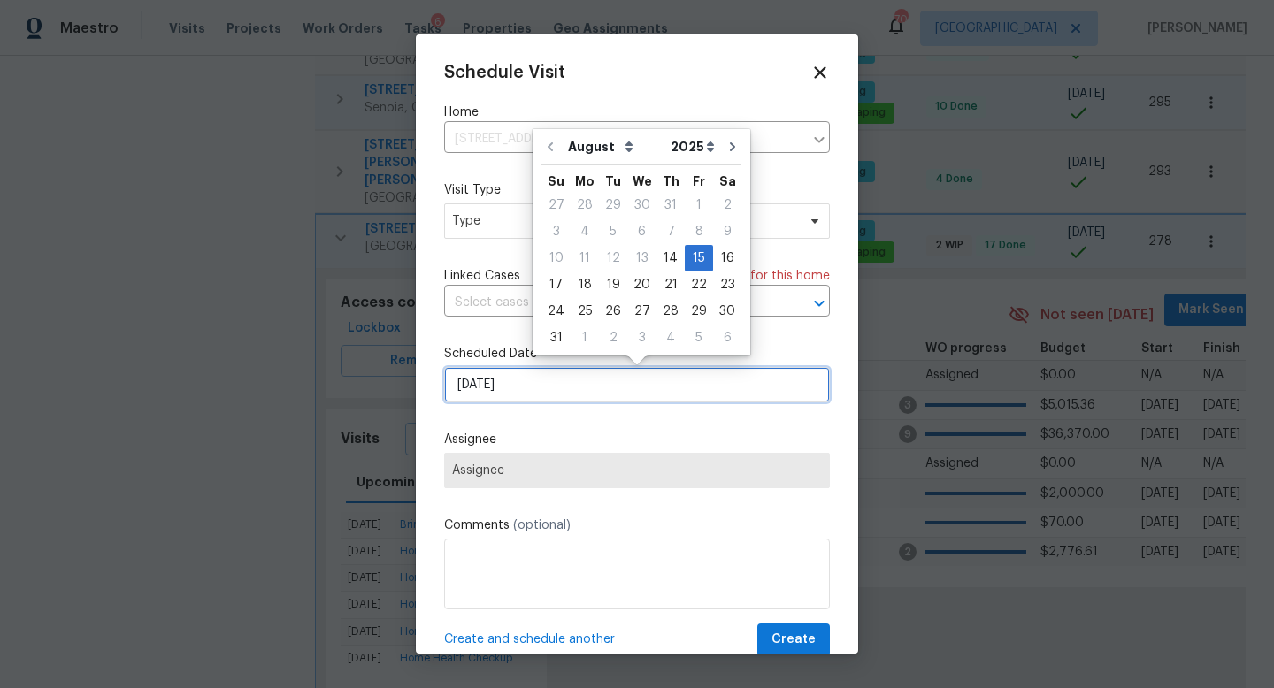
click at [525, 378] on input "[DATE]" at bounding box center [637, 384] width 386 height 35
click at [662, 250] on div "14" at bounding box center [670, 258] width 28 height 25
type input "[DATE]"
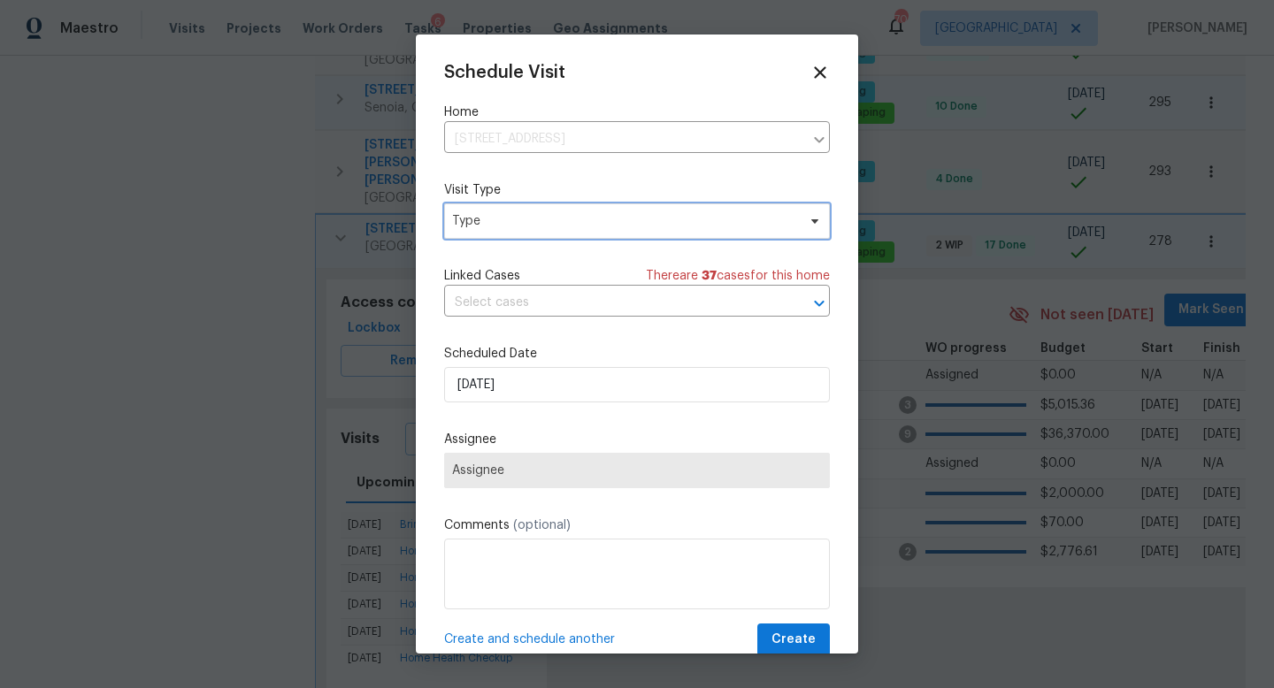
click at [494, 230] on span "Type" at bounding box center [624, 221] width 344 height 18
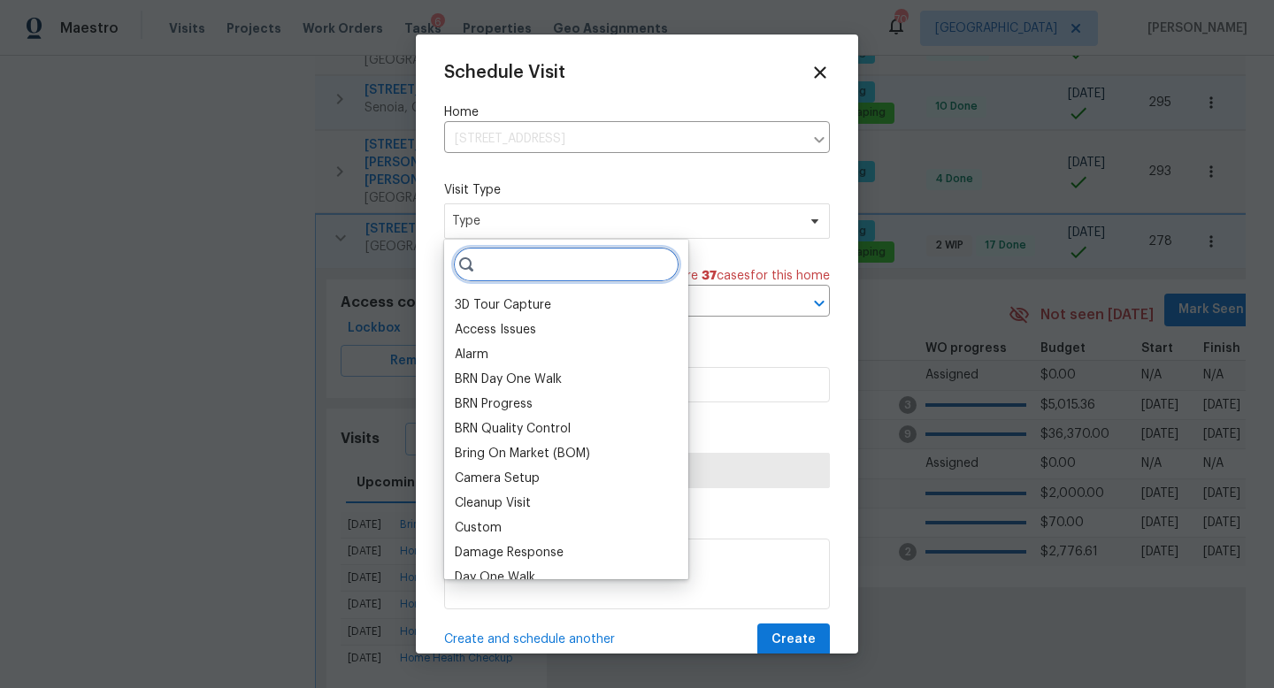
click at [517, 279] on input "search" at bounding box center [566, 264] width 226 height 35
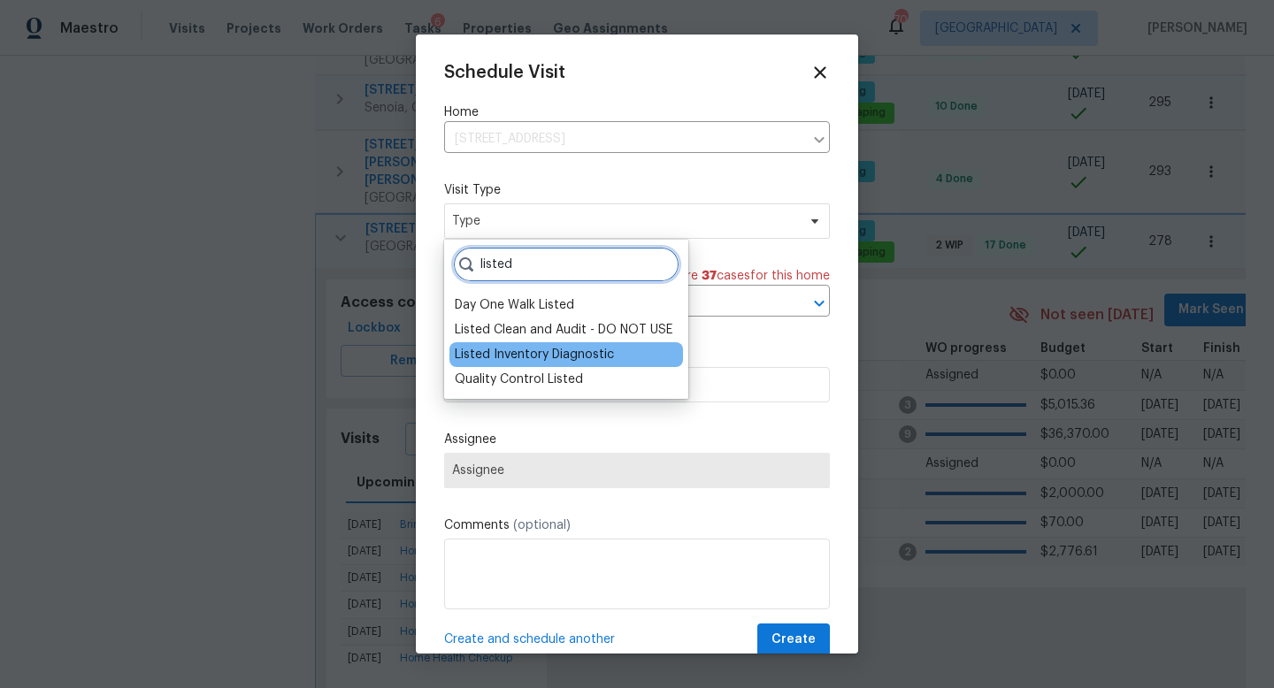
type input "listed"
click at [529, 355] on div "Listed Inventory Diagnostic" at bounding box center [534, 355] width 159 height 18
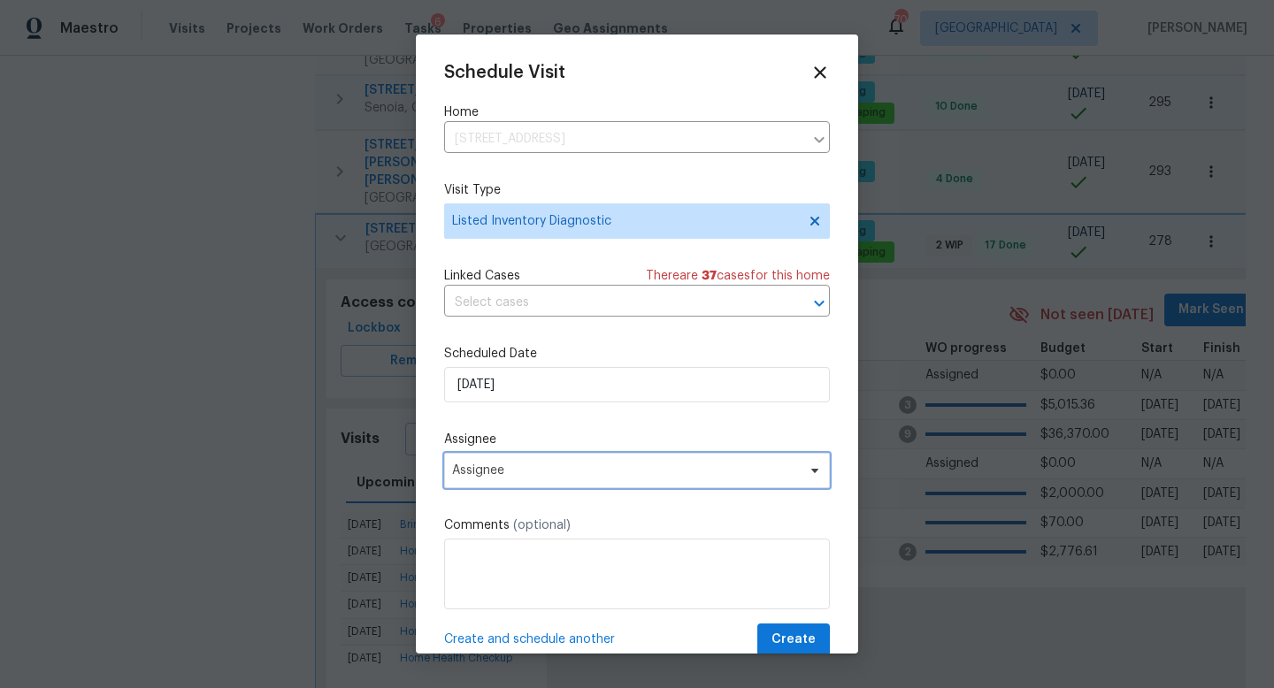
click at [521, 472] on span "Assignee" at bounding box center [625, 471] width 347 height 14
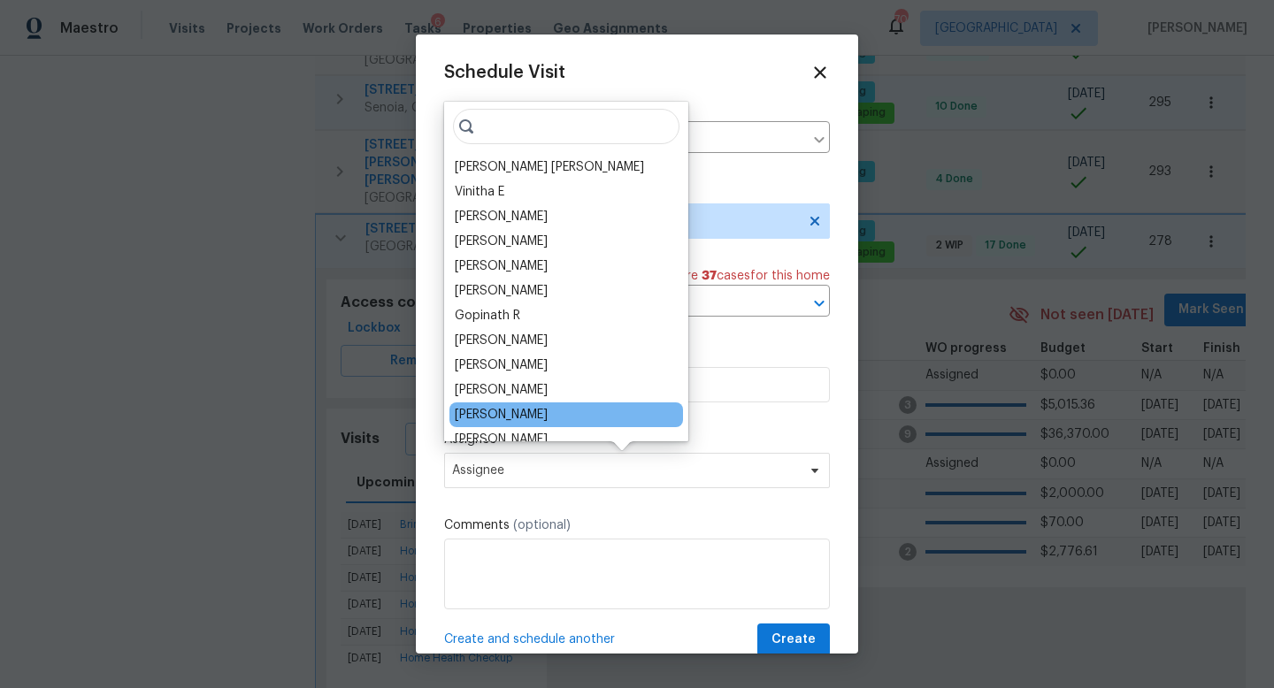
click at [510, 405] on div "[PERSON_NAME]" at bounding box center [566, 415] width 234 height 25
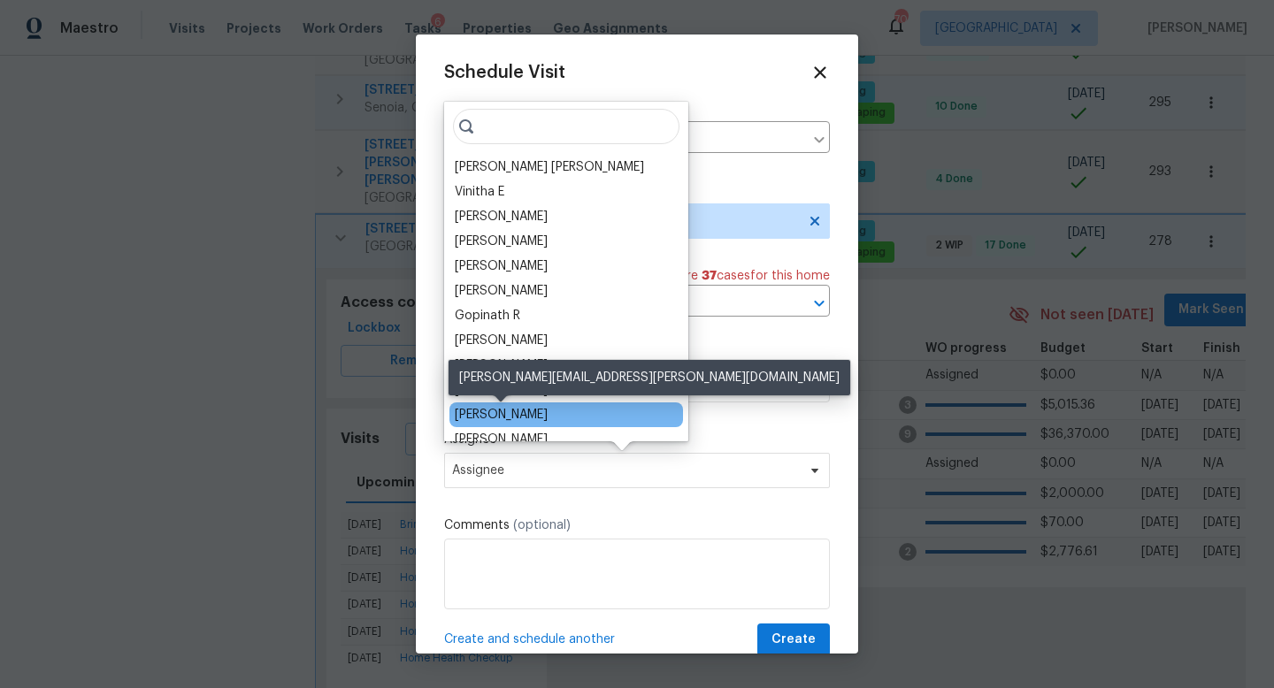
click at [508, 418] on div "[PERSON_NAME]" at bounding box center [501, 415] width 93 height 18
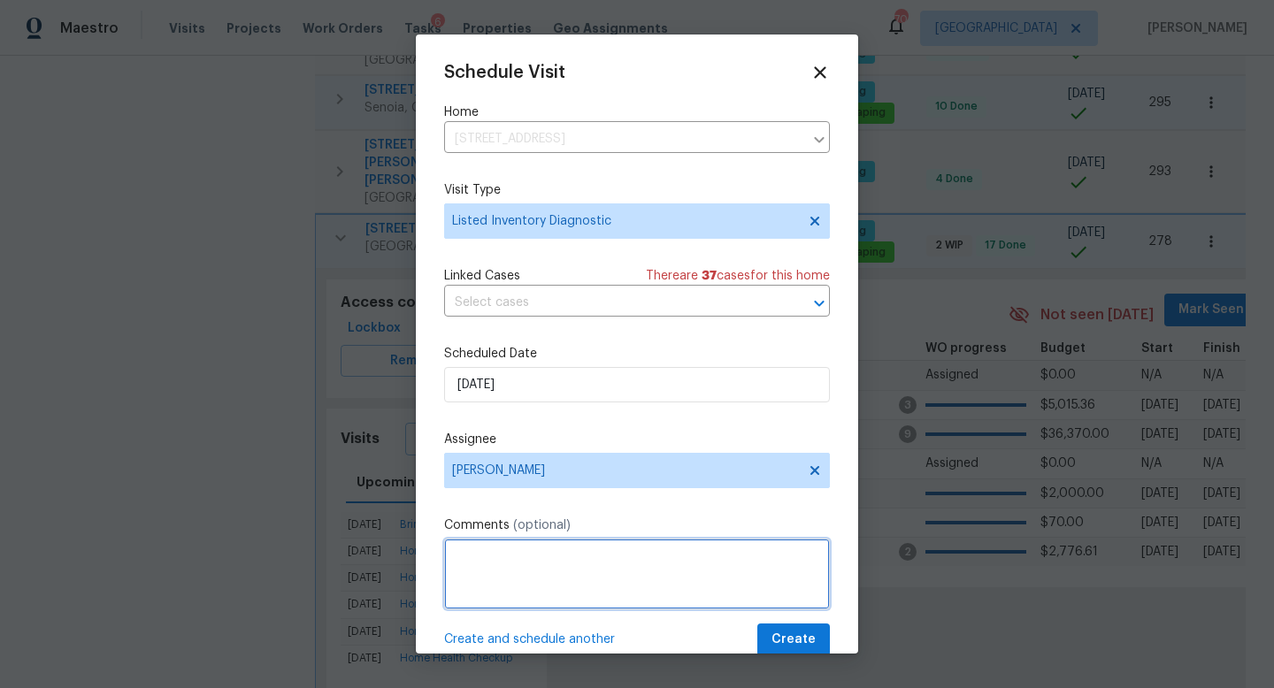
click at [490, 561] on textarea at bounding box center [637, 574] width 386 height 71
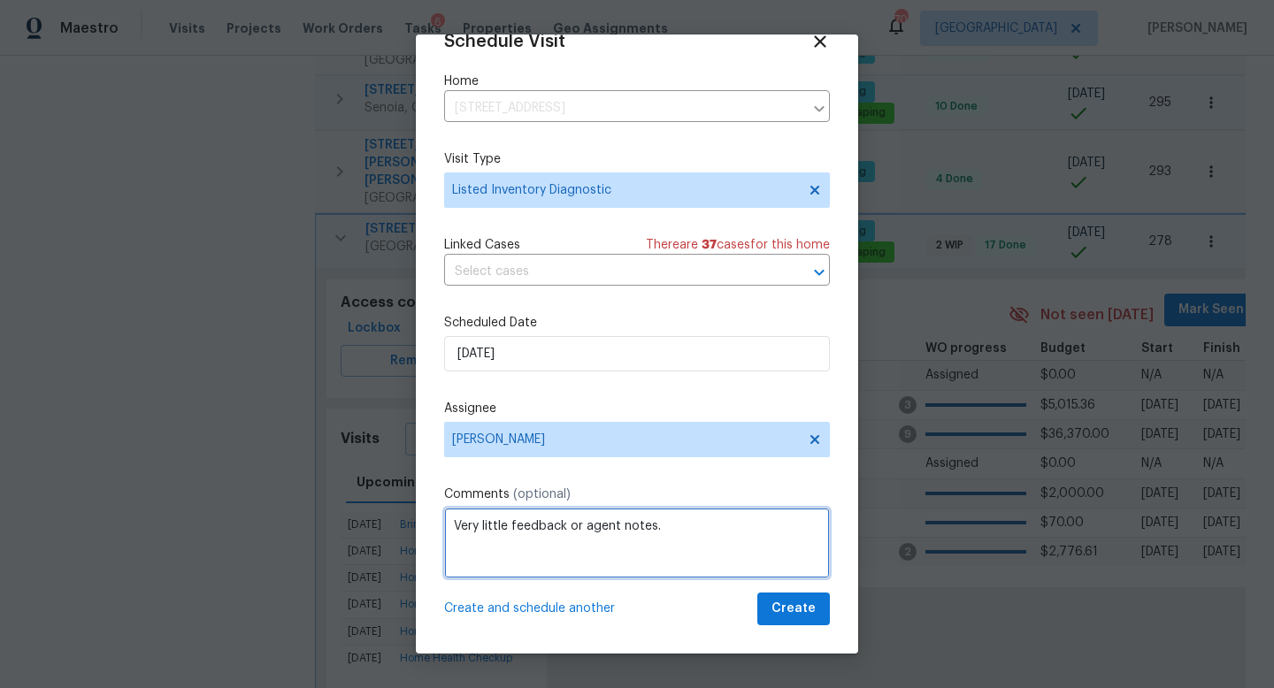
type textarea "Very little feedback or agent notes."
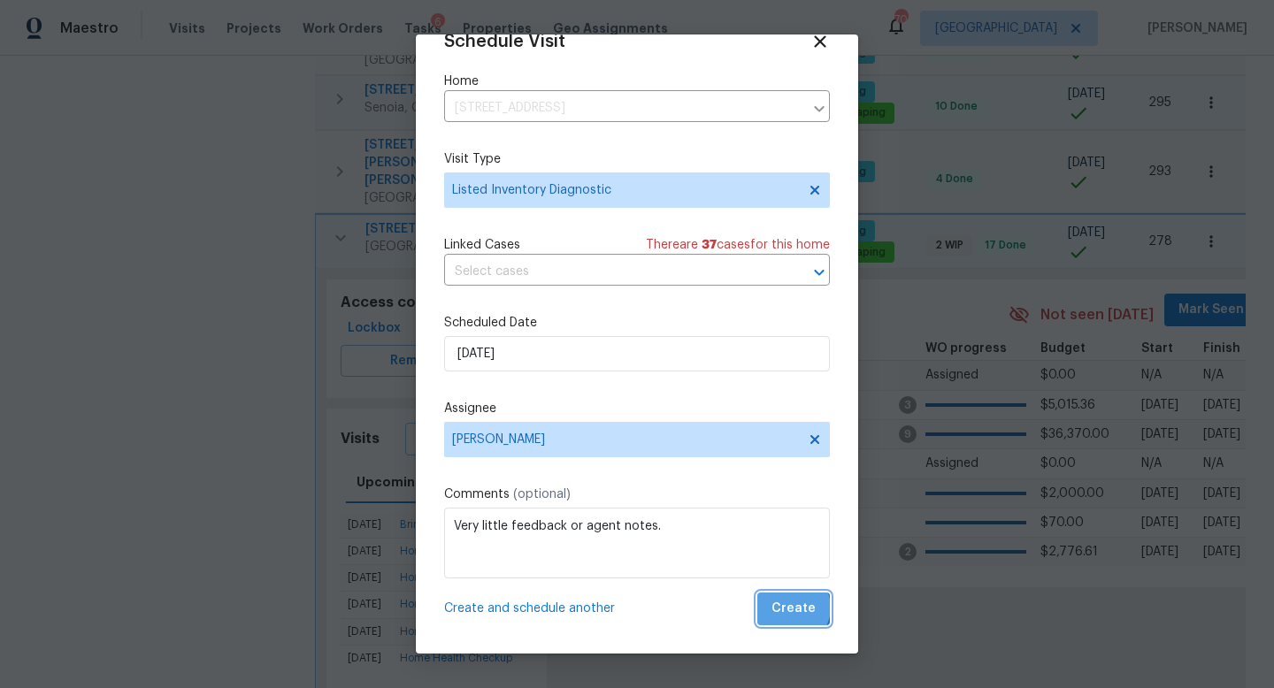
click at [795, 608] on span "Create" at bounding box center [793, 609] width 44 height 22
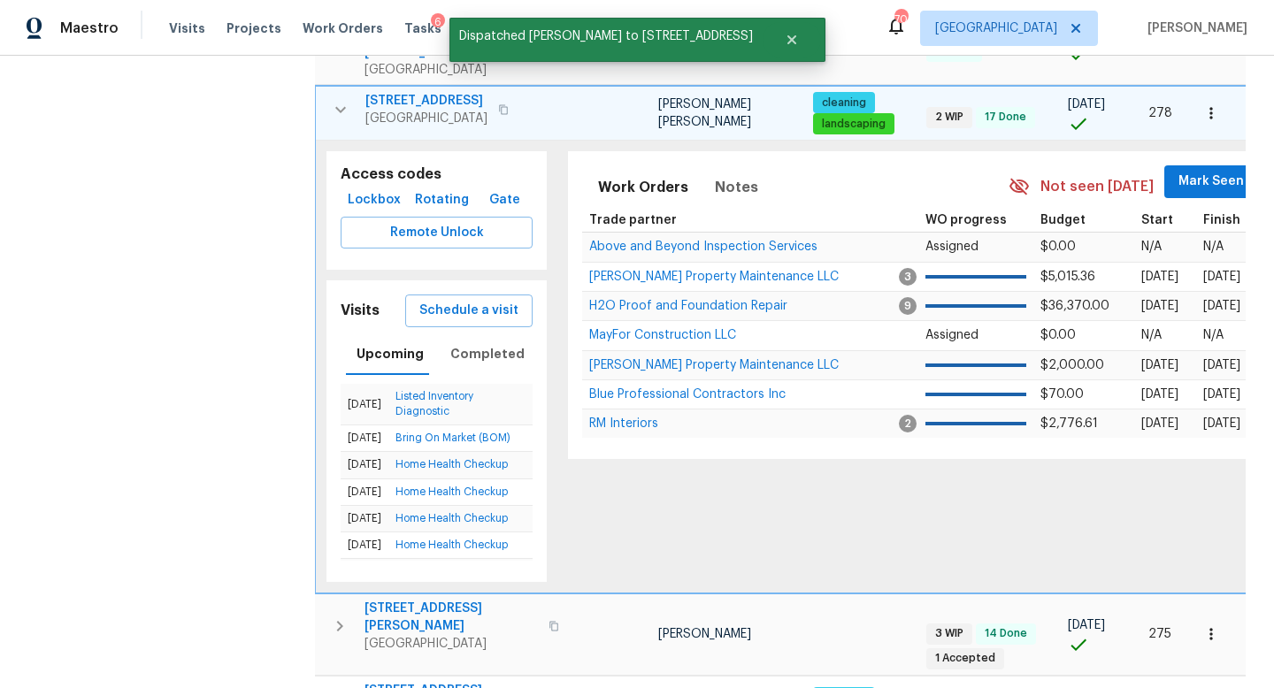
scroll to position [1691, 0]
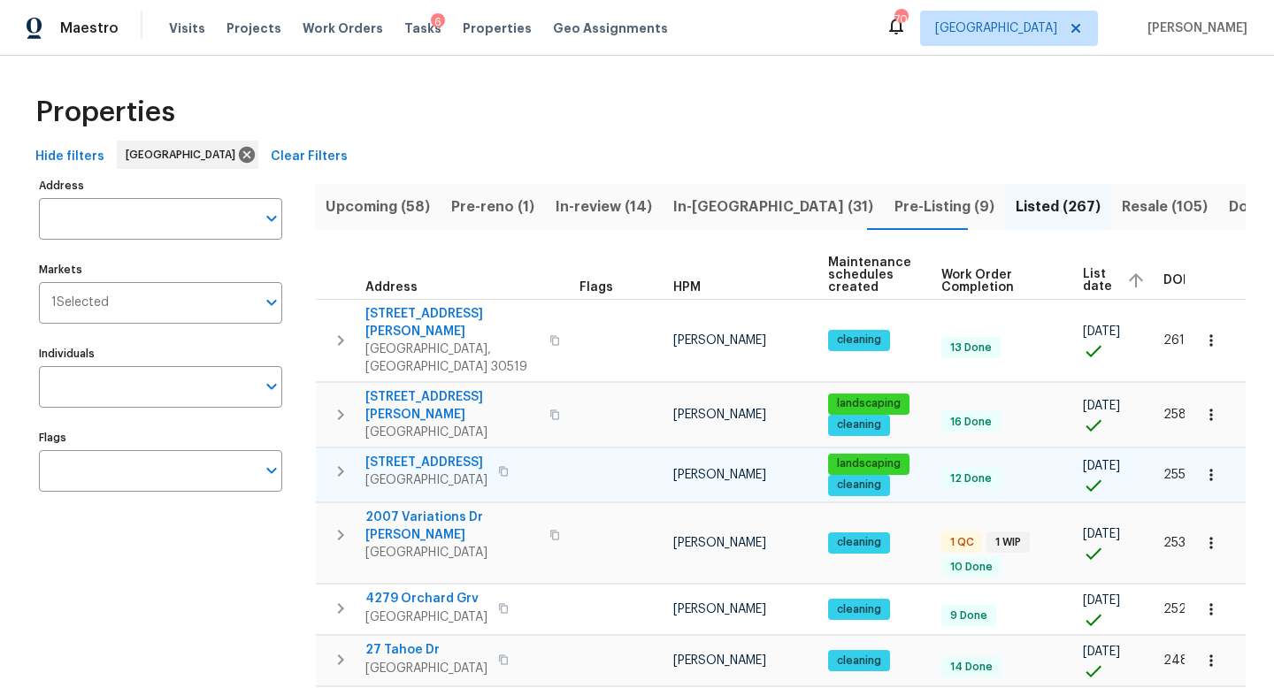
click at [343, 461] on icon "button" at bounding box center [340, 471] width 21 height 21
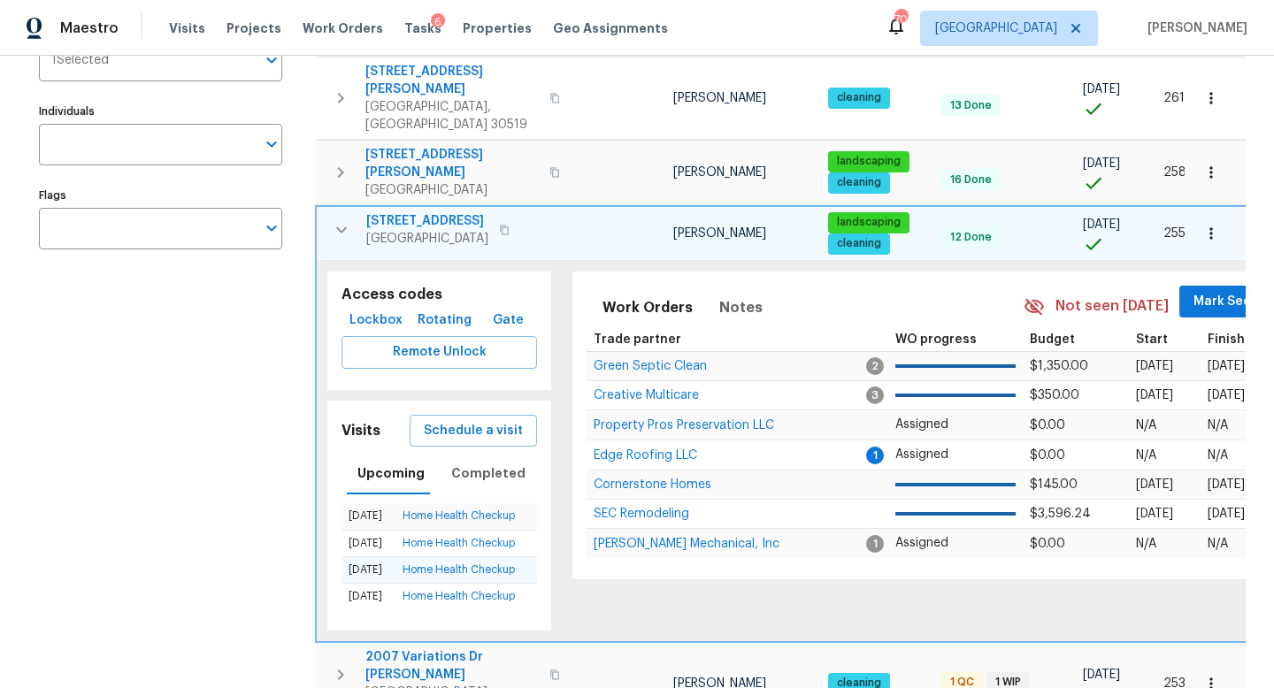
scroll to position [244, 0]
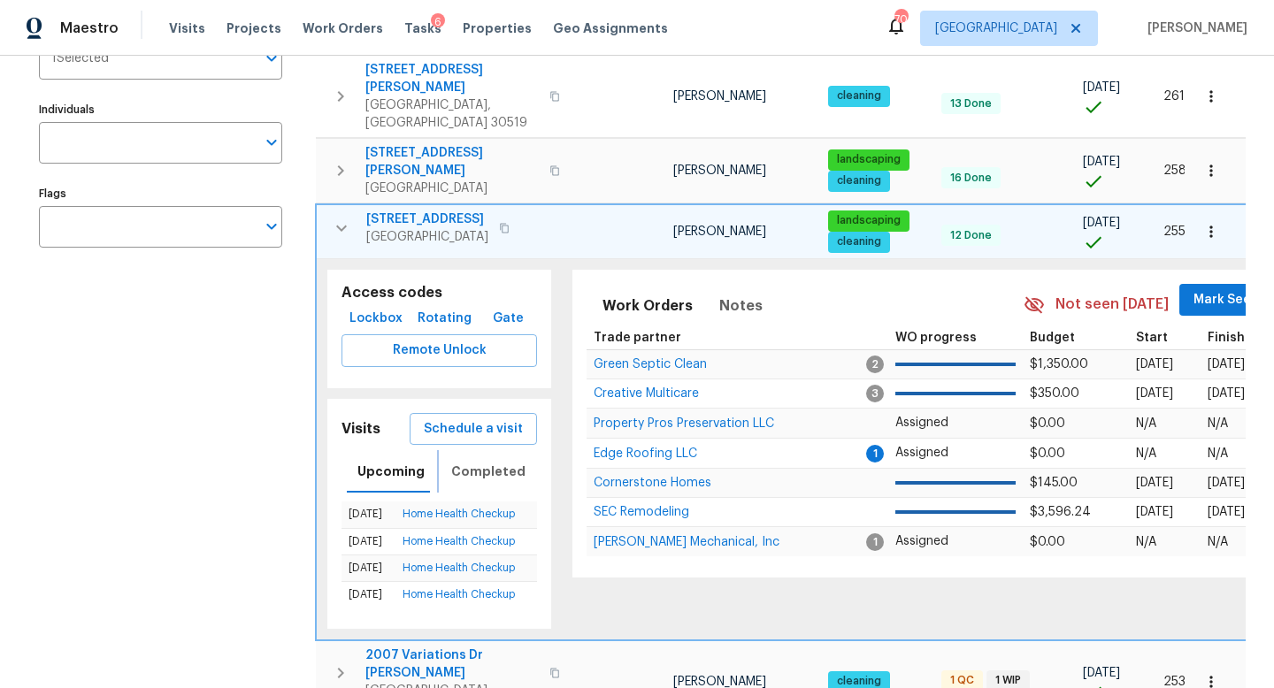
click at [473, 461] on span "Completed" at bounding box center [488, 472] width 74 height 22
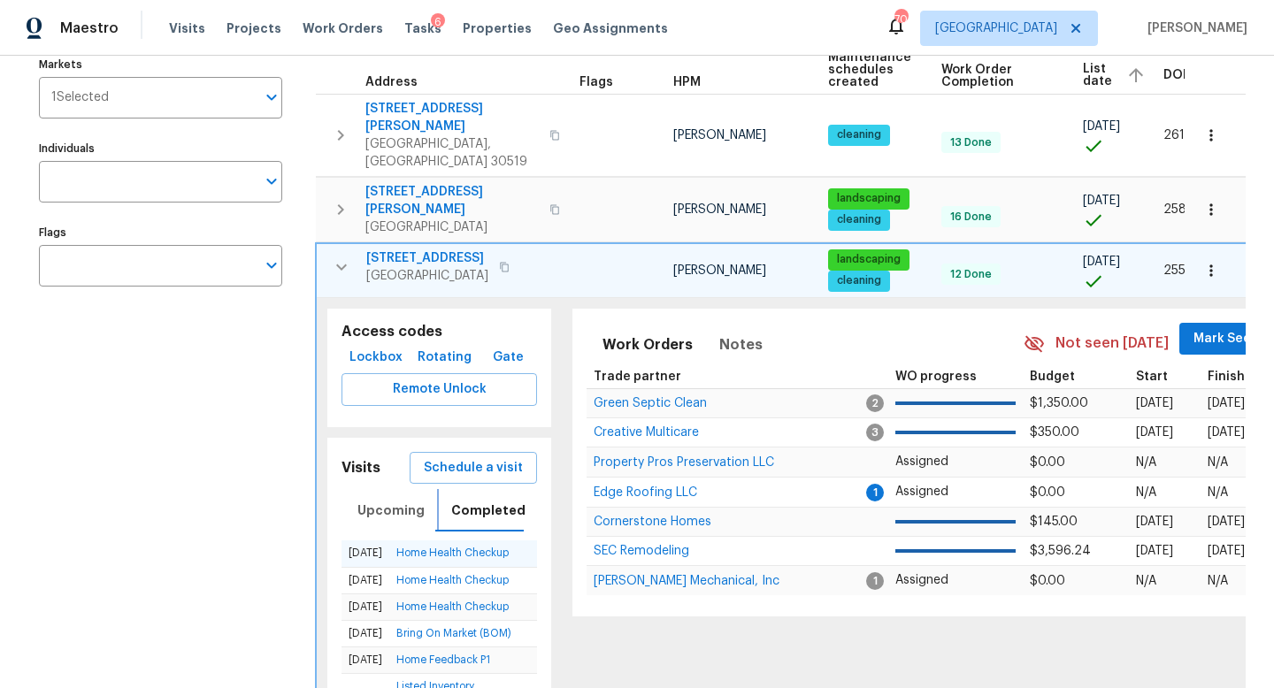
scroll to position [197, 0]
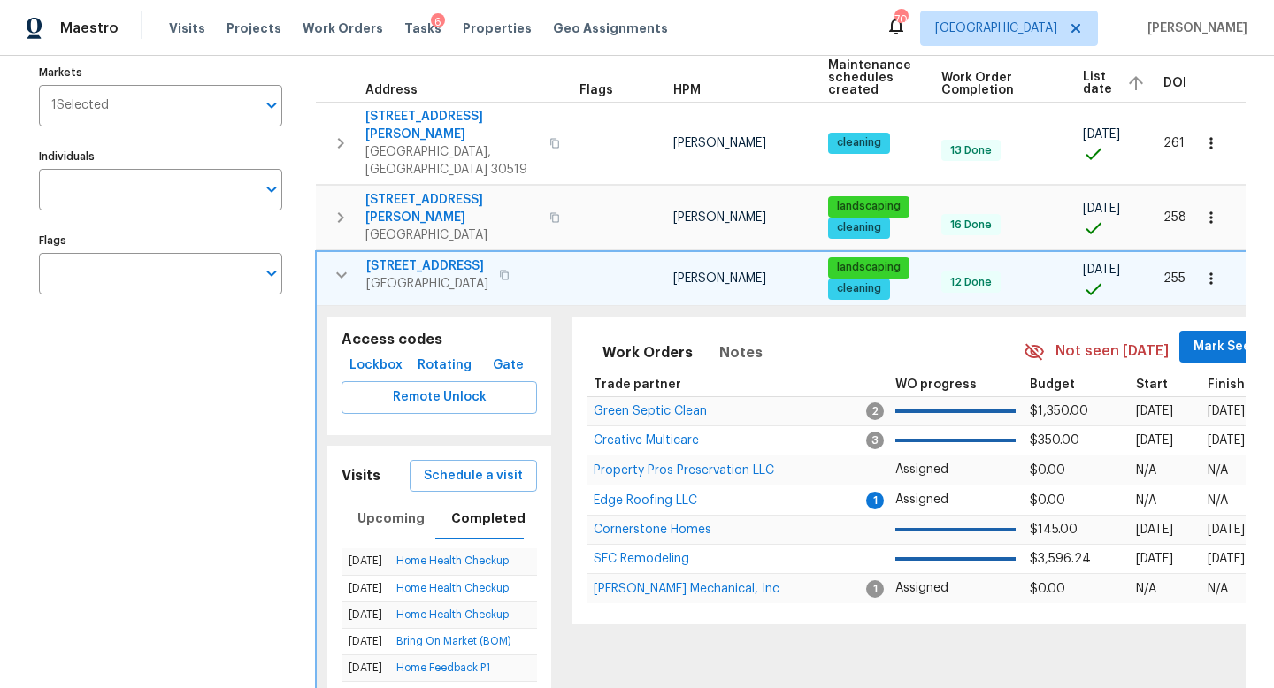
click at [507, 270] on icon "button" at bounding box center [504, 275] width 11 height 11
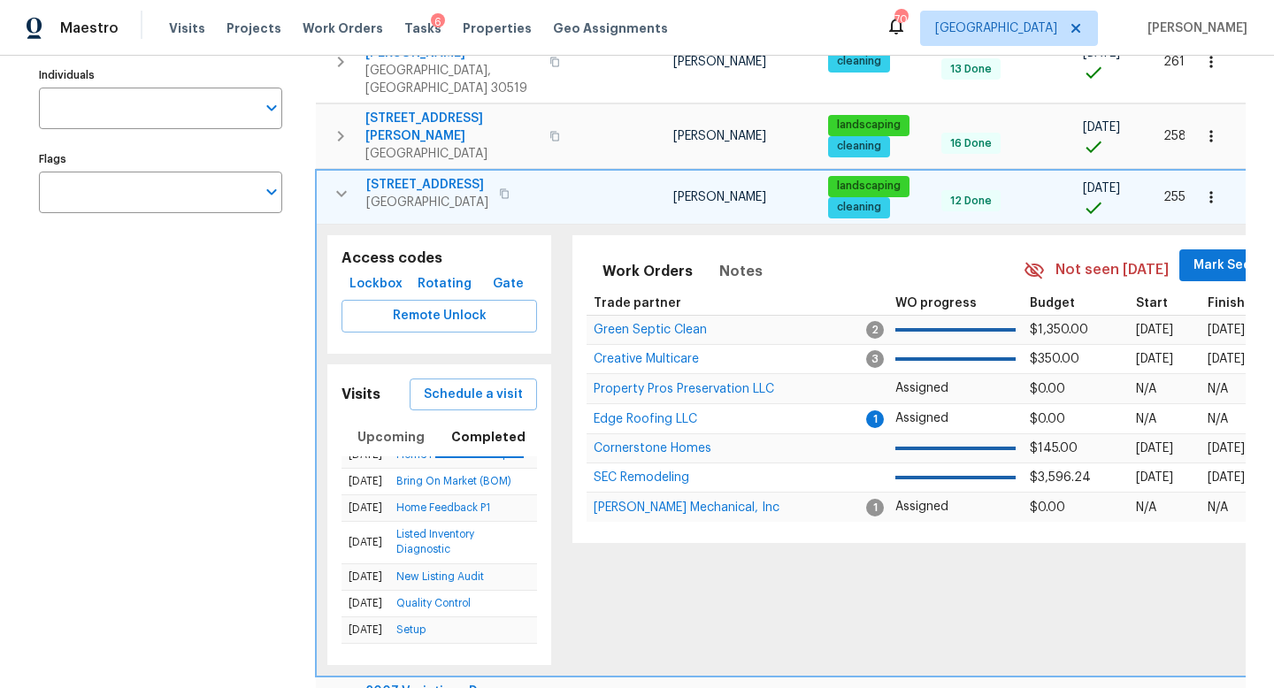
scroll to position [294, 0]
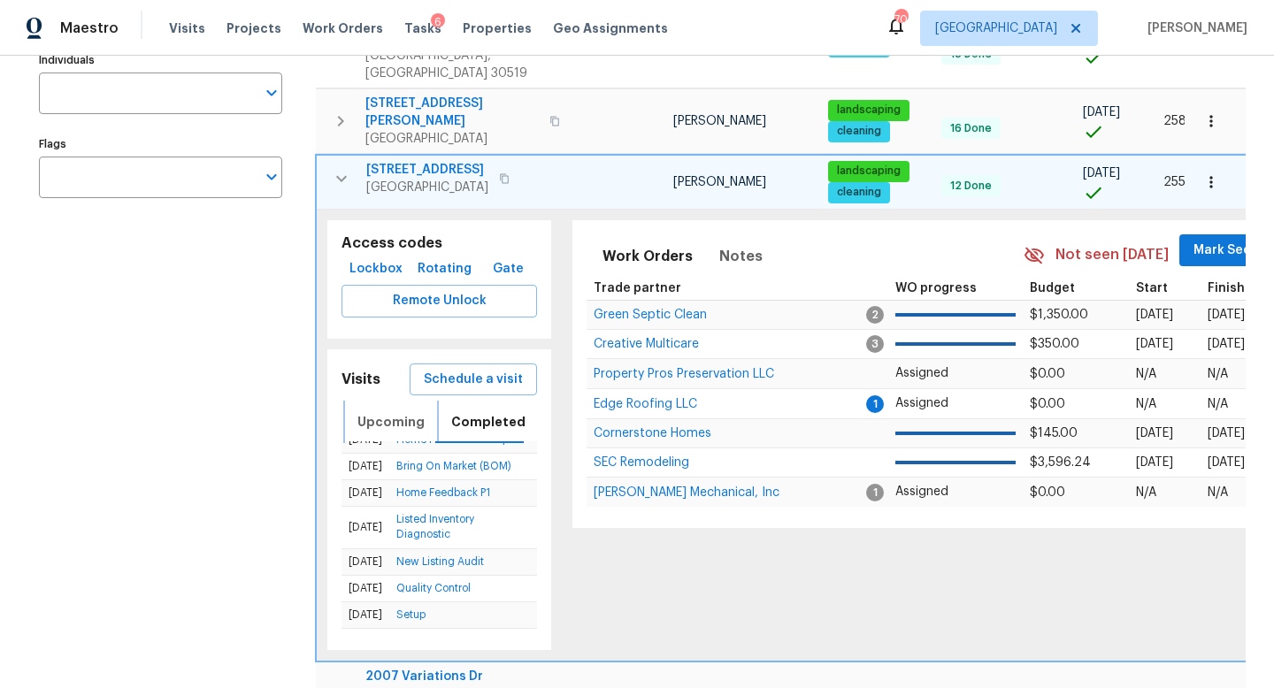
click at [399, 411] on span "Upcoming" at bounding box center [390, 422] width 67 height 22
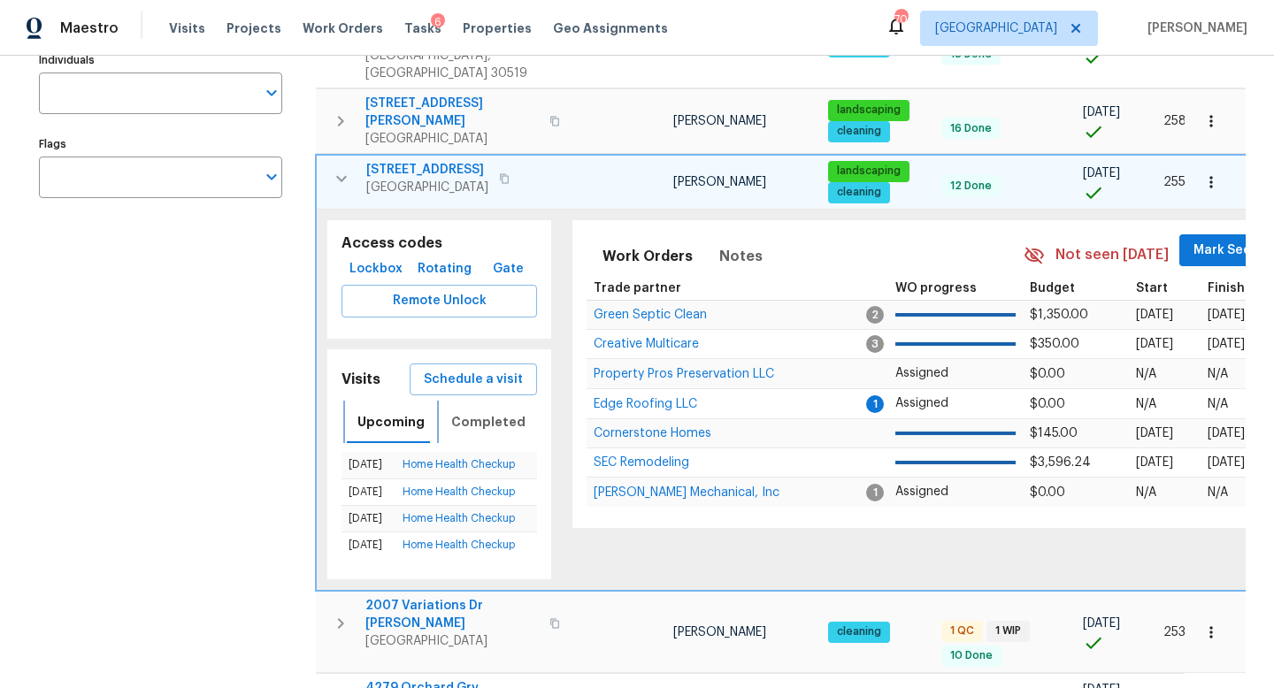
scroll to position [0, 0]
click at [474, 369] on span "Schedule a visit" at bounding box center [473, 380] width 99 height 22
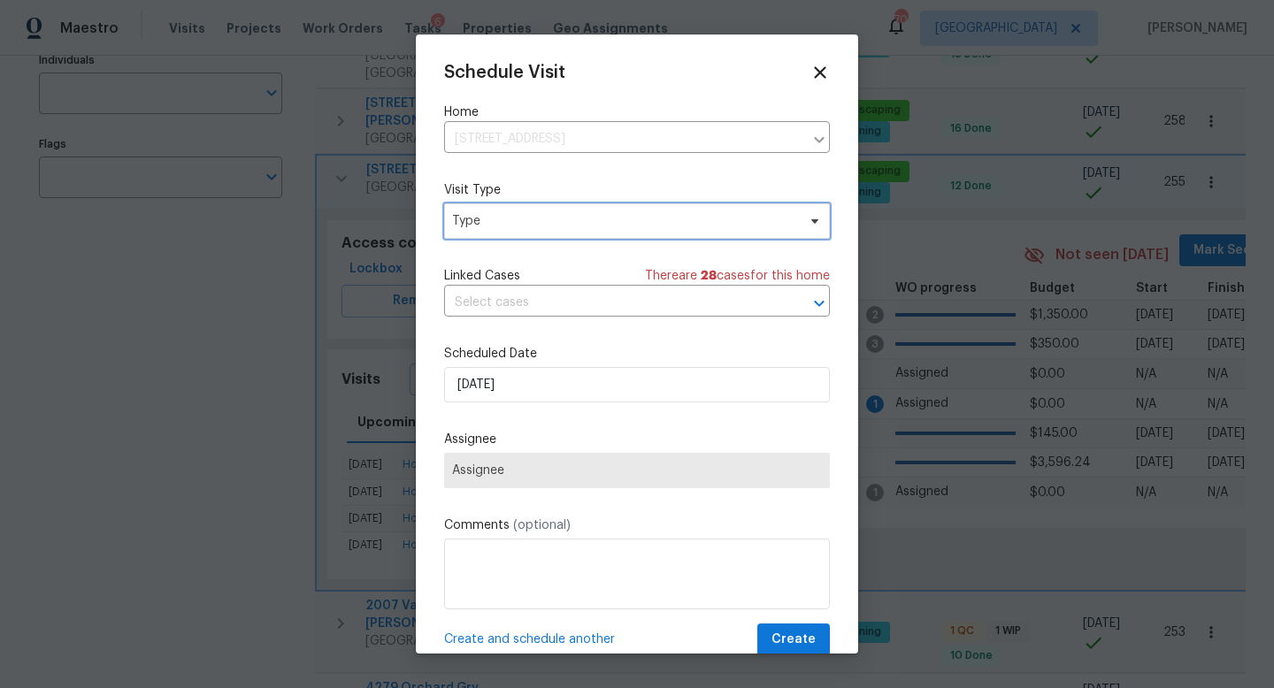
click at [570, 218] on span "Type" at bounding box center [624, 221] width 344 height 18
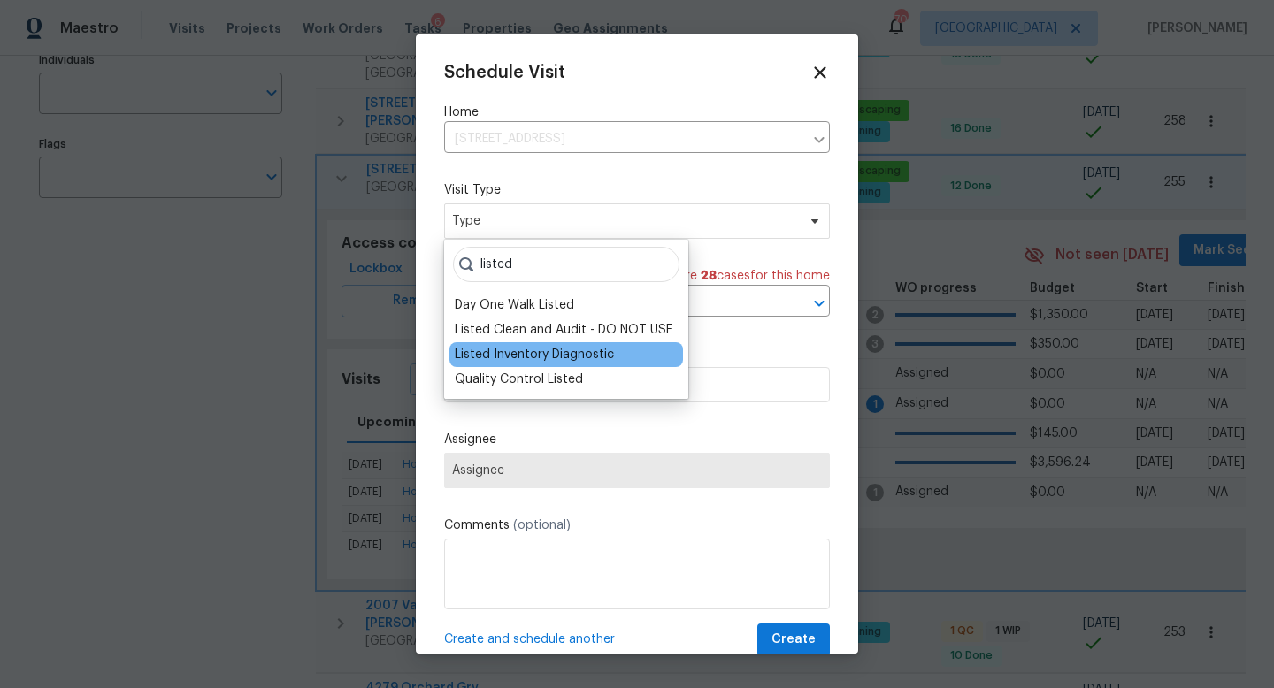
type input "listed"
click at [559, 358] on div "Listed Inventory Diagnostic" at bounding box center [534, 355] width 159 height 18
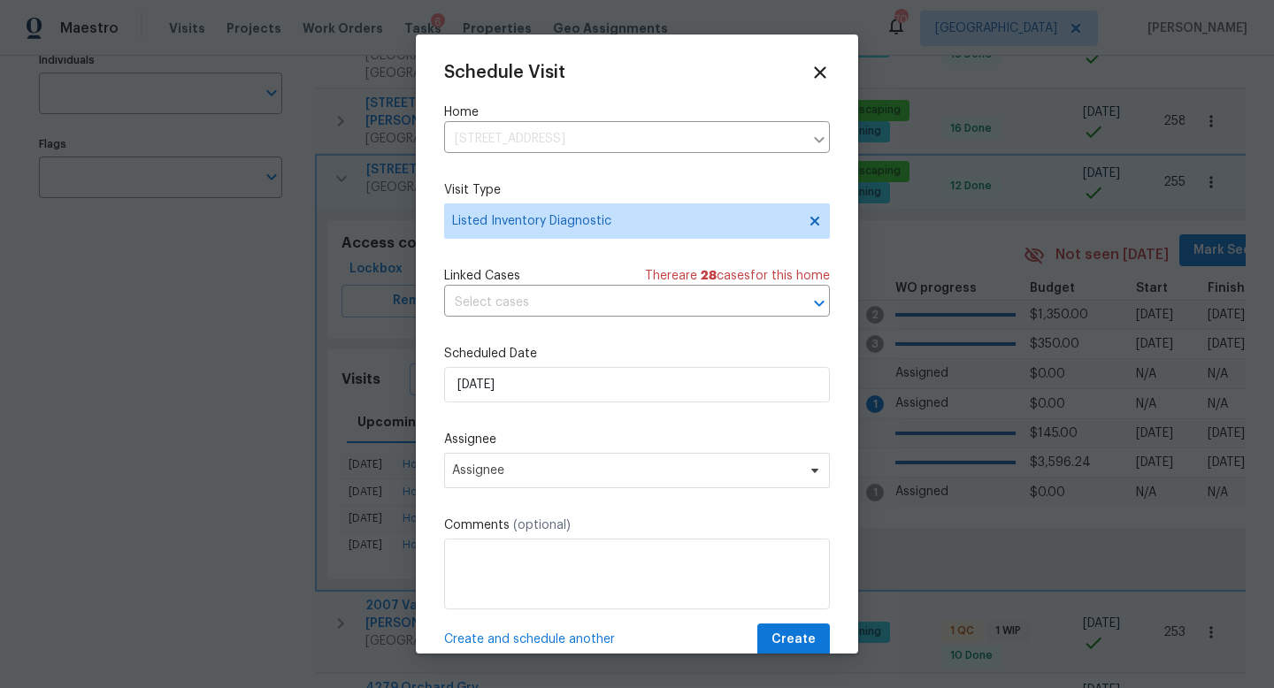
click at [525, 452] on div "Assignee Assignee" at bounding box center [637, 460] width 386 height 58
click at [518, 467] on span "Assignee" at bounding box center [625, 471] width 347 height 14
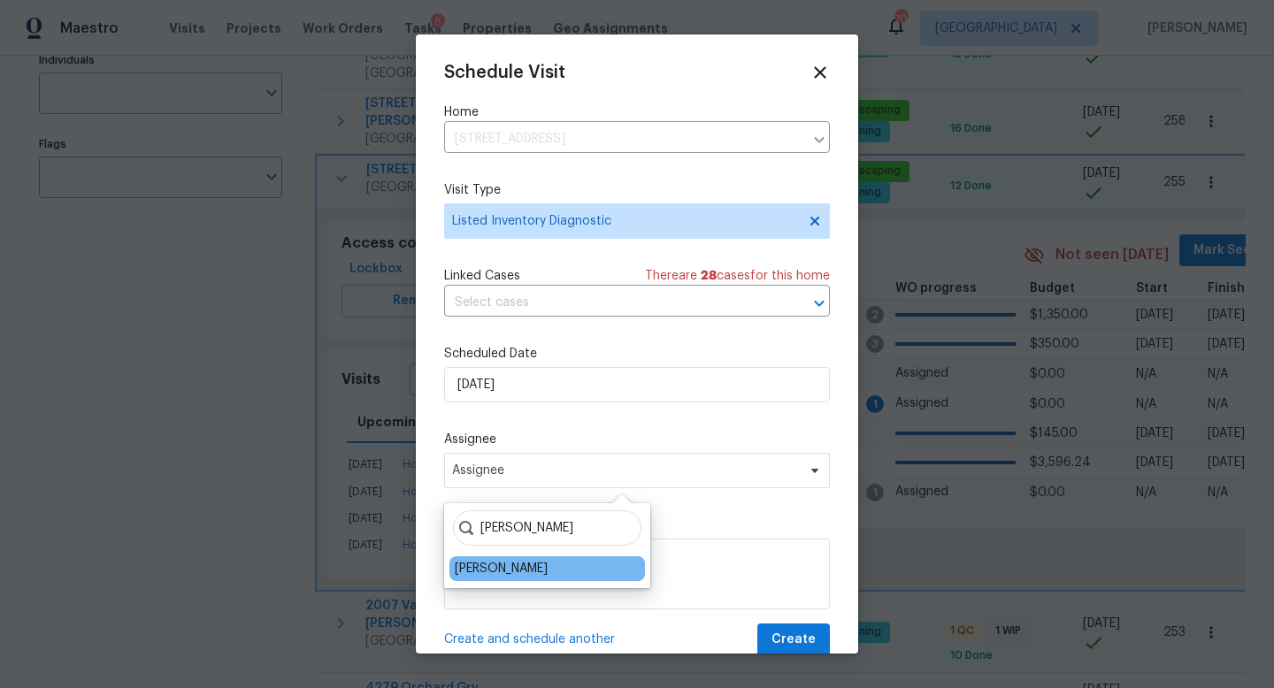
type input "cynthia"
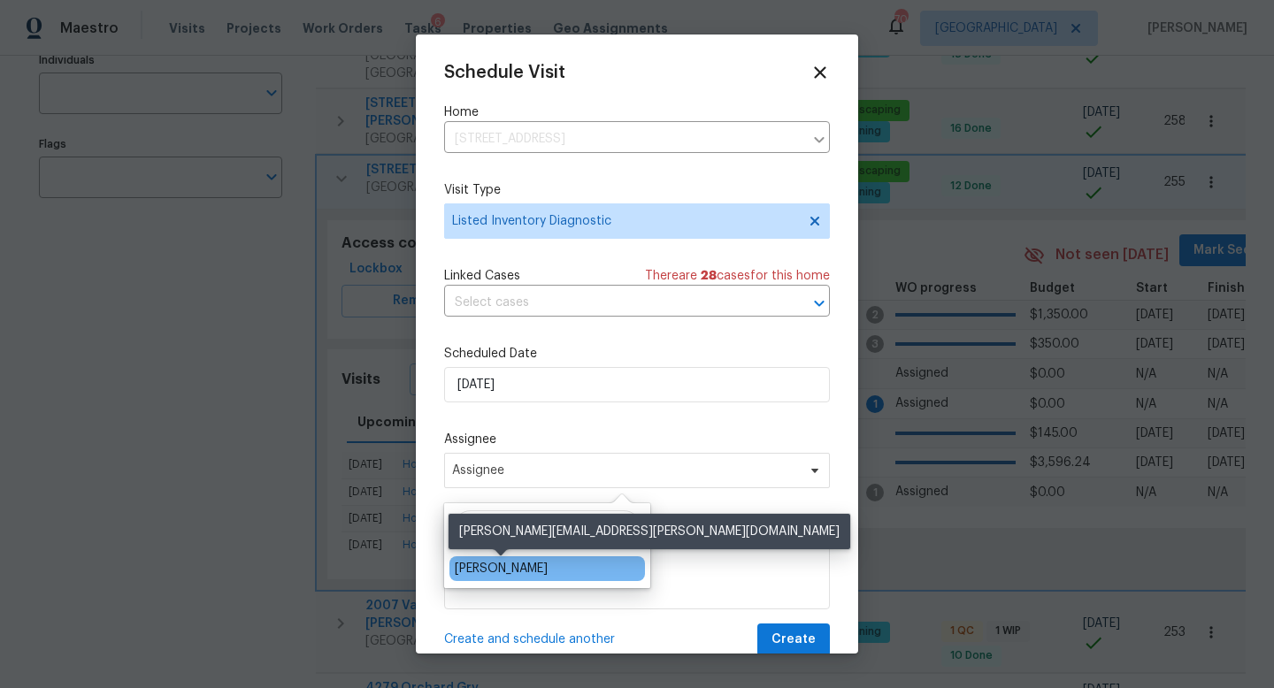
click at [511, 569] on div "[PERSON_NAME]" at bounding box center [501, 569] width 93 height 18
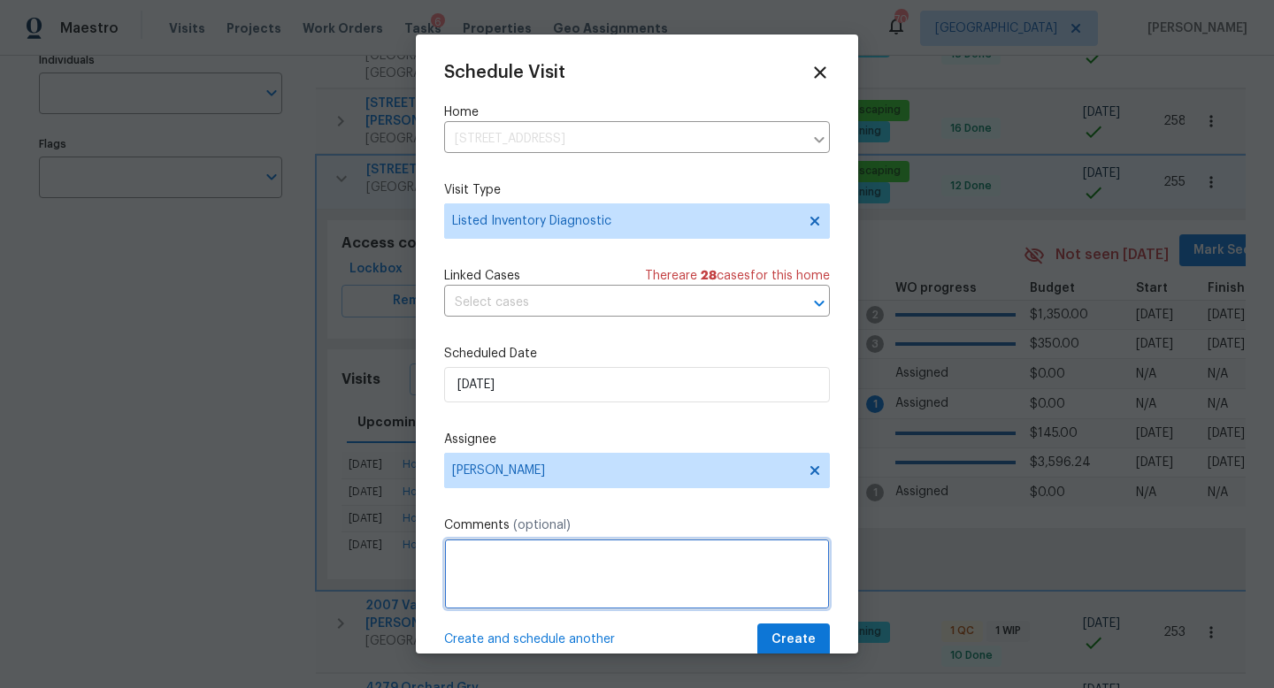
click at [511, 569] on textarea at bounding box center [637, 574] width 386 height 71
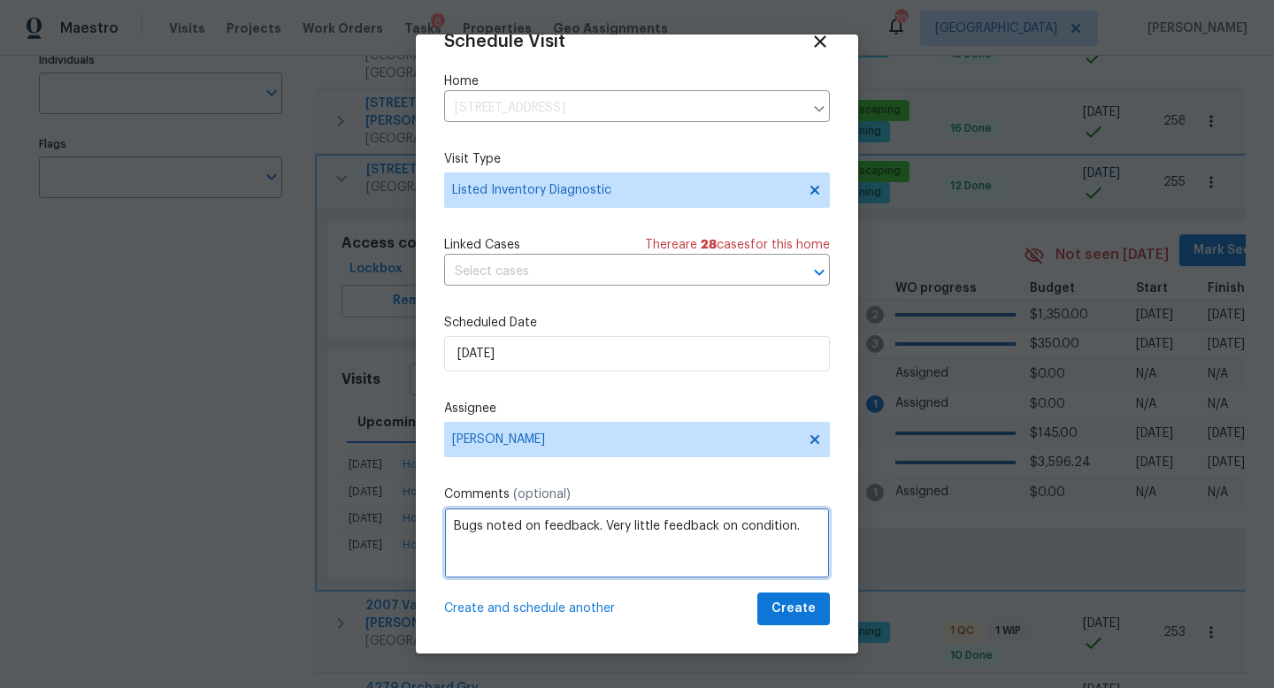
type textarea "Bugs noted on feedback. Very little feedback on condition."
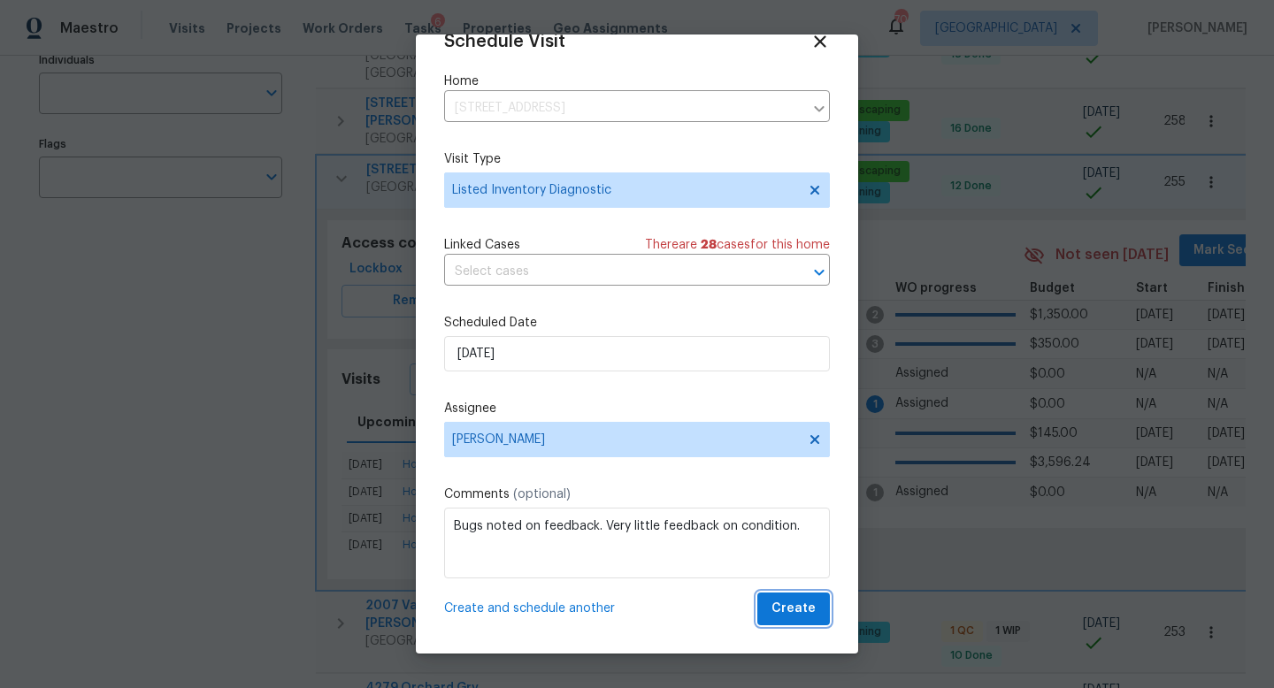
click at [781, 601] on span "Create" at bounding box center [793, 609] width 44 height 22
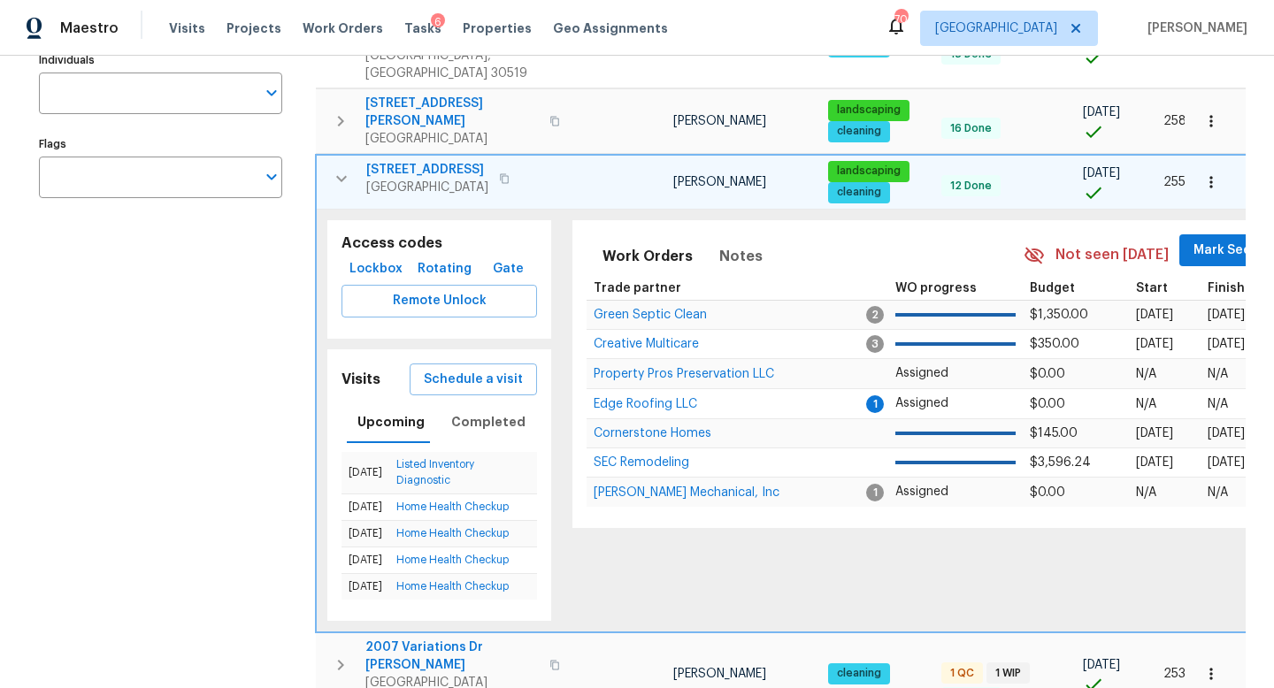
scroll to position [0, 0]
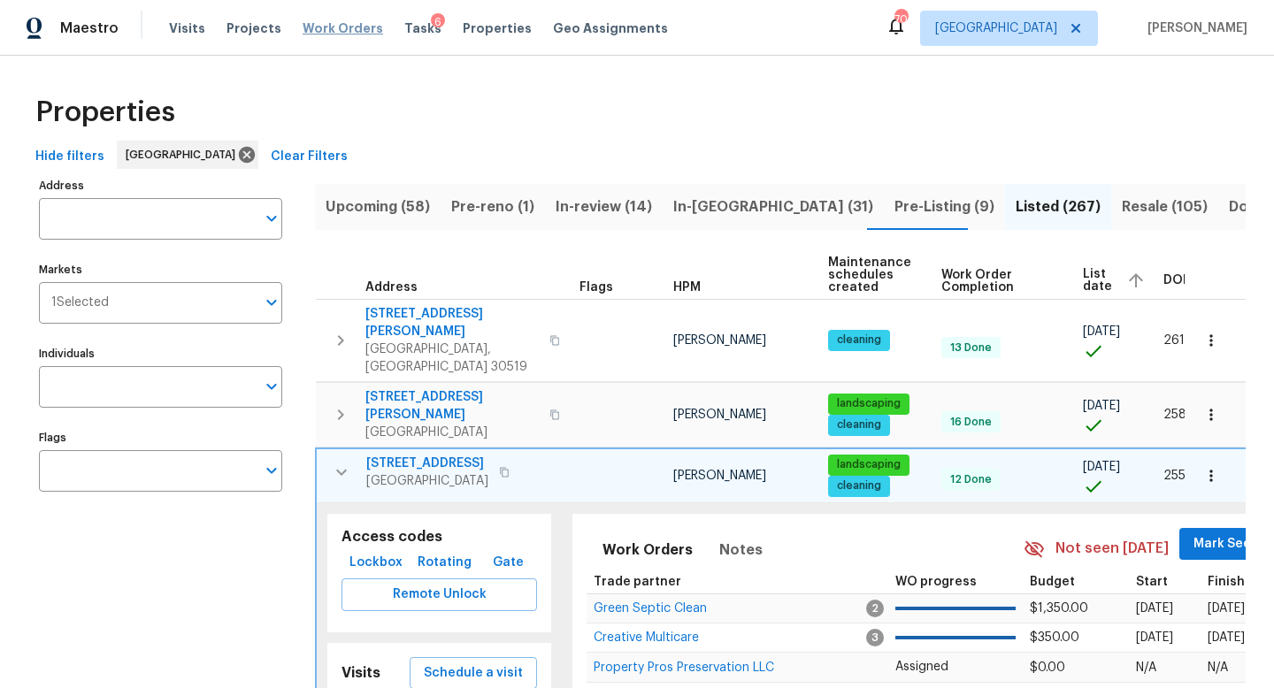
click at [350, 31] on span "Work Orders" at bounding box center [343, 28] width 81 height 18
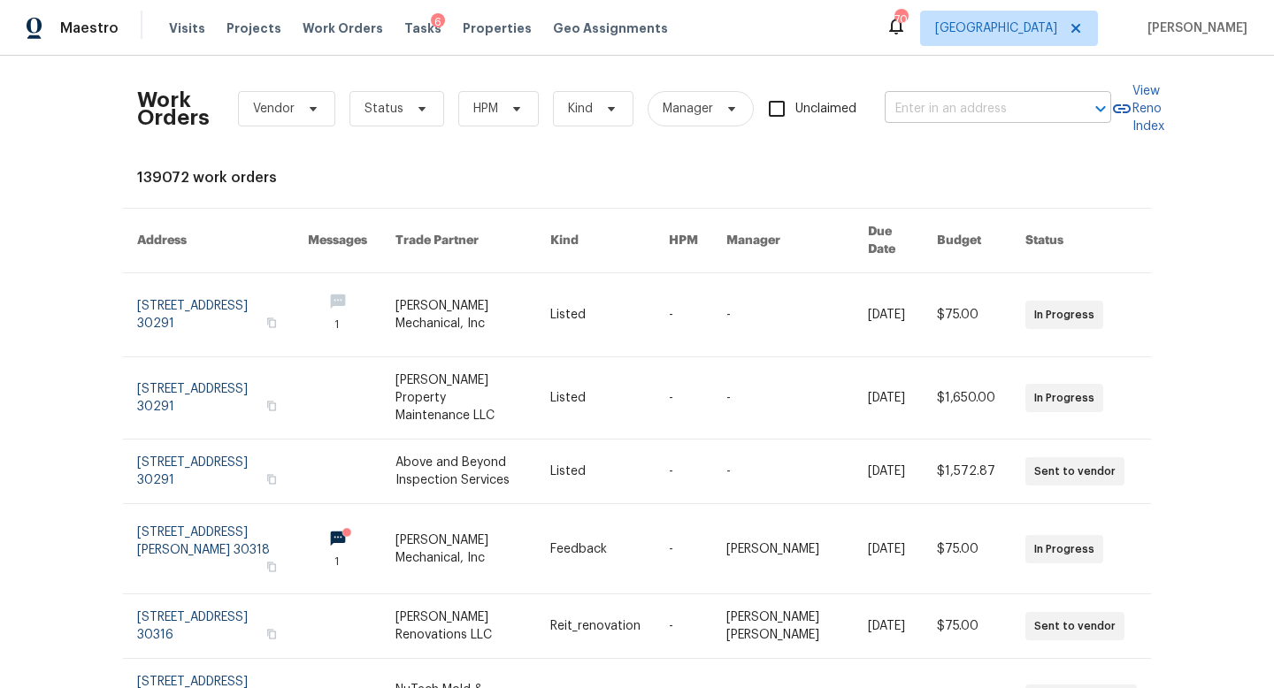
click at [933, 114] on input "text" at bounding box center [973, 109] width 177 height 27
type input "3301 hender"
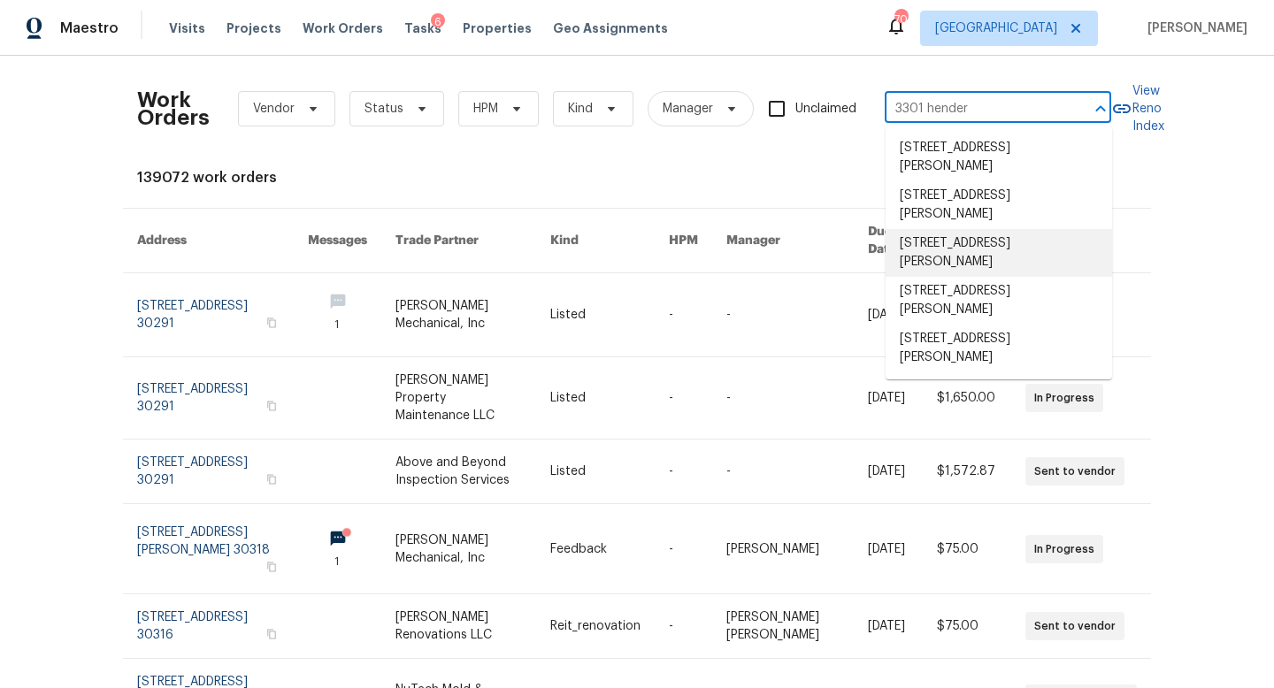
click at [956, 263] on li "[STREET_ADDRESS][PERSON_NAME]" at bounding box center [999, 253] width 226 height 48
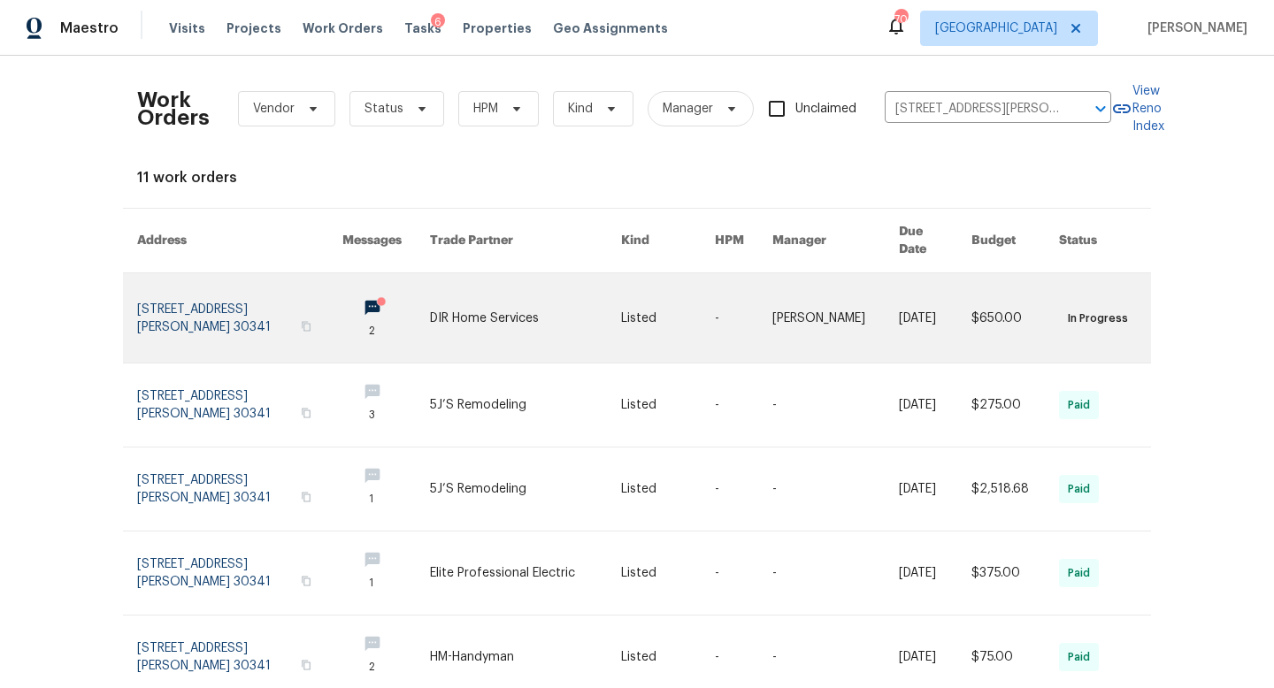
click at [262, 289] on link at bounding box center [239, 317] width 205 height 89
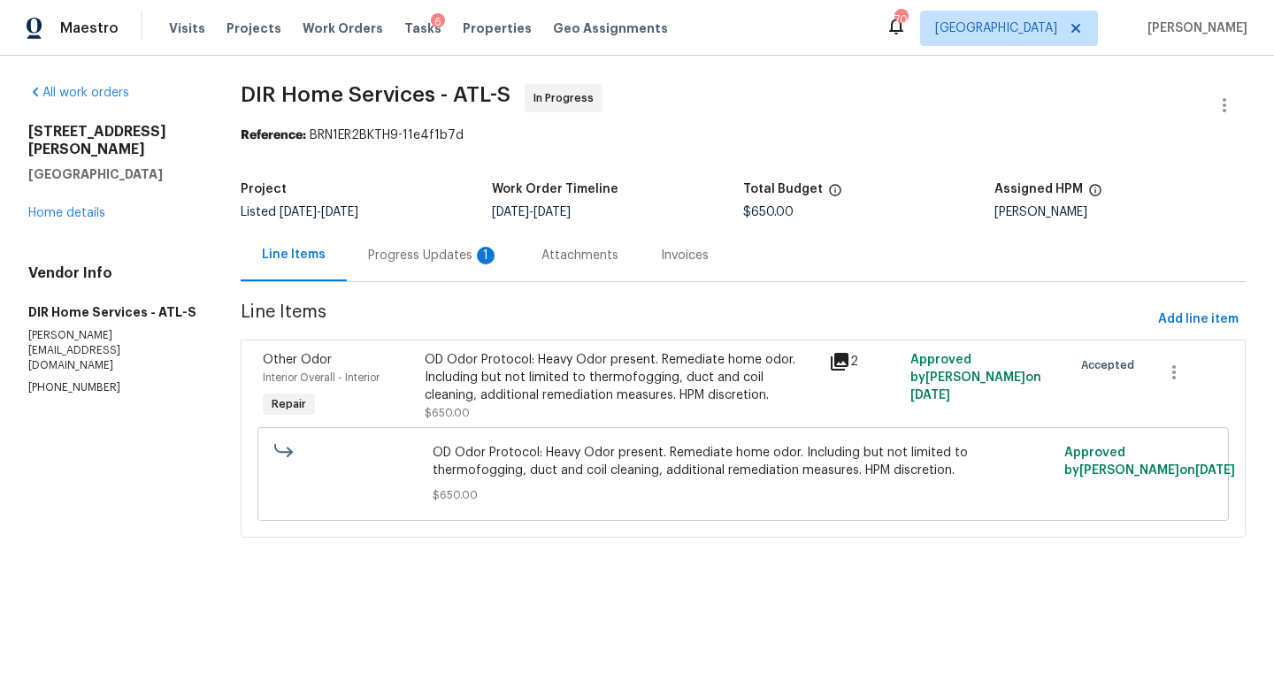
click at [445, 263] on div "Progress Updates 1" at bounding box center [433, 256] width 131 height 18
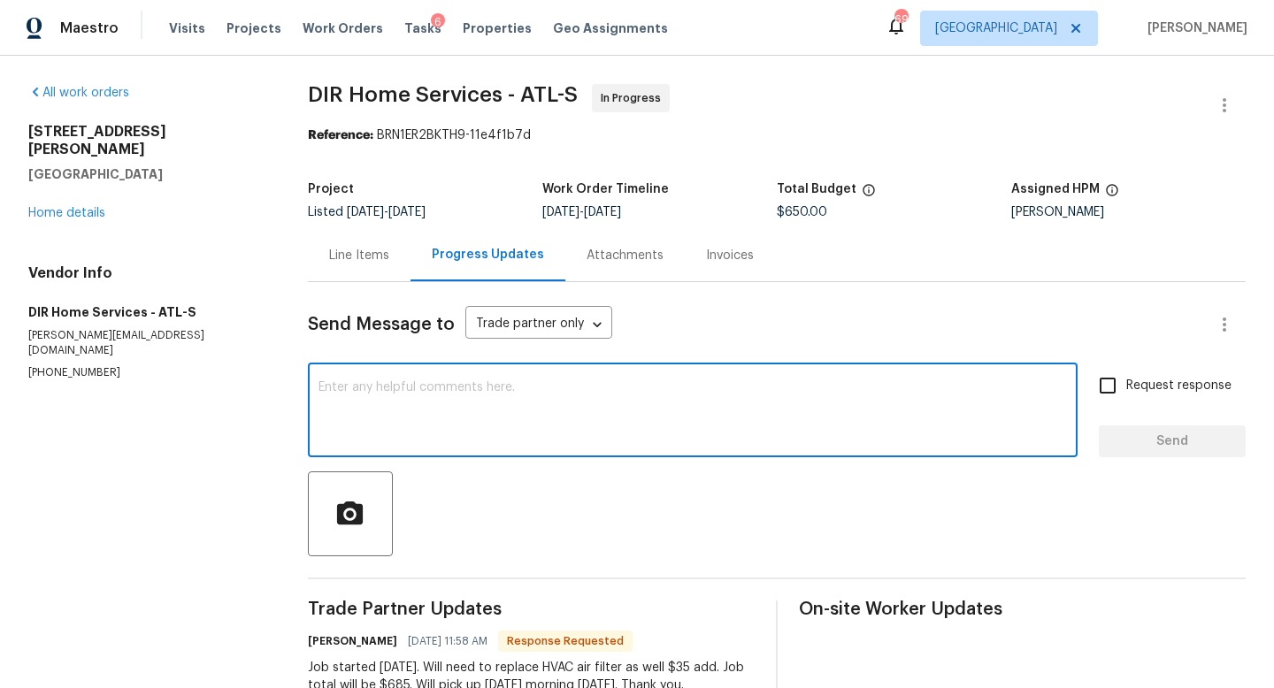
click at [470, 410] on textarea at bounding box center [692, 412] width 748 height 62
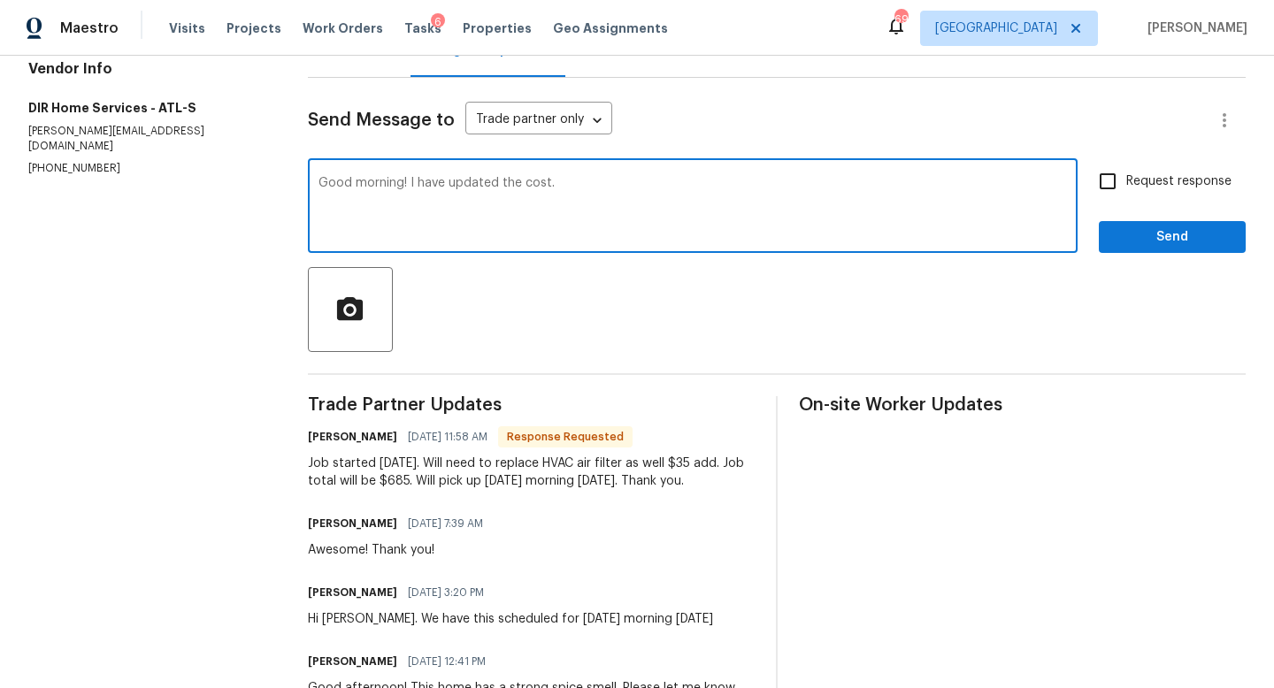
scroll to position [225, 0]
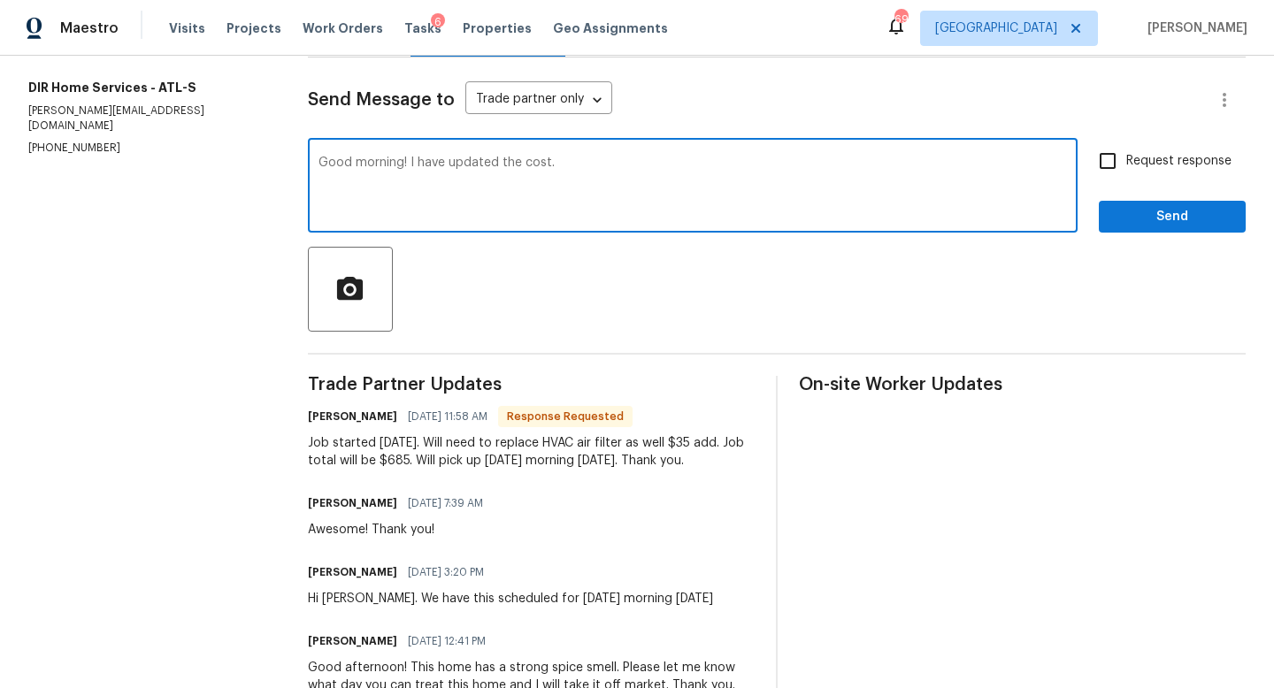
type textarea "Good morning! I have updated the cost."
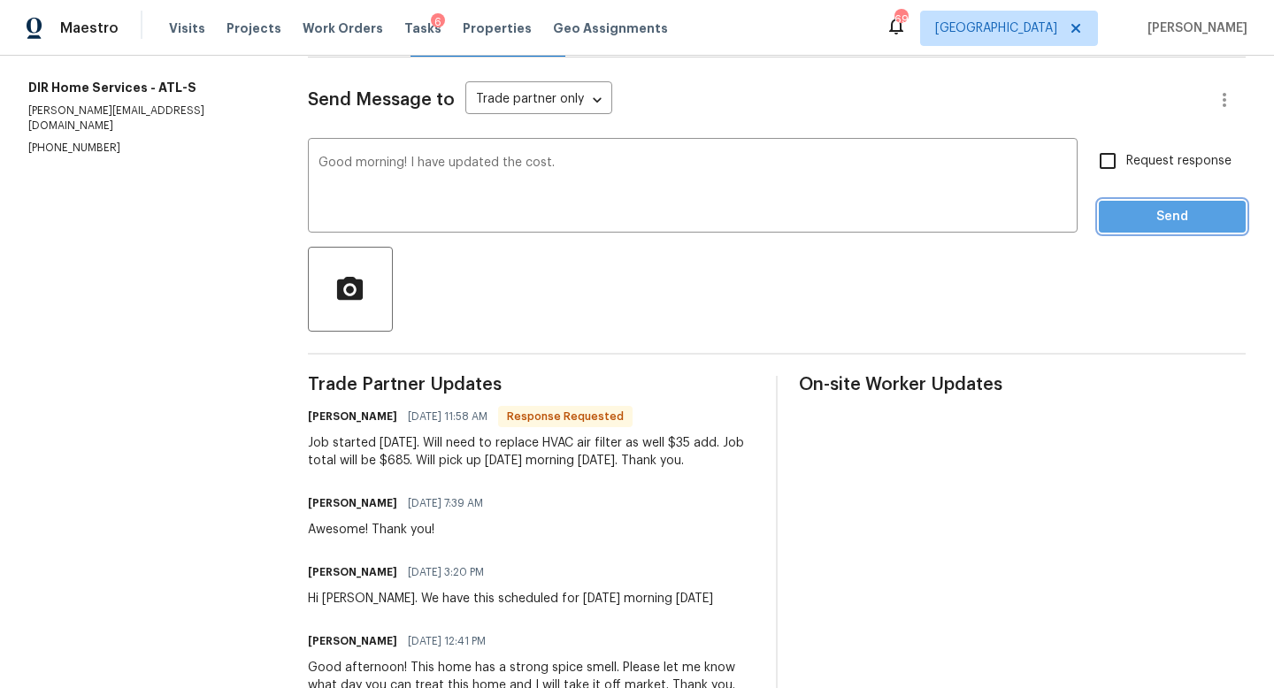
click at [1134, 232] on button "Send" at bounding box center [1172, 217] width 147 height 33
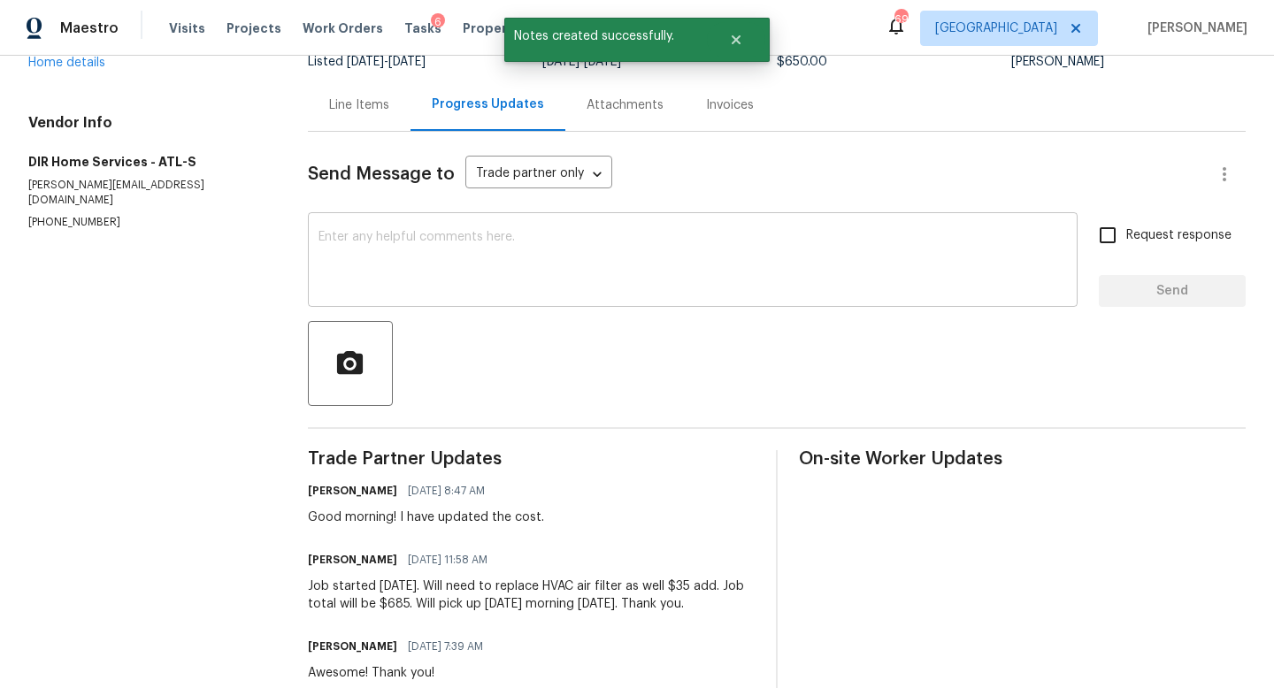
scroll to position [152, 0]
click at [381, 109] on div "Line Items" at bounding box center [359, 104] width 60 height 18
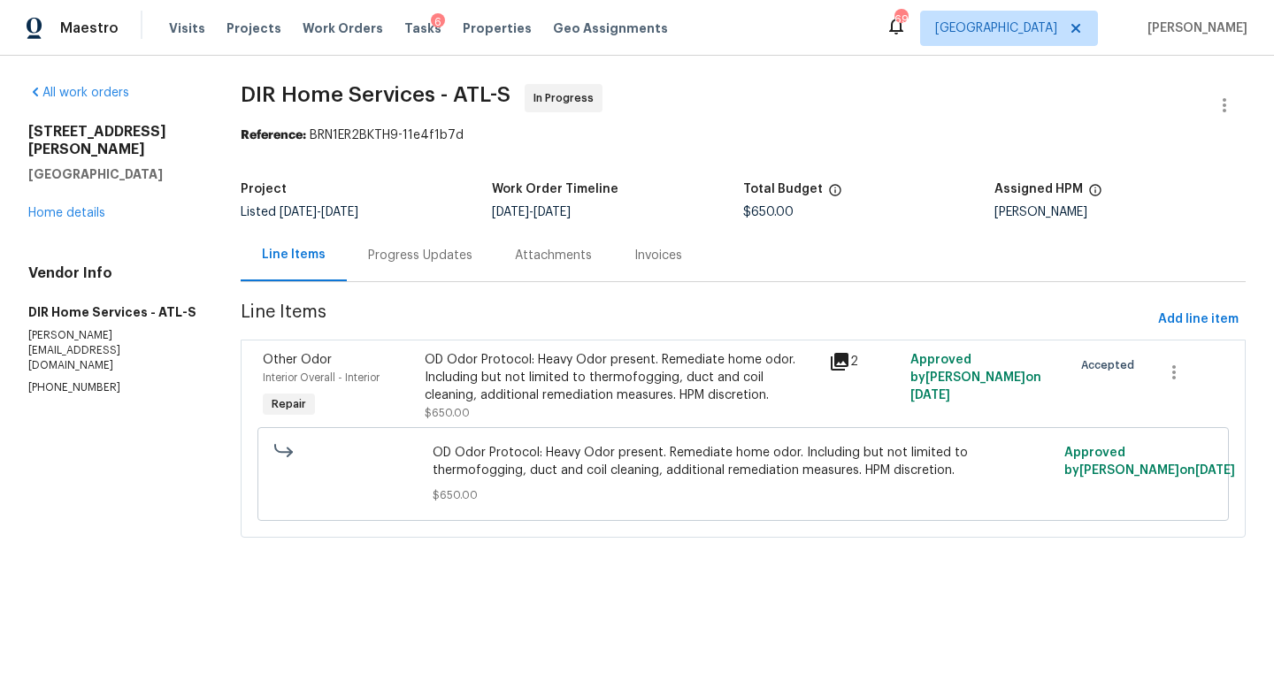
click at [670, 386] on div "OD Odor Protocol: Heavy Odor present. Remediate home odor. Including but not li…" at bounding box center [622, 377] width 395 height 53
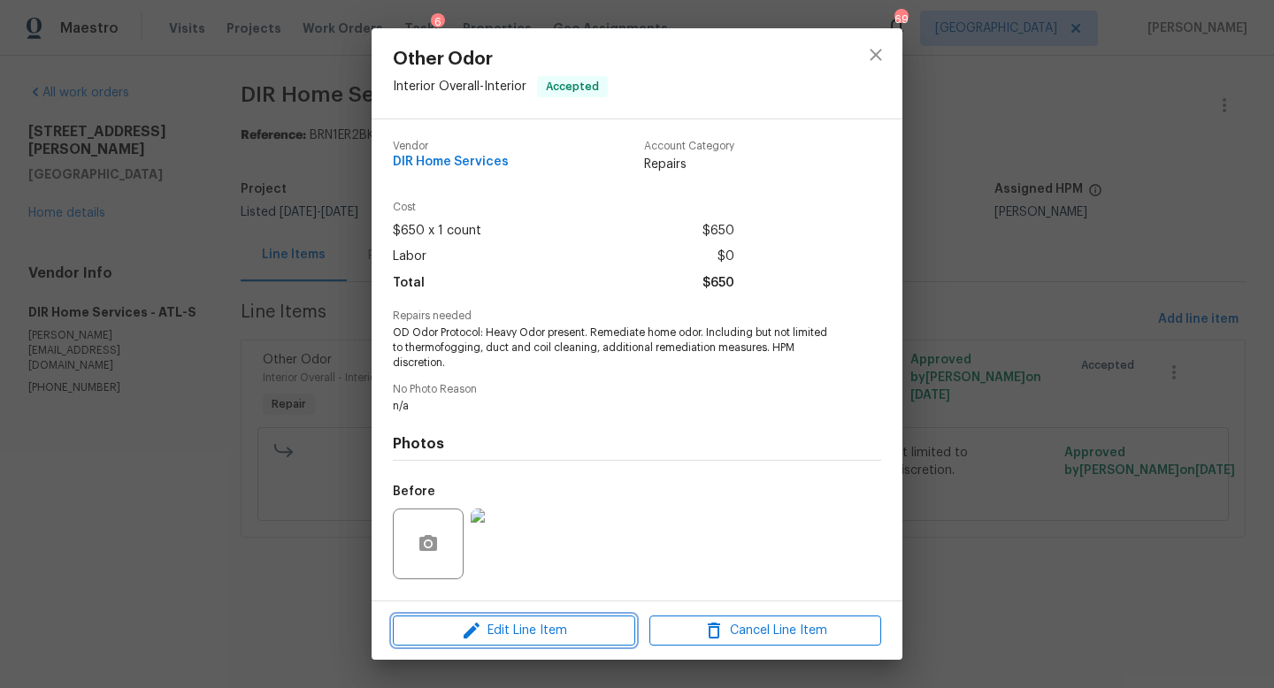
click at [573, 633] on span "Edit Line Item" at bounding box center [514, 631] width 232 height 22
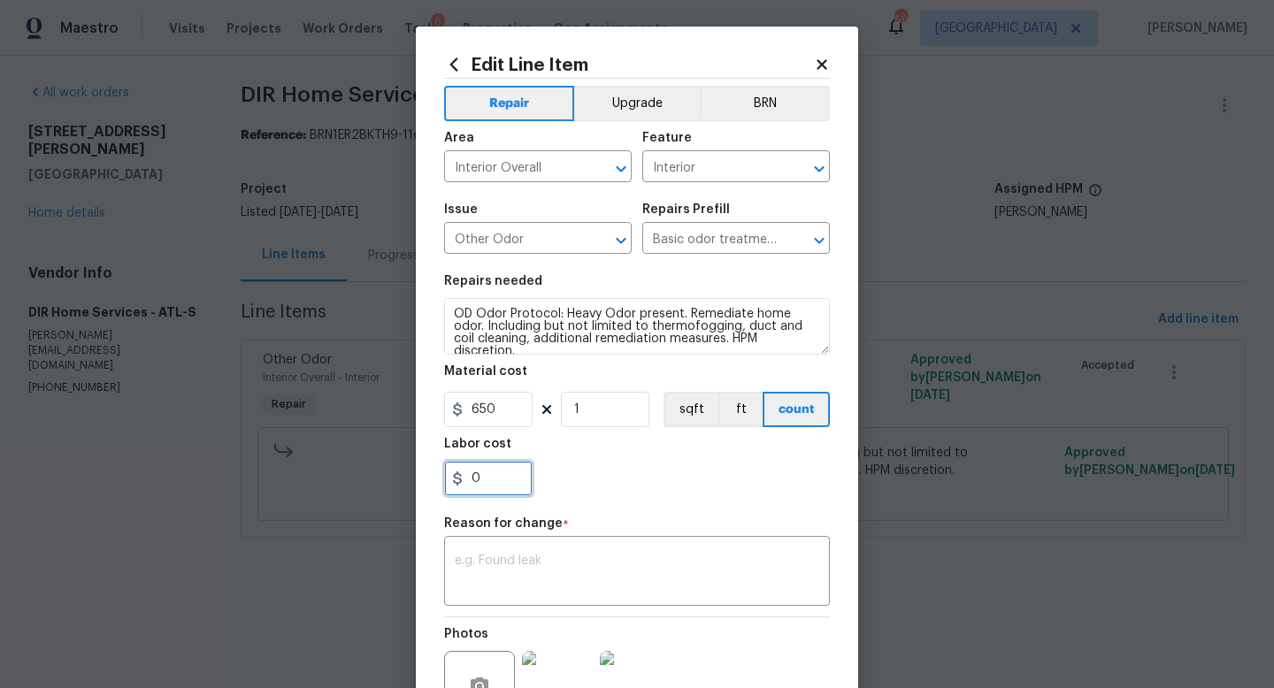
drag, startPoint x: 496, startPoint y: 474, endPoint x: 468, endPoint y: 474, distance: 28.3
click at [468, 474] on input "0" at bounding box center [488, 478] width 88 height 35
type input "35"
click at [603, 488] on div "35" at bounding box center [637, 478] width 386 height 35
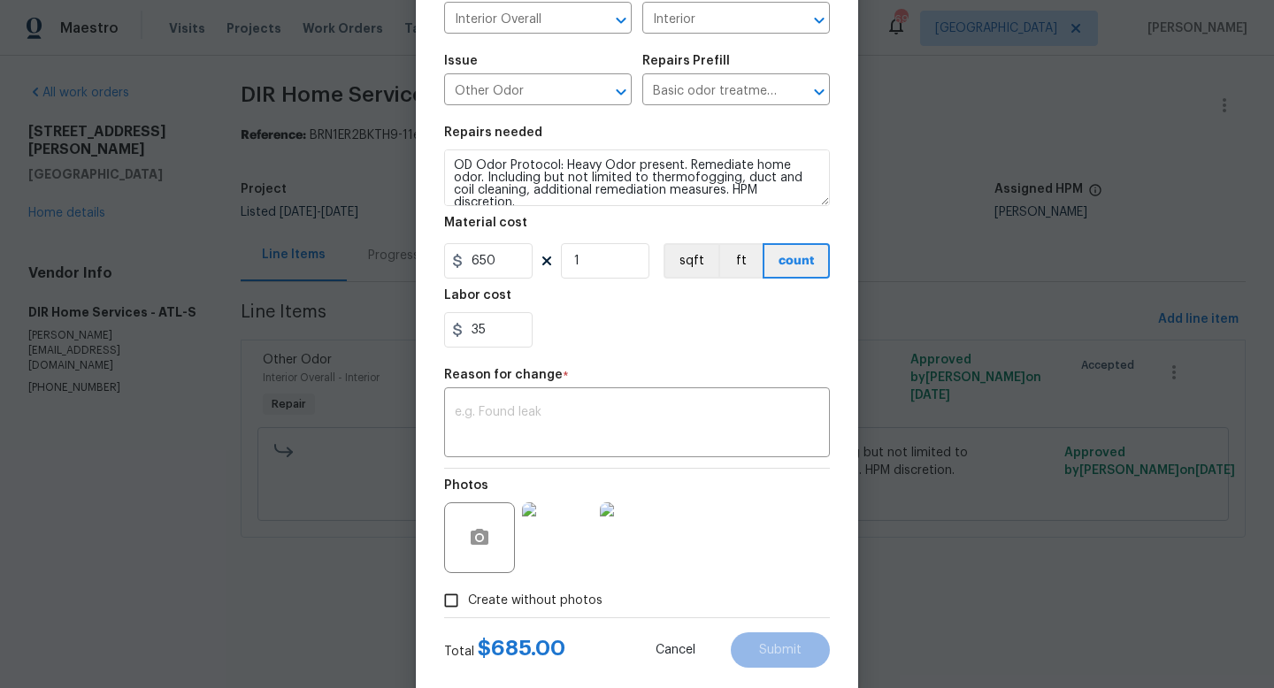
scroll to position [184, 0]
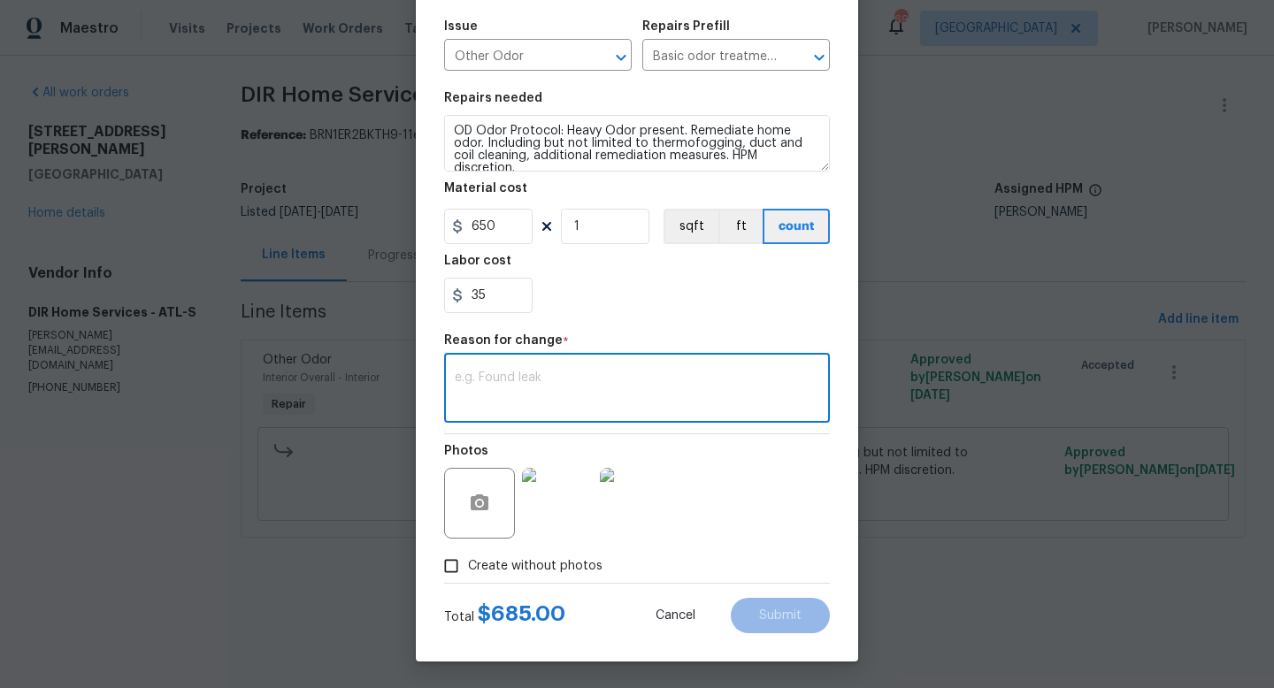
click at [613, 379] on textarea at bounding box center [637, 390] width 364 height 37
type textarea "hvac filter"
click at [764, 615] on span "Submit" at bounding box center [780, 616] width 42 height 13
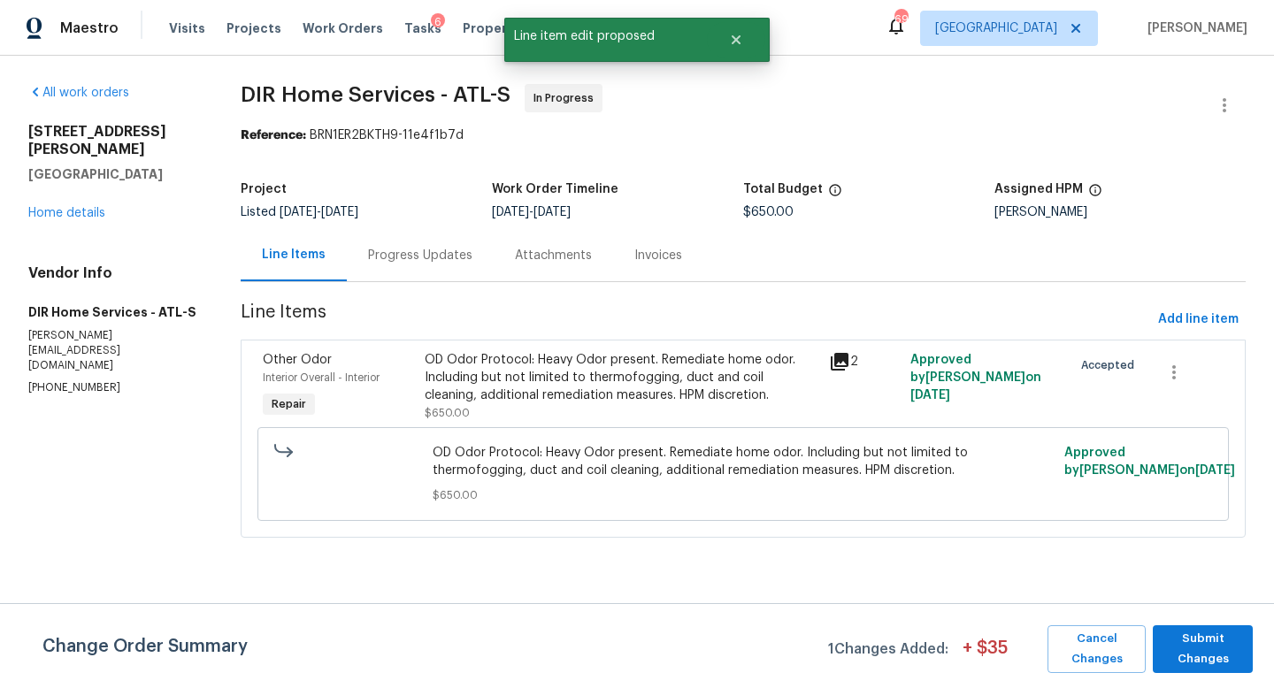
scroll to position [0, 0]
click at [1165, 621] on div "Change Order Summary 1 Changes Added: + $ 35 Cancel Changes Submit Changes" at bounding box center [637, 645] width 1274 height 85
click at [1182, 659] on span "Submit Changes" at bounding box center [1203, 649] width 82 height 41
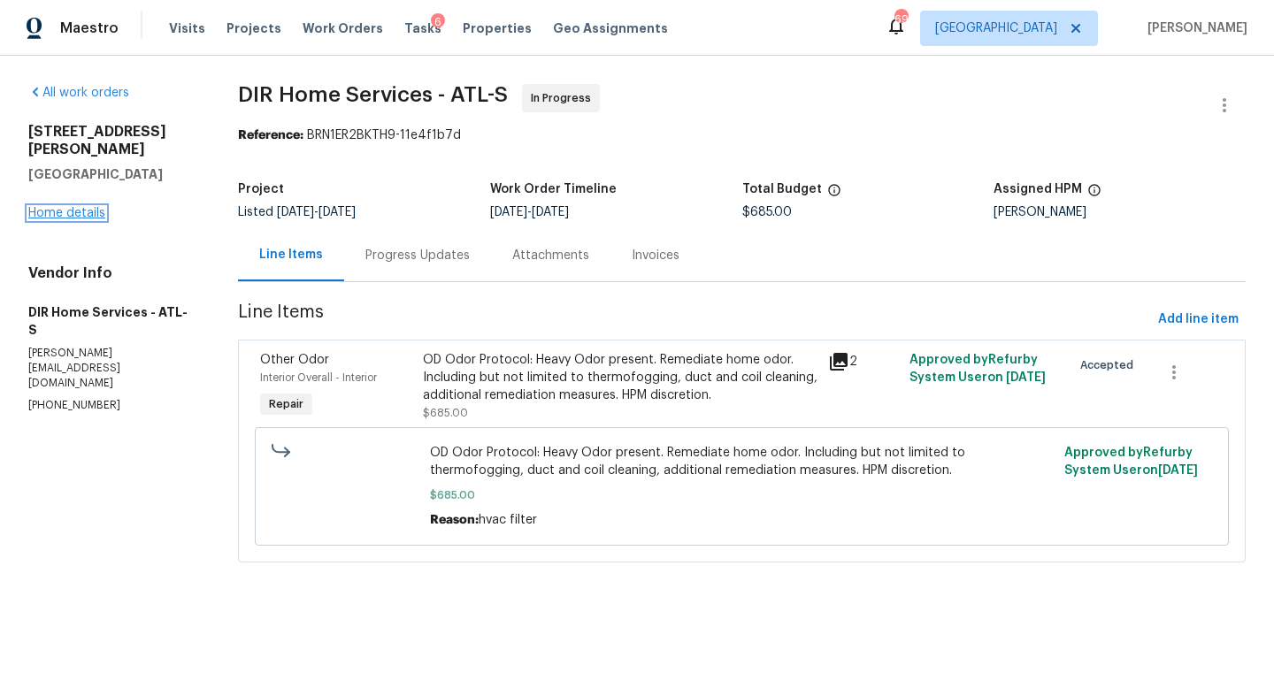
click at [65, 216] on link "Home details" at bounding box center [66, 213] width 77 height 12
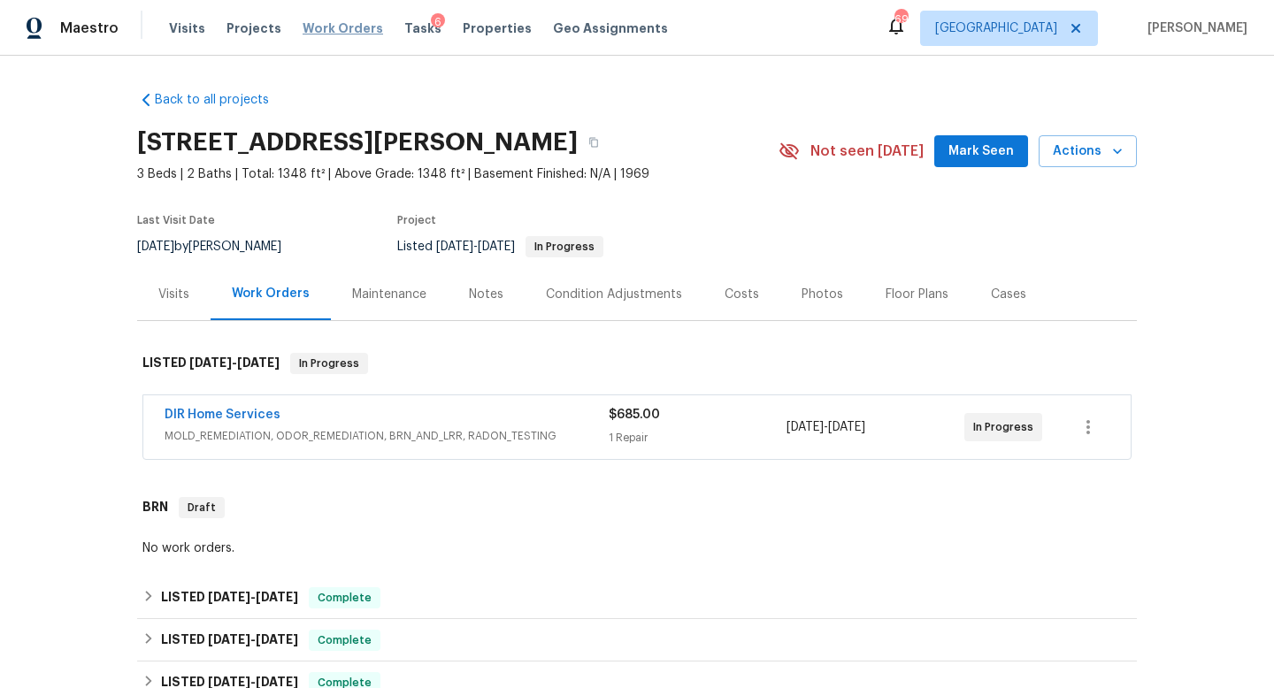
click at [332, 20] on span "Work Orders" at bounding box center [343, 28] width 81 height 18
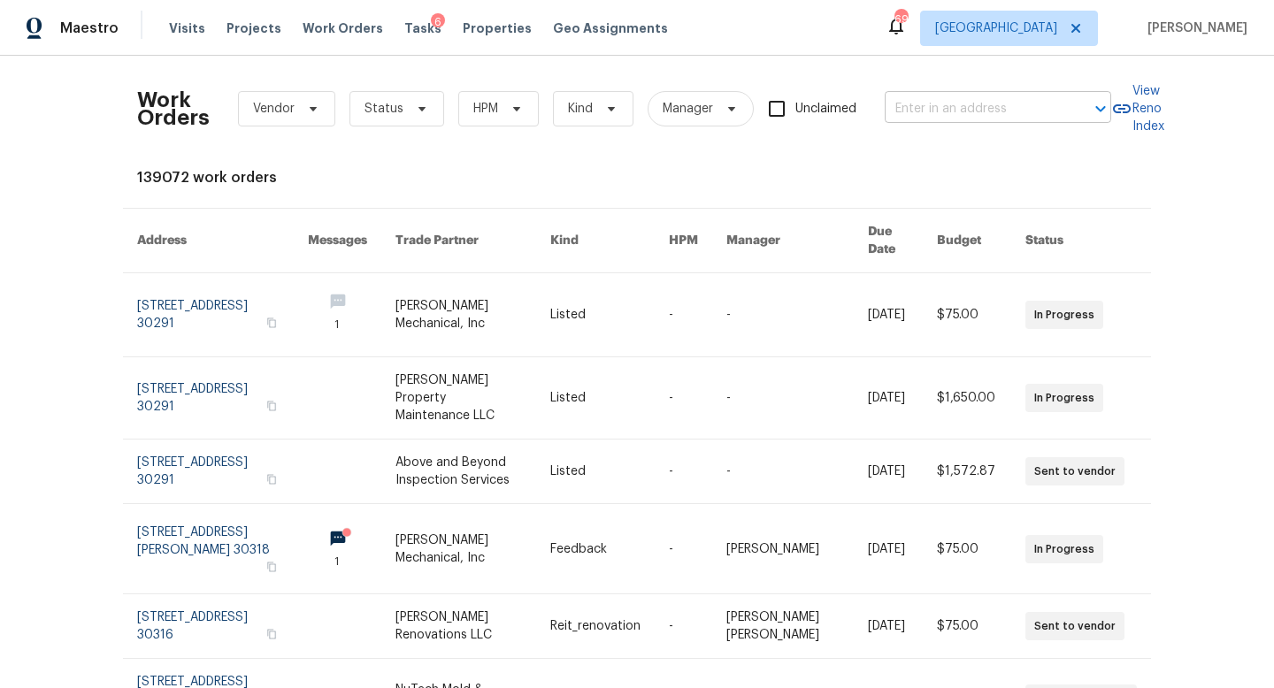
click at [1008, 120] on input "text" at bounding box center [973, 109] width 177 height 27
type input "6338"
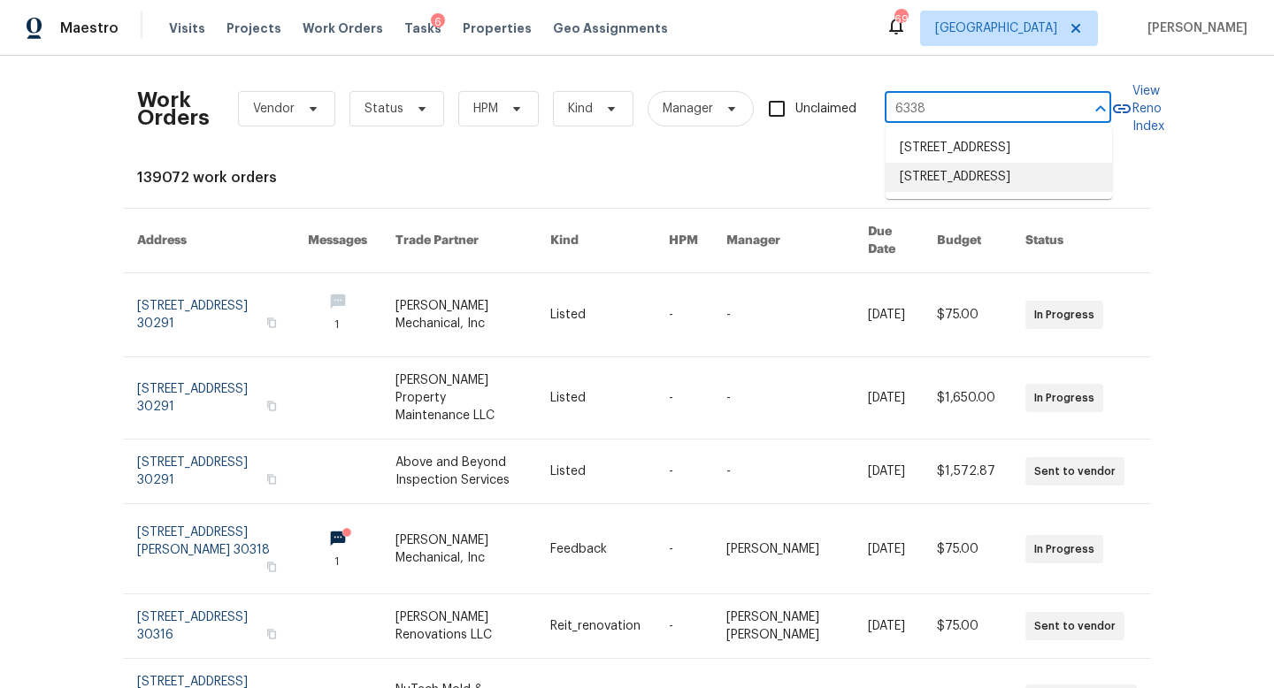
click at [1024, 192] on li "6338 Hickory Lane Cir, Union City, GA 30291" at bounding box center [999, 177] width 226 height 29
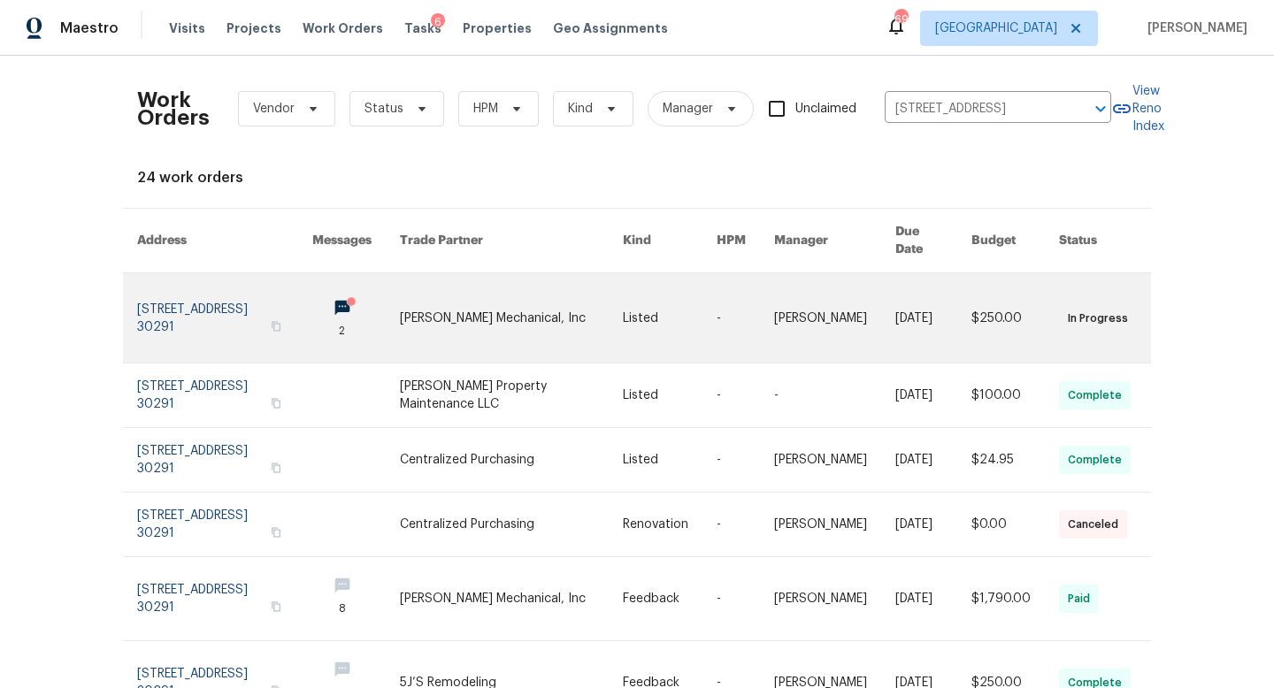
click at [259, 301] on link at bounding box center [224, 317] width 175 height 89
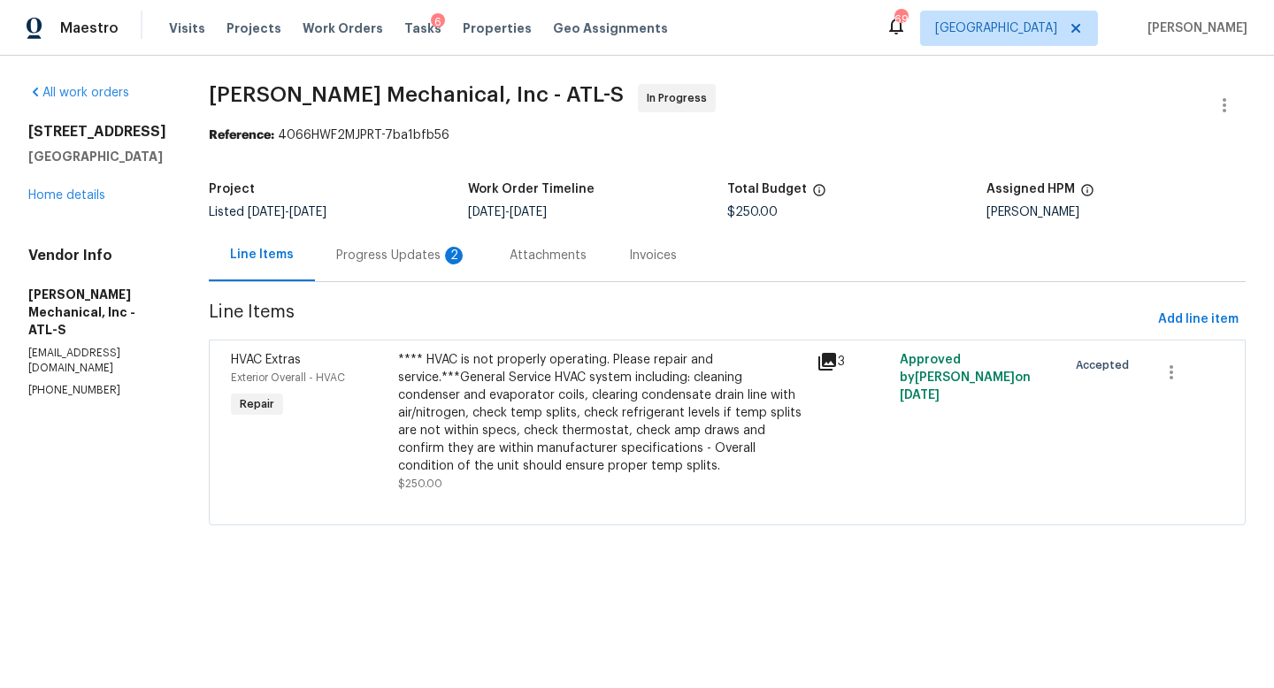
click at [433, 263] on div "Progress Updates 2" at bounding box center [401, 256] width 131 height 18
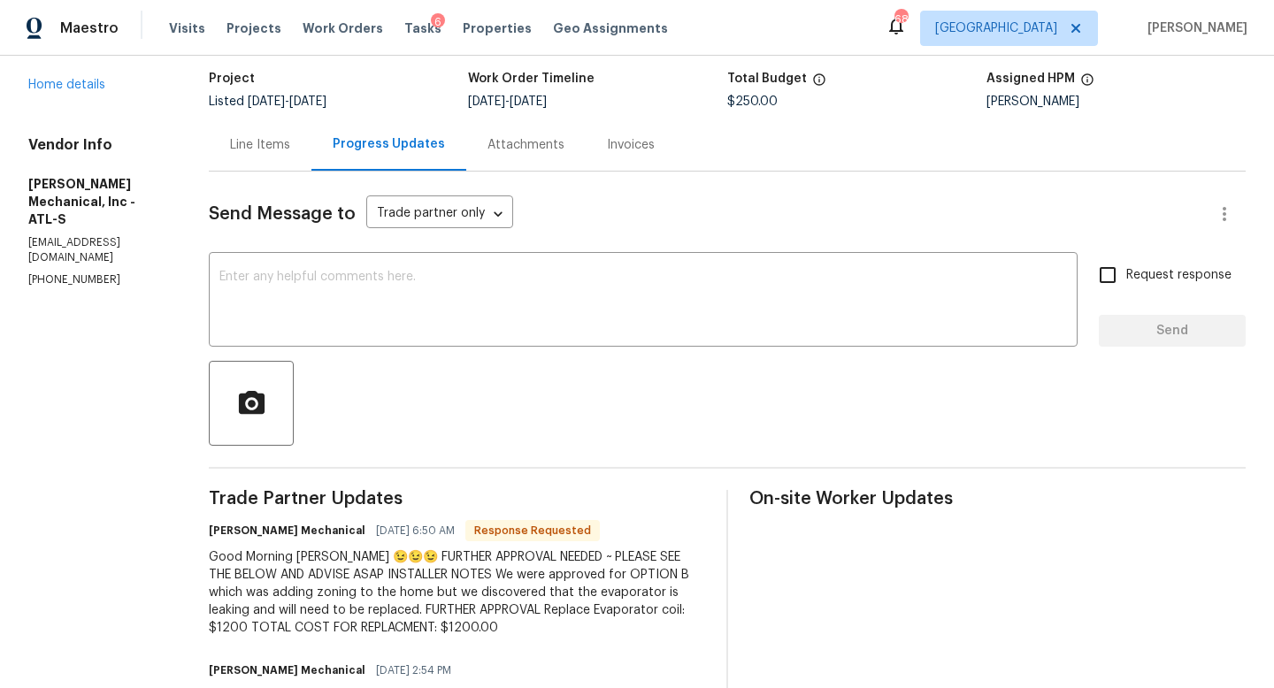
scroll to position [118, 0]
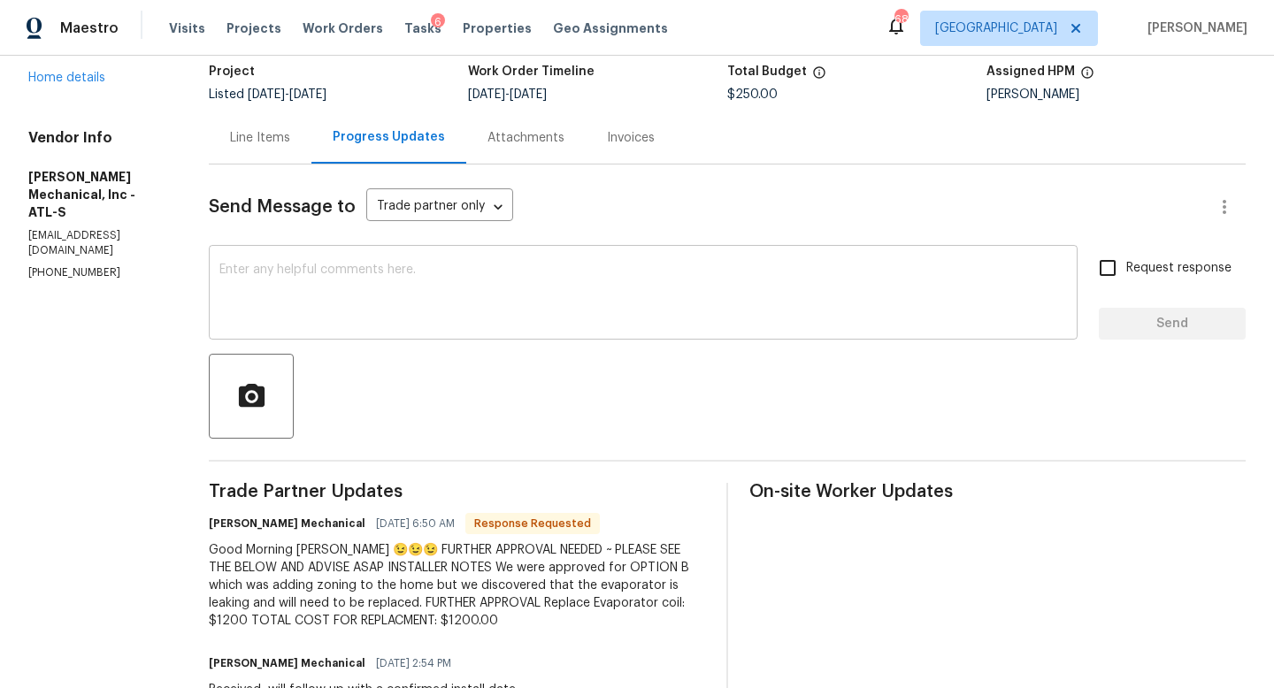
click at [357, 304] on textarea at bounding box center [643, 295] width 848 height 62
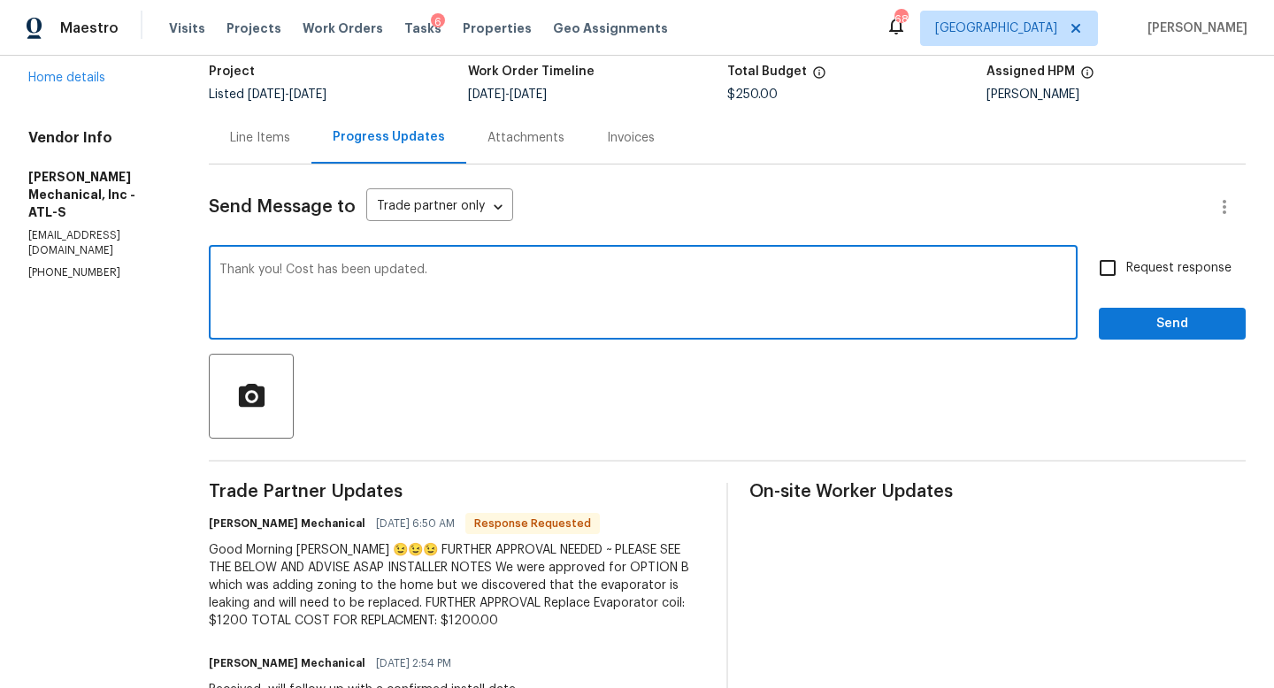
type textarea "Thank you! Cost has been updated."
click at [1137, 329] on span "Send" at bounding box center [1172, 324] width 119 height 22
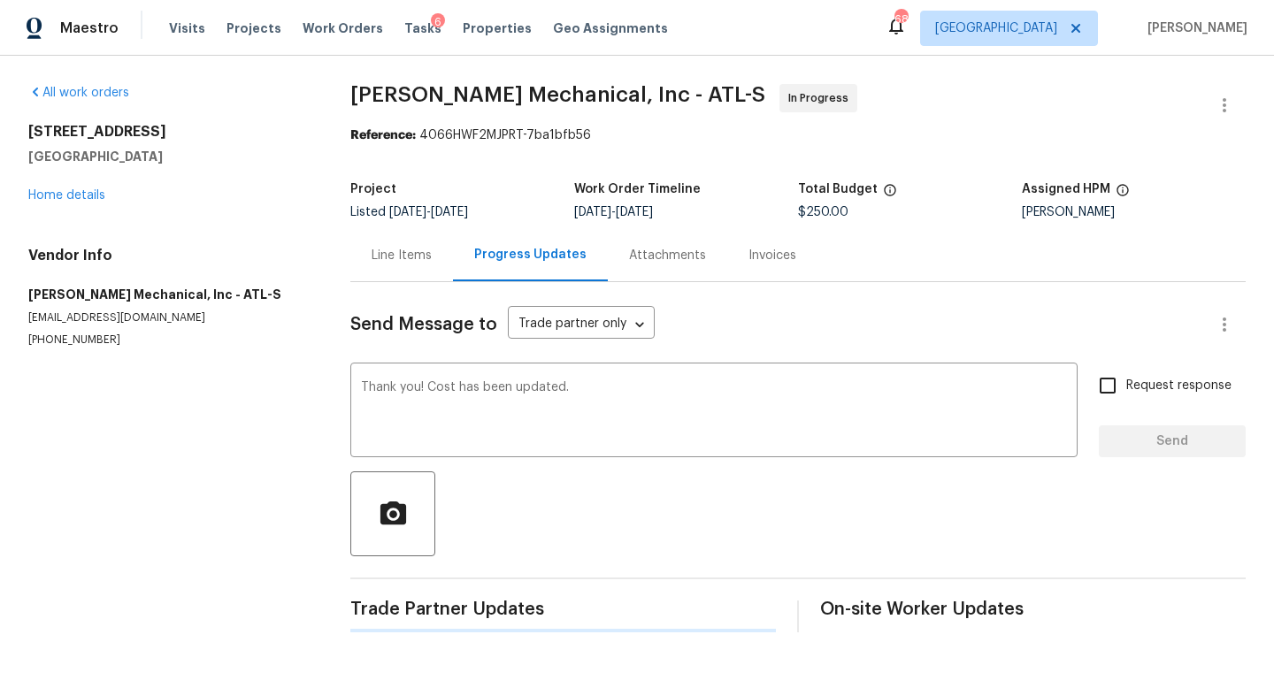
scroll to position [0, 0]
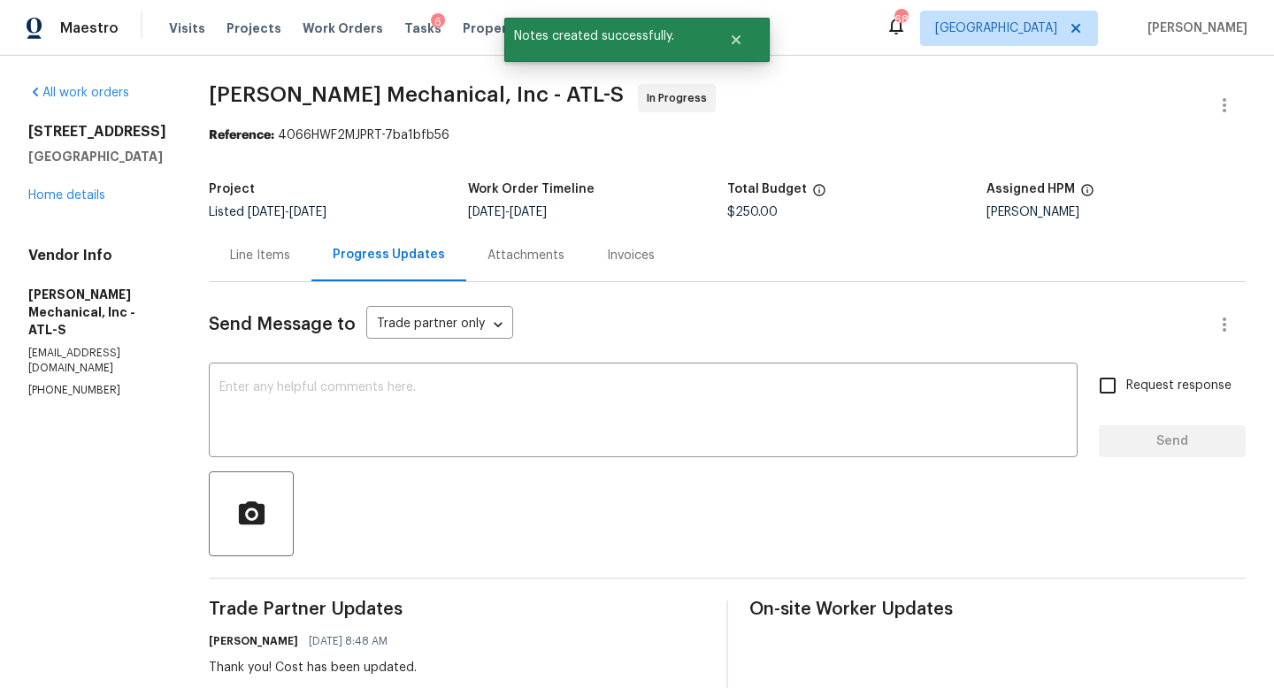
click at [290, 255] on div "Line Items" at bounding box center [260, 256] width 60 height 18
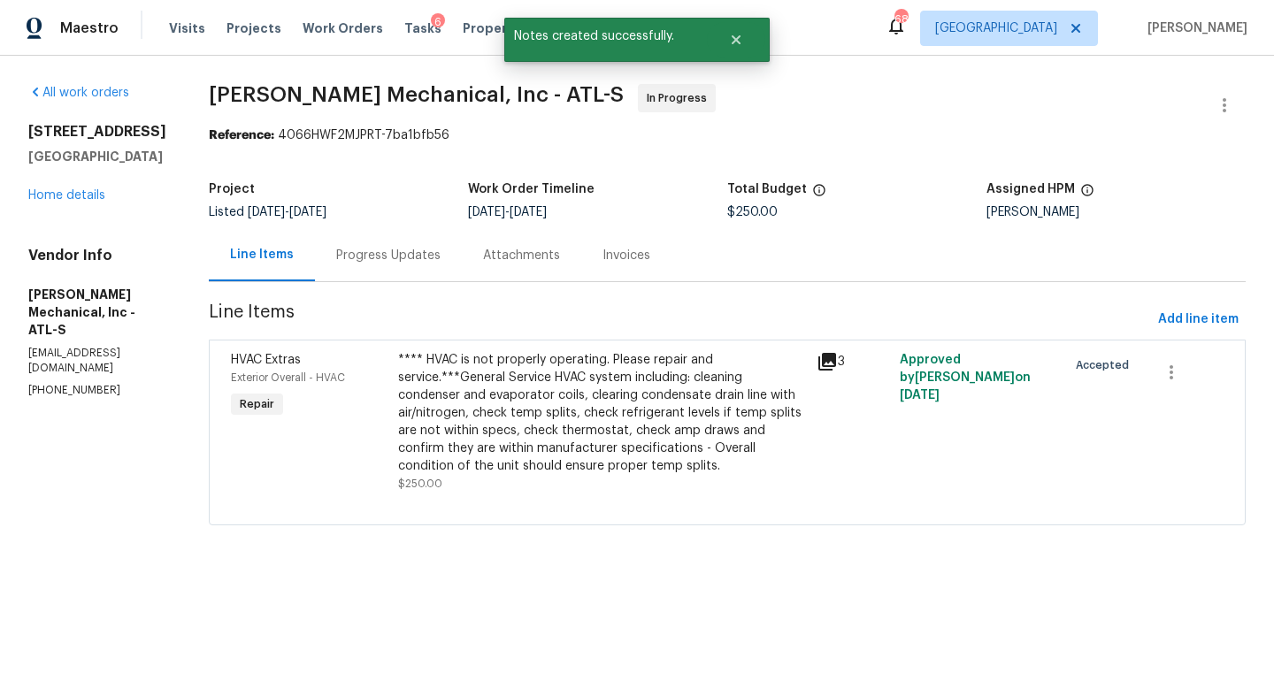
click at [584, 434] on div "**** HVAC is not properly operating. Please repair and service.***General Servi…" at bounding box center [602, 413] width 408 height 124
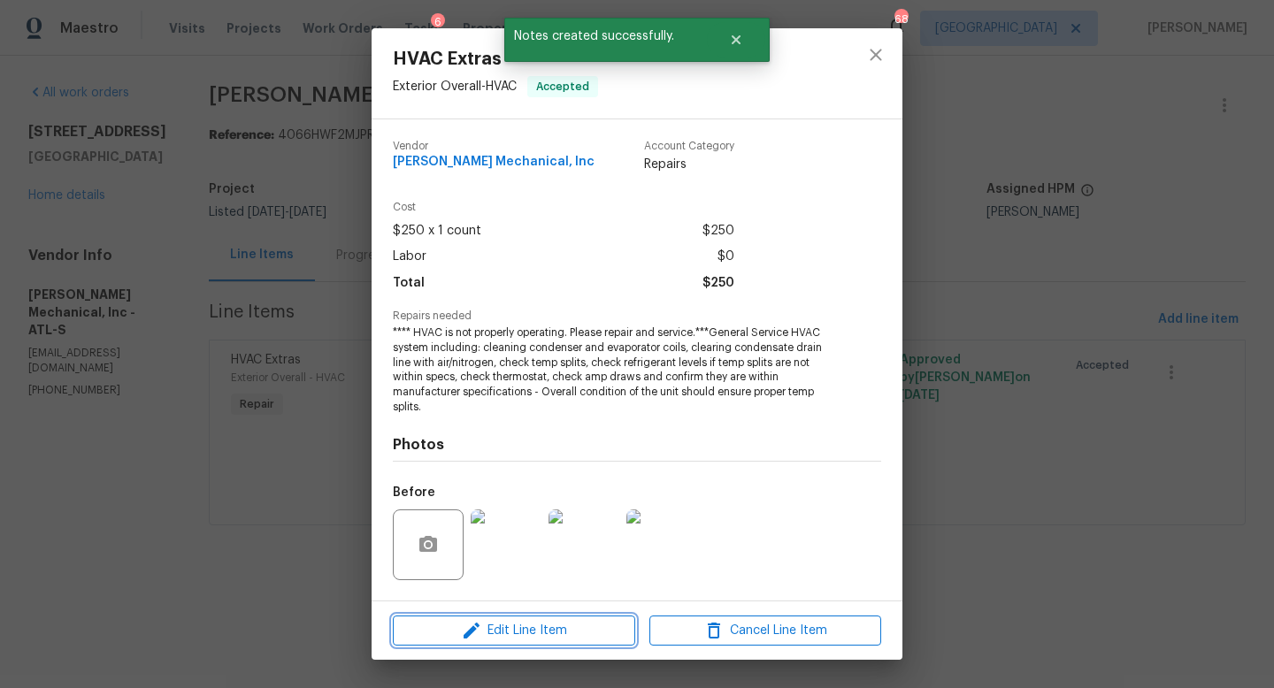
click at [590, 636] on span "Edit Line Item" at bounding box center [514, 631] width 232 height 22
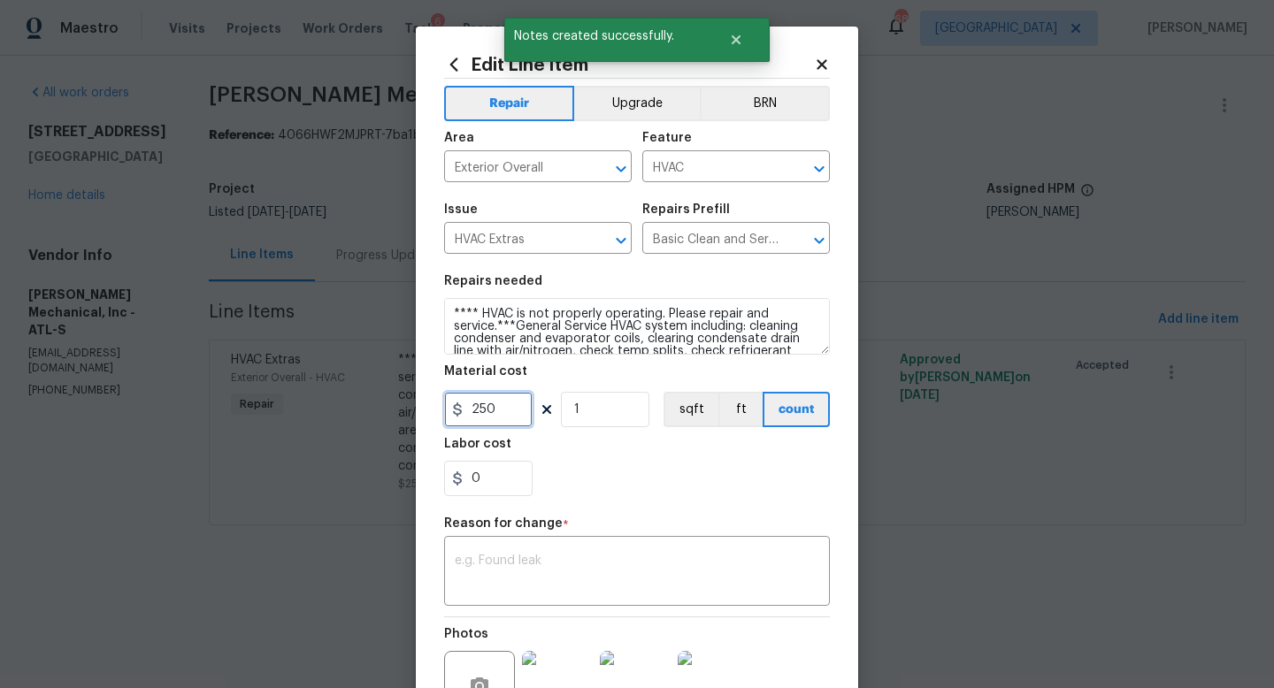
drag, startPoint x: 500, startPoint y: 409, endPoint x: 457, endPoint y: 408, distance: 43.4
click at [457, 408] on div "250" at bounding box center [488, 409] width 88 height 35
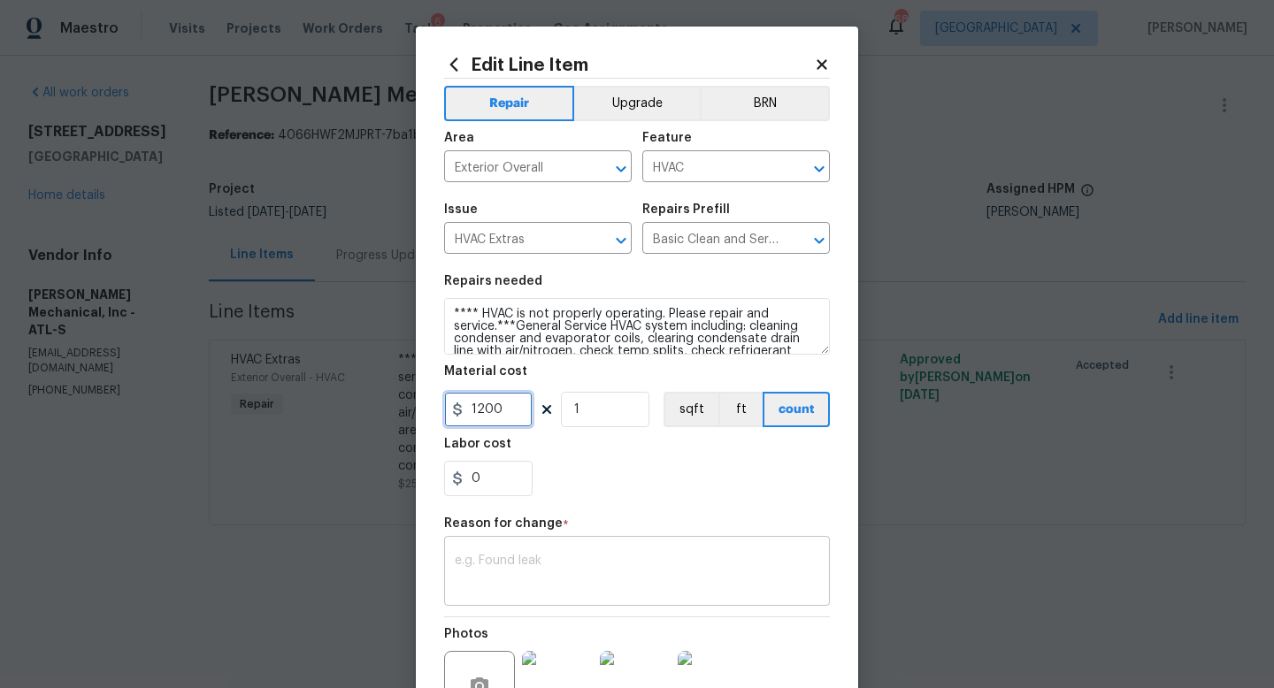
type input "1200"
click at [507, 560] on textarea at bounding box center [637, 573] width 364 height 37
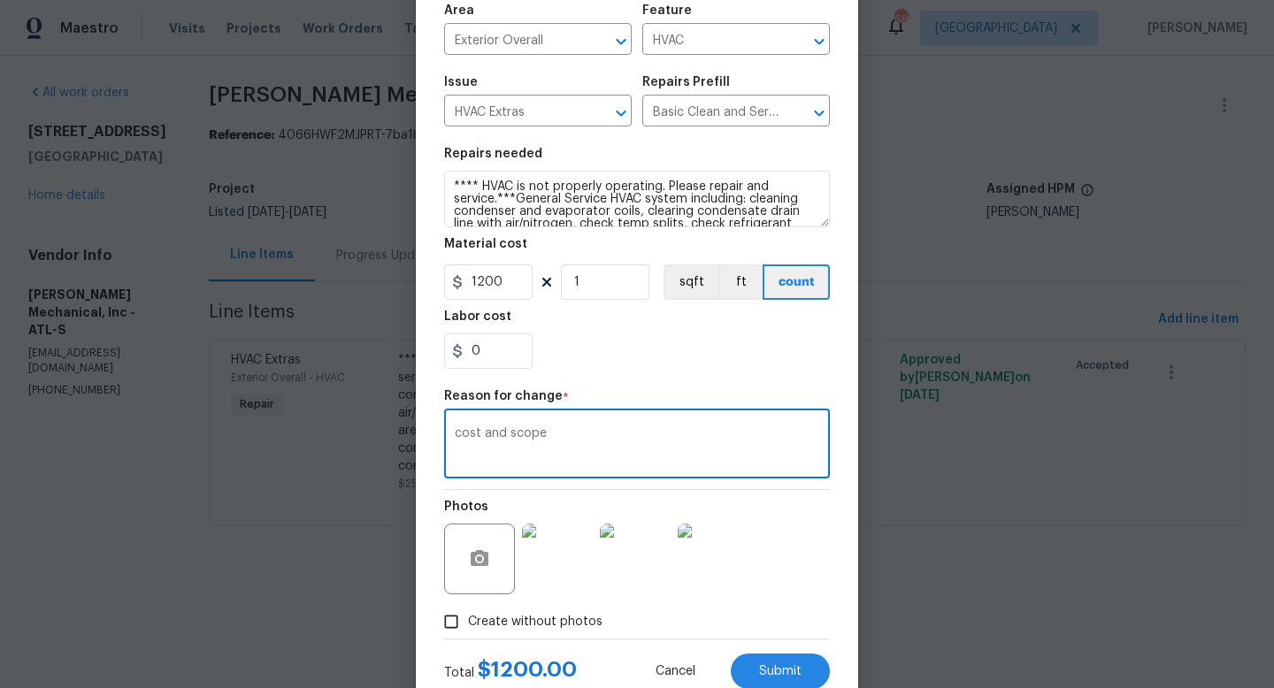
scroll to position [184, 0]
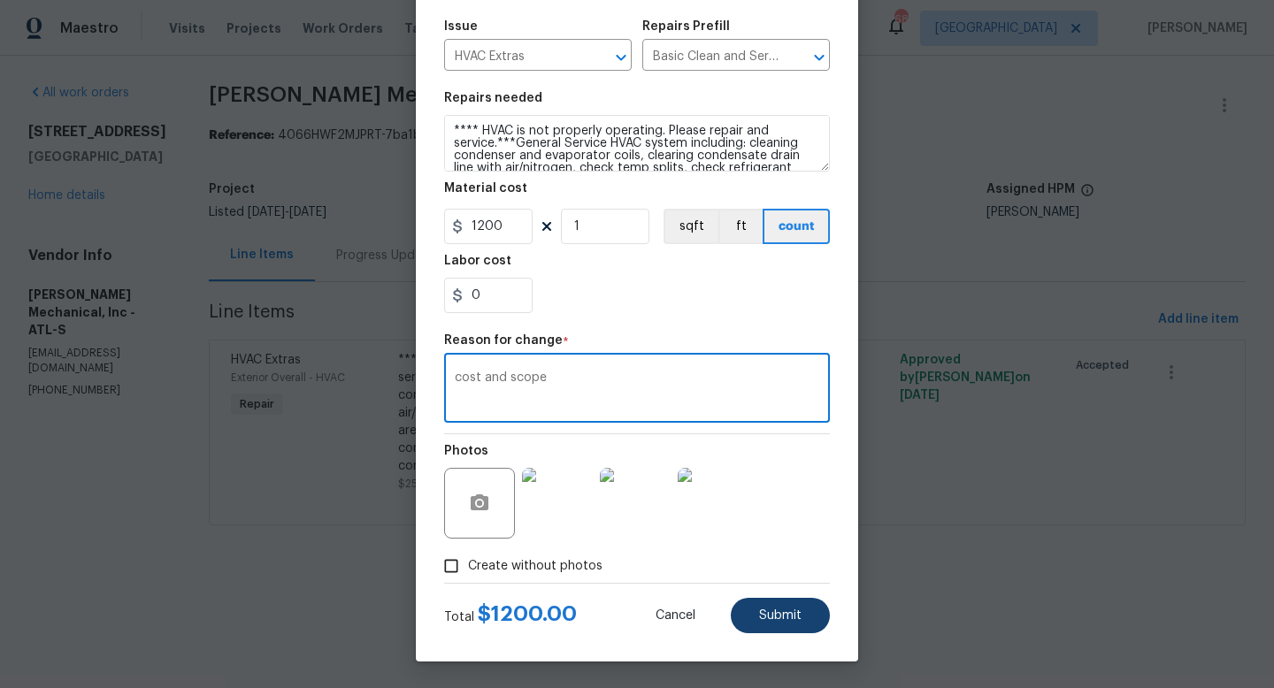
type textarea "cost and scope"
click at [794, 604] on button "Submit" at bounding box center [780, 615] width 99 height 35
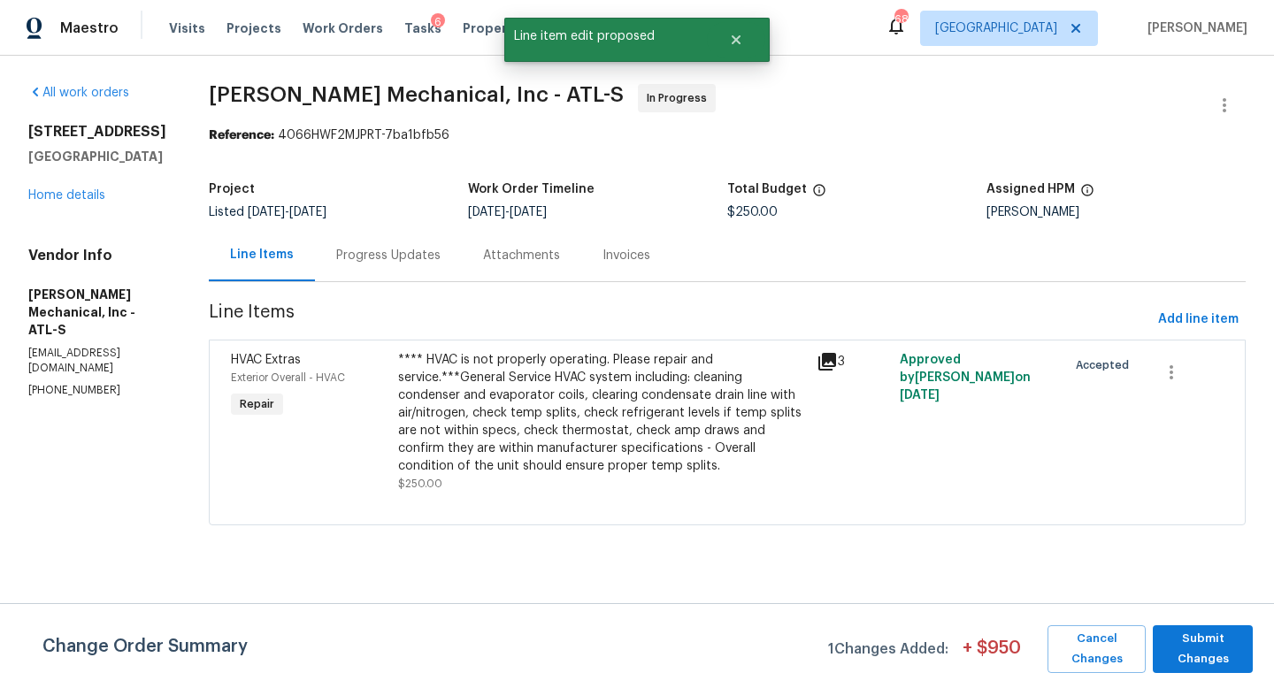
scroll to position [0, 0]
click at [1197, 642] on span "Submit Changes" at bounding box center [1203, 649] width 82 height 41
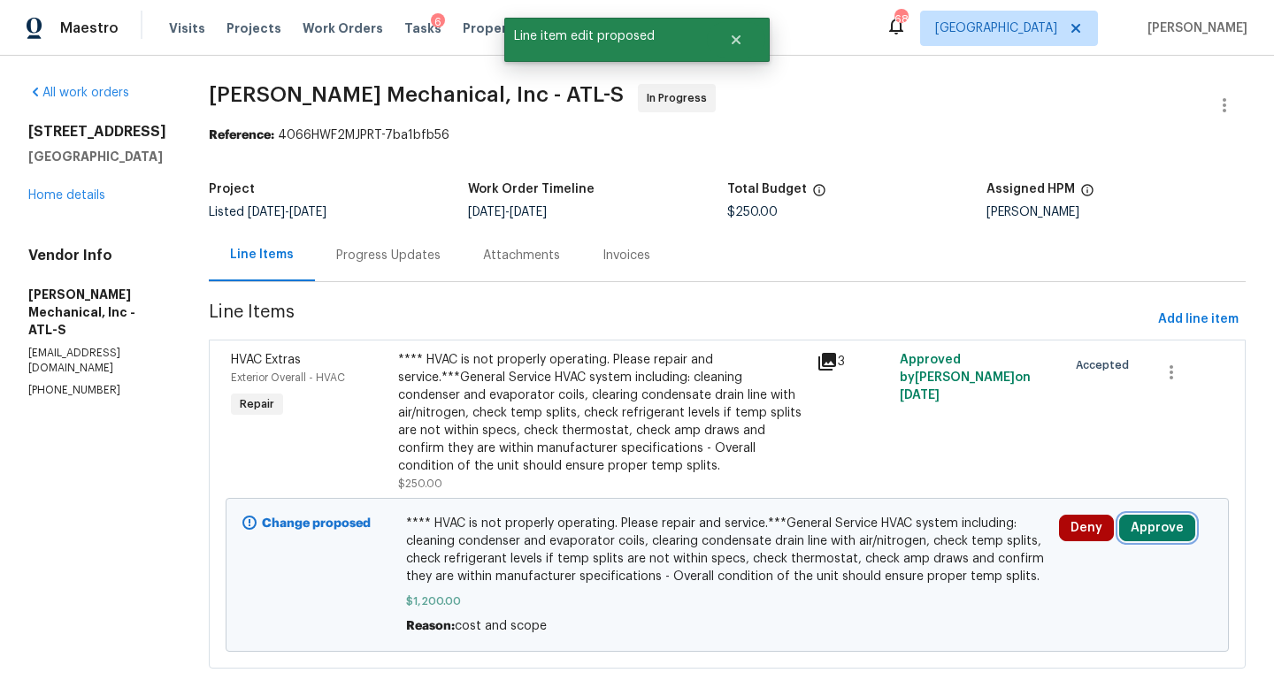
click at [1192, 538] on button "Approve" at bounding box center [1157, 528] width 76 height 27
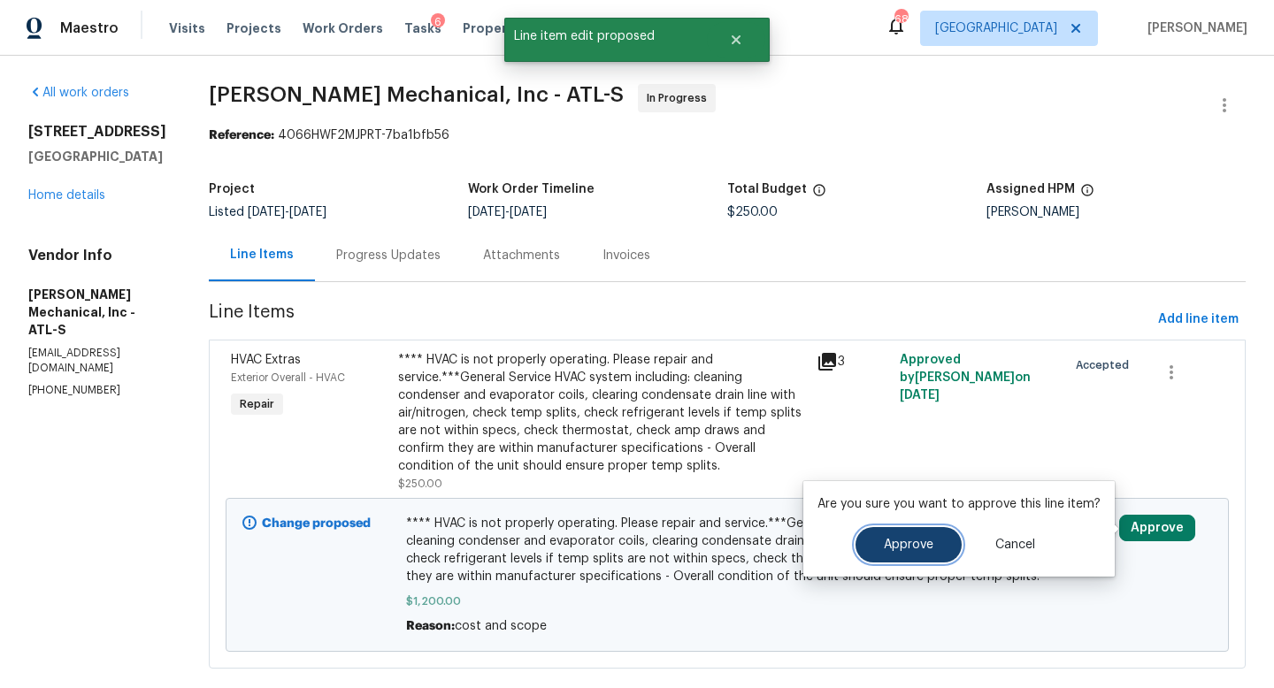
click at [923, 559] on button "Approve" at bounding box center [909, 544] width 106 height 35
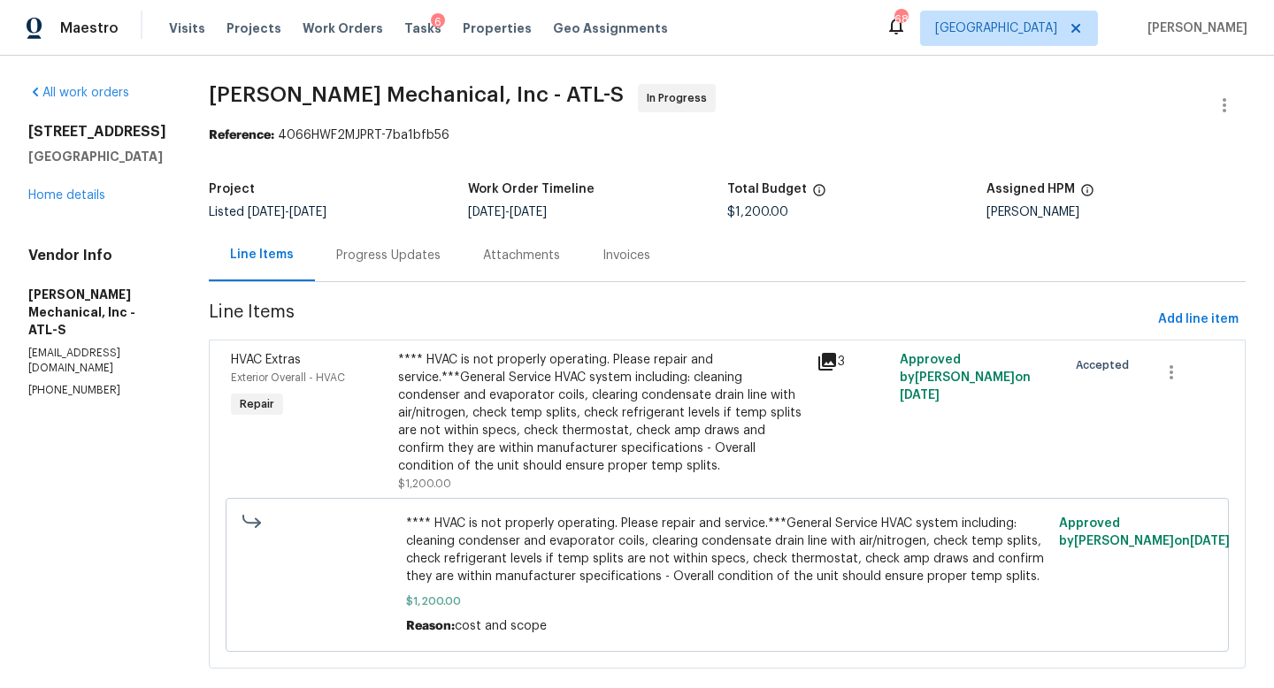
scroll to position [49, 0]
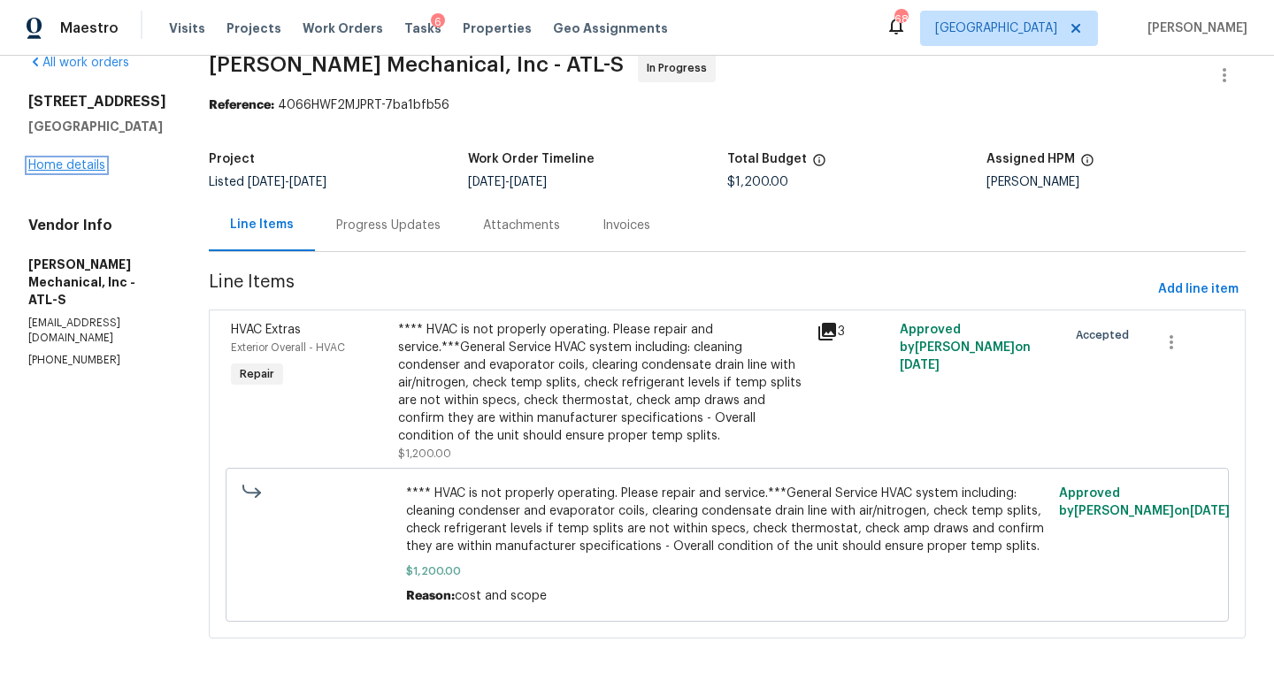
click at [93, 159] on link "Home details" at bounding box center [66, 165] width 77 height 12
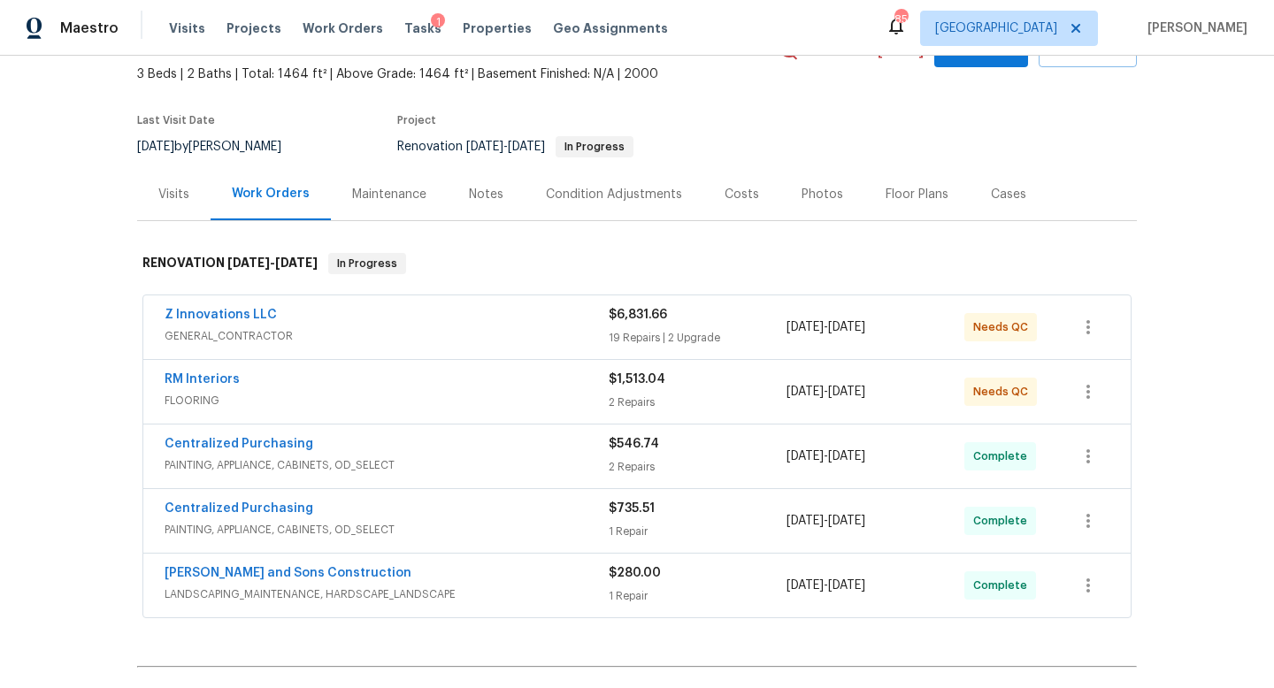
scroll to position [106, 0]
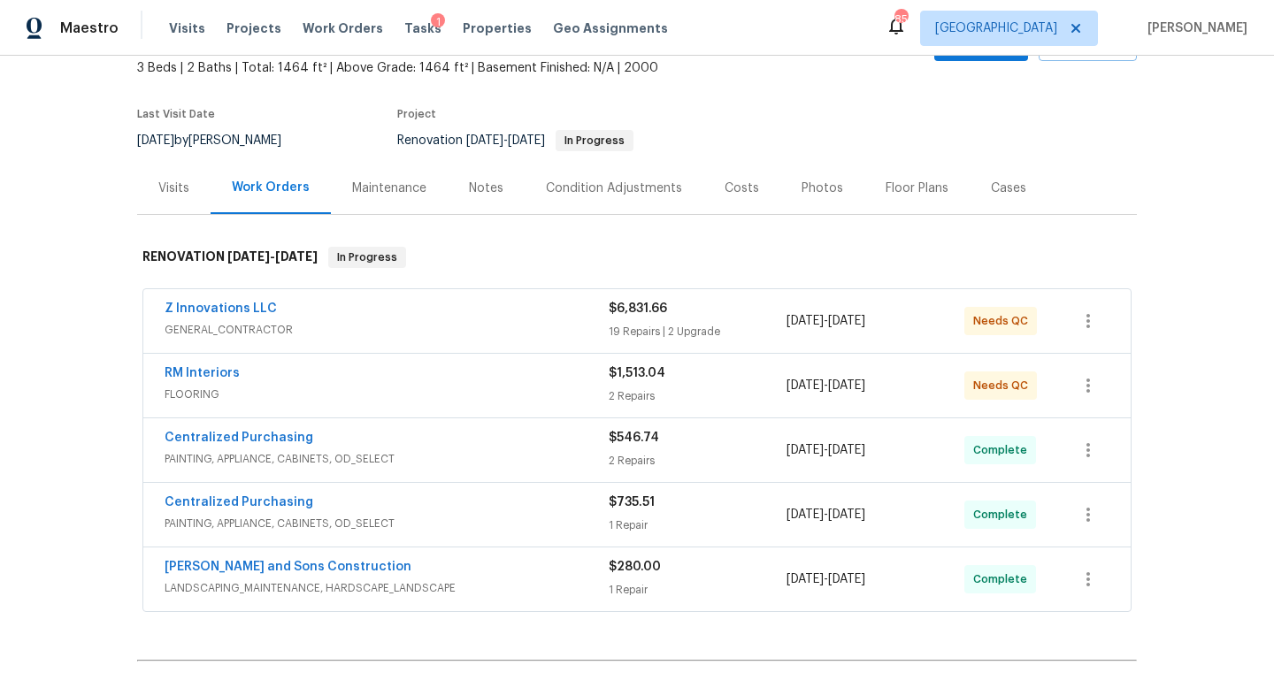
click at [610, 206] on div "Condition Adjustments" at bounding box center [614, 188] width 179 height 52
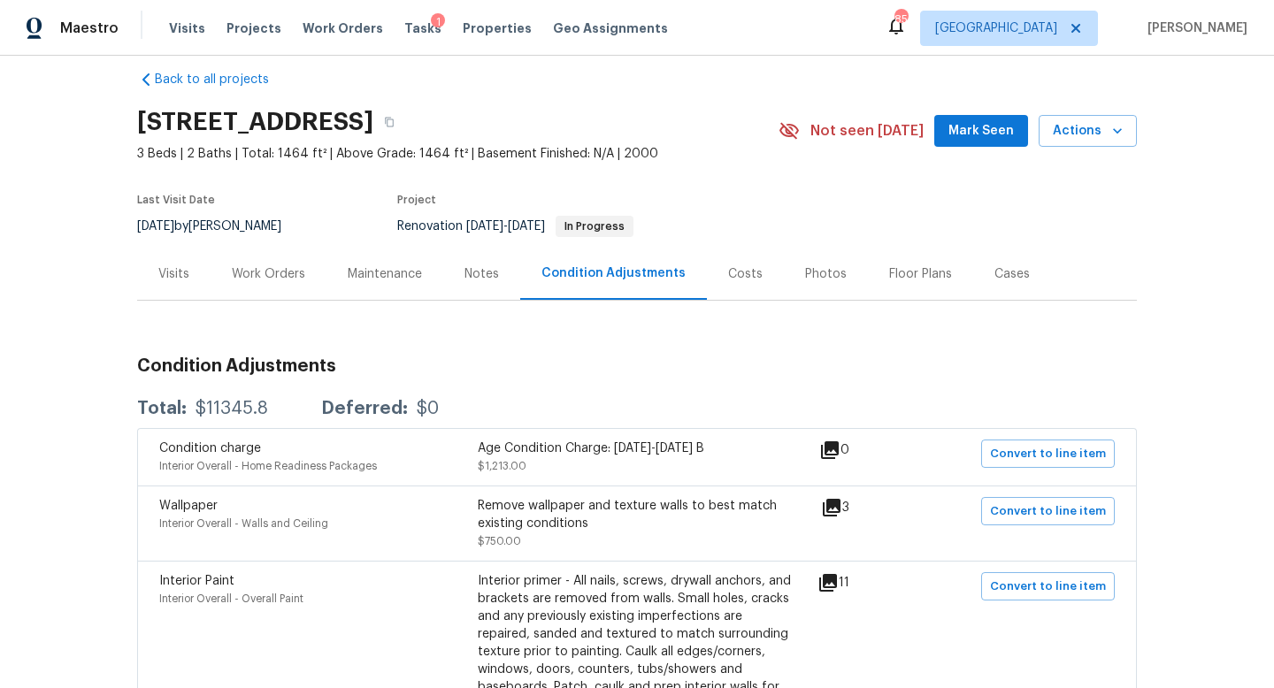
scroll to position [35, 0]
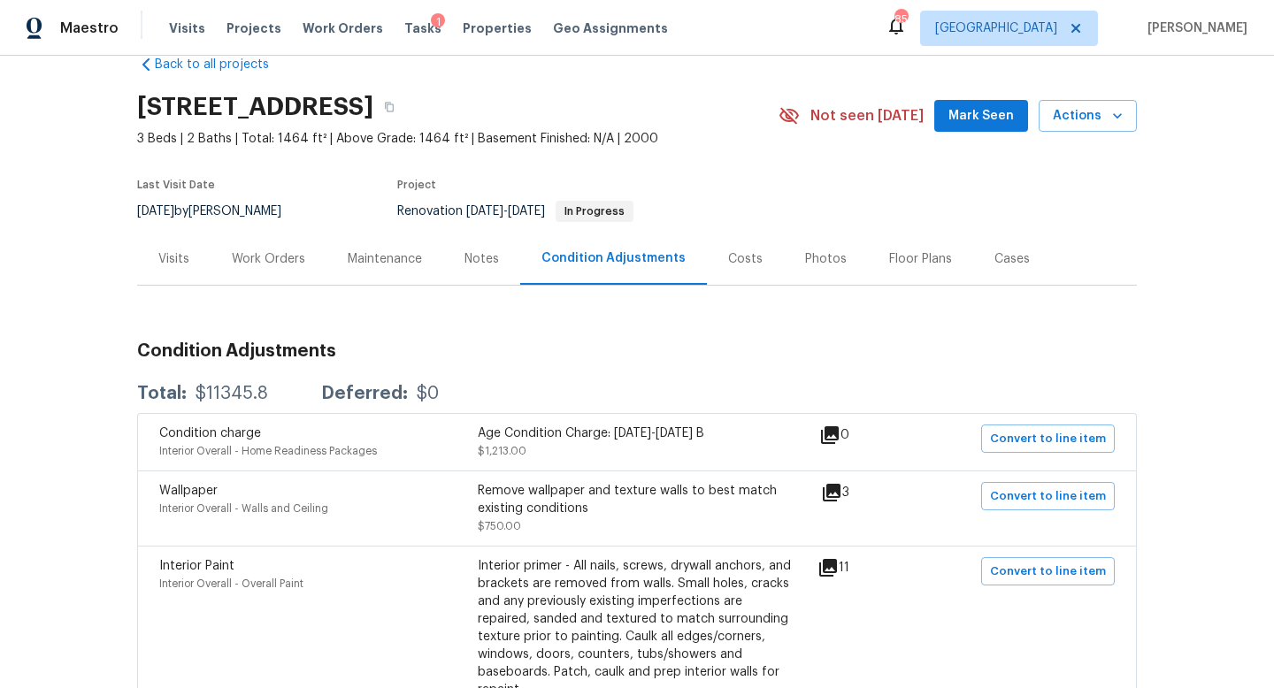
click at [729, 262] on div "Costs" at bounding box center [745, 259] width 35 height 18
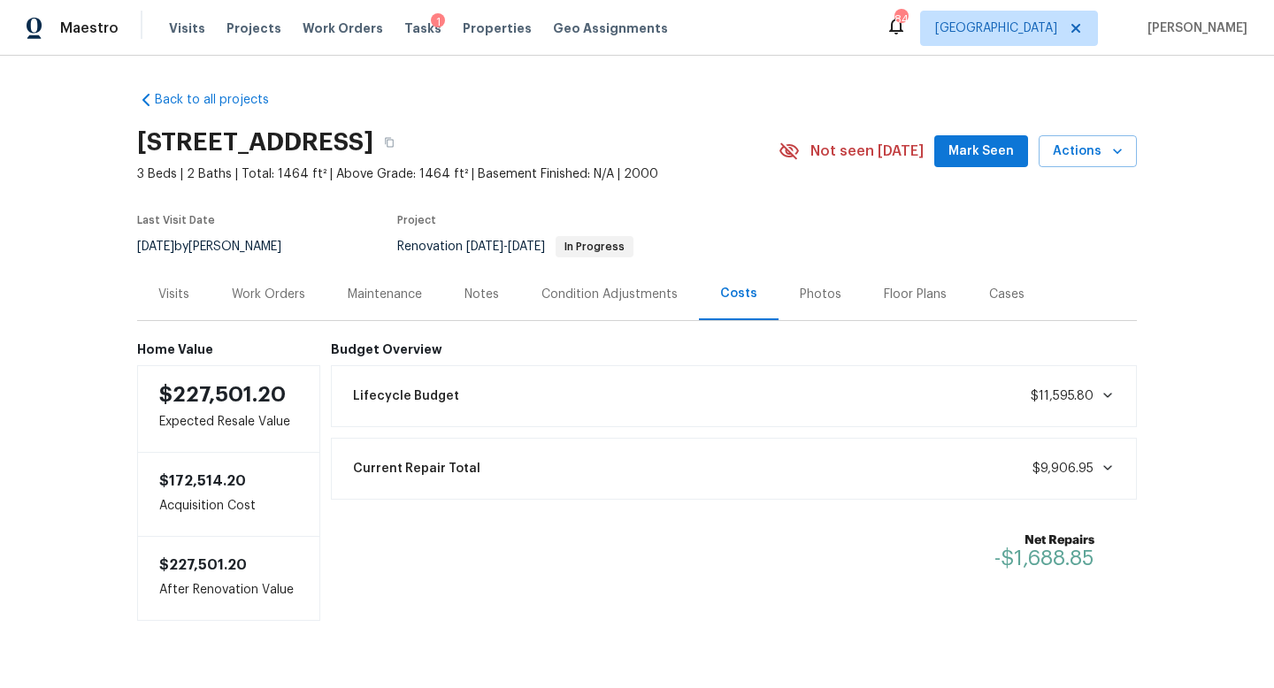
scroll to position [35, 0]
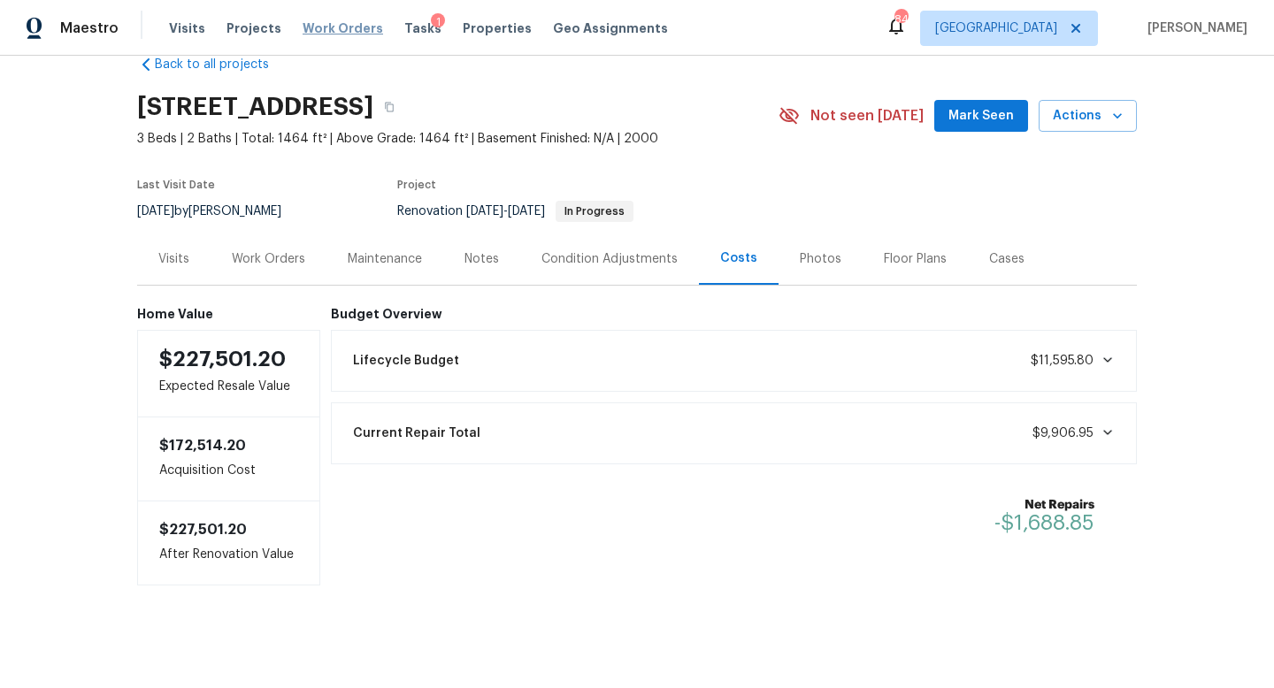
click at [350, 32] on span "Work Orders" at bounding box center [343, 28] width 81 height 18
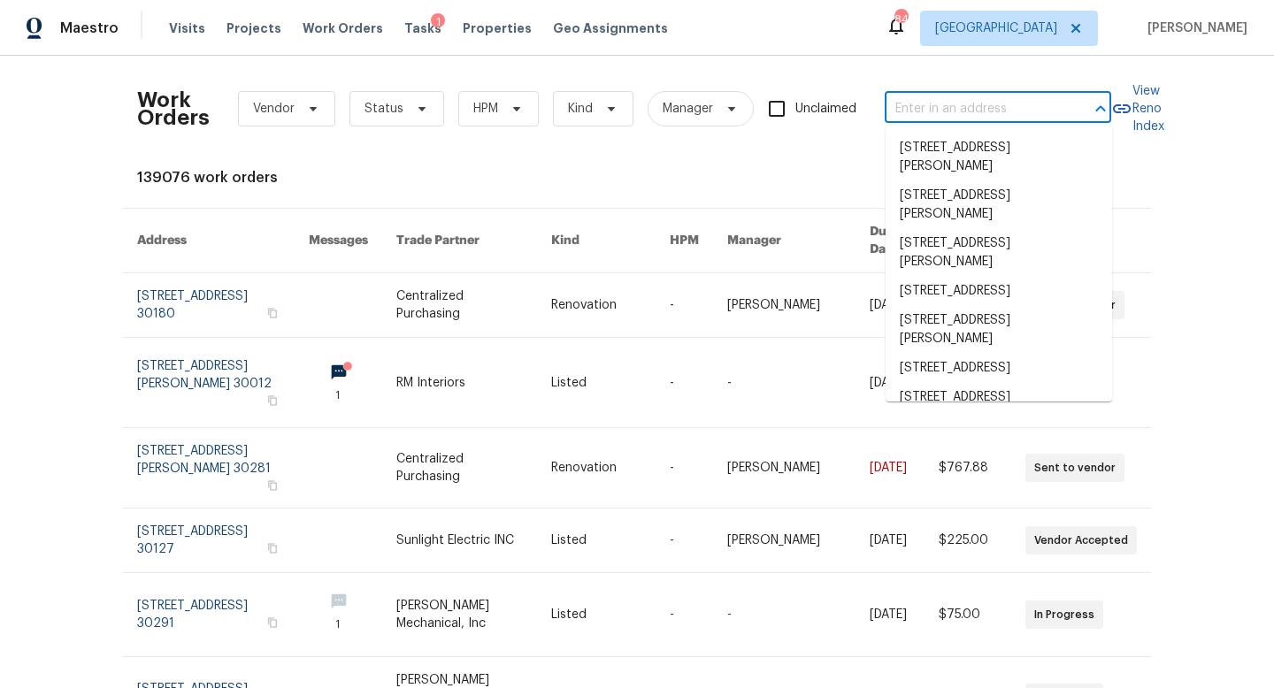
click at [986, 116] on input "text" at bounding box center [973, 109] width 177 height 27
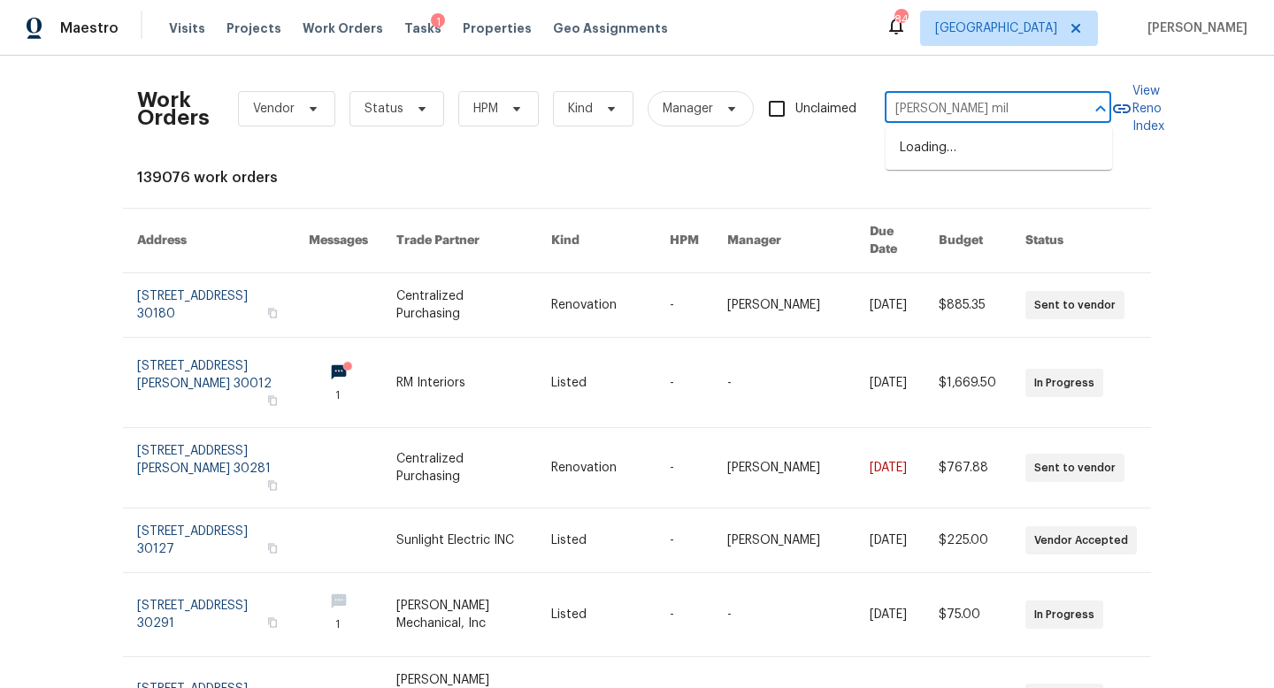
type input "[PERSON_NAME] mill"
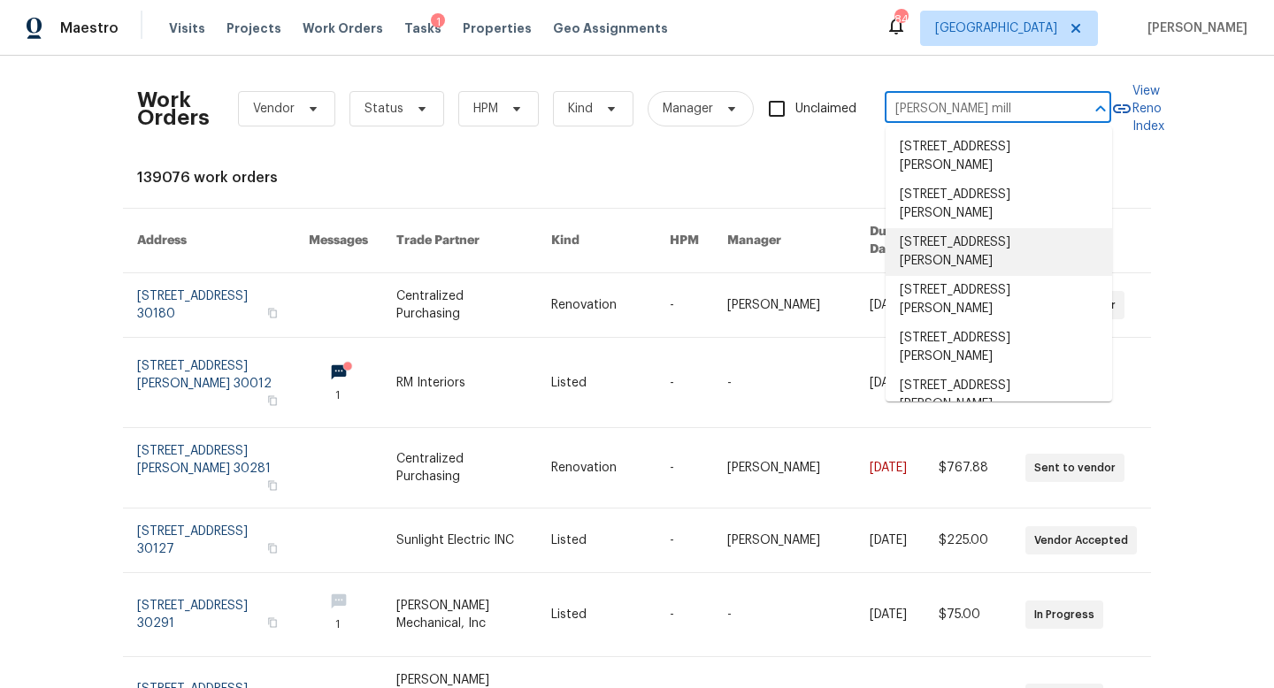
scroll to position [110, 0]
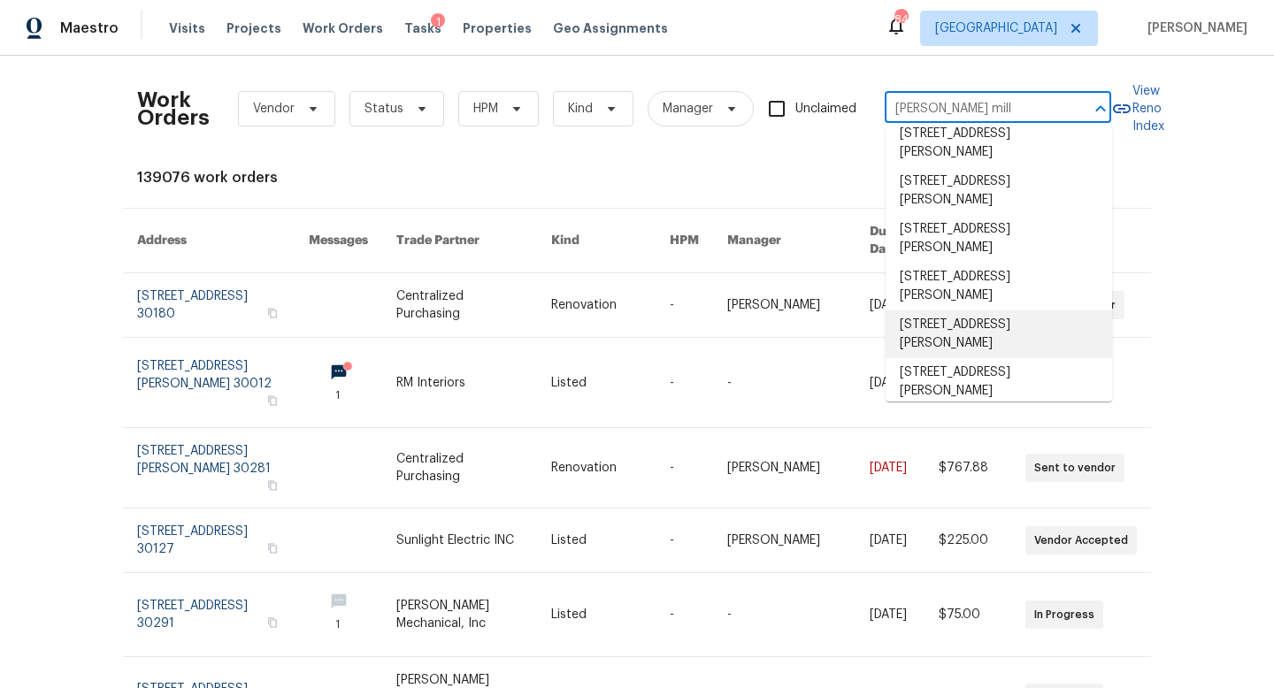
click at [991, 327] on li "[STREET_ADDRESS][PERSON_NAME]" at bounding box center [999, 335] width 226 height 48
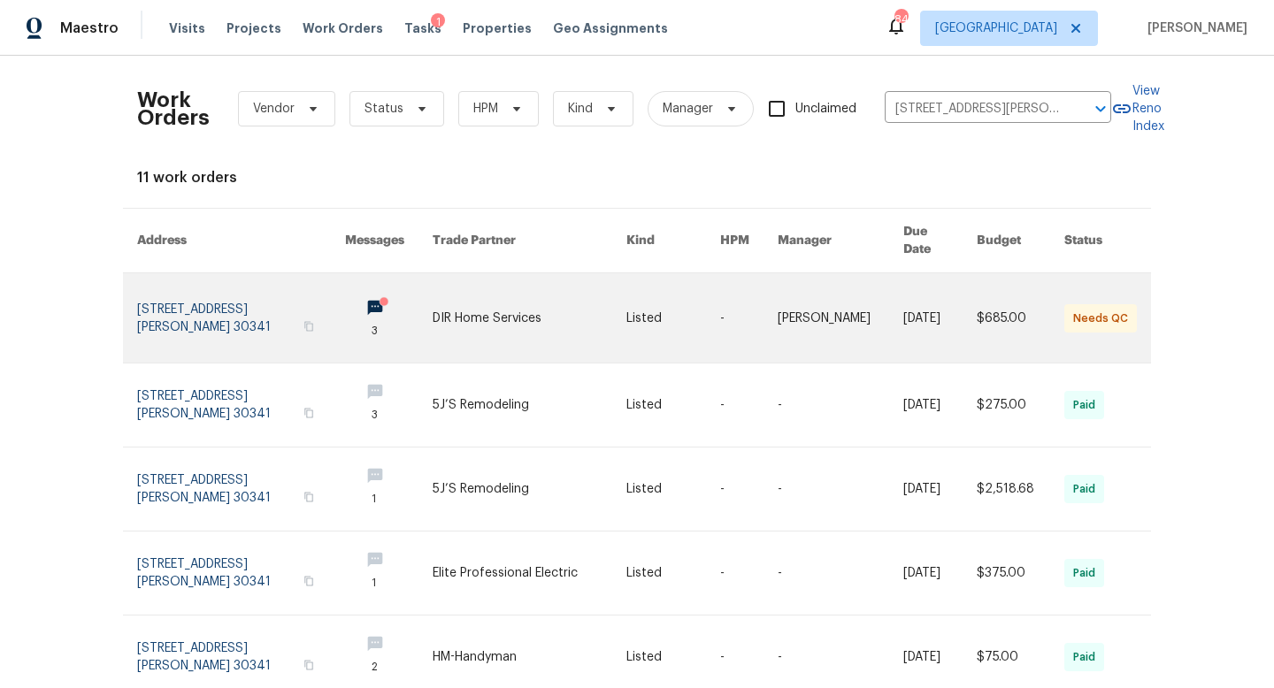
click at [266, 299] on link at bounding box center [241, 317] width 208 height 89
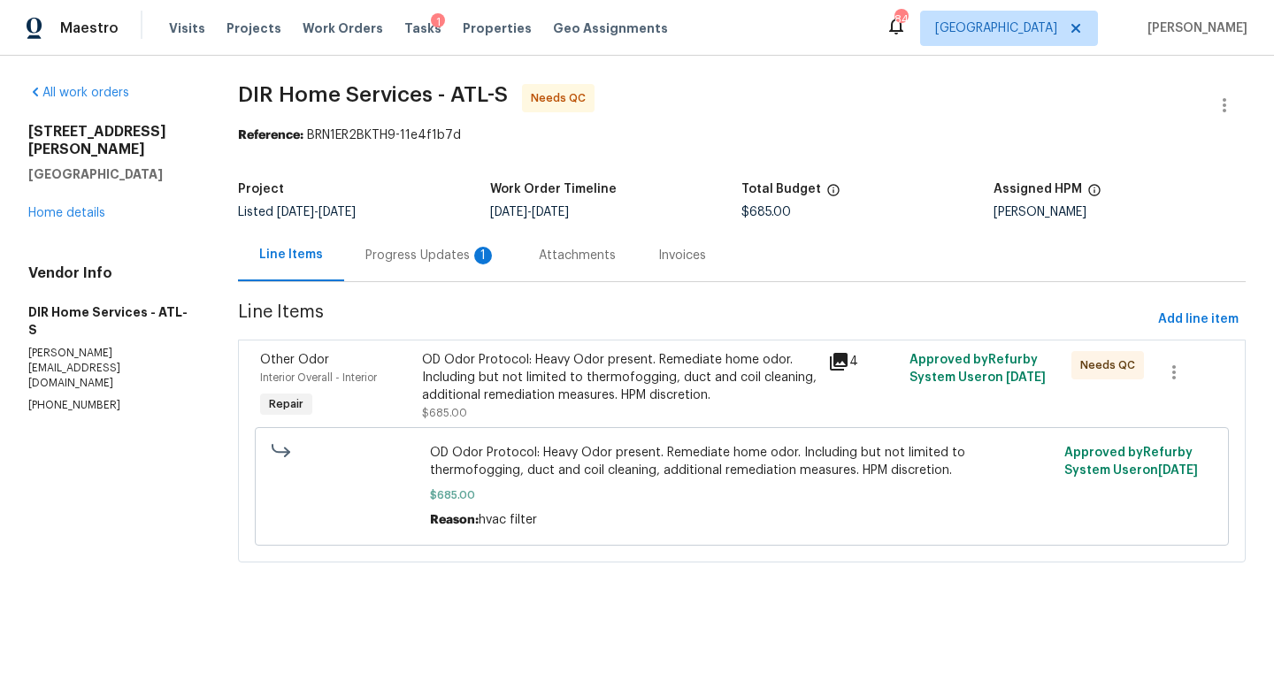
click at [438, 259] on div "Progress Updates 1" at bounding box center [430, 256] width 131 height 18
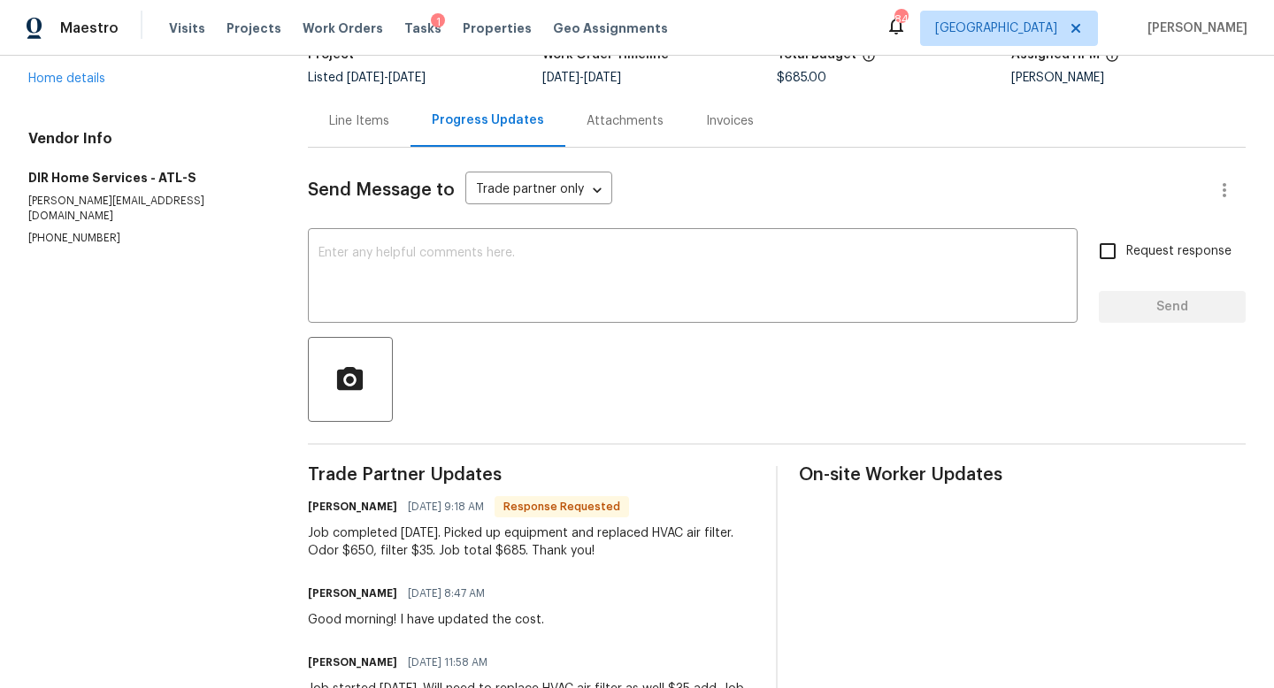
scroll to position [138, 0]
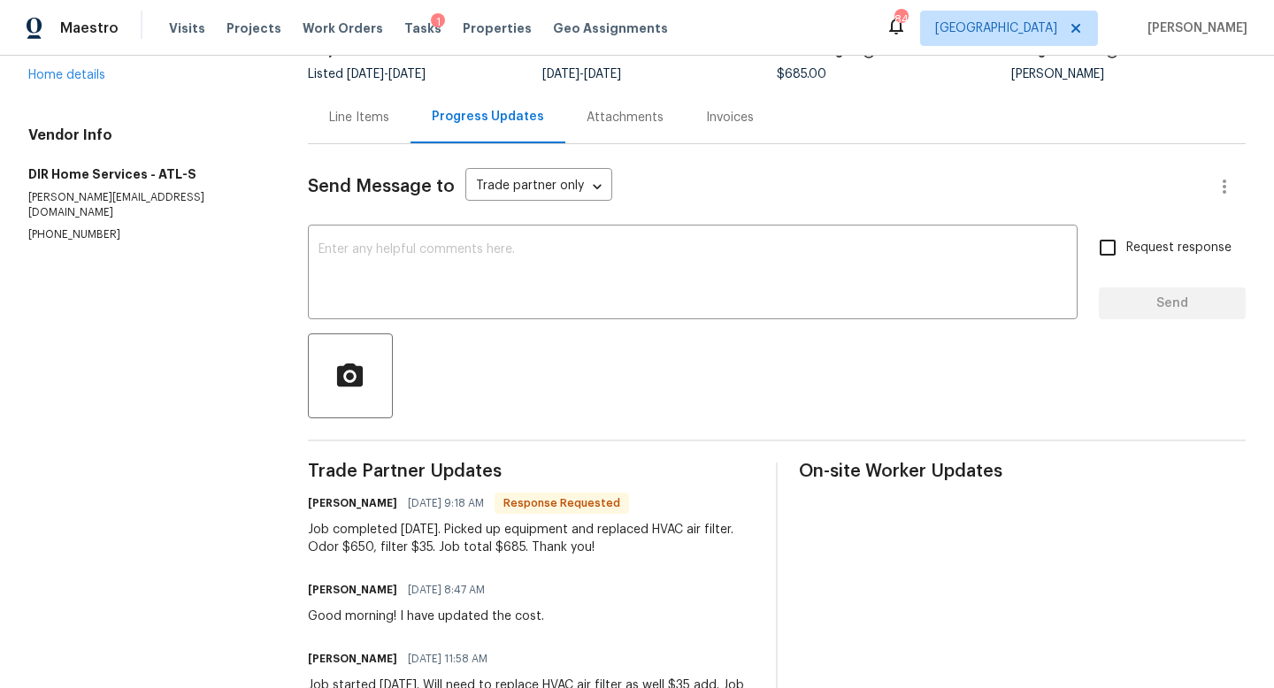
click at [362, 120] on div "Line Items" at bounding box center [359, 118] width 60 height 18
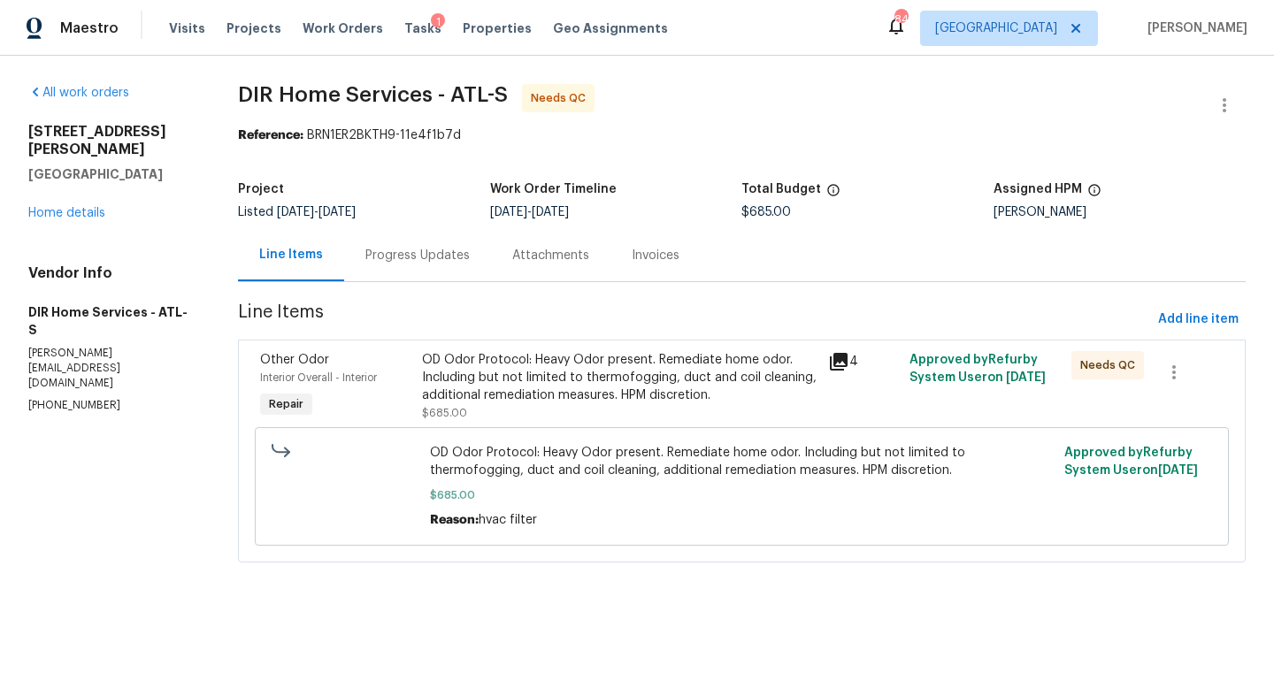
click at [640, 368] on div "OD Odor Protocol: Heavy Odor present. Remediate home odor. Including but not li…" at bounding box center [619, 377] width 395 height 53
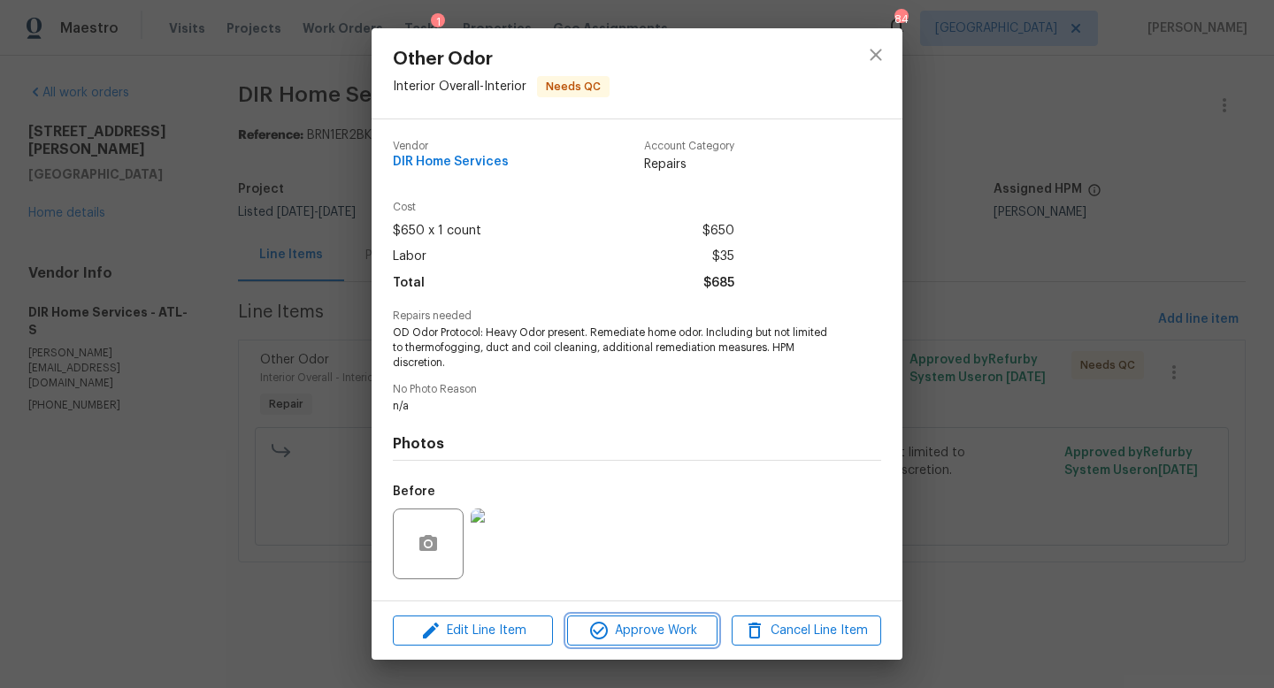
click at [641, 631] on span "Approve Work" at bounding box center [641, 631] width 139 height 22
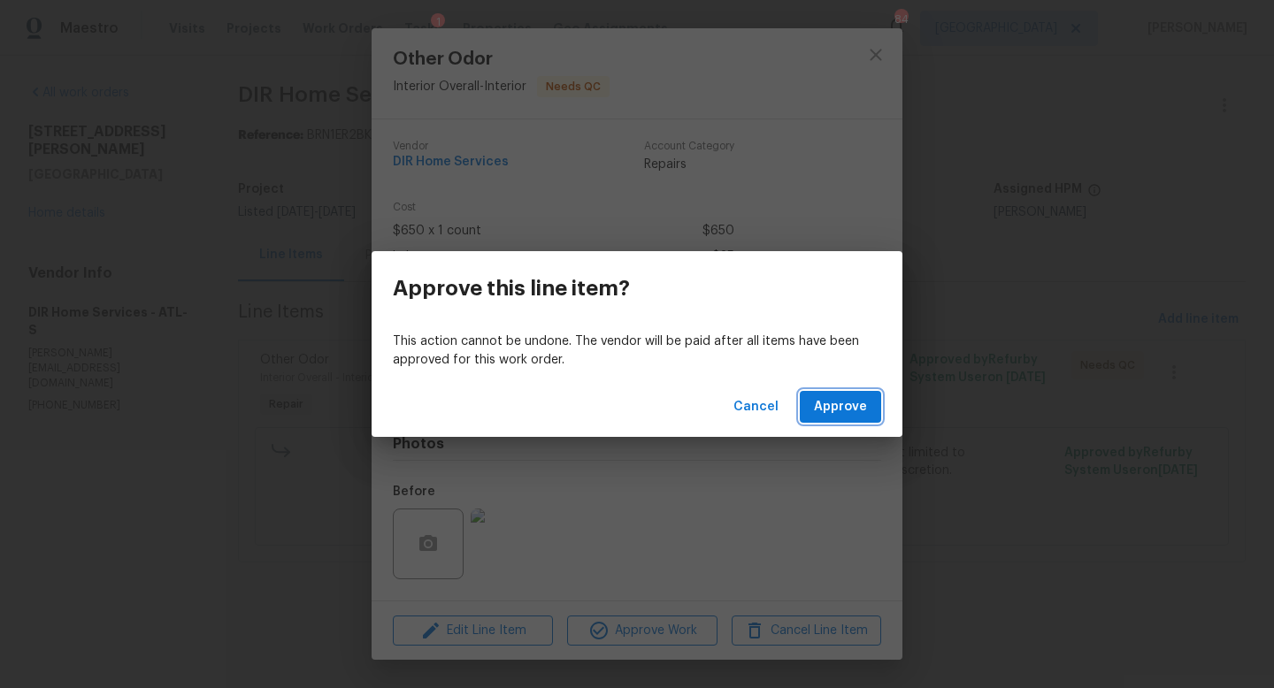
click at [849, 410] on span "Approve" at bounding box center [840, 407] width 53 height 22
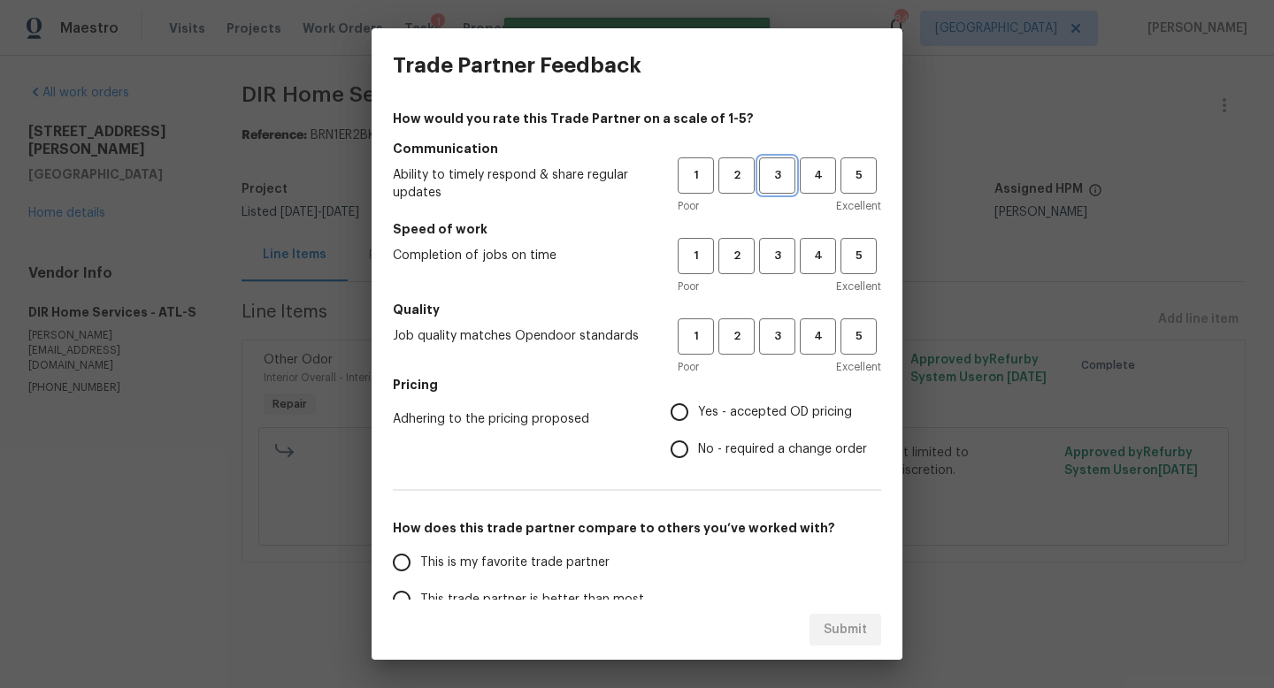
click at [770, 174] on span "3" at bounding box center [777, 175] width 33 height 20
click at [775, 259] on span "3" at bounding box center [777, 256] width 33 height 20
click at [774, 344] on span "3" at bounding box center [777, 336] width 33 height 20
click at [705, 411] on span "Yes - accepted OD pricing" at bounding box center [775, 412] width 154 height 19
click at [698, 411] on input "Yes - accepted OD pricing" at bounding box center [679, 412] width 37 height 37
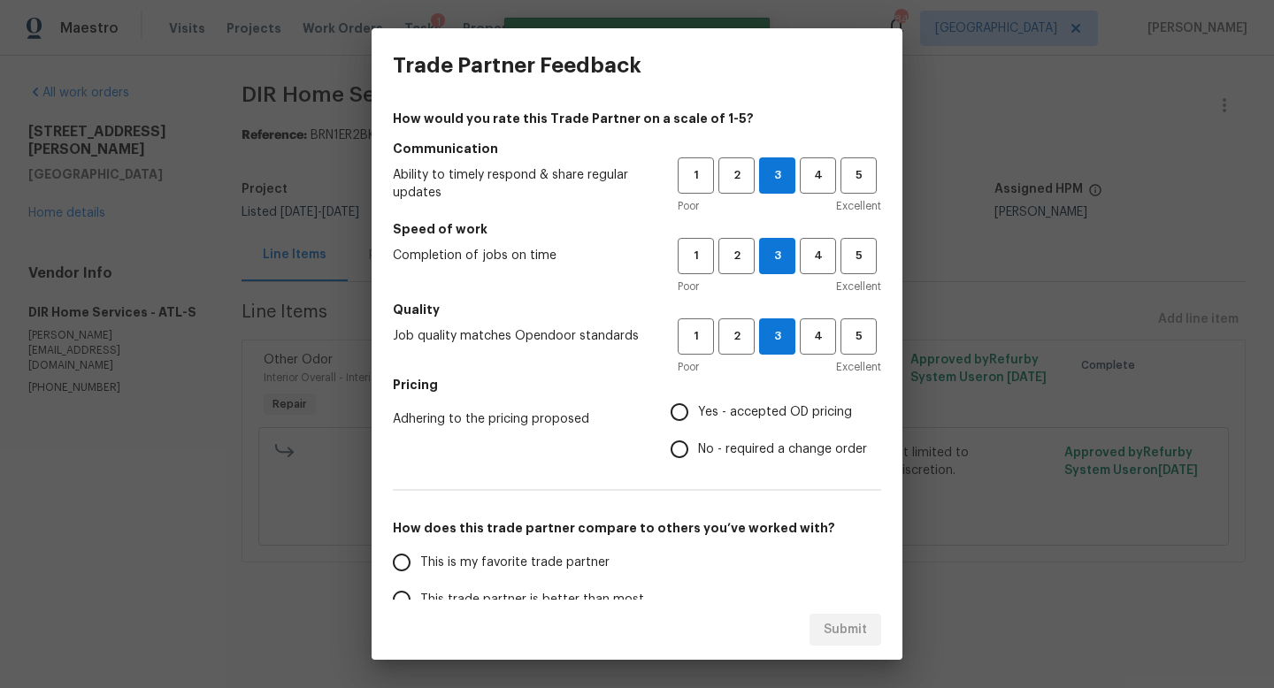
radio input "true"
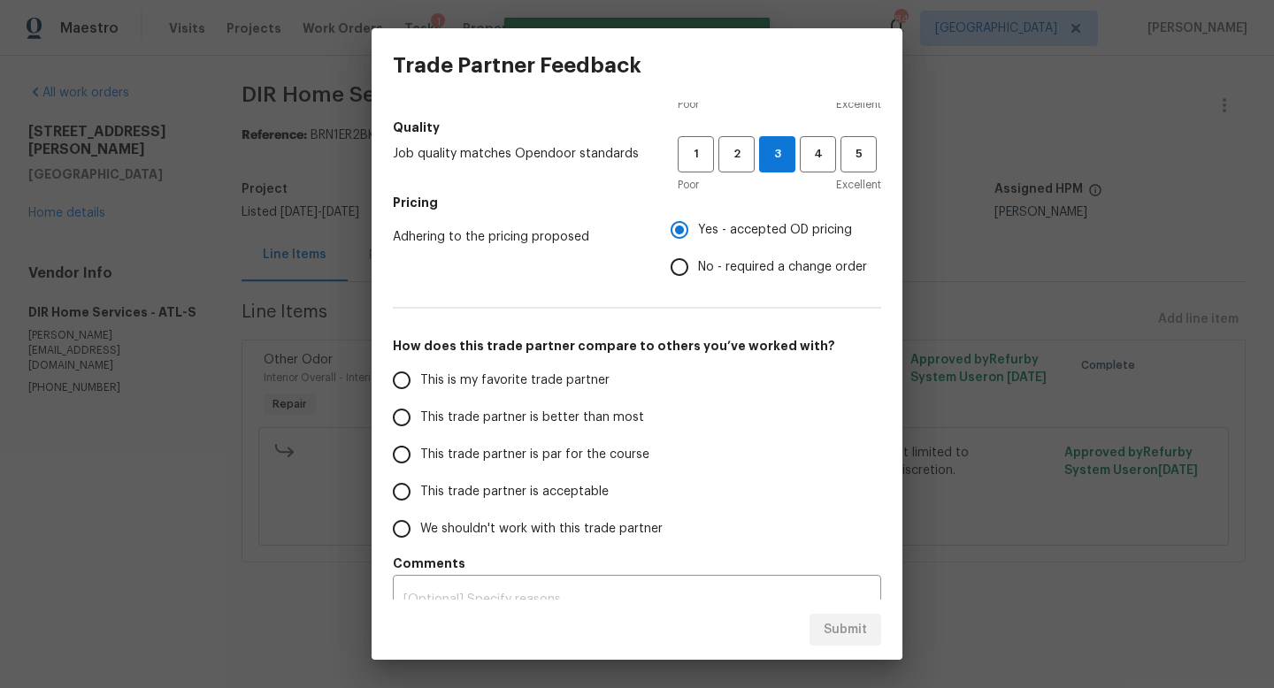
scroll to position [194, 0]
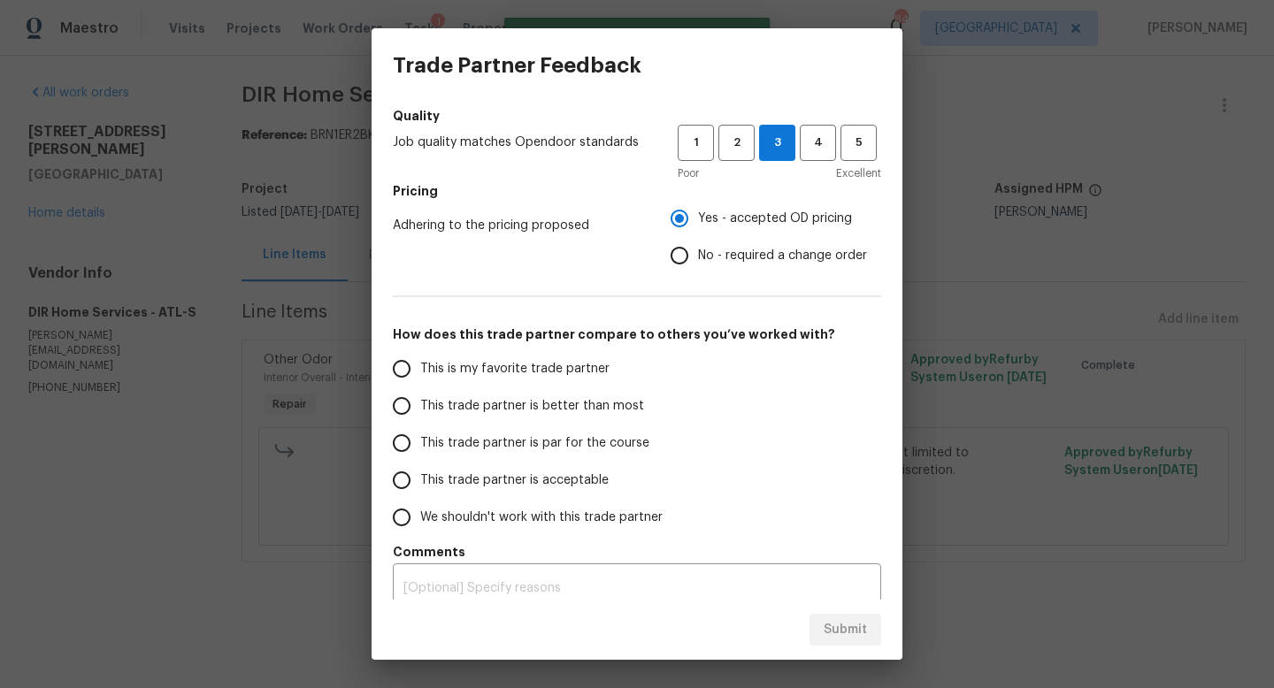
click at [611, 434] on span "This trade partner is par for the course" at bounding box center [534, 443] width 229 height 19
click at [420, 434] on input "This trade partner is par for the course" at bounding box center [401, 443] width 37 height 37
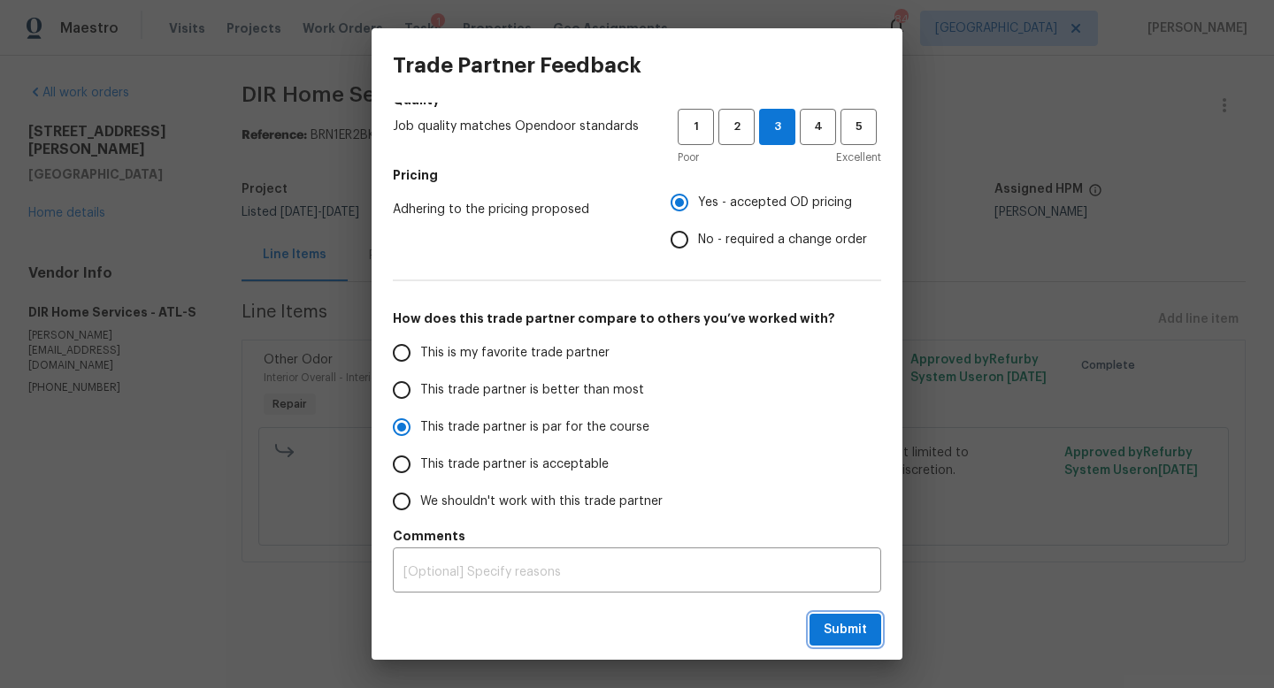
click at [815, 633] on button "Submit" at bounding box center [846, 630] width 72 height 33
radio input "true"
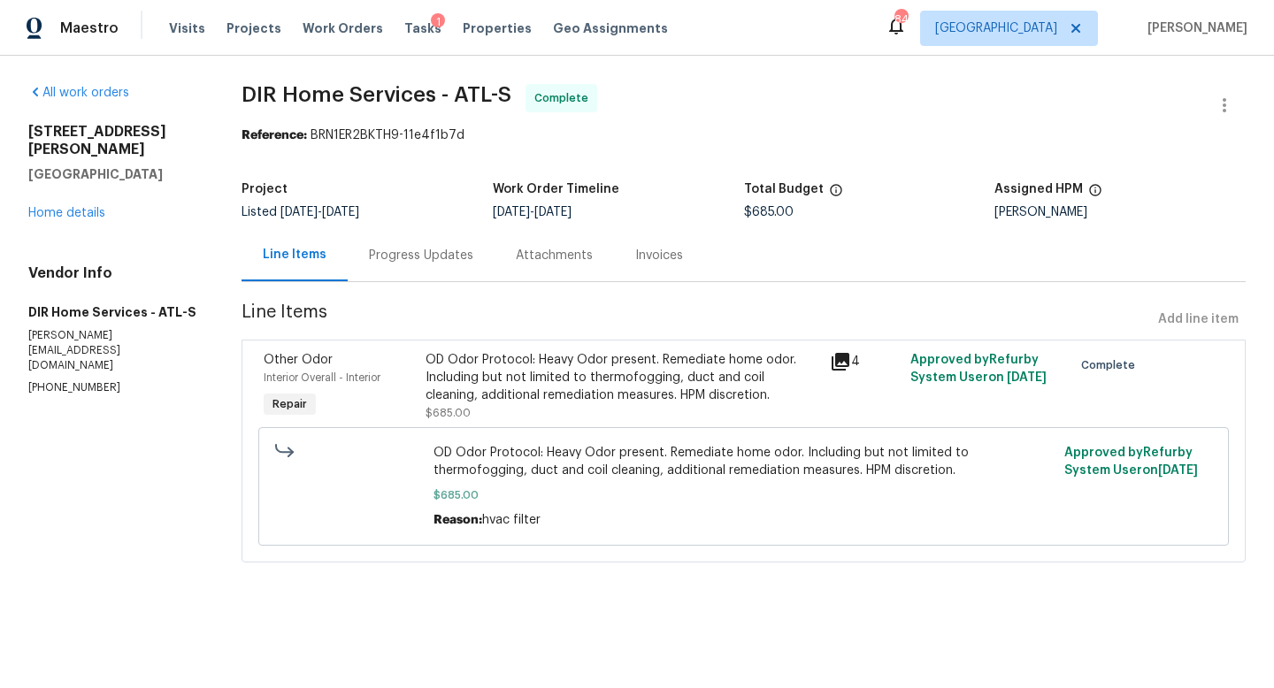
radio input "false"
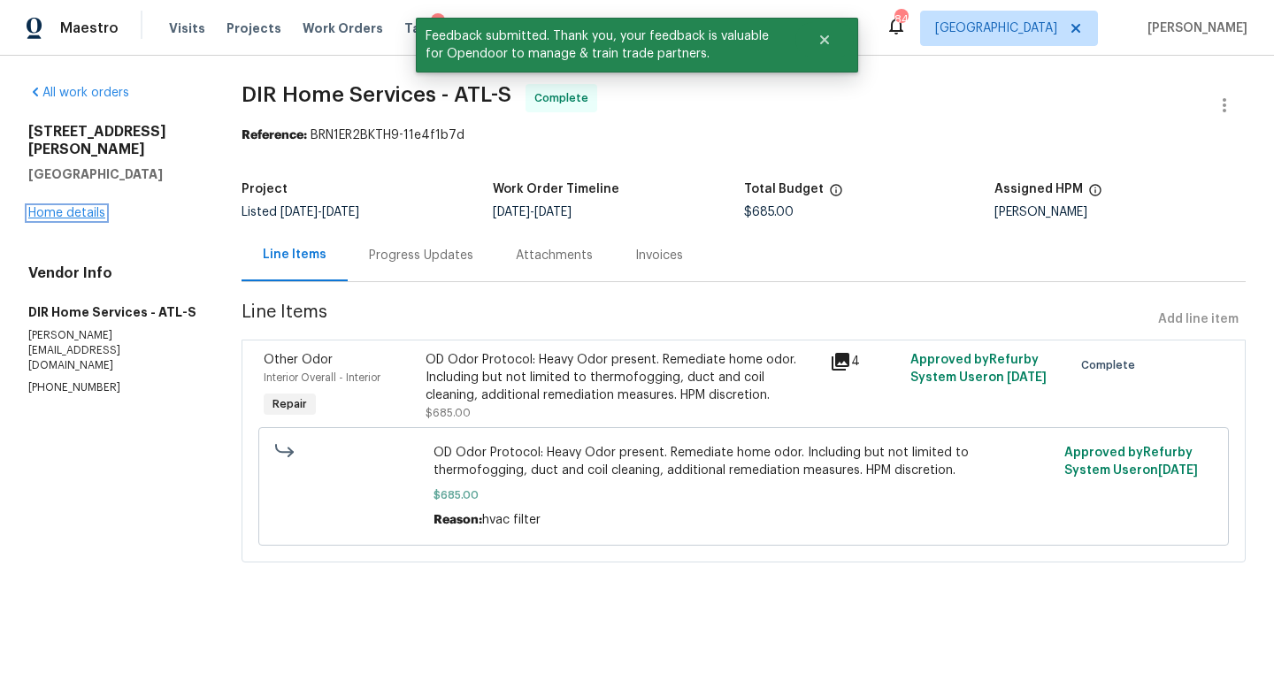
click at [87, 214] on link "Home details" at bounding box center [66, 213] width 77 height 12
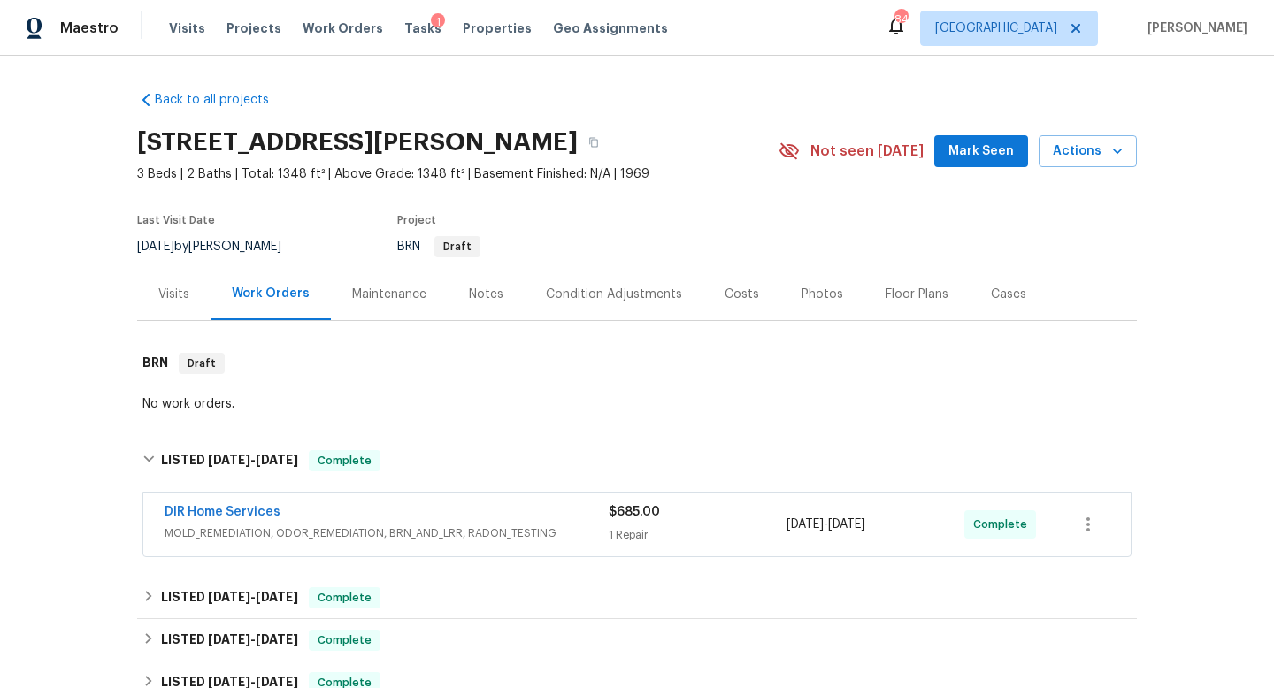
click at [170, 283] on div "Visits" at bounding box center [173, 294] width 73 height 52
